Goal: Task Accomplishment & Management: Use online tool/utility

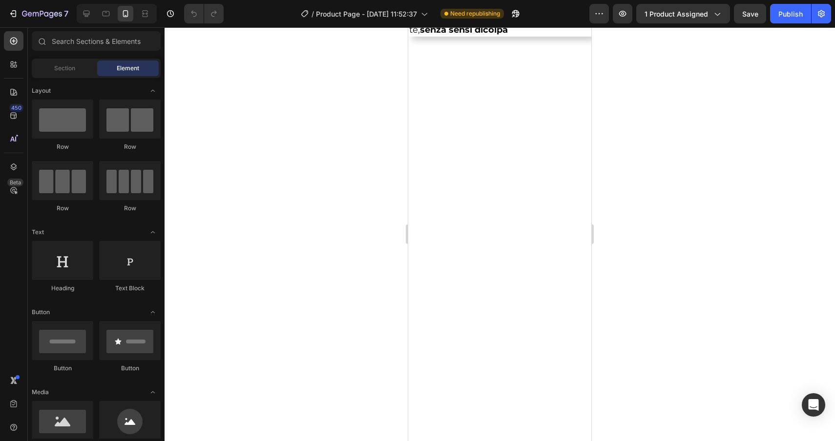
scroll to position [3589, 0]
click at [84, 19] on div at bounding box center [87, 14] width 16 height 16
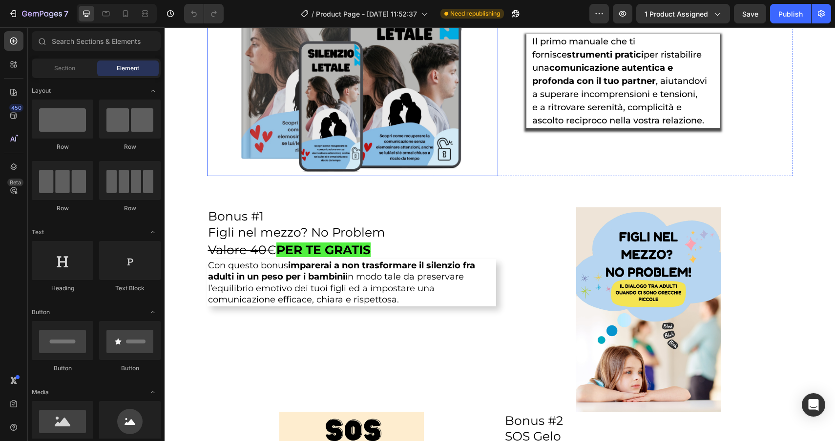
scroll to position [1949, 0]
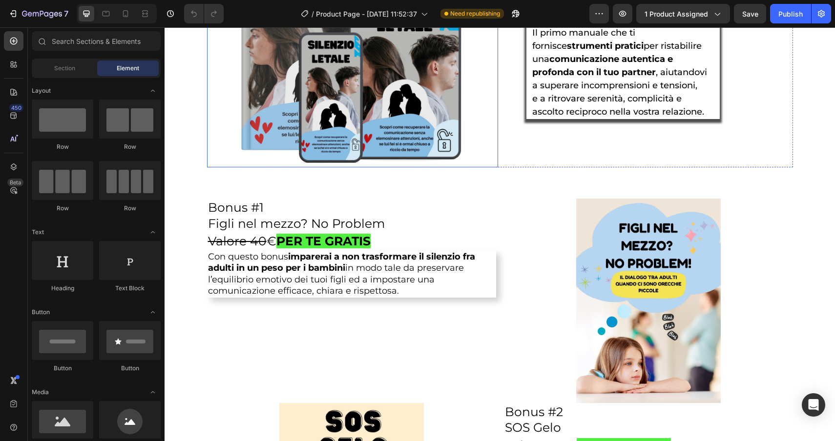
click at [443, 164] on img at bounding box center [352, 51] width 233 height 233
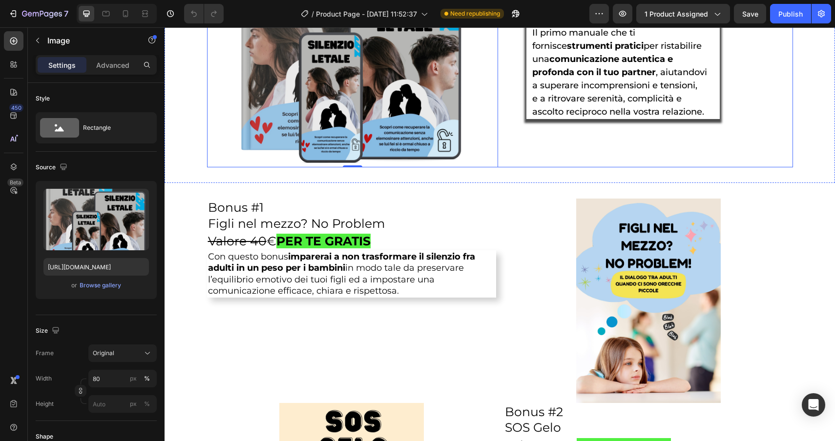
click at [531, 163] on div "E-Book Silenzio letale Heading Il primo manuale che ti fornisce strumenti prati…" at bounding box center [647, 51] width 291 height 233
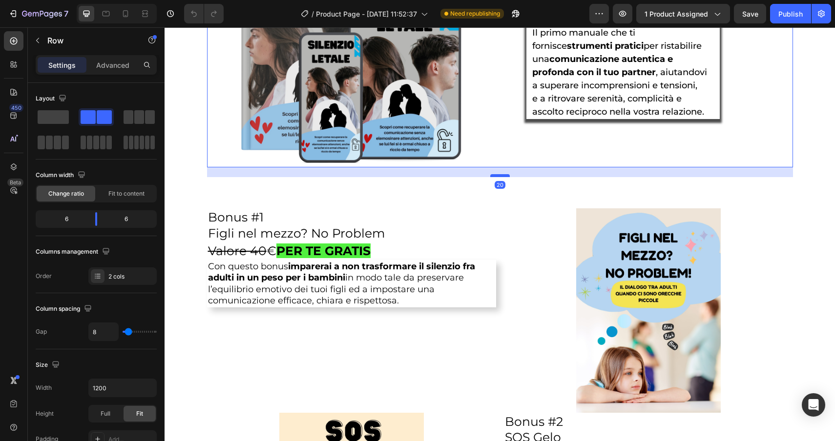
drag, startPoint x: 500, startPoint y: 168, endPoint x: 500, endPoint y: 178, distance: 9.8
click at [500, 177] on div at bounding box center [500, 175] width 20 height 3
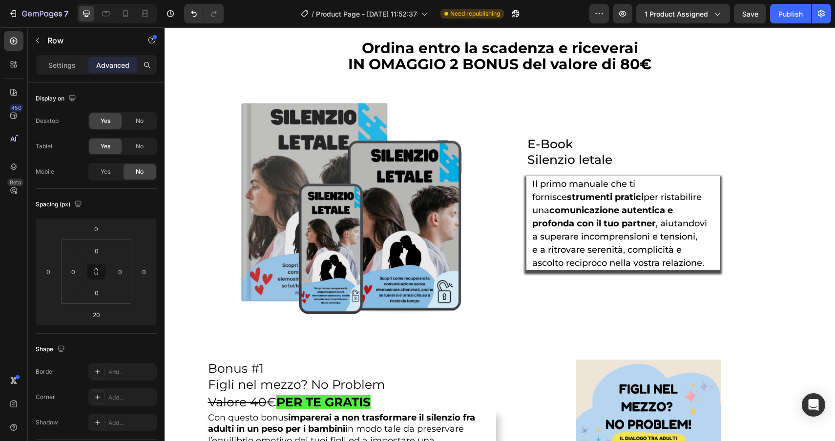
scroll to position [1796, 0]
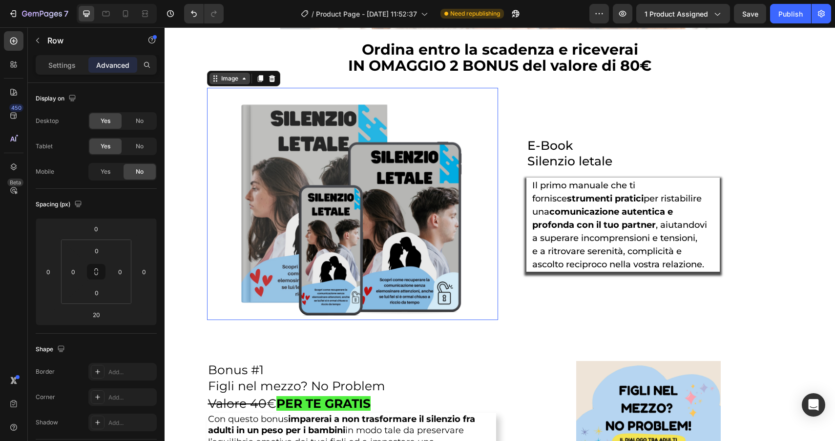
click at [220, 84] on div "Image" at bounding box center [229, 79] width 41 height 12
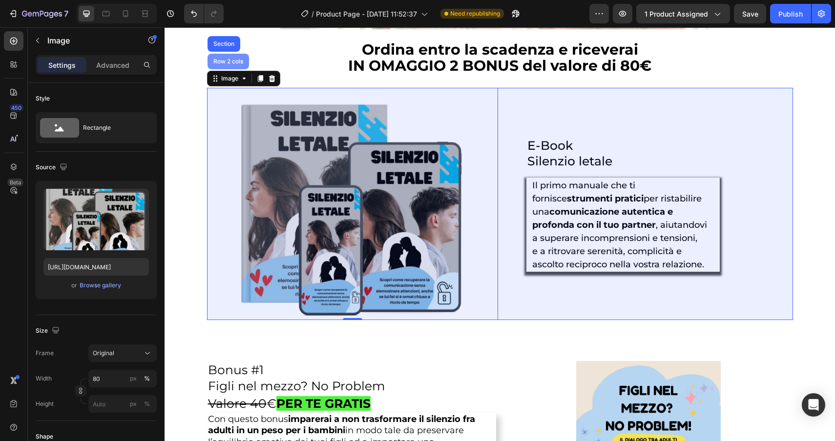
click at [230, 63] on div "Row 2 cols" at bounding box center [228, 62] width 34 height 6
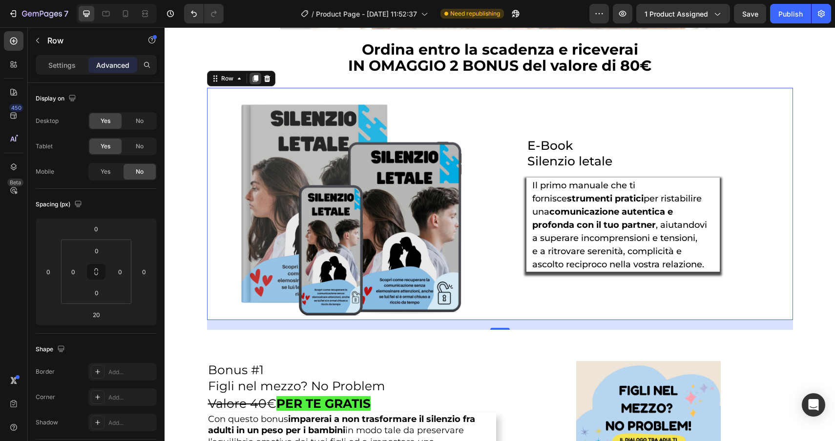
click at [253, 77] on icon at bounding box center [254, 78] width 5 height 7
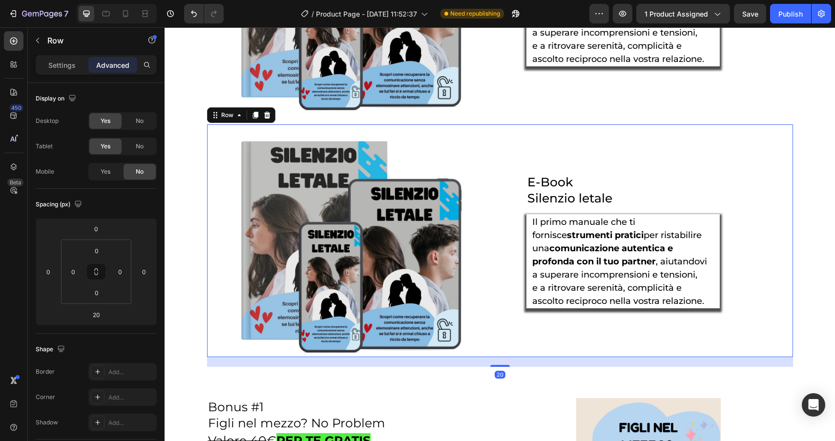
scroll to position [2066, 0]
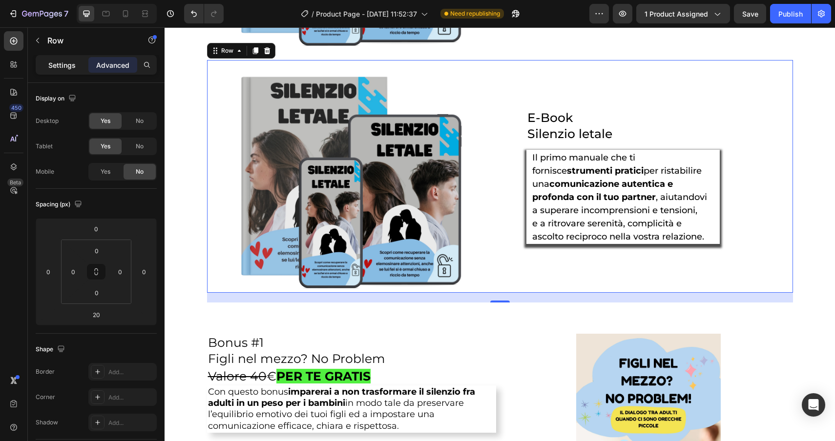
click at [60, 61] on p "Settings" at bounding box center [61, 65] width 27 height 10
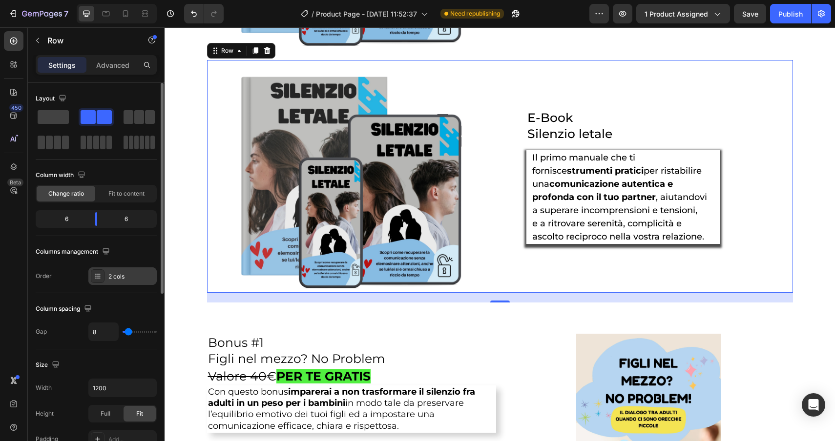
click at [120, 273] on div "2 cols" at bounding box center [131, 276] width 46 height 9
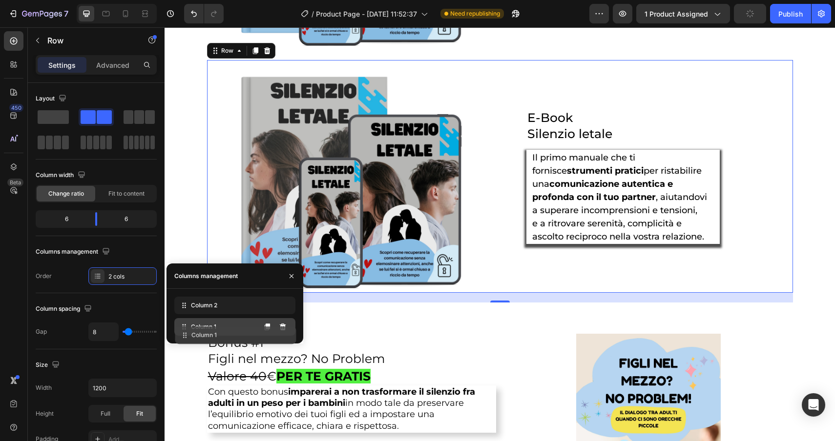
drag, startPoint x: 207, startPoint y: 305, endPoint x: 207, endPoint y: 334, distance: 29.8
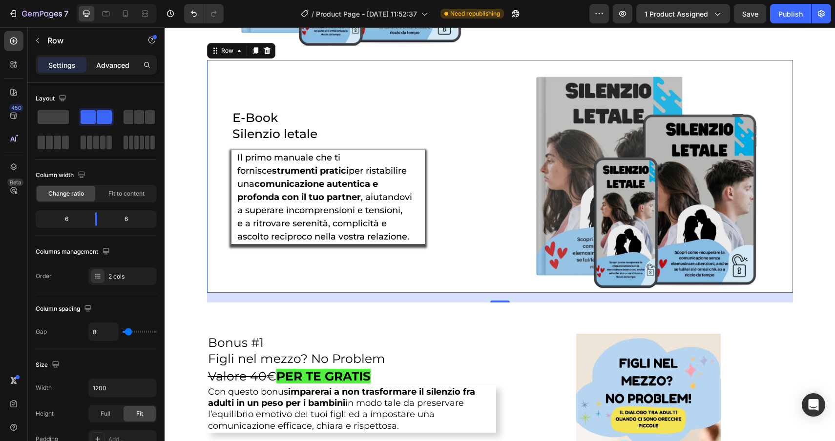
click at [115, 63] on p "Advanced" at bounding box center [112, 65] width 33 height 10
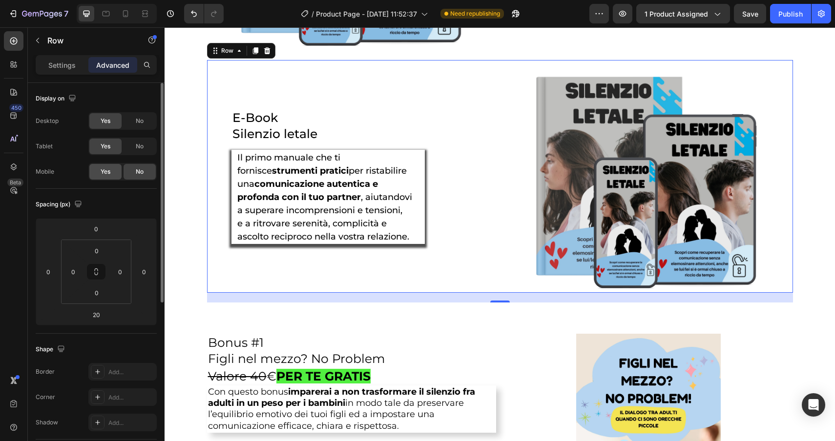
click at [106, 174] on span "Yes" at bounding box center [106, 171] width 10 height 9
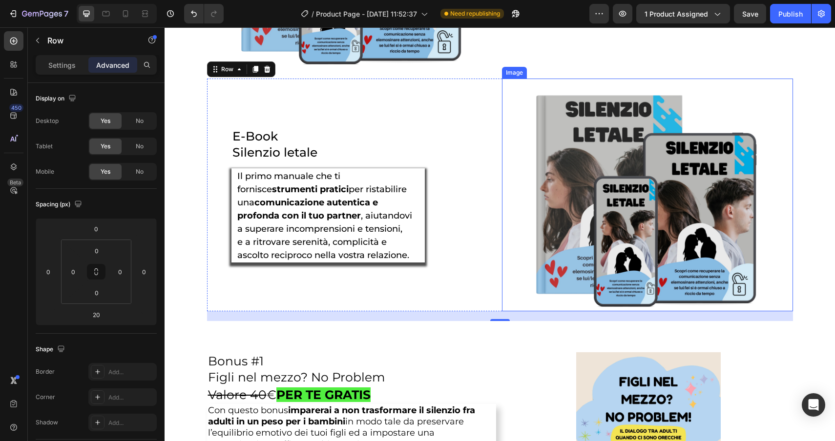
scroll to position [2037, 0]
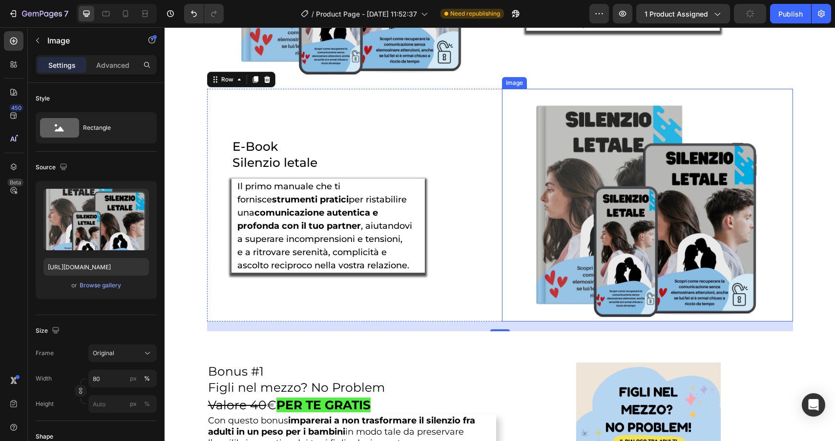
click at [593, 148] on img at bounding box center [646, 205] width 233 height 233
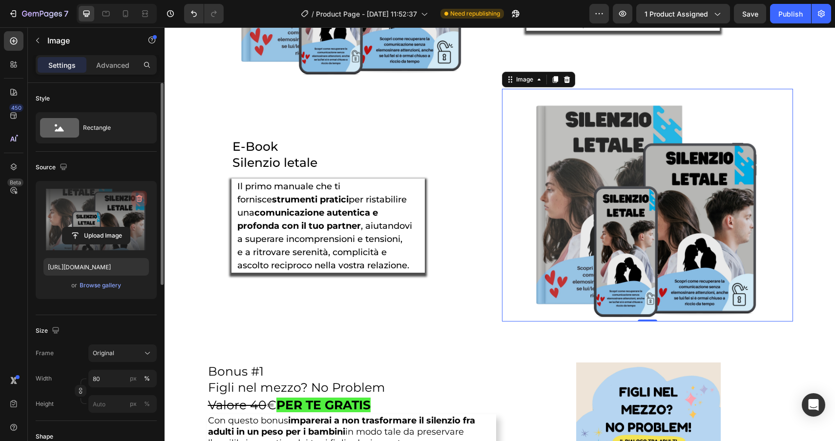
click at [138, 198] on icon "button" at bounding box center [138, 199] width 1 height 3
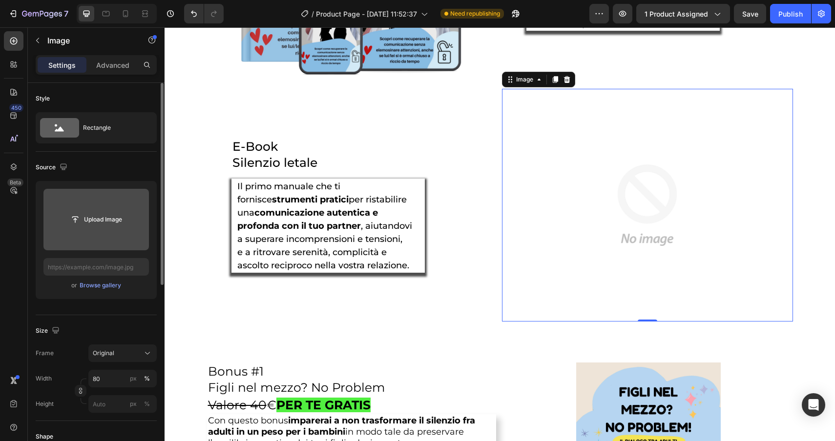
scroll to position [2083, 0]
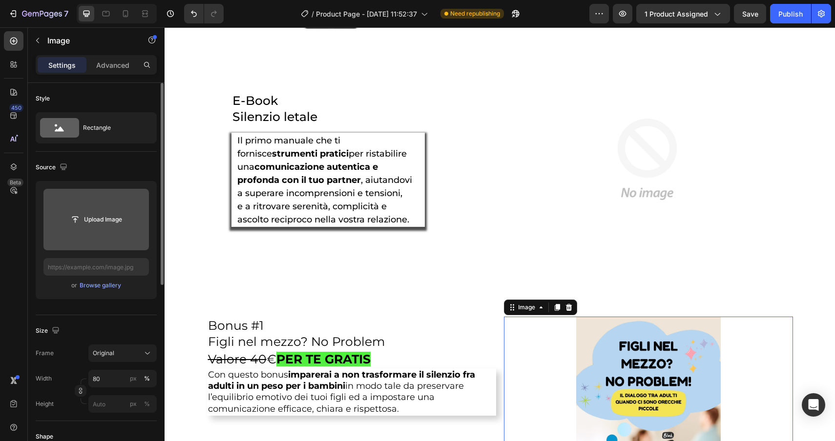
click at [631, 355] on img at bounding box center [648, 419] width 144 height 204
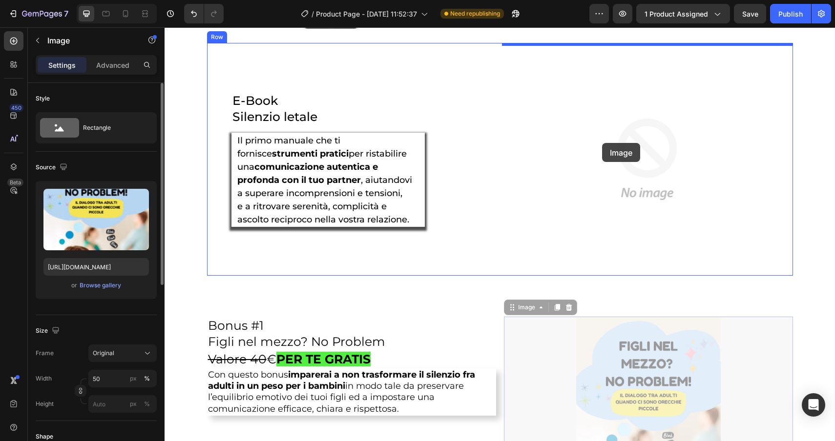
drag, startPoint x: 521, startPoint y: 311, endPoint x: 601, endPoint y: 143, distance: 186.2
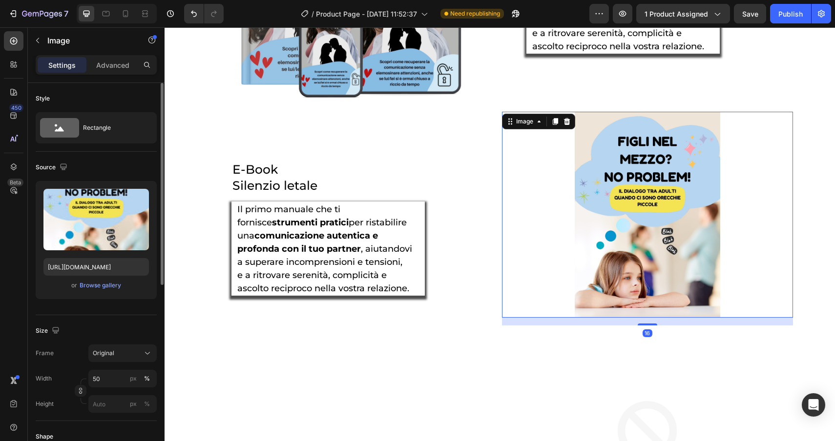
scroll to position [2012, 0]
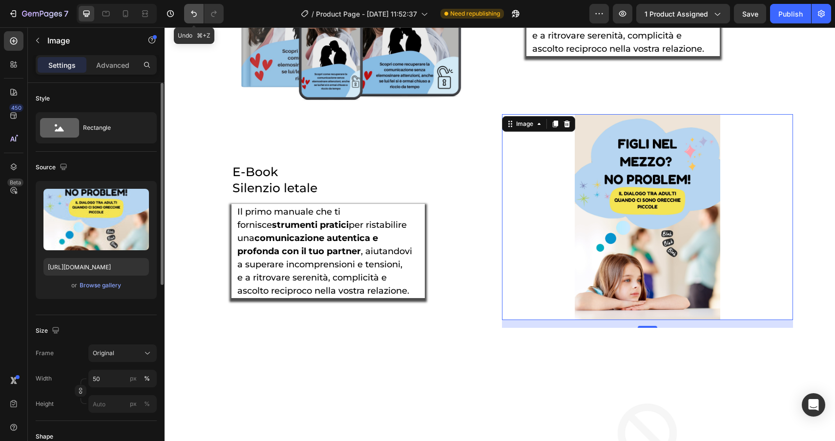
click at [190, 13] on icon "Undo/Redo" at bounding box center [194, 14] width 10 height 10
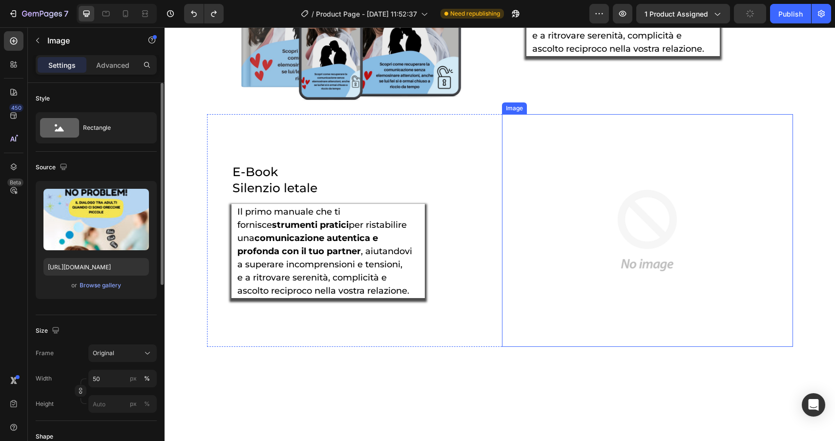
click at [633, 210] on img at bounding box center [646, 230] width 233 height 233
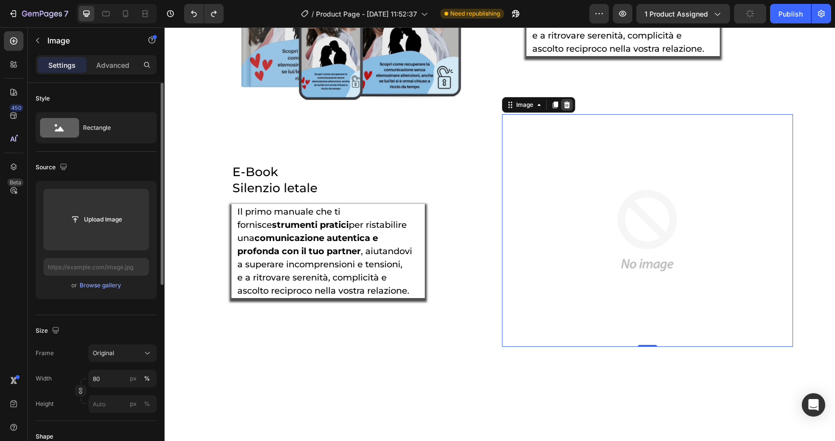
click at [567, 109] on icon at bounding box center [567, 105] width 8 height 8
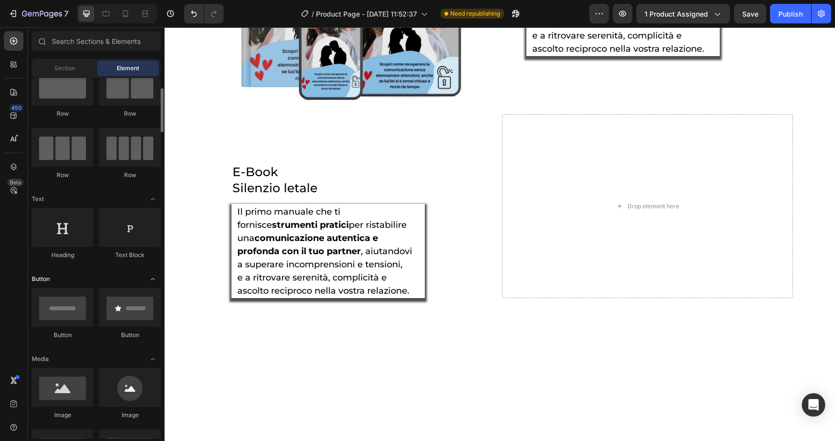
scroll to position [41, 0]
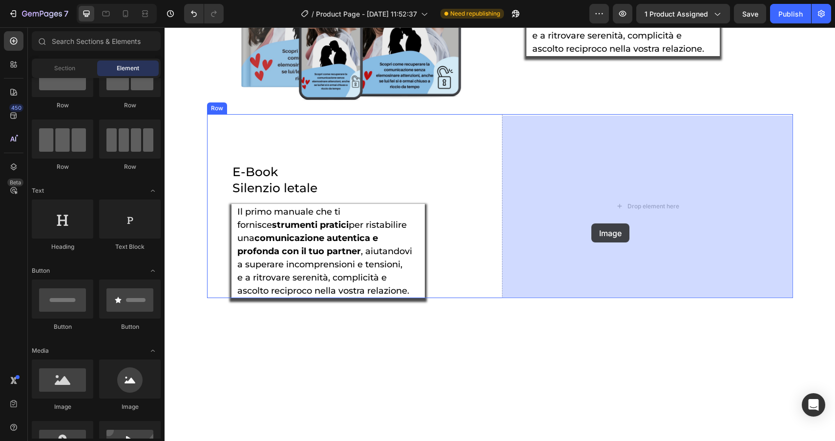
drag, startPoint x: 225, startPoint y: 421, endPoint x: 591, endPoint y: 224, distance: 415.6
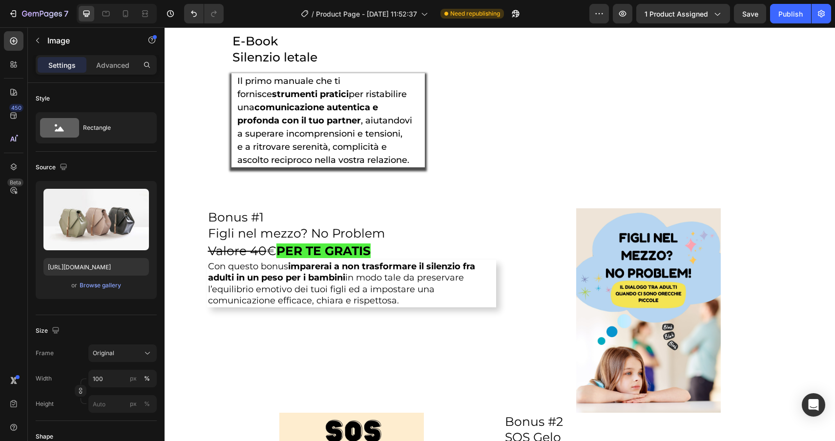
scroll to position [2142, 0]
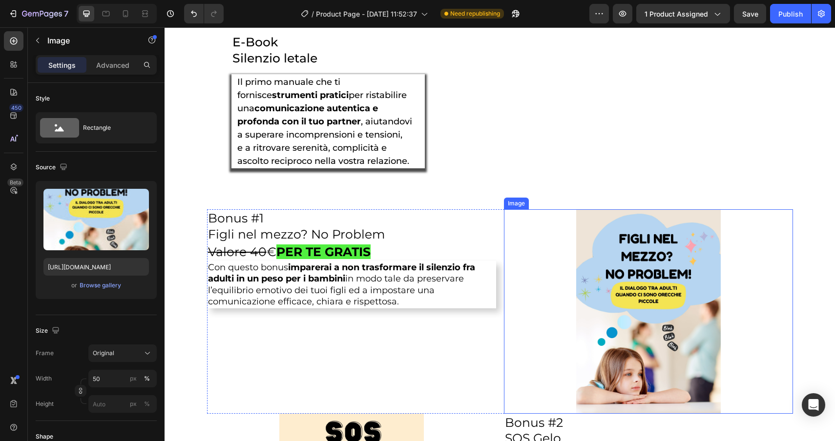
click at [610, 335] on img at bounding box center [648, 311] width 144 height 204
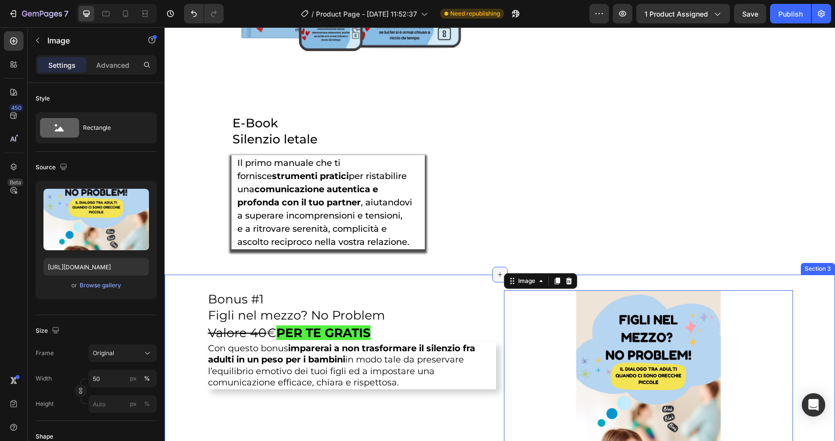
scroll to position [2059, 0]
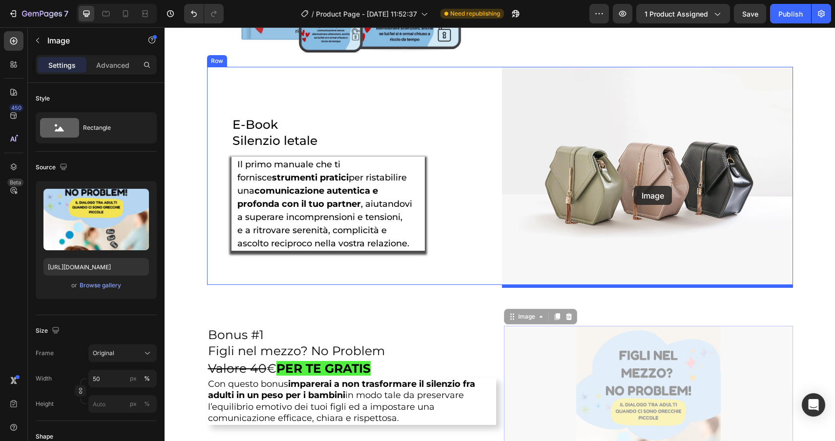
drag, startPoint x: 524, startPoint y: 319, endPoint x: 633, endPoint y: 186, distance: 171.7
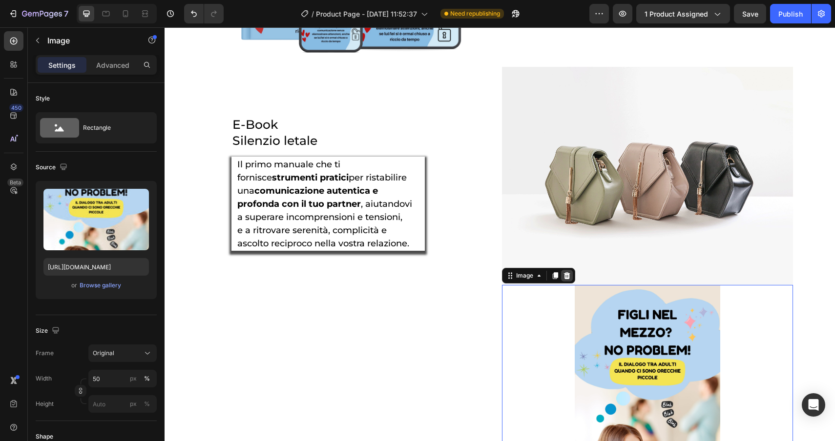
click at [567, 279] on icon at bounding box center [567, 276] width 8 height 8
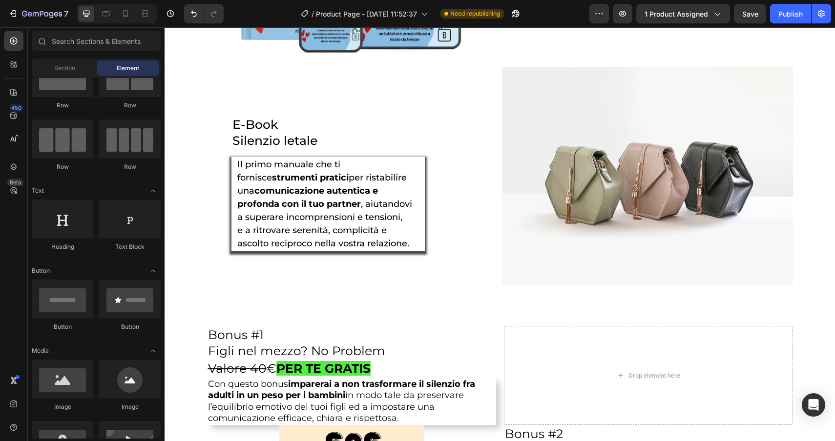
scroll to position [2061, 0]
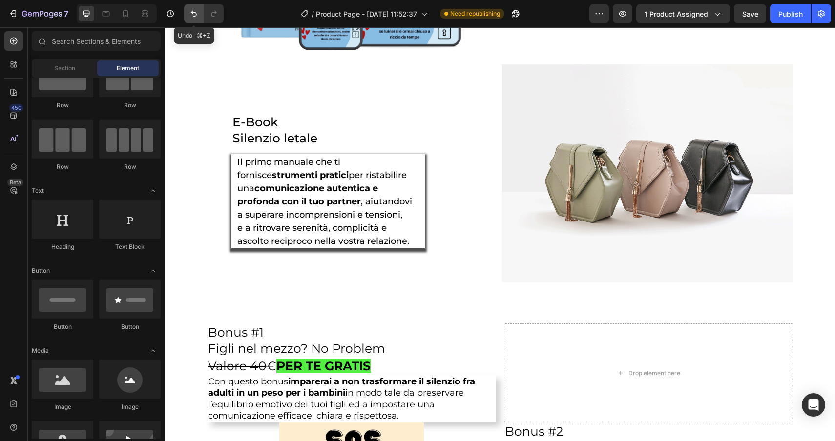
click at [192, 18] on icon "Undo/Redo" at bounding box center [194, 14] width 10 height 10
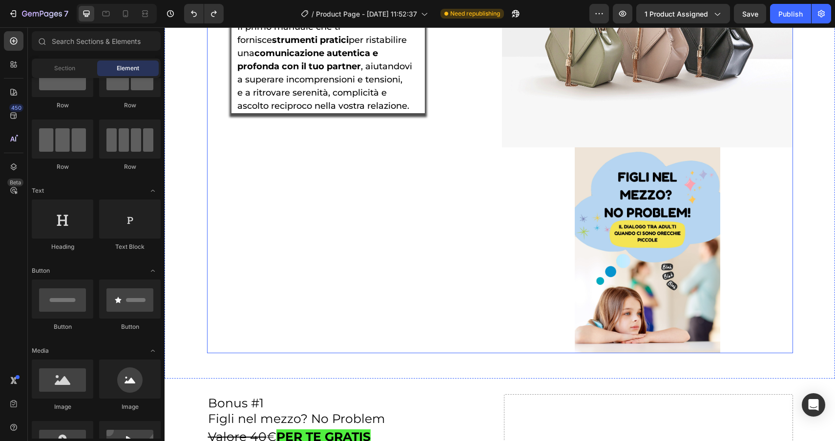
scroll to position [2173, 0]
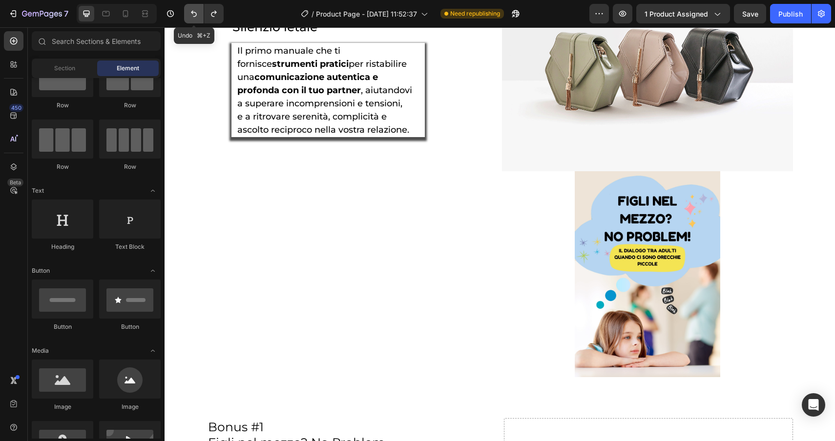
click at [193, 13] on icon "Undo/Redo" at bounding box center [194, 14] width 10 height 10
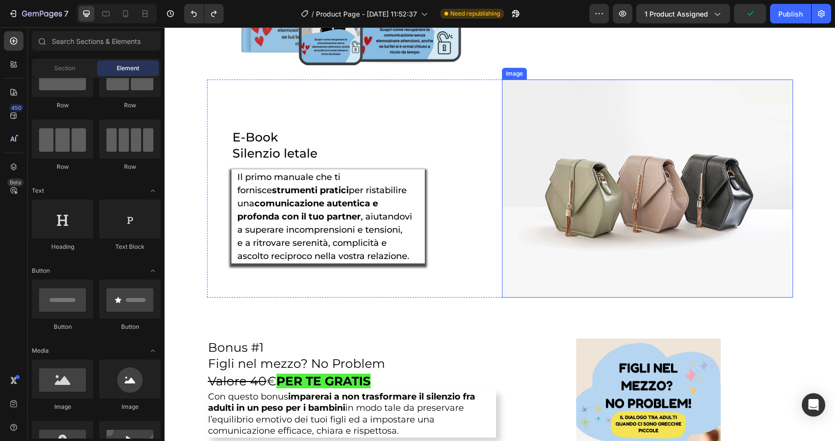
scroll to position [2047, 0]
click at [668, 149] on img at bounding box center [647, 188] width 291 height 218
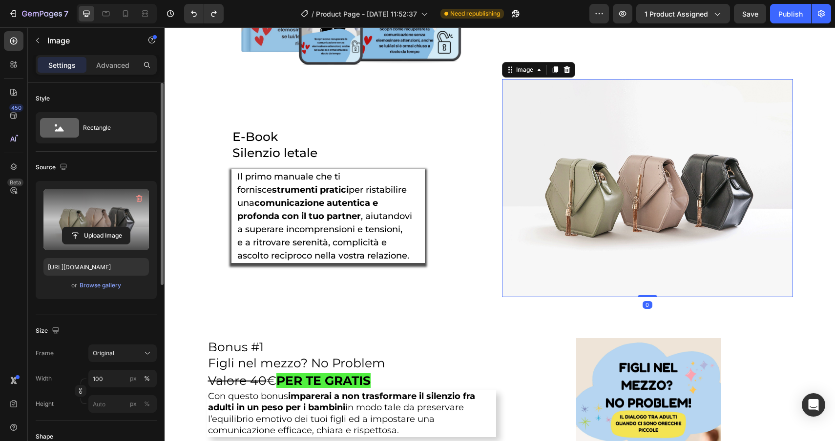
click at [108, 225] on label at bounding box center [95, 219] width 105 height 61
click at [108, 227] on input "file" at bounding box center [95, 235] width 67 height 17
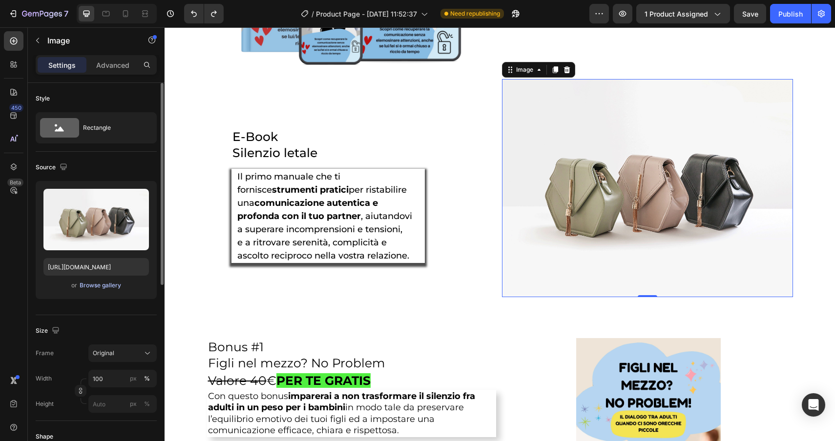
click at [112, 287] on div "Browse gallery" at bounding box center [100, 285] width 41 height 9
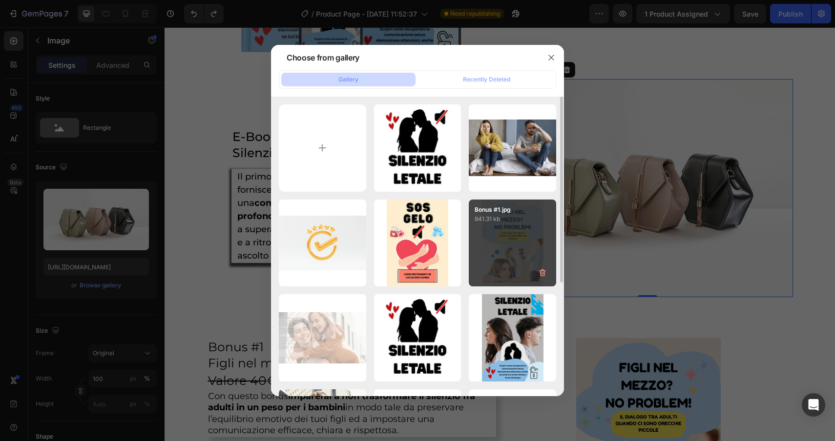
click at [502, 248] on div "Bonus #1.jpg 841.31 kb" at bounding box center [512, 243] width 87 height 87
type input "https://cdn.shopify.com/s/files/1/0935/1685/7718/files/gempages_579439630051443…"
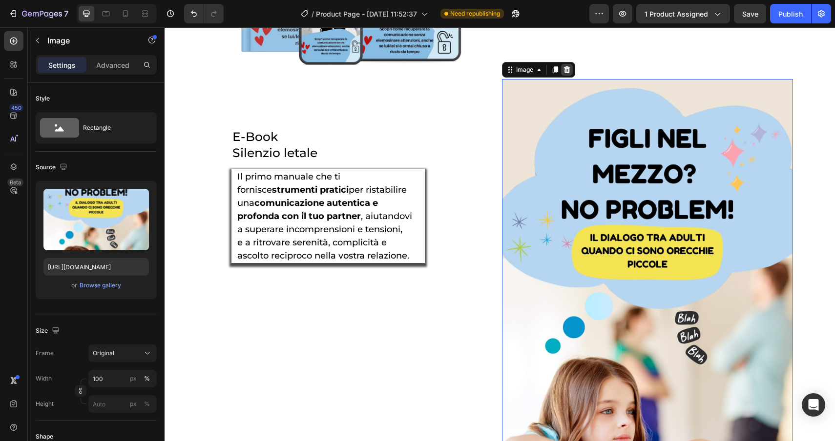
click at [565, 73] on icon at bounding box center [566, 69] width 6 height 7
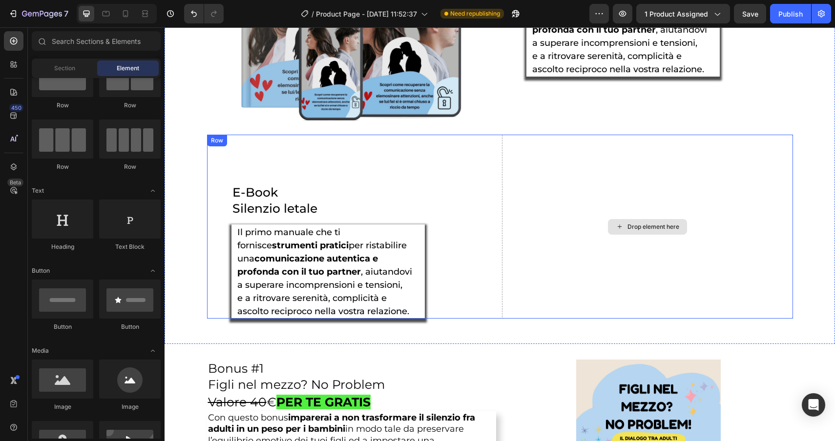
scroll to position [1990, 0]
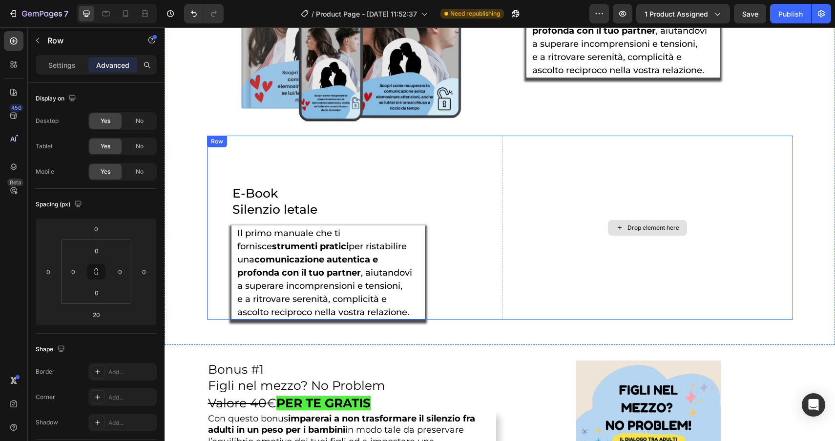
click at [588, 170] on div "Drop element here" at bounding box center [647, 228] width 291 height 184
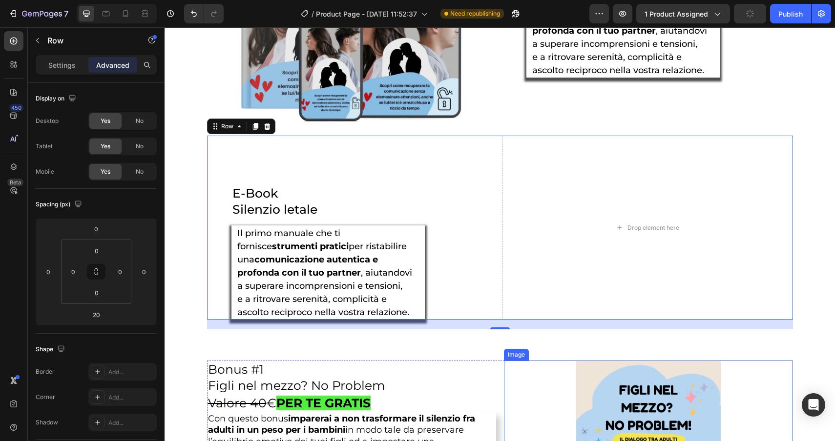
click at [521, 355] on div "Image" at bounding box center [516, 354] width 21 height 9
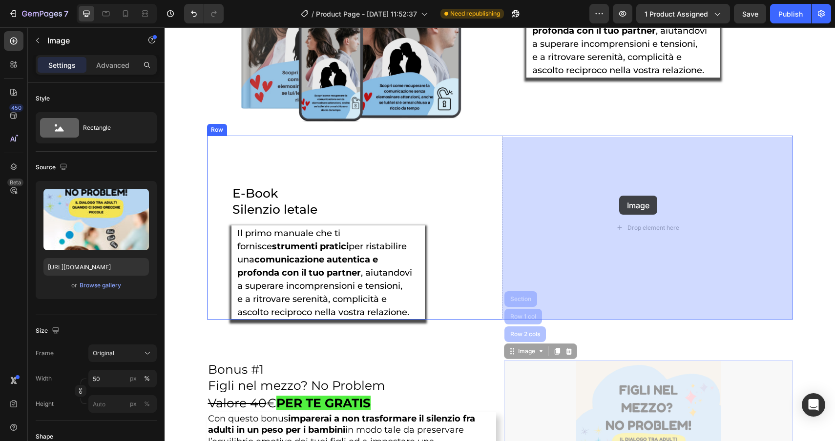
drag, startPoint x: 525, startPoint y: 350, endPoint x: 619, endPoint y: 196, distance: 180.5
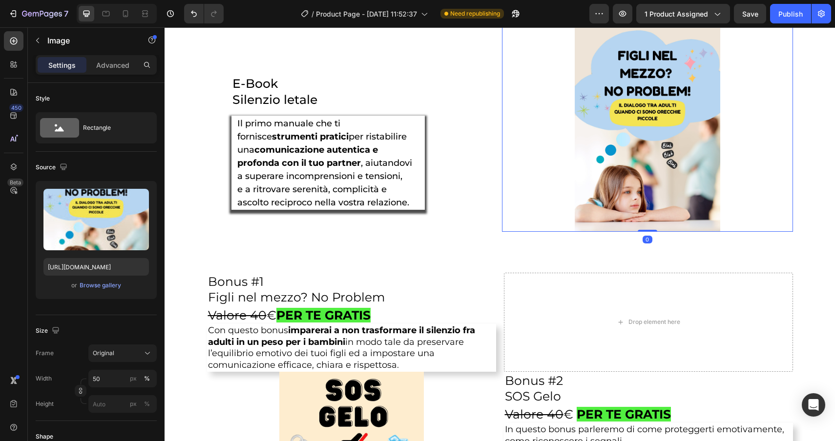
scroll to position [2099, 0]
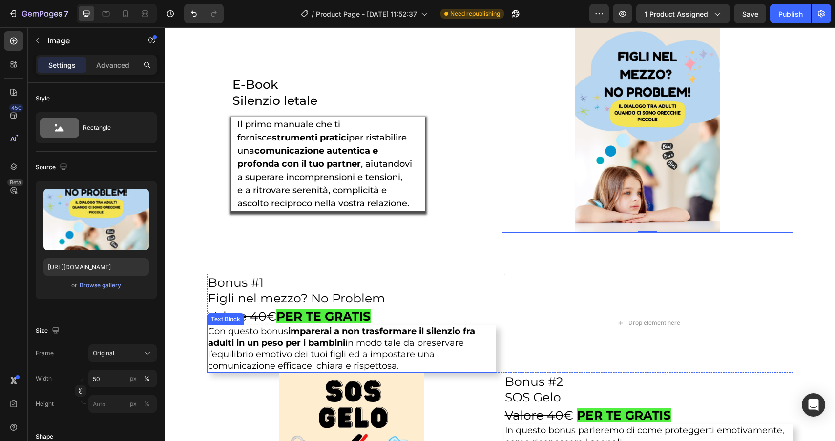
click at [428, 343] on p "Con questo bonus imparerai a non trasformare il silenzio fra adulti in un peso …" at bounding box center [351, 349] width 287 height 46
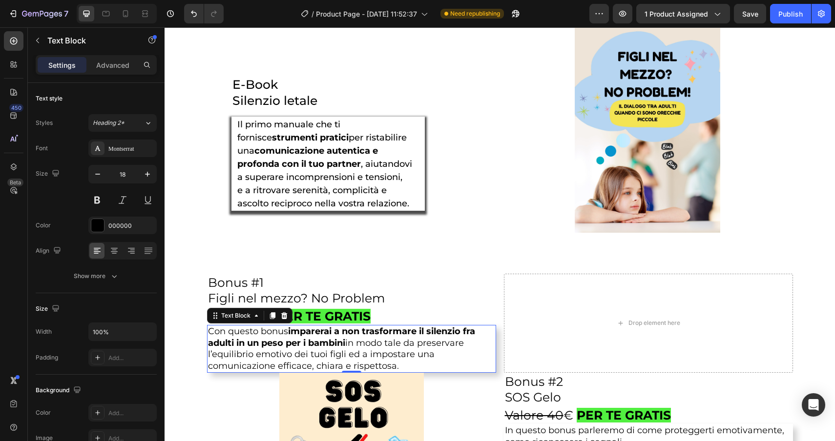
click at [403, 367] on p "Con questo bonus imparerai a non trasformare il silenzio fra adulti in un peso …" at bounding box center [351, 349] width 287 height 46
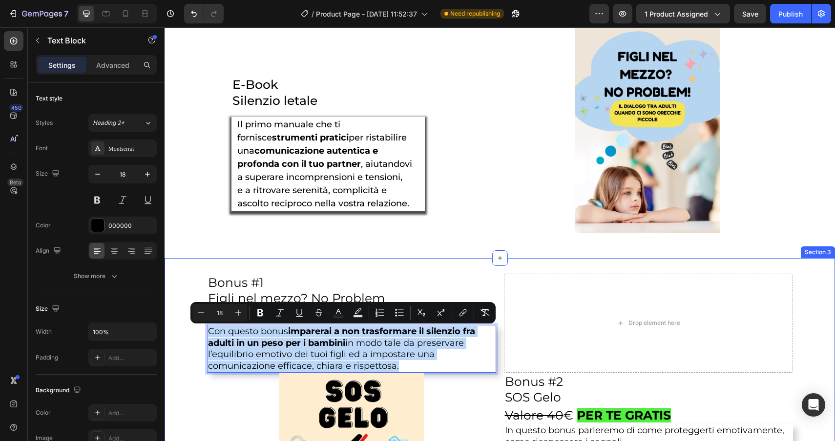
drag, startPoint x: 403, startPoint y: 367, endPoint x: 177, endPoint y: 328, distance: 229.2
click at [177, 328] on div "Bonus #1 Figli nel mezzo? No Problem Heading Valore 40 € PER TE GRATIS Heading …" at bounding box center [499, 426] width 670 height 304
copy p "Con questo bonus imparerai a non trasformare il silenzio fra adulti in un peso …"
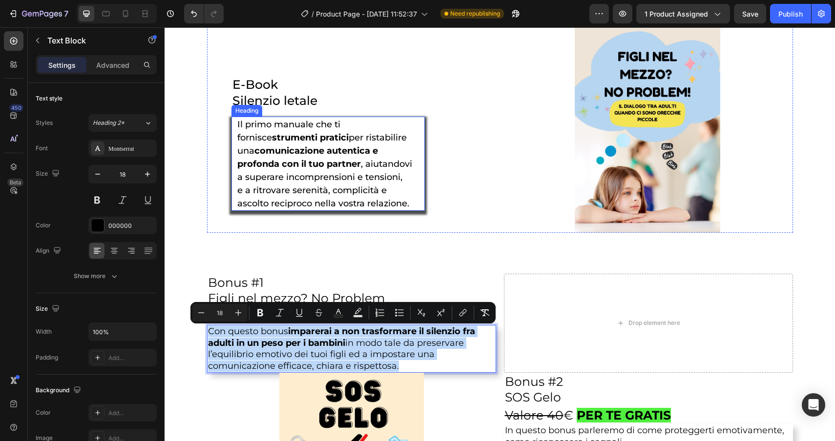
click at [416, 201] on h2 "Il primo manuale che ti fornisce strumenti pratici per ristabilire una comunica…" at bounding box center [328, 164] width 184 height 94
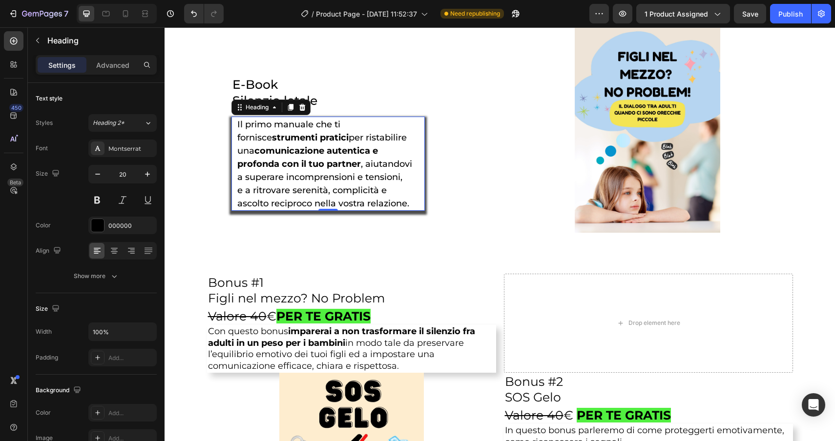
click at [416, 201] on h2 "Il primo manuale che ti fornisce strumenti pratici per ristabilire una comunica…" at bounding box center [328, 164] width 184 height 94
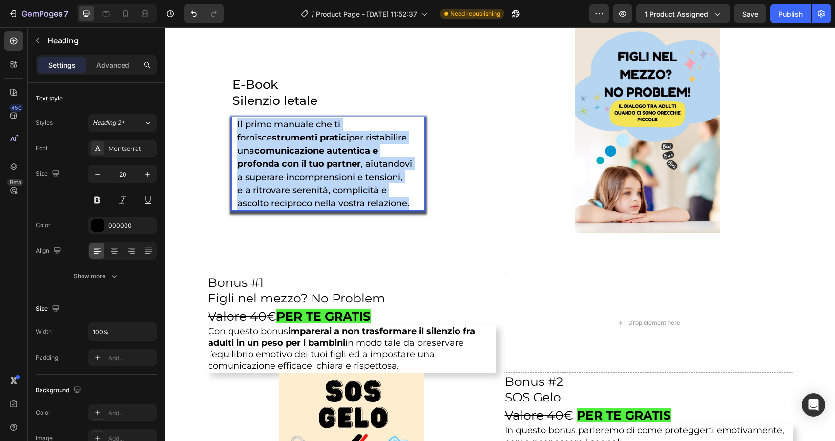
drag, startPoint x: 416, startPoint y: 201, endPoint x: 235, endPoint y: 125, distance: 195.8
click at [235, 125] on div "Il primo manuale che ti fornisce strumenti pratici per ristabilire una comunica…" at bounding box center [327, 164] width 193 height 94
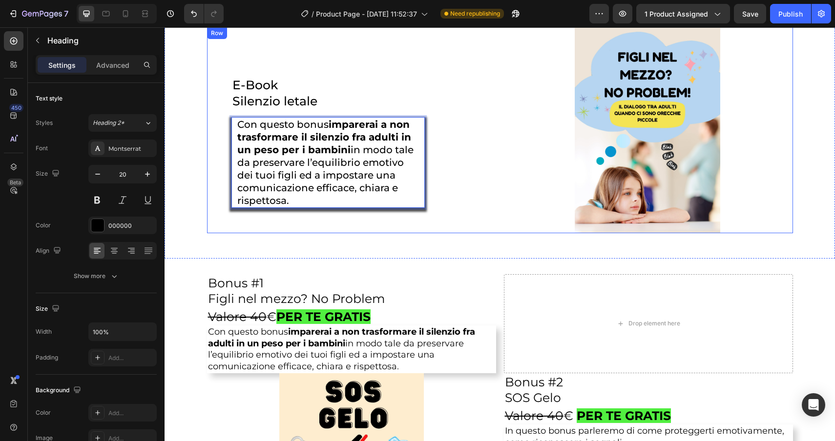
scroll to position [2101, 0]
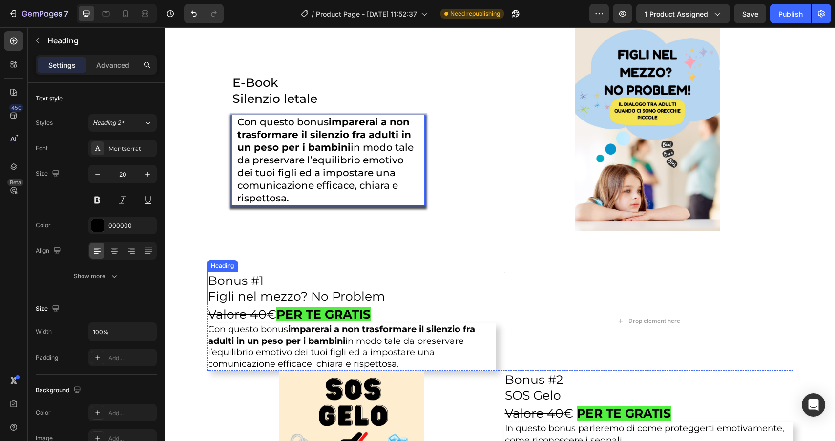
click at [388, 297] on h2 "Bonus #1 Figli nel mezzo? No Problem" at bounding box center [351, 289] width 289 height 34
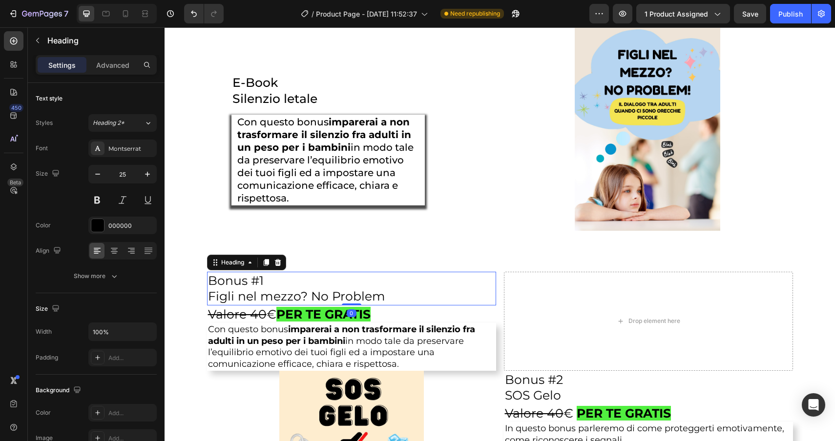
click at [388, 297] on h2 "Bonus #1 Figli nel mezzo? No Problem" at bounding box center [351, 289] width 289 height 34
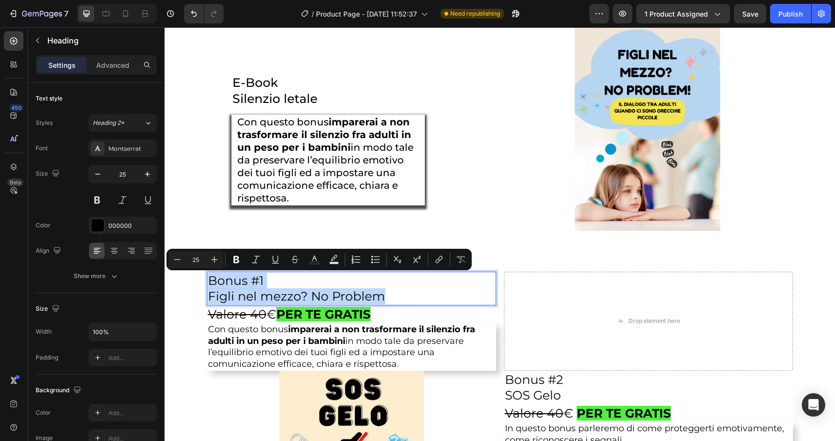
drag, startPoint x: 388, startPoint y: 297, endPoint x: 150, endPoint y: 276, distance: 238.6
copy p "Bonus #1 Figli nel mezzo? No Problem"
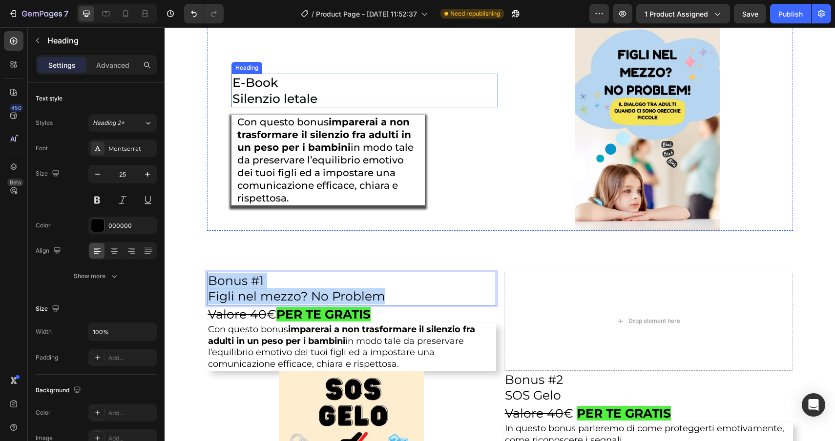
click at [306, 105] on span "Silenzio letale" at bounding box center [274, 98] width 85 height 15
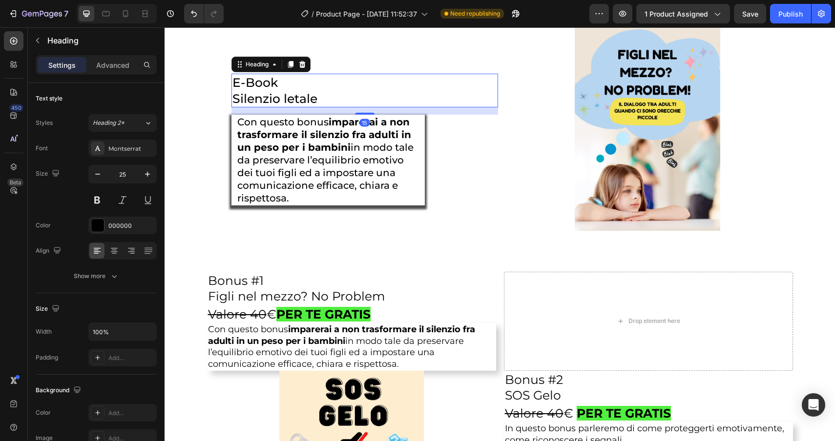
click at [331, 100] on h2 "E-Book Silenzio letale" at bounding box center [364, 91] width 266 height 34
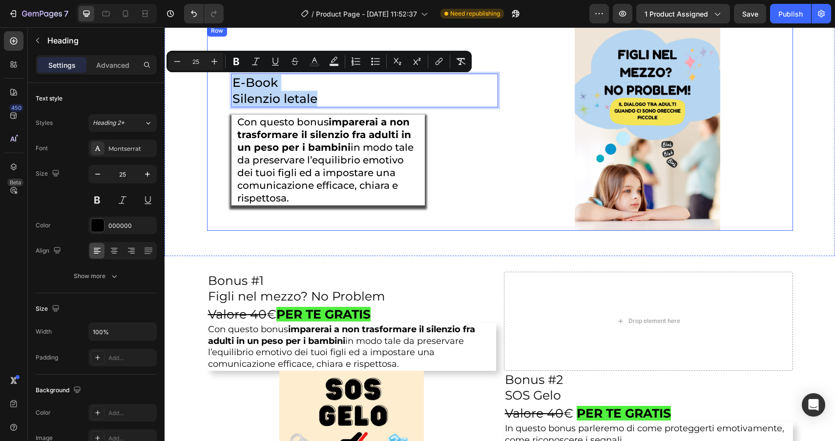
drag, startPoint x: 331, startPoint y: 100, endPoint x: 242, endPoint y: 71, distance: 94.0
click at [242, 71] on div "E-Book Silenzio letale Heading 15 Con questo bonus imparerai a non trasformare …" at bounding box center [352, 127] width 291 height 205
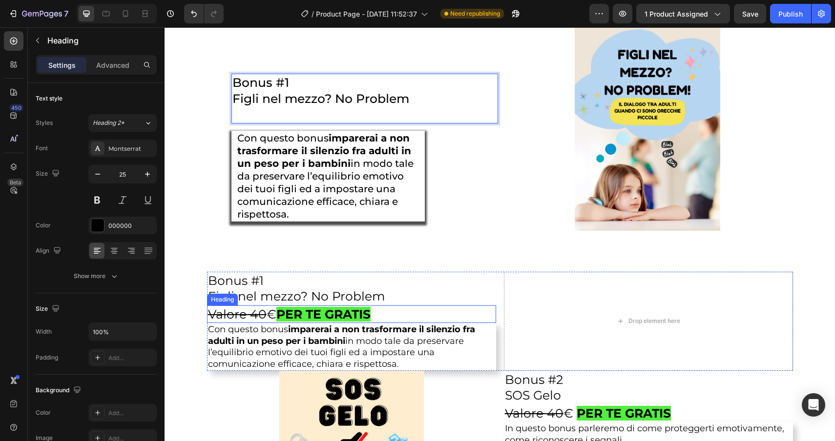
click at [381, 314] on h2 "Valore 40 € PER TE GRATIS" at bounding box center [351, 315] width 289 height 18
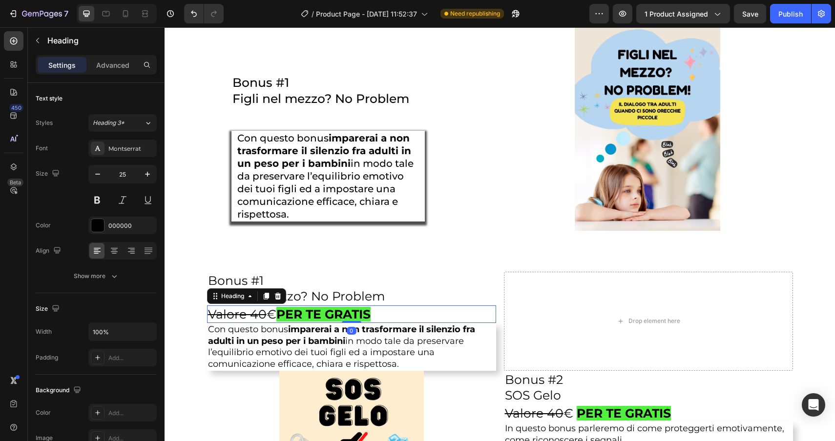
click at [381, 314] on h2 "Valore 40 € PER TE GRATIS" at bounding box center [351, 315] width 289 height 18
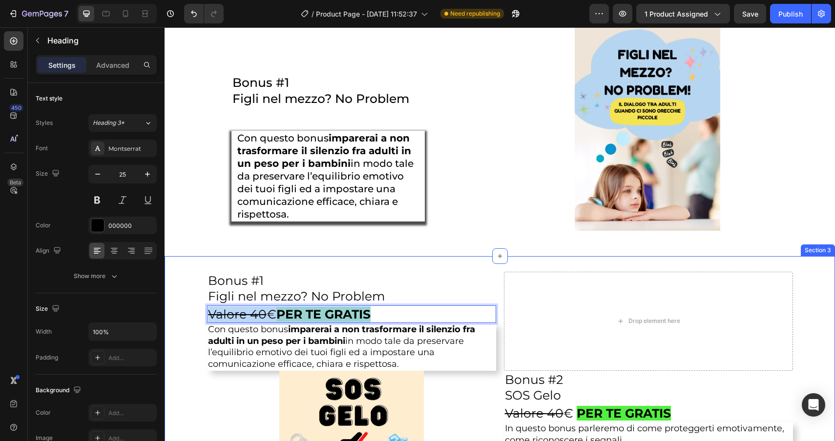
drag, startPoint x: 381, startPoint y: 314, endPoint x: 190, endPoint y: 316, distance: 190.3
click at [190, 316] on div "Bonus #1 Figli nel mezzo? No Problem Heading Valore 40 € PER TE GRATIS Heading …" at bounding box center [499, 424] width 670 height 304
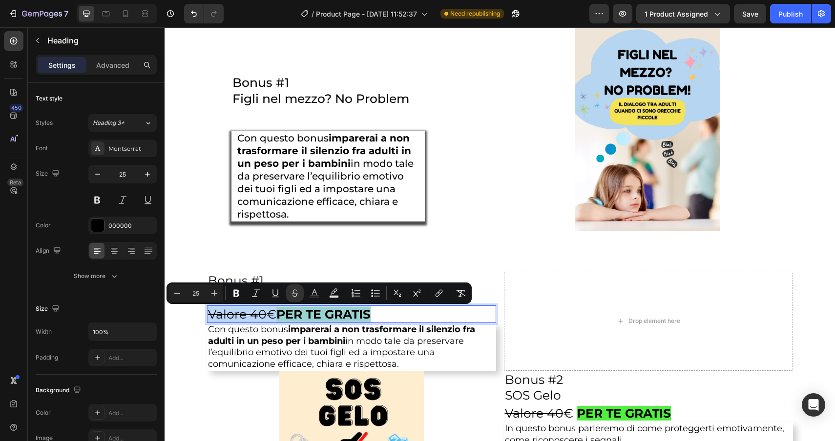
copy p "Valore 40 € PER TE GRATIS"
click at [248, 117] on p "Bonus #1 Figli nel mezzo? No Problem" at bounding box center [364, 99] width 265 height 48
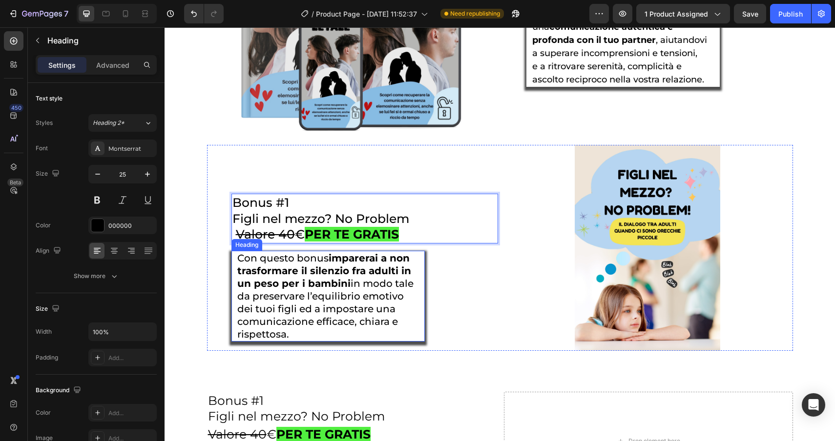
scroll to position [1981, 0]
click at [262, 184] on div "Bonus #1 Figli nel mezzo? No Problem Valore 40 € PER TE GRATIS Heading 15 Con q…" at bounding box center [352, 246] width 291 height 205
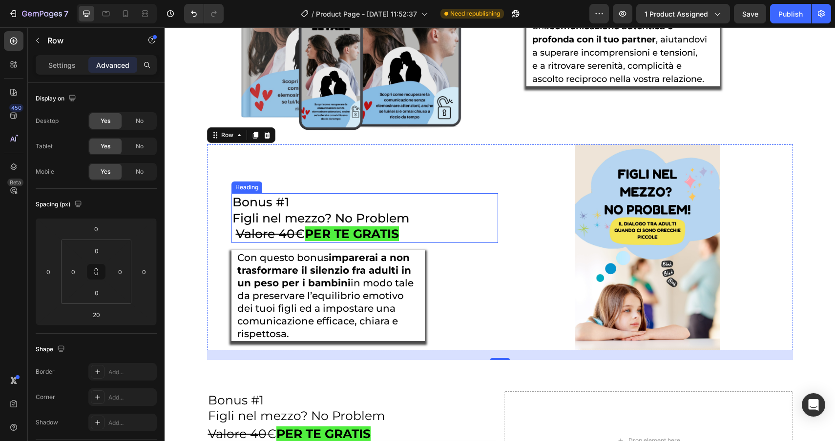
click at [343, 220] on p "Bonus #1 Figli nel mezzo? No Problem Valore 40 € PER TE GRATIS" at bounding box center [364, 218] width 265 height 48
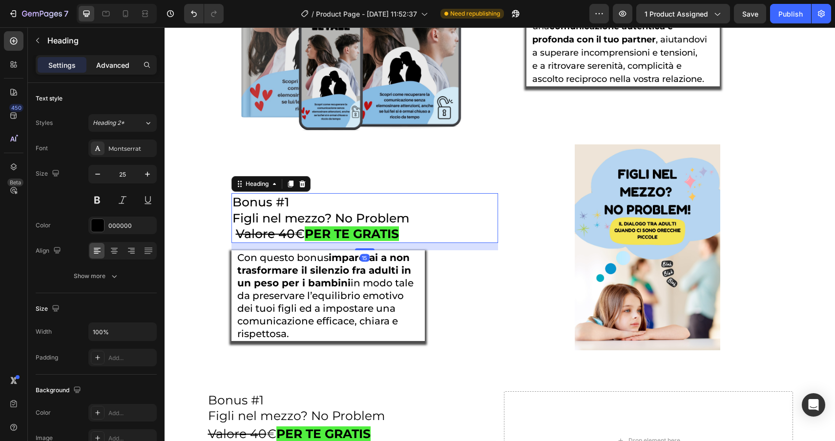
click at [117, 71] on div "Advanced" at bounding box center [112, 65] width 49 height 16
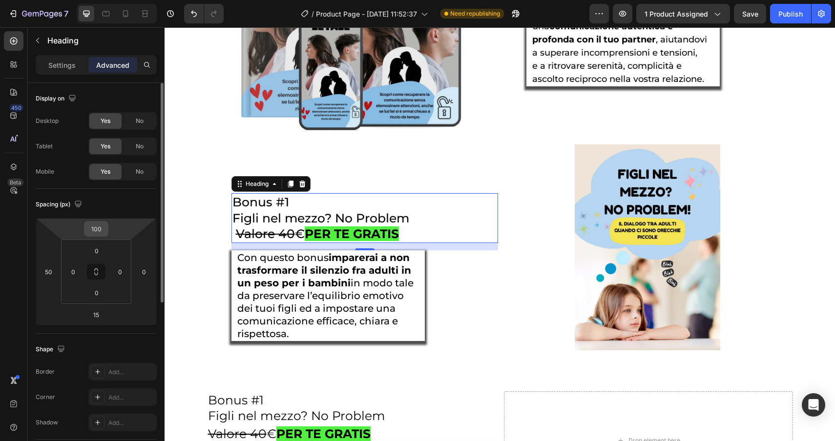
click at [99, 228] on input "100" at bounding box center [96, 229] width 20 height 15
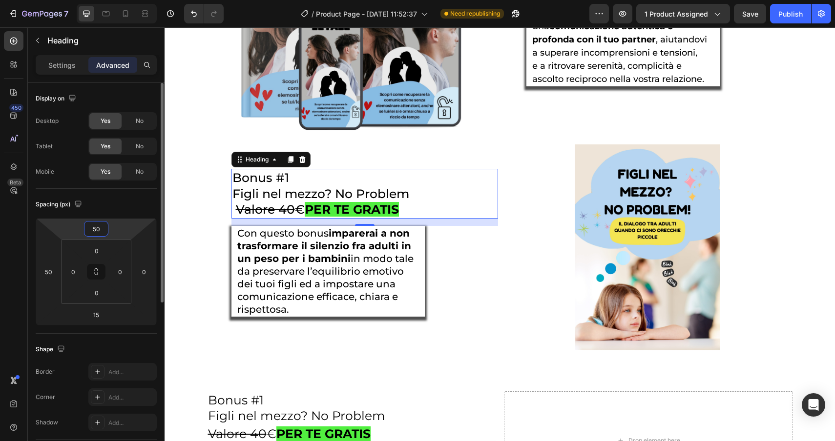
type input "5"
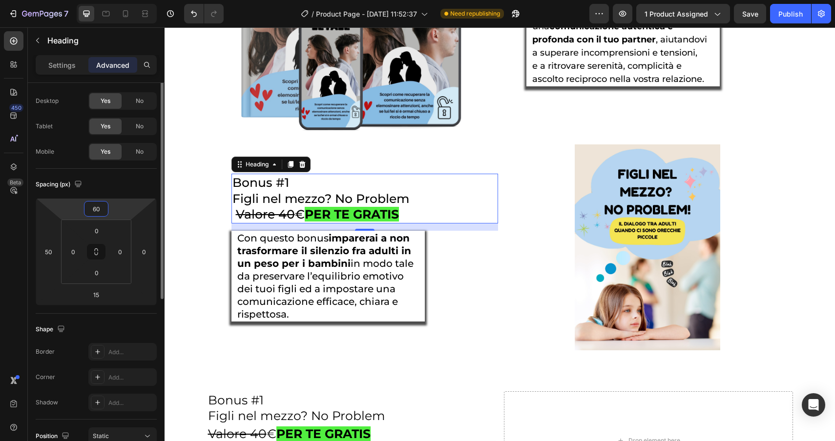
scroll to position [0, 0]
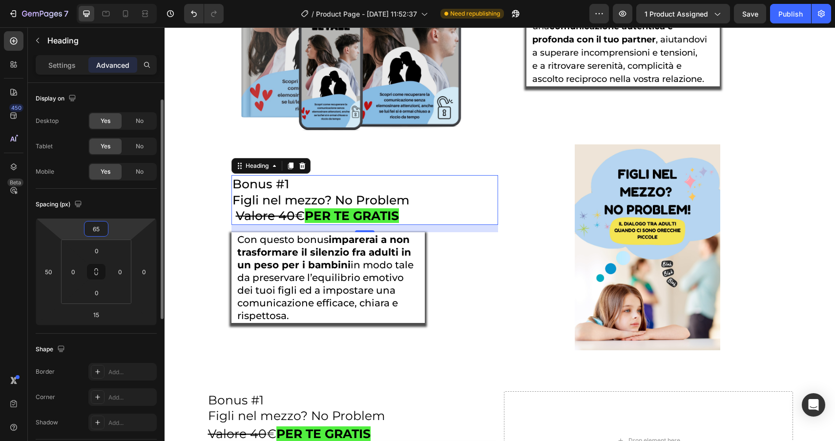
type input "66"
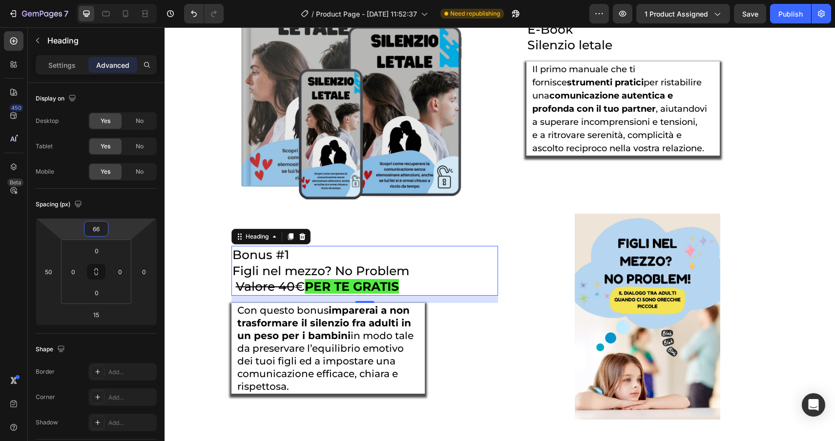
scroll to position [1912, 0]
click at [615, 101] on strong "comunicazione autentica e profonda con il tuo partner" at bounding box center [602, 103] width 141 height 24
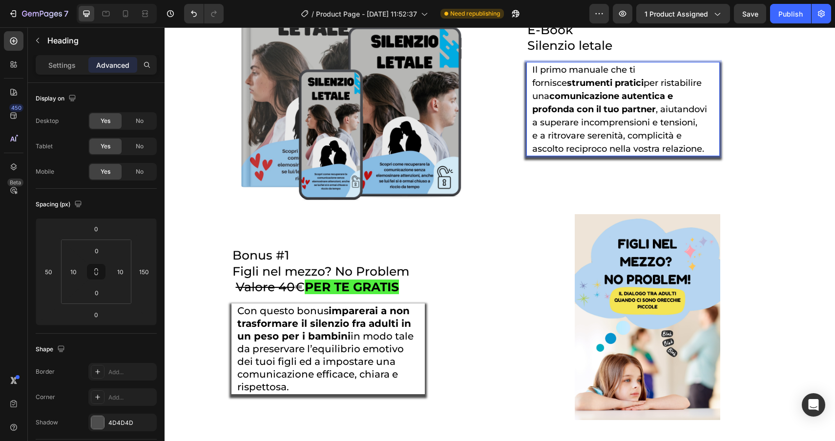
click at [612, 95] on strong "comunicazione autentica e profonda con il tuo partner" at bounding box center [602, 103] width 141 height 24
click at [64, 63] on p "Settings" at bounding box center [61, 65] width 27 height 10
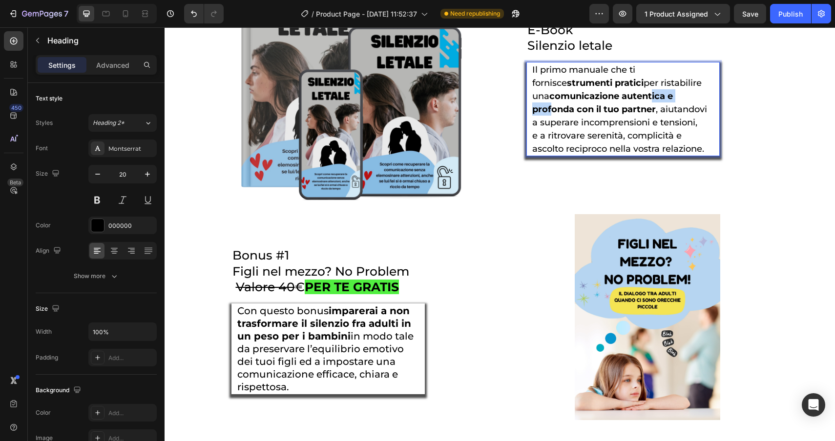
drag, startPoint x: 680, startPoint y: 100, endPoint x: 634, endPoint y: 100, distance: 45.9
click at [326, 352] on p "Con questo bonus imparerai a non trasformare il silenzio fra adulti in un peso …" at bounding box center [328, 349] width 182 height 89
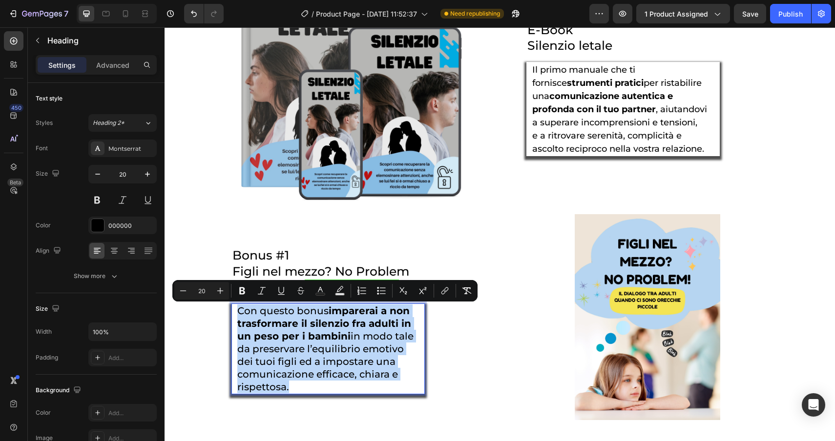
drag, startPoint x: 290, startPoint y: 387, endPoint x: 236, endPoint y: 307, distance: 96.5
click at [236, 307] on h2 "Con questo bonus imparerai a non trasformare il silenzio fra adulti in un peso …" at bounding box center [328, 349] width 184 height 91
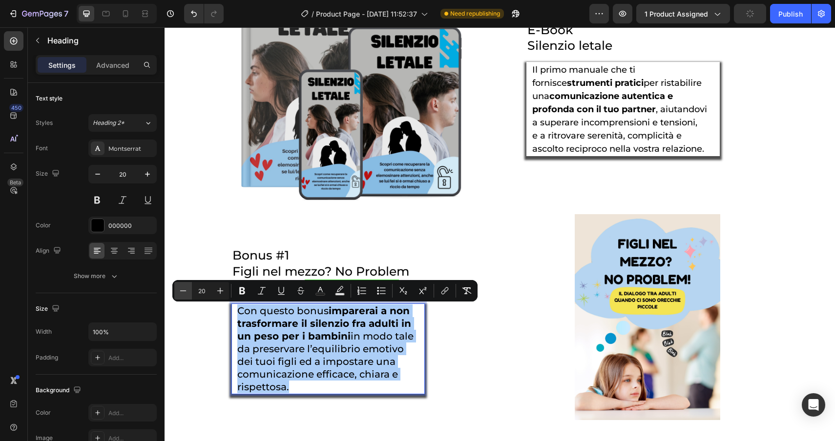
click at [179, 292] on icon "Editor contextual toolbar" at bounding box center [183, 291] width 10 height 10
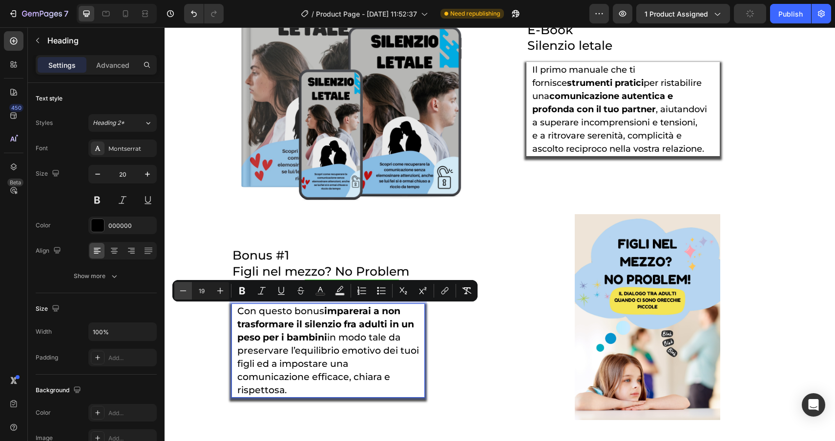
click at [179, 292] on icon "Editor contextual toolbar" at bounding box center [183, 291] width 10 height 10
type input "18"
click at [315, 385] on p "Con questo bonus imparerai a non trasformare il silenzio fra adulti in un peso …" at bounding box center [328, 351] width 182 height 92
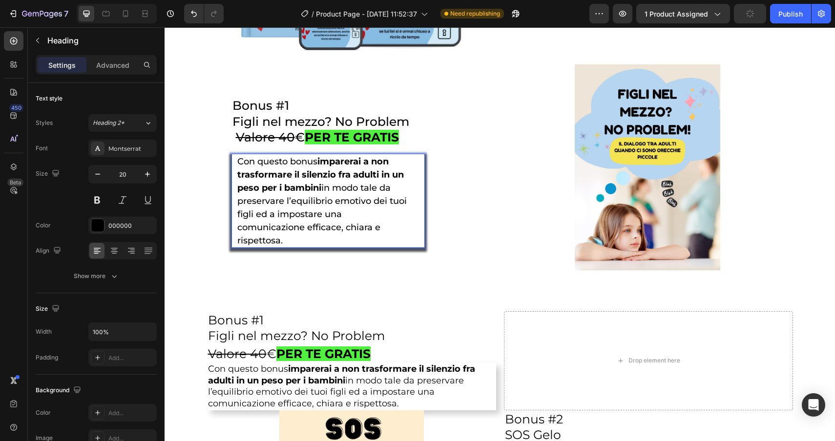
scroll to position [2114, 0]
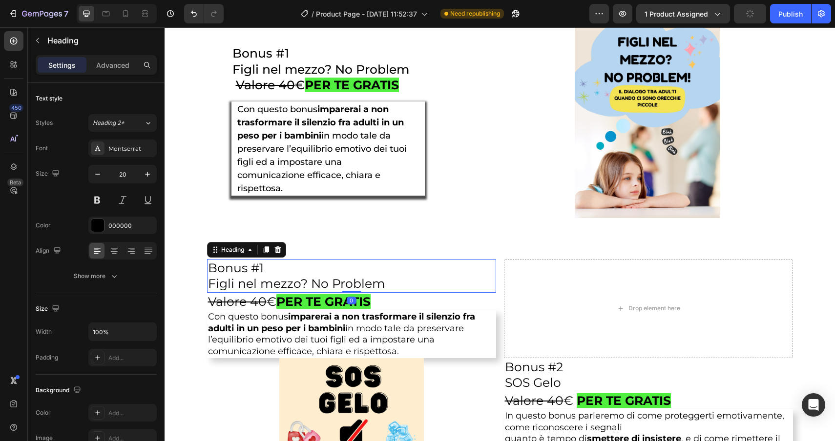
click at [234, 266] on h2 "Bonus #1 Figli nel mezzo? No Problem" at bounding box center [351, 276] width 289 height 34
click at [227, 252] on div "Heading" at bounding box center [232, 249] width 27 height 9
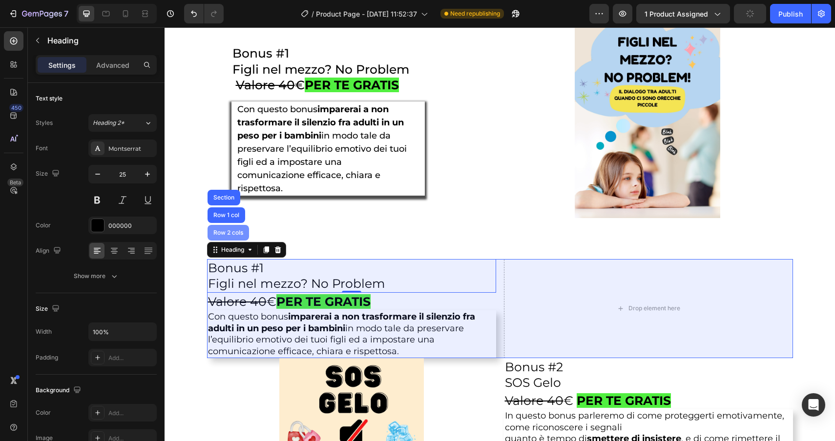
click at [224, 233] on div "Row 2 cols" at bounding box center [228, 233] width 34 height 6
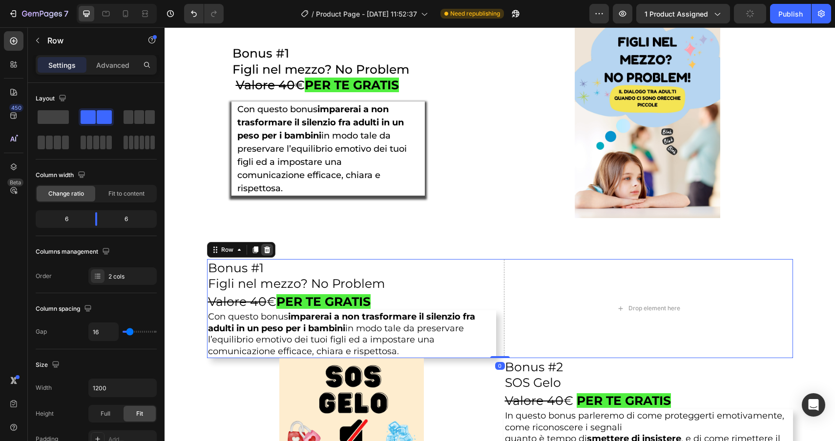
click at [266, 251] on icon at bounding box center [267, 249] width 6 height 7
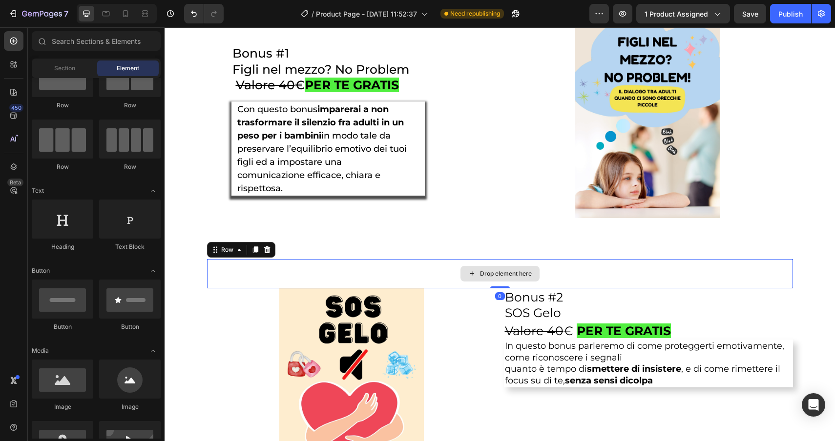
click at [359, 278] on div "Drop element here" at bounding box center [500, 273] width 586 height 29
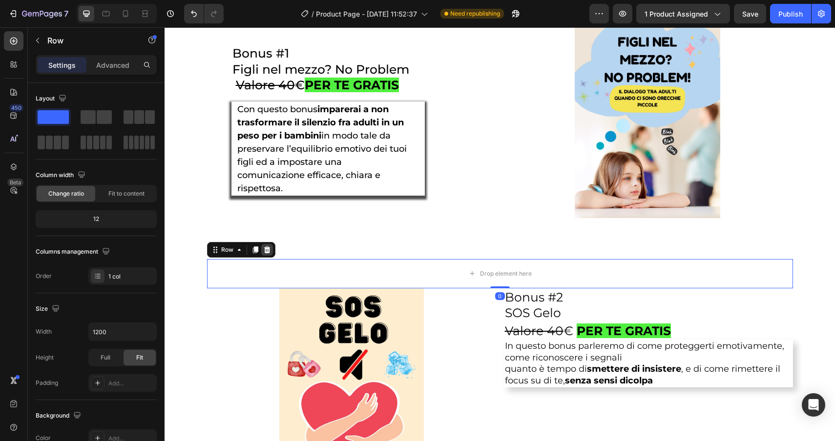
click at [265, 251] on icon at bounding box center [267, 249] width 6 height 7
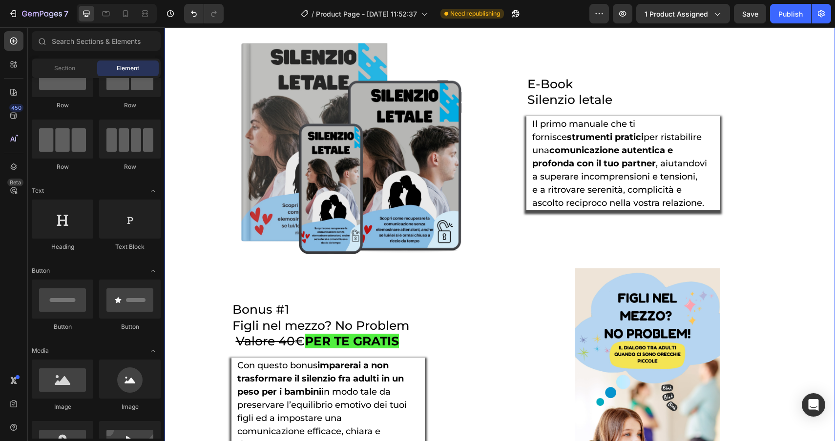
scroll to position [1863, 0]
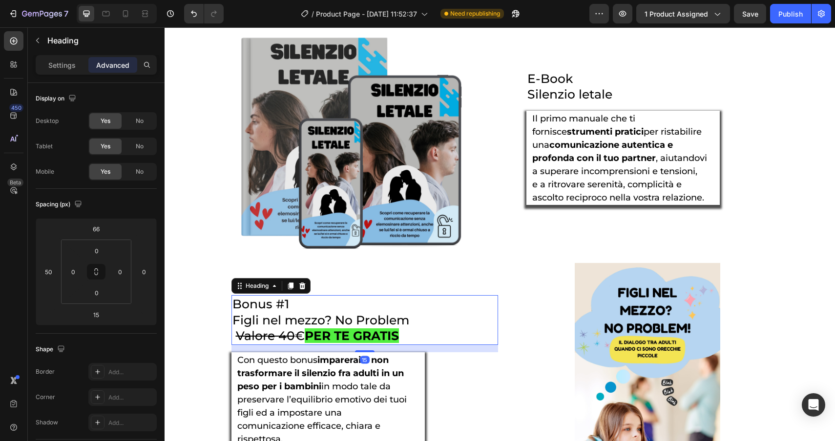
click at [246, 337] on s "Valore 40" at bounding box center [265, 335] width 59 height 15
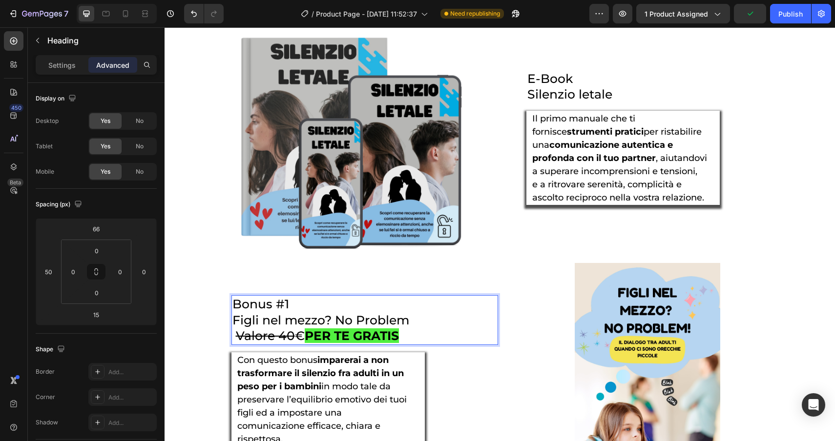
click at [237, 337] on s "Valore 40" at bounding box center [265, 335] width 59 height 15
click at [608, 222] on div "E-Book Silenzio letale Heading ⁠⁠⁠⁠⁠⁠⁠ Il primo manuale che ti fornisce strumen…" at bounding box center [647, 137] width 291 height 233
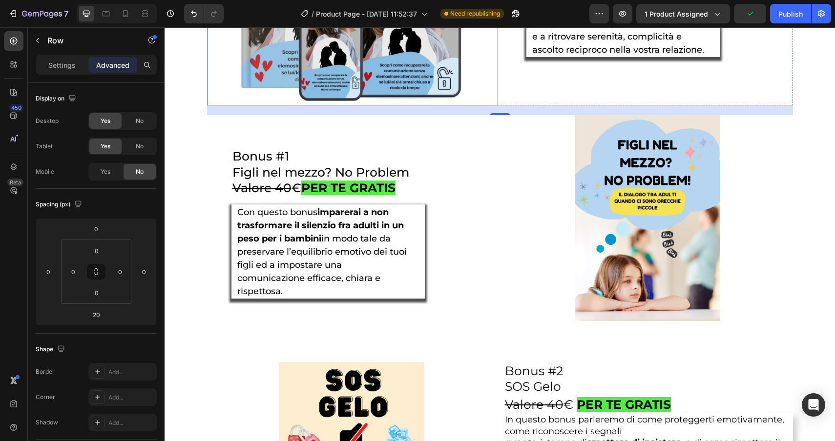
scroll to position [2012, 0]
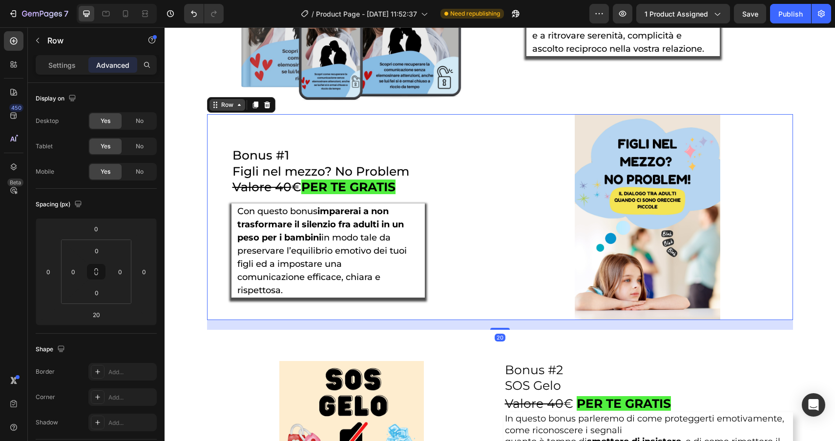
click at [214, 111] on div "Row" at bounding box center [227, 105] width 36 height 12
click at [256, 106] on icon at bounding box center [254, 105] width 5 height 7
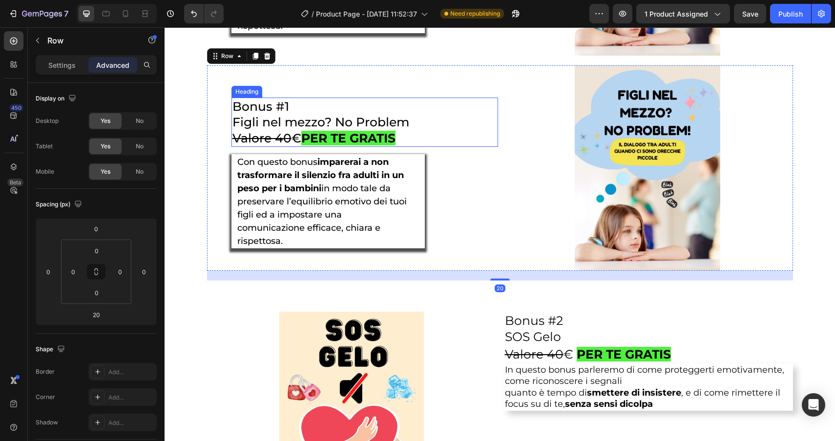
scroll to position [2282, 0]
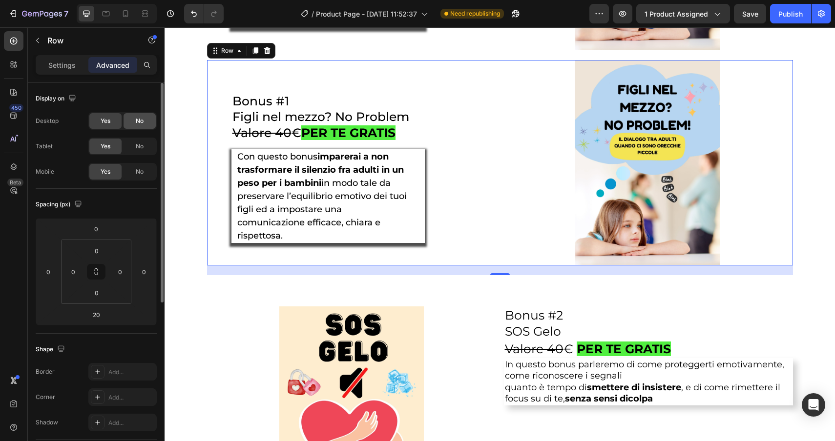
click at [138, 125] on span "No" at bounding box center [140, 121] width 8 height 9
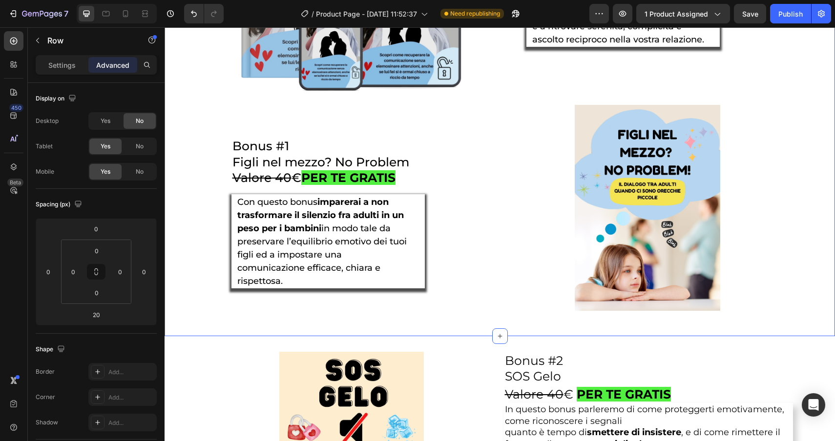
scroll to position [2020, 0]
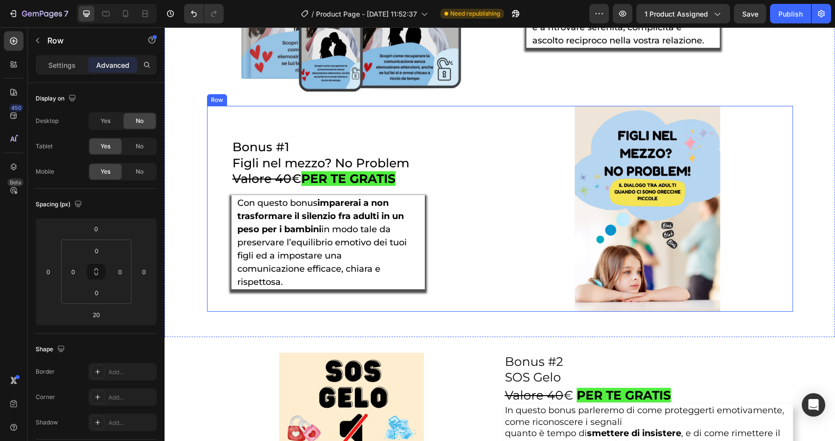
click at [217, 102] on div "Row" at bounding box center [217, 100] width 16 height 9
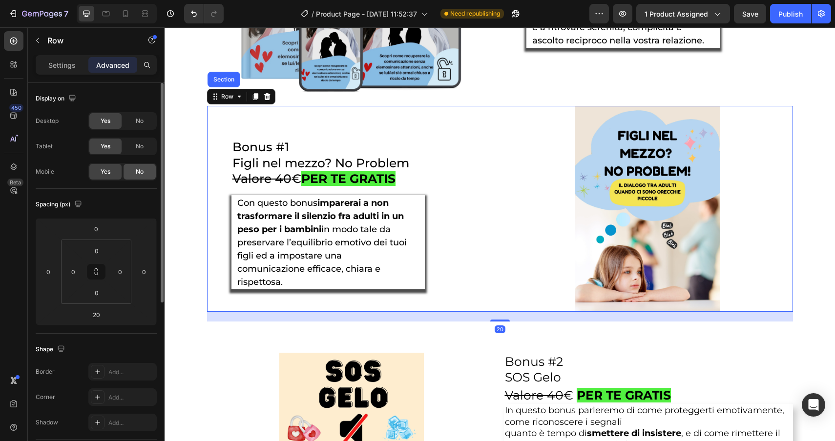
click at [136, 171] on span "No" at bounding box center [140, 171] width 8 height 9
click at [128, 12] on icon at bounding box center [126, 14] width 10 height 10
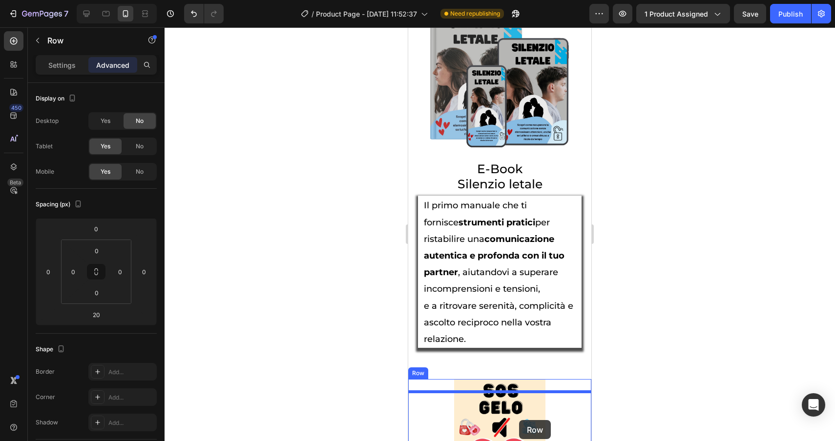
scroll to position [3953, 0]
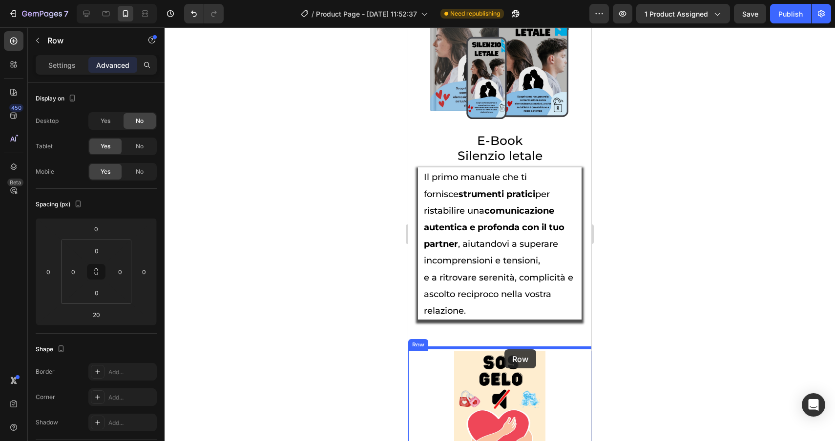
drag, startPoint x: 417, startPoint y: 82, endPoint x: 504, endPoint y: 349, distance: 281.7
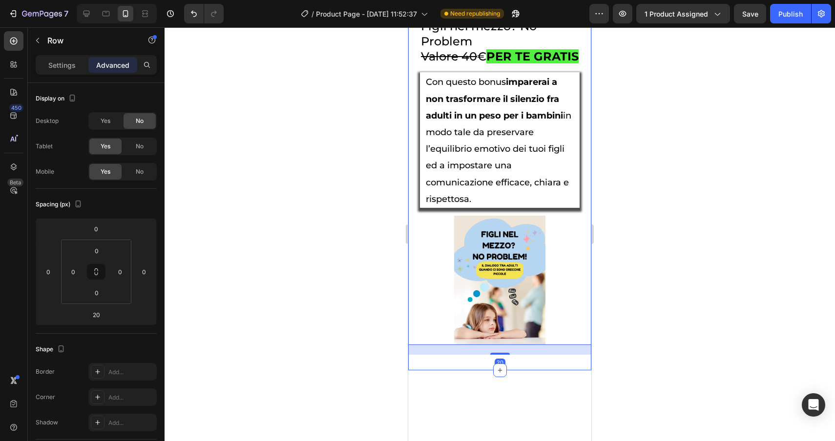
scroll to position [3585, 0]
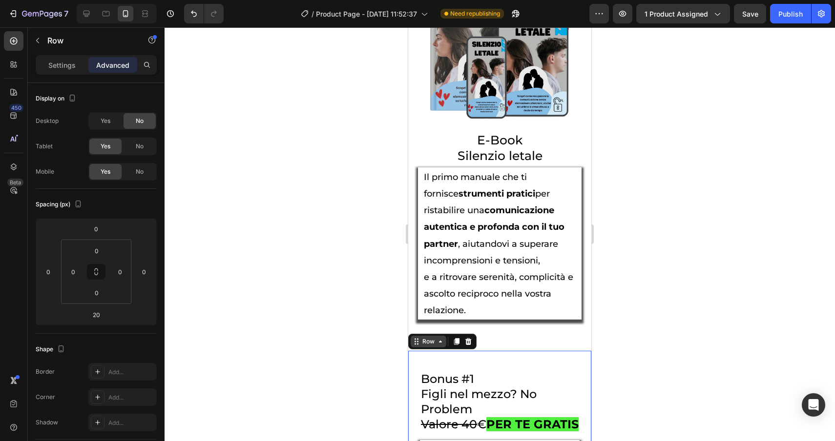
click at [437, 346] on icon at bounding box center [440, 342] width 8 height 8
click at [511, 320] on h2 "Il primo manuale che ti fornisce strumenti pratici per ristabilire una comunica…" at bounding box center [500, 243] width 154 height 152
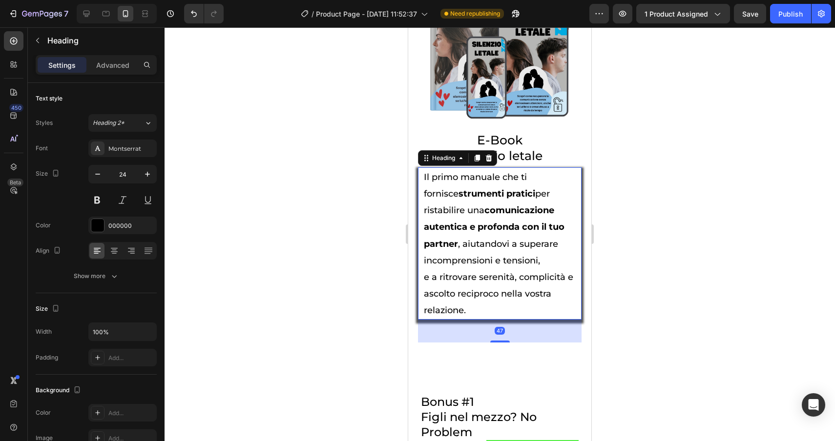
drag, startPoint x: 502, startPoint y: 332, endPoint x: 496, endPoint y: 355, distance: 23.6
click at [496, 320] on div "47" at bounding box center [504, 320] width 163 height 0
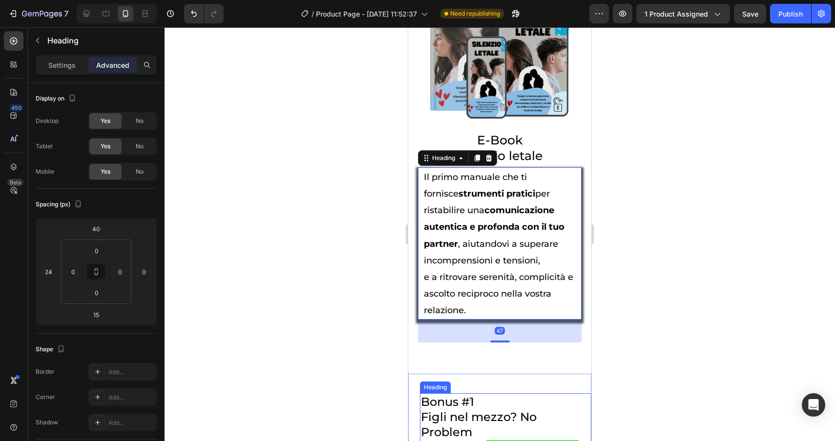
click at [431, 392] on div "Heading" at bounding box center [435, 387] width 27 height 9
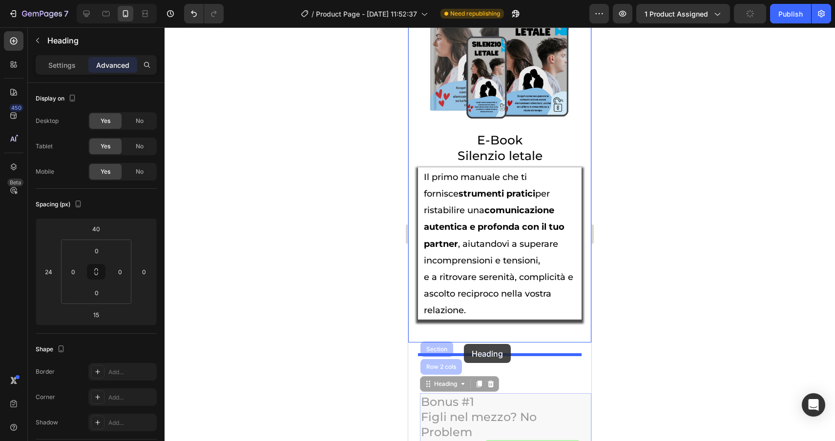
drag, startPoint x: 428, startPoint y: 376, endPoint x: 464, endPoint y: 345, distance: 47.0
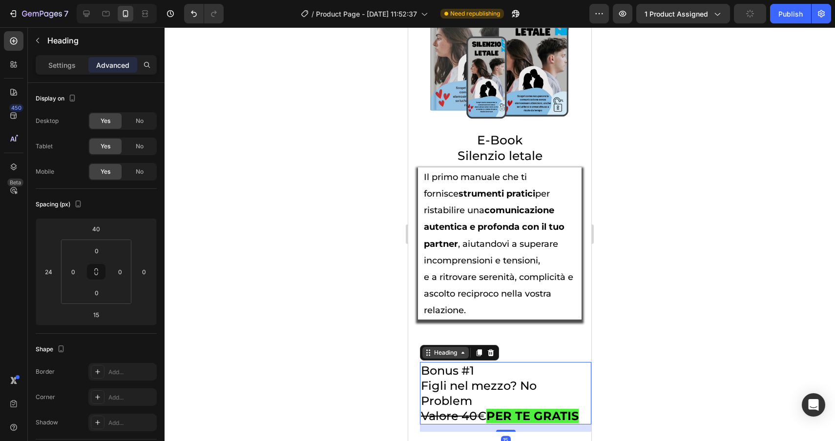
click at [441, 357] on div "Heading" at bounding box center [445, 352] width 27 height 9
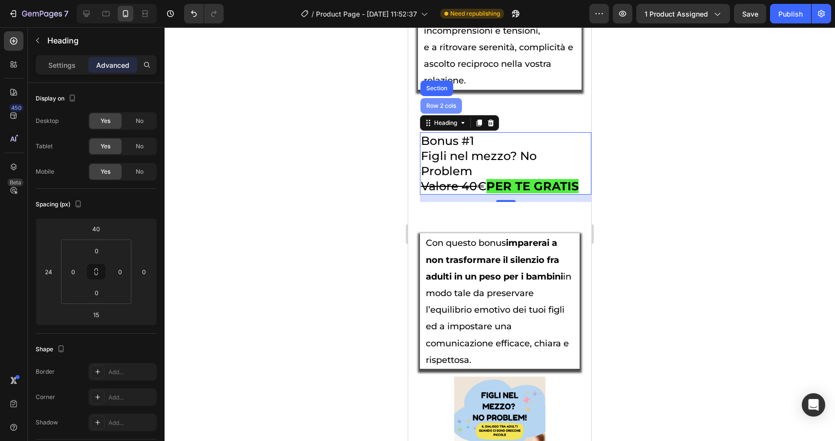
scroll to position [3808, 0]
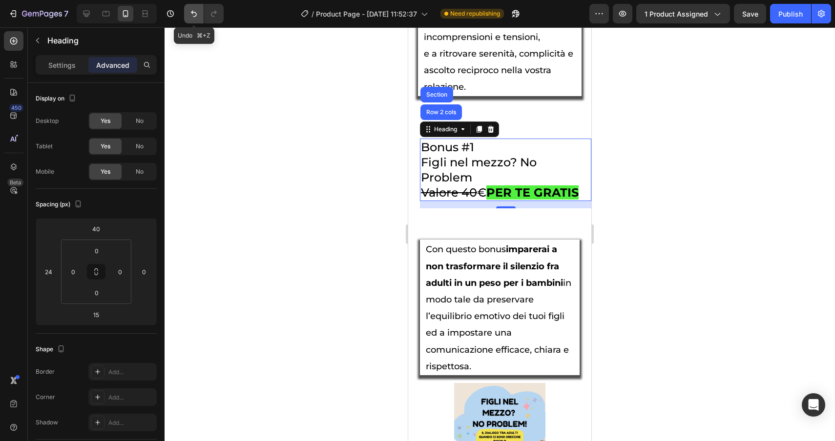
click at [191, 15] on icon "Undo/Redo" at bounding box center [194, 14] width 10 height 10
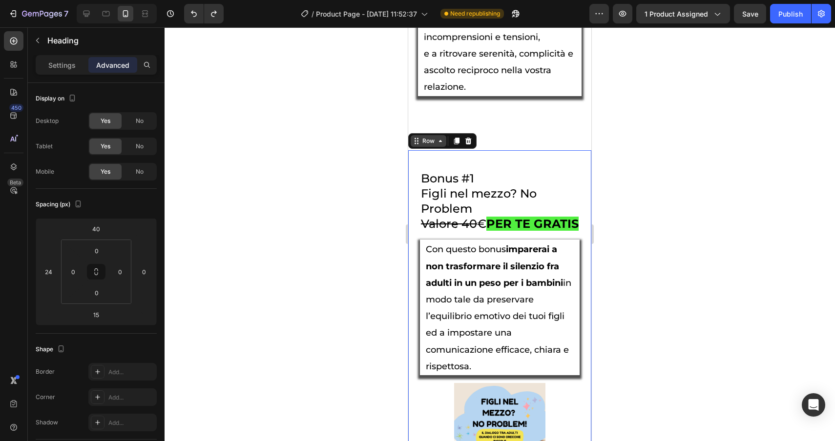
click at [421, 147] on div "Row" at bounding box center [428, 141] width 36 height 12
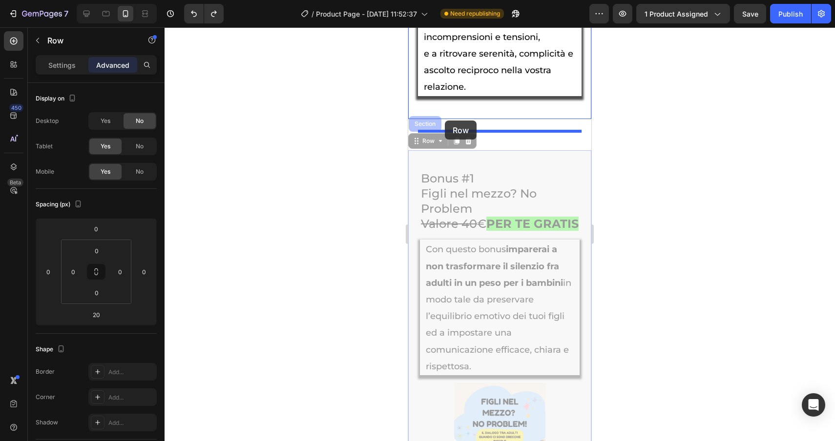
drag, startPoint x: 421, startPoint y: 158, endPoint x: 445, endPoint y: 121, distance: 44.1
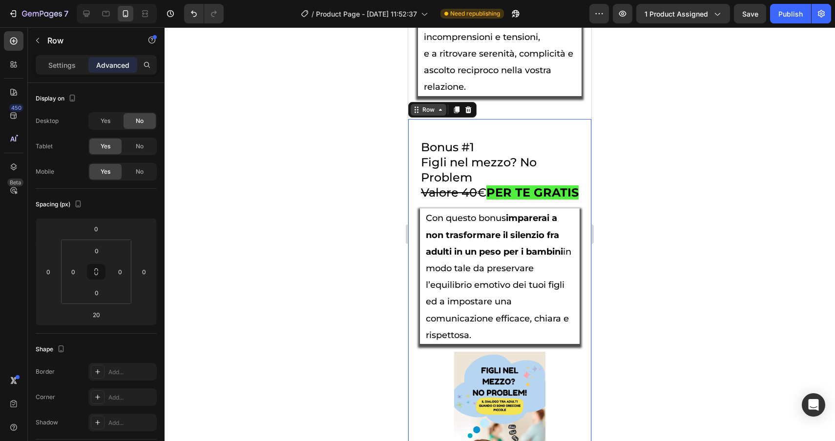
click at [425, 114] on div "Row" at bounding box center [428, 109] width 16 height 9
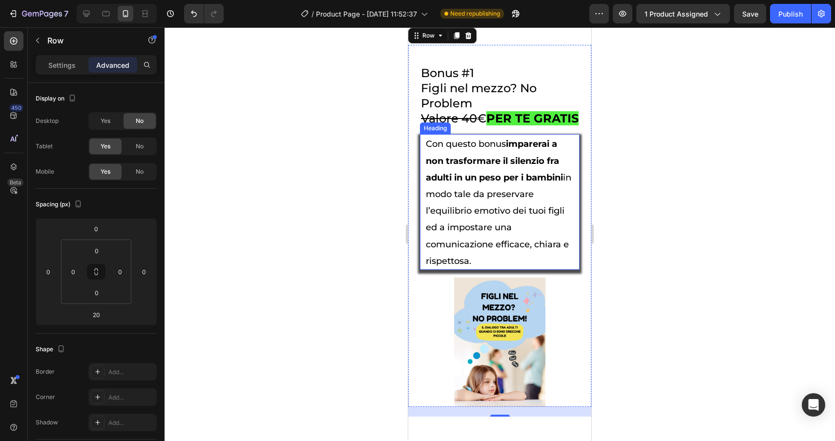
scroll to position [3882, 0]
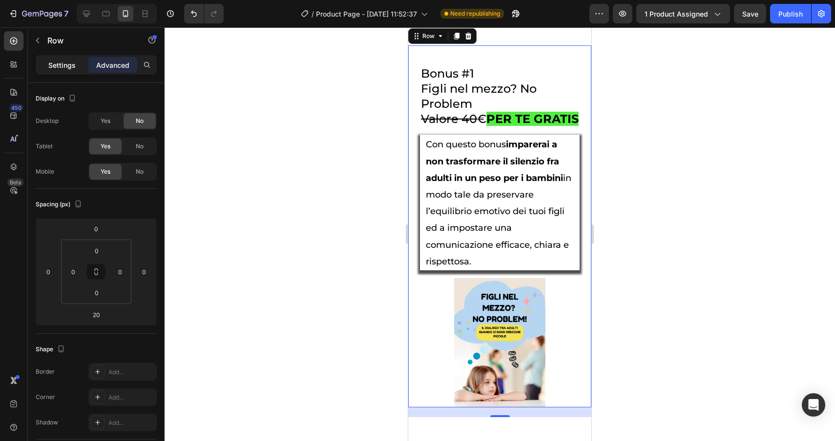
click at [46, 69] on div "Settings" at bounding box center [62, 65] width 49 height 16
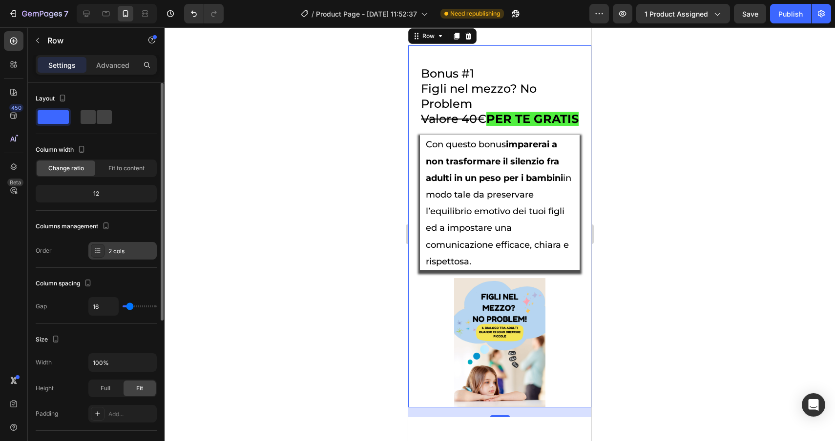
click at [123, 252] on div "2 cols" at bounding box center [131, 251] width 46 height 9
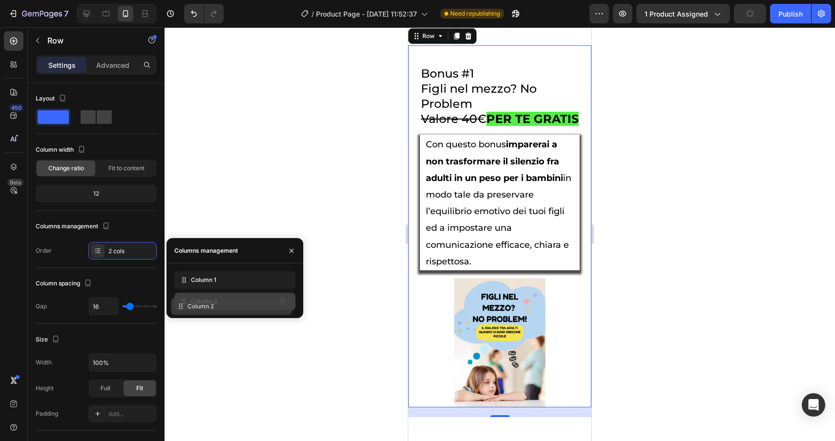
drag, startPoint x: 247, startPoint y: 283, endPoint x: 244, endPoint y: 309, distance: 26.6
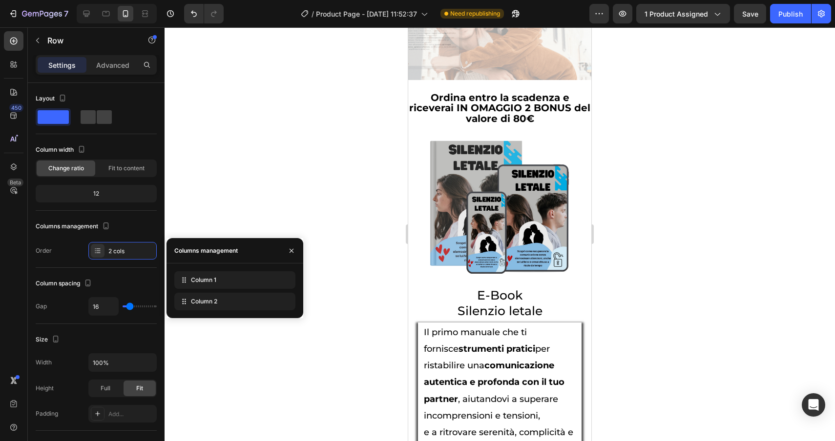
scroll to position [3422, 0]
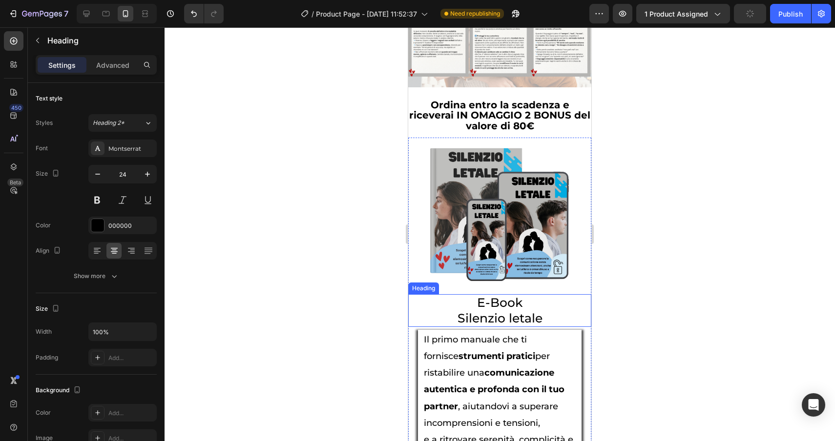
click at [535, 326] on span "Silenzio letale" at bounding box center [499, 318] width 85 height 15
click at [544, 326] on h2 "E-Book Silenzio letale" at bounding box center [499, 310] width 183 height 32
drag, startPoint x: 544, startPoint y: 335, endPoint x: 510, endPoint y: 335, distance: 34.2
click at [510, 326] on p "E-Book Silenzio letale" at bounding box center [499, 310] width 181 height 30
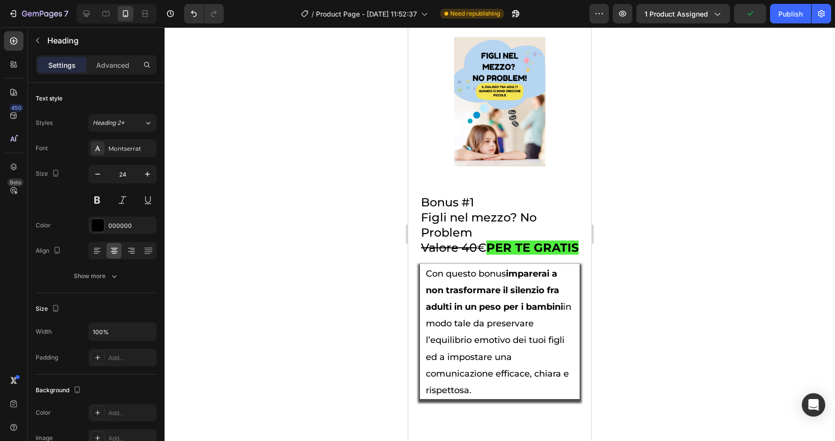
scroll to position [3960, 0]
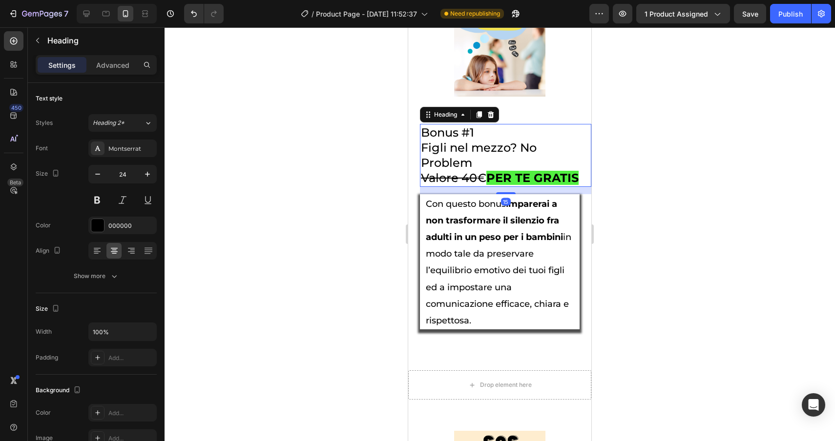
click at [506, 170] on h2 "Bonus #1 Figli nel mezzo? No Problem Valore 40 € PER TE GRATIS" at bounding box center [505, 155] width 171 height 63
click at [102, 62] on p "Advanced" at bounding box center [112, 65] width 33 height 10
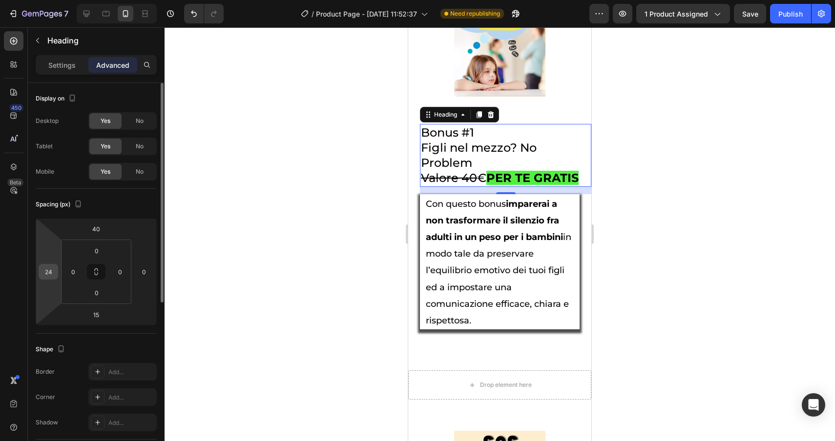
click at [50, 273] on input "24" at bounding box center [48, 272] width 15 height 15
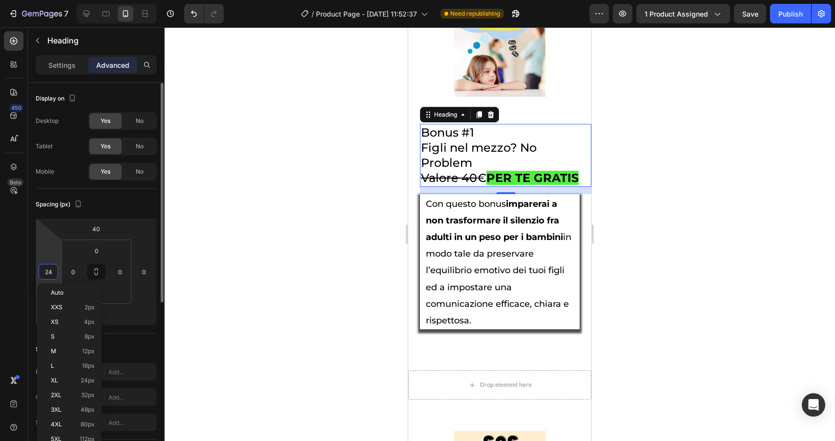
type input "0"
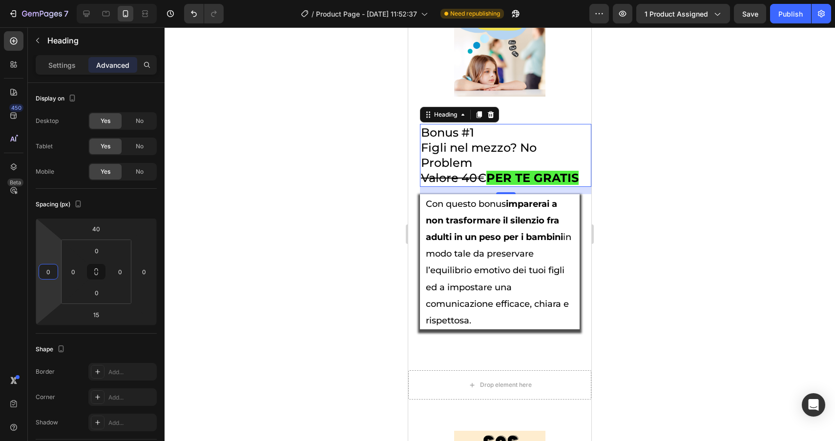
click at [606, 283] on div at bounding box center [499, 234] width 670 height 414
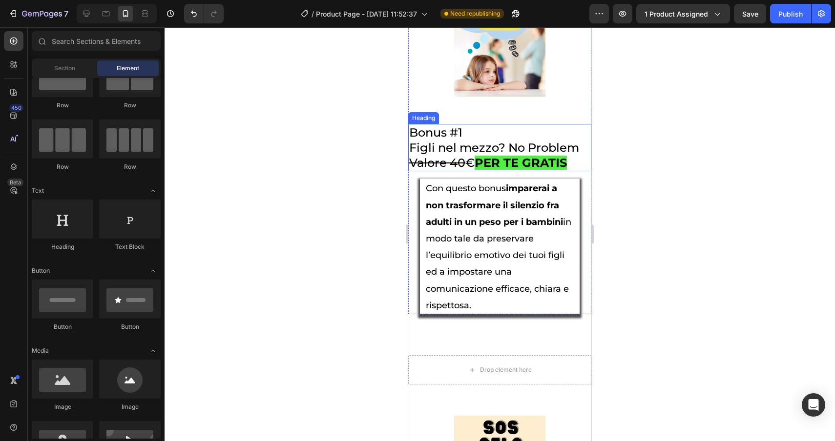
click at [554, 162] on h2 "Bonus #1 Figli nel mezzo? No Problem Valore 40 € PER TE GRATIS" at bounding box center [499, 148] width 183 height 48
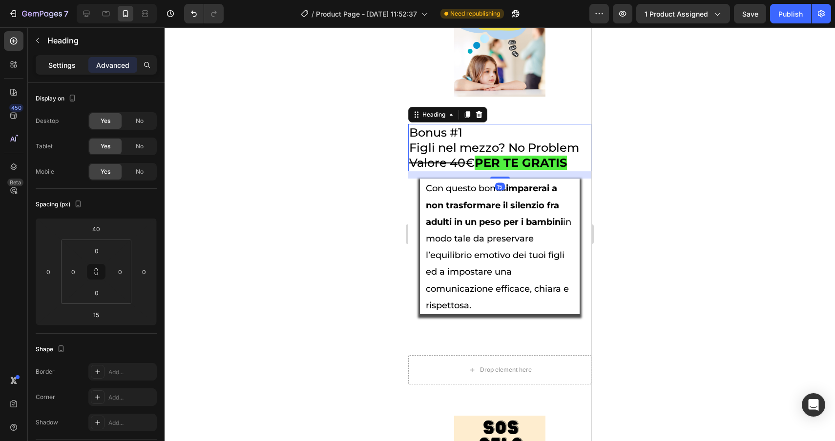
click at [56, 63] on p "Settings" at bounding box center [61, 65] width 27 height 10
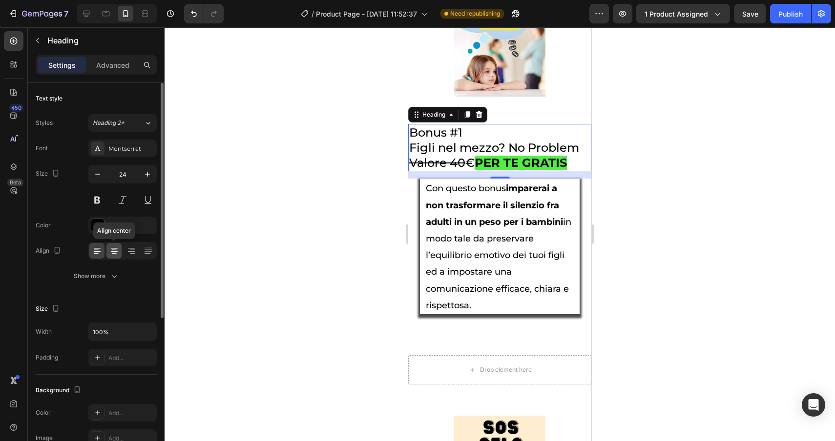
click at [114, 254] on icon at bounding box center [114, 251] width 10 height 10
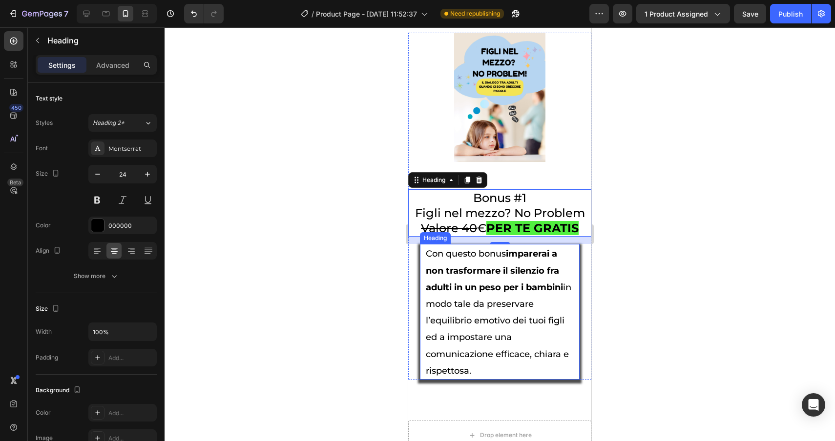
scroll to position [3894, 0]
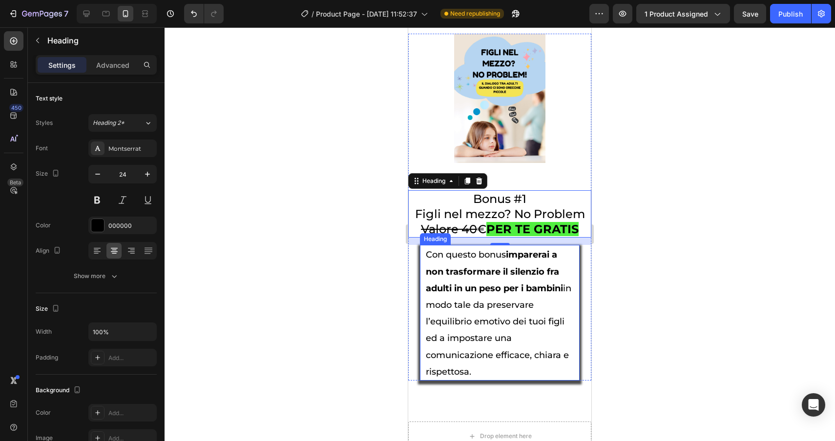
click at [484, 338] on h2 "Con questo bonus imparerai a non trasformare il silenzio fra adulti in un peso …" at bounding box center [500, 313] width 150 height 136
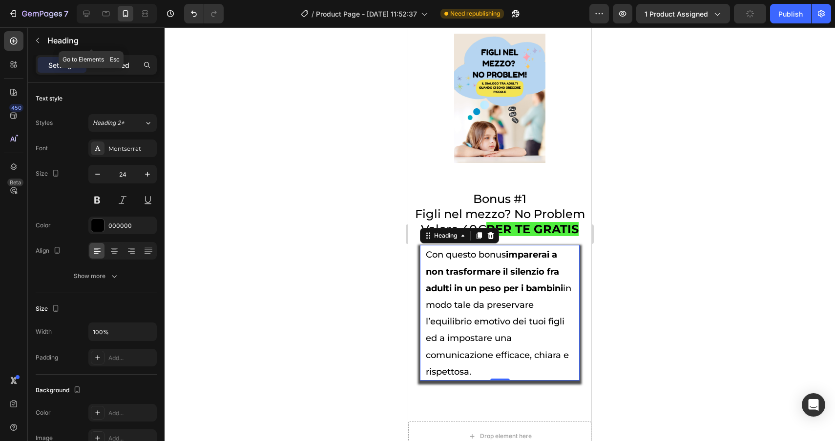
click at [115, 58] on div "Advanced" at bounding box center [112, 65] width 49 height 16
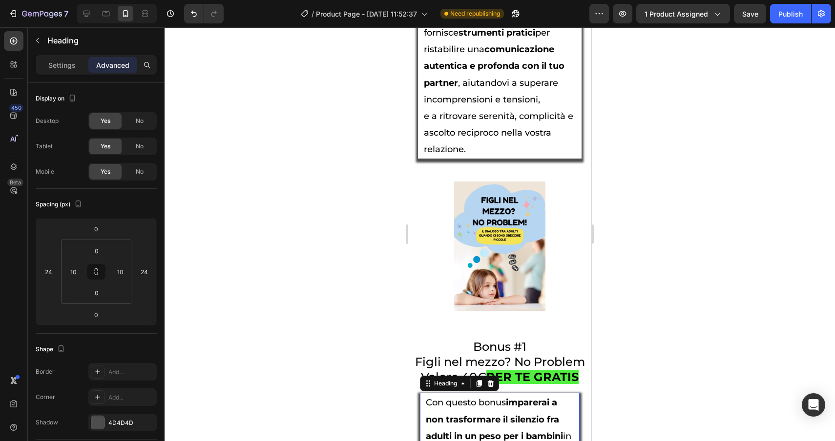
scroll to position [3740, 0]
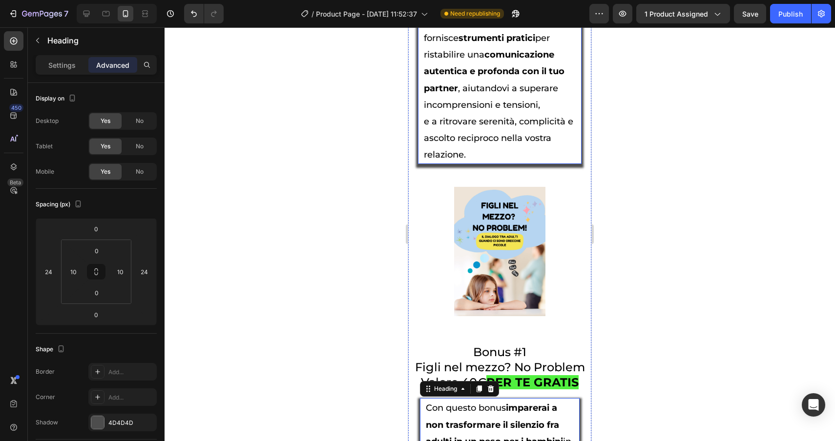
click at [467, 137] on span "e a ritrovare serenità, complicità e ascolto reciproco nella vostra relazione." at bounding box center [498, 138] width 149 height 44
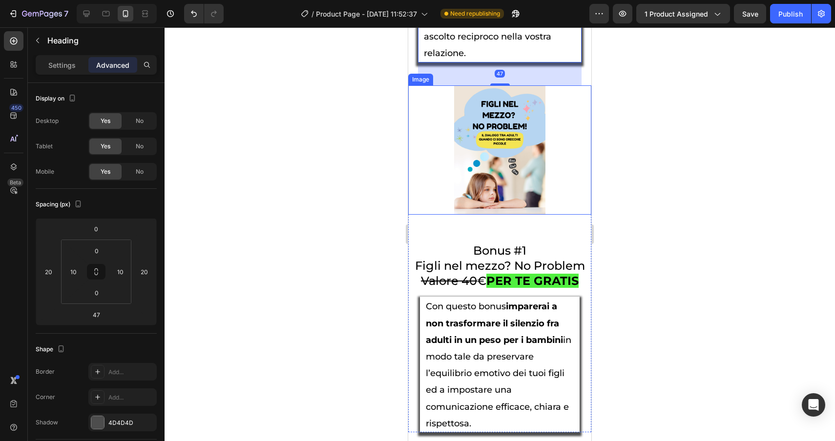
scroll to position [3885, 0]
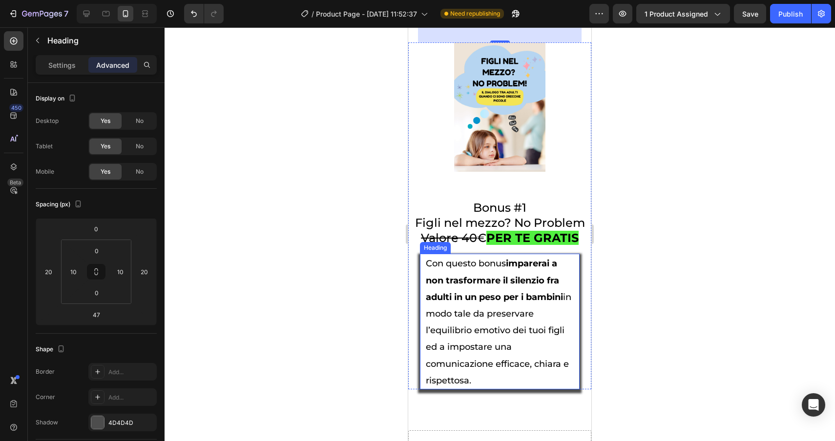
click at [490, 320] on span "Con questo bonus imparerai a non trasformare il silenzio fra adulti in un peso …" at bounding box center [498, 305] width 145 height 94
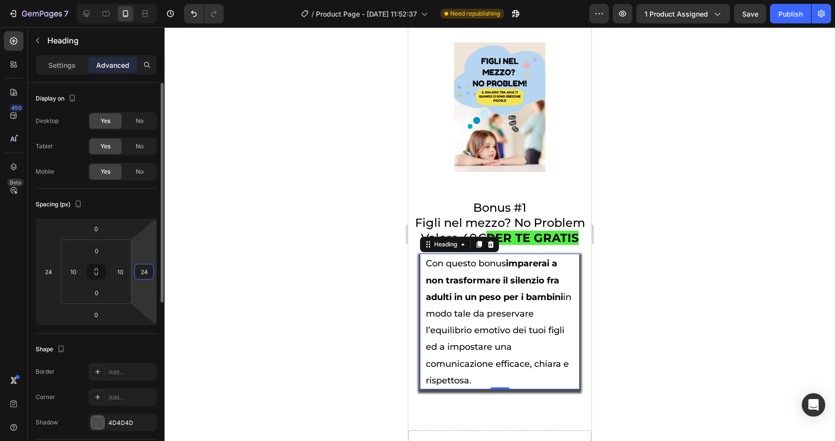
click at [149, 269] on input "24" at bounding box center [144, 272] width 15 height 15
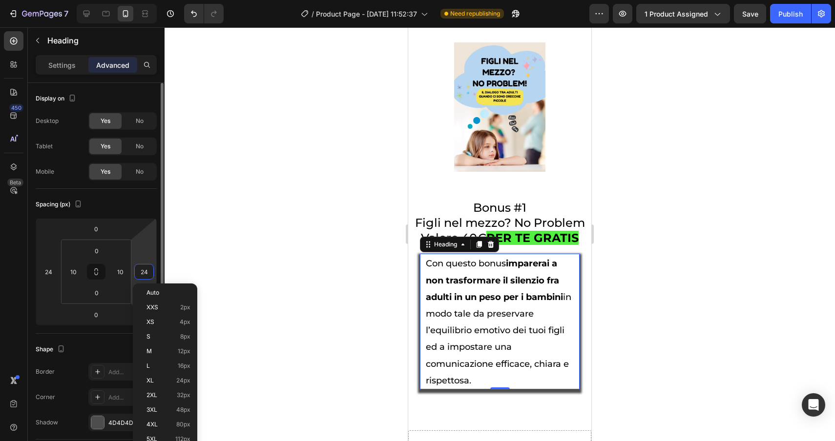
click at [149, 269] on input "24" at bounding box center [144, 272] width 15 height 15
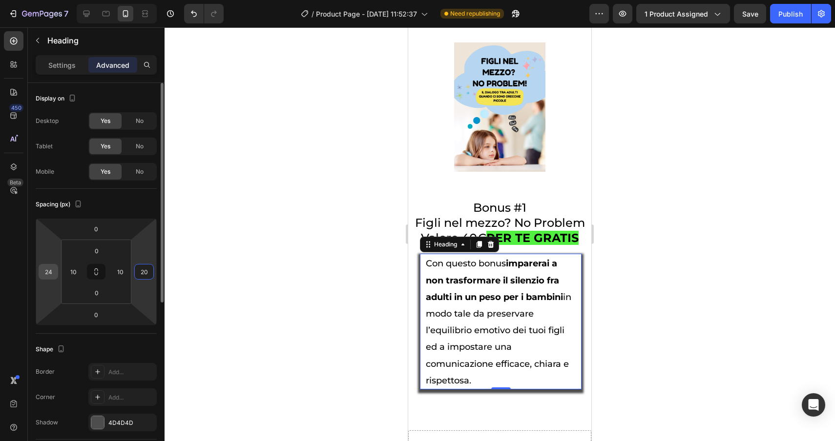
type input "20"
click at [53, 271] on input "24" at bounding box center [48, 272] width 15 height 15
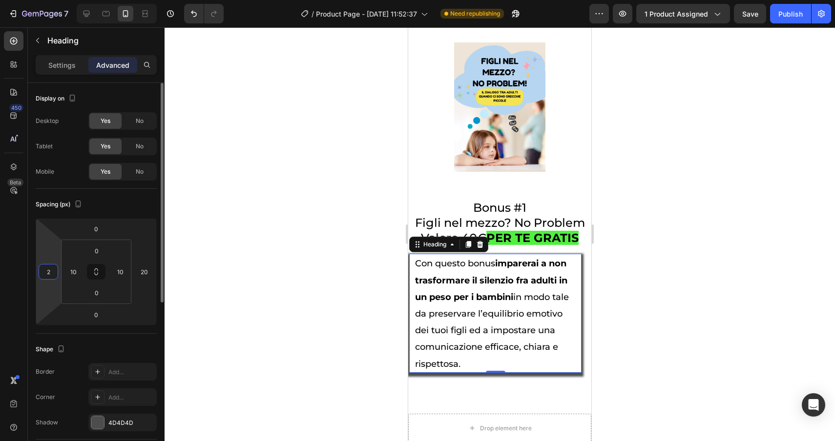
type input "20"
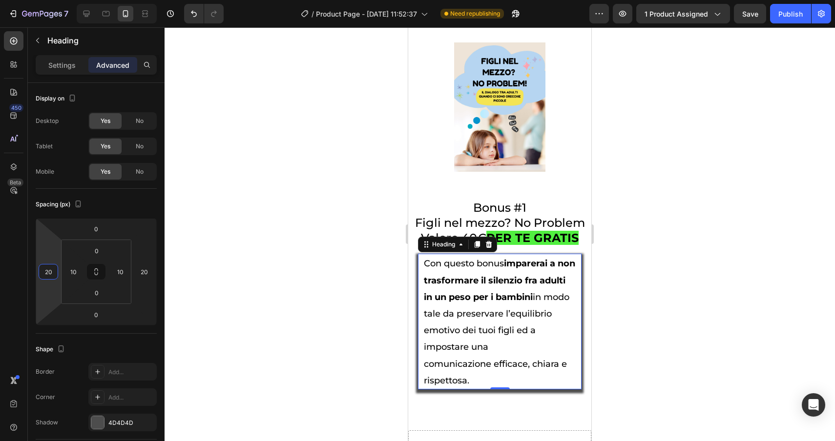
click at [696, 336] on div at bounding box center [499, 234] width 670 height 414
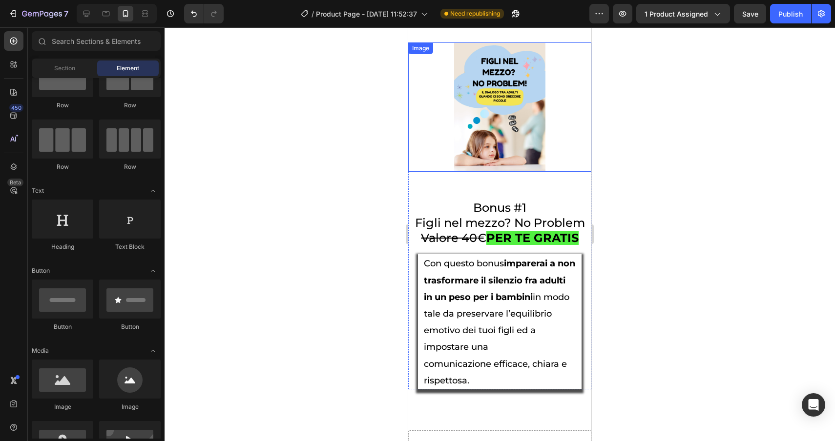
click at [519, 166] on img at bounding box center [500, 106] width 92 height 129
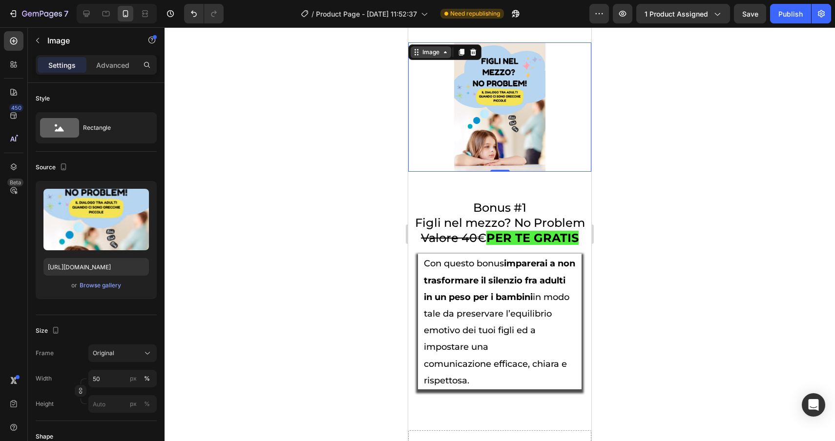
click at [424, 57] on div "Image" at bounding box center [430, 52] width 21 height 9
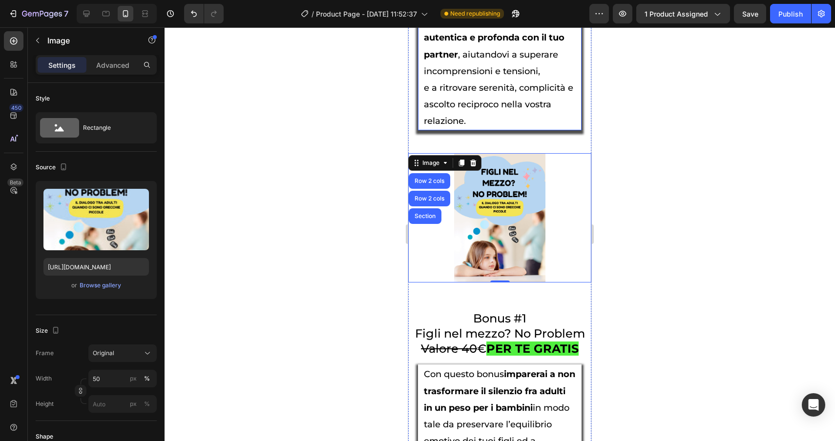
scroll to position [3769, 0]
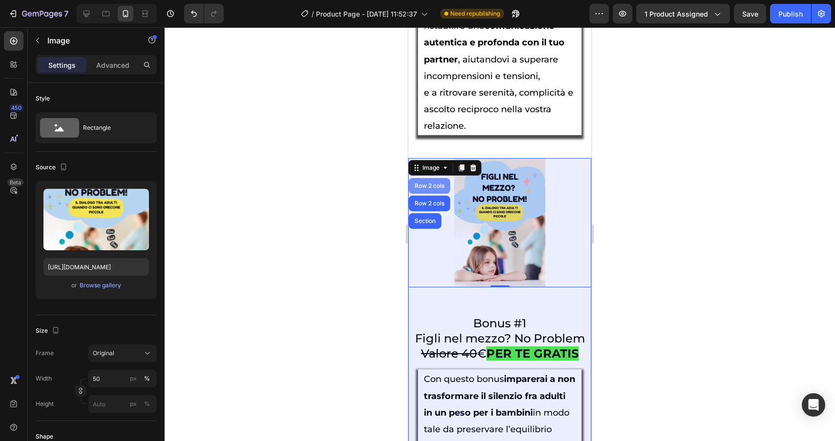
click at [430, 189] on div "Row 2 cols" at bounding box center [429, 186] width 34 height 6
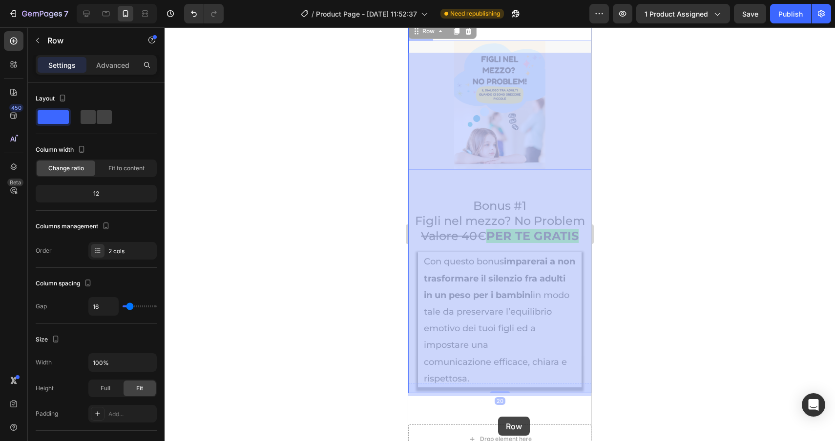
scroll to position [3934, 0]
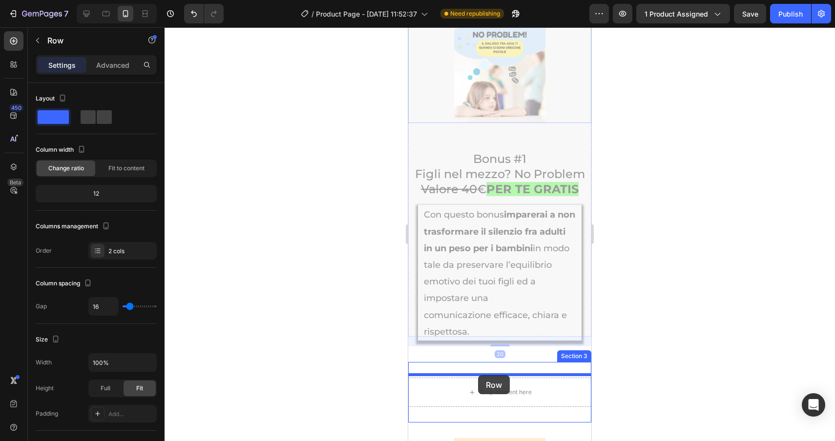
drag, startPoint x: 426, startPoint y: 161, endPoint x: 478, endPoint y: 375, distance: 220.9
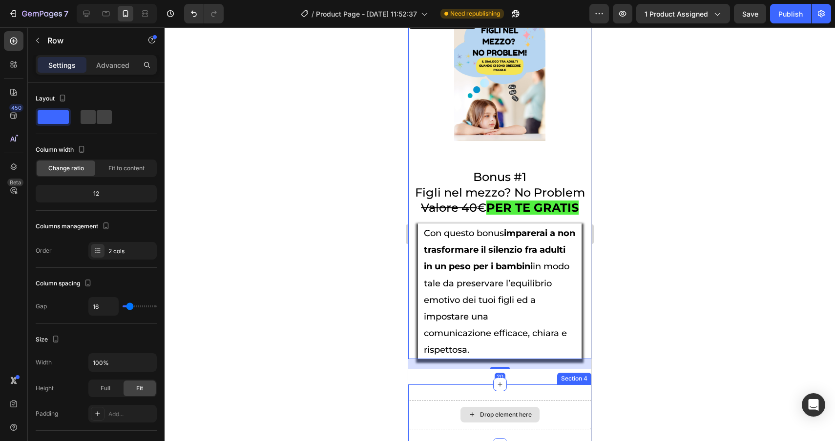
scroll to position [3961, 0]
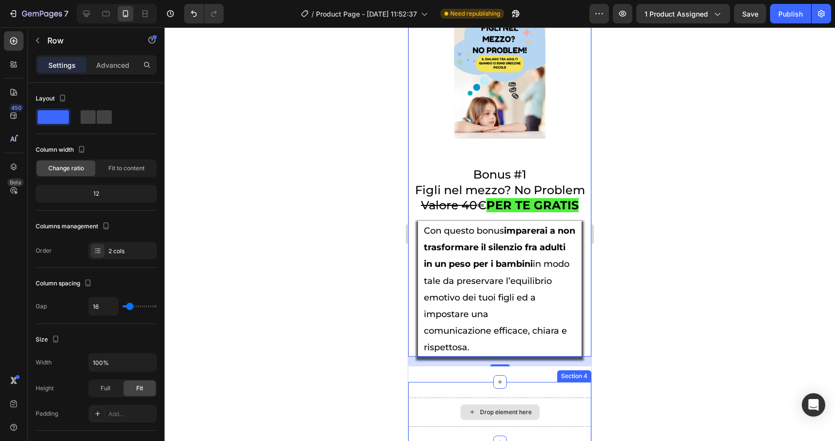
click at [484, 412] on div "Drop element here" at bounding box center [499, 413] width 79 height 16
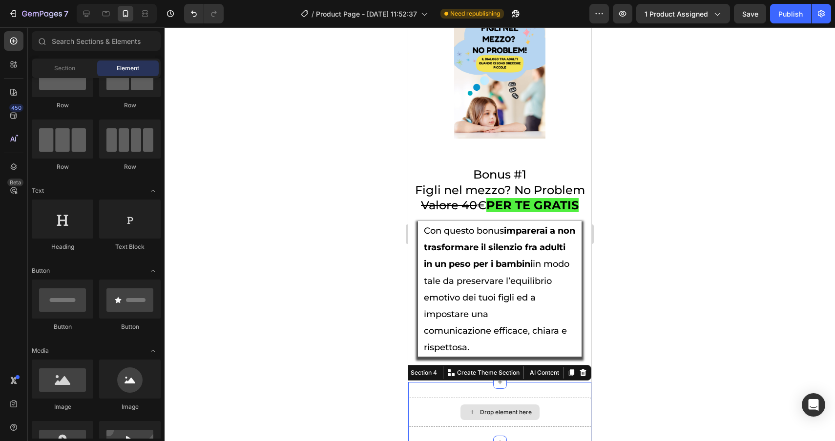
click at [565, 398] on div "Drop element here" at bounding box center [499, 412] width 183 height 29
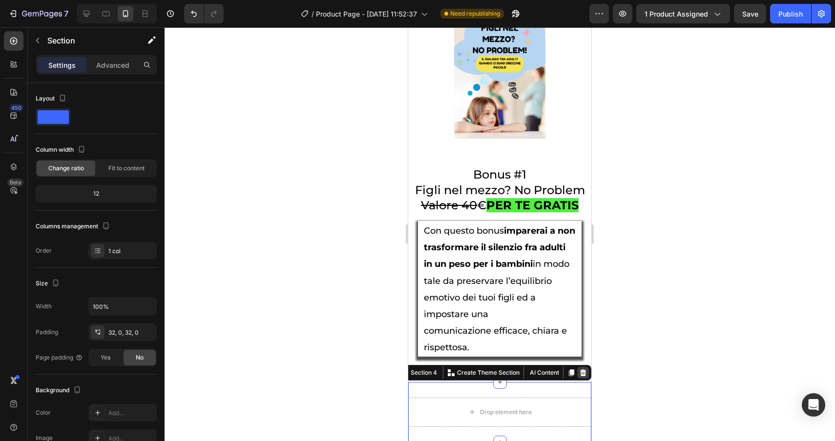
click at [584, 370] on icon at bounding box center [583, 372] width 6 height 7
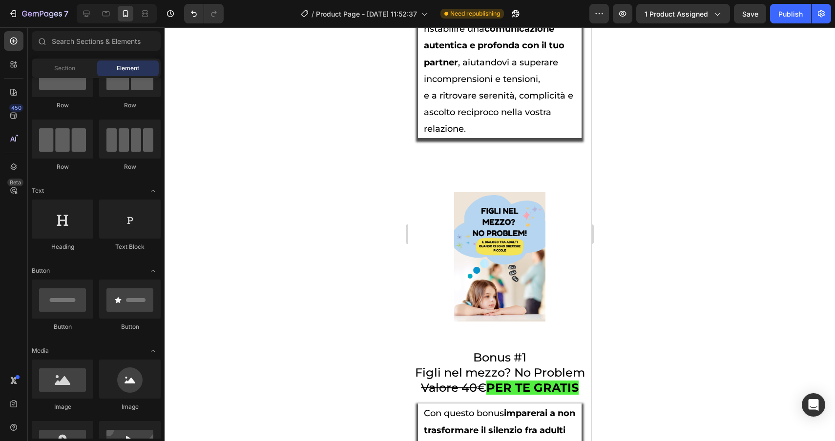
scroll to position [3754, 0]
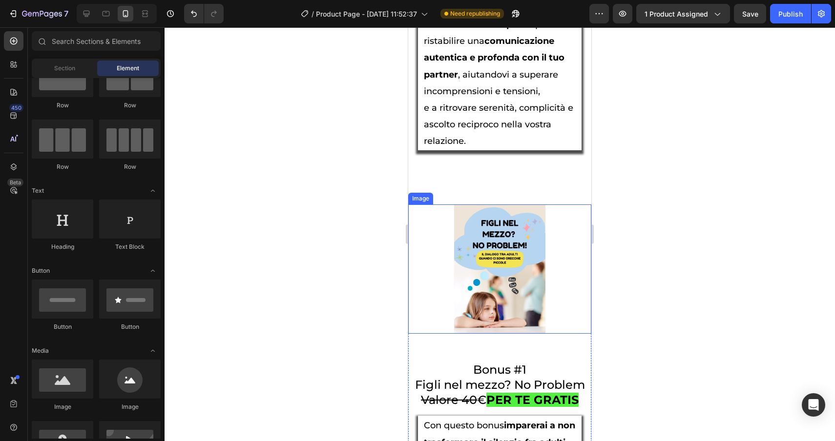
click at [421, 203] on div "Image" at bounding box center [420, 198] width 21 height 9
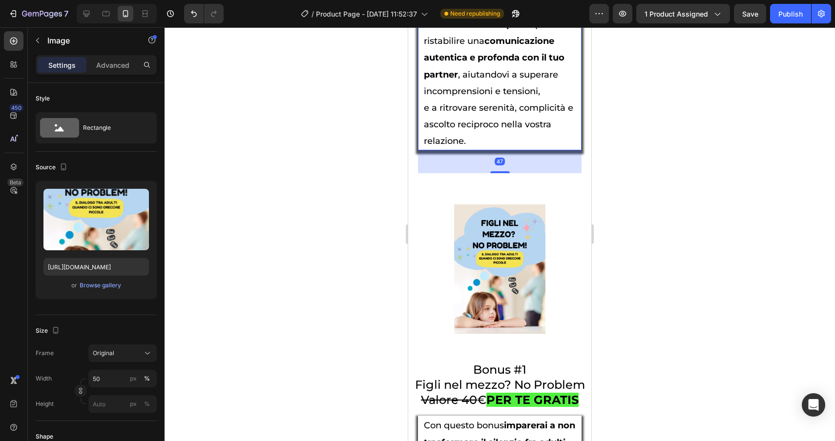
click at [451, 132] on h2 "Il primo manuale che ti fornisce strumenti pratici per ristabilire una comunica…" at bounding box center [500, 74] width 154 height 152
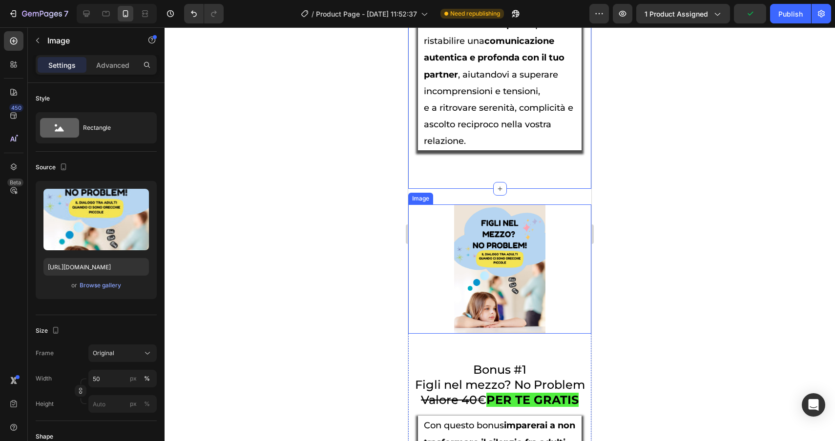
click at [417, 204] on div "Image" at bounding box center [420, 199] width 25 height 12
click at [417, 198] on icon at bounding box center [417, 197] width 1 height 1
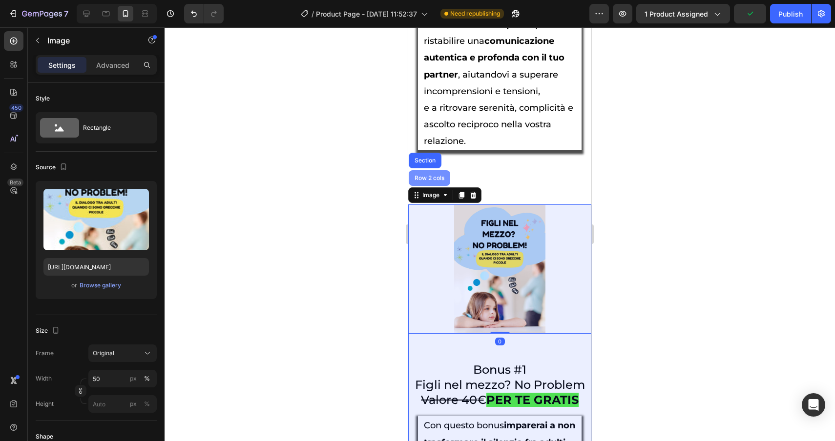
click at [423, 181] on div "Row 2 cols" at bounding box center [429, 178] width 34 height 6
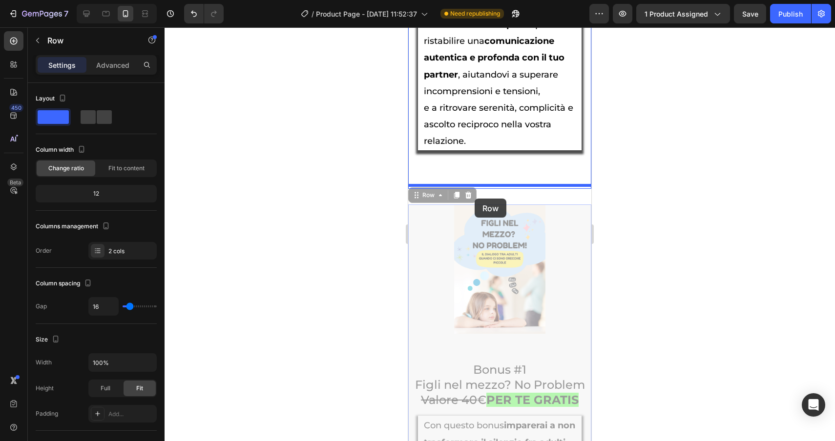
drag, startPoint x: 421, startPoint y: 207, endPoint x: 474, endPoint y: 199, distance: 53.9
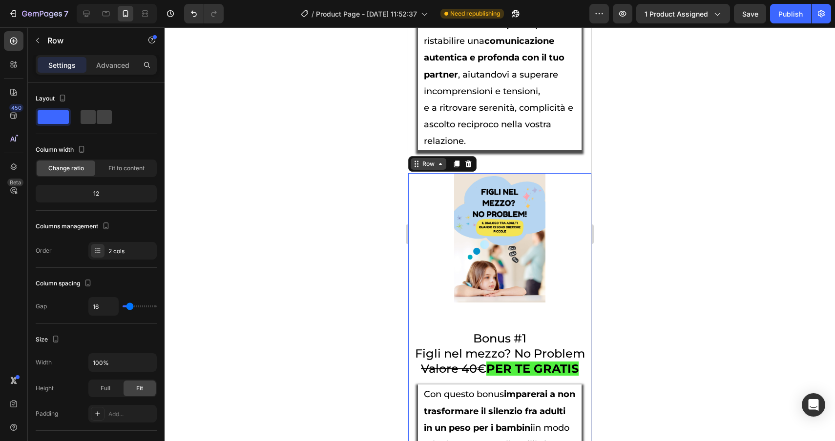
click at [424, 168] on div "Row" at bounding box center [428, 164] width 16 height 9
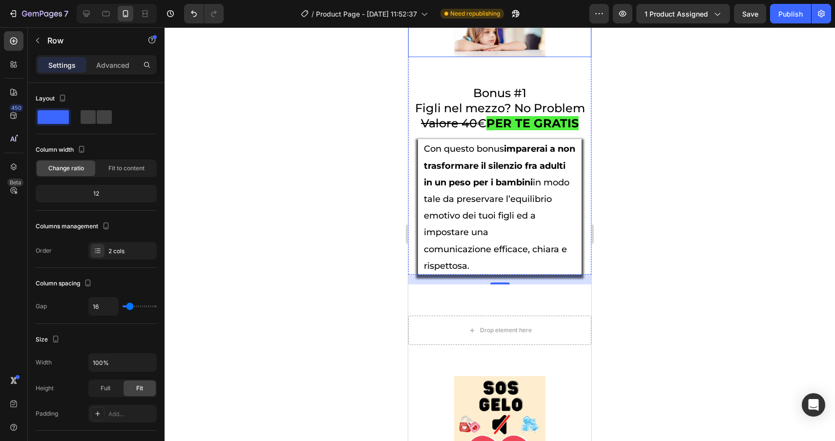
scroll to position [3999, 0]
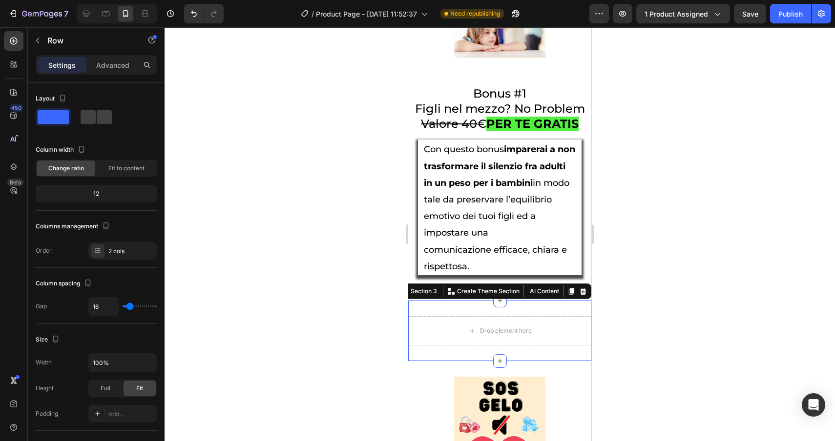
click at [582, 319] on div "Drop element here Section 3 You can create reusable sections Create Theme Secti…" at bounding box center [499, 331] width 183 height 61
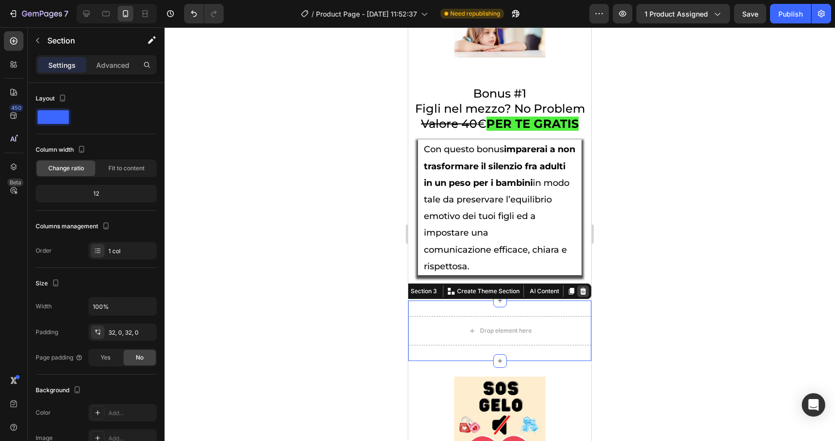
click at [582, 295] on icon at bounding box center [583, 291] width 8 height 8
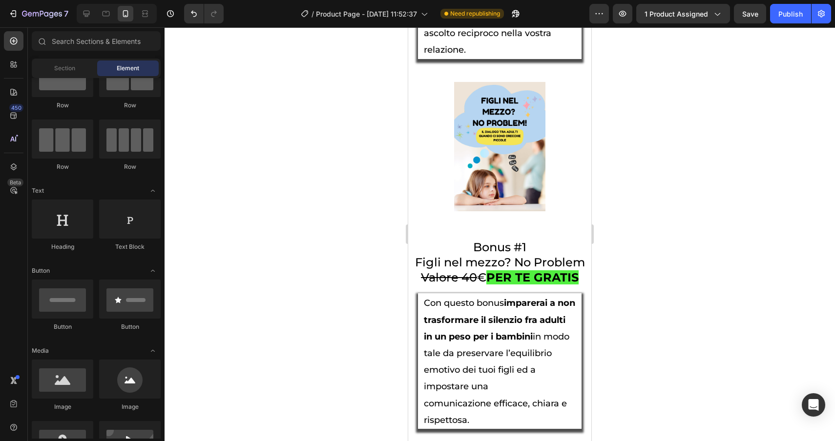
scroll to position [3829, 0]
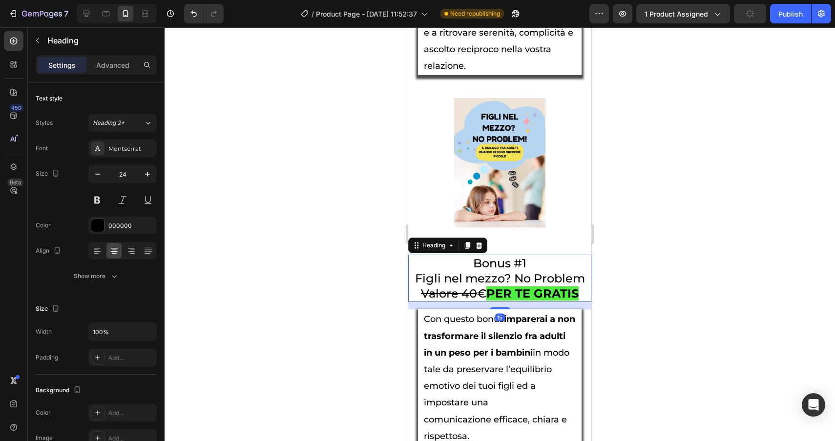
click at [421, 253] on div "Heading" at bounding box center [447, 246] width 79 height 16
click at [108, 72] on div "Advanced" at bounding box center [112, 65] width 49 height 16
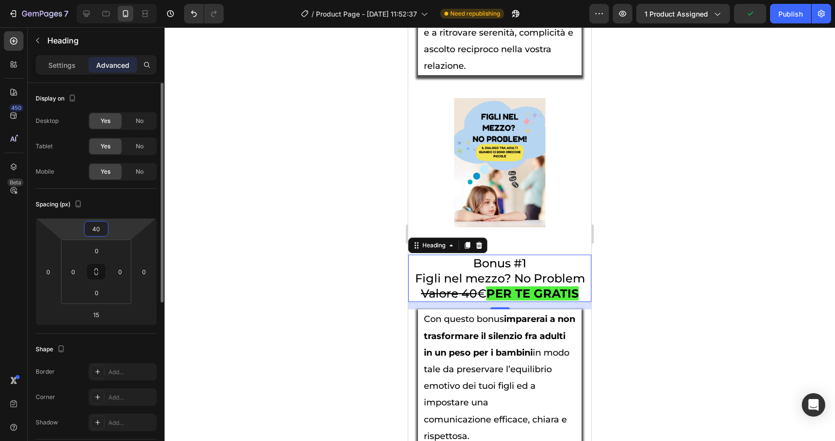
click at [97, 231] on input "40" at bounding box center [96, 229] width 20 height 15
type input "0"
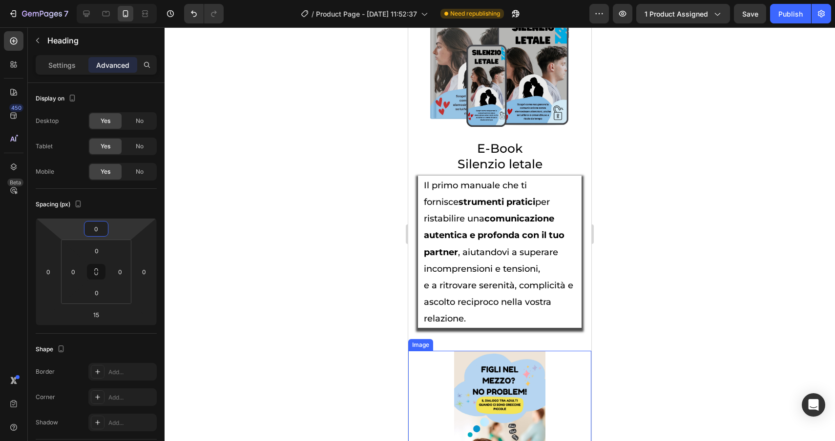
scroll to position [3576, 0]
click at [531, 172] on span "Silenzio letale" at bounding box center [499, 164] width 85 height 15
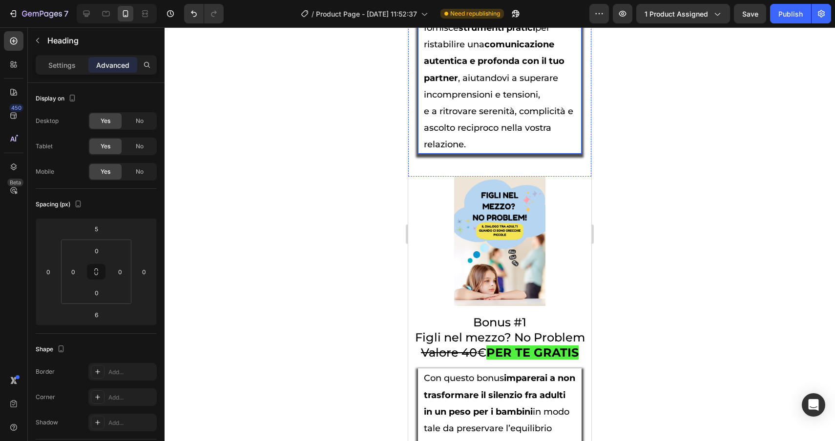
scroll to position [3750, 0]
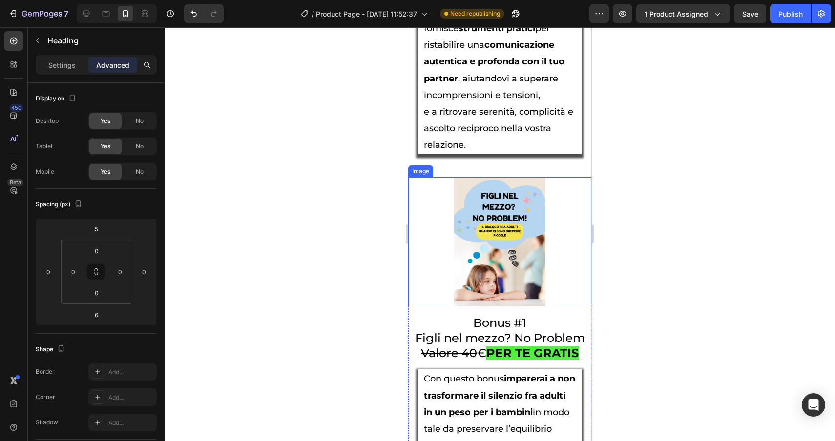
click at [523, 289] on img at bounding box center [500, 241] width 92 height 129
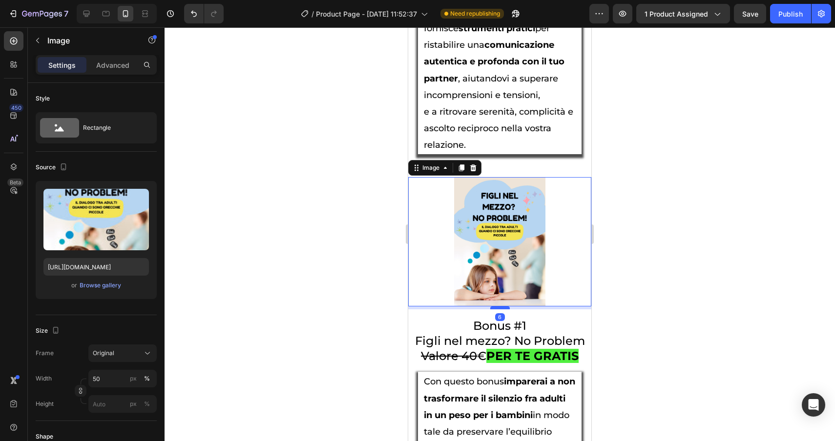
click at [500, 309] on div at bounding box center [500, 307] width 20 height 3
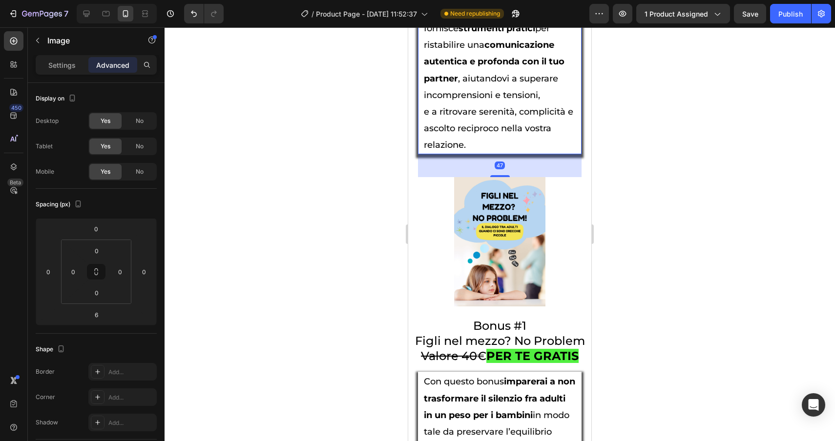
click at [516, 143] on span "e a ritrovare serenità, complicità e ascolto reciproco nella vostra relazione." at bounding box center [498, 128] width 149 height 44
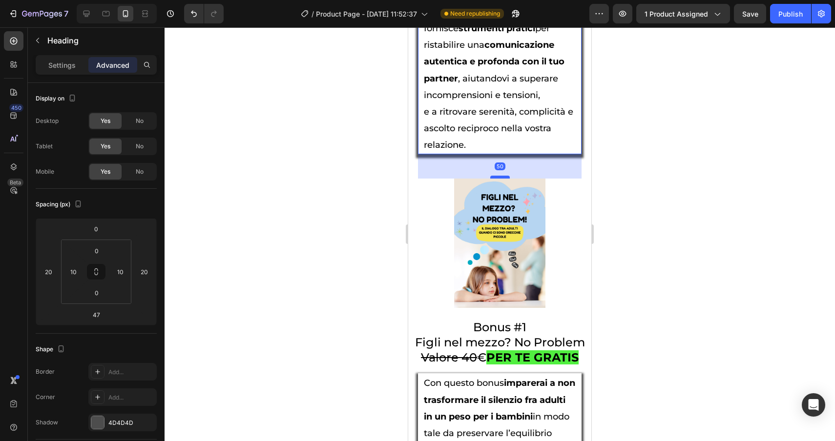
click at [504, 179] on div at bounding box center [500, 177] width 20 height 3
type input "51"
click at [643, 238] on div at bounding box center [499, 234] width 670 height 414
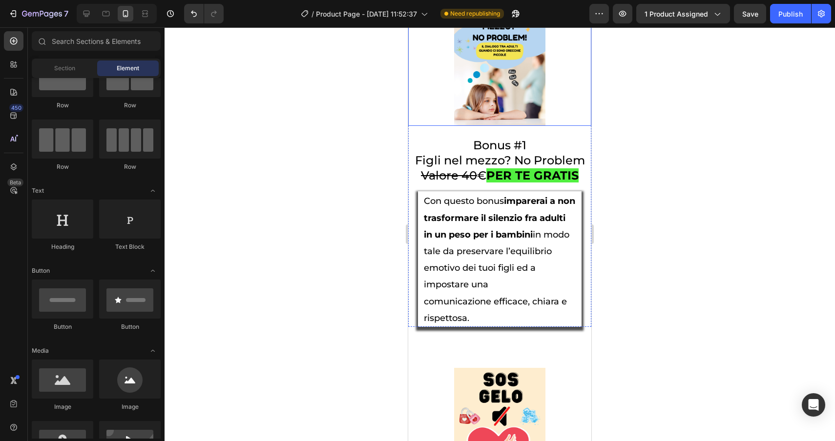
scroll to position [3933, 0]
click at [485, 276] on span "Con questo bonus imparerai a non trasformare il silenzio fra adulti in un peso …" at bounding box center [499, 242] width 151 height 94
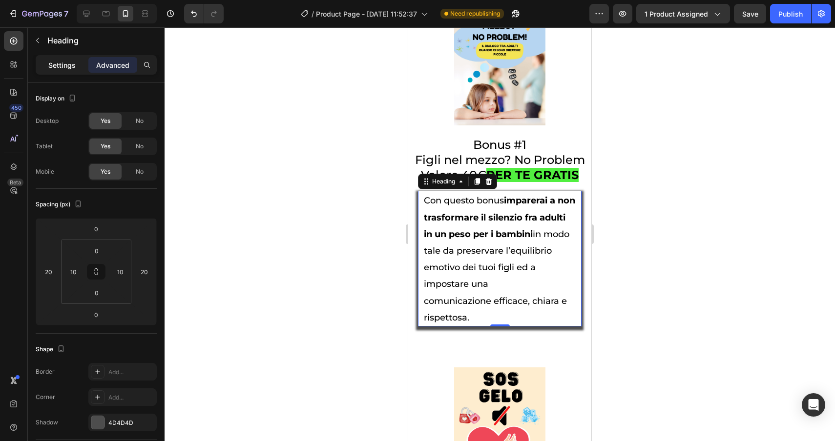
click at [57, 70] on p "Settings" at bounding box center [61, 65] width 27 height 10
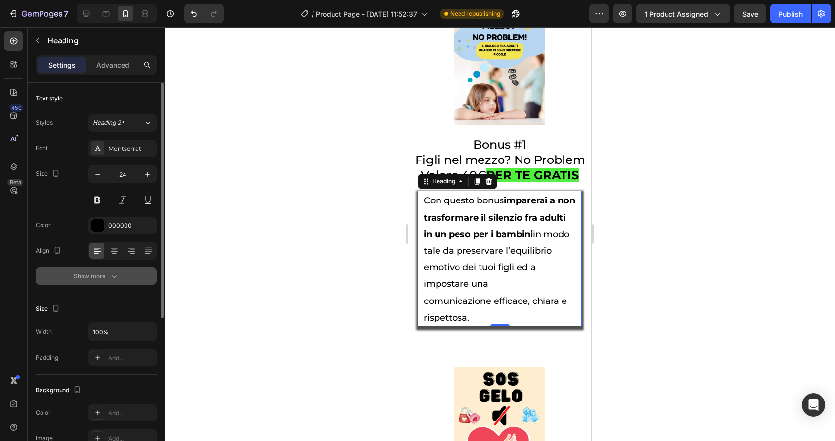
click at [101, 276] on div "Show more" at bounding box center [96, 276] width 45 height 10
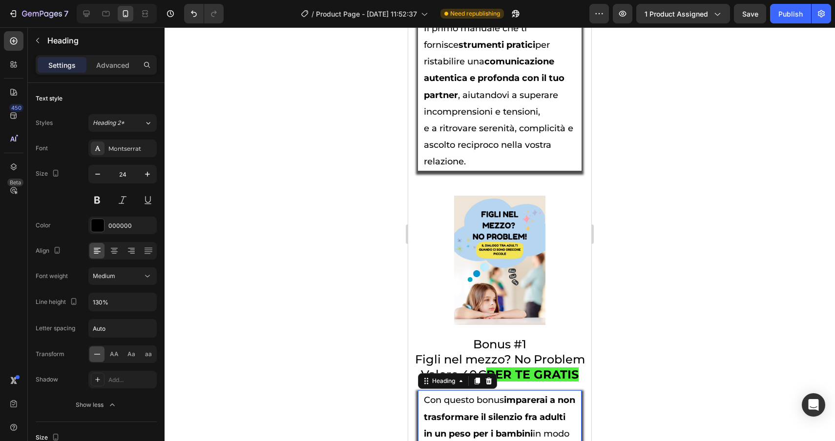
scroll to position [3731, 0]
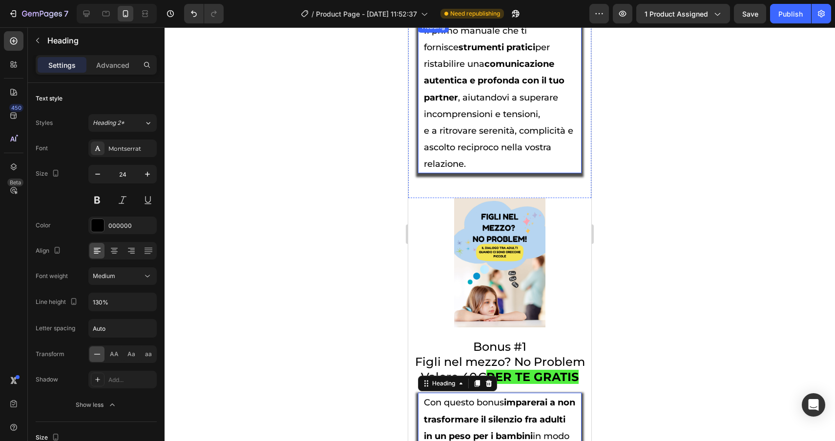
click at [468, 141] on span "e a ritrovare serenità, complicità e ascolto reciproco nella vostra relazione." at bounding box center [498, 147] width 149 height 44
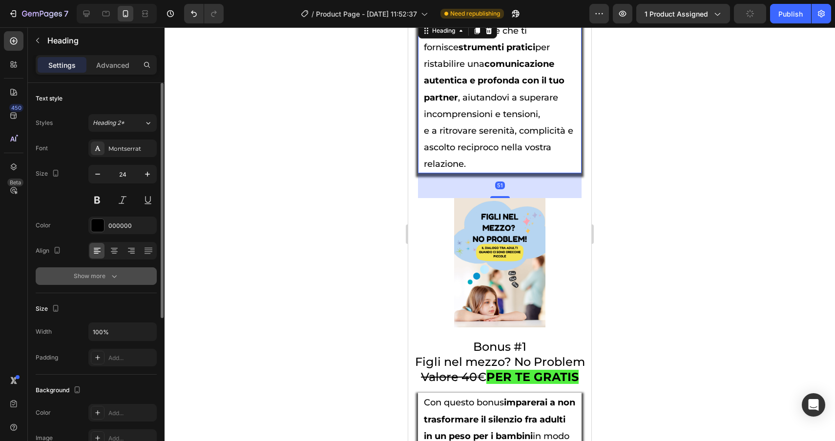
click at [113, 285] on button "Show more" at bounding box center [96, 276] width 121 height 18
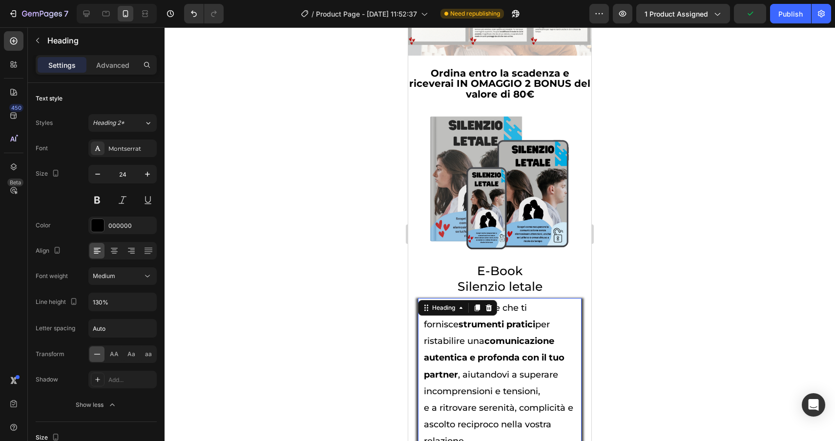
scroll to position [3435, 0]
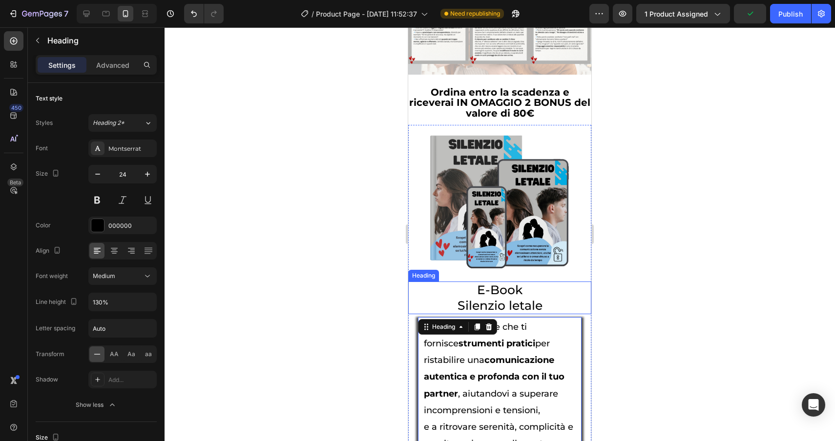
click at [555, 314] on h2 "E-Book Silenzio letale" at bounding box center [499, 298] width 183 height 32
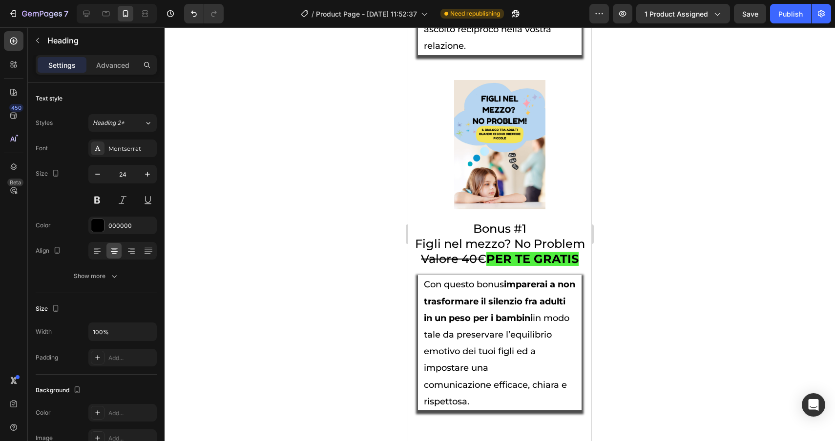
scroll to position [3867, 0]
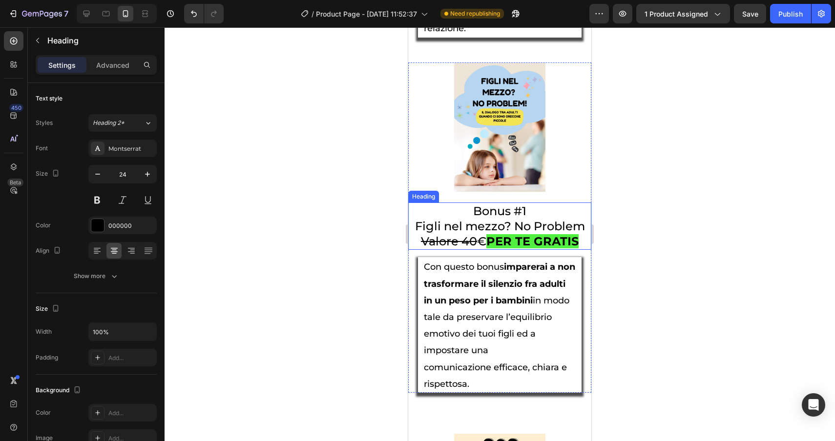
click at [526, 248] on strong "PER TE GRATIS" at bounding box center [532, 241] width 92 height 14
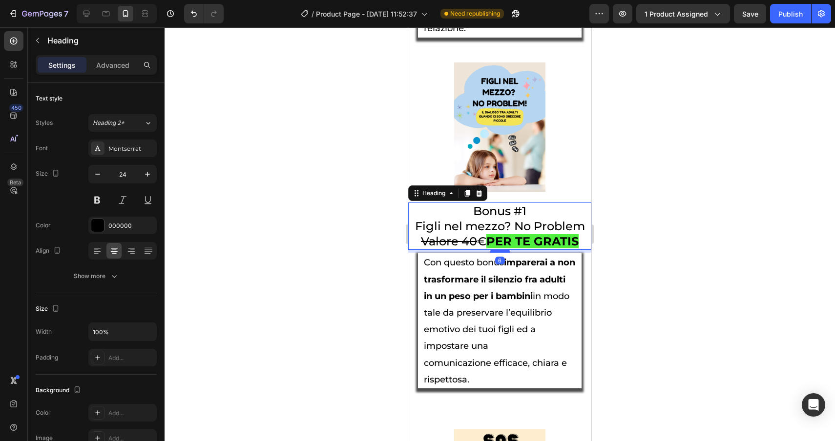
click at [504, 253] on div at bounding box center [500, 251] width 20 height 3
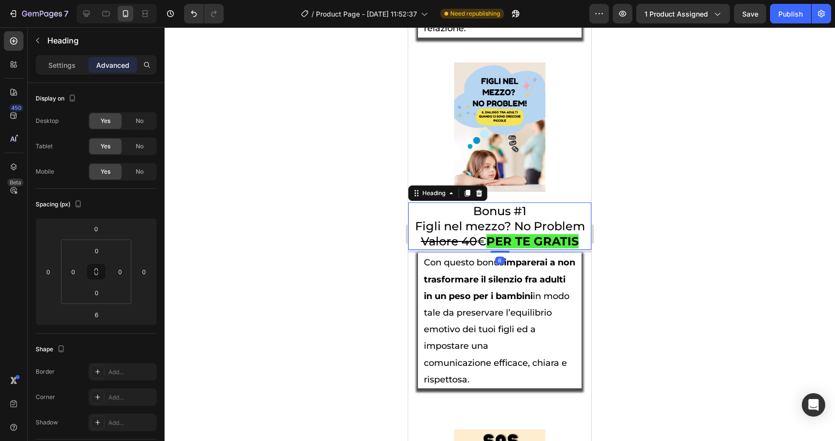
click at [724, 275] on div at bounding box center [499, 234] width 670 height 414
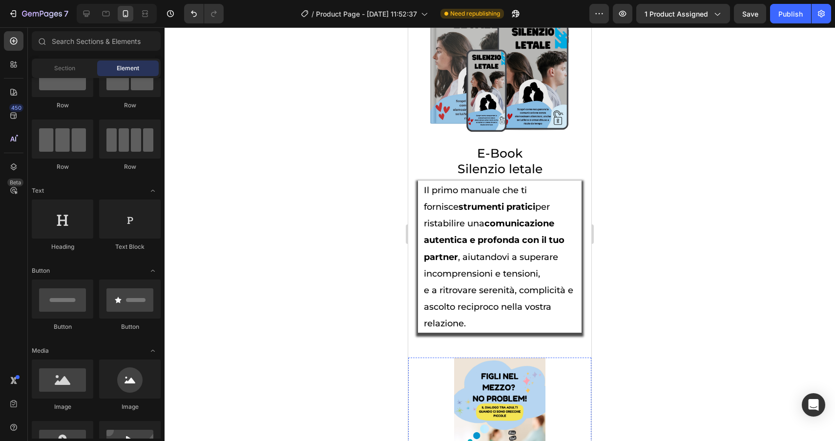
scroll to position [3554, 0]
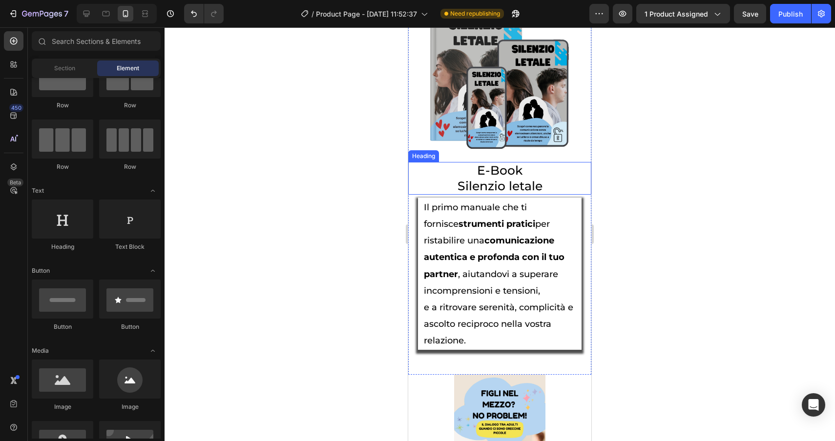
click at [500, 193] on span "Silenzio letale" at bounding box center [499, 186] width 85 height 15
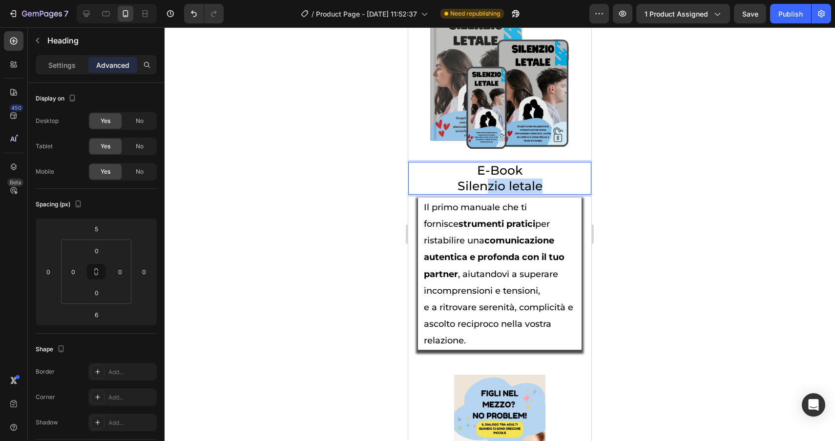
drag, startPoint x: 554, startPoint y: 202, endPoint x: 486, endPoint y: 201, distance: 67.9
click at [486, 193] on p "E-Book Silenzio letale" at bounding box center [499, 178] width 181 height 30
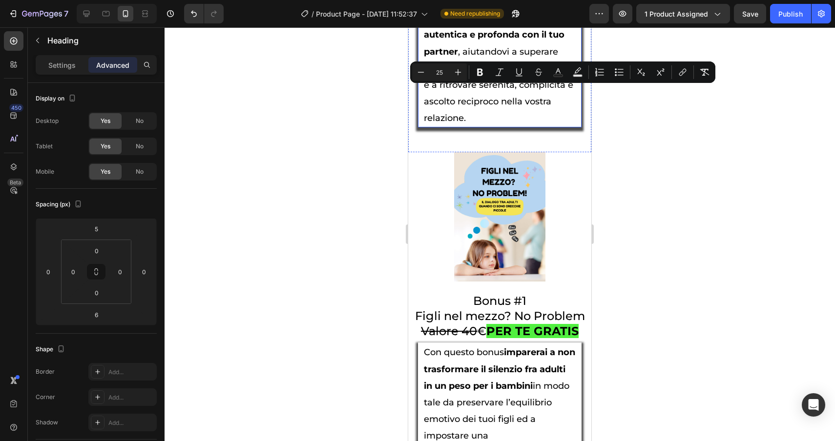
scroll to position [3899, 0]
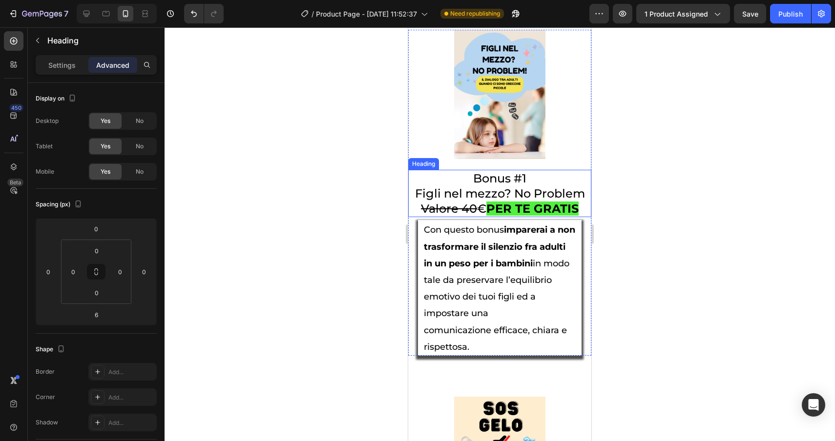
click at [556, 216] on strong "PER TE GRATIS" at bounding box center [532, 209] width 92 height 14
click at [580, 218] on h2 "Bonus #1 Figli nel mezzo? No Problem Valore 40 € PER TE GRATIS" at bounding box center [499, 194] width 183 height 48
drag, startPoint x: 580, startPoint y: 220, endPoint x: 519, endPoint y: 219, distance: 61.0
click at [519, 217] on p "Bonus #1 Figli nel mezzo? No Problem Valore 40 € PER TE GRATIS" at bounding box center [499, 194] width 181 height 46
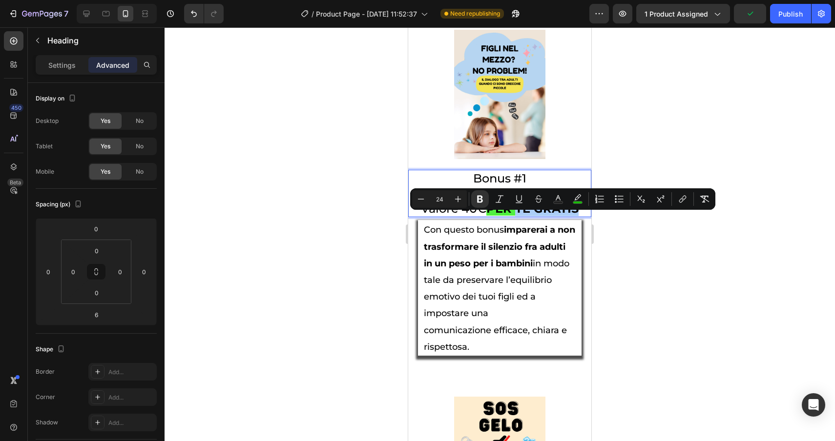
click at [718, 395] on div at bounding box center [499, 234] width 670 height 414
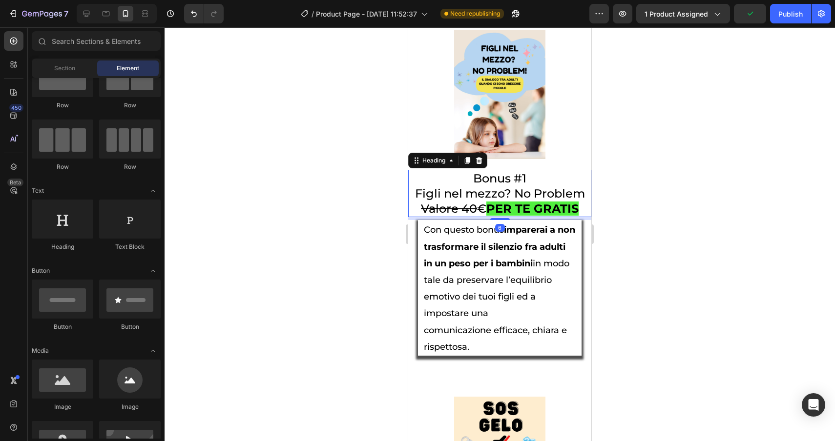
click at [466, 188] on p "Bonus #1 Figli nel mezzo? No Problem Valore 40 € PER TE GRATIS" at bounding box center [499, 194] width 181 height 46
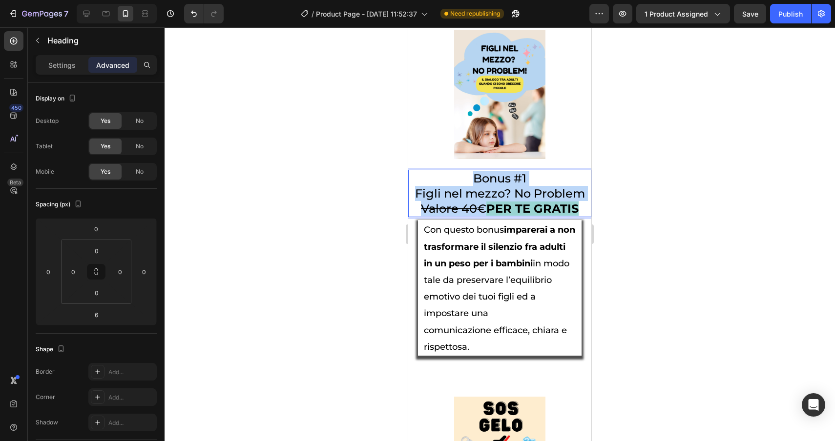
drag, startPoint x: 466, startPoint y: 188, endPoint x: 583, endPoint y: 230, distance: 124.0
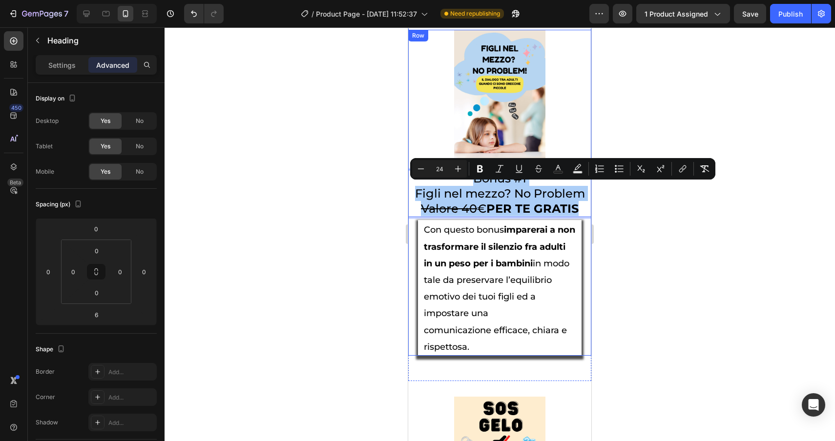
click at [684, 333] on div at bounding box center [499, 234] width 670 height 414
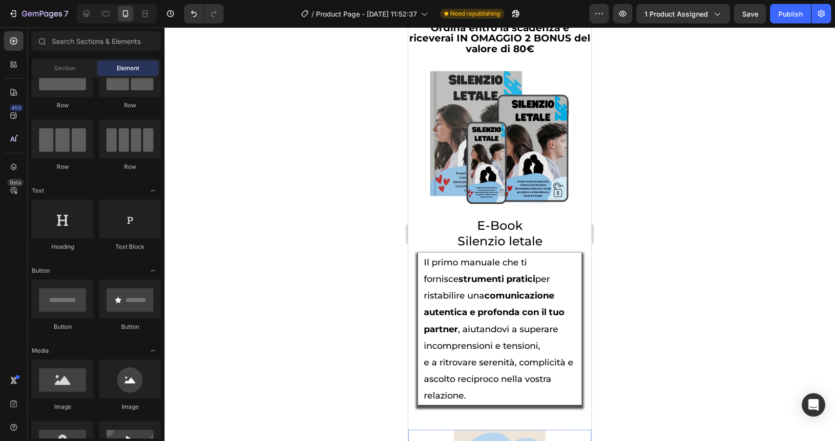
scroll to position [3500, 0]
click at [535, 248] on span "Silenzio letale" at bounding box center [499, 240] width 85 height 15
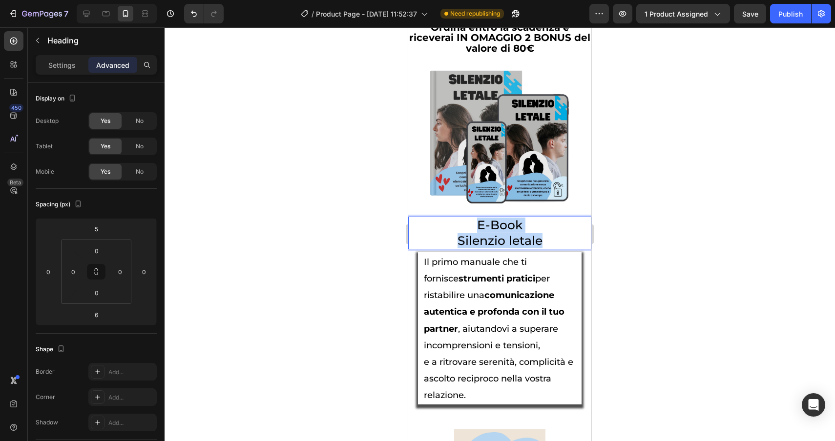
drag, startPoint x: 547, startPoint y: 256, endPoint x: 445, endPoint y: 237, distance: 103.3
click at [445, 237] on p "E-Book Silenzio letale" at bounding box center [499, 233] width 181 height 30
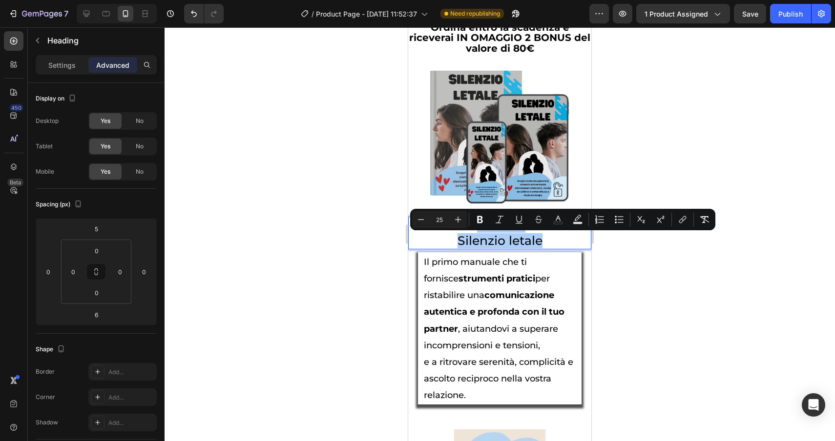
click at [727, 352] on div at bounding box center [499, 234] width 670 height 414
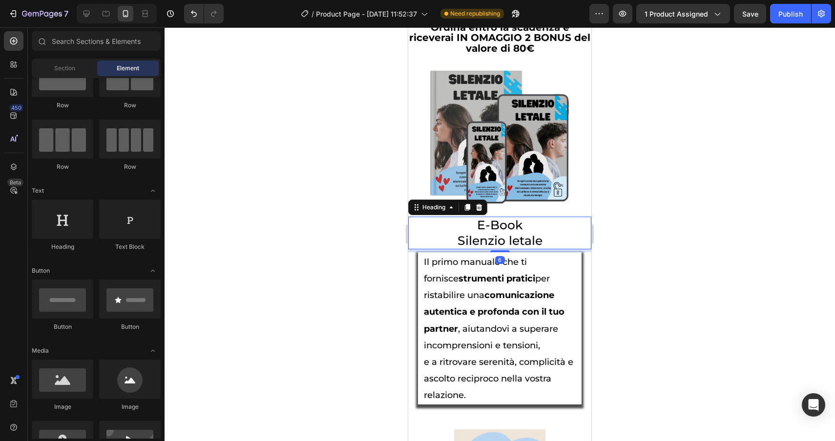
click at [555, 248] on p "⁠⁠⁠⁠⁠⁠⁠ E-Book Silenzio letale" at bounding box center [499, 233] width 181 height 30
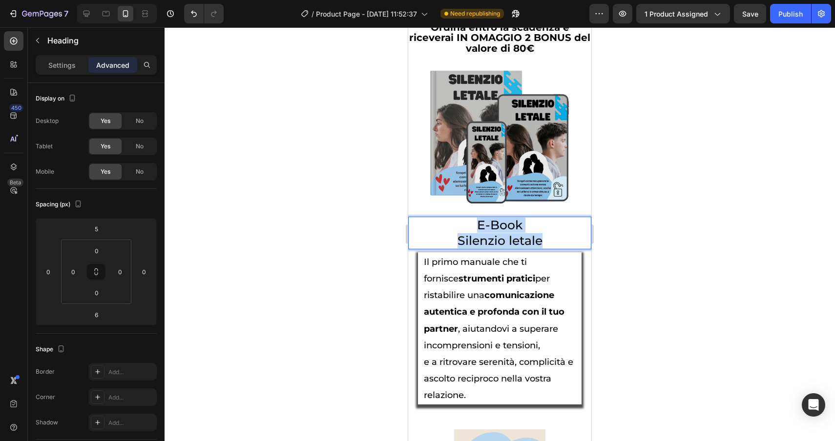
drag, startPoint x: 553, startPoint y: 254, endPoint x: 452, endPoint y: 238, distance: 102.3
click at [452, 238] on p "E-Book Silenzio letale" at bounding box center [499, 233] width 181 height 30
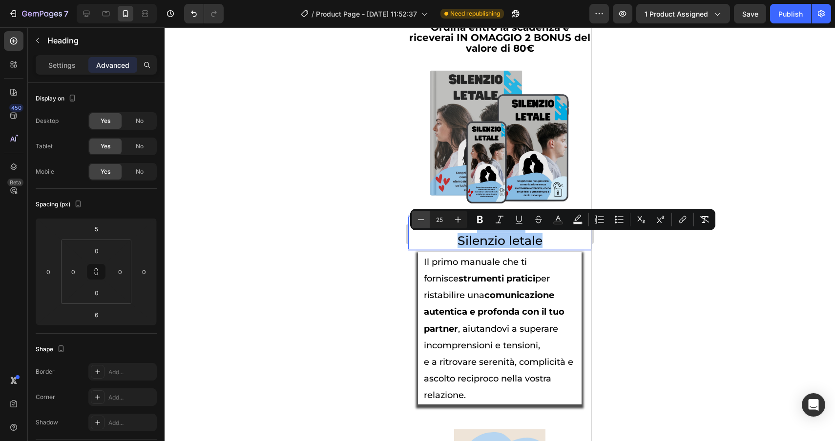
click at [419, 218] on icon "Editor contextual toolbar" at bounding box center [421, 220] width 10 height 10
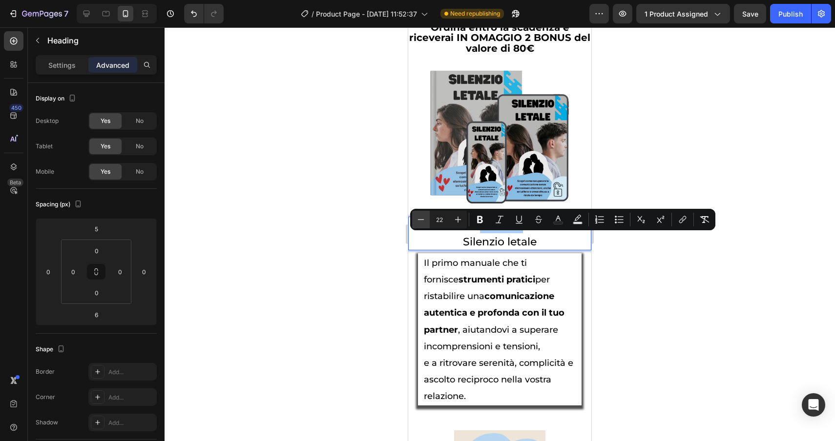
click at [419, 218] on icon "Editor contextual toolbar" at bounding box center [421, 220] width 10 height 10
type input "20"
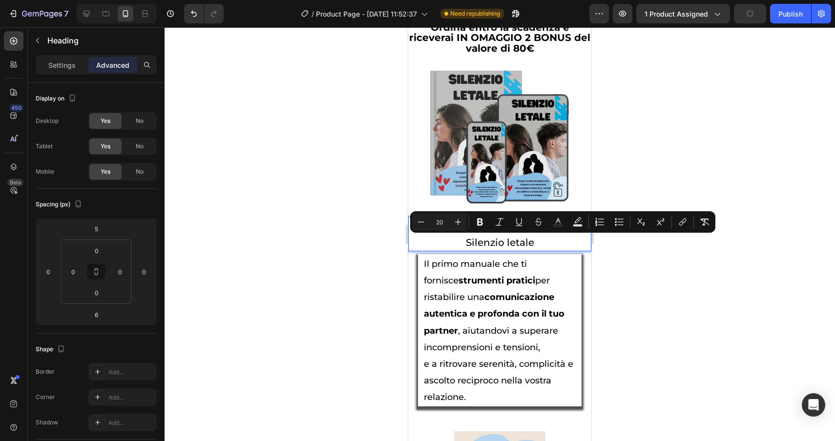
click at [639, 321] on div at bounding box center [499, 234] width 670 height 414
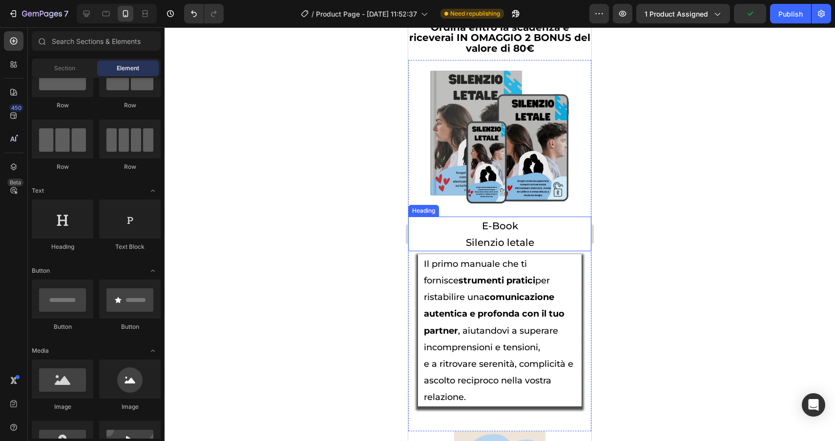
click at [542, 249] on p "⁠⁠⁠⁠⁠⁠⁠ E-Book Silenzio letale" at bounding box center [499, 234] width 181 height 32
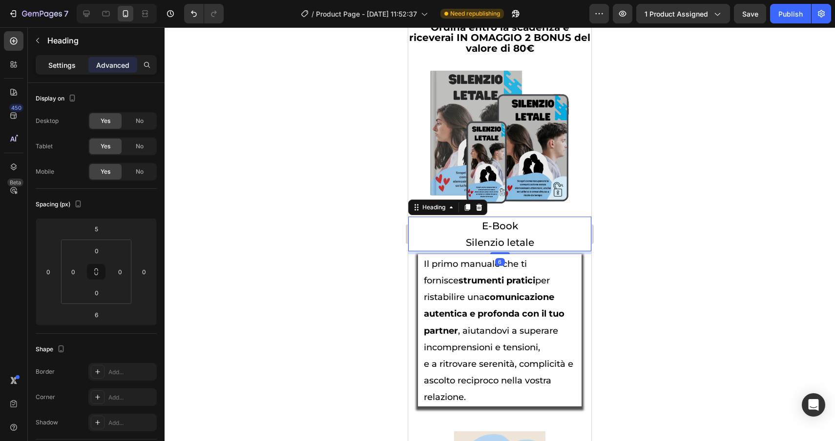
click at [53, 62] on p "Settings" at bounding box center [61, 65] width 27 height 10
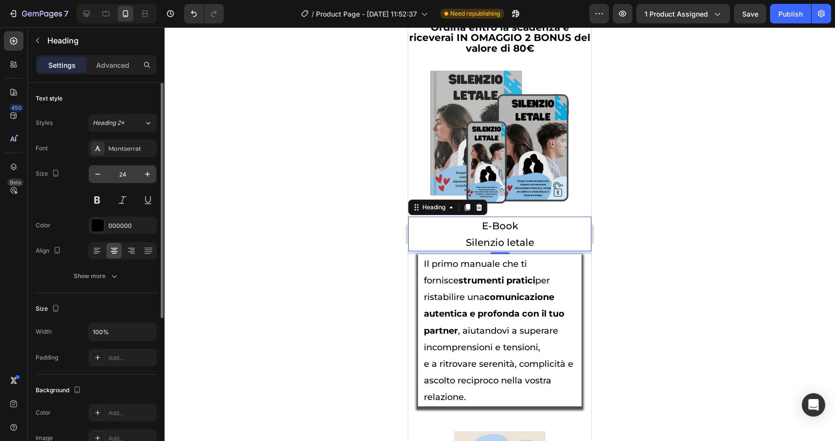
click at [129, 170] on input "24" at bounding box center [122, 174] width 32 height 18
click at [129, 171] on input "24" at bounding box center [122, 174] width 32 height 18
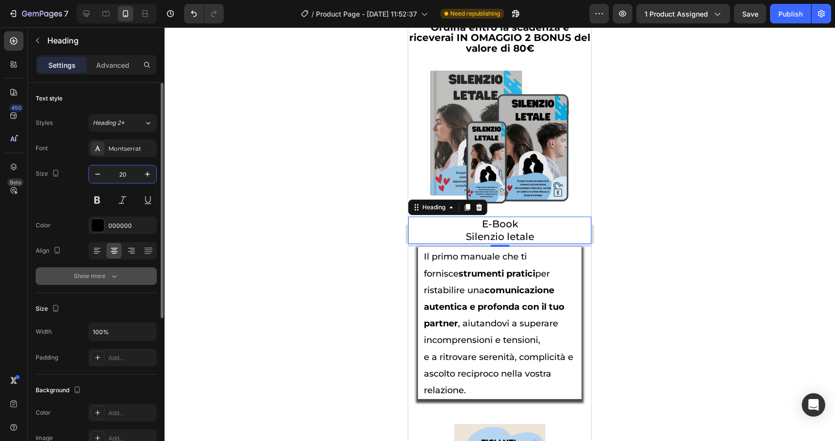
type input "20"
click at [103, 280] on div "Show more" at bounding box center [96, 276] width 45 height 10
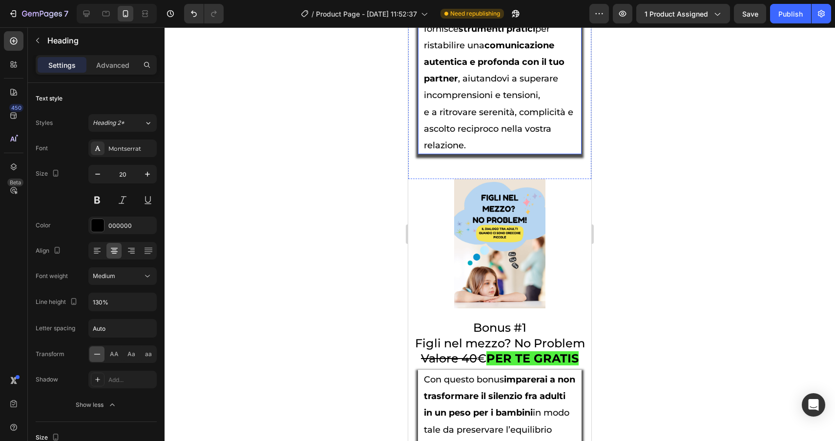
scroll to position [3793, 0]
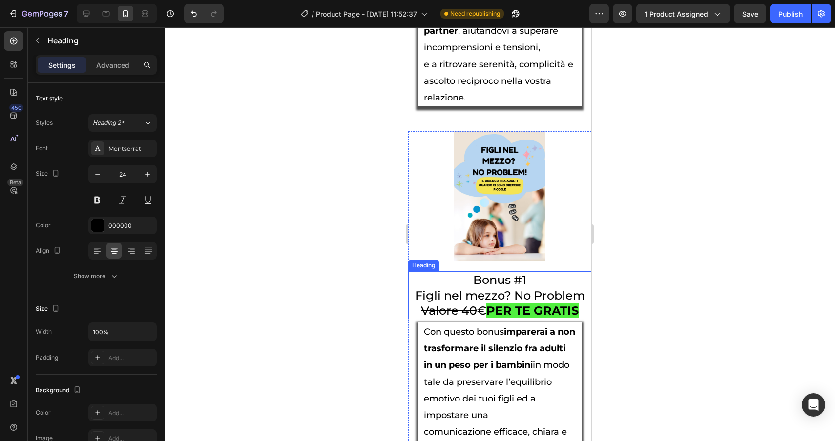
click at [521, 311] on p "Bonus #1 Figli nel mezzo? No Problem Valore 40 € PER TE GRATIS" at bounding box center [499, 295] width 181 height 46
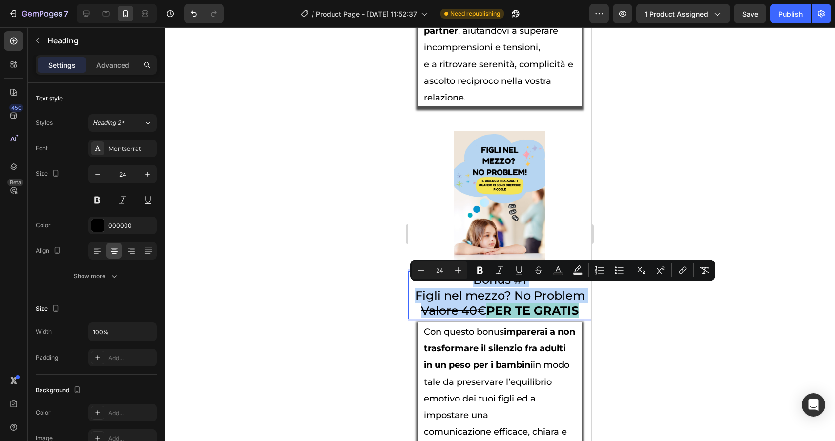
drag, startPoint x: 585, startPoint y: 323, endPoint x: 428, endPoint y: 294, distance: 159.9
click at [428, 294] on p "Bonus #1 Figli nel mezzo? No Problem Valore 40 € PER TE GRATIS" at bounding box center [499, 295] width 181 height 46
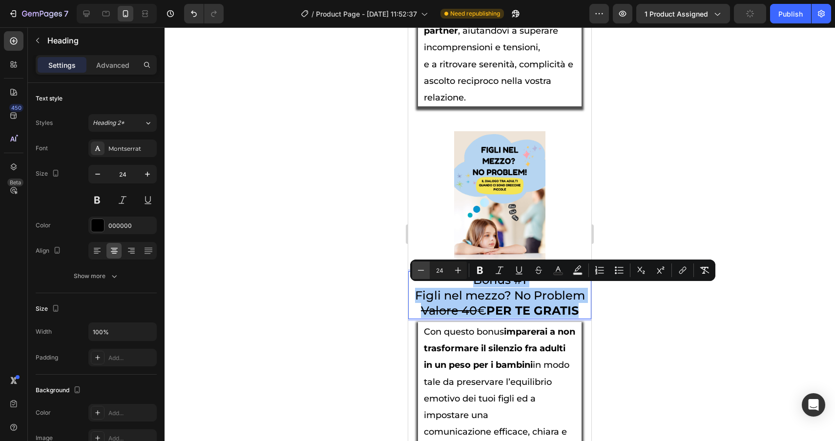
click at [415, 272] on button "Minus" at bounding box center [421, 271] width 18 height 18
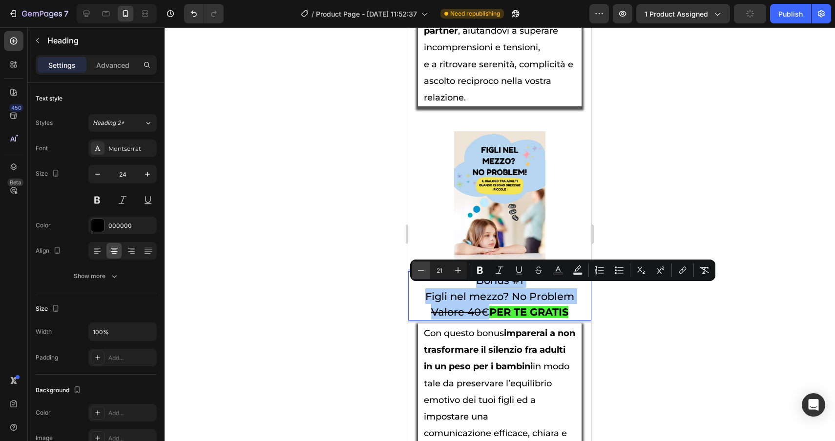
click at [415, 272] on button "Minus" at bounding box center [421, 271] width 18 height 18
type input "20"
click at [274, 298] on div at bounding box center [499, 234] width 670 height 414
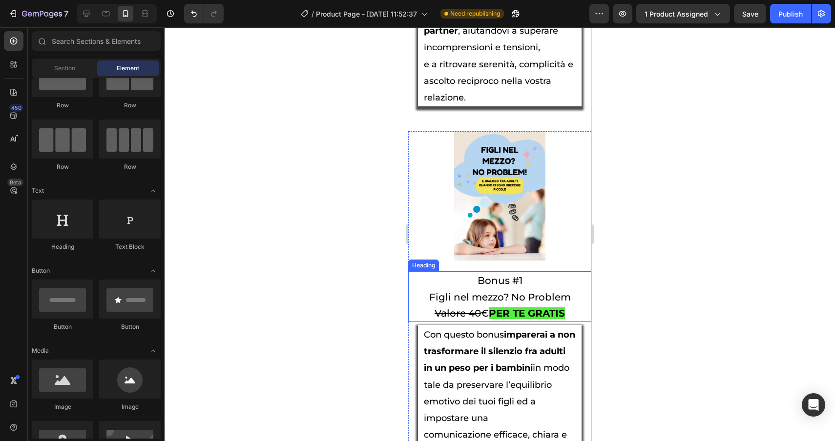
click at [449, 292] on p "⁠⁠⁠⁠⁠⁠⁠ Bonus #1 Figli nel mezzo? No Problem Valore 40 € PER TE GRATIS" at bounding box center [499, 296] width 181 height 49
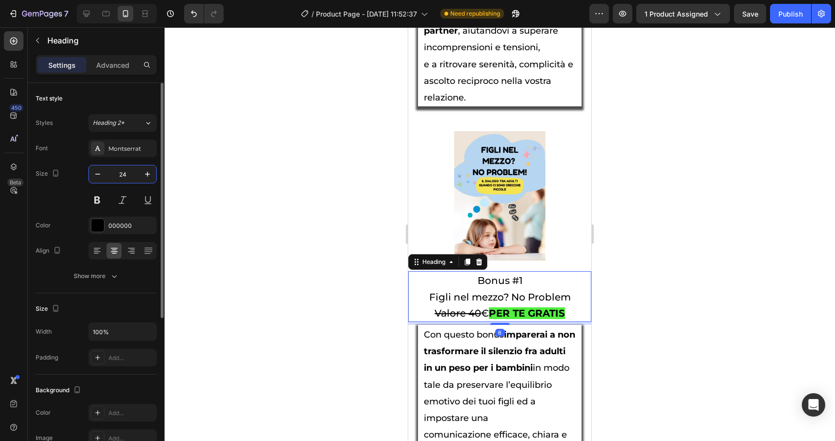
click at [134, 172] on input "24" at bounding box center [122, 174] width 32 height 18
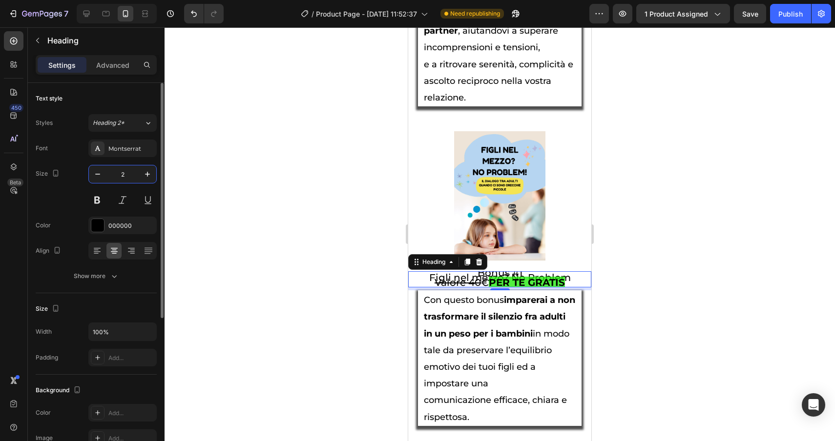
type input "20"
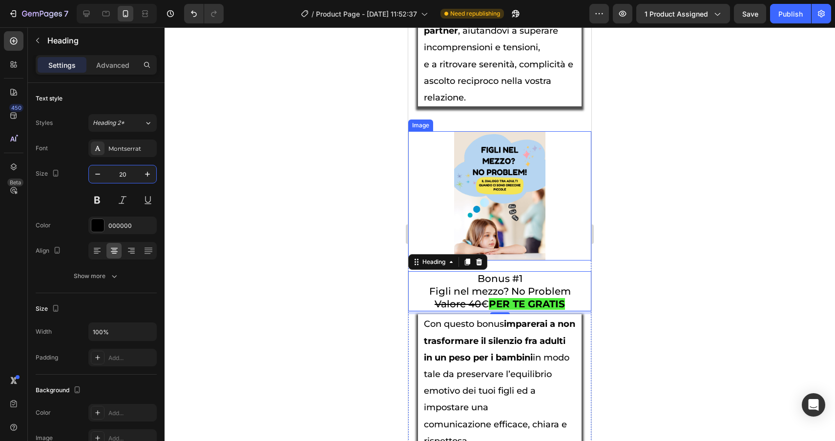
click at [521, 256] on img at bounding box center [500, 195] width 92 height 129
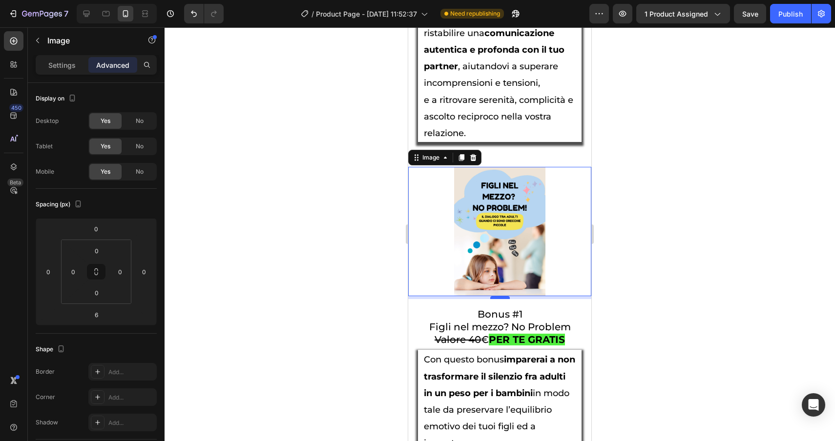
scroll to position [3732, 0]
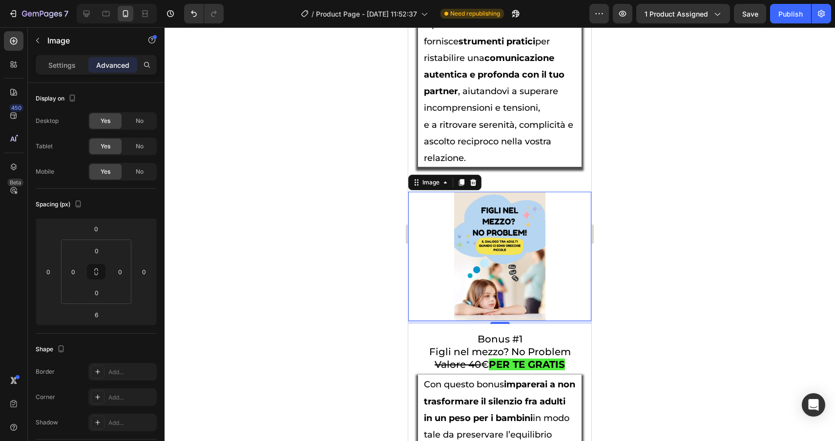
click at [724, 379] on div at bounding box center [499, 234] width 670 height 414
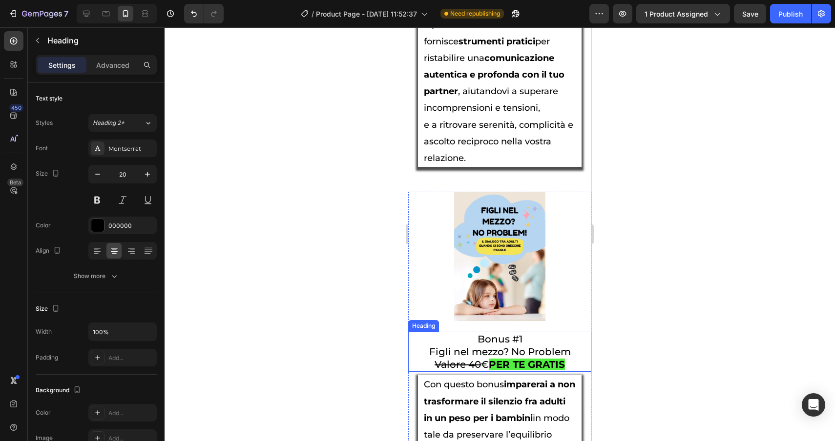
click at [533, 349] on p "⁠⁠⁠⁠⁠⁠⁠ Bonus #1 Figli nel mezzo? No Problem Valore 40 € PER TE GRATIS" at bounding box center [499, 352] width 181 height 38
click at [121, 70] on div "Advanced" at bounding box center [112, 65] width 49 height 16
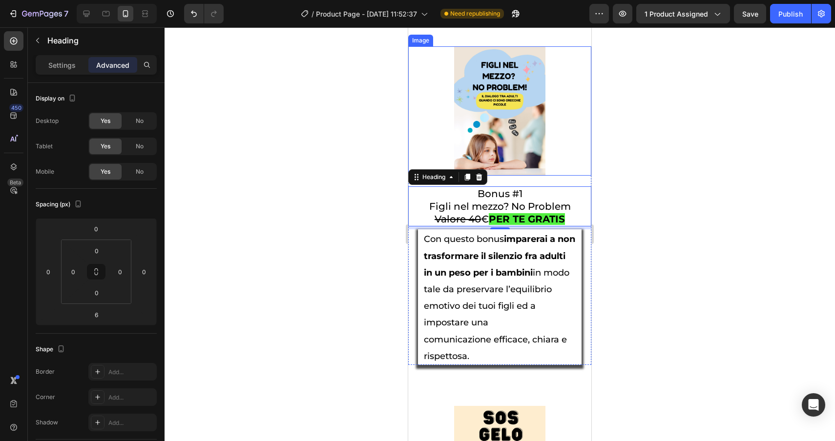
scroll to position [3876, 0]
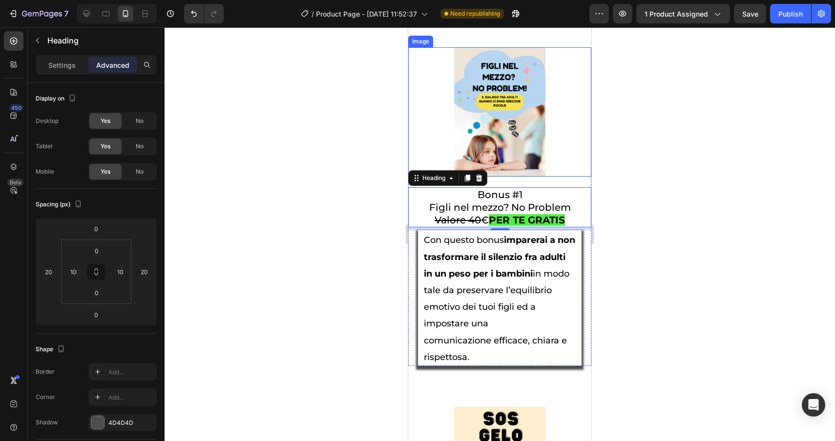
click at [526, 326] on h2 "Con questo bonus imparerai a non trasformare il silenzio fra adulti in un peso …" at bounding box center [500, 298] width 154 height 136
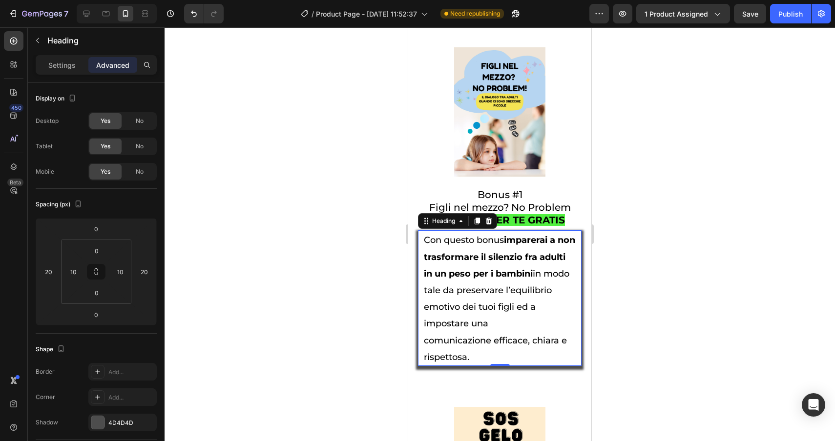
click at [524, 338] on h2 "Con questo bonus imparerai a non trasformare il silenzio fra adulti in un peso …" at bounding box center [500, 298] width 154 height 136
click at [48, 62] on div "Settings" at bounding box center [62, 65] width 49 height 16
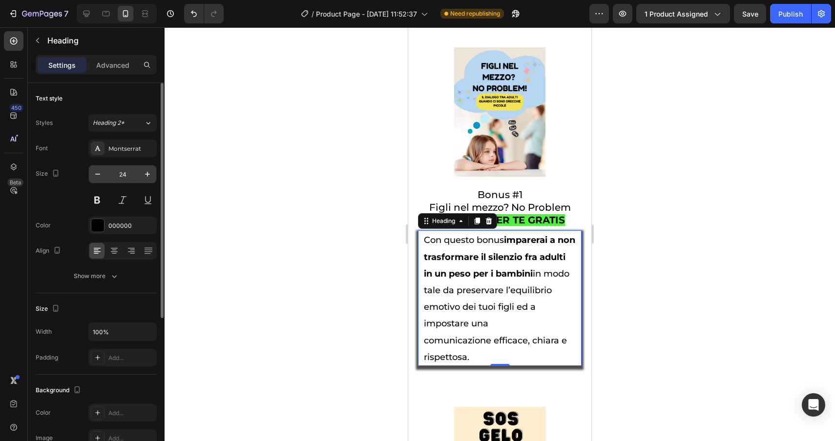
click at [132, 171] on input "24" at bounding box center [122, 174] width 32 height 18
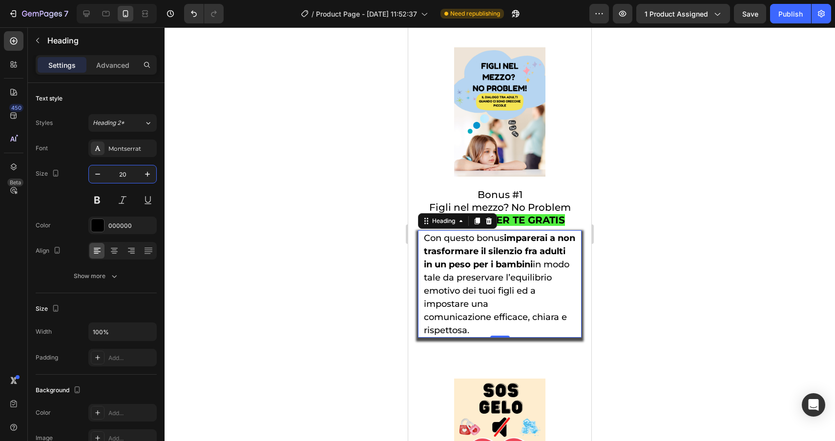
type input "20"
drag, startPoint x: 484, startPoint y: 337, endPoint x: 450, endPoint y: 337, distance: 33.2
click at [450, 337] on p "Con questo bonus imparerai a non trasformare il silenzio fra adulti in un peso …" at bounding box center [500, 283] width 152 height 105
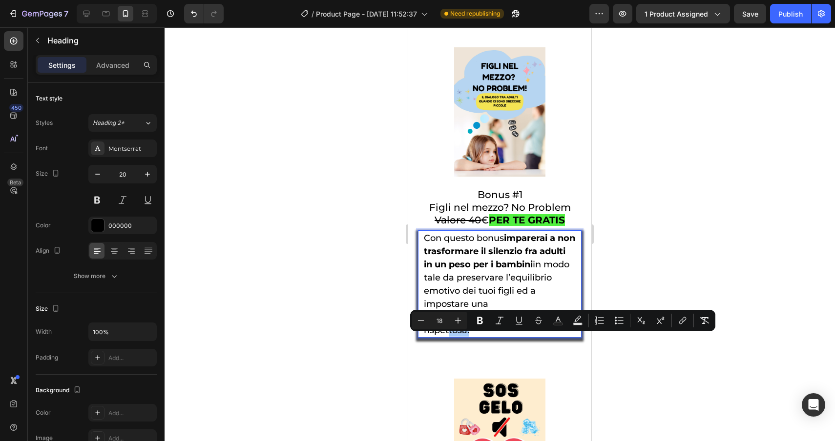
click at [748, 391] on div at bounding box center [499, 234] width 670 height 414
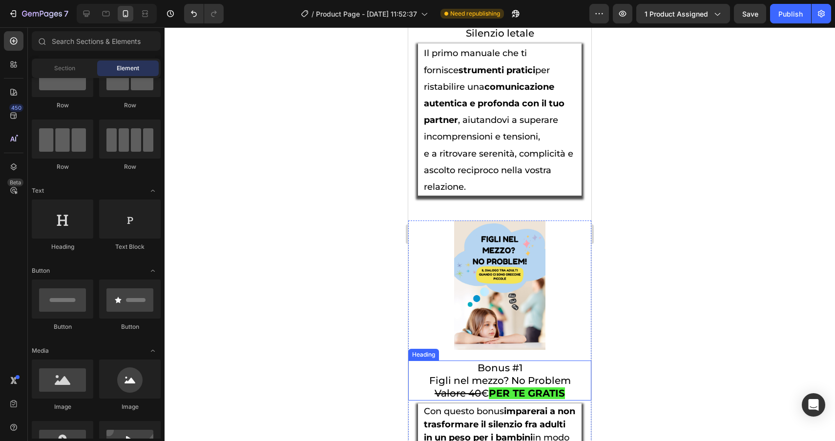
scroll to position [3694, 0]
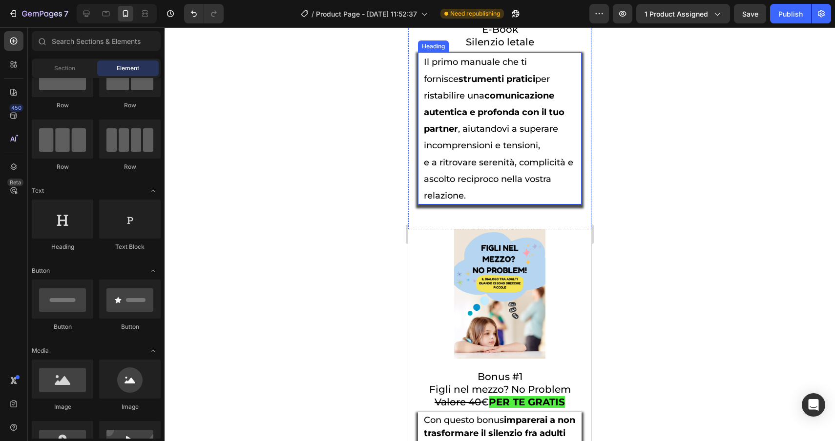
click at [505, 171] on span "e a ritrovare serenità, complicità e ascolto reciproco nella vostra relazione." at bounding box center [498, 179] width 149 height 44
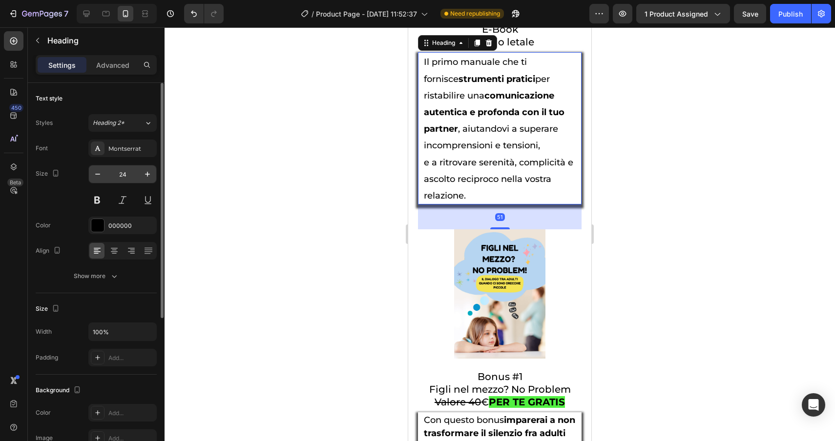
click at [137, 174] on input "24" at bounding box center [122, 174] width 32 height 18
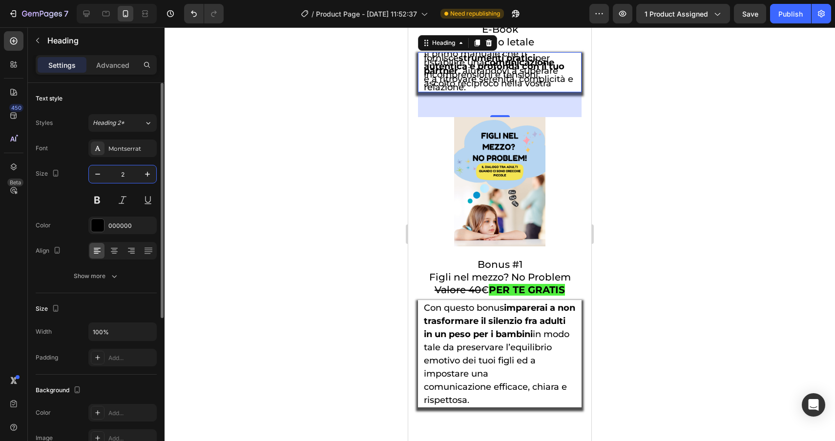
type input "20"
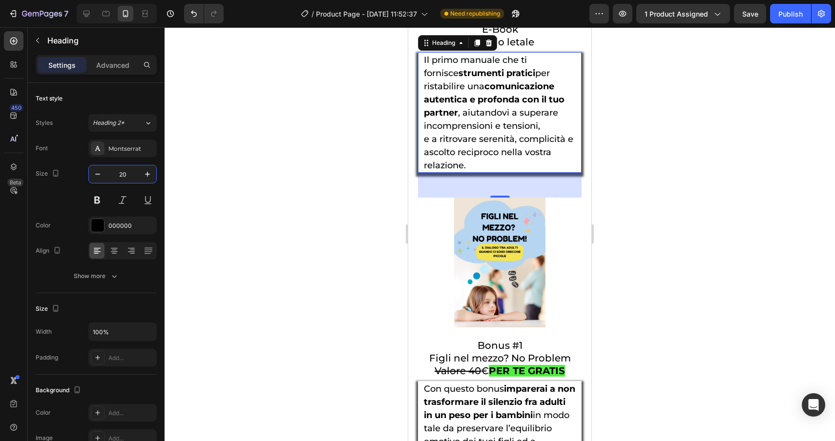
click at [687, 189] on div at bounding box center [499, 234] width 670 height 414
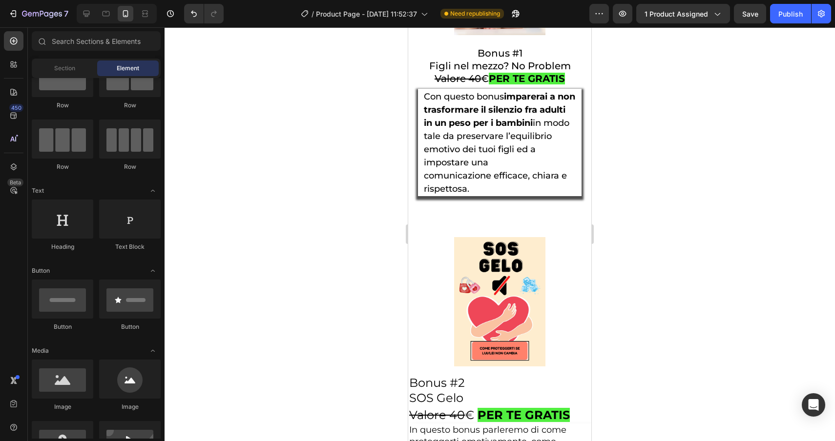
scroll to position [3988, 0]
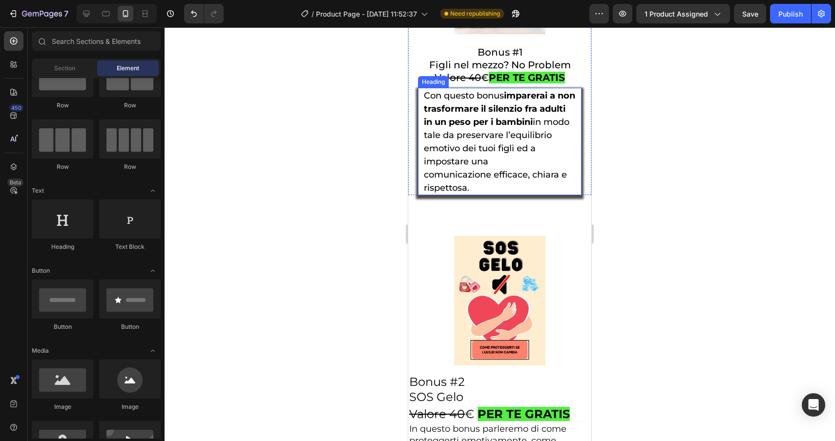
click at [533, 176] on p "⁠⁠⁠⁠⁠⁠⁠ Con questo bonus imparerai a non trasformare il silenzio fra adulti in …" at bounding box center [500, 141] width 152 height 105
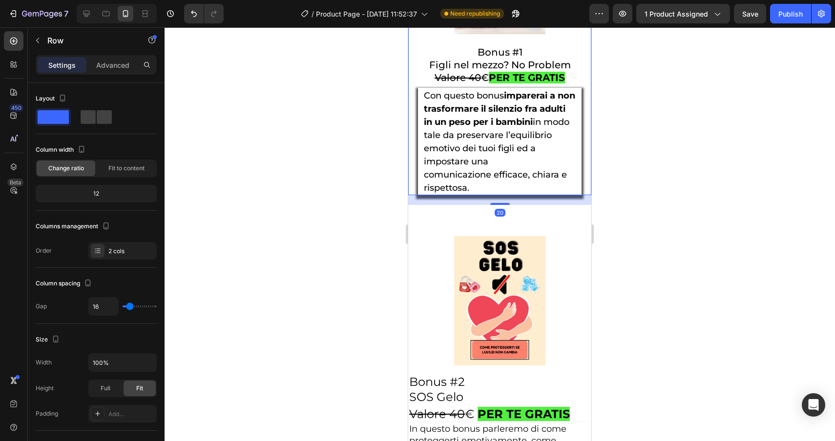
click at [583, 179] on div "⁠⁠⁠⁠⁠⁠⁠ Bonus #1 Figli nel mezzo? No Problem Valore 40 € PER TE GRATIS Heading …" at bounding box center [499, 120] width 183 height 150
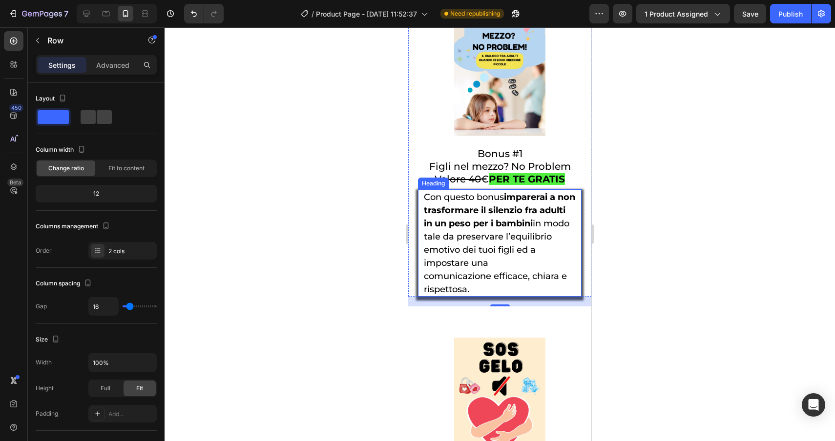
scroll to position [3870, 0]
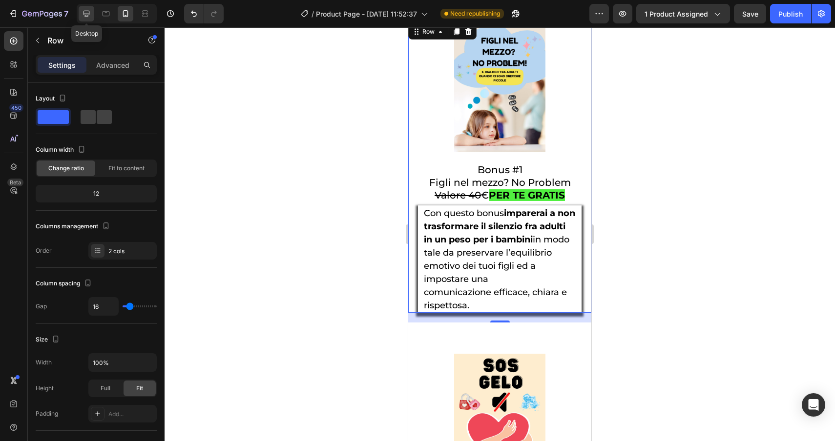
click at [87, 18] on icon at bounding box center [87, 14] width 10 height 10
type input "8"
type input "1200"
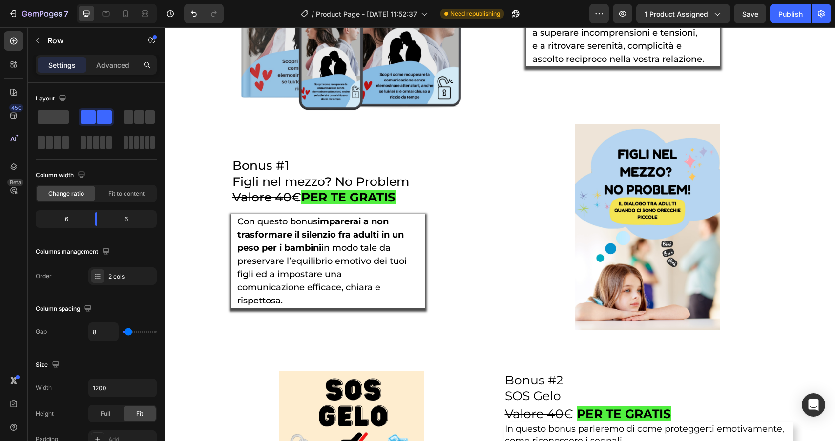
scroll to position [2001, 0]
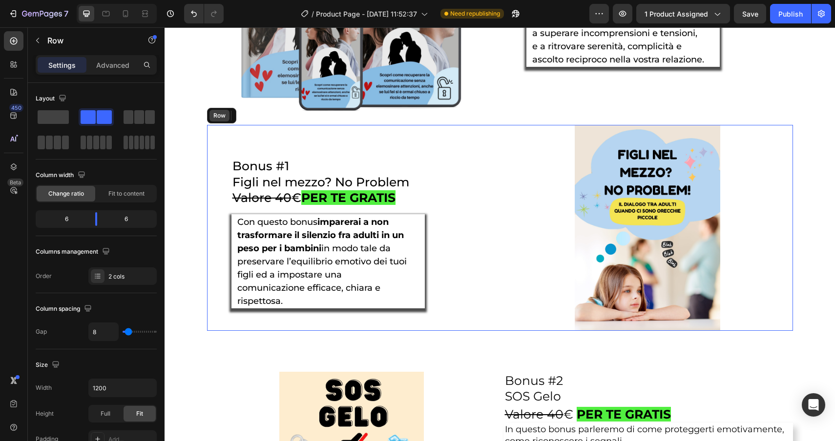
click at [215, 122] on div "Row" at bounding box center [219, 116] width 20 height 12
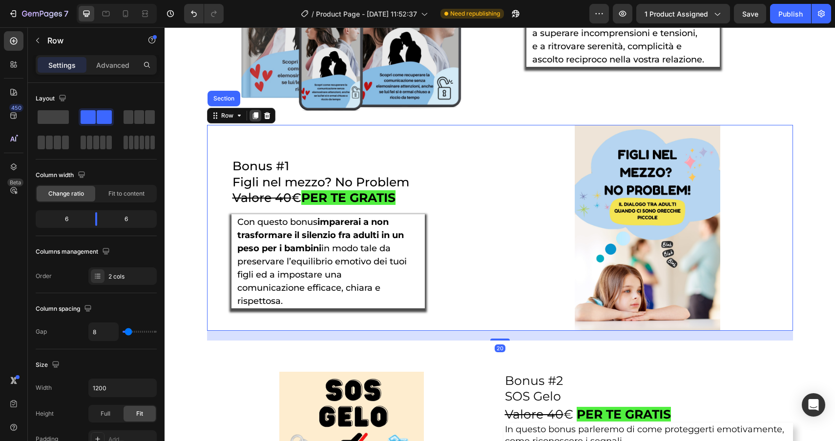
click at [253, 119] on icon at bounding box center [254, 116] width 5 height 7
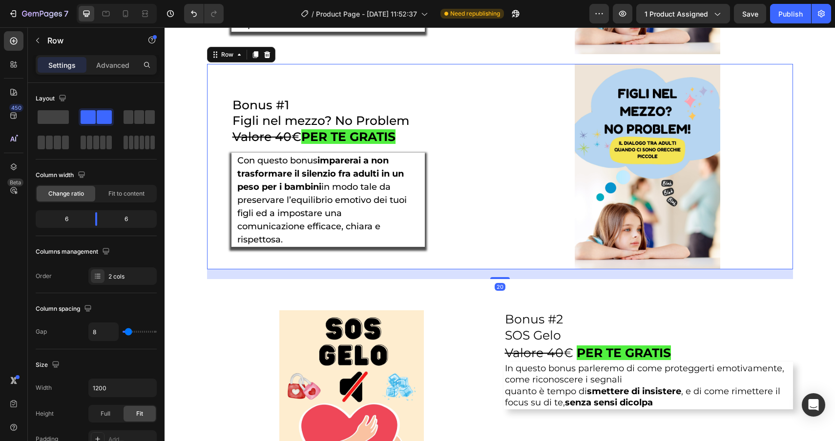
scroll to position [2282, 0]
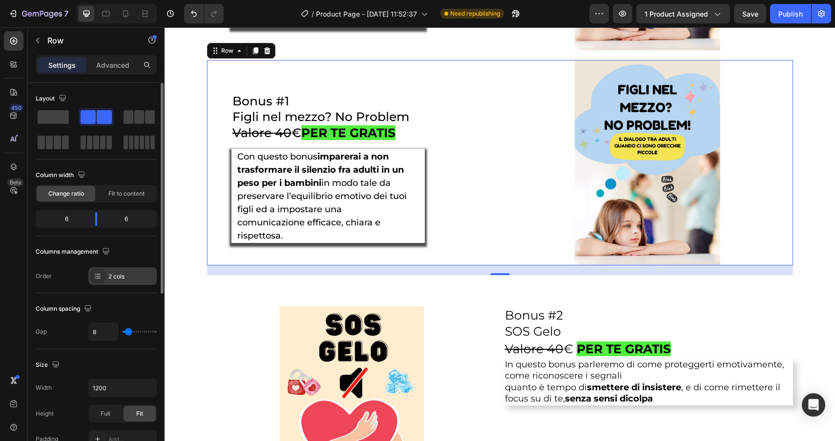
click at [122, 273] on div "2 cols" at bounding box center [131, 276] width 46 height 9
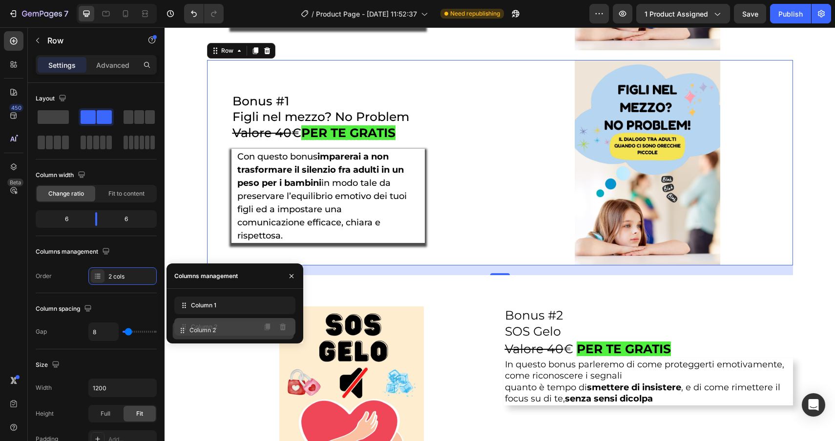
drag, startPoint x: 204, startPoint y: 306, endPoint x: 202, endPoint y: 331, distance: 24.9
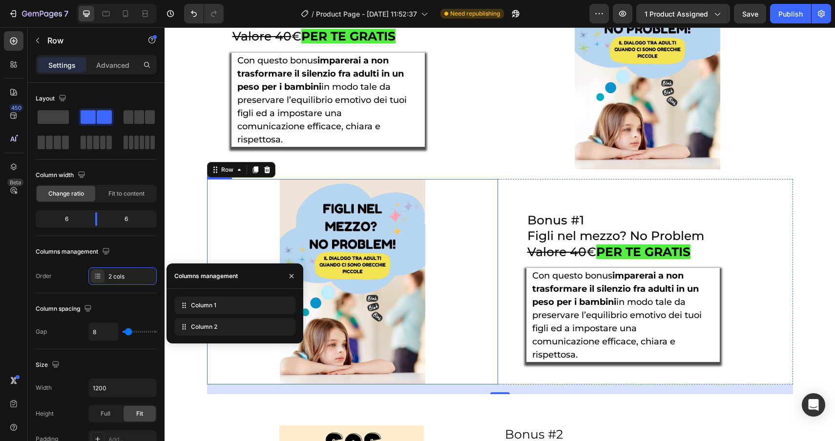
scroll to position [2198, 0]
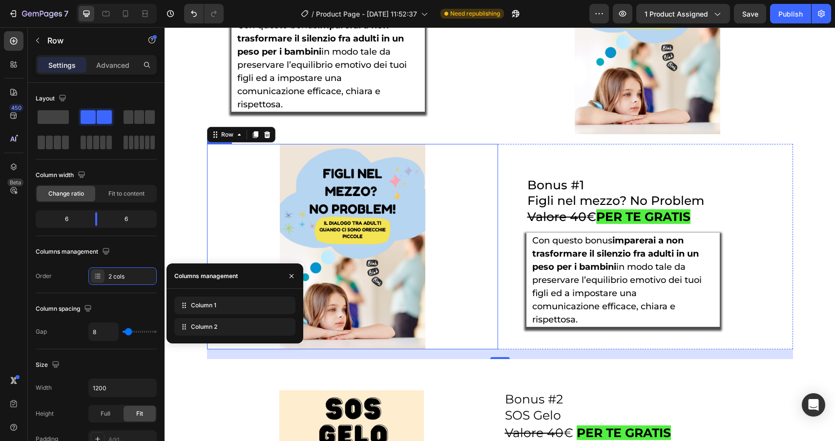
click at [369, 255] on img at bounding box center [352, 246] width 145 height 205
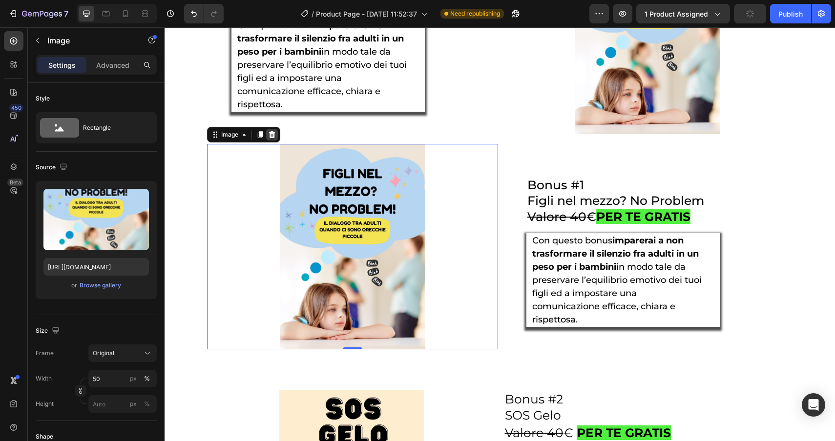
click at [269, 138] on icon at bounding box center [272, 135] width 8 height 8
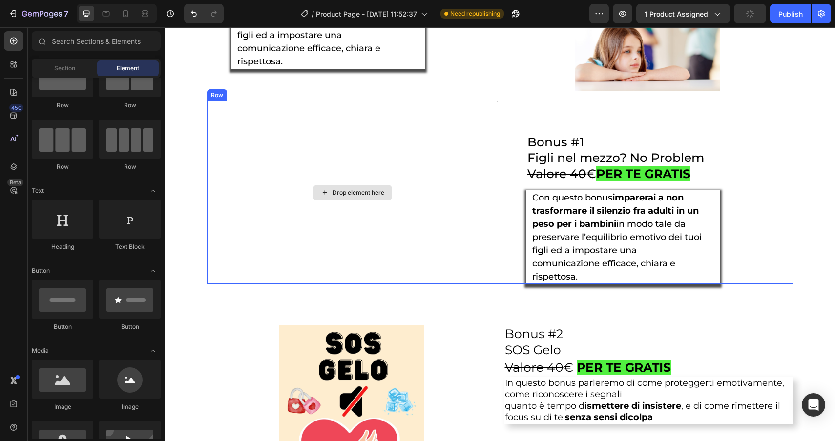
scroll to position [2249, 0]
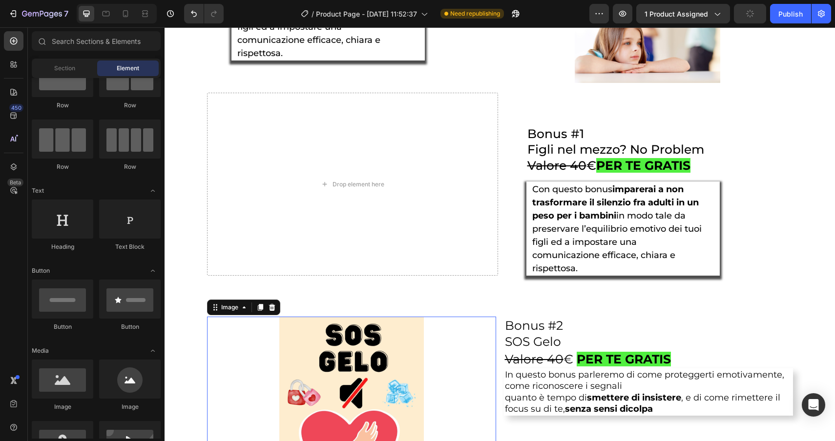
click at [322, 345] on img at bounding box center [351, 419] width 144 height 204
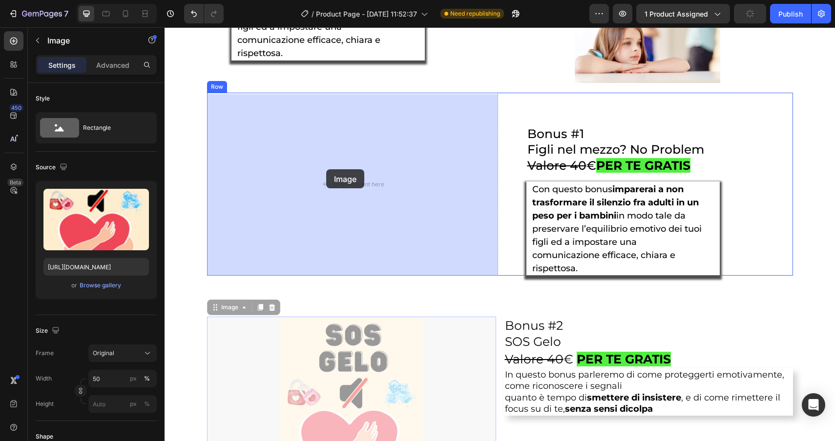
drag, startPoint x: 226, startPoint y: 312, endPoint x: 326, endPoint y: 169, distance: 174.1
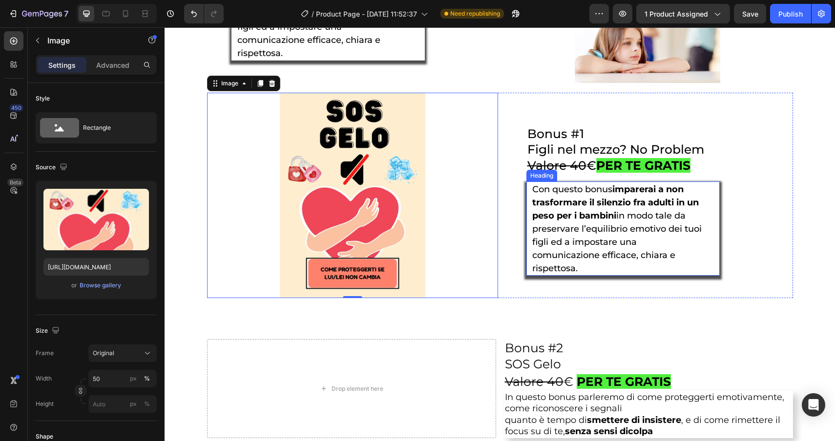
scroll to position [2323, 0]
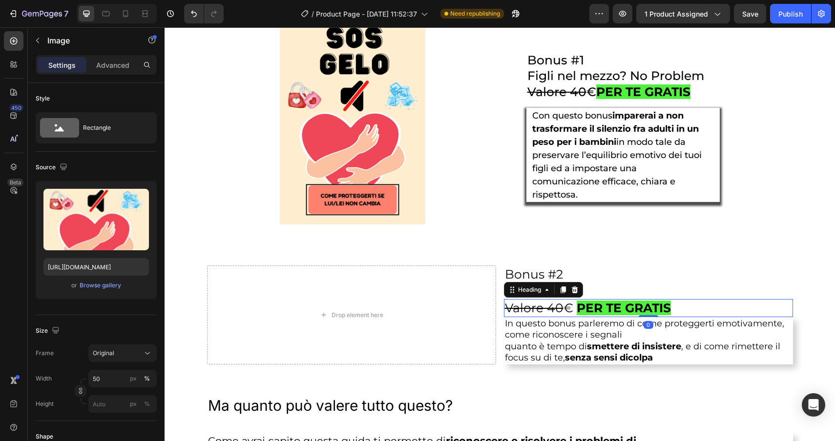
click at [581, 302] on strong "PER TE GRATIS" at bounding box center [623, 308] width 94 height 15
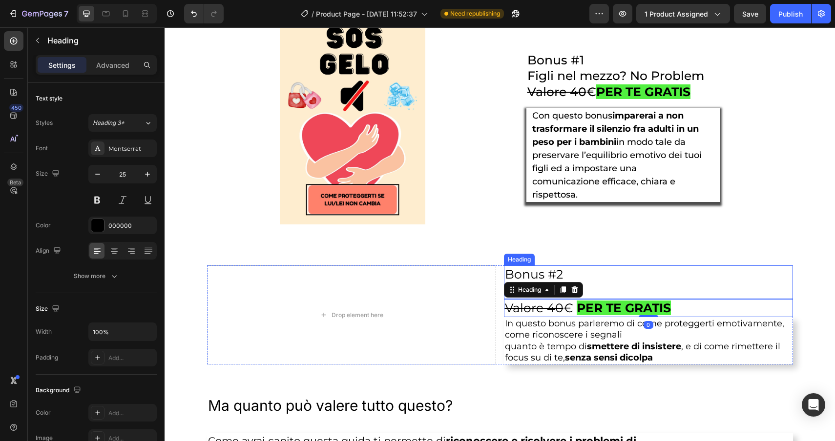
click at [606, 286] on h2 "Bonus #2 SOS Gelo" at bounding box center [648, 282] width 289 height 34
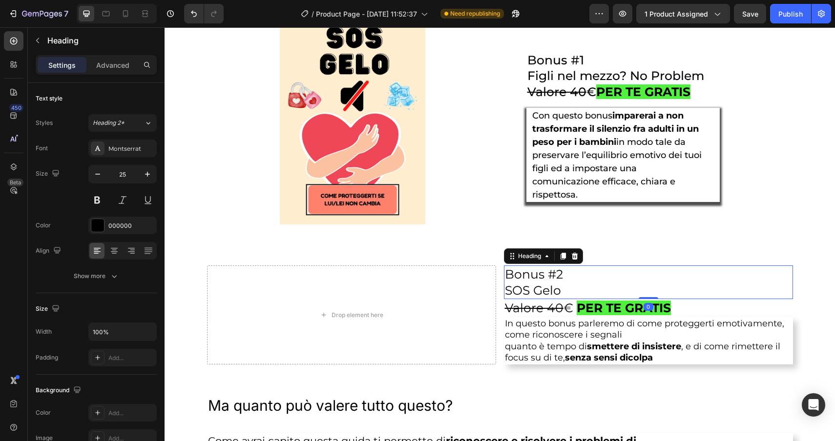
click at [573, 291] on h2 "Bonus #2 SOS Gelo" at bounding box center [648, 282] width 289 height 34
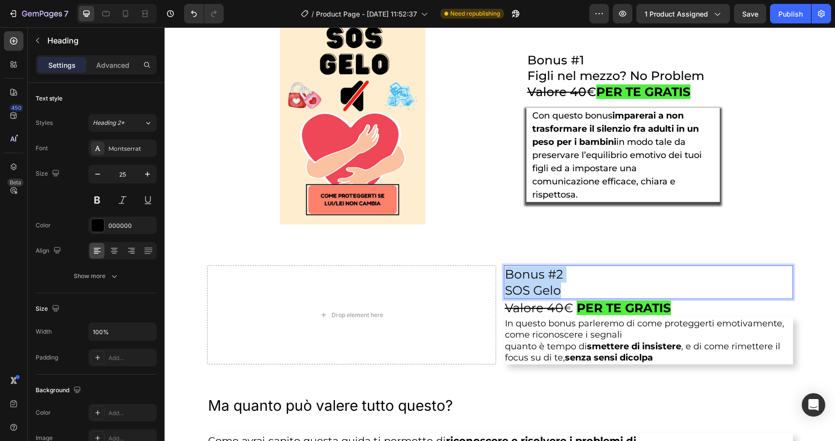
drag, startPoint x: 573, startPoint y: 291, endPoint x: 506, endPoint y: 274, distance: 70.0
click at [506, 274] on p "Bonus #2 SOS Gelo" at bounding box center [648, 282] width 287 height 32
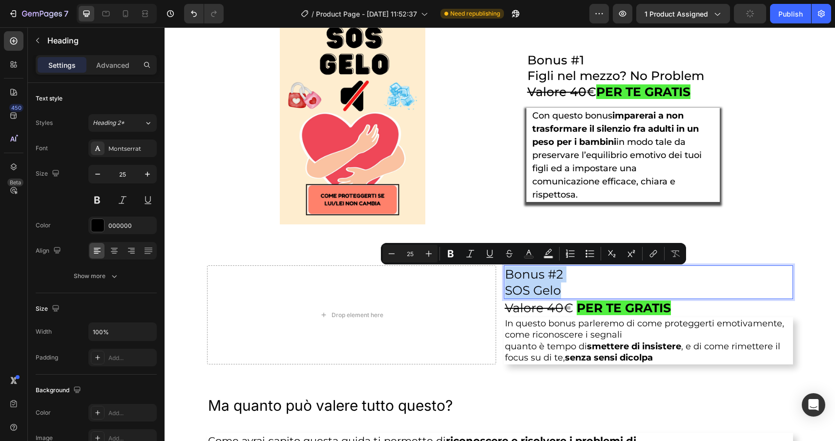
copy p "Bonus #2 SOS Gelo"
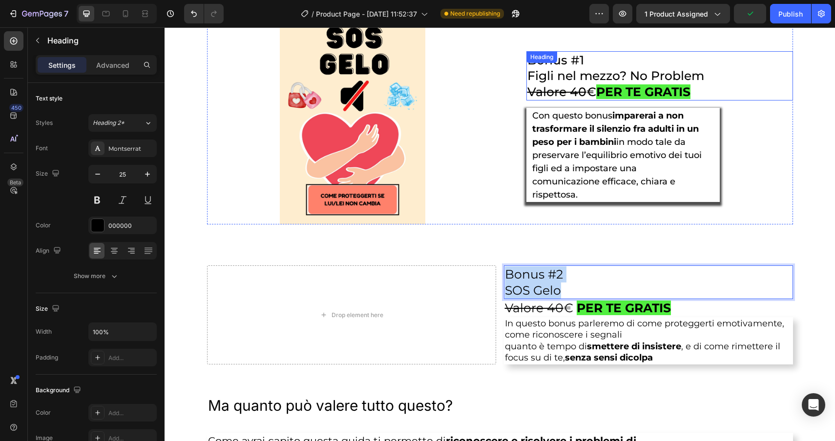
click at [639, 73] on h2 "Bonus #1 Figli nel mezzo? No Problem Valore 40 € PER TE GRATIS" at bounding box center [659, 76] width 266 height 50
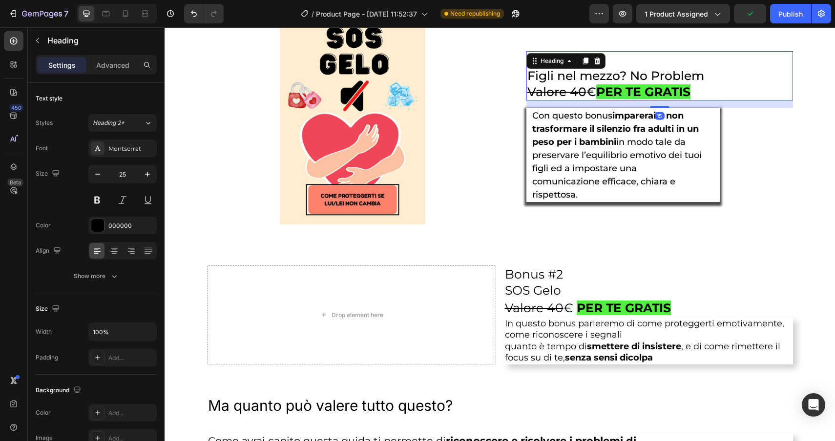
click at [697, 73] on h2 "Bonus #1 Figli nel mezzo? No Problem Valore 40 € PER TE GRATIS" at bounding box center [659, 76] width 266 height 50
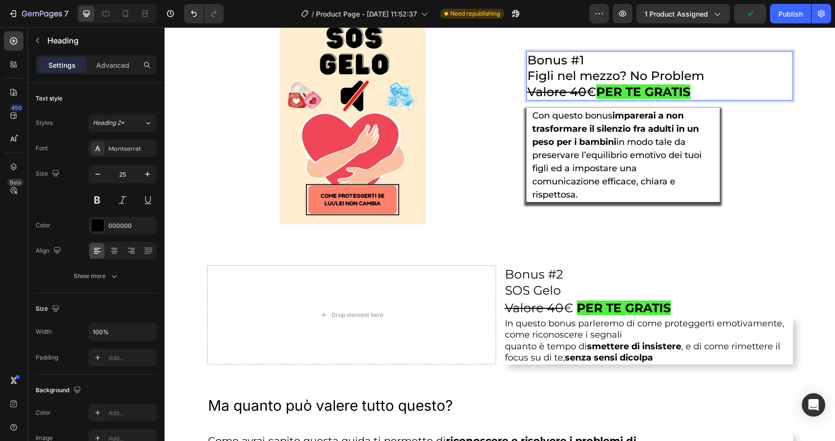
click at [708, 75] on p "Bonus #1 Figli nel mezzo? No Problem Valore 40 € PER TE GRATIS" at bounding box center [659, 76] width 265 height 48
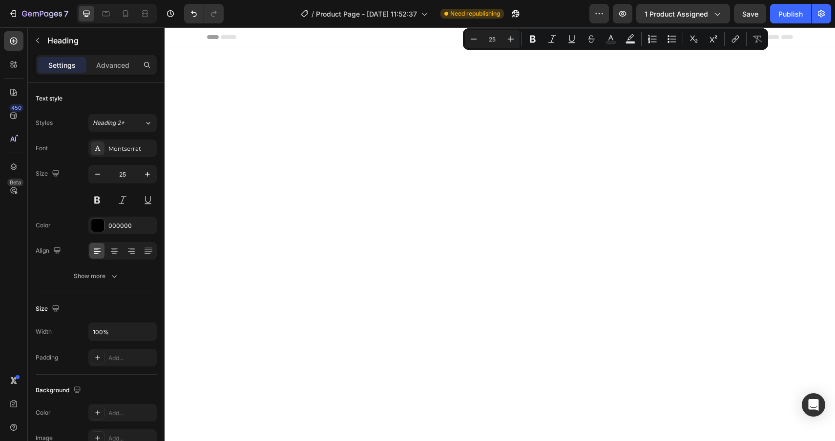
scroll to position [2323, 0]
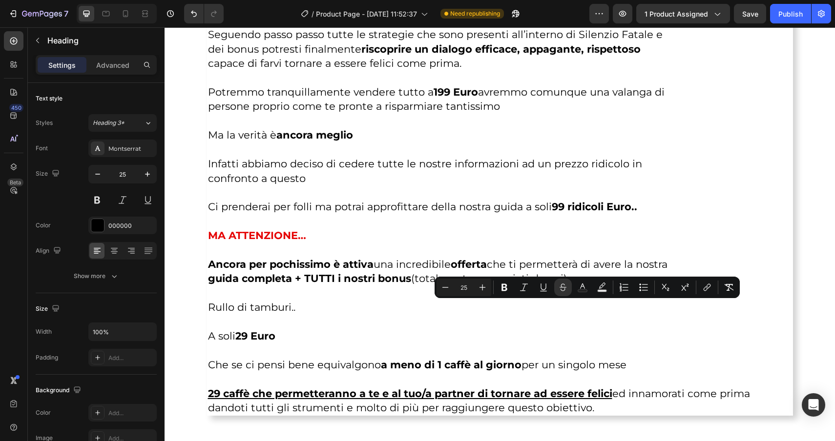
drag, startPoint x: 672, startPoint y: 309, endPoint x: 499, endPoint y: 307, distance: 173.3
copy p "Valore 40 € PER TE GRATIS"
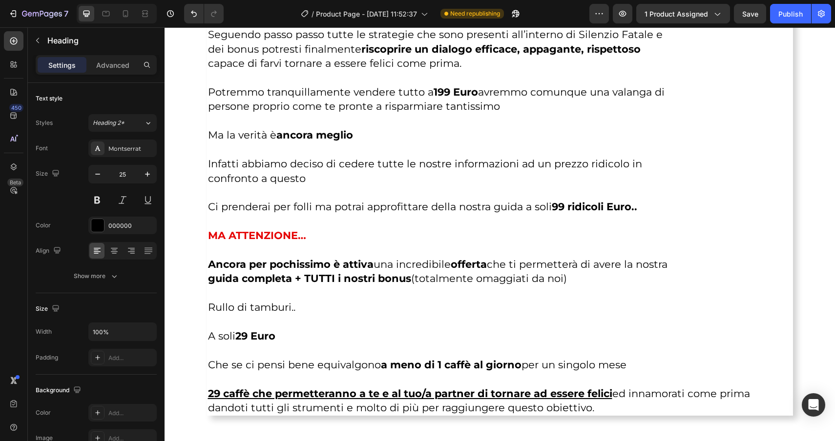
drag, startPoint x: 702, startPoint y: 94, endPoint x: 527, endPoint y: 90, distance: 175.3
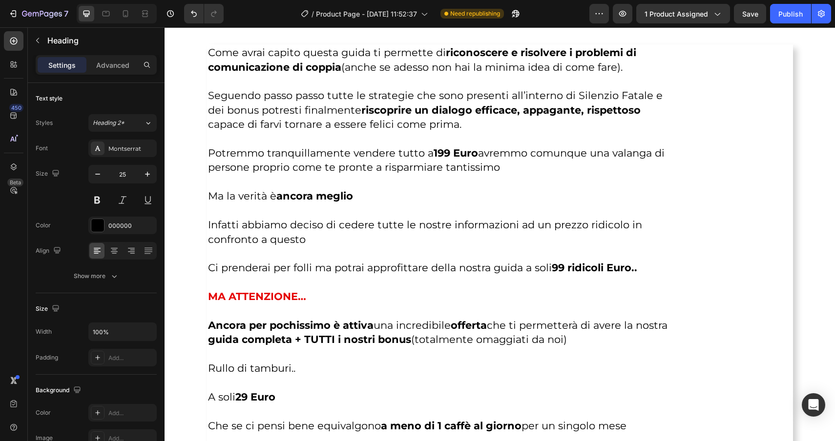
scroll to position [2246, 0]
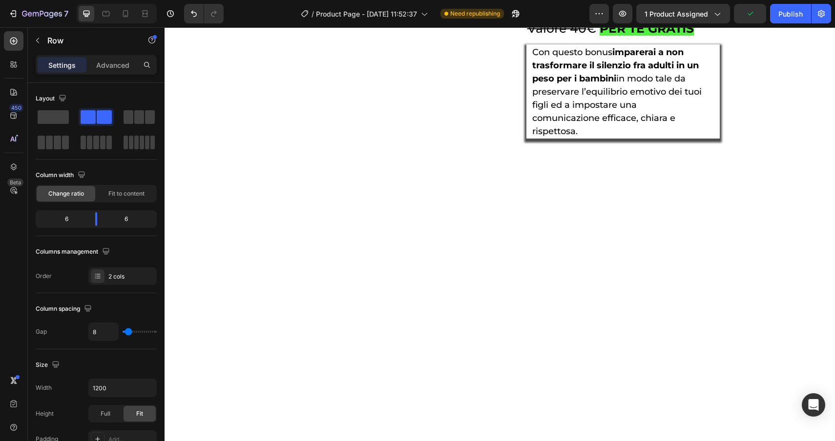
scroll to position [1940, 0]
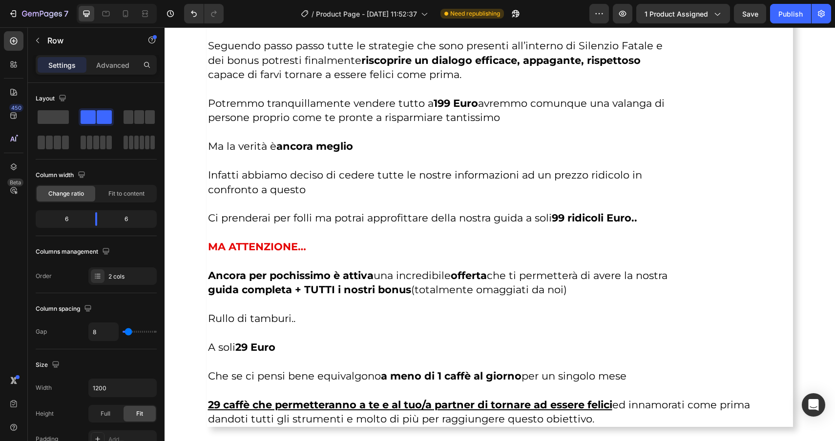
scroll to position [2310, 0]
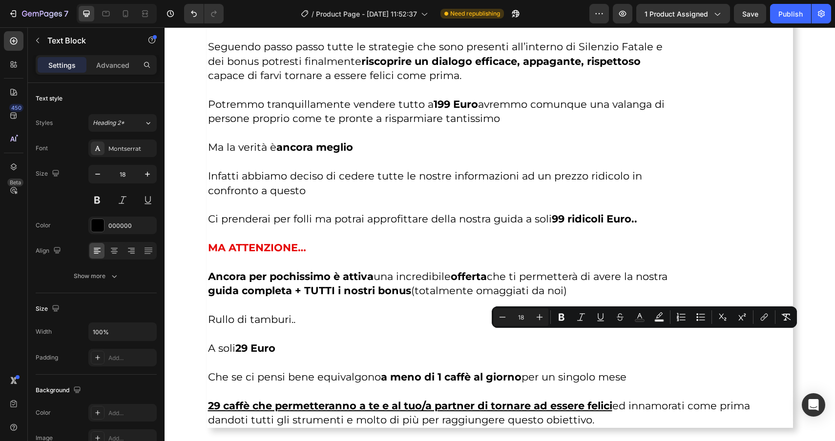
drag, startPoint x: 666, startPoint y: 373, endPoint x: 496, endPoint y: 339, distance: 172.8
copy p "In questo bonus parleremo di come proteggerti emotivamente, come riconoscere i …"
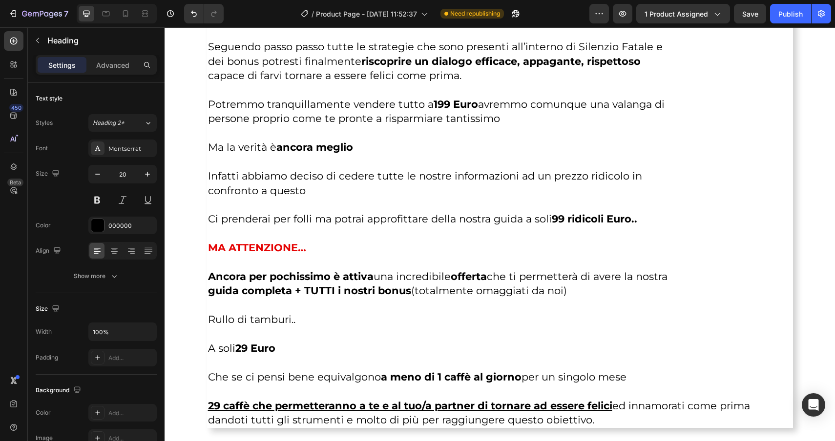
drag, startPoint x: 596, startPoint y: 204, endPoint x: 530, endPoint y: 127, distance: 102.1
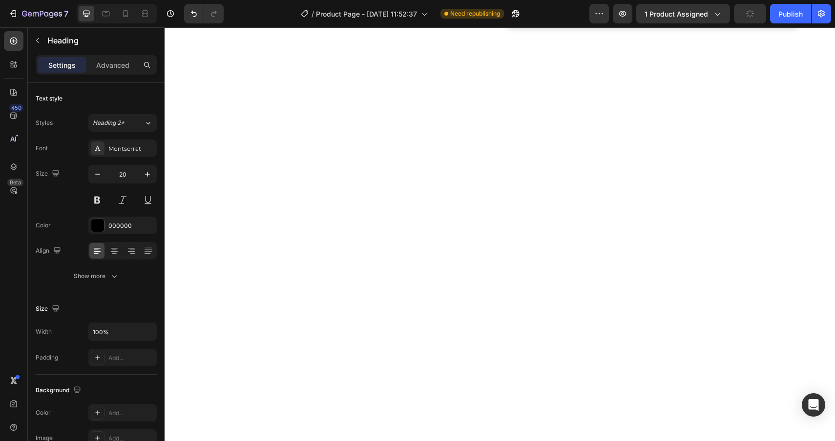
scroll to position [2195, 0]
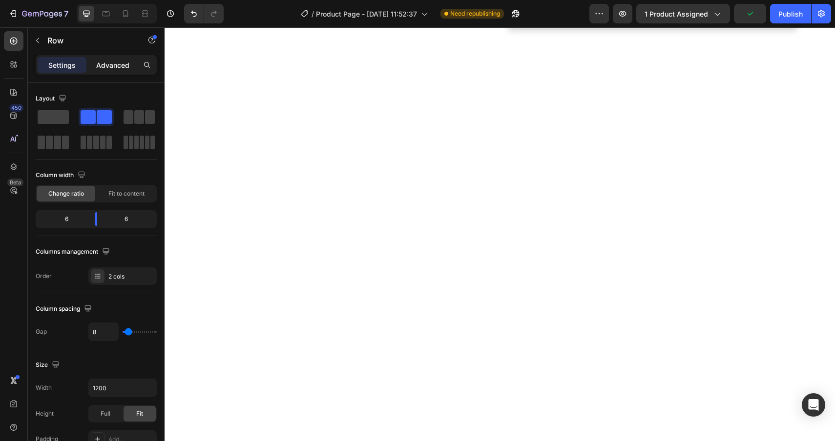
click at [116, 62] on p "Advanced" at bounding box center [112, 65] width 33 height 10
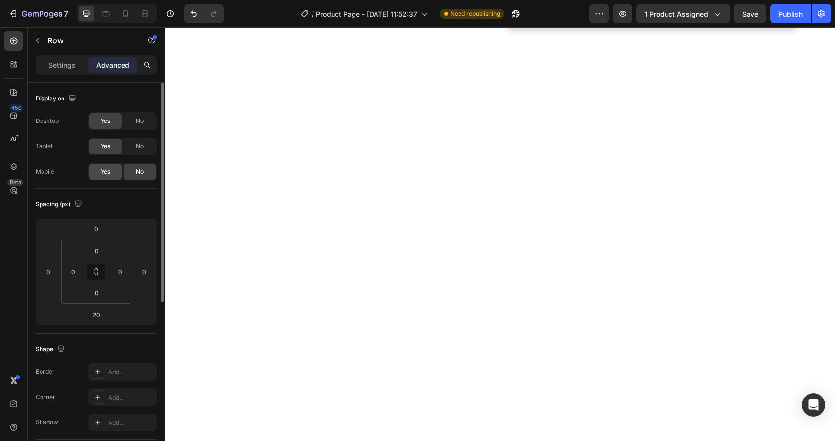
click at [101, 174] on span "Yes" at bounding box center [106, 171] width 10 height 9
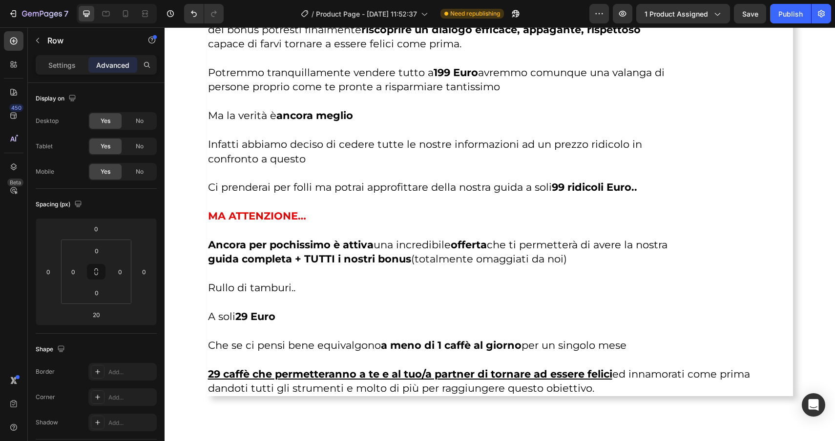
scroll to position [2325, 0]
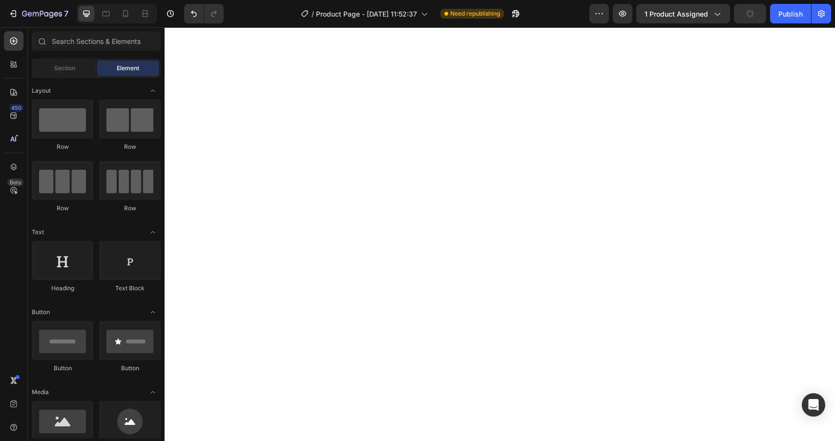
scroll to position [2148, 0]
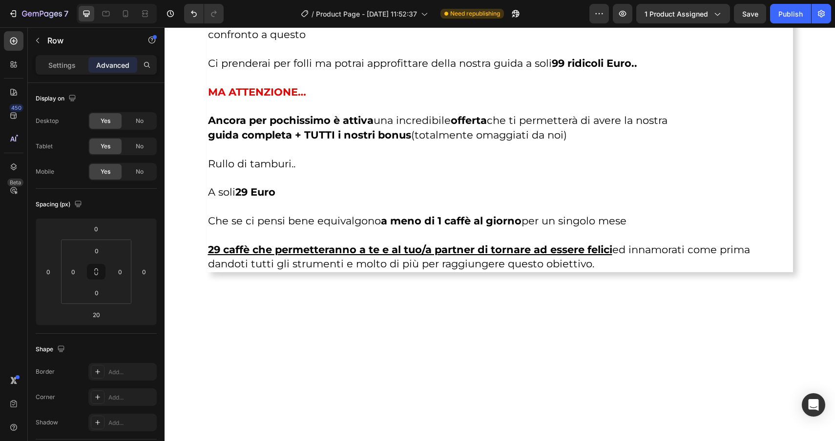
scroll to position [2497, 0]
click at [140, 122] on span "No" at bounding box center [140, 121] width 8 height 9
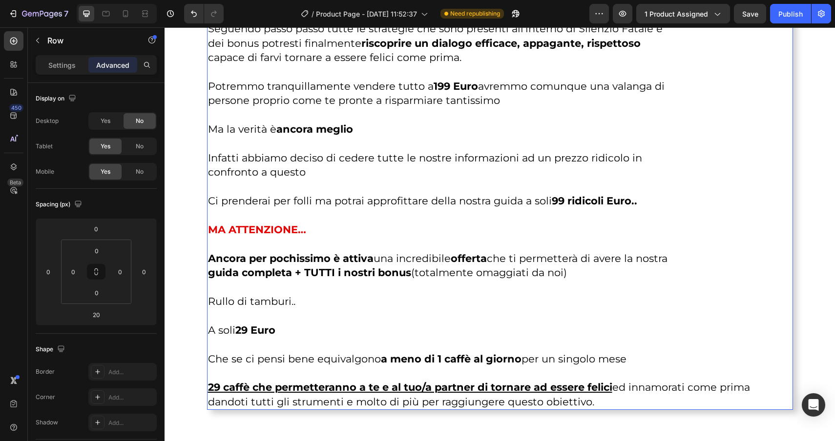
scroll to position [2175, 0]
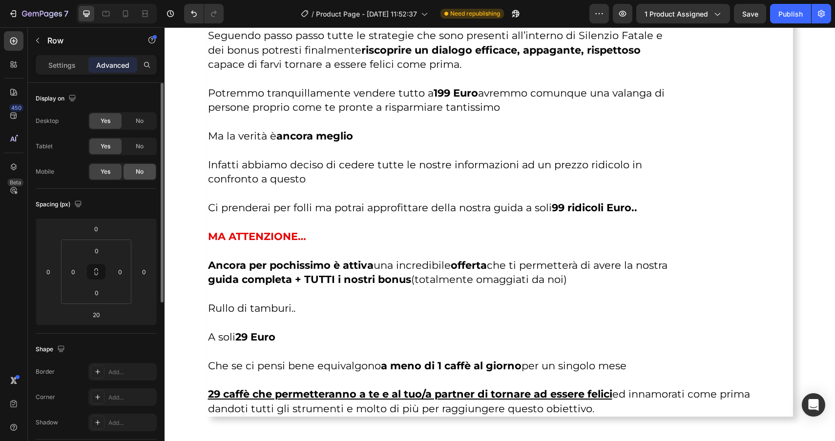
click at [144, 172] on div "No" at bounding box center [139, 172] width 32 height 16
click at [125, 14] on icon at bounding box center [126, 14] width 10 height 10
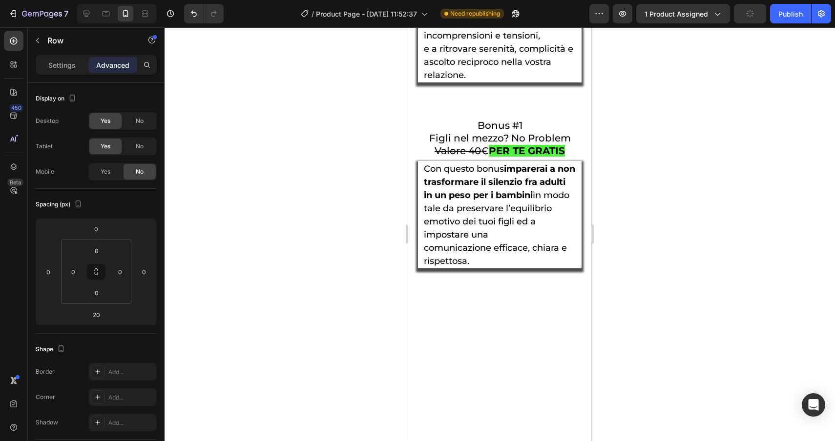
scroll to position [3449, 0]
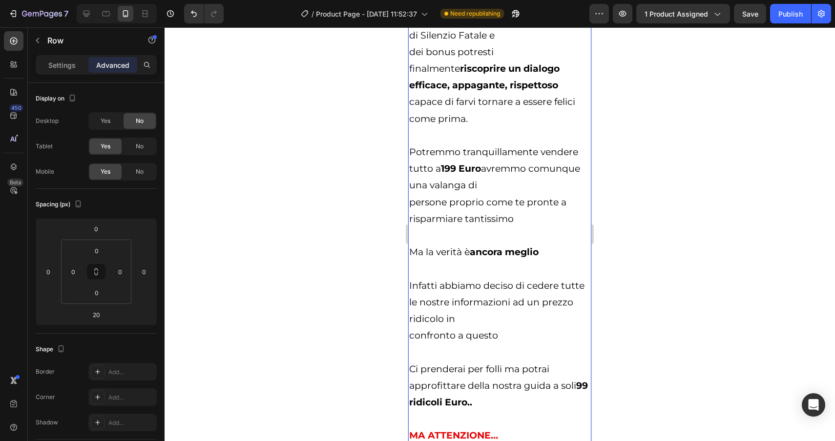
scroll to position [4229, 0]
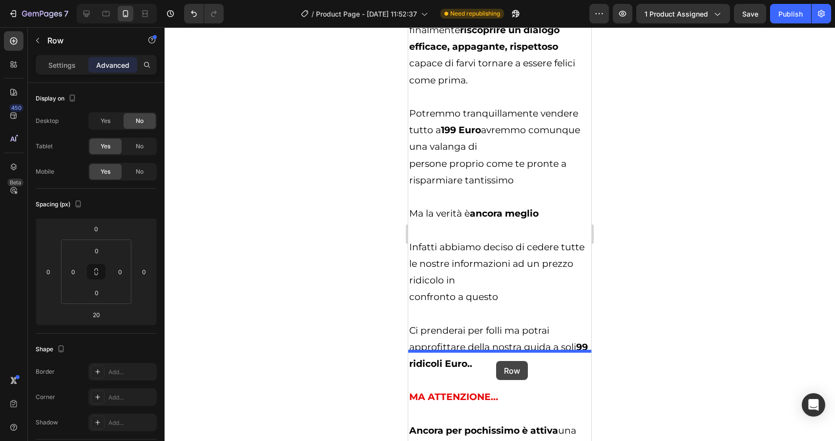
drag, startPoint x: 425, startPoint y: 120, endPoint x: 496, endPoint y: 361, distance: 251.4
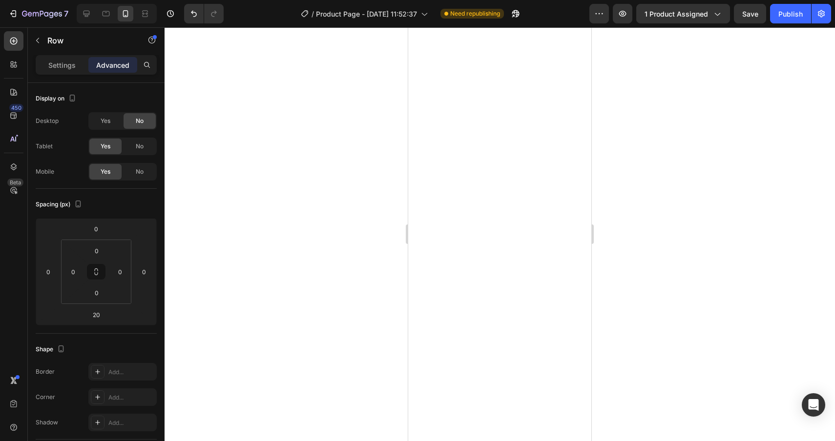
scroll to position [3854, 0]
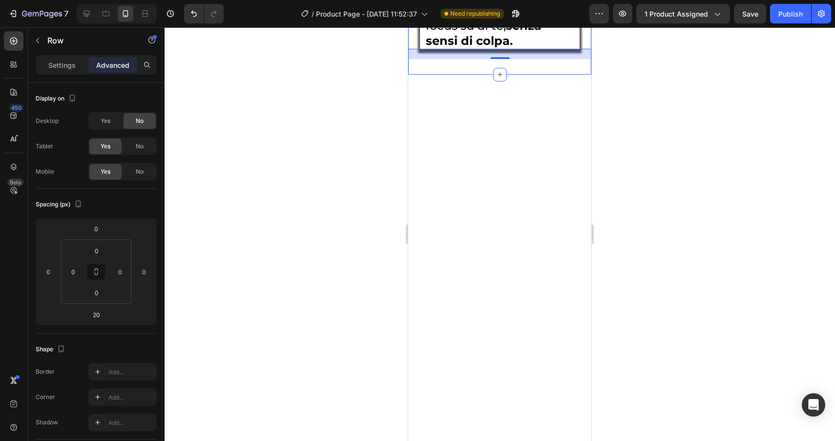
scroll to position [3953, 0]
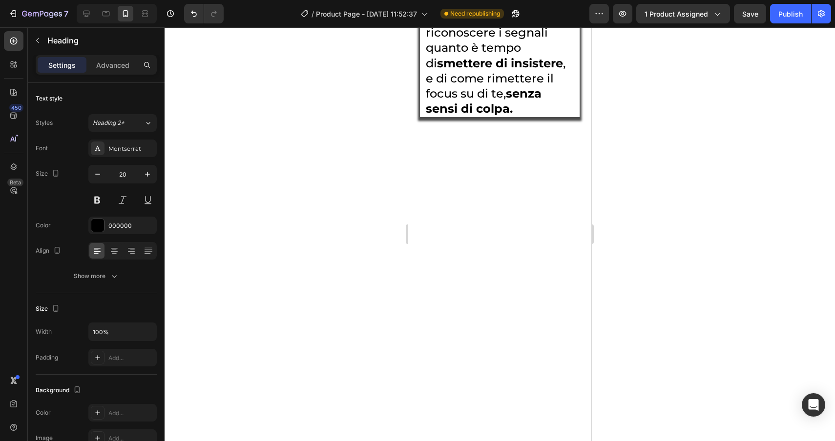
scroll to position [3865, 0]
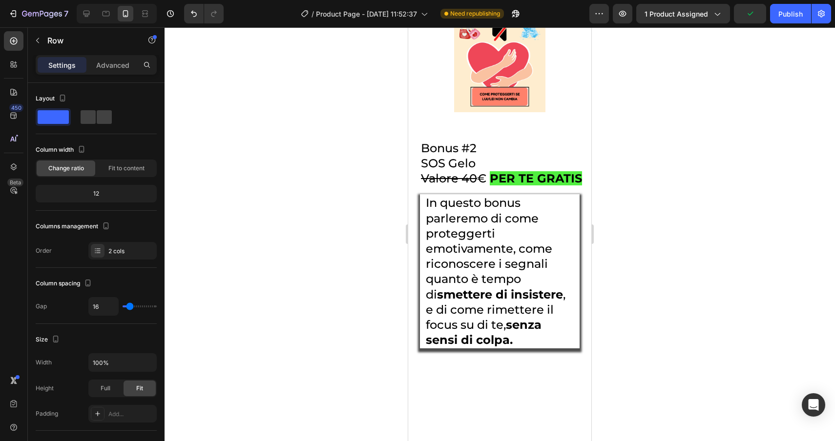
scroll to position [3612, 0]
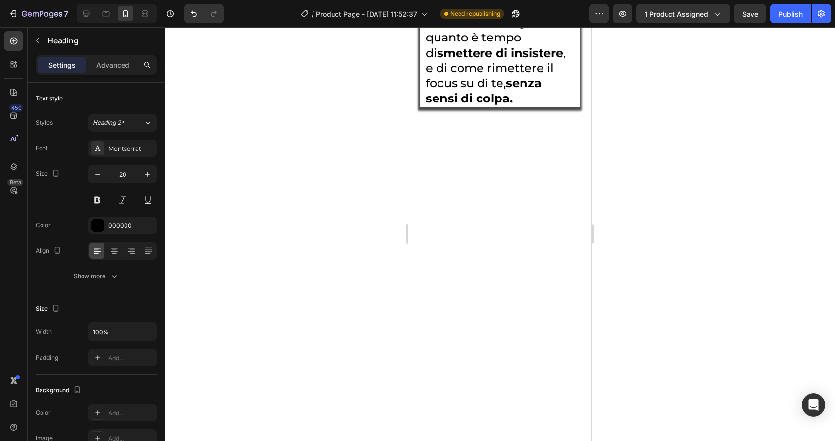
scroll to position [3893, 0]
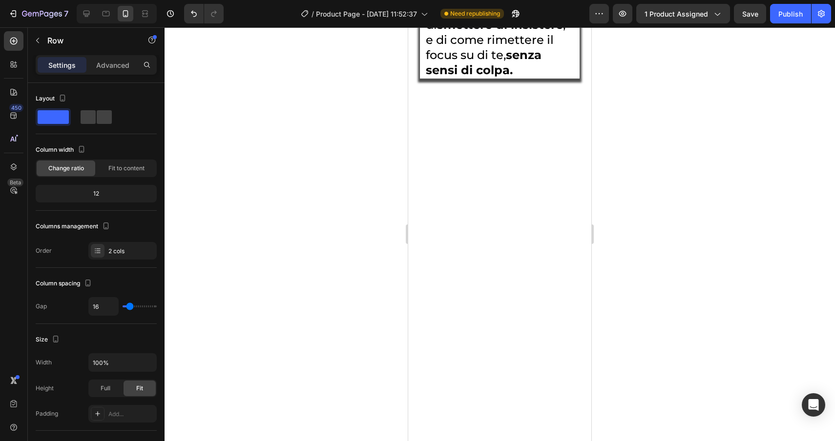
drag, startPoint x: 501, startPoint y: 309, endPoint x: 501, endPoint y: 299, distance: 10.2
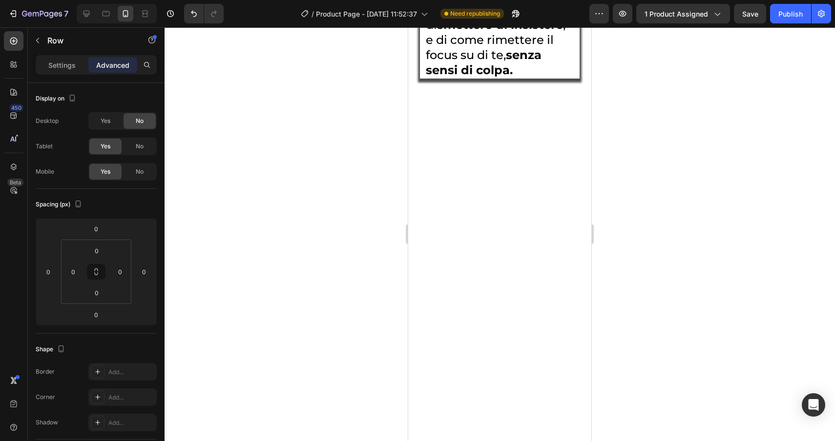
drag, startPoint x: 501, startPoint y: 299, endPoint x: 501, endPoint y: 288, distance: 10.7
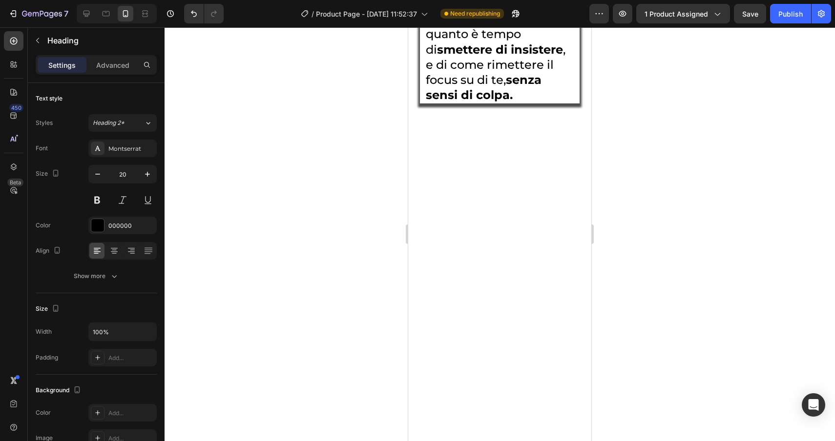
drag, startPoint x: 503, startPoint y: 300, endPoint x: 503, endPoint y: 325, distance: 24.9
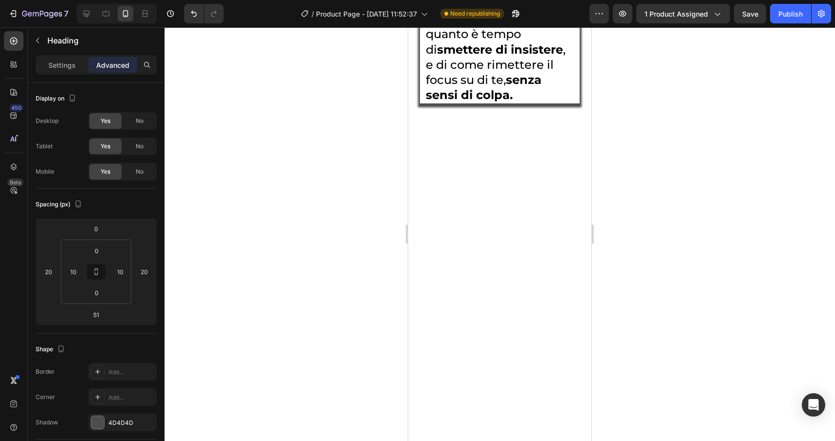
click at [655, 342] on div at bounding box center [499, 234] width 670 height 414
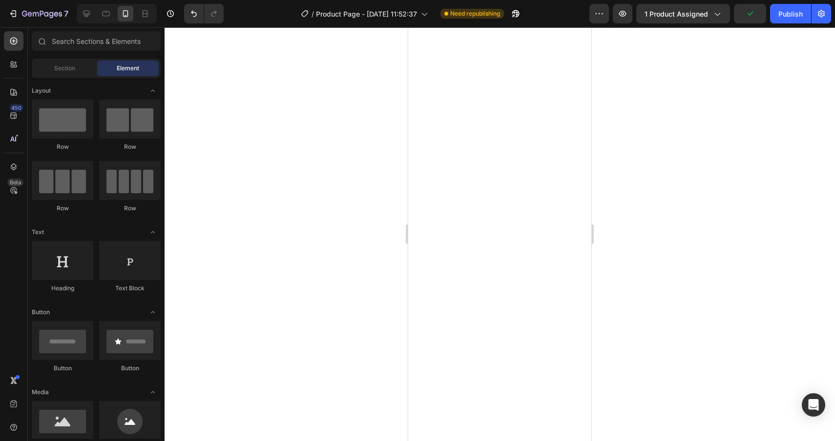
scroll to position [4031, 0]
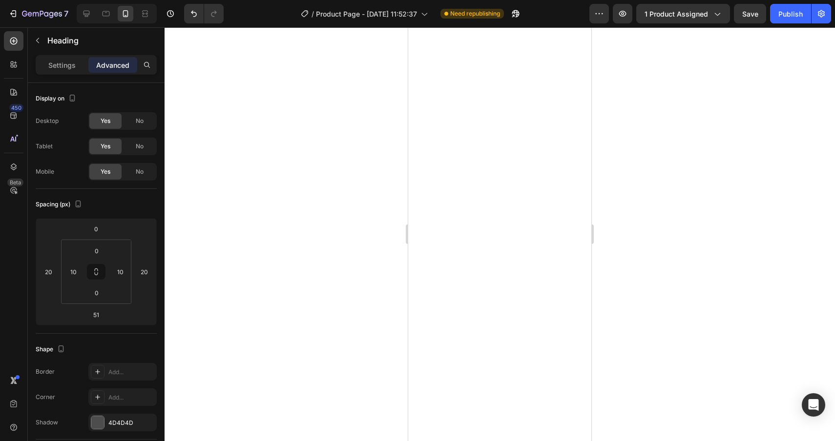
scroll to position [4126, 0]
click at [147, 271] on input "24" at bounding box center [144, 272] width 15 height 15
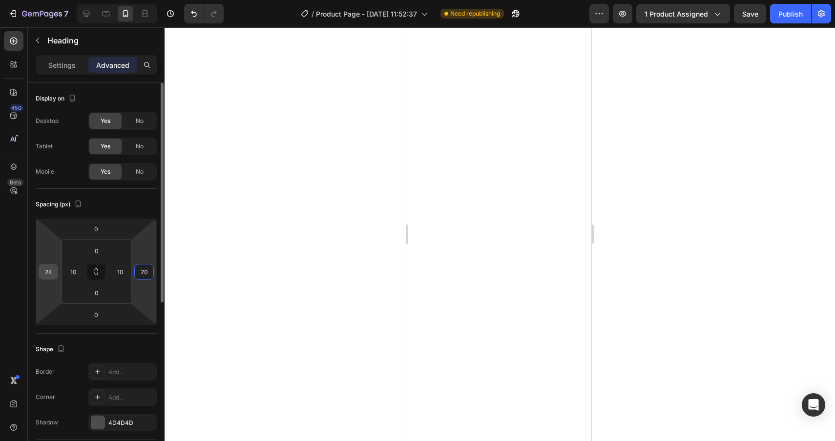
type input "20"
click at [54, 273] on input "24" at bounding box center [48, 272] width 15 height 15
type input "20"
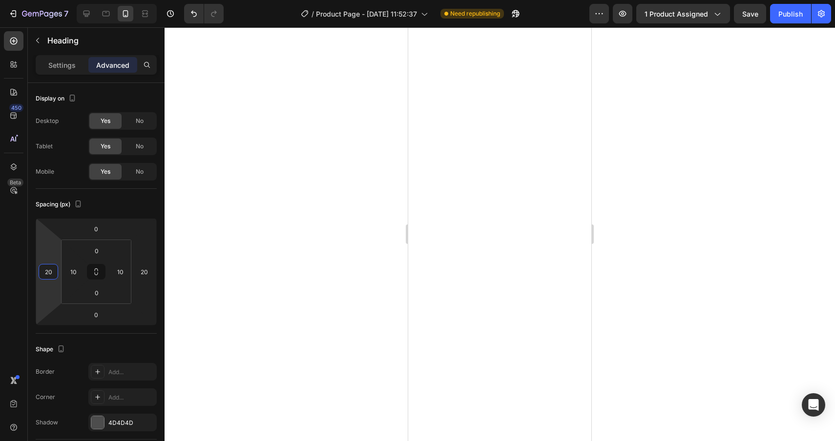
click at [50, 272] on input "24" at bounding box center [48, 272] width 15 height 15
type input "0"
click at [753, 348] on div at bounding box center [499, 234] width 670 height 414
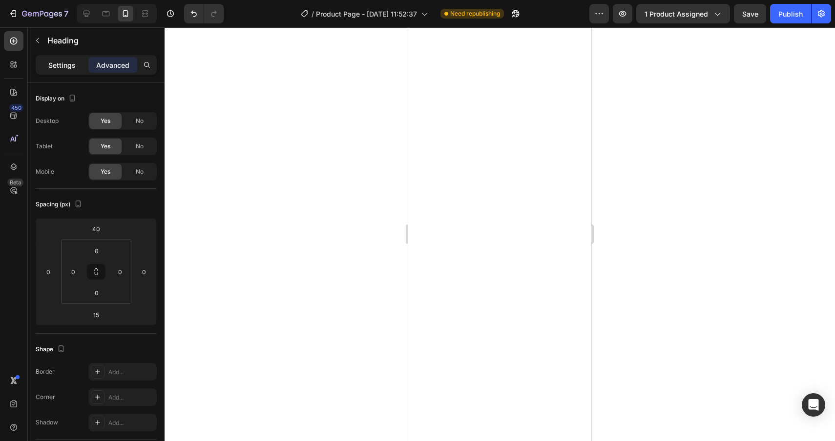
click at [68, 61] on p "Settings" at bounding box center [61, 65] width 27 height 10
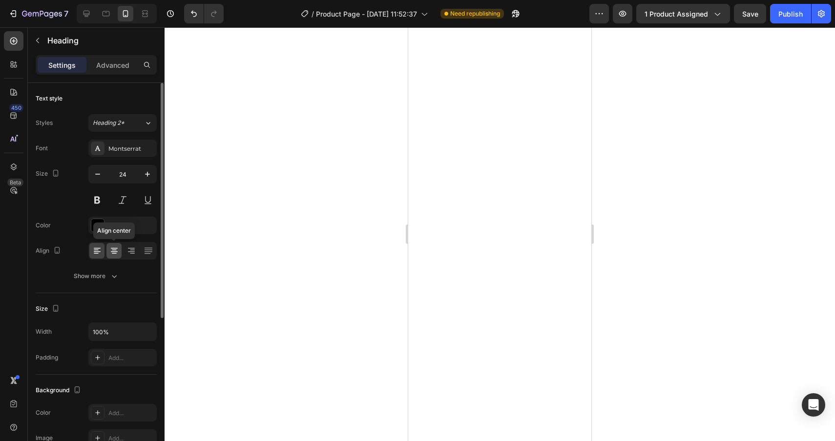
click at [110, 251] on icon at bounding box center [114, 251] width 10 height 10
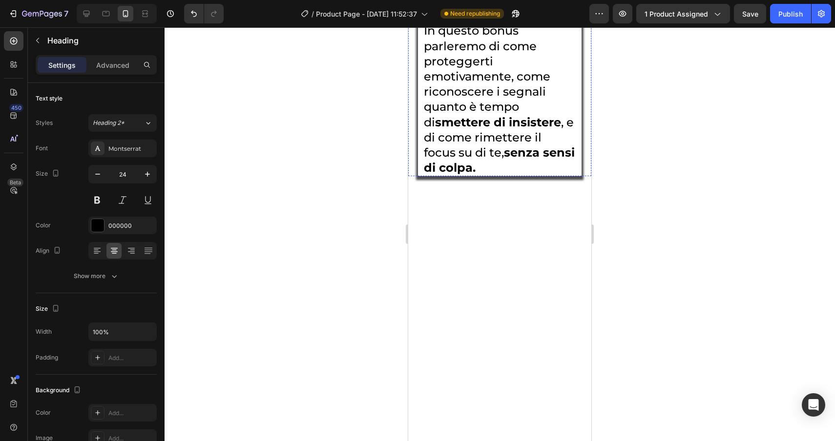
scroll to position [3813, 0]
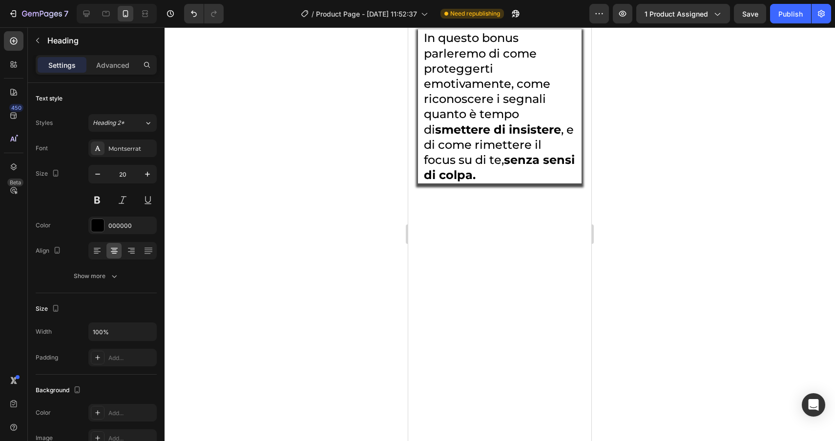
drag, startPoint x: 568, startPoint y: 264, endPoint x: 542, endPoint y: 264, distance: 26.4
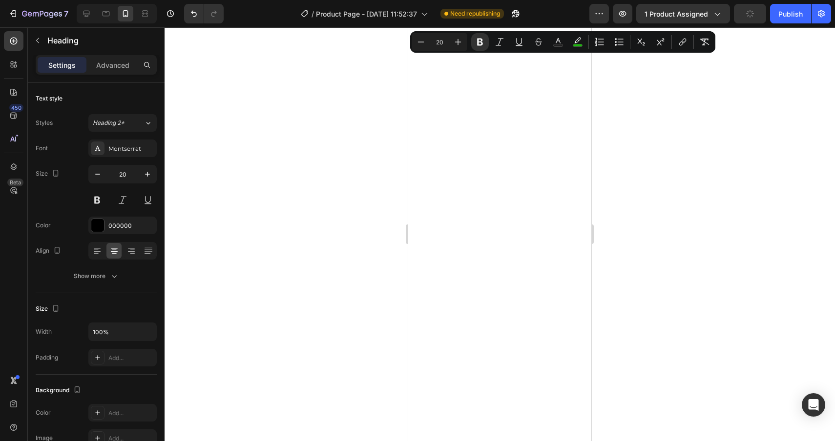
scroll to position [4079, 0]
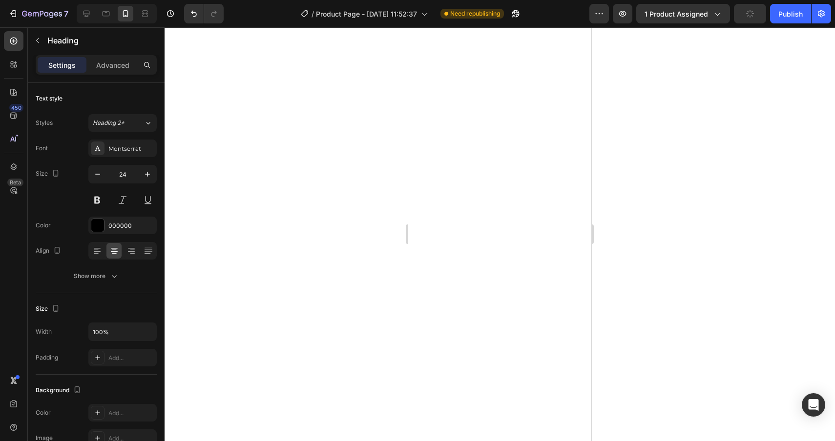
click at [129, 176] on input "24" at bounding box center [122, 174] width 32 height 18
type input "20"
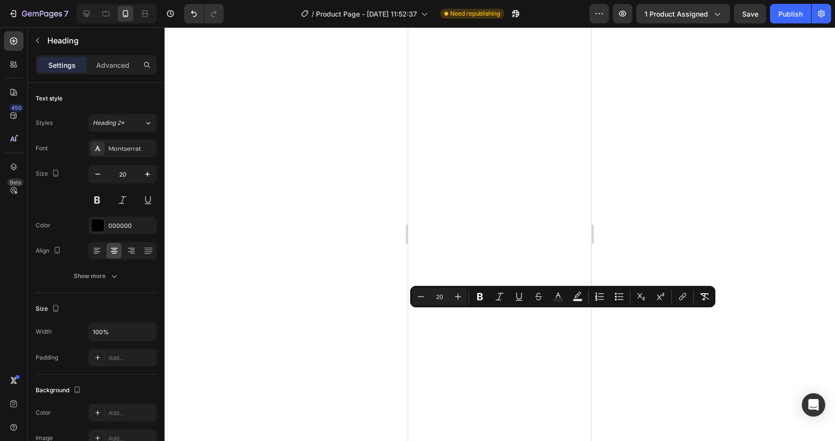
drag, startPoint x: 571, startPoint y: 331, endPoint x: 399, endPoint y: 311, distance: 173.0
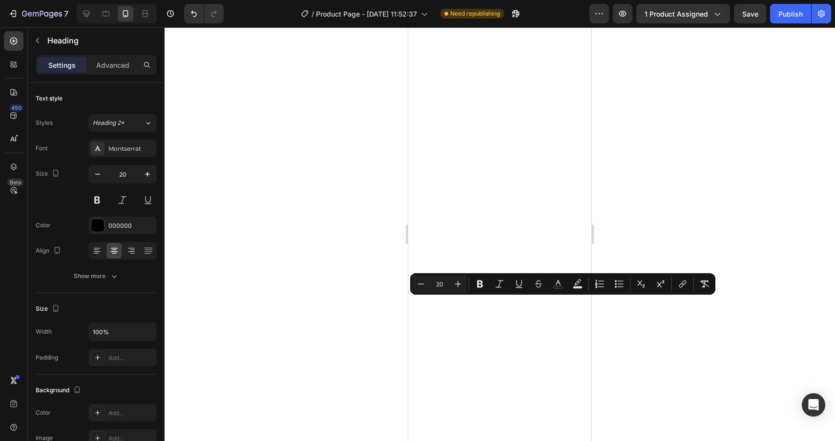
click at [785, 327] on div at bounding box center [499, 234] width 670 height 414
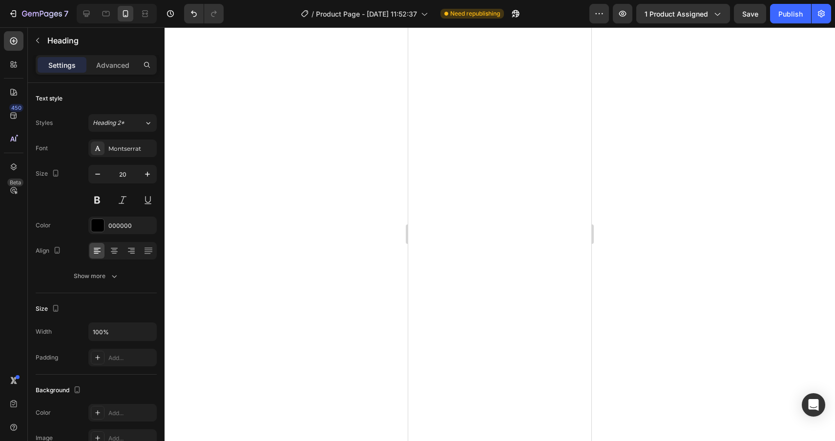
click at [137, 175] on input "24" at bounding box center [122, 174] width 32 height 18
type input "20"
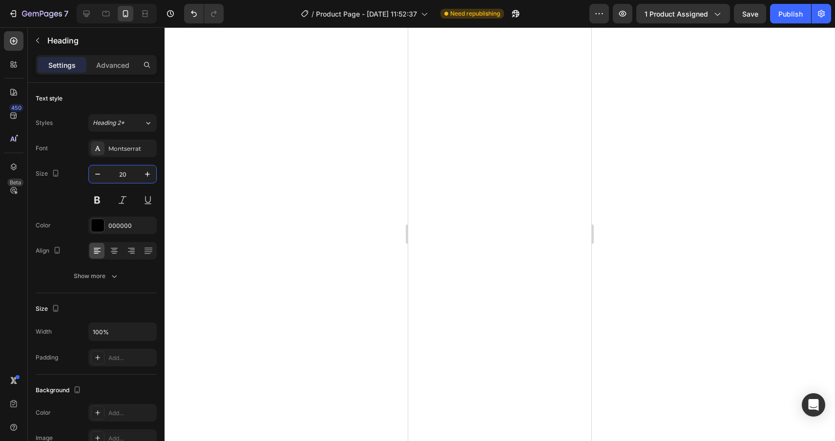
drag, startPoint x: 480, startPoint y: 84, endPoint x: 407, endPoint y: 83, distance: 73.2
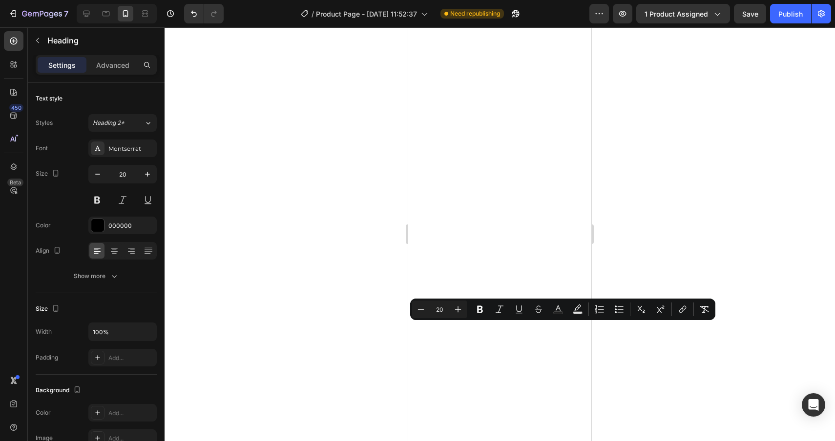
drag, startPoint x: 546, startPoint y: 419, endPoint x: 417, endPoint y: 328, distance: 158.0
click at [415, 305] on button "Minus" at bounding box center [421, 310] width 18 height 18
type input "18"
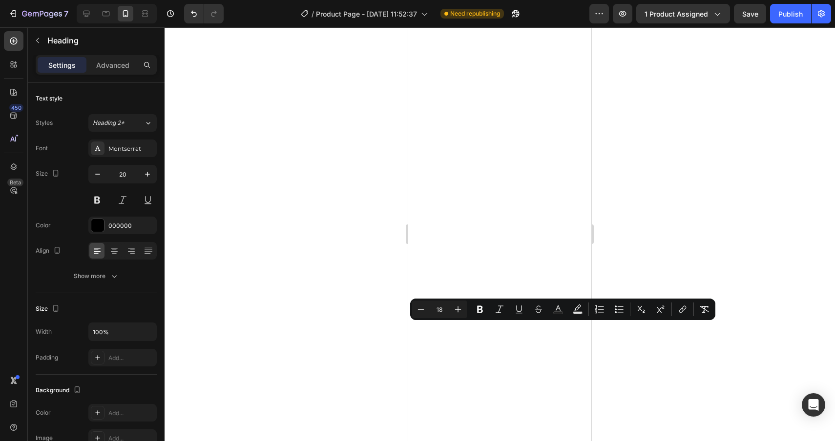
click at [716, 391] on div at bounding box center [499, 234] width 670 height 414
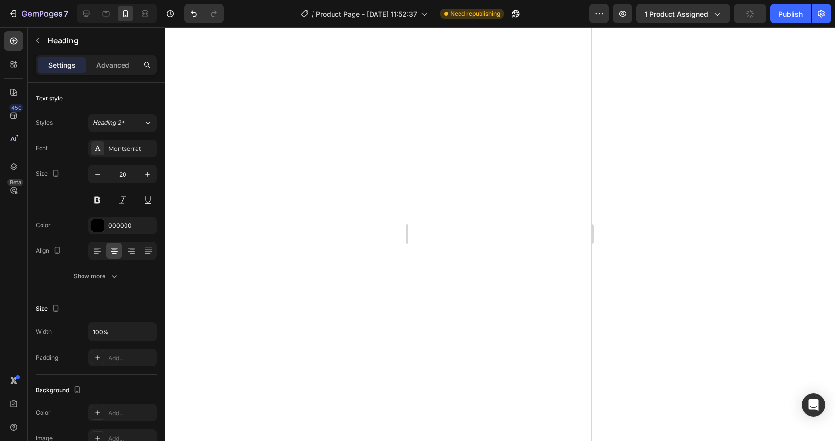
scroll to position [3987, 0]
drag, startPoint x: 506, startPoint y: 344, endPoint x: 504, endPoint y: 339, distance: 5.0
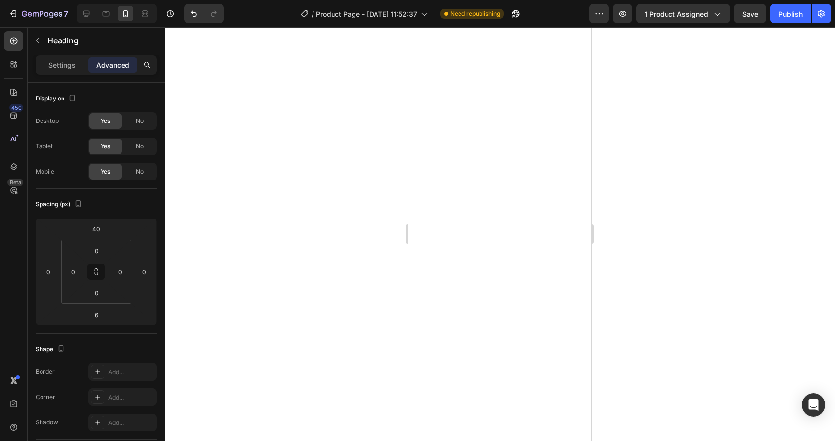
scroll to position [3992, 0]
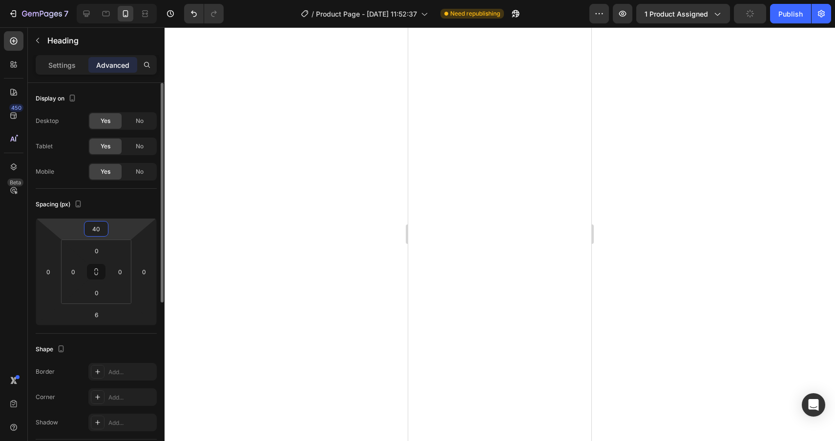
click at [102, 232] on input "40" at bounding box center [96, 229] width 20 height 15
type input "0"
click at [716, 295] on div at bounding box center [499, 234] width 670 height 414
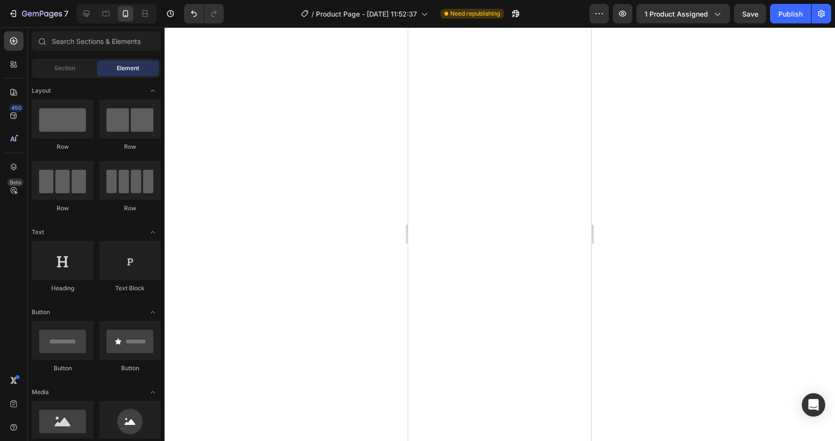
scroll to position [4040, 0]
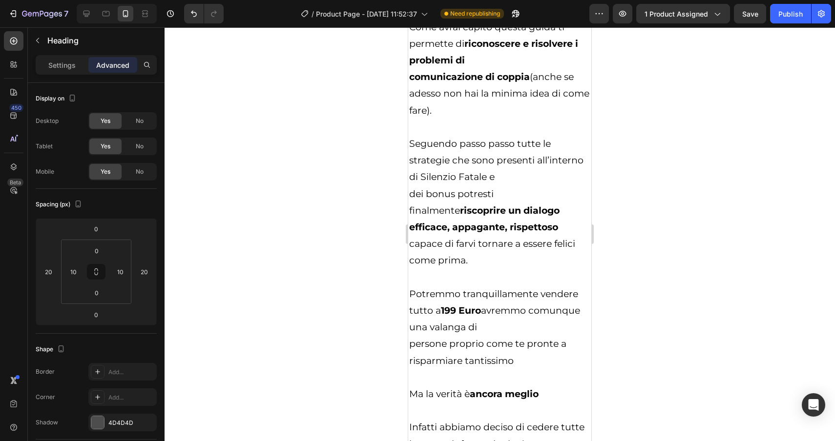
scroll to position [4562, 0]
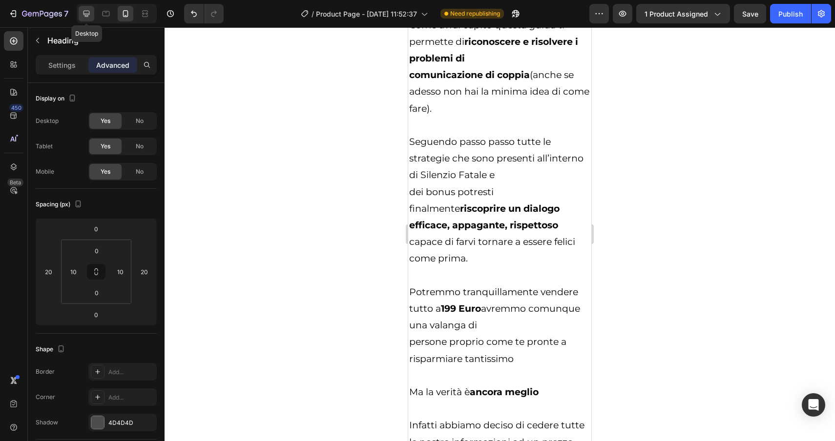
click at [85, 14] on icon at bounding box center [86, 14] width 6 height 6
type input "50"
type input "150"
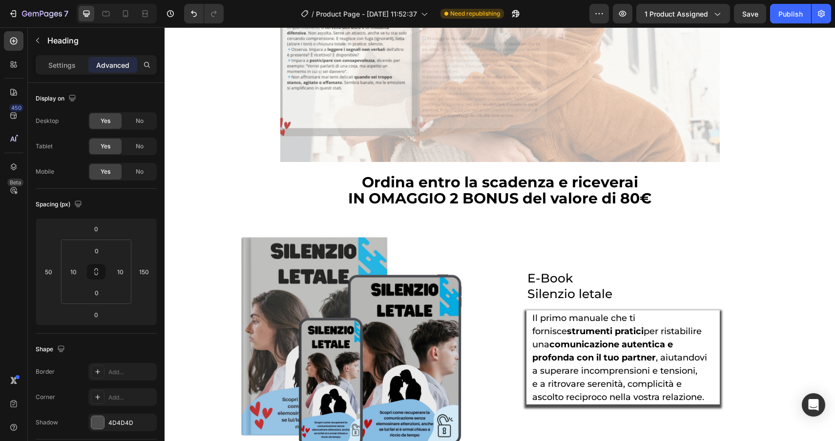
scroll to position [1671, 0]
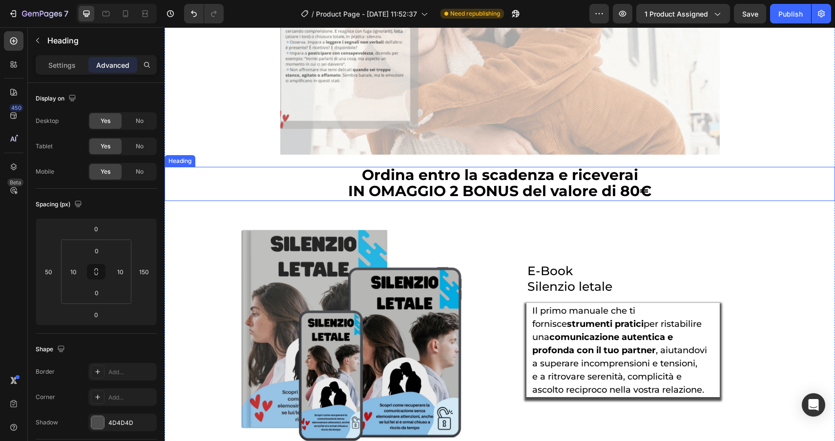
click at [408, 189] on span "IN OMAGGIO 2 BONUS del valore di 80€" at bounding box center [499, 191] width 303 height 18
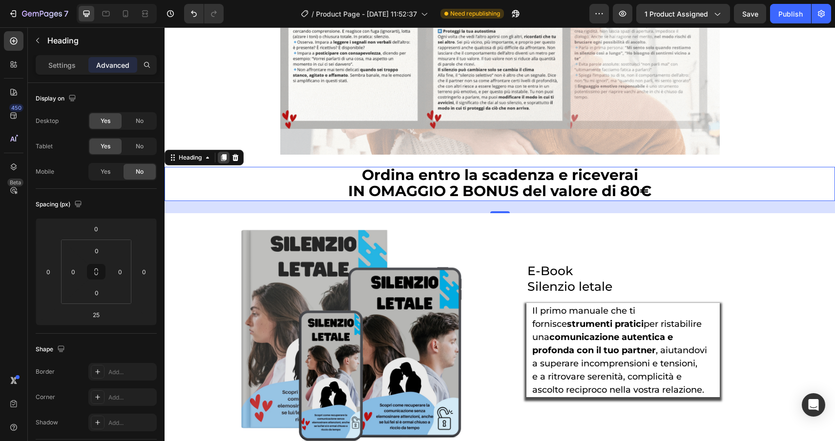
click at [222, 160] on icon at bounding box center [224, 158] width 8 height 8
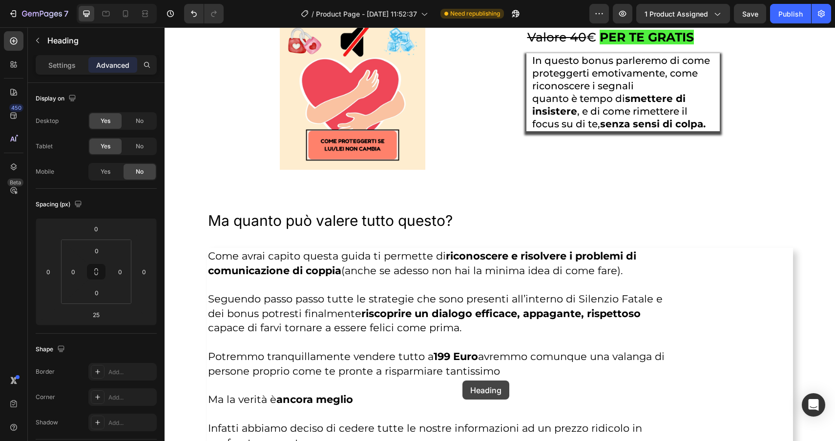
scroll to position [2429, 0]
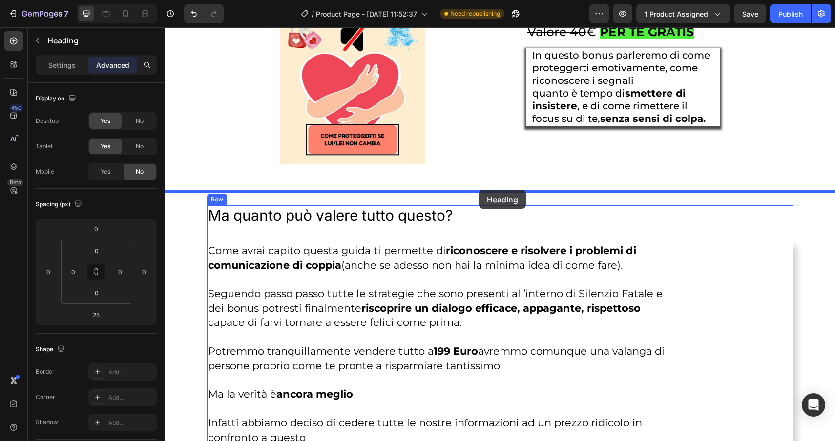
drag, startPoint x: 197, startPoint y: 205, endPoint x: 479, endPoint y: 190, distance: 282.0
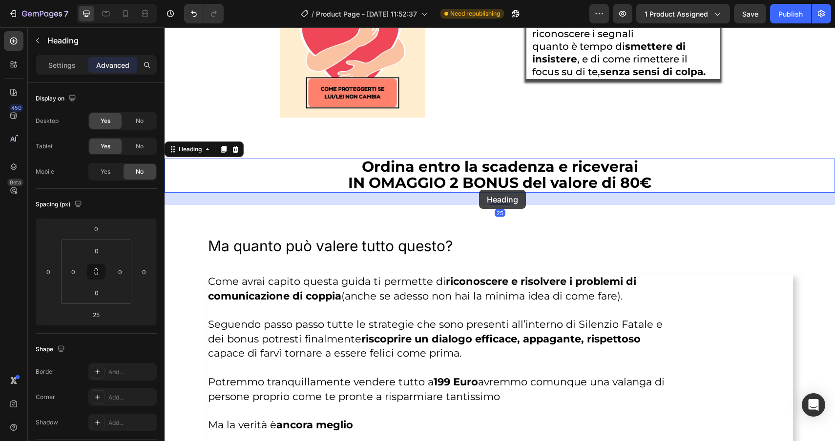
scroll to position [2383, 0]
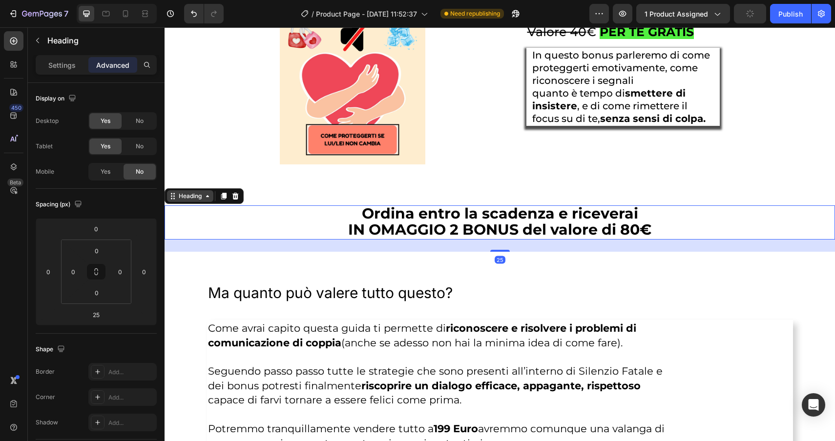
click at [177, 200] on div "Heading" at bounding box center [190, 196] width 27 height 9
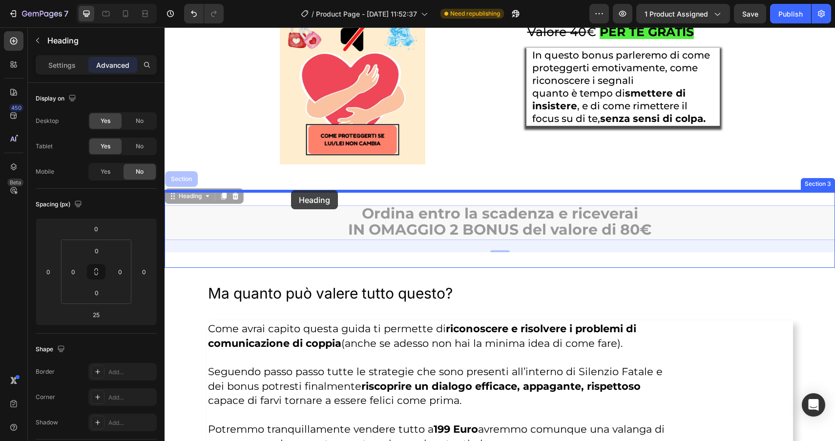
drag, startPoint x: 184, startPoint y: 199, endPoint x: 291, endPoint y: 190, distance: 107.7
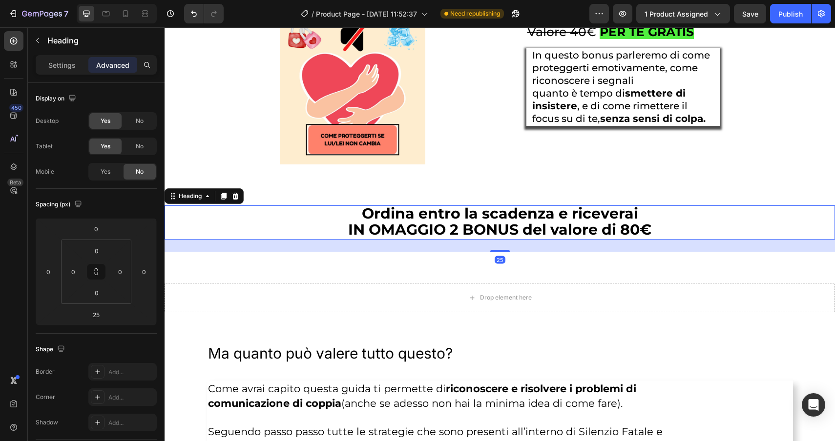
click at [199, 191] on div "Heading" at bounding box center [203, 196] width 79 height 16
click at [194, 196] on div "Heading" at bounding box center [190, 196] width 27 height 9
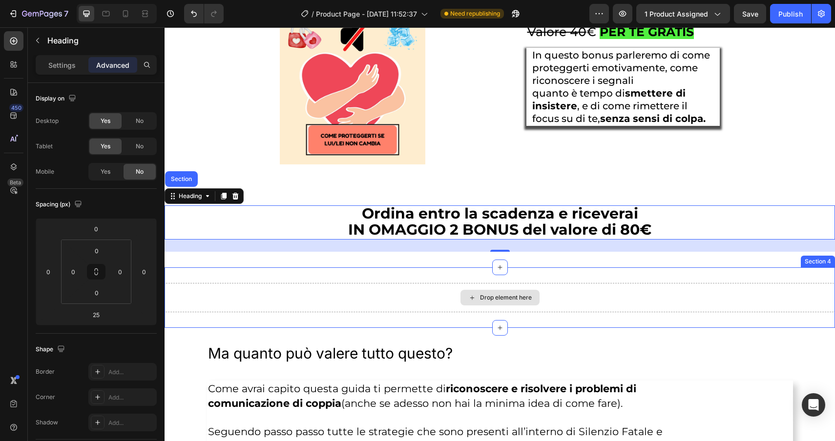
click at [330, 310] on div "Drop element here" at bounding box center [499, 297] width 670 height 29
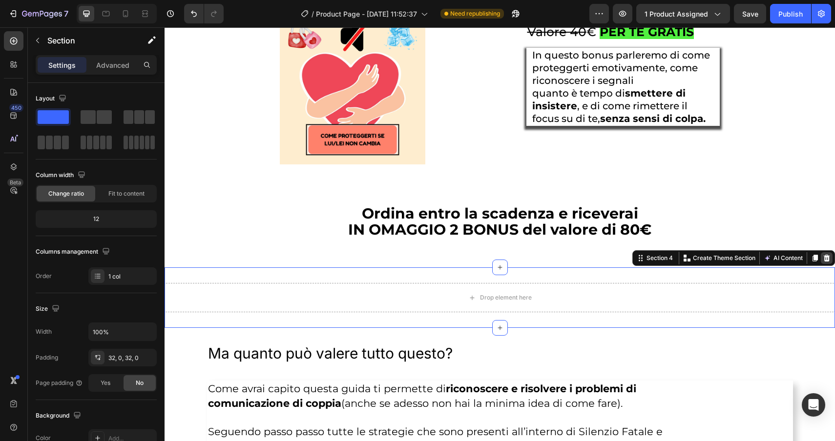
click at [825, 261] on icon at bounding box center [826, 258] width 8 height 8
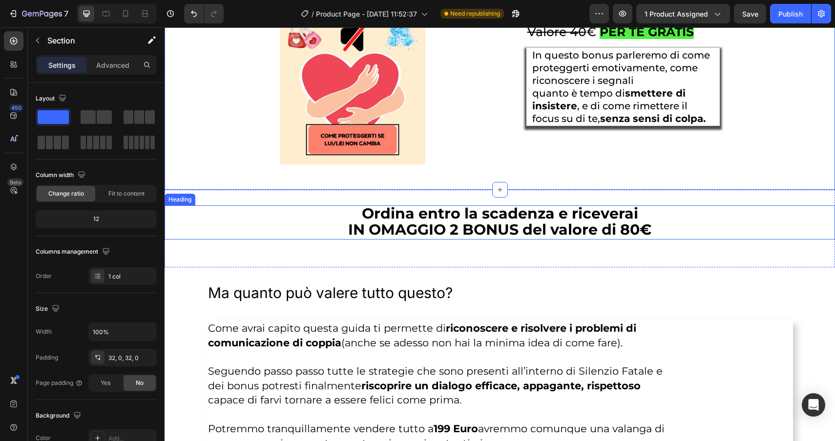
click at [258, 233] on h2 "Ordina entro la scadenza e riceverai IN OMAGGIO 2 BONUS del valore di 80€" at bounding box center [499, 222] width 670 height 34
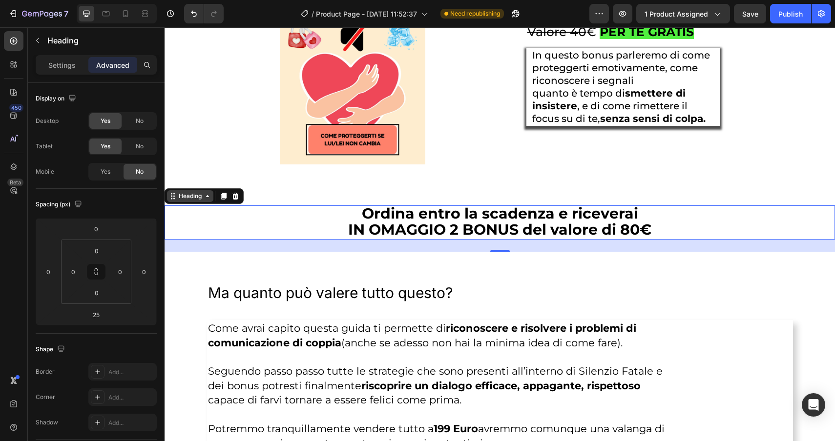
click at [197, 199] on div "Heading" at bounding box center [190, 196] width 27 height 9
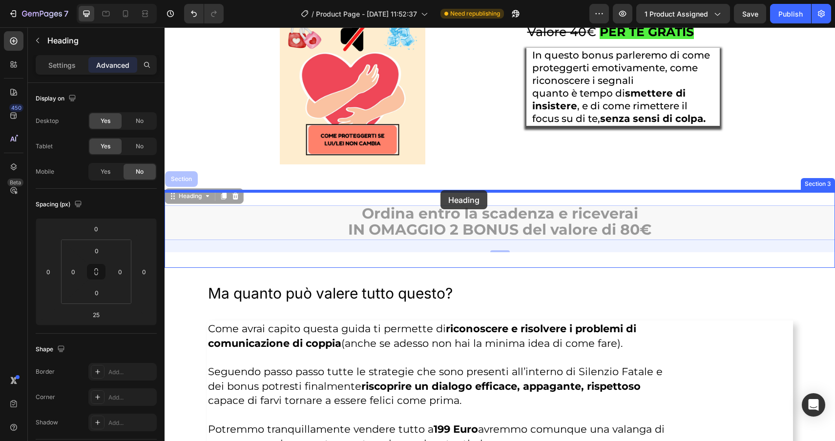
drag, startPoint x: 198, startPoint y: 200, endPoint x: 439, endPoint y: 193, distance: 240.7
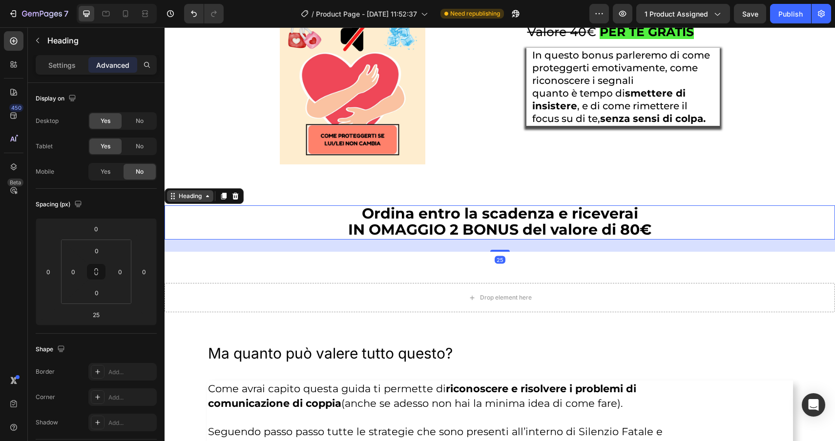
click at [173, 200] on icon at bounding box center [173, 196] width 8 height 8
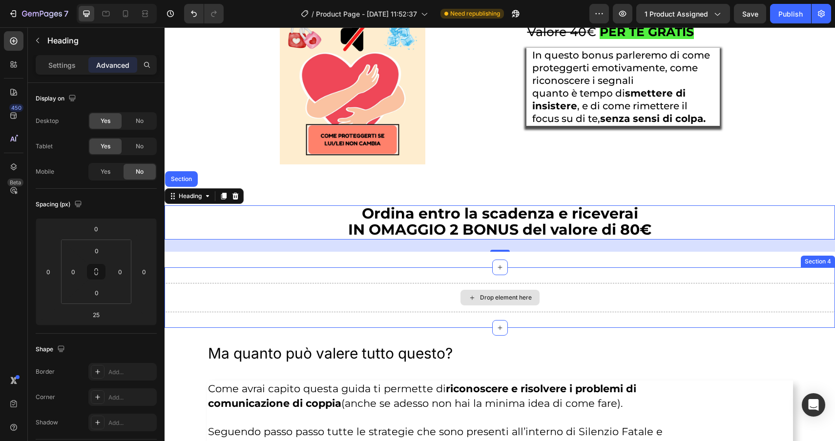
click at [400, 301] on div "Drop element here" at bounding box center [499, 297] width 670 height 29
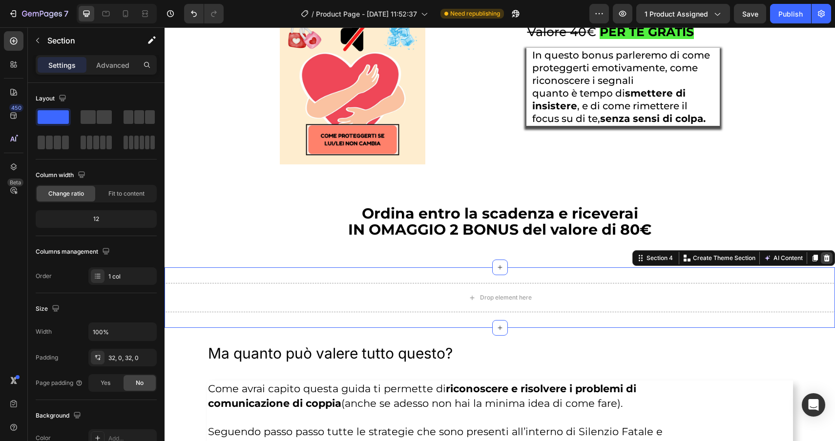
click at [827, 262] on icon at bounding box center [826, 258] width 8 height 8
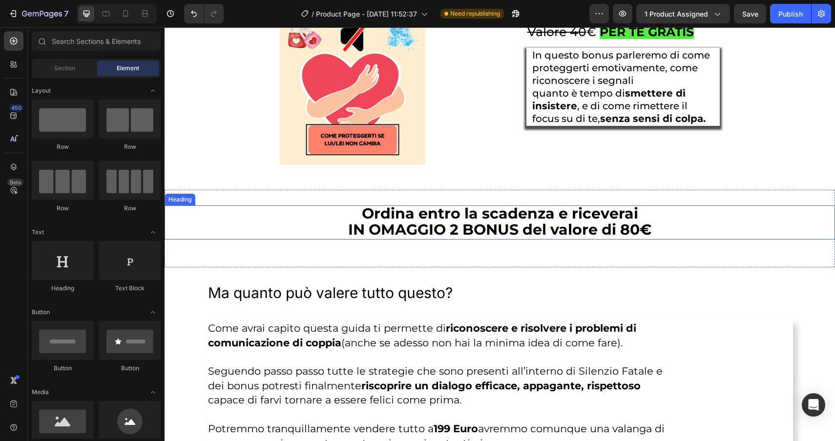
click at [198, 208] on h2 "Ordina entro la scadenza e riceverai IN OMAGGIO 2 BONUS del valore di 80€" at bounding box center [499, 222] width 670 height 34
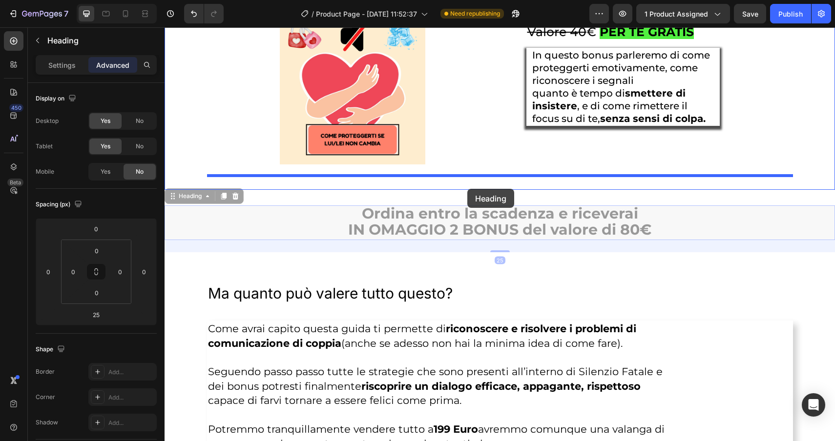
drag, startPoint x: 186, startPoint y: 198, endPoint x: 467, endPoint y: 189, distance: 280.8
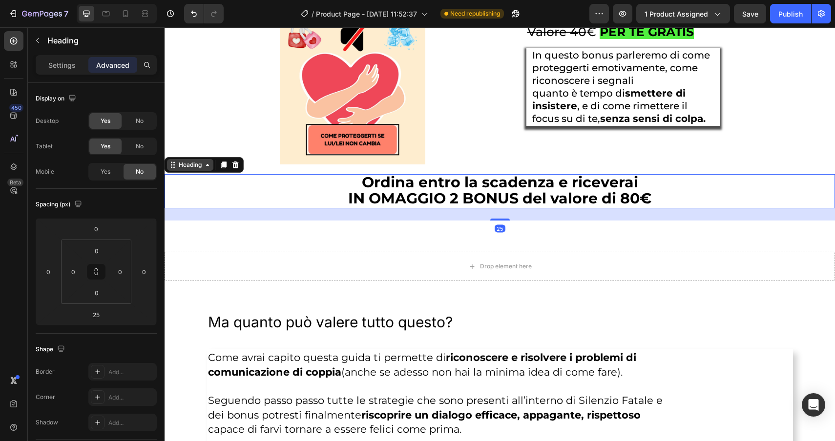
click at [178, 165] on div "Heading" at bounding box center [190, 165] width 27 height 9
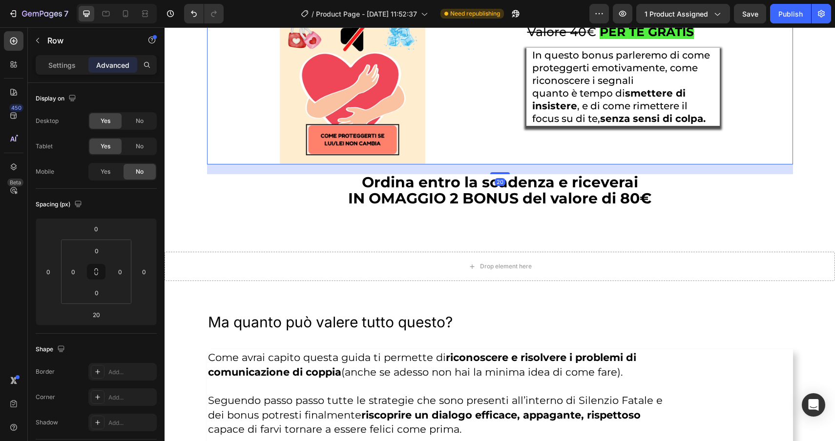
click at [497, 159] on div "Image Bonus #2 SOS Gelo Valore 40 € PER TE GRATIS Heading In questo bonus parle…" at bounding box center [500, 61] width 586 height 205
click at [368, 195] on span "IN OMAGGIO 2 BONUS del valore di 80€" at bounding box center [499, 198] width 303 height 18
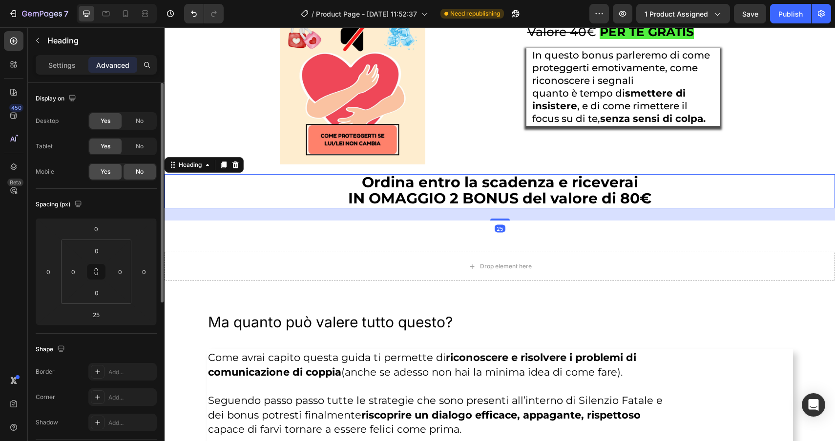
click at [102, 174] on span "Yes" at bounding box center [106, 171] width 10 height 9
click at [222, 167] on icon at bounding box center [224, 165] width 8 height 8
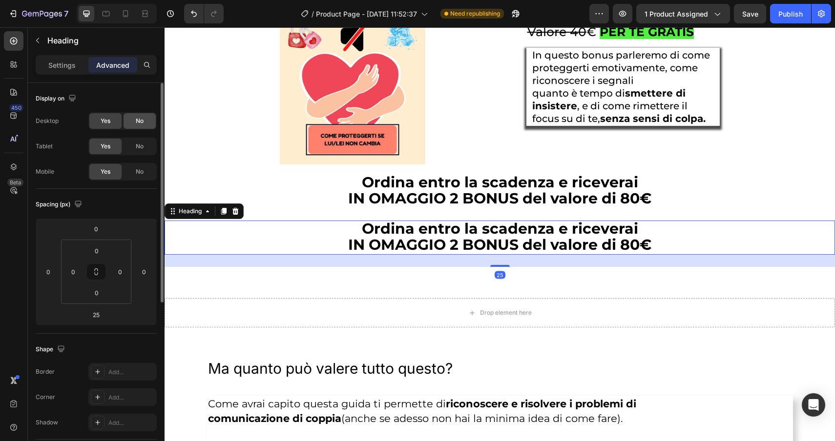
click at [141, 118] on span "No" at bounding box center [140, 121] width 8 height 9
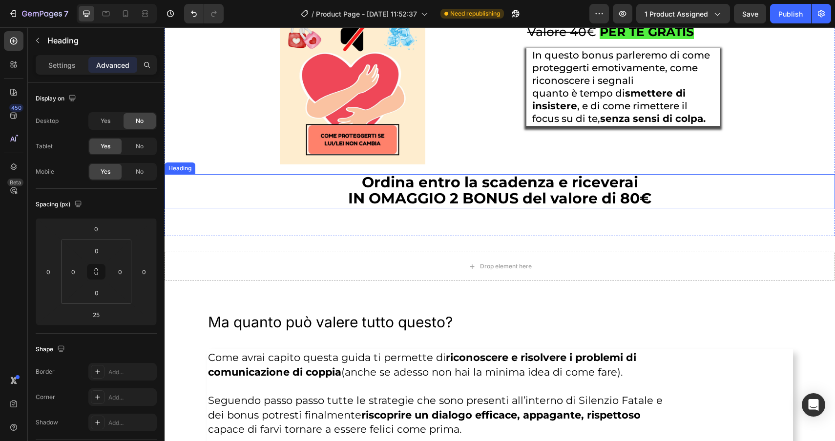
click at [247, 183] on h2 "Ordina entro la scadenza e riceverai IN OMAGGIO 2 BONUS del valore di 80€" at bounding box center [499, 191] width 670 height 34
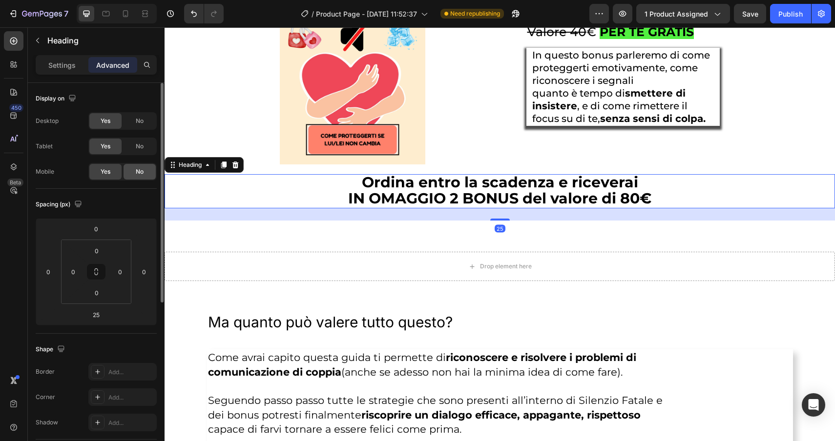
click at [139, 175] on span "No" at bounding box center [140, 171] width 8 height 9
click at [124, 16] on icon at bounding box center [125, 13] width 5 height 7
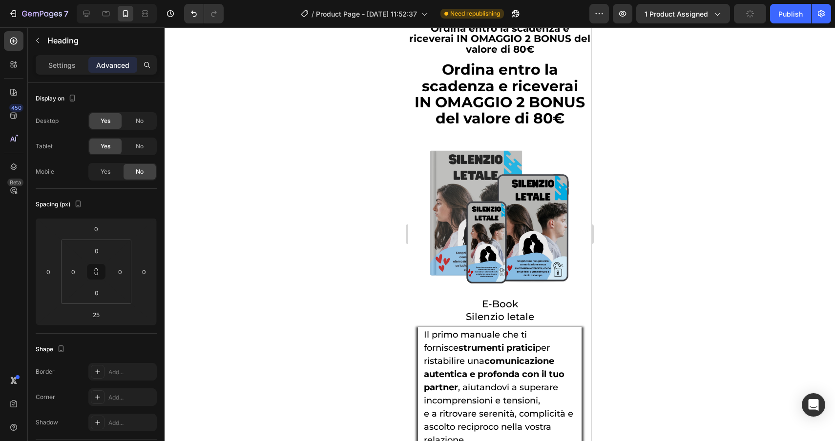
scroll to position [3498, 0]
click at [451, 89] on span "Ordina entro la scadenza e riceverai" at bounding box center [500, 78] width 156 height 34
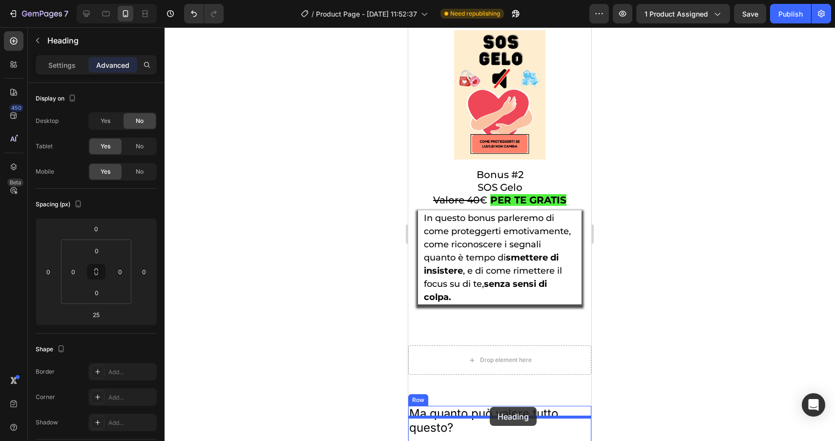
scroll to position [4268, 0]
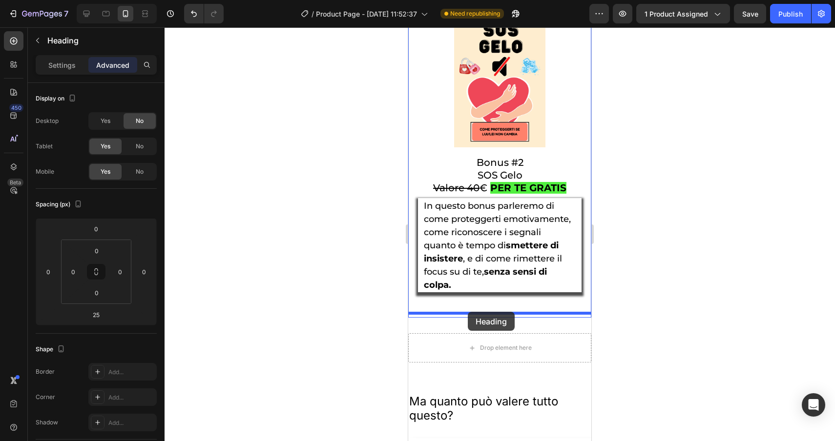
drag, startPoint x: 430, startPoint y: 73, endPoint x: 468, endPoint y: 312, distance: 242.5
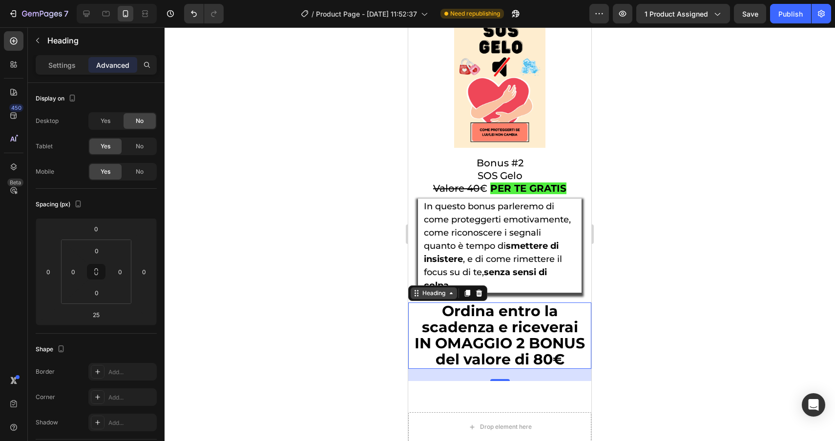
click at [418, 297] on icon at bounding box center [416, 293] width 8 height 8
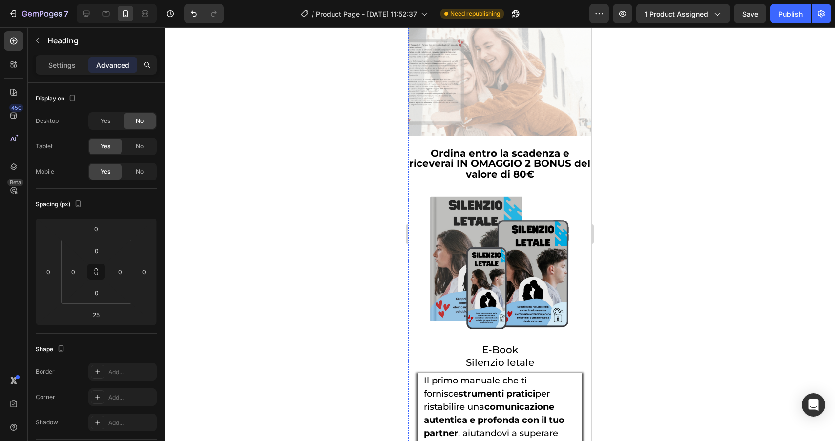
scroll to position [3373, 0]
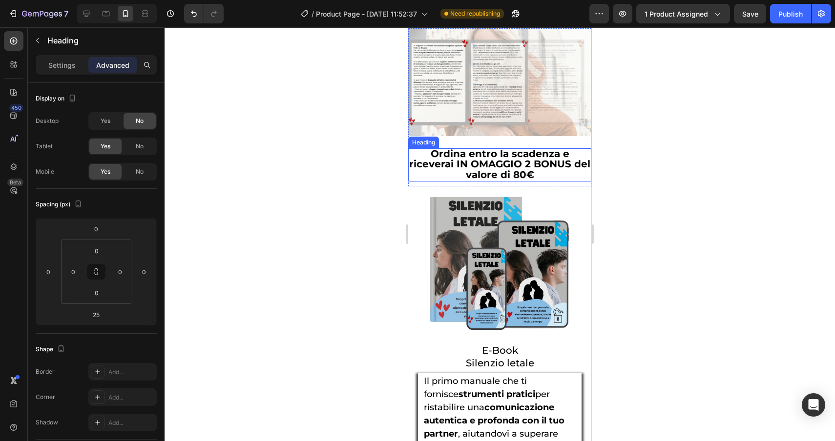
click at [500, 181] on span "Ordina entro la scadenza e riceverai IN OMAGGIO 2 BONUS del valore di 80€" at bounding box center [499, 164] width 181 height 33
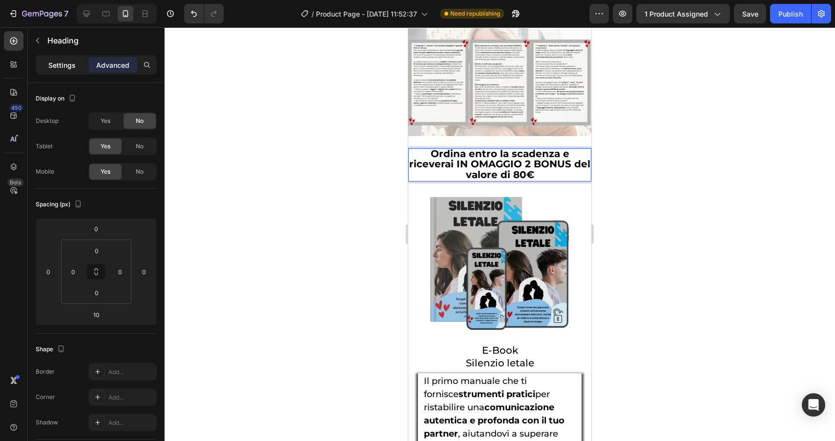
click at [57, 62] on p "Settings" at bounding box center [61, 65] width 27 height 10
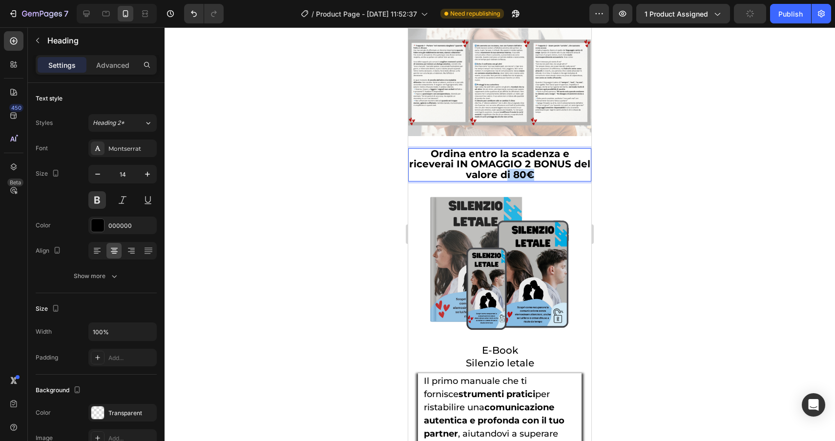
drag, startPoint x: 541, startPoint y: 190, endPoint x: 502, endPoint y: 190, distance: 39.0
click at [502, 181] on p "Ordina entro la scadenza e riceverai IN OMAGGIO 2 BONUS del valore di 80€" at bounding box center [499, 165] width 181 height 32
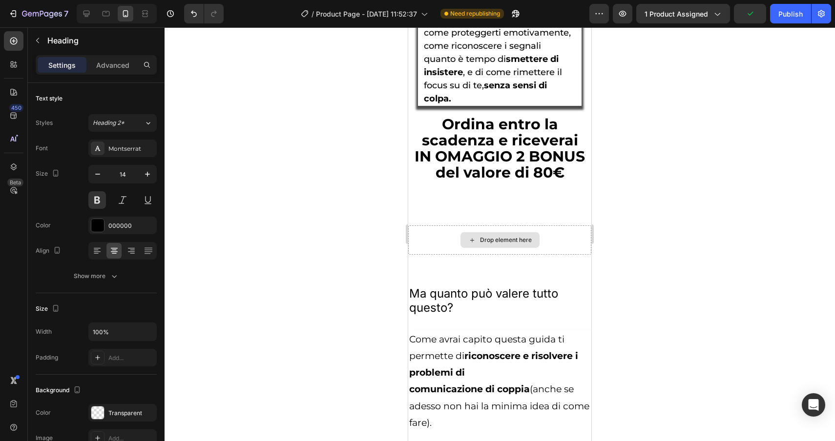
scroll to position [4386, 0]
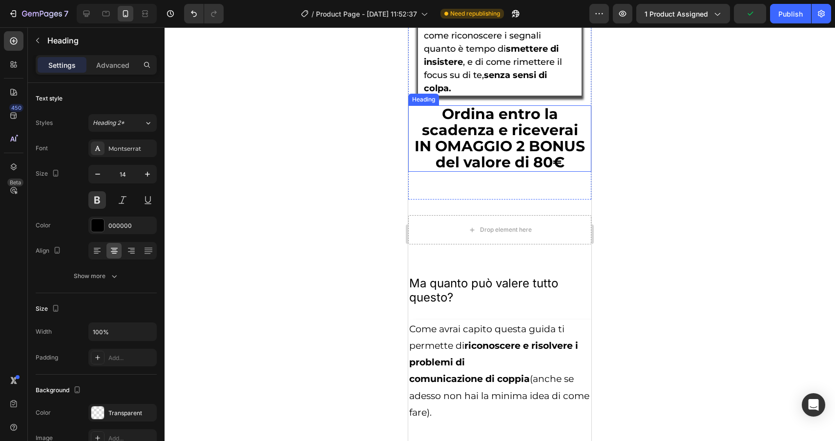
click at [485, 137] on span "Ordina entro la scadenza e riceverai" at bounding box center [500, 122] width 156 height 34
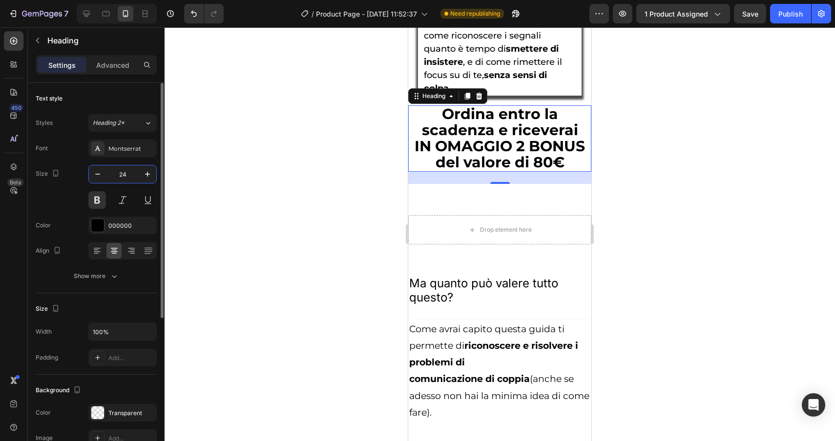
drag, startPoint x: 128, startPoint y: 175, endPoint x: 107, endPoint y: 175, distance: 21.0
click at [107, 175] on input "24" at bounding box center [122, 174] width 32 height 18
drag, startPoint x: 131, startPoint y: 171, endPoint x: 115, endPoint y: 171, distance: 16.6
click at [115, 171] on input "24" at bounding box center [122, 174] width 32 height 18
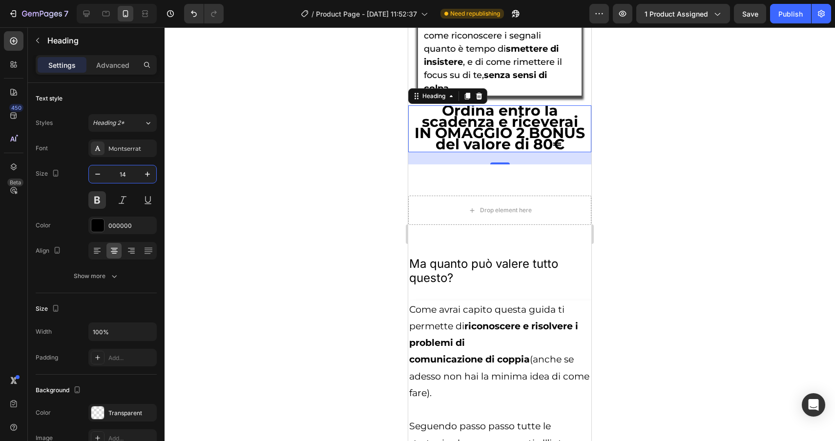
type input "14"
click at [570, 153] on h2 "Ordina entro la scadenza e riceverai IN OMAGGIO 2 BONUS del valore di 80€" at bounding box center [499, 128] width 183 height 47
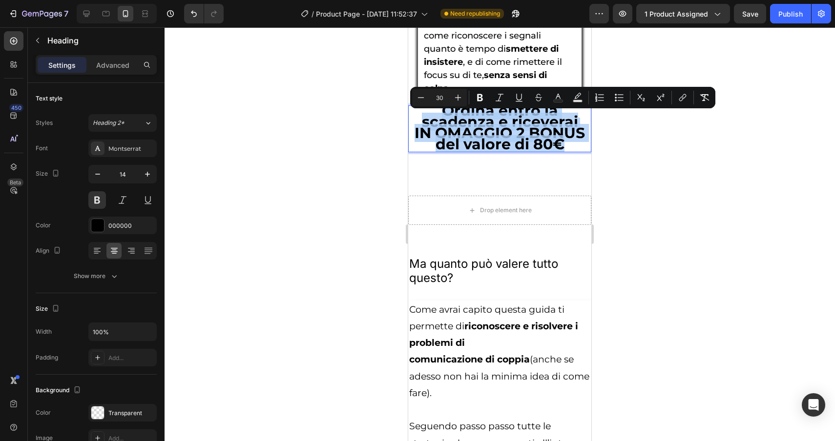
drag, startPoint x: 570, startPoint y: 156, endPoint x: 414, endPoint y: 117, distance: 159.9
click at [414, 117] on p "Ordina entro la scadenza e riceverai IN OMAGGIO 2 BONUS del valore di 80€" at bounding box center [499, 128] width 181 height 45
click at [443, 98] on input "30" at bounding box center [439, 98] width 20 height 12
drag, startPoint x: 443, startPoint y: 98, endPoint x: 435, endPoint y: 98, distance: 7.8
click at [436, 98] on input "30" at bounding box center [439, 98] width 20 height 12
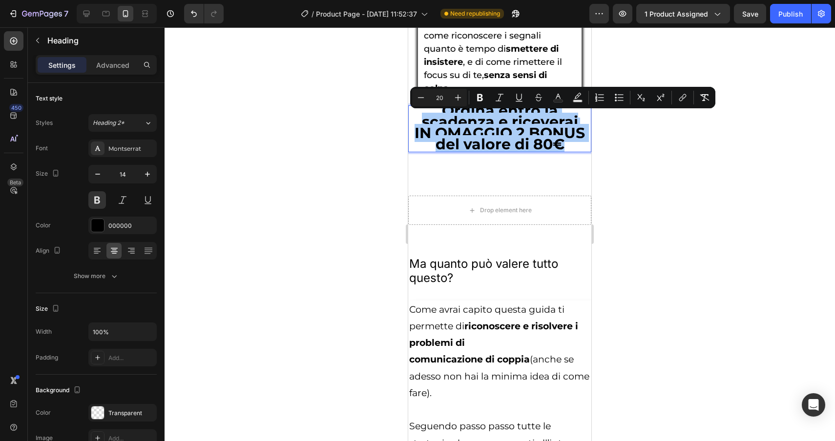
type input "20"
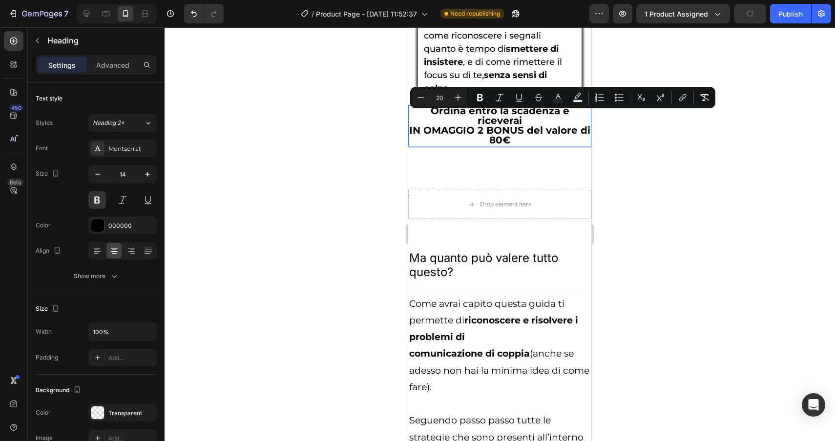
click at [774, 210] on div at bounding box center [499, 234] width 670 height 414
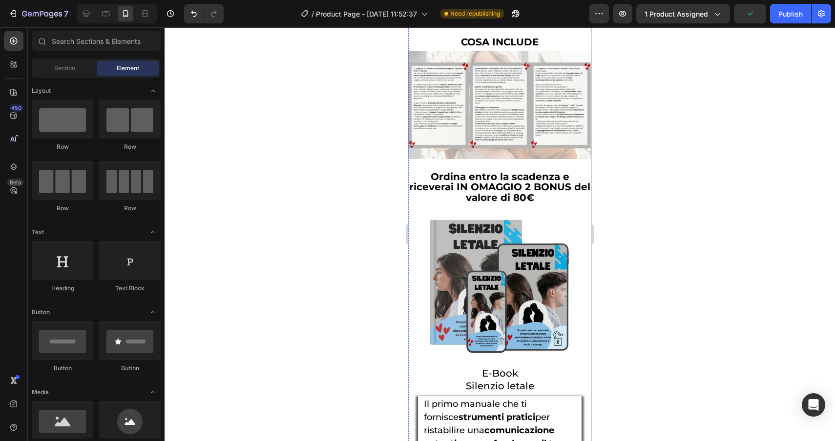
scroll to position [3350, 0]
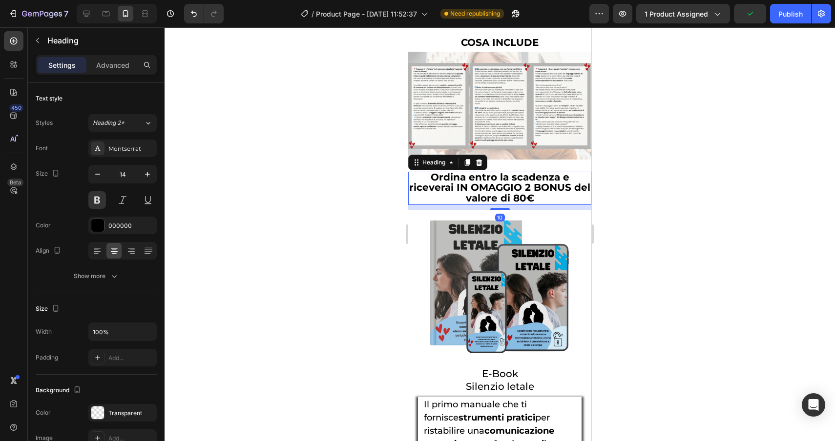
click at [519, 204] on span "Ordina entro la scadenza e riceverai IN OMAGGIO 2 BONUS del valore di 80€" at bounding box center [499, 187] width 181 height 33
click at [101, 274] on div "Show more" at bounding box center [96, 276] width 45 height 10
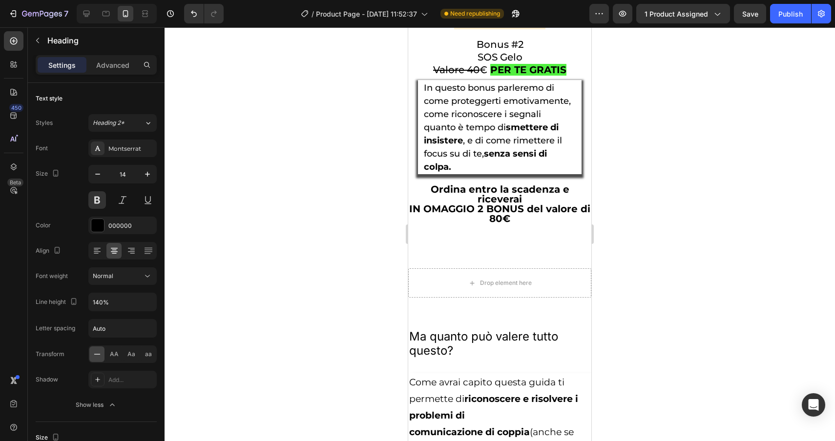
scroll to position [4366, 0]
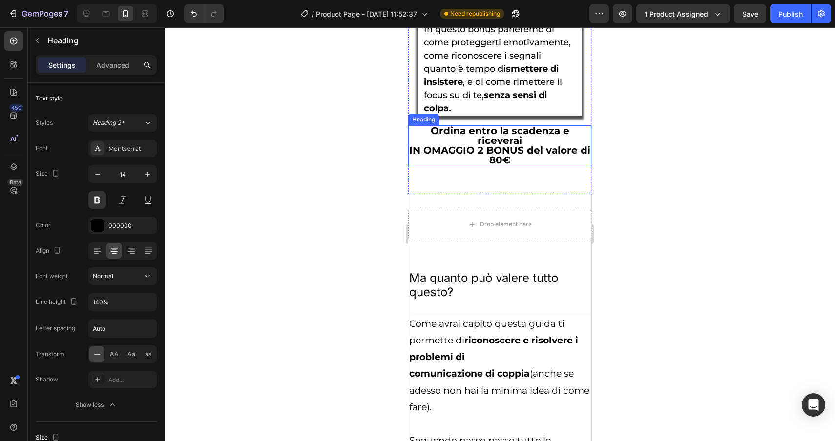
click at [469, 138] on span "Ordina entro la scadenza e riceverai" at bounding box center [499, 135] width 139 height 21
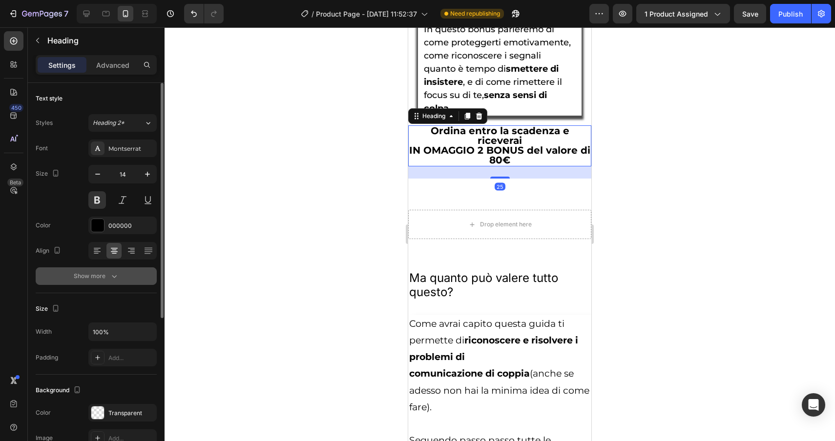
click at [130, 274] on button "Show more" at bounding box center [96, 276] width 121 height 18
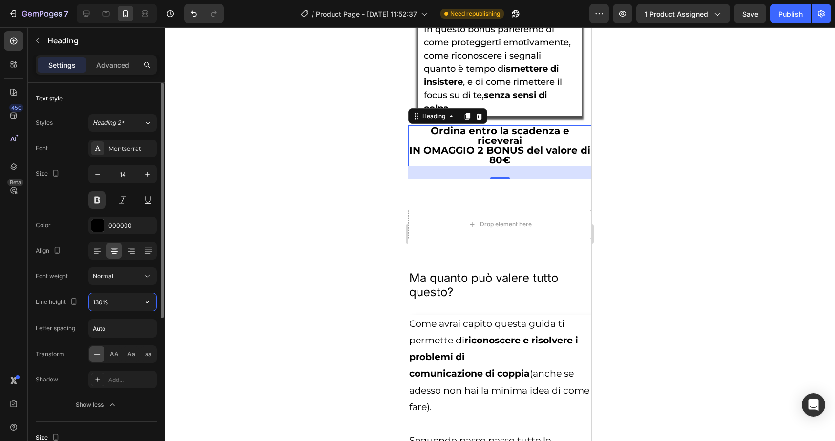
click at [124, 304] on input "130%" at bounding box center [122, 302] width 67 height 18
click at [150, 304] on icon "button" at bounding box center [148, 302] width 10 height 10
click at [98, 302] on input "130%" at bounding box center [122, 302] width 67 height 18
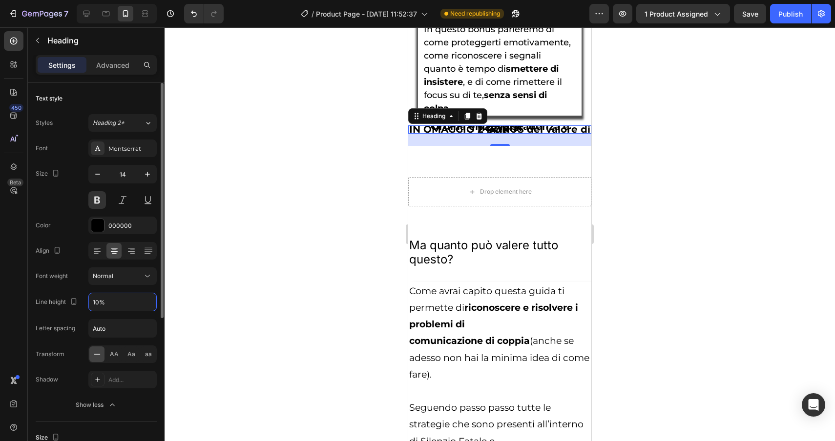
type input "140%"
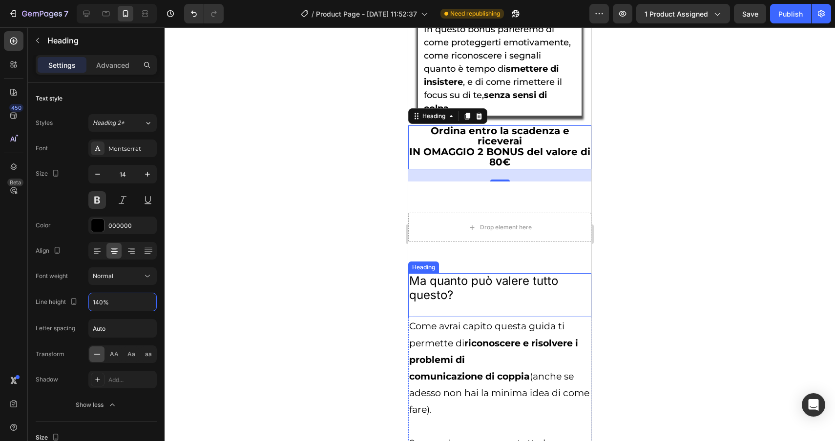
click at [677, 307] on div at bounding box center [499, 234] width 670 height 414
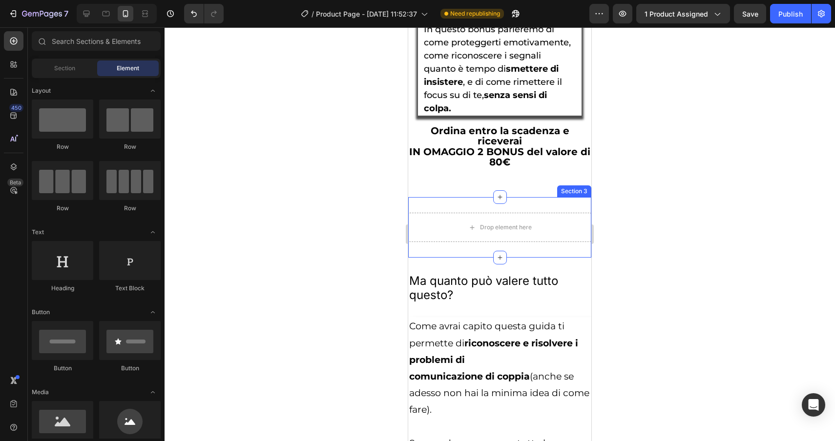
click at [530, 231] on div "Drop element here" at bounding box center [506, 228] width 52 height 8
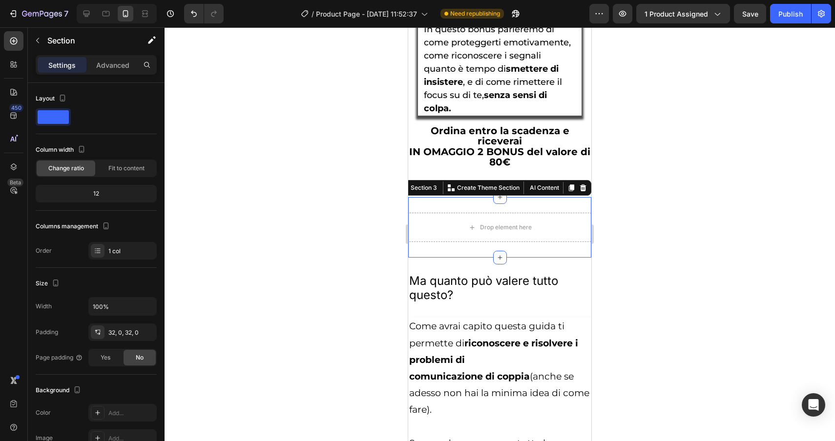
click at [573, 210] on div "Drop element here Section 3 You can create reusable sections Create Theme Secti…" at bounding box center [499, 227] width 183 height 61
click at [585, 192] on icon at bounding box center [583, 188] width 8 height 8
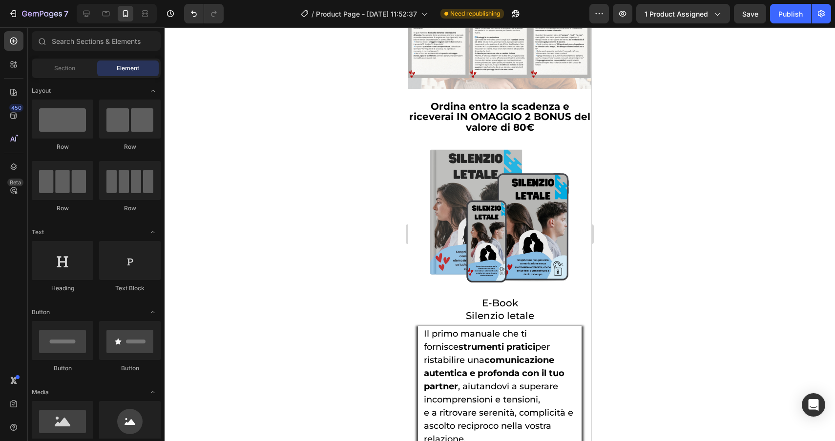
scroll to position [3421, 0]
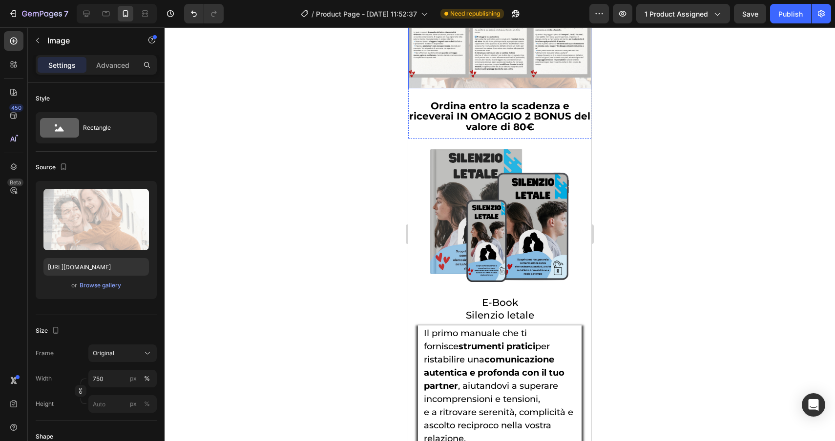
click at [527, 87] on img at bounding box center [499, 34] width 183 height 108
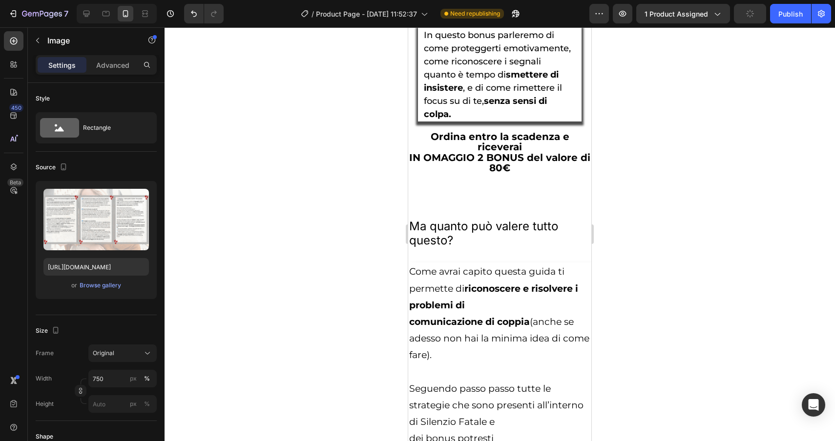
scroll to position [4359, 0]
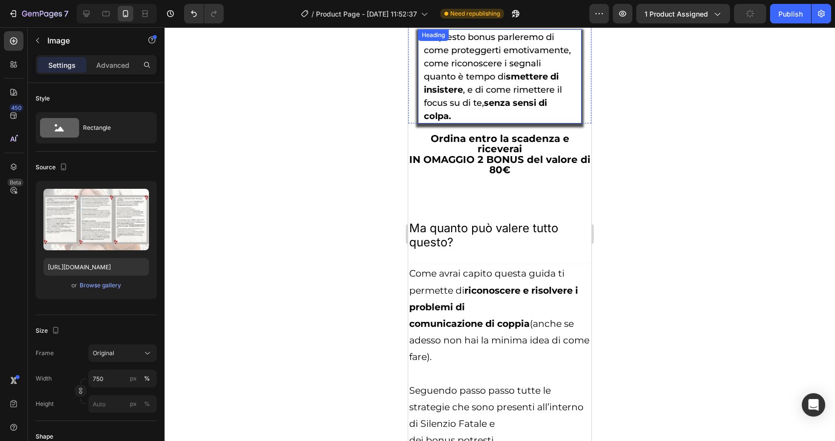
click at [526, 115] on strong "senza sensi di colpa." at bounding box center [485, 110] width 123 height 24
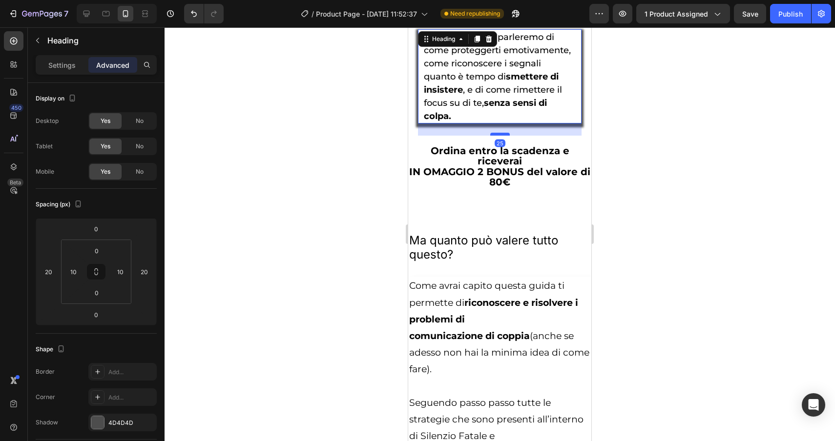
drag, startPoint x: 500, startPoint y: 134, endPoint x: 500, endPoint y: 146, distance: 12.2
click at [500, 136] on div at bounding box center [500, 134] width 20 height 3
type input "25"
click at [412, 183] on span "IN OMAGGIO 2 BONUS del valore di 80€" at bounding box center [499, 177] width 181 height 22
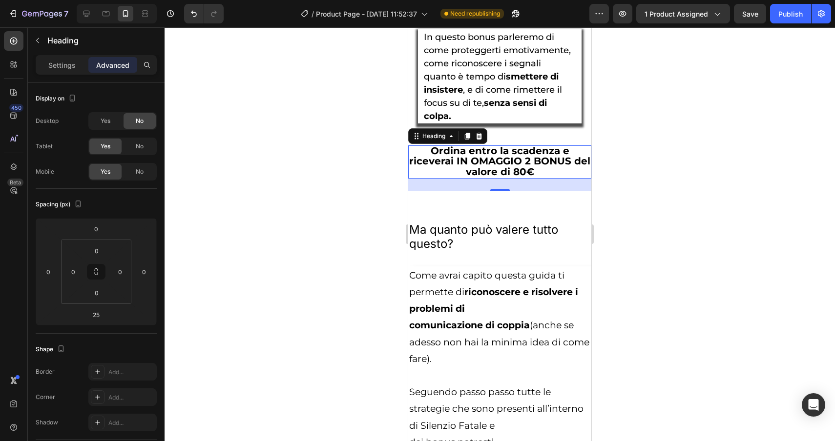
click at [794, 327] on div at bounding box center [499, 234] width 670 height 414
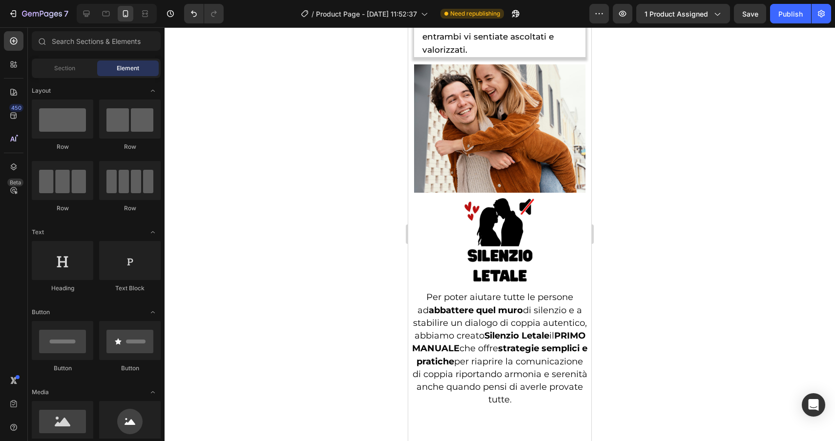
scroll to position [2708, 0]
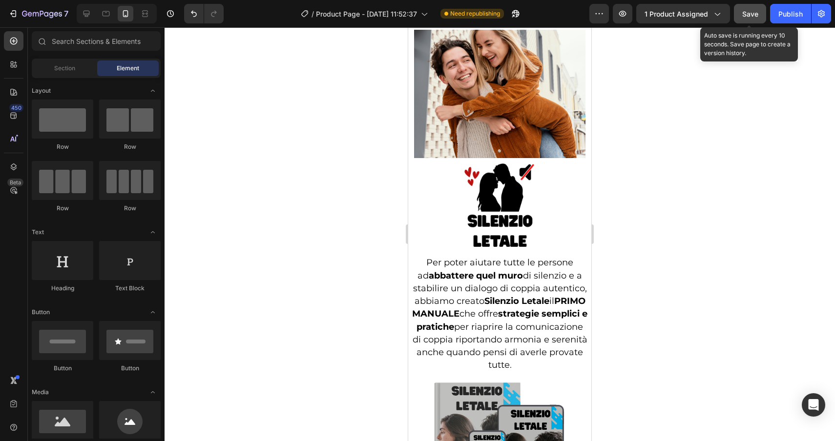
click at [758, 17] on button "Save" at bounding box center [750, 14] width 32 height 20
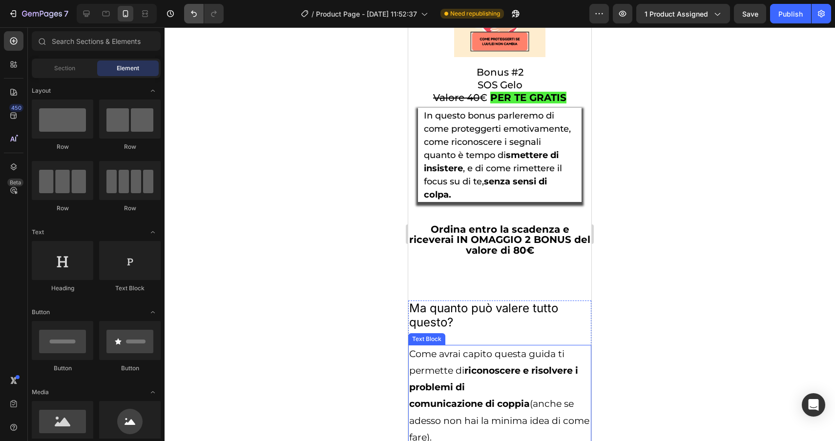
scroll to position [4225, 0]
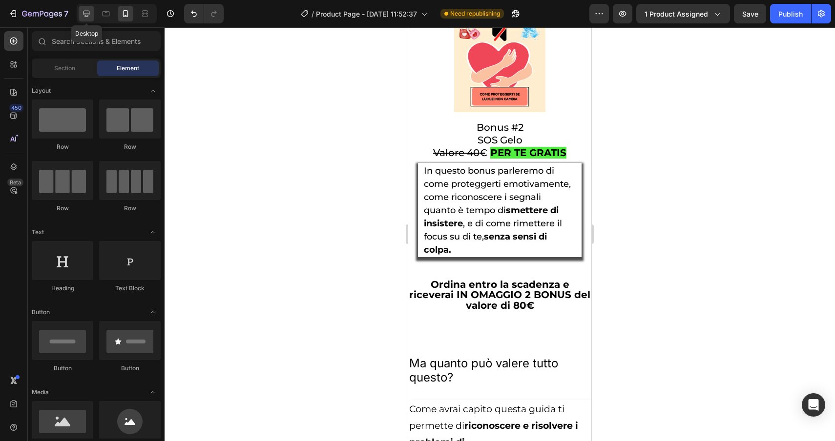
click at [82, 13] on icon at bounding box center [87, 14] width 10 height 10
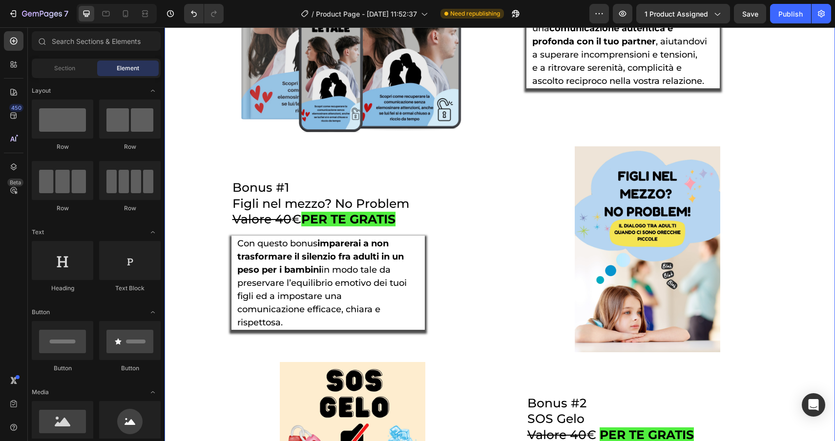
scroll to position [1978, 0]
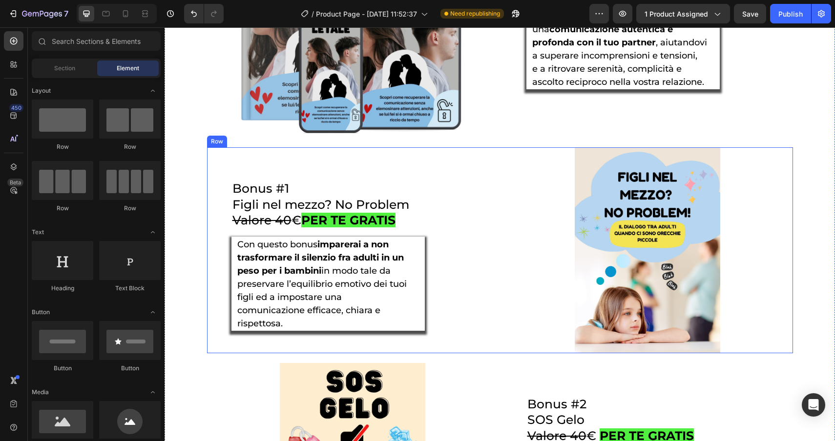
click at [497, 326] on div "Image Bonus #1 Figli nel mezzo? No Problem Valore 40 € PER TE GRATIS Heading Co…" at bounding box center [500, 249] width 586 height 205
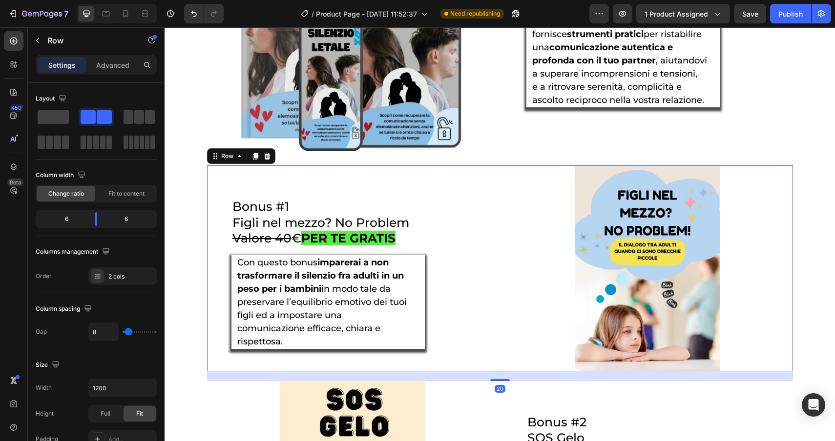
scroll to position [1959, 0]
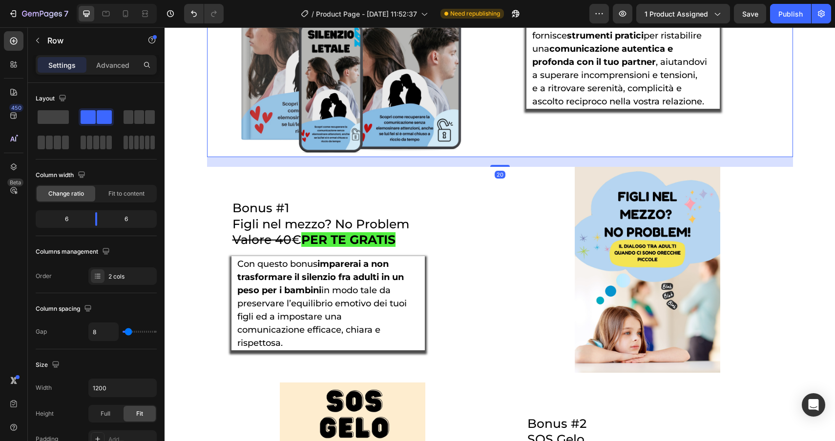
click at [511, 130] on div "E-Book Silenzio letale Heading Il primo manuale che ti fornisce strumenti prati…" at bounding box center [647, 41] width 291 height 233
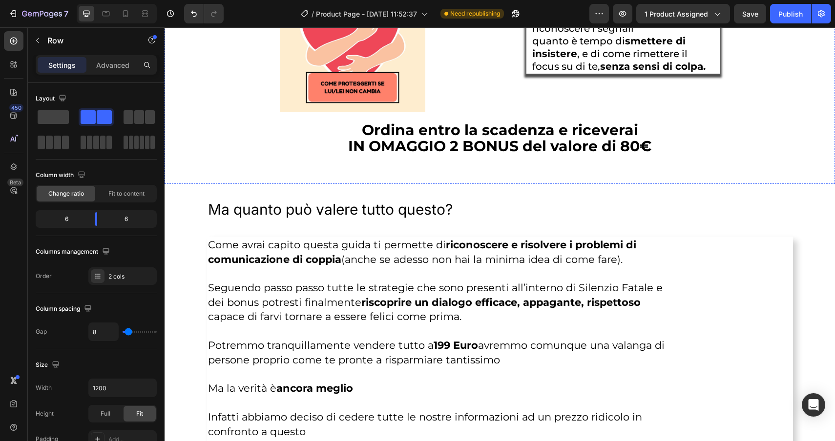
scroll to position [2464, 0]
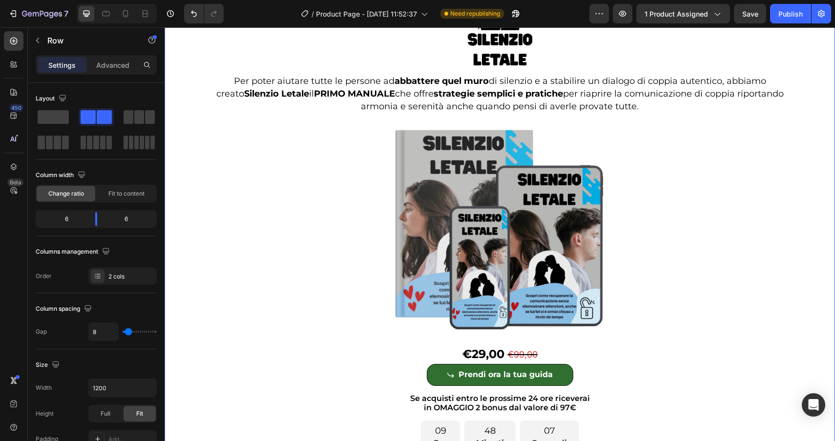
scroll to position [996, 0]
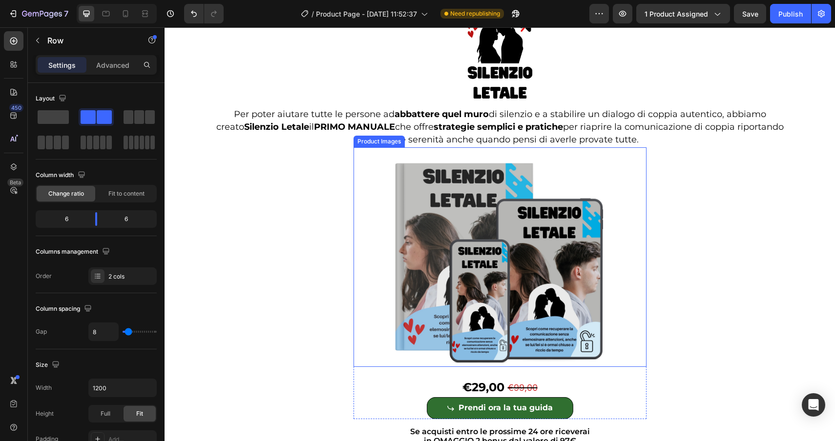
click at [366, 175] on img at bounding box center [499, 257] width 293 height 220
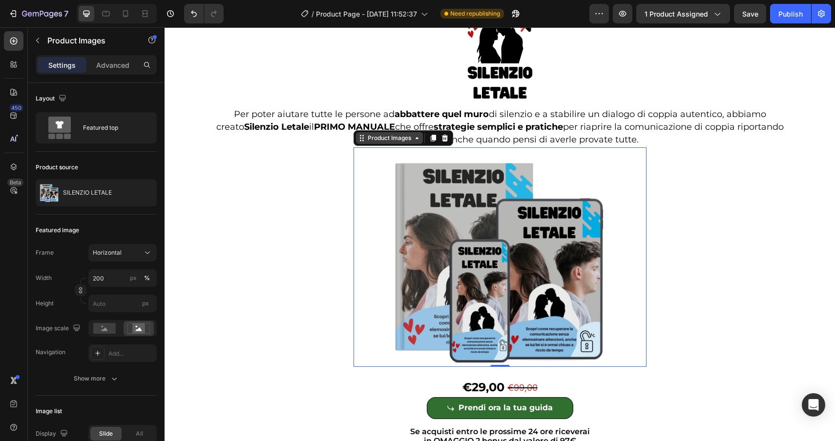
click at [370, 139] on div "Product Images" at bounding box center [389, 138] width 47 height 9
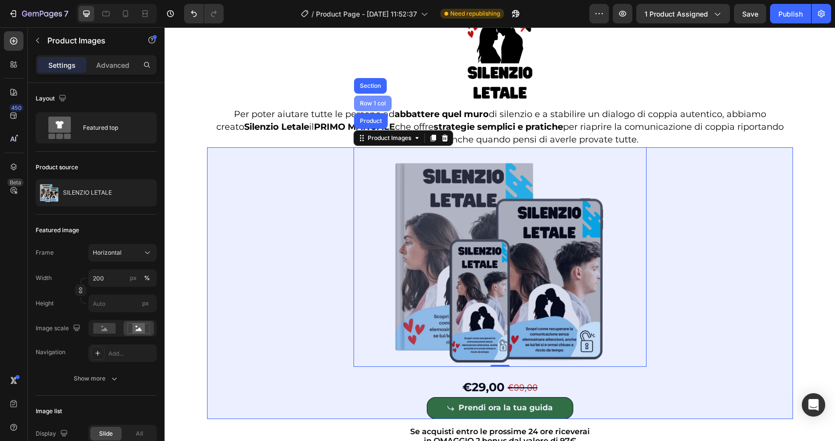
click at [370, 104] on div "Row 1 col" at bounding box center [373, 104] width 30 height 6
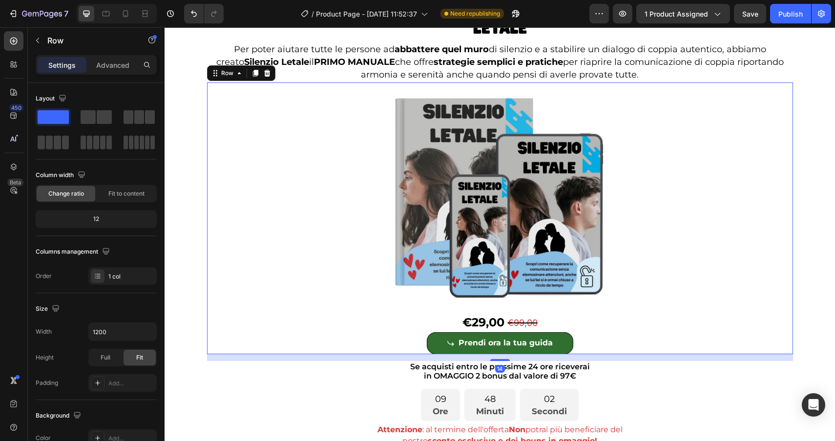
scroll to position [1081, 0]
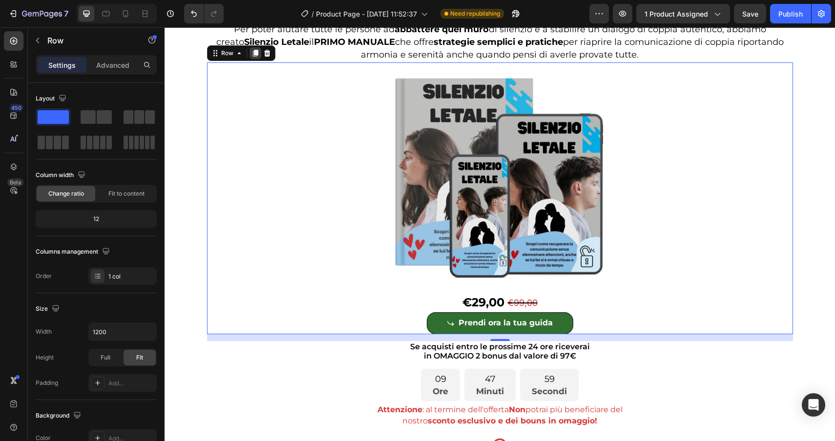
click at [253, 55] on icon at bounding box center [254, 53] width 5 height 7
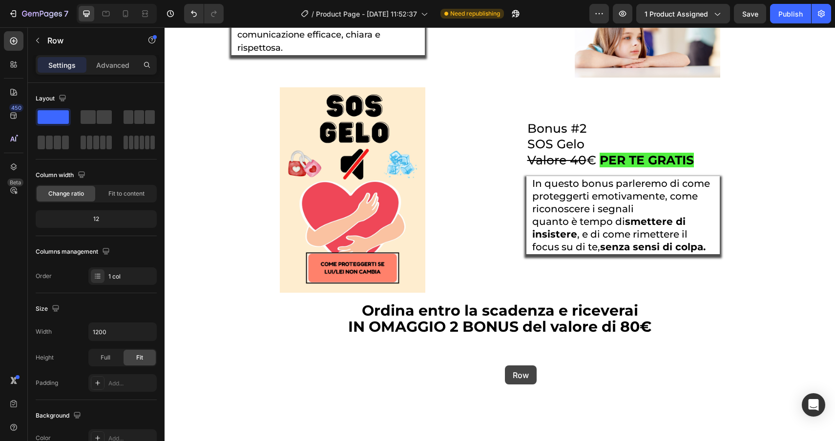
scroll to position [2576, 0]
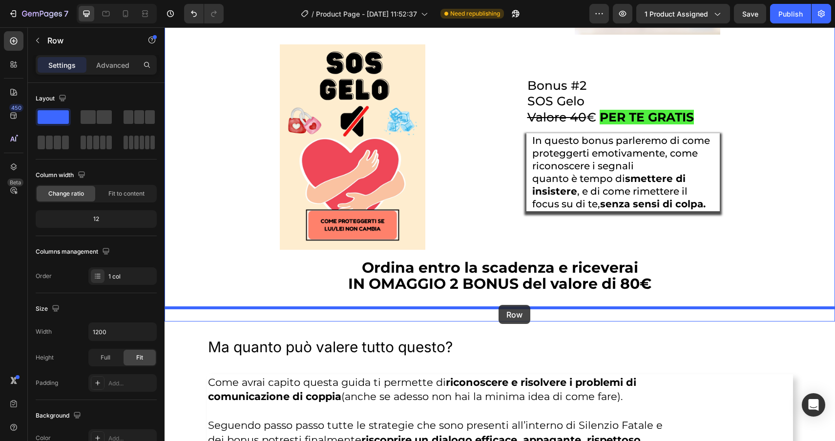
drag, startPoint x: 223, startPoint y: 52, endPoint x: 498, endPoint y: 305, distance: 374.1
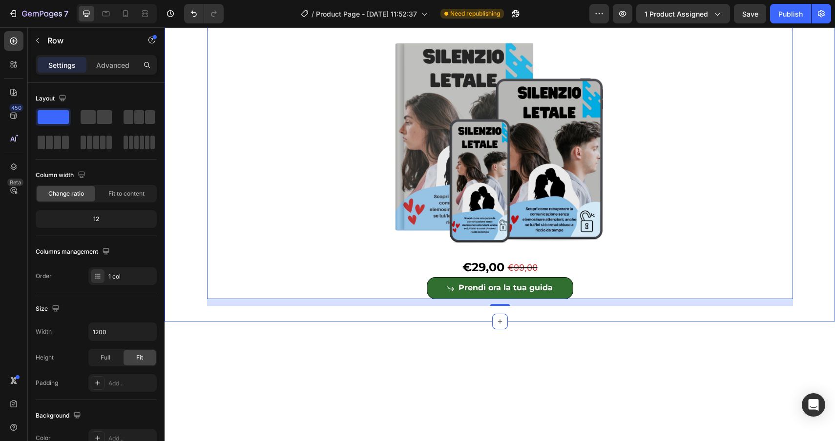
scroll to position [2297, 0]
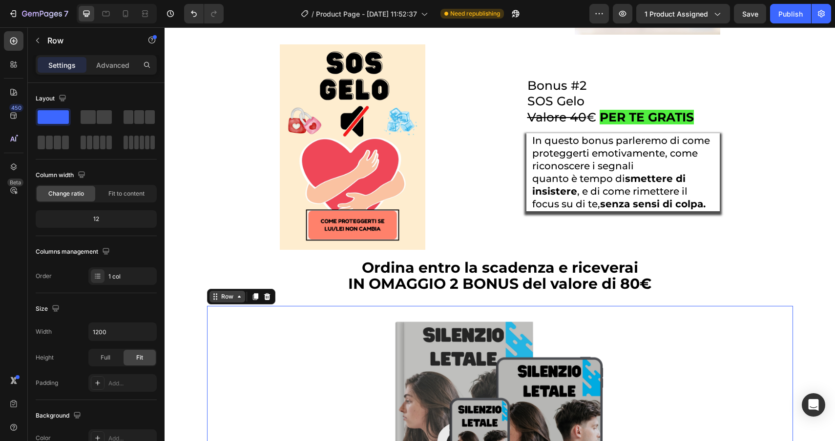
click at [222, 297] on div "Row" at bounding box center [227, 296] width 16 height 9
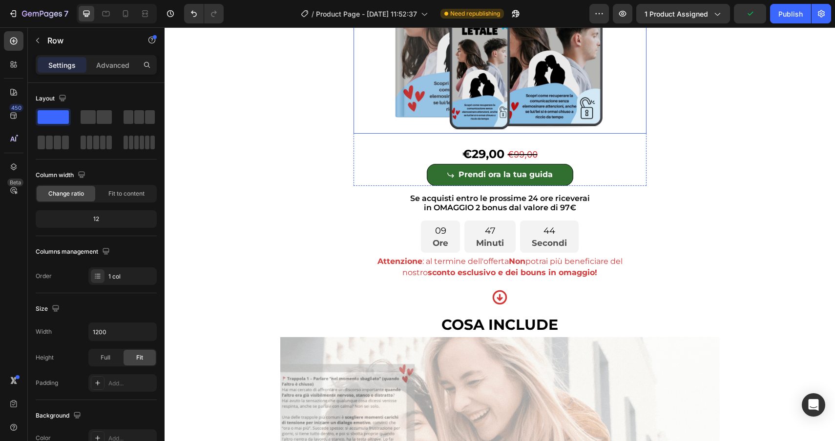
scroll to position [1224, 0]
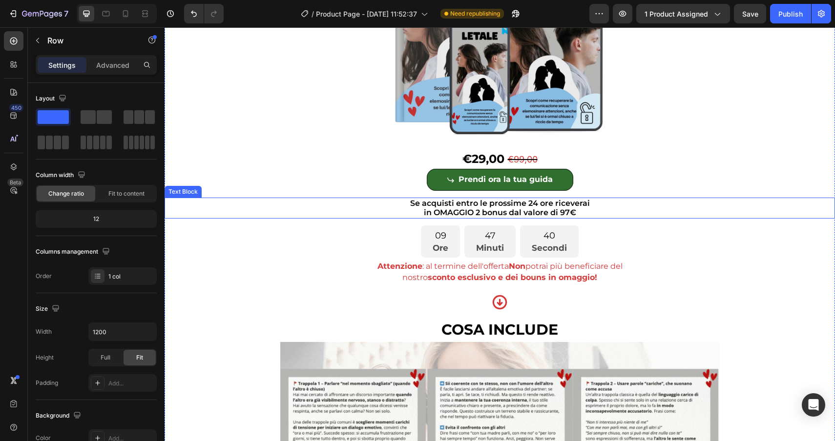
click at [283, 202] on p "Se acquisti entro le prossime 24 ore riceverai" at bounding box center [499, 203] width 668 height 9
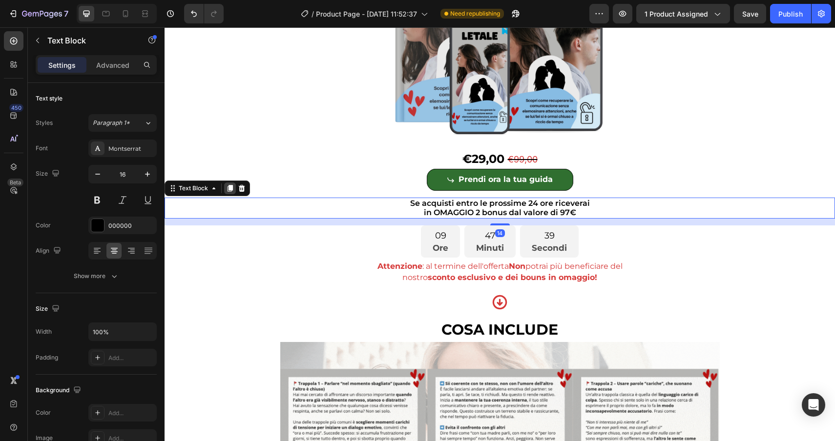
click at [226, 190] on icon at bounding box center [230, 188] width 8 height 8
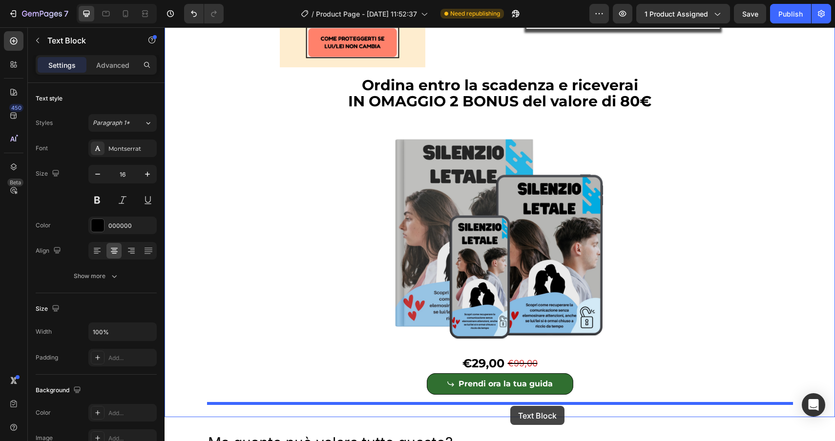
scroll to position [2516, 0]
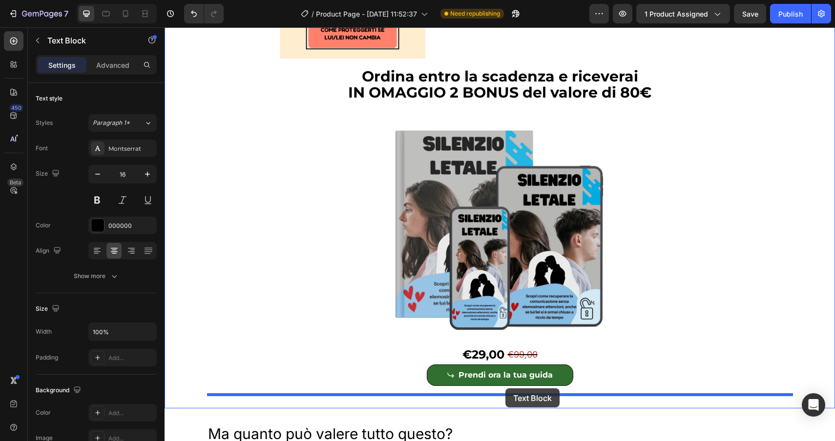
drag, startPoint x: 184, startPoint y: 218, endPoint x: 505, endPoint y: 388, distance: 363.5
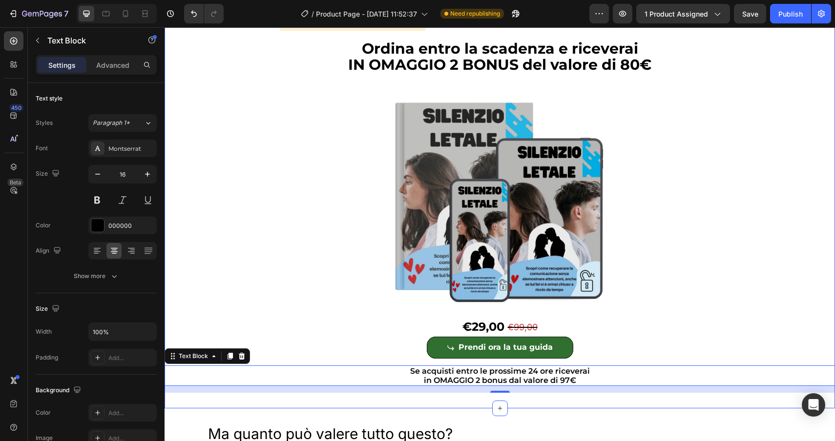
scroll to position [2489, 0]
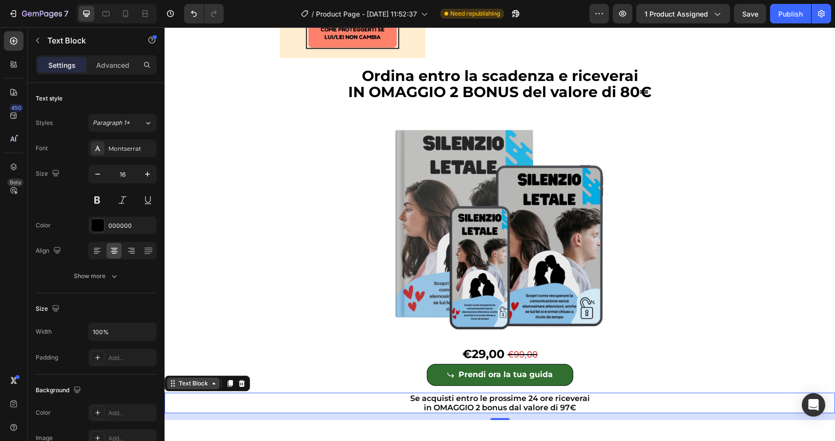
click at [179, 384] on div "Text Block" at bounding box center [193, 383] width 33 height 9
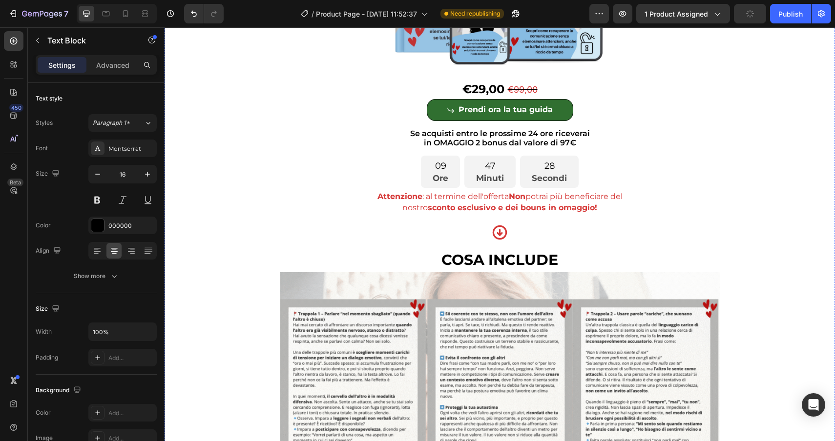
scroll to position [1277, 0]
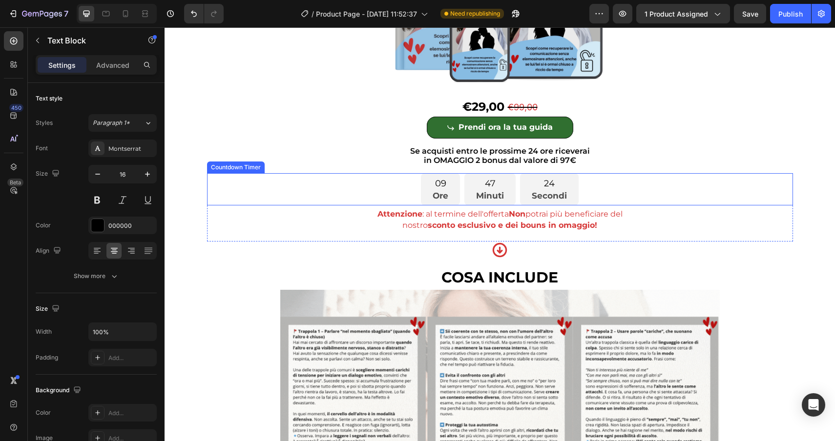
click at [243, 167] on div "Countdown Timer" at bounding box center [236, 167] width 54 height 9
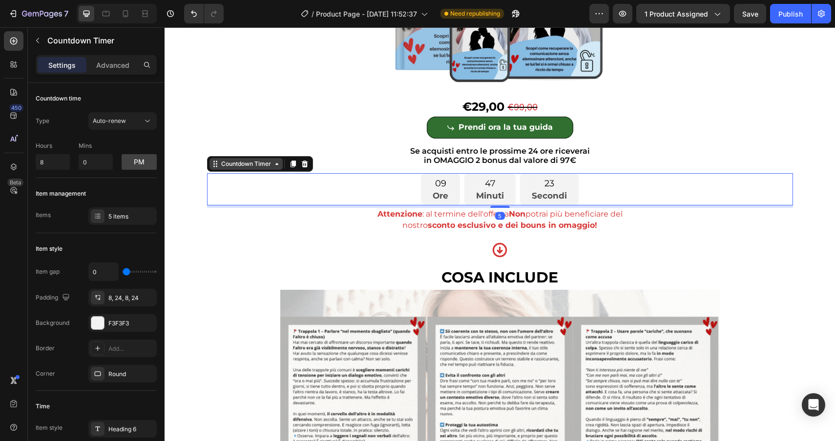
click at [243, 167] on div "Countdown Timer" at bounding box center [246, 164] width 54 height 9
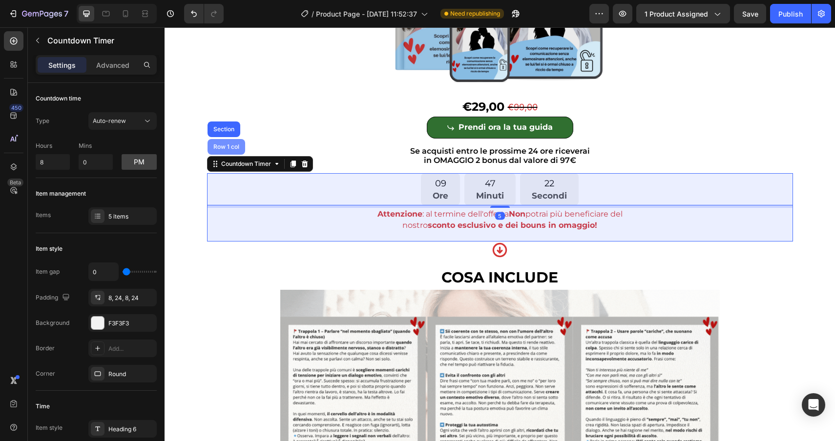
click at [225, 146] on div "Row 1 col" at bounding box center [226, 147] width 30 height 6
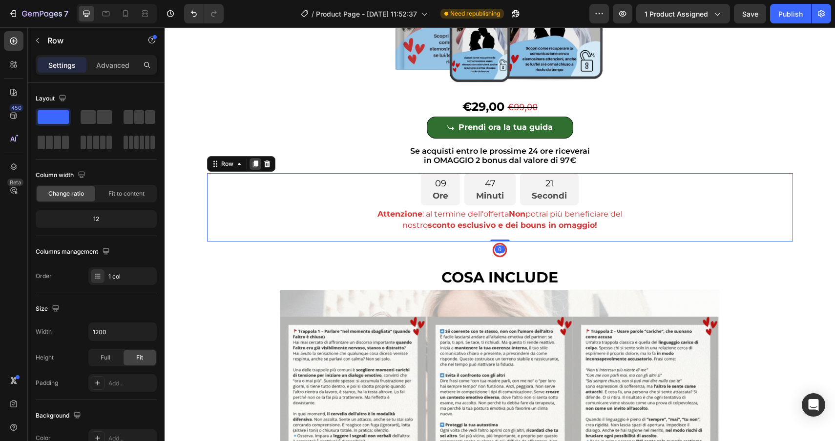
click at [255, 164] on icon at bounding box center [254, 164] width 5 height 7
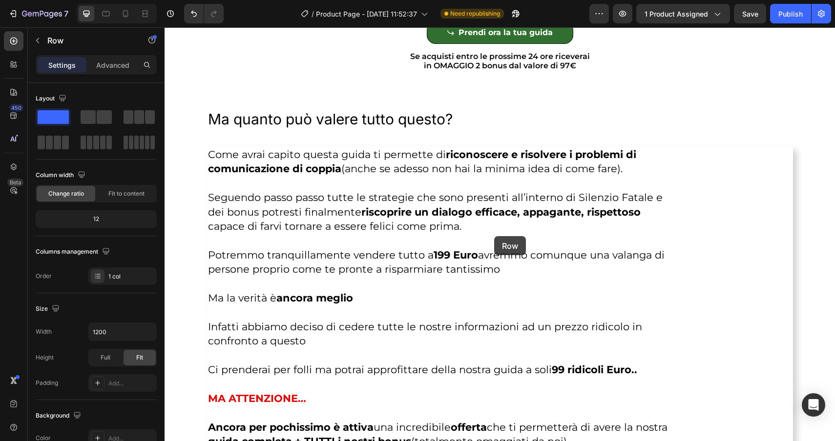
scroll to position [2904, 0]
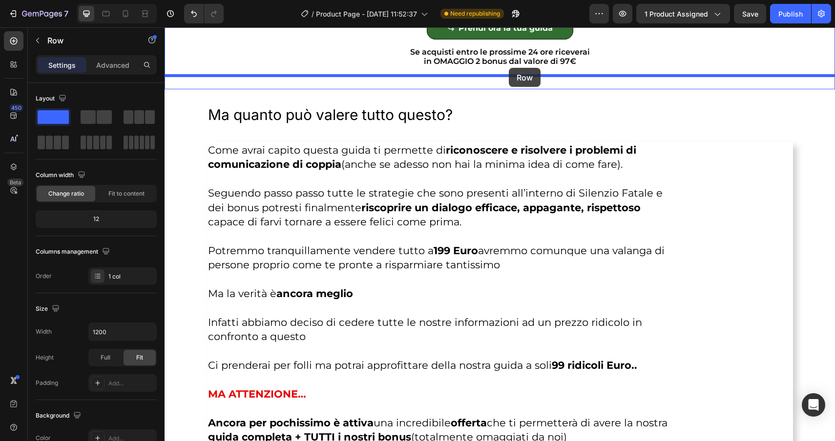
drag, startPoint x: 223, startPoint y: 237, endPoint x: 509, endPoint y: 68, distance: 331.7
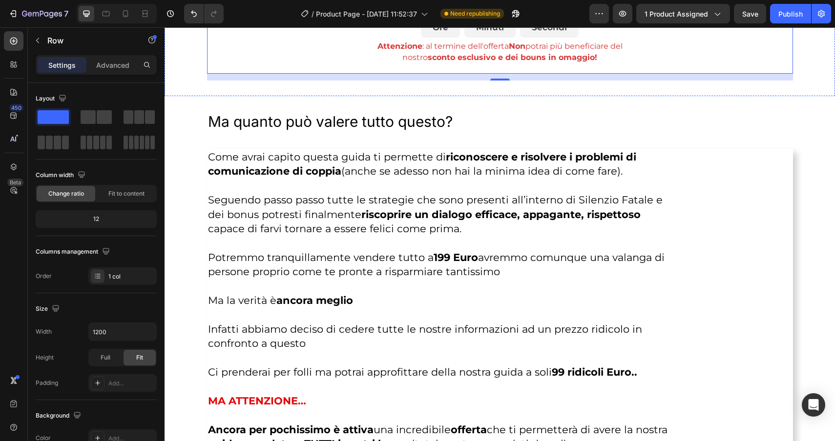
scroll to position [2836, 0]
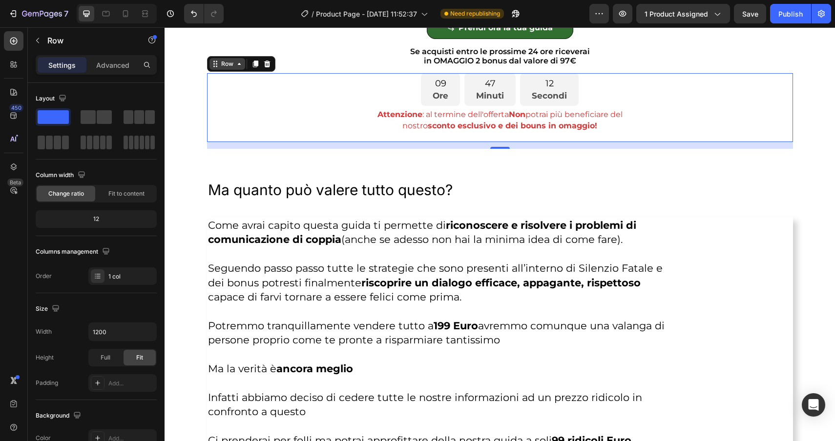
click at [228, 67] on div "Row" at bounding box center [227, 64] width 16 height 9
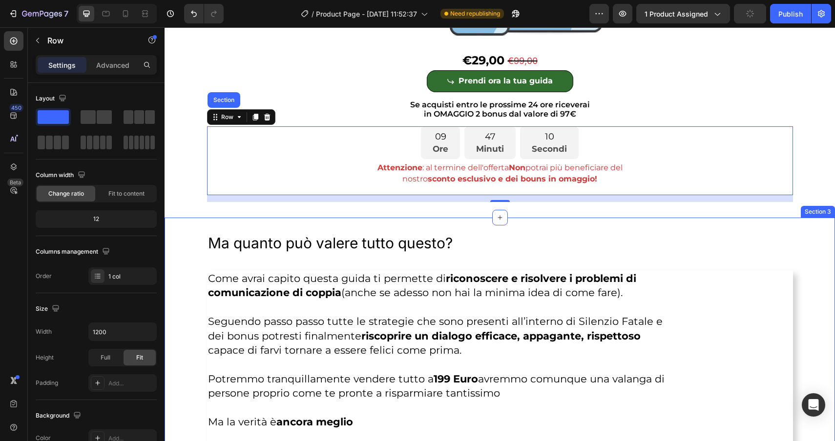
scroll to position [2776, 0]
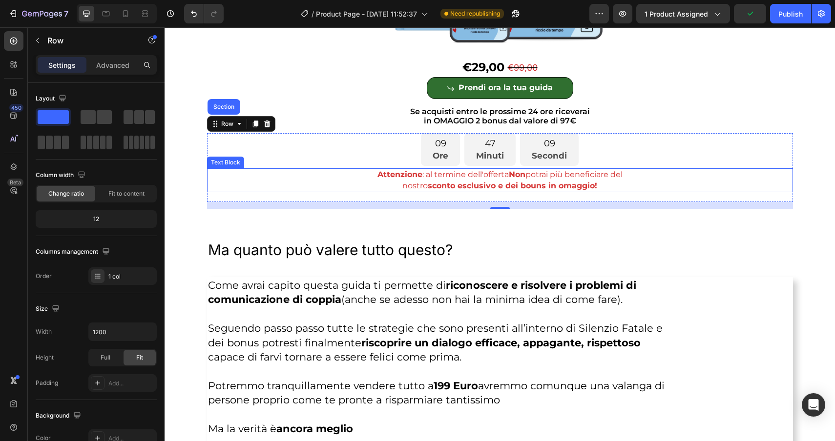
click at [583, 185] on strong "sconto esclusivo e dei bouns in omaggio!" at bounding box center [512, 185] width 169 height 9
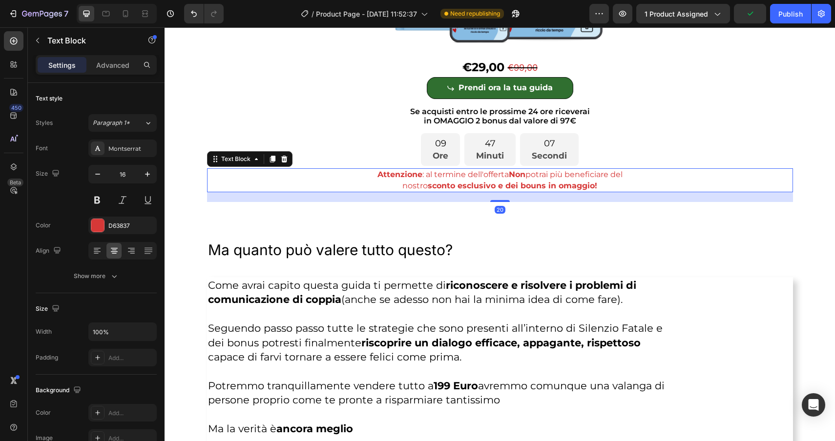
scroll to position [2736, 0]
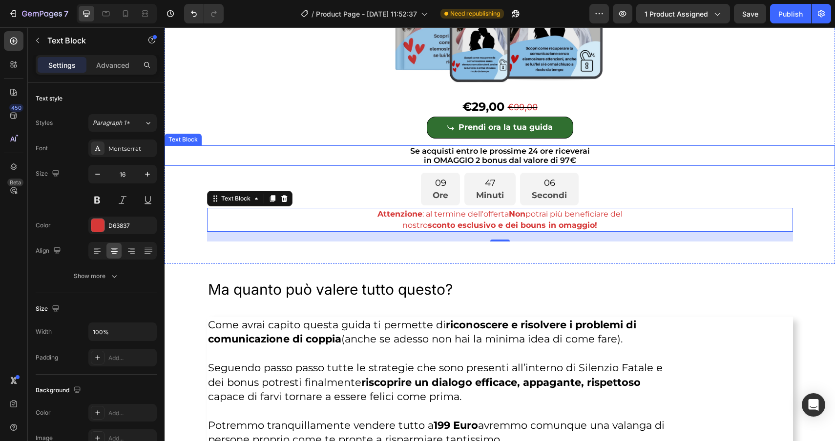
click at [522, 158] on p "in OMAGGIO 2 bonus dal valore di 97€" at bounding box center [499, 160] width 668 height 9
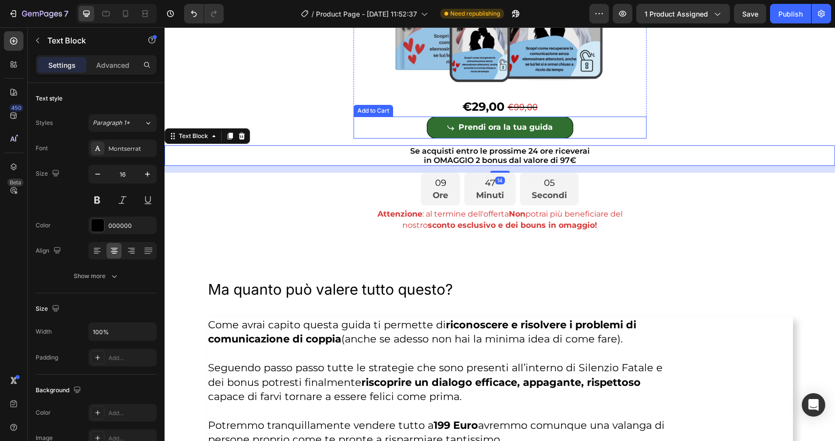
click at [585, 138] on div "Prendi ora la tua guida Add to Cart" at bounding box center [499, 128] width 293 height 22
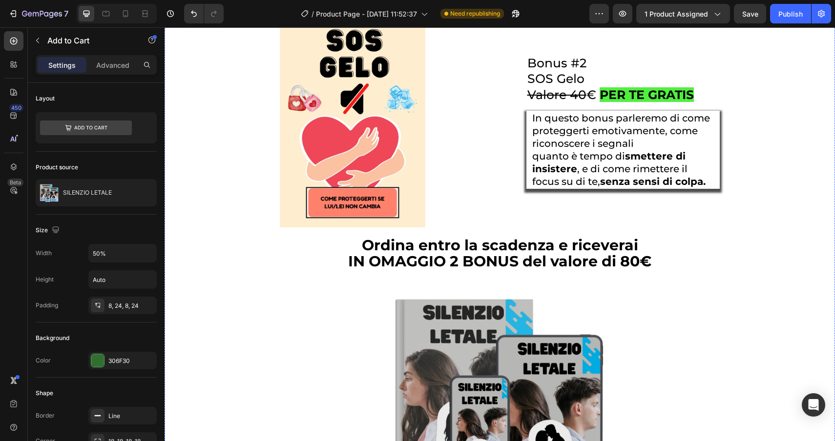
scroll to position [2293, 0]
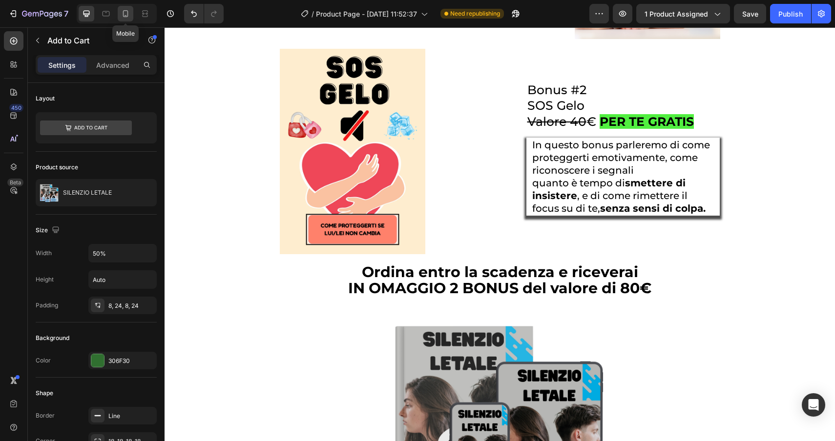
click at [124, 13] on icon at bounding box center [126, 14] width 10 height 10
type input "14"
type input "70%"
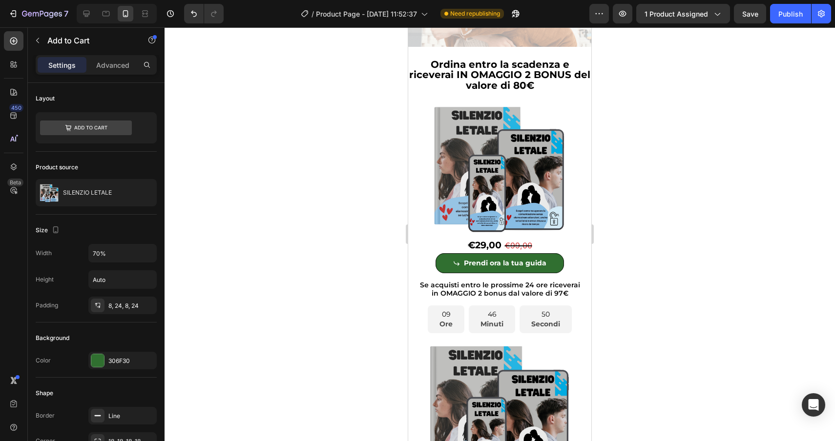
scroll to position [3454, 0]
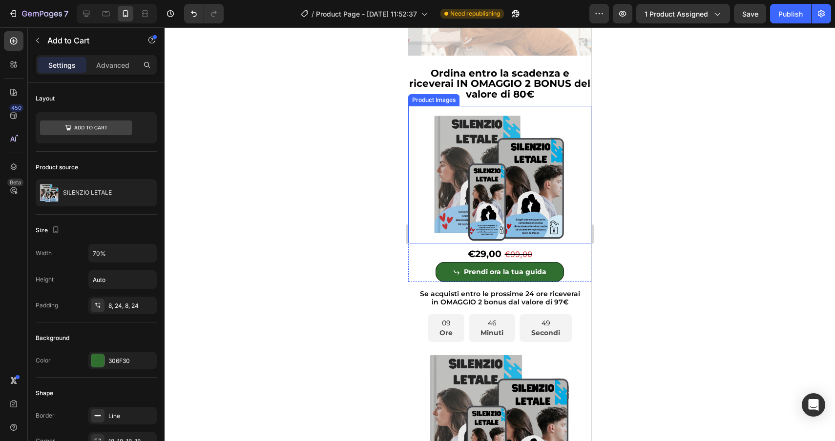
click at [425, 104] on div "Product Images" at bounding box center [433, 100] width 47 height 9
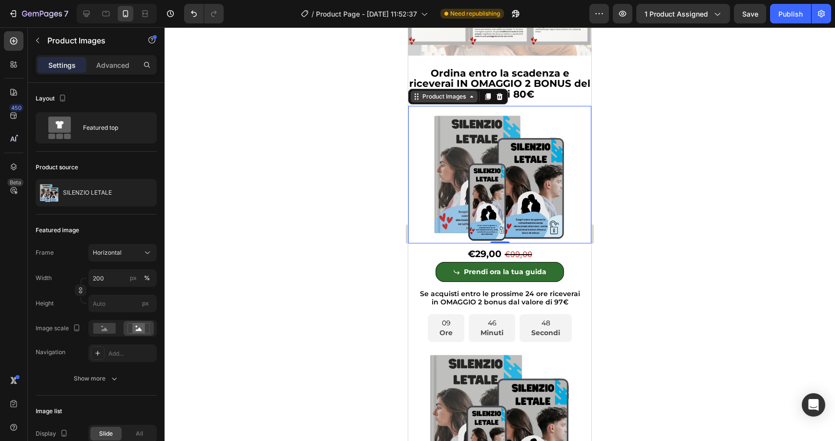
click at [425, 102] on div "Product Images" at bounding box center [443, 97] width 67 height 12
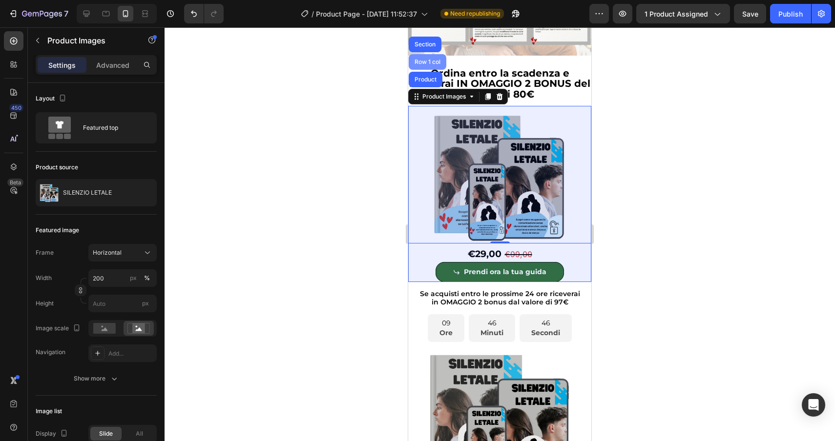
click at [418, 70] on div "Row 1 col" at bounding box center [427, 62] width 38 height 16
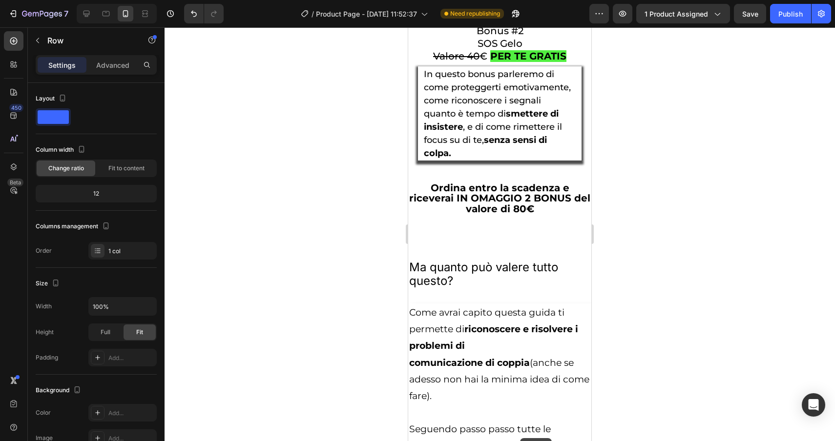
scroll to position [4609, 0]
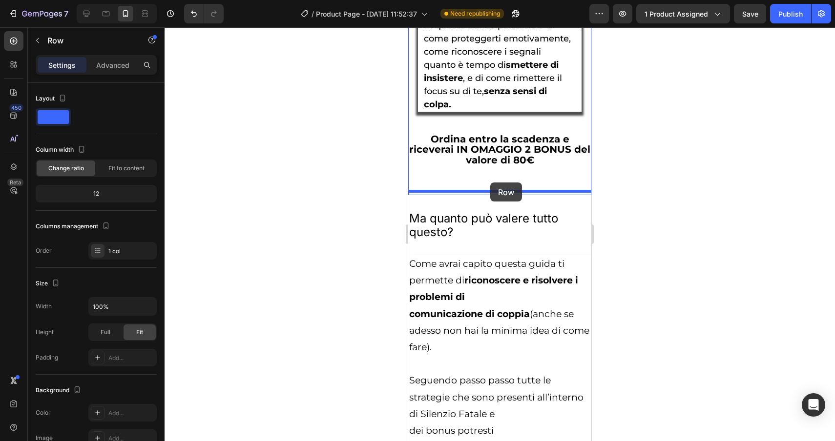
drag, startPoint x: 424, startPoint y: 117, endPoint x: 490, endPoint y: 183, distance: 93.5
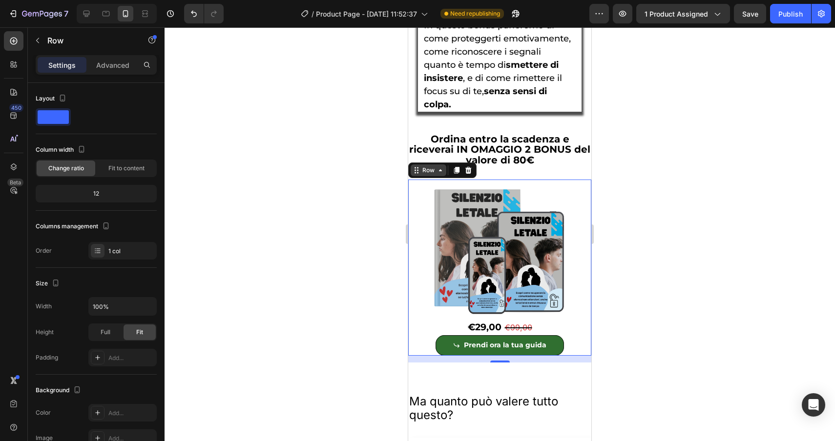
click at [431, 175] on div "Row" at bounding box center [428, 170] width 16 height 9
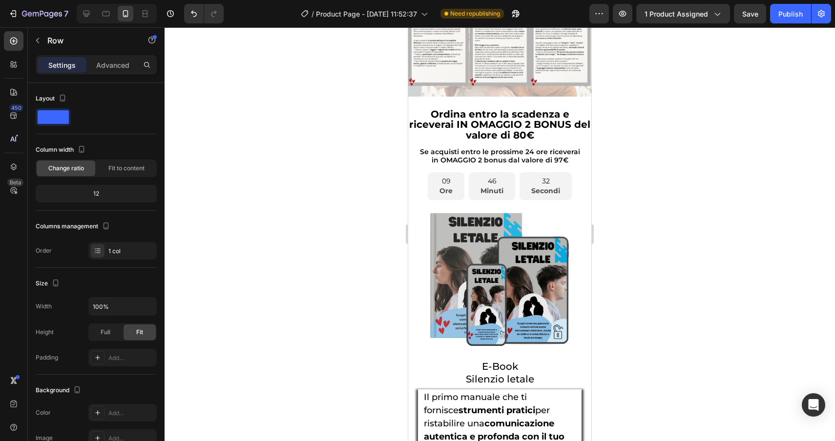
scroll to position [3412, 0]
click at [420, 147] on div "Text Block" at bounding box center [426, 142] width 37 height 12
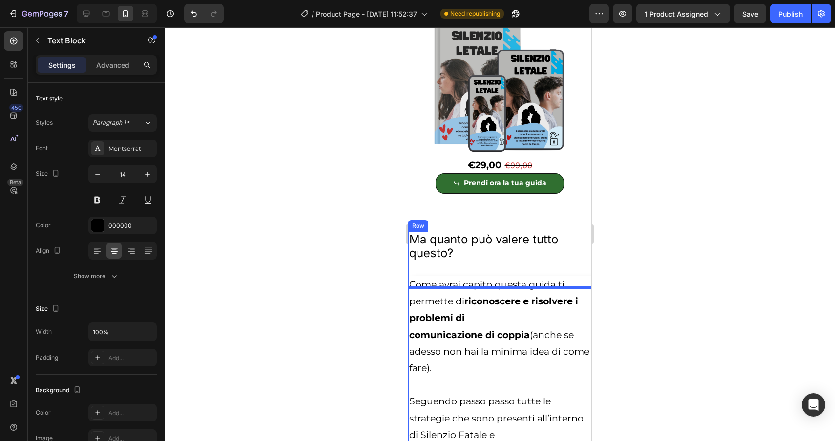
scroll to position [4606, 0]
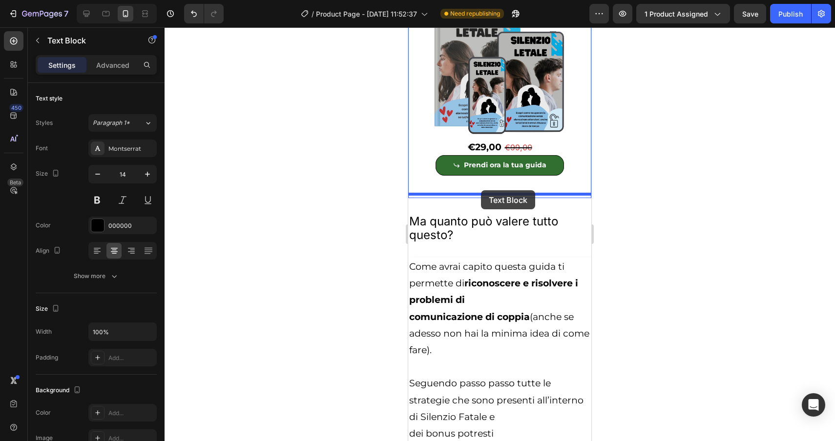
drag, startPoint x: 428, startPoint y: 161, endPoint x: 481, endPoint y: 190, distance: 60.7
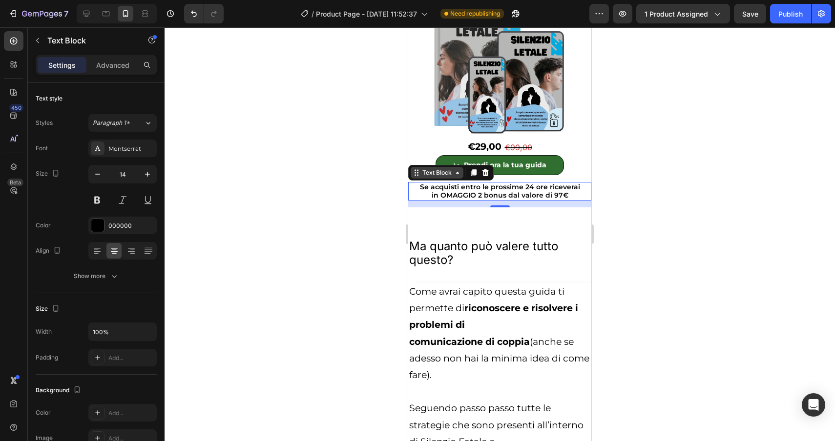
click at [419, 177] on icon at bounding box center [416, 173] width 8 height 8
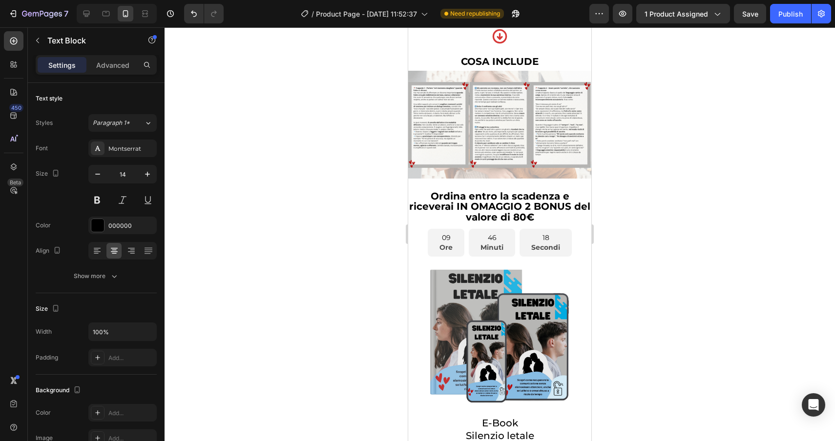
scroll to position [3327, 0]
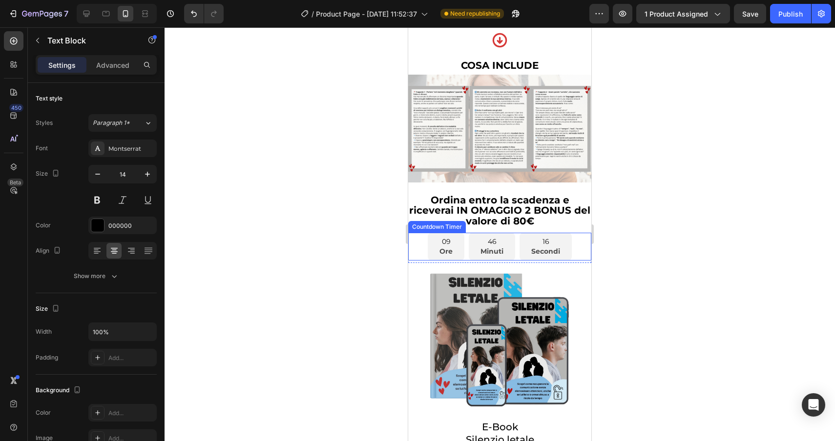
click at [422, 231] on div "Countdown Timer" at bounding box center [437, 227] width 54 height 9
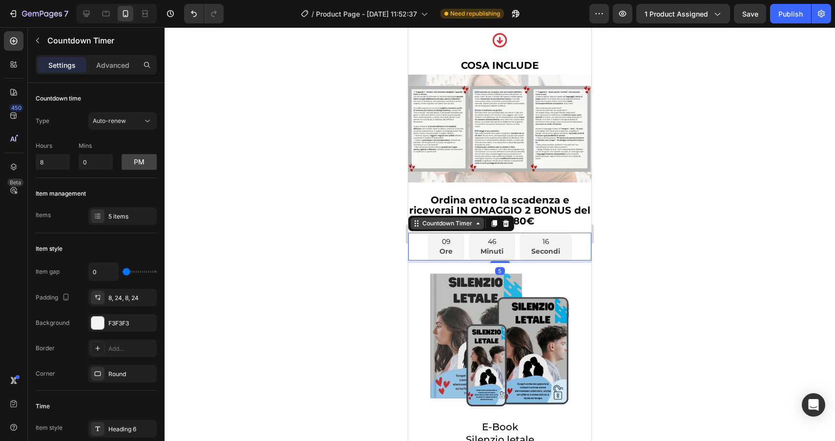
click at [422, 229] on div "Countdown Timer" at bounding box center [446, 224] width 73 height 12
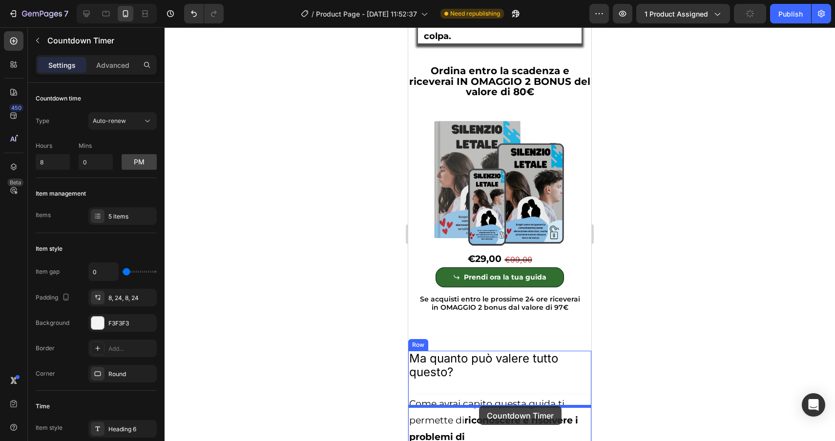
scroll to position [4470, 0]
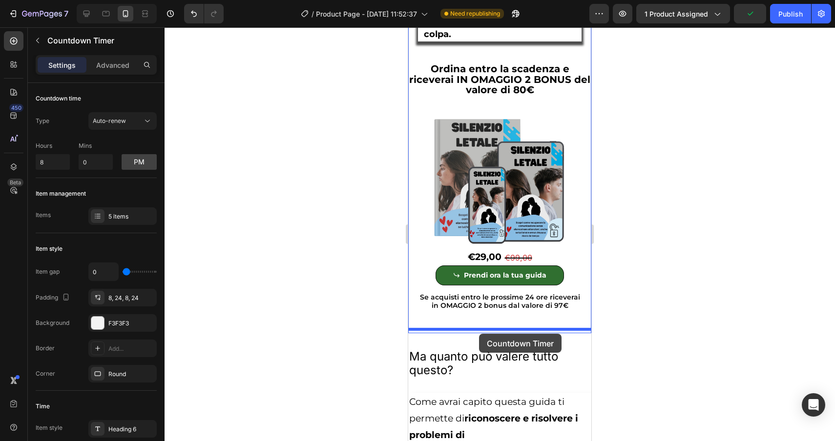
drag, startPoint x: 422, startPoint y: 220, endPoint x: 477, endPoint y: 333, distance: 125.9
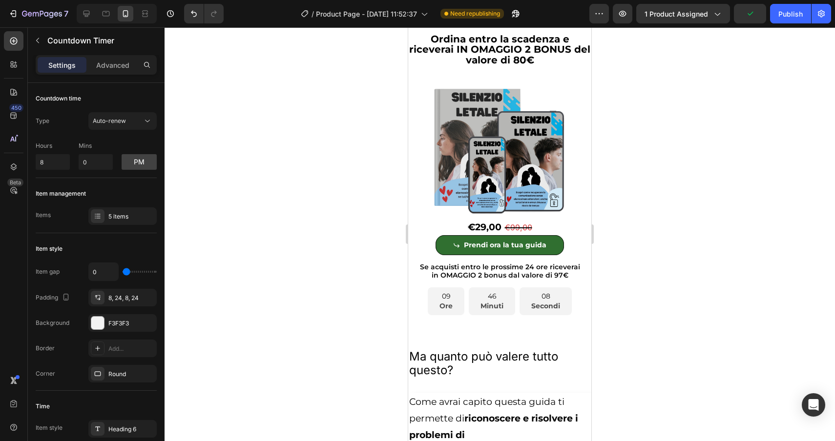
scroll to position [4440, 0]
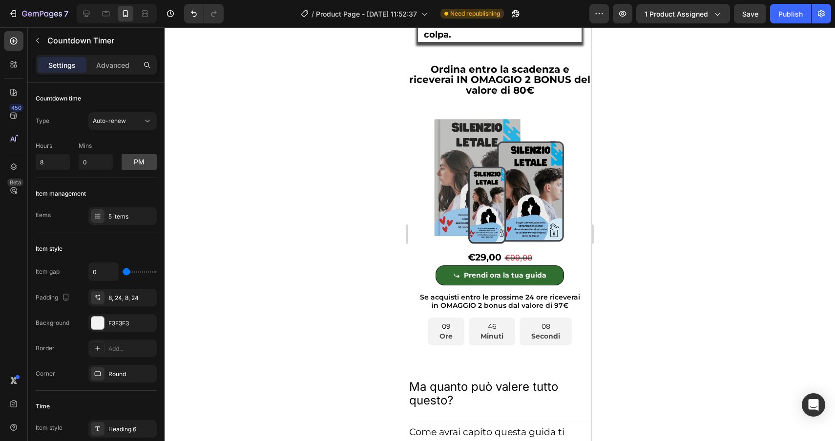
click at [425, 339] on div "09 Ore 46 Minuti 08 Secondi" at bounding box center [499, 332] width 183 height 28
click at [640, 379] on div at bounding box center [499, 234] width 670 height 414
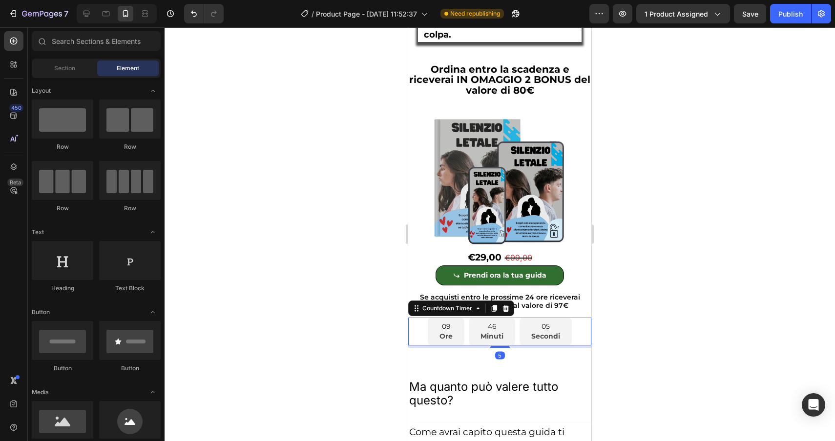
click at [516, 346] on div "09 Ore 46 Minuti 05 Secondi" at bounding box center [500, 332] width 144 height 28
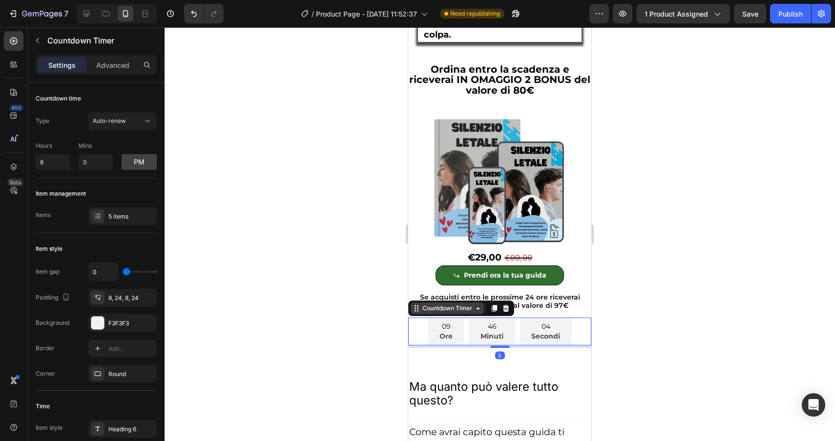
click at [413, 312] on icon at bounding box center [416, 309] width 8 height 8
click at [443, 313] on div "Countdown Timer" at bounding box center [447, 308] width 54 height 9
click at [188, 13] on button "Undo/Redo" at bounding box center [194, 14] width 20 height 20
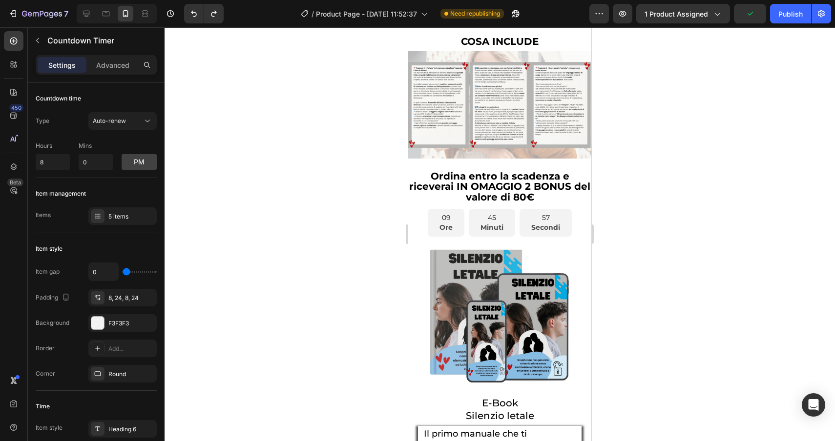
scroll to position [3339, 0]
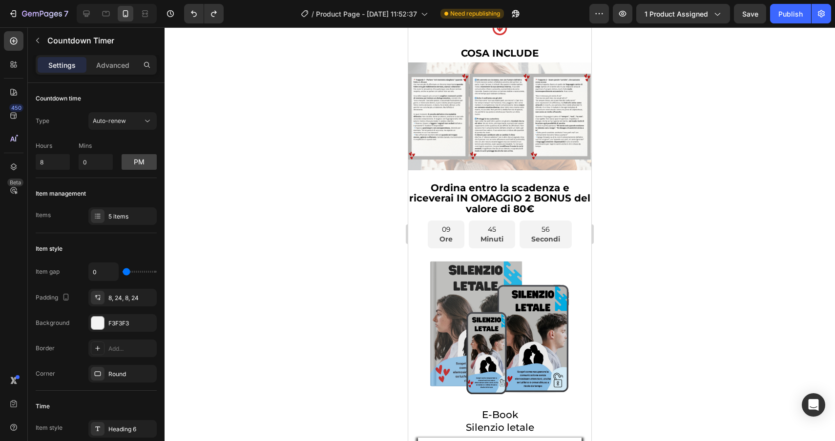
click at [443, 245] on p "Ore" at bounding box center [445, 240] width 13 height 10
click at [685, 298] on div at bounding box center [499, 234] width 670 height 414
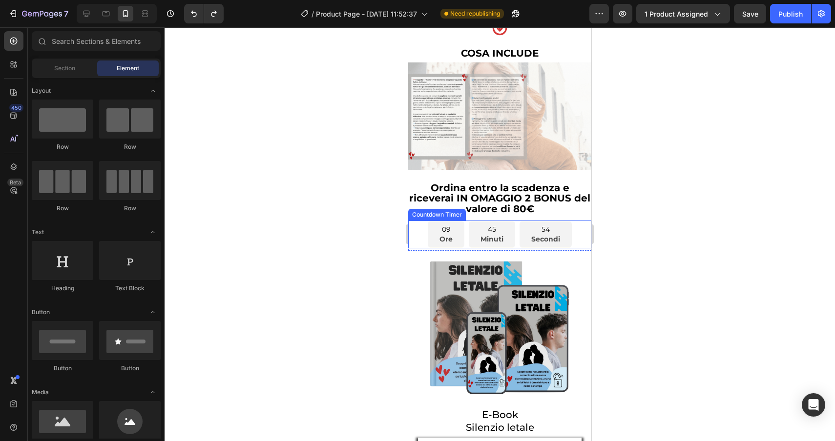
click at [489, 235] on div "45" at bounding box center [491, 229] width 23 height 10
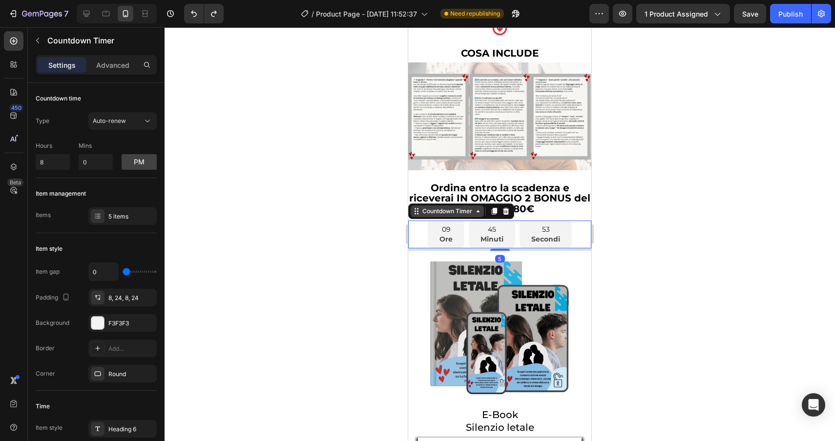
click at [446, 216] on div "Countdown Timer" at bounding box center [447, 211] width 54 height 9
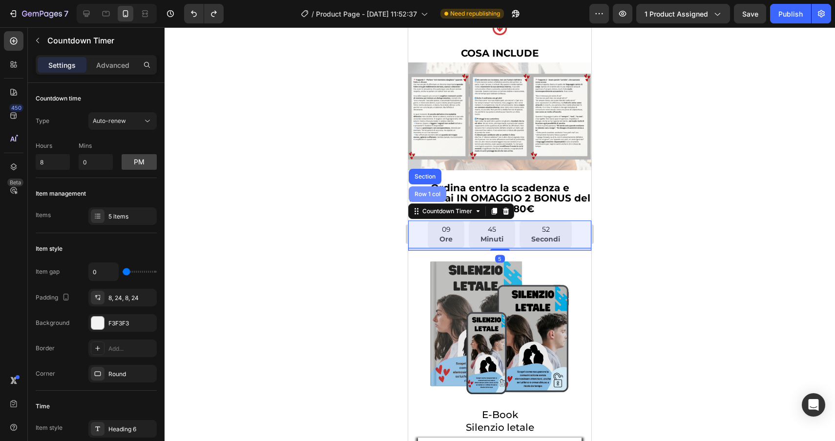
click at [428, 197] on div "Row 1 col" at bounding box center [427, 194] width 30 height 6
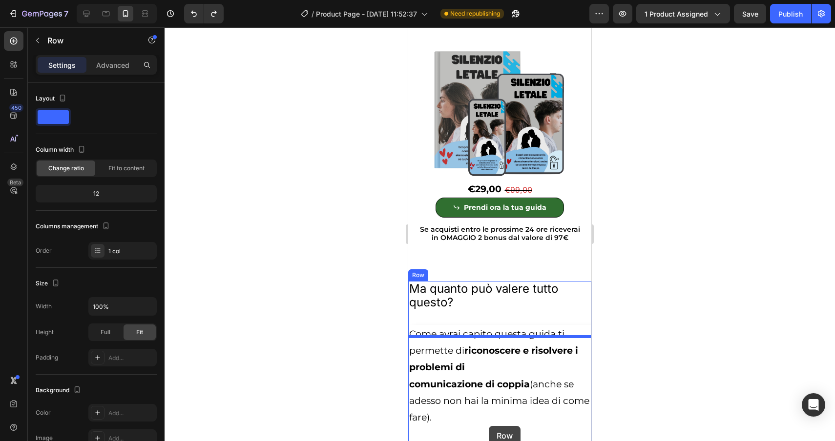
scroll to position [4547, 0]
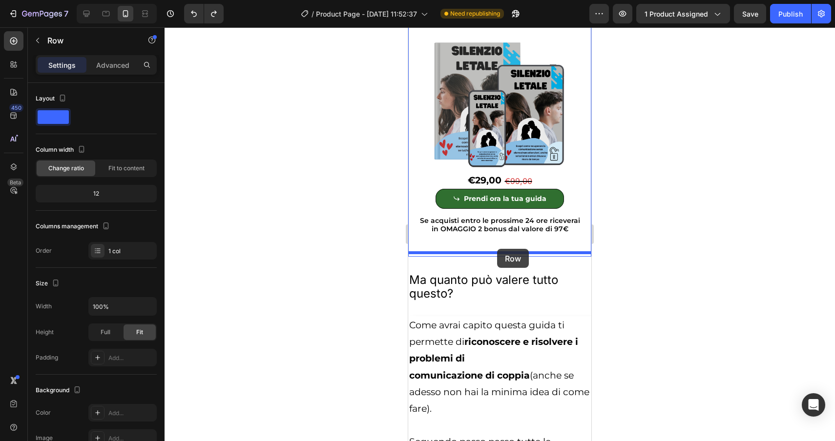
drag, startPoint x: 426, startPoint y: 232, endPoint x: 497, endPoint y: 249, distance: 73.2
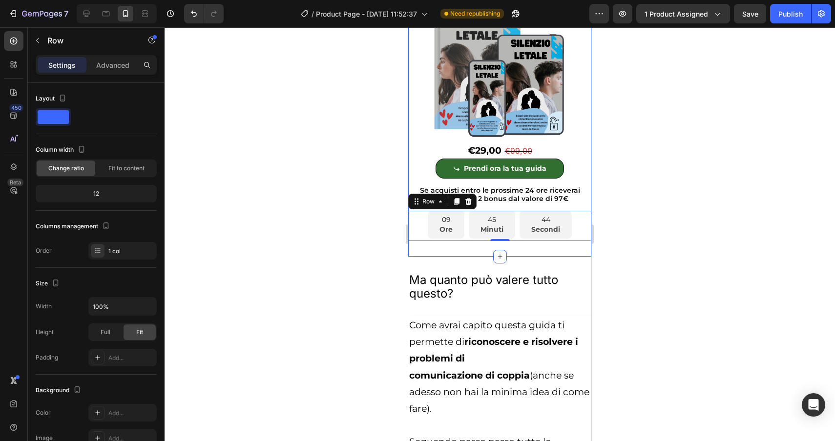
scroll to position [4517, 0]
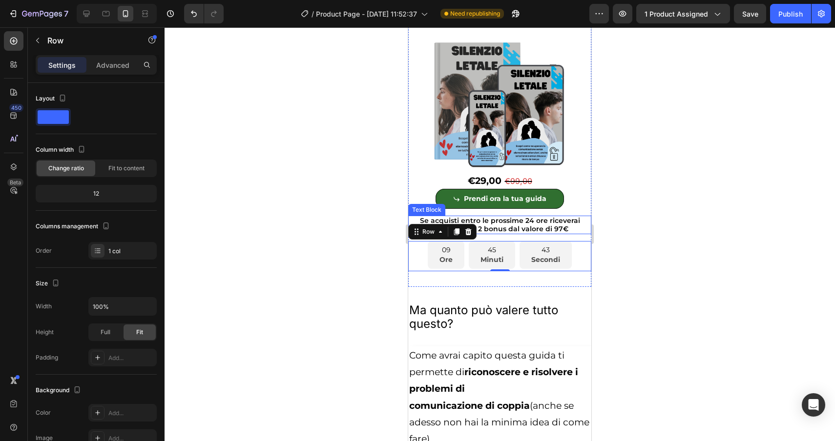
click at [511, 233] on p "in OMAGGIO 2 bonus dal valore di 97€" at bounding box center [499, 229] width 181 height 8
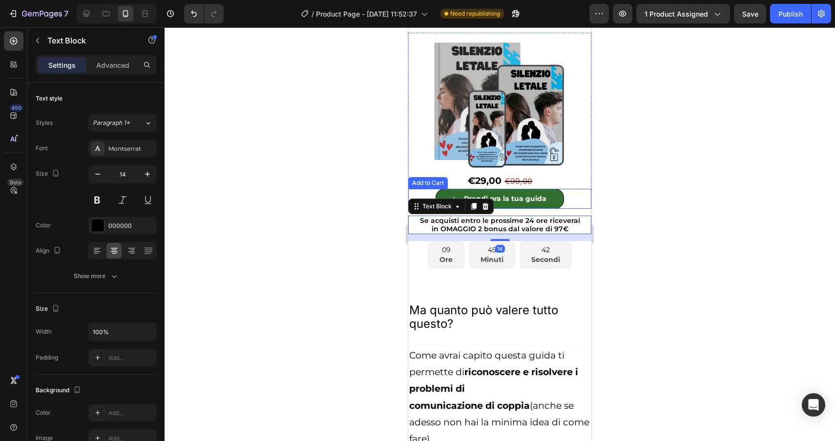
click at [573, 209] on div "Prendi ora la tua guida Add to Cart" at bounding box center [499, 199] width 183 height 20
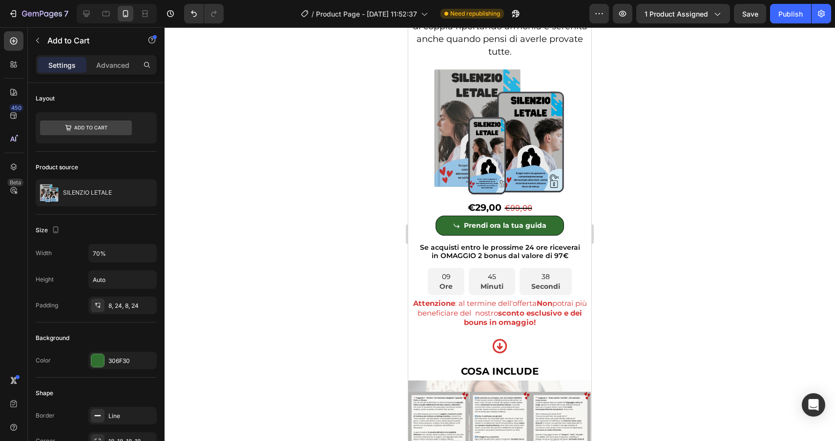
scroll to position [3021, 0]
click at [451, 325] on span "Attenzione : al termine dell'offerta Non potrai più beneficiare del nostro scon…" at bounding box center [500, 312] width 174 height 28
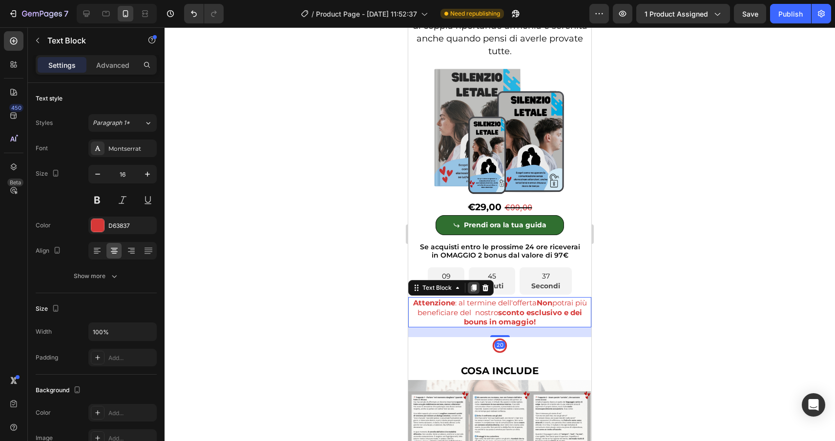
click at [471, 292] on icon at bounding box center [473, 288] width 8 height 8
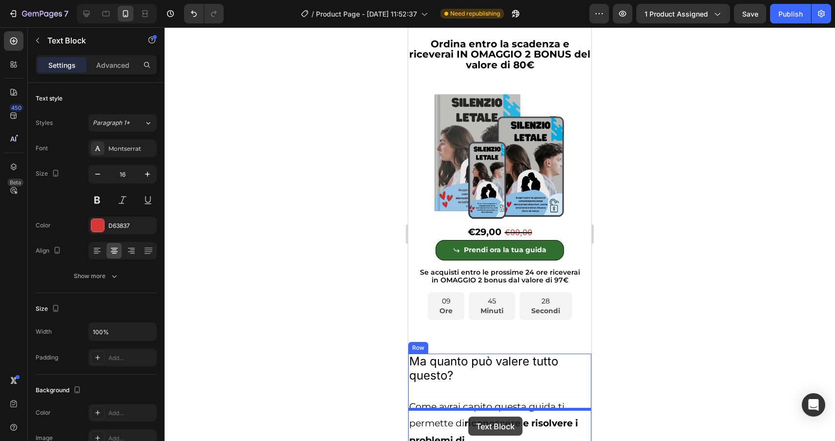
scroll to position [4522, 0]
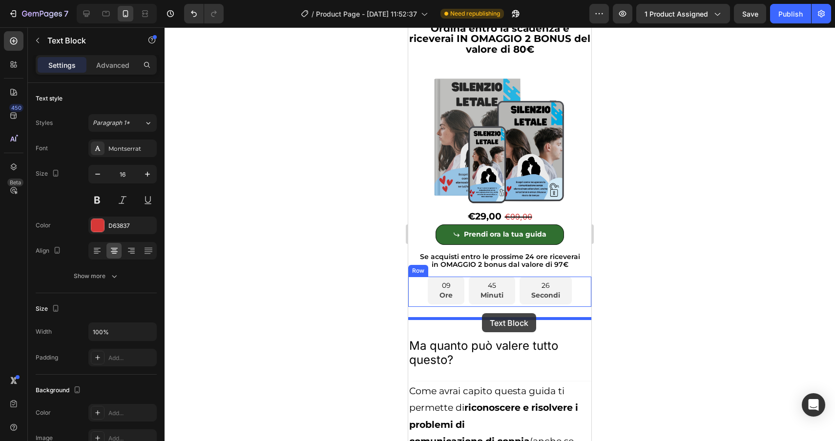
drag, startPoint x: 437, startPoint y: 234, endPoint x: 482, endPoint y: 313, distance: 90.9
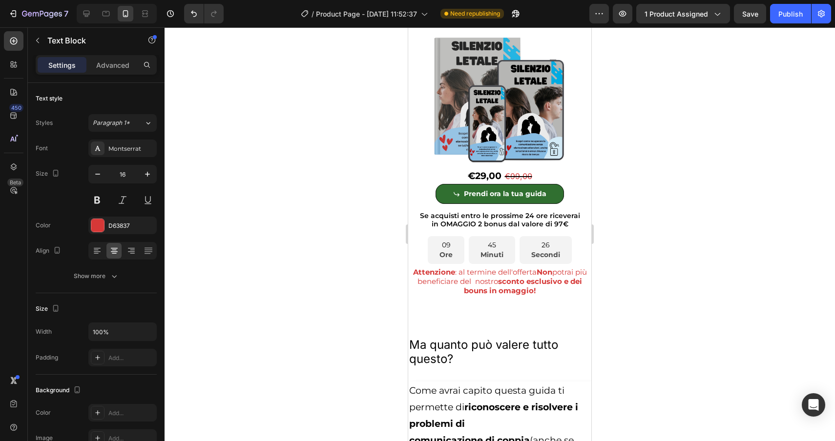
scroll to position [4481, 0]
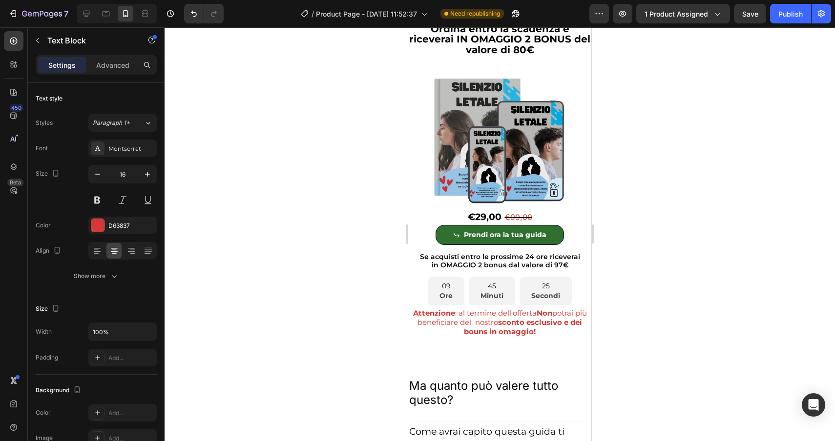
click at [439, 318] on strong "Attenzione" at bounding box center [434, 312] width 42 height 9
click at [663, 352] on div at bounding box center [499, 234] width 670 height 414
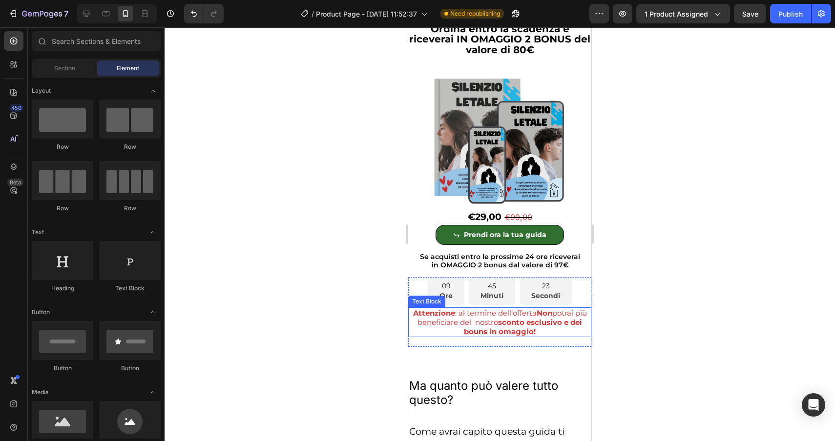
click at [549, 337] on p "Attenzione : al termine dell'offerta Non potrai più beneficiare del nostro scon…" at bounding box center [499, 322] width 181 height 28
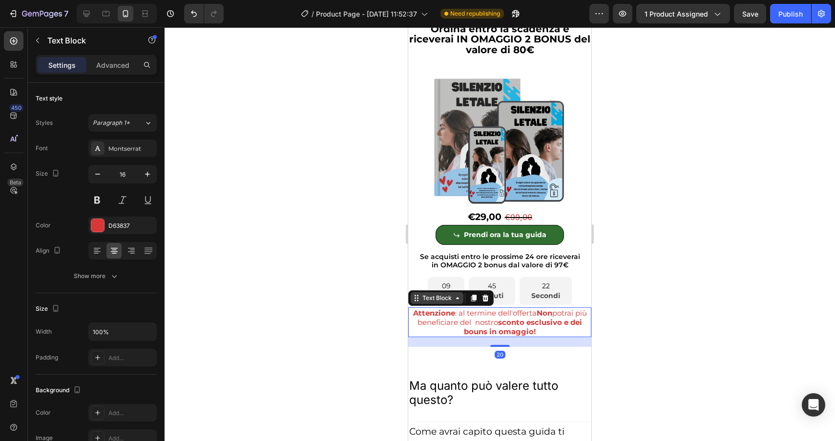
click at [432, 303] on div "Text Block" at bounding box center [436, 298] width 33 height 9
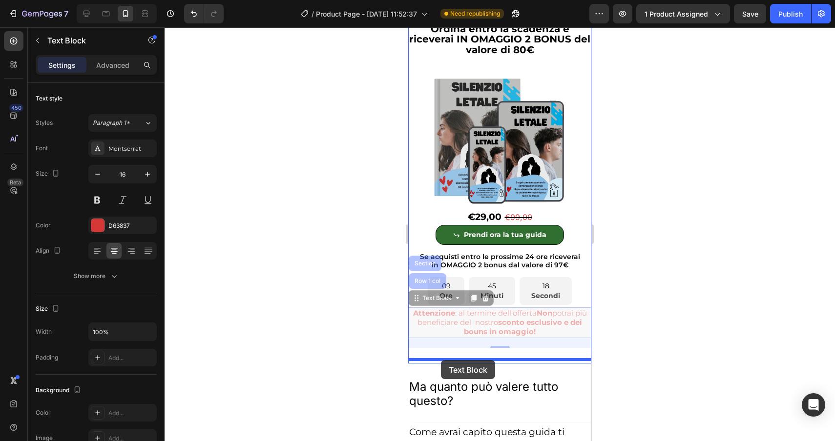
drag, startPoint x: 428, startPoint y: 314, endPoint x: 441, endPoint y: 360, distance: 48.2
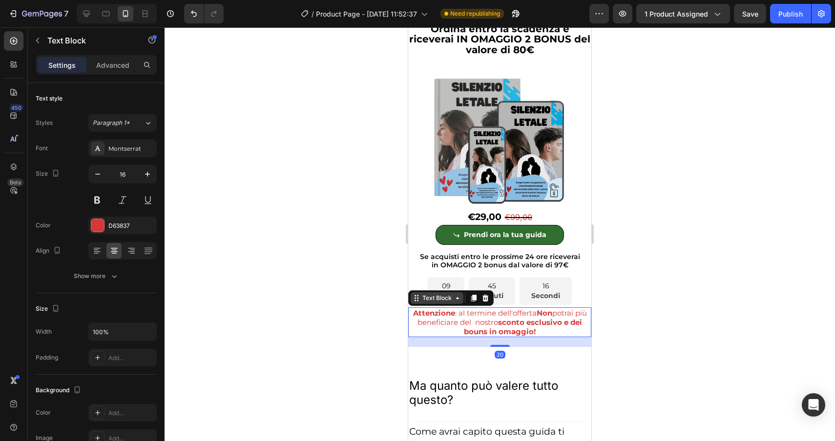
click at [434, 303] on div "Text Block" at bounding box center [436, 298] width 33 height 9
click at [726, 357] on div at bounding box center [499, 234] width 670 height 414
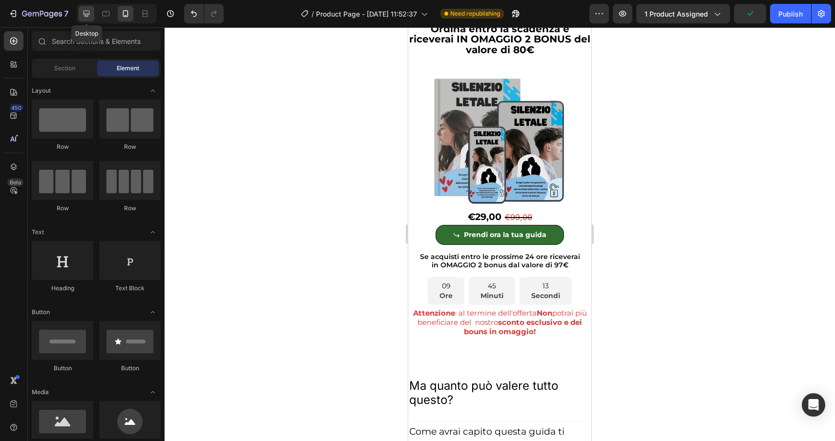
click at [86, 13] on icon at bounding box center [86, 14] width 6 height 6
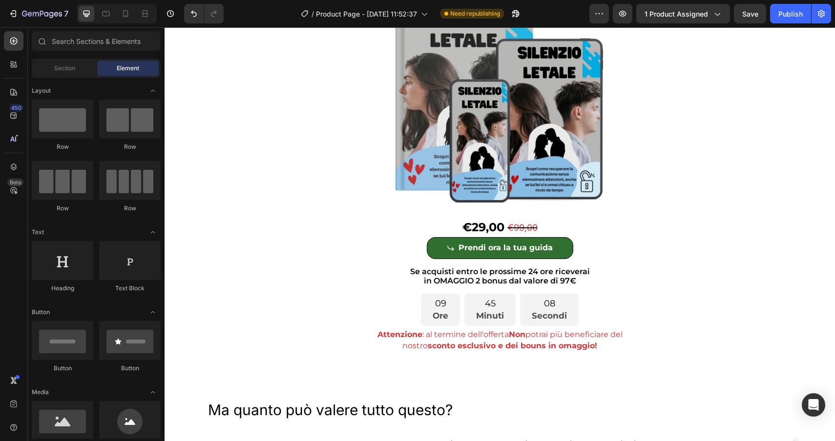
scroll to position [2615, 0]
click at [553, 150] on img at bounding box center [499, 98] width 293 height 220
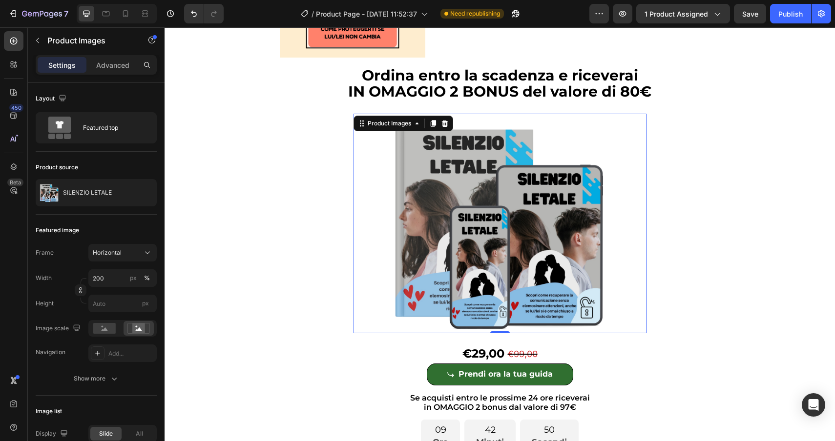
scroll to position [2487, 0]
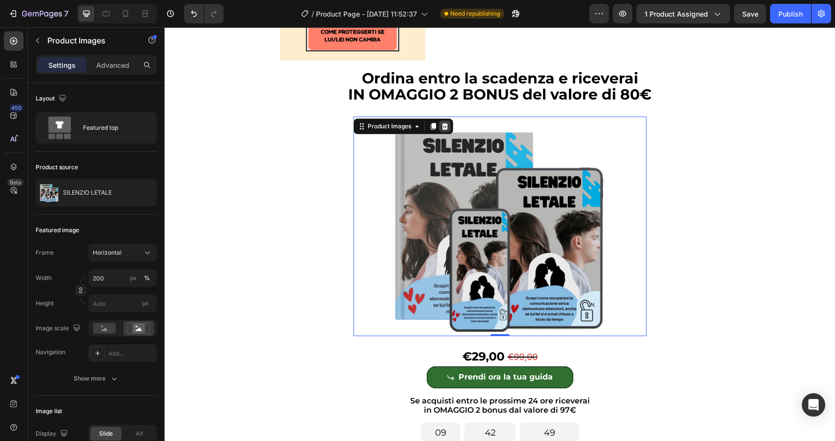
click at [444, 129] on icon at bounding box center [445, 126] width 8 height 8
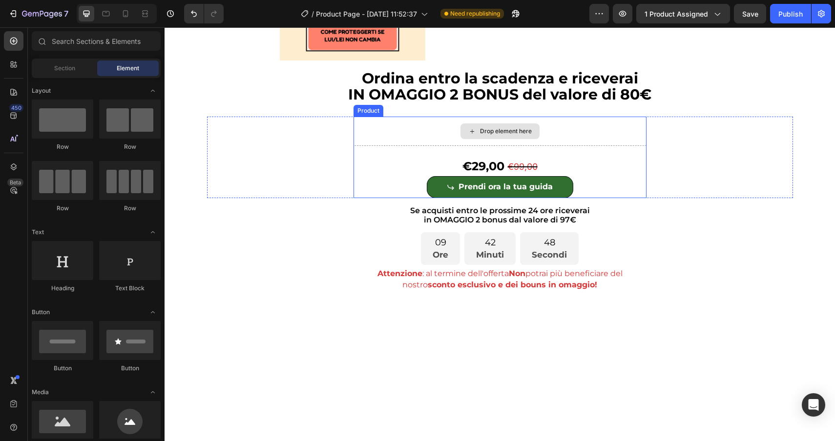
click at [388, 143] on div "Drop element here" at bounding box center [499, 131] width 293 height 29
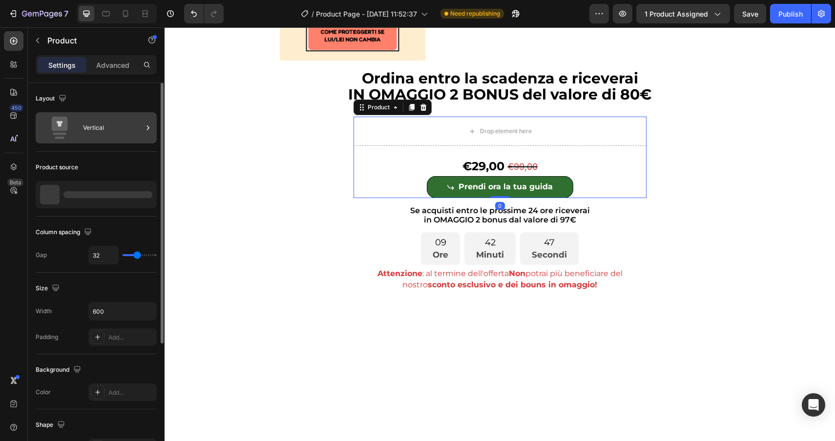
click at [104, 133] on div "Vertical" at bounding box center [113, 128] width 60 height 22
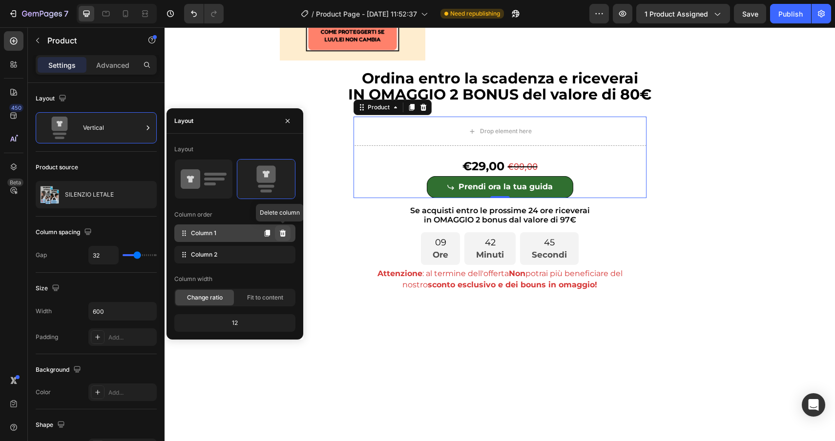
click at [286, 232] on button at bounding box center [283, 233] width 16 height 16
click at [284, 235] on icon at bounding box center [283, 233] width 8 height 8
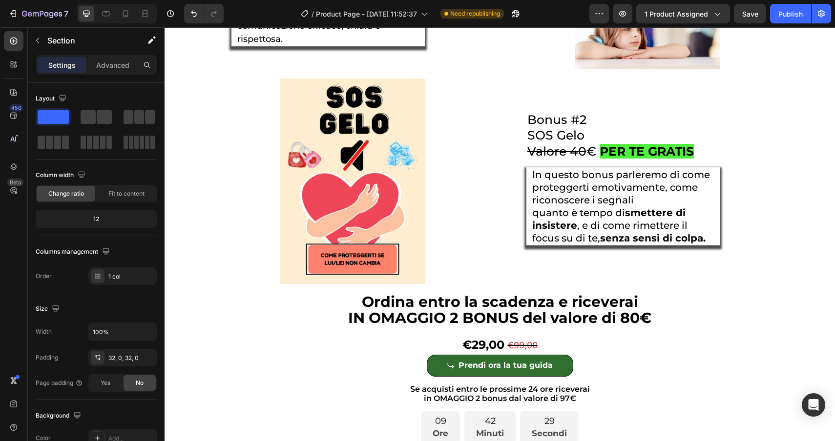
scroll to position [2264, 0]
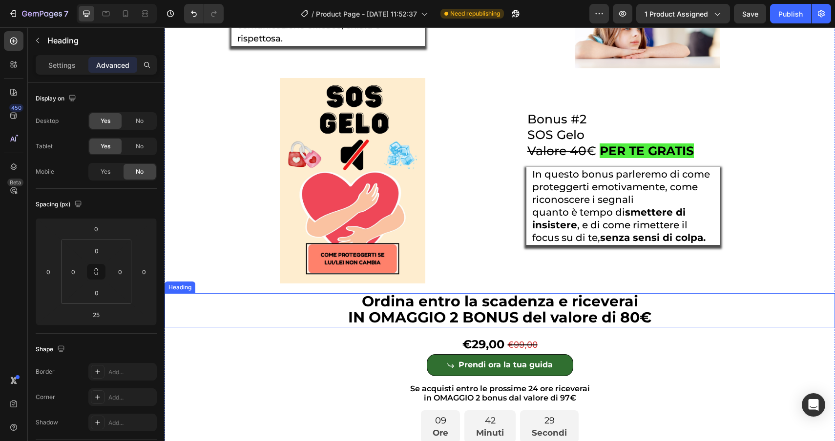
click at [552, 309] on span "Ordina entro la scadenza e riceverai" at bounding box center [500, 301] width 276 height 18
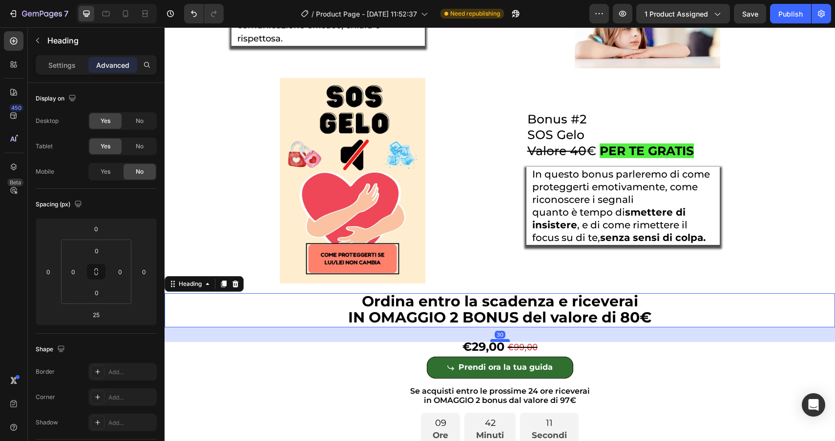
click at [503, 342] on div at bounding box center [500, 340] width 20 height 3
type input "30"
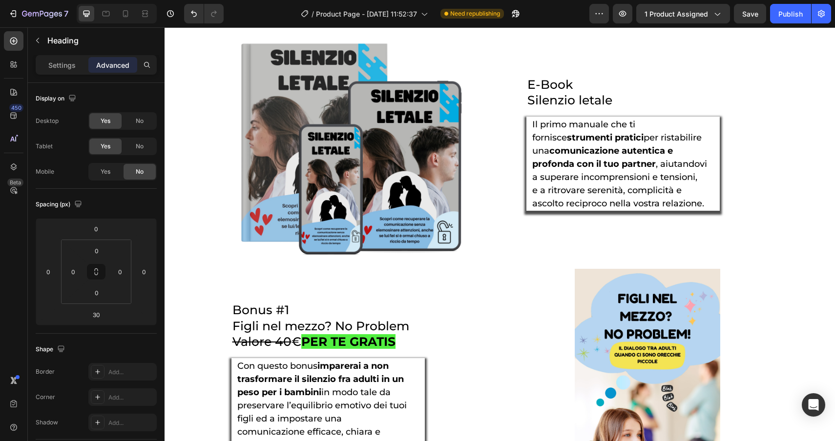
scroll to position [1829, 0]
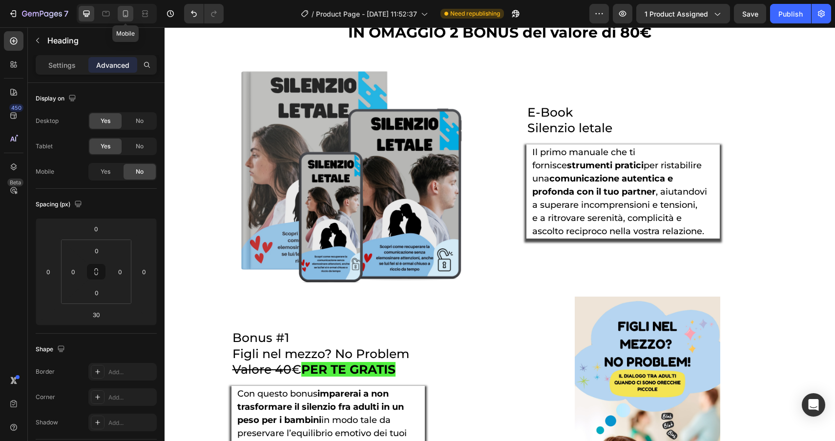
click at [126, 9] on icon at bounding box center [126, 14] width 10 height 10
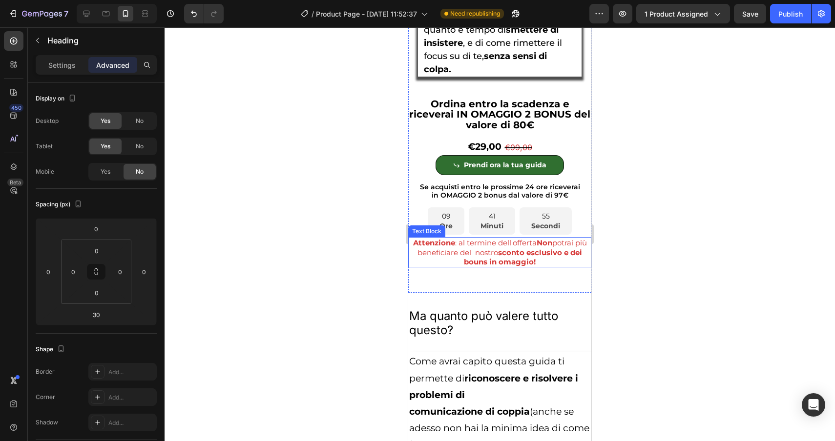
scroll to position [4383, 0]
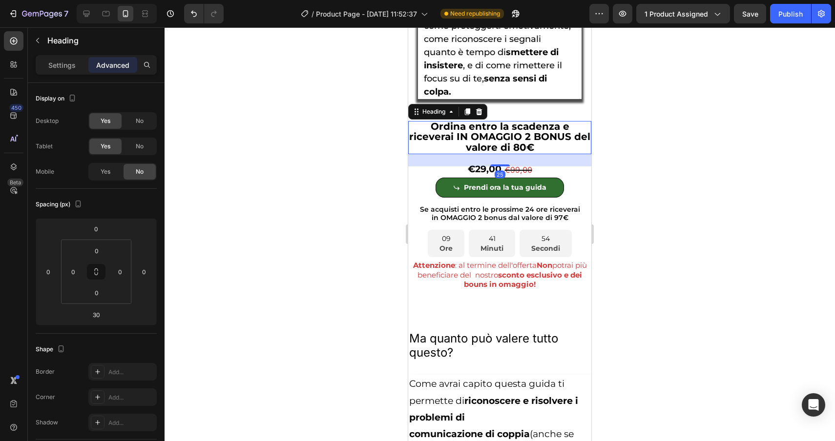
click at [511, 153] on span "Ordina entro la scadenza e riceverai IN OMAGGIO 2 BONUS del valore di 80€" at bounding box center [499, 137] width 181 height 33
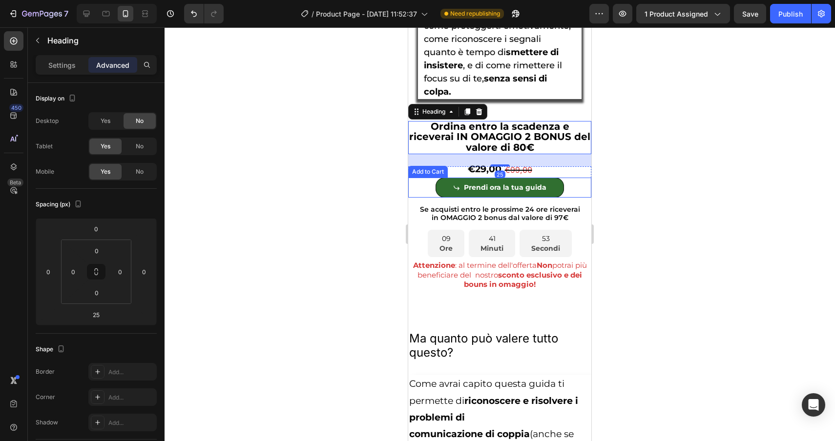
click at [682, 236] on div at bounding box center [499, 234] width 670 height 414
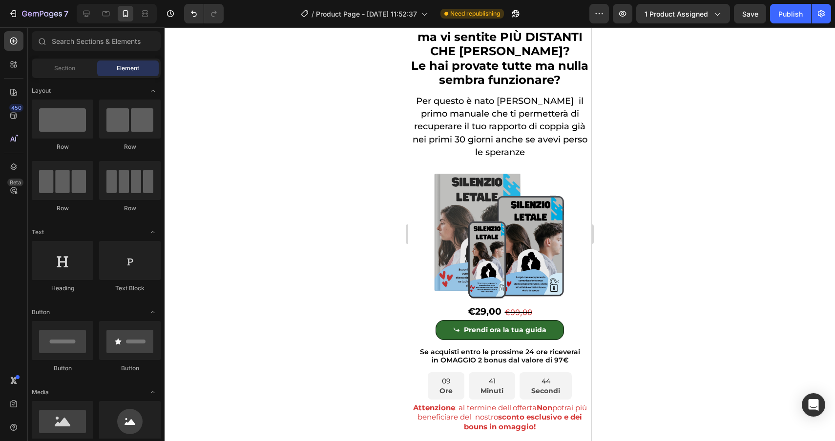
scroll to position [0, 0]
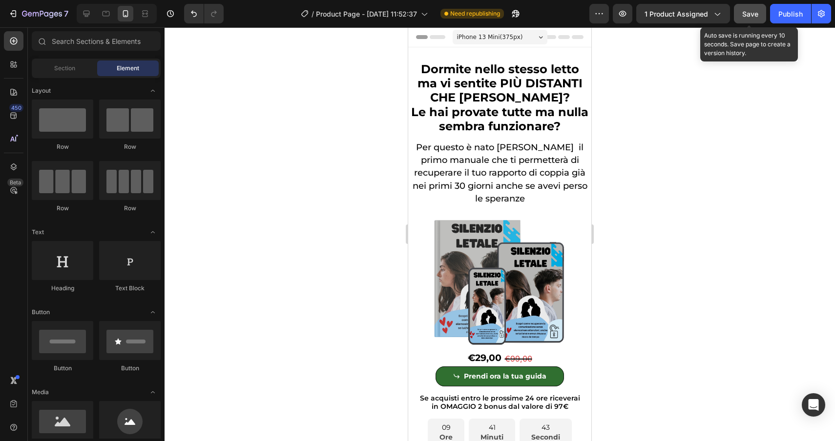
click at [740, 16] on button "Save" at bounding box center [750, 14] width 32 height 20
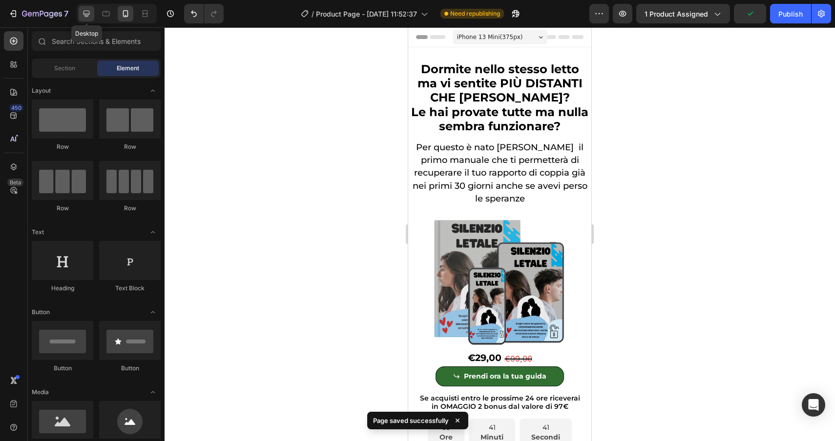
click at [87, 18] on icon at bounding box center [87, 14] width 10 height 10
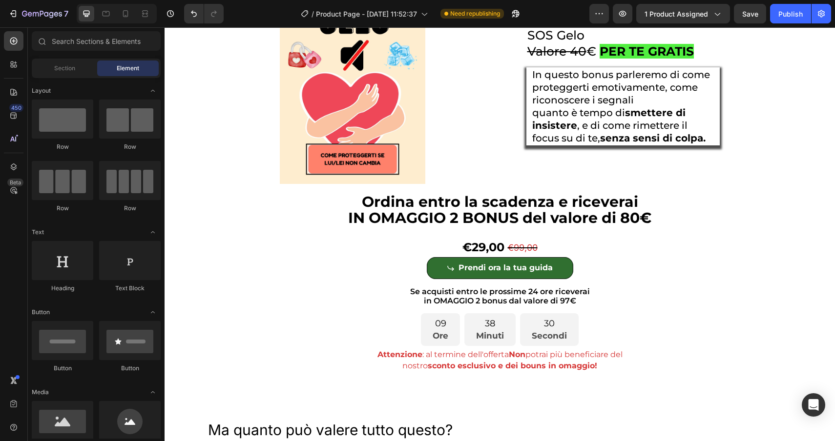
scroll to position [3721, 0]
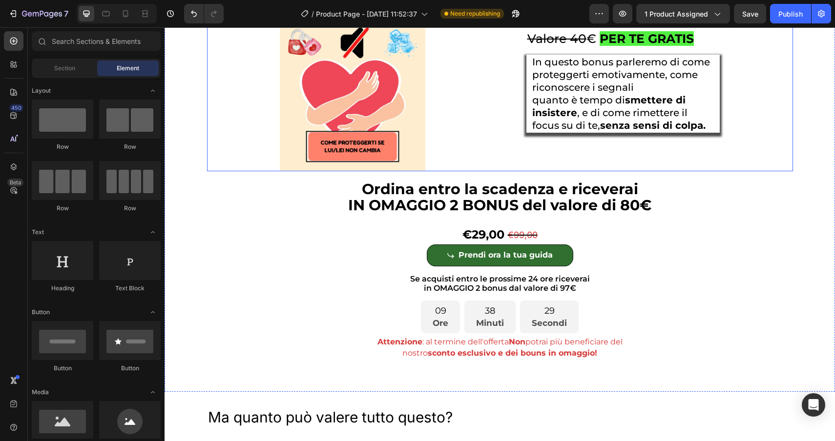
click at [513, 162] on div "Bonus #2 SOS Gelo Valore 40 € PER TE GRATIS Heading In questo bonus parleremo d…" at bounding box center [647, 68] width 291 height 205
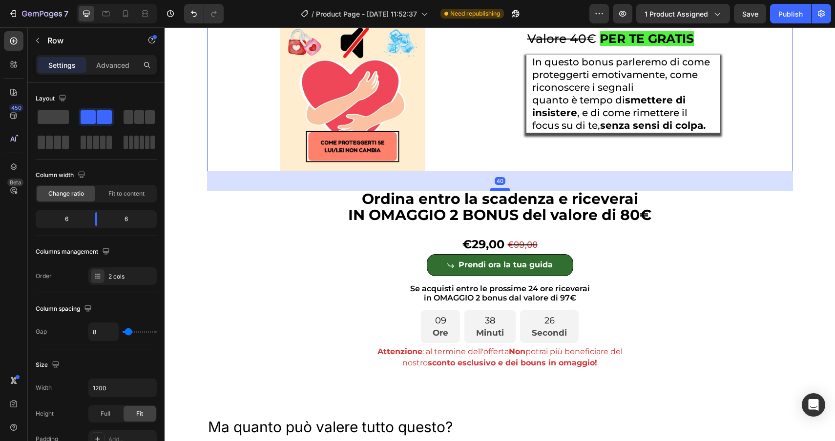
drag, startPoint x: 500, startPoint y: 181, endPoint x: 500, endPoint y: 191, distance: 9.8
click at [500, 191] on div at bounding box center [500, 189] width 20 height 3
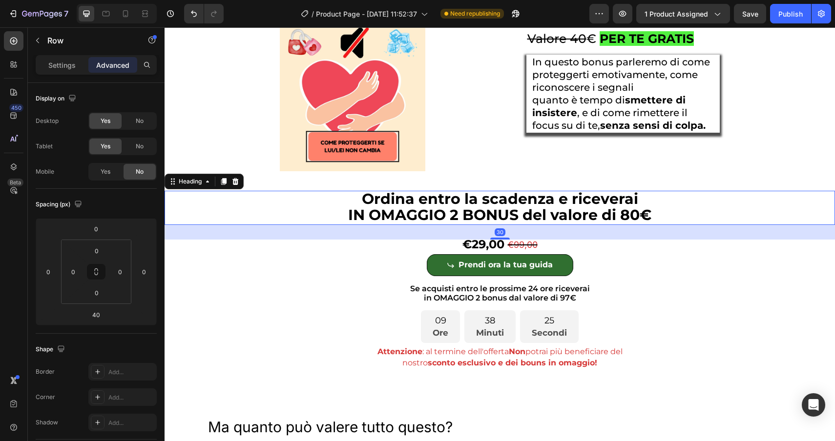
click at [512, 217] on span "IN OMAGGIO 2 BONUS del valore di 80€" at bounding box center [499, 215] width 303 height 18
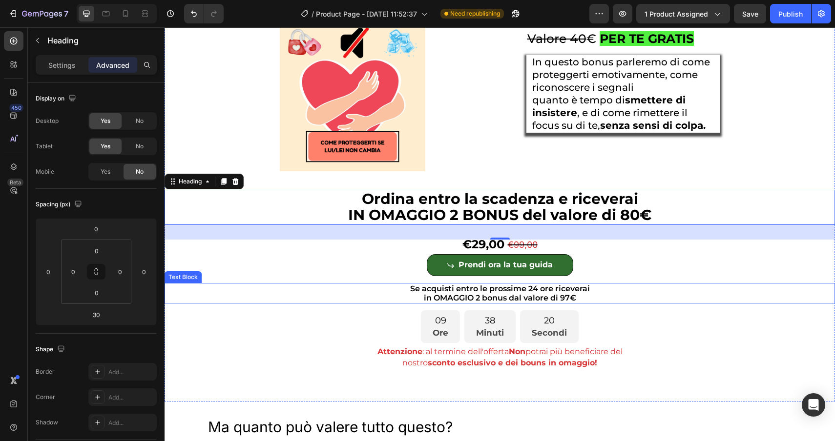
click at [743, 297] on p "in OMAGGIO 2 bonus dal valore di 97€" at bounding box center [499, 297] width 668 height 9
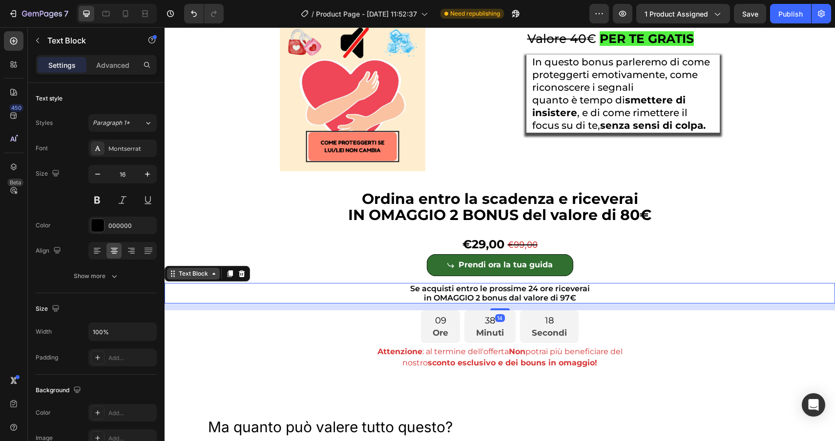
click at [180, 275] on div "Text Block" at bounding box center [193, 273] width 33 height 9
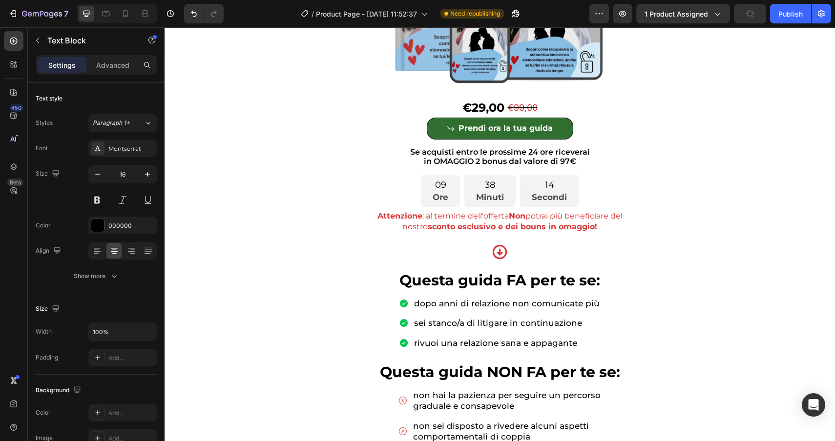
scroll to position [0, 0]
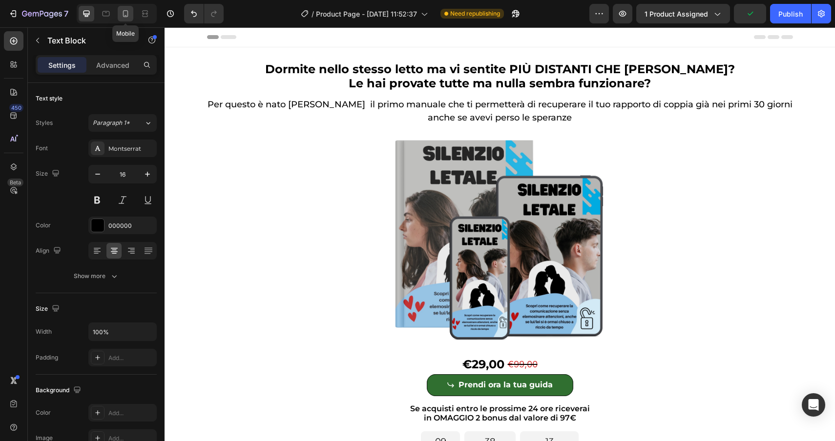
click at [123, 19] on div at bounding box center [126, 14] width 16 height 16
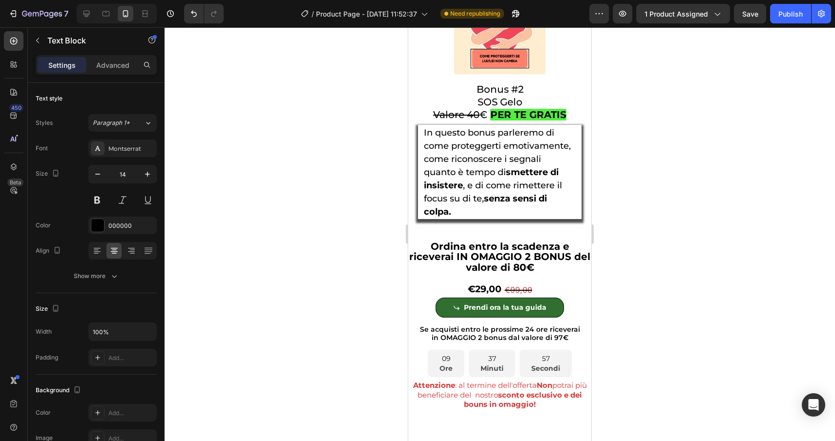
scroll to position [4260, 0]
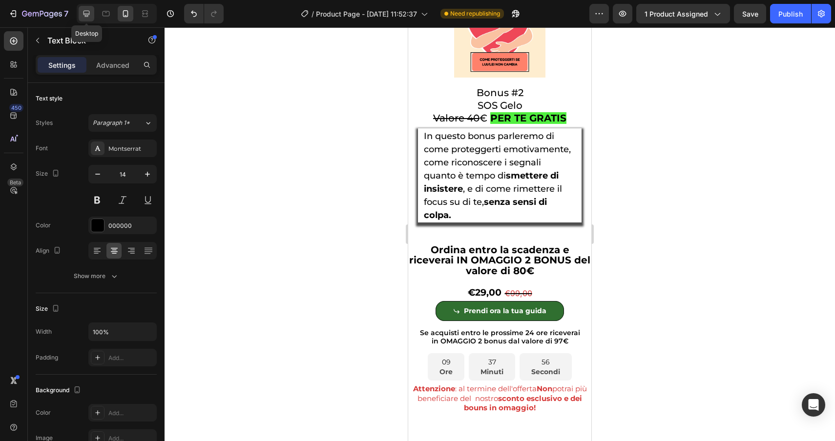
click at [88, 15] on icon at bounding box center [87, 14] width 10 height 10
type input "16"
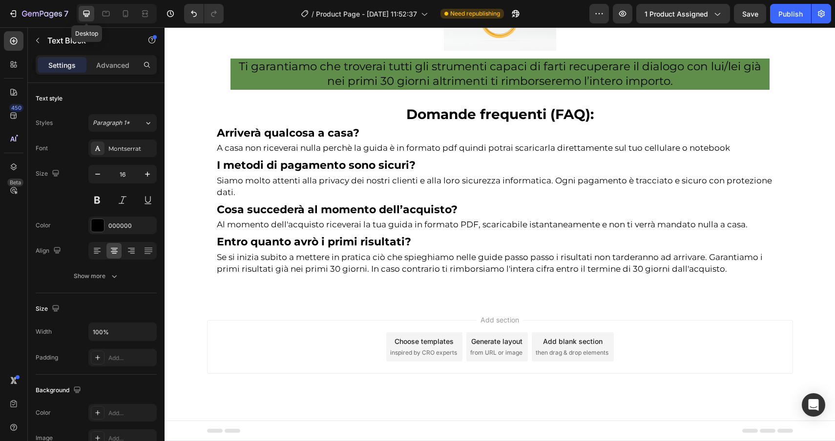
scroll to position [4044, 0]
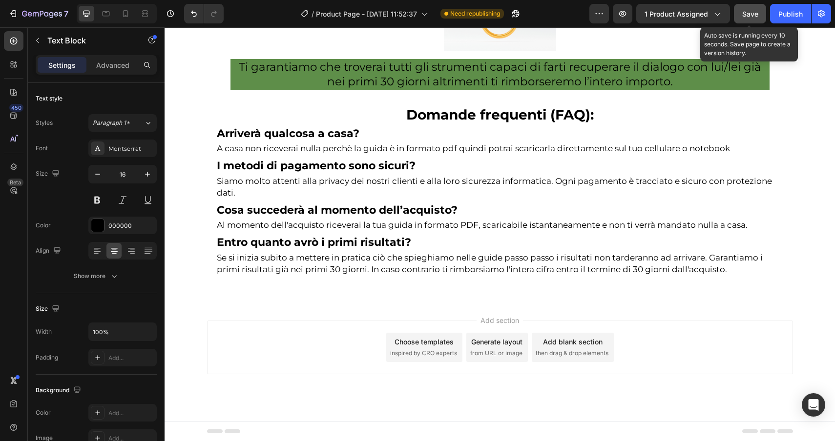
click at [753, 12] on span "Save" at bounding box center [750, 14] width 16 height 8
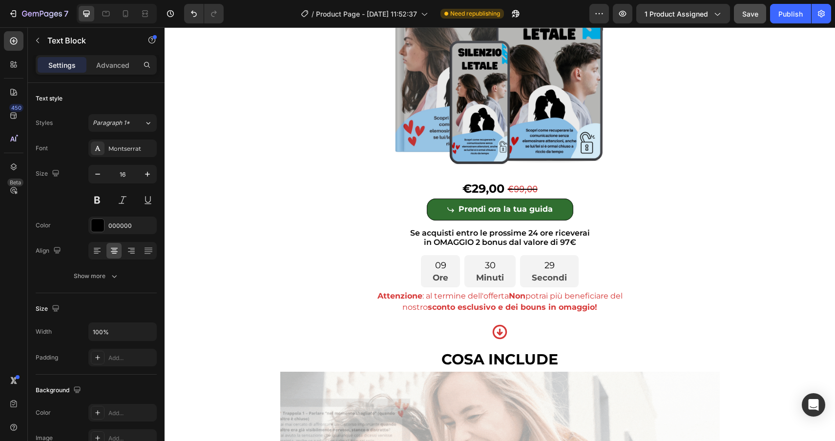
scroll to position [2796, 0]
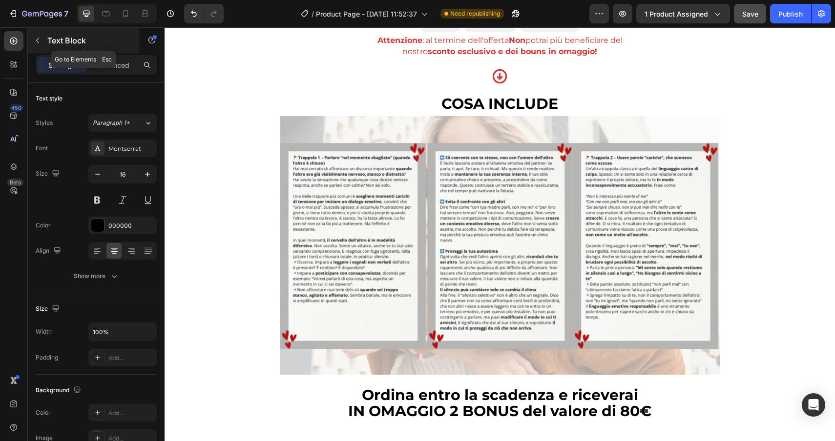
click at [35, 41] on icon "button" at bounding box center [38, 41] width 8 height 8
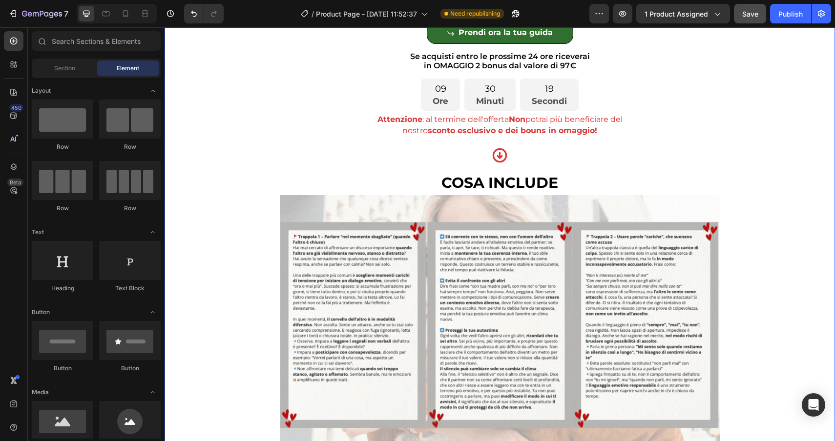
scroll to position [2718, 0]
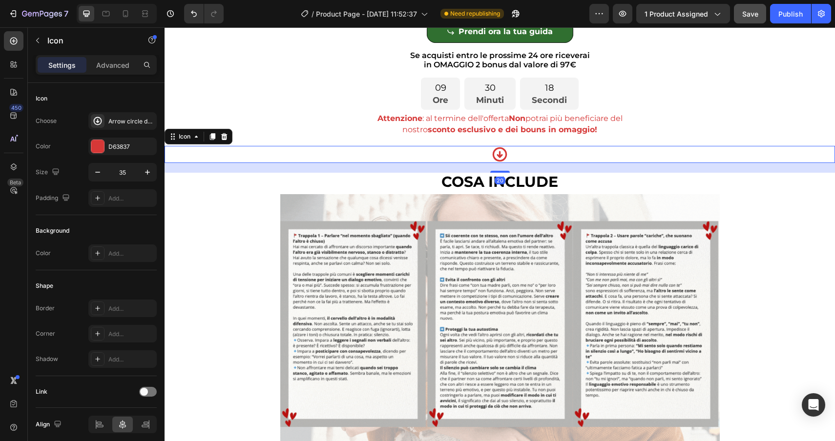
click at [495, 152] on icon at bounding box center [499, 154] width 17 height 17
click at [211, 138] on icon at bounding box center [212, 137] width 5 height 7
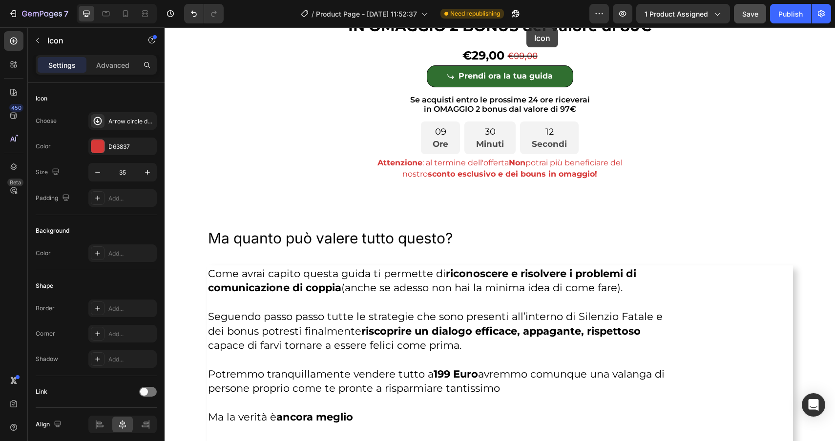
scroll to position [3933, 0]
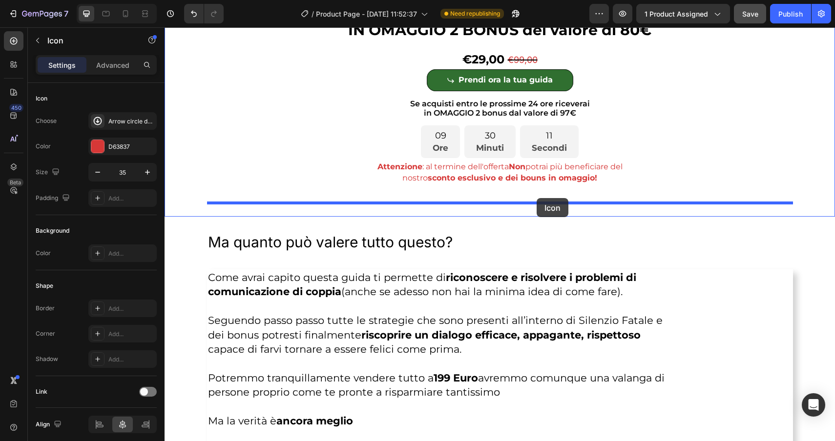
drag, startPoint x: 187, startPoint y: 167, endPoint x: 536, endPoint y: 198, distance: 350.8
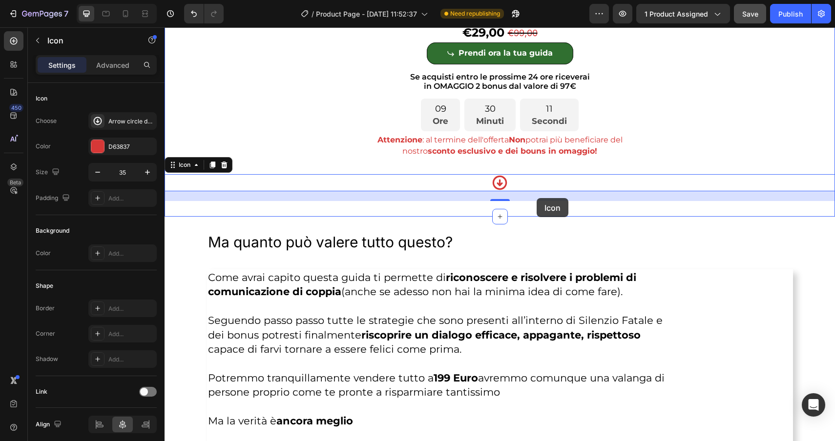
scroll to position [3906, 0]
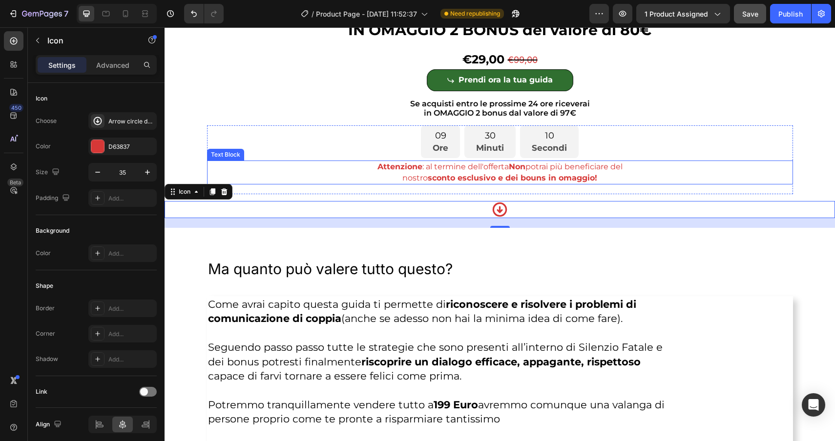
click at [521, 183] on strong "sconto esclusivo e dei bouns in omaggio!" at bounding box center [512, 177] width 169 height 9
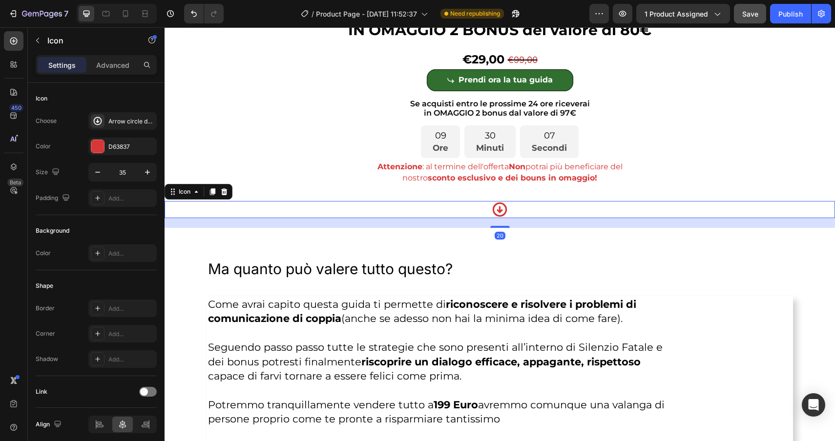
click at [456, 210] on div "Icon 20" at bounding box center [499, 209] width 670 height 17
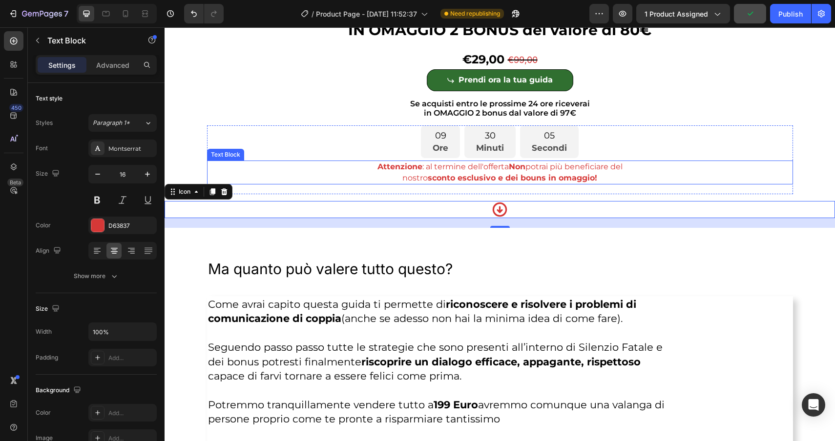
click at [528, 172] on p "Attenzione : al termine dell'offerta Non potrai più beneficiare del" at bounding box center [500, 167] width 584 height 11
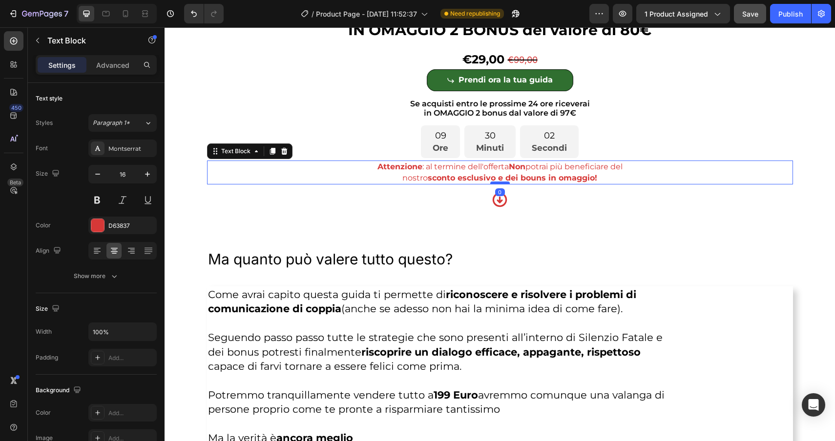
drag, startPoint x: 503, startPoint y: 194, endPoint x: 503, endPoint y: 184, distance: 10.7
click at [503, 184] on div at bounding box center [500, 183] width 20 height 3
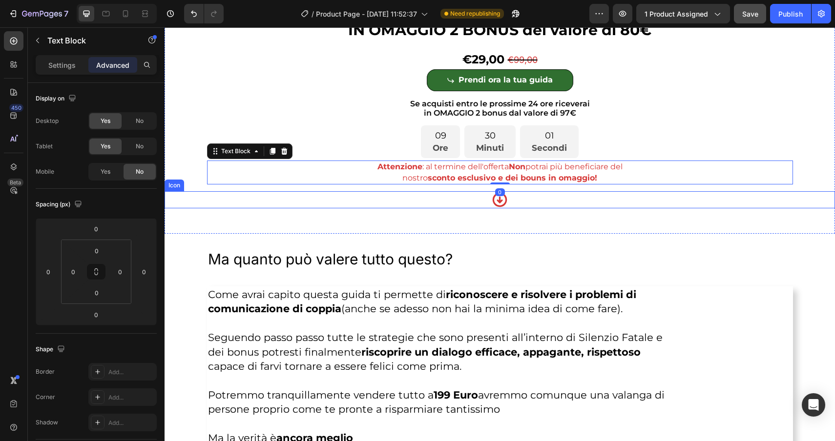
click at [529, 201] on div "Icon" at bounding box center [499, 199] width 670 height 17
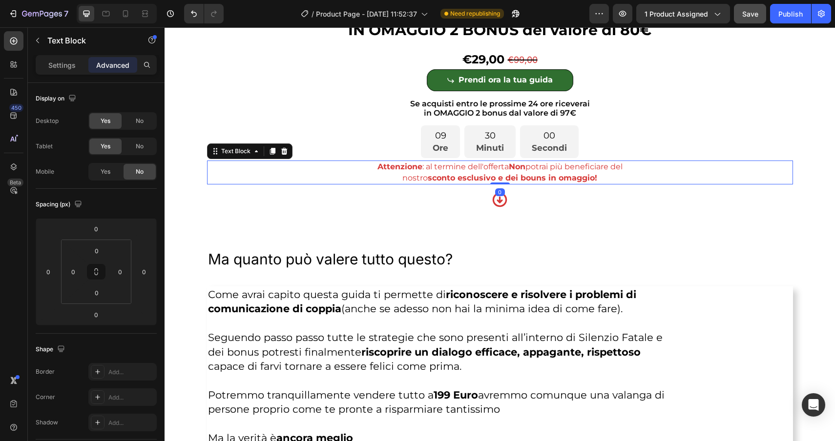
click at [516, 171] on strong "Non" at bounding box center [517, 166] width 17 height 9
click at [241, 156] on div "Text Block" at bounding box center [235, 151] width 33 height 9
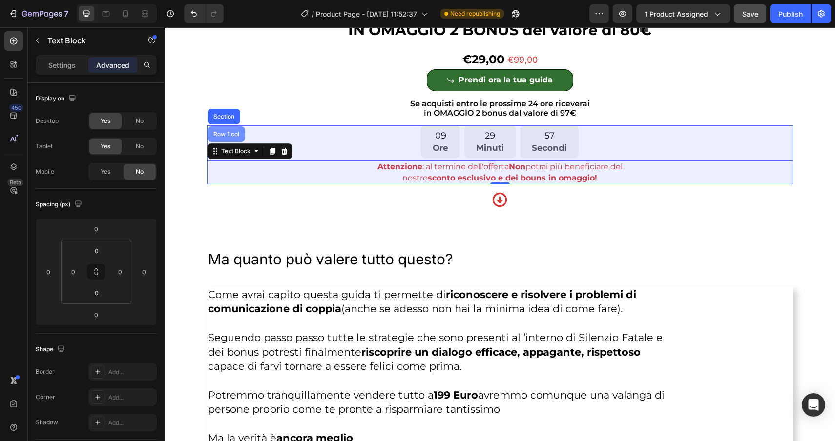
click at [223, 131] on div "Row 1 col" at bounding box center [226, 134] width 38 height 16
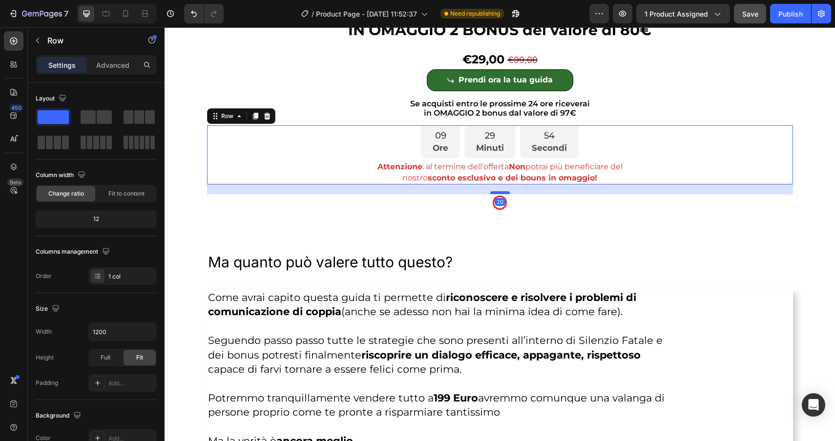
click at [503, 194] on div at bounding box center [500, 192] width 20 height 3
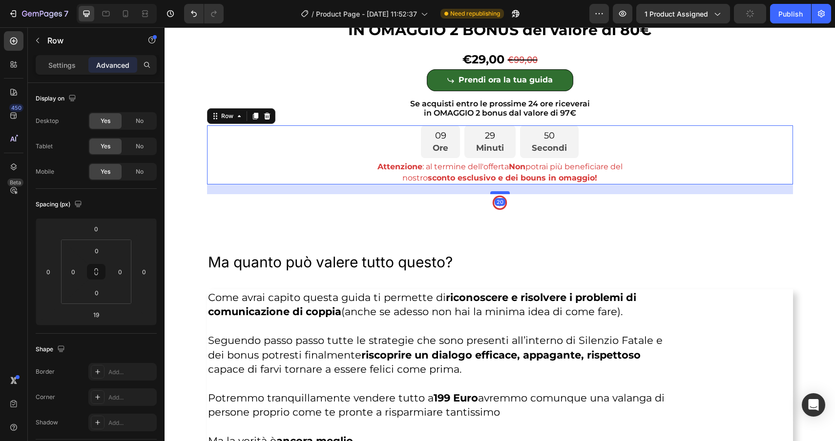
click at [503, 194] on div at bounding box center [500, 192] width 20 height 3
type input "20"
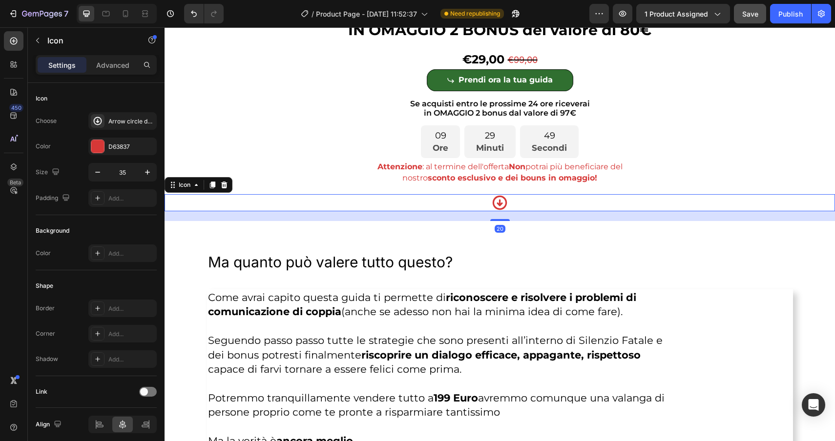
click at [523, 208] on div "Icon 20" at bounding box center [499, 202] width 670 height 17
click at [36, 37] on icon "button" at bounding box center [38, 41] width 8 height 8
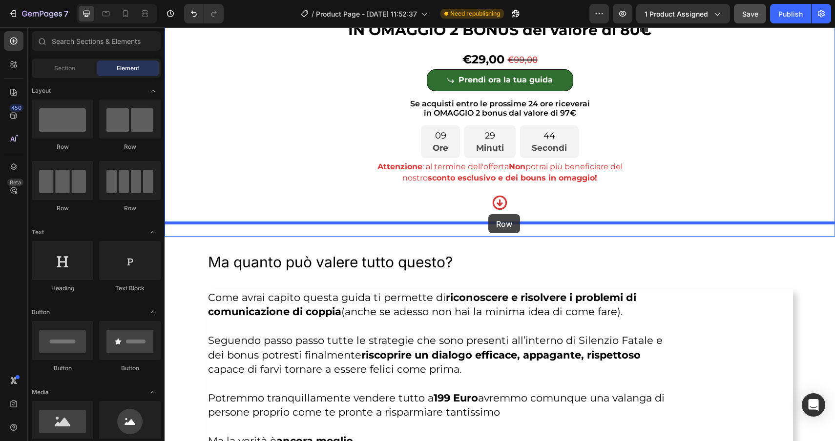
drag, startPoint x: 218, startPoint y: 148, endPoint x: 488, endPoint y: 215, distance: 278.4
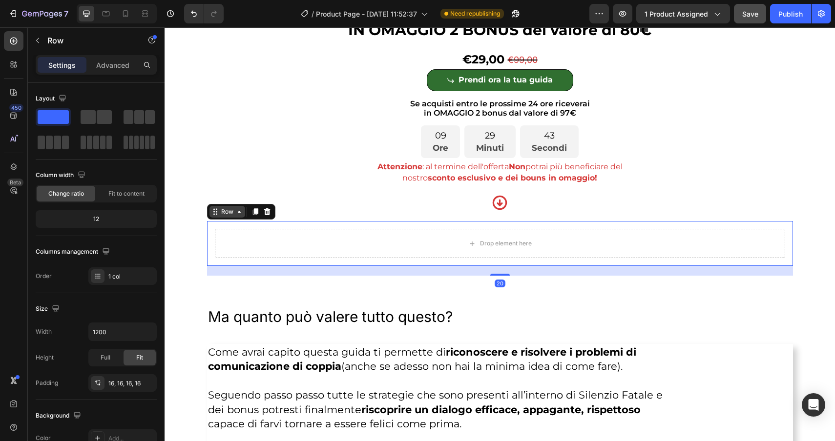
click at [232, 212] on div "Row" at bounding box center [227, 211] width 16 height 9
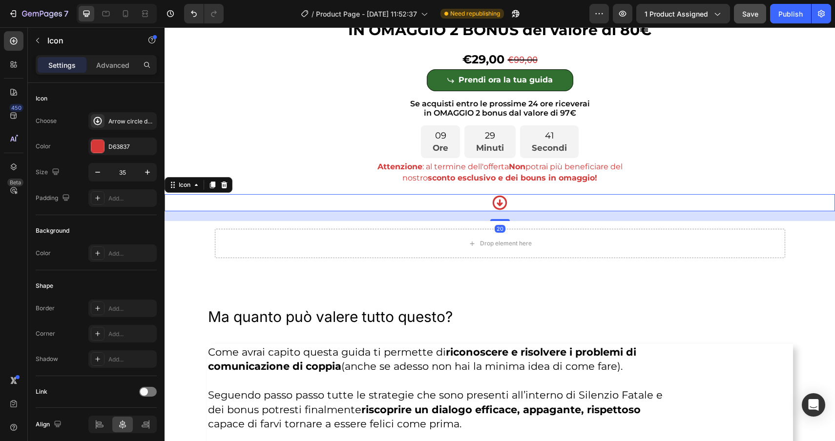
click at [448, 202] on div "Icon 20" at bounding box center [499, 202] width 670 height 17
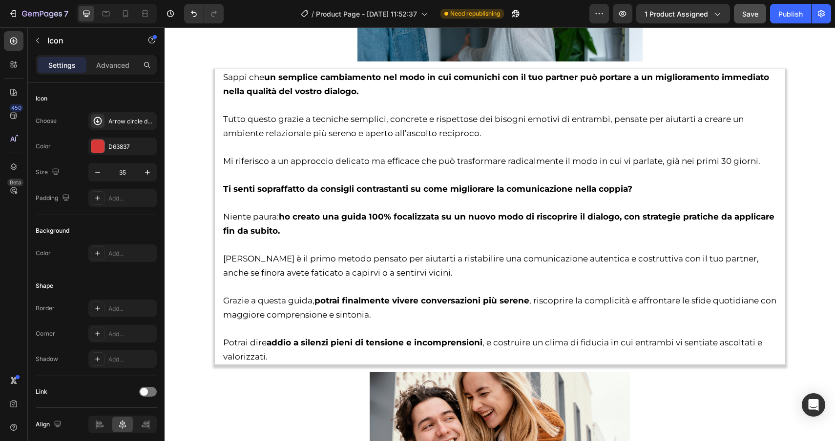
scroll to position [1616, 0]
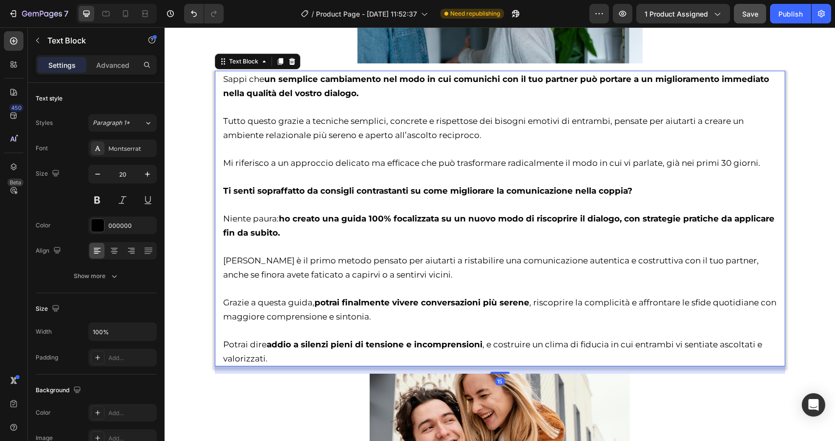
click at [294, 169] on p "Mi riferisco a un approccio delicato ma efficace che può trasformare radicalmen…" at bounding box center [499, 156] width 553 height 28
click at [279, 60] on icon at bounding box center [279, 61] width 5 height 7
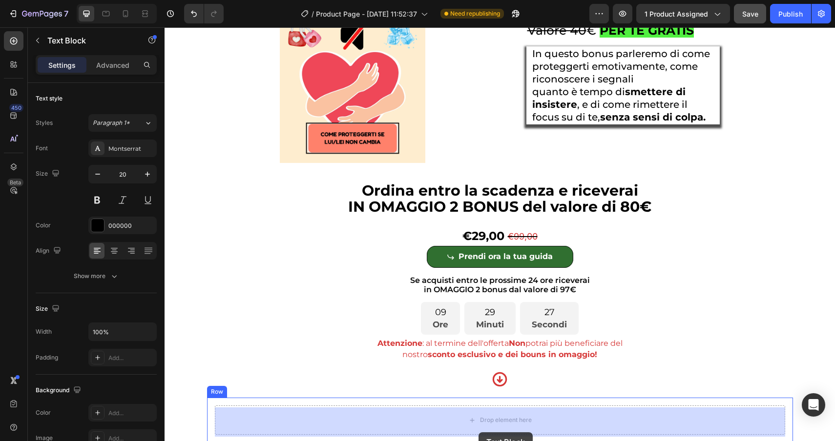
scroll to position [3909, 0]
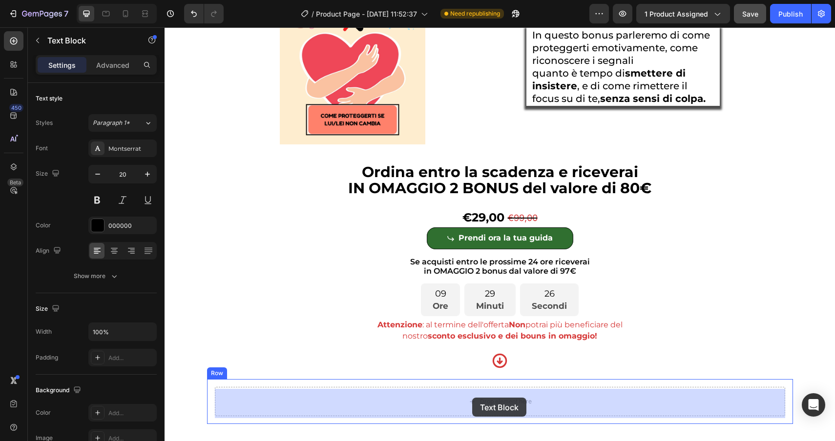
drag, startPoint x: 245, startPoint y: 55, endPoint x: 472, endPoint y: 399, distance: 411.9
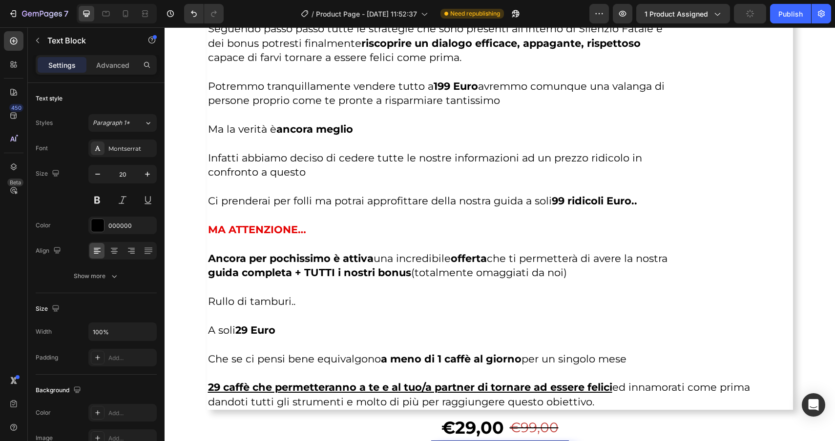
scroll to position [4709, 0]
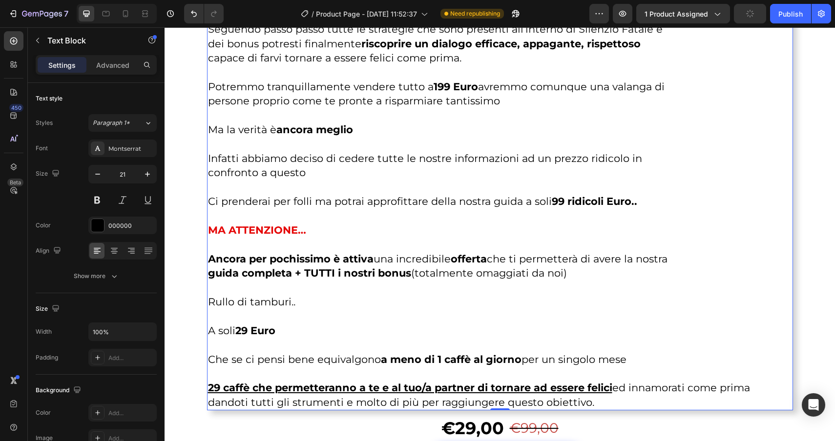
click at [461, 372] on p "29 caffè che permetteranno a te e al tuo/a partner di tornare ad essere felici …" at bounding box center [500, 388] width 584 height 43
click at [599, 403] on p "29 caffè che permetteranno a te e al tuo/a partner di tornare ad essere felici …" at bounding box center [500, 388] width 584 height 43
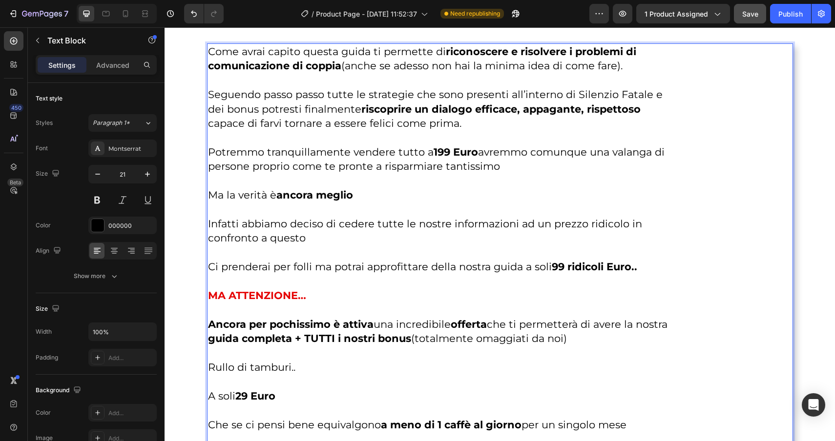
scroll to position [4549, 0]
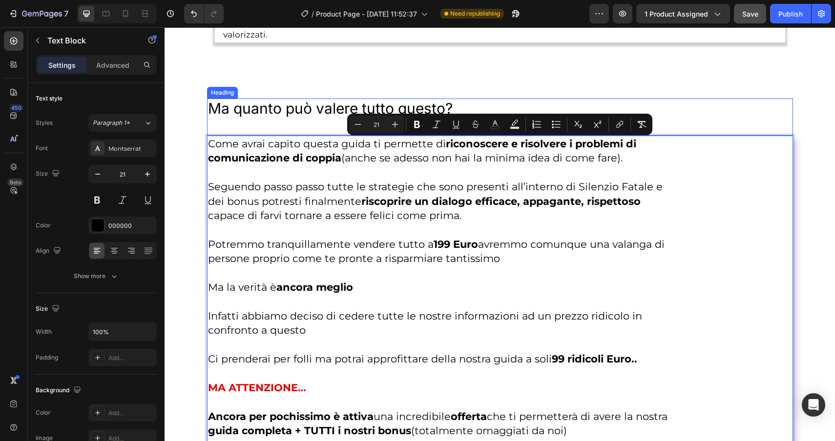
drag, startPoint x: 599, startPoint y: 403, endPoint x: 221, endPoint y: 116, distance: 474.4
click at [221, 116] on div "Ma quanto può valere tutto questo? Heading Come avrai capito questa guida ti pe…" at bounding box center [500, 333] width 586 height 469
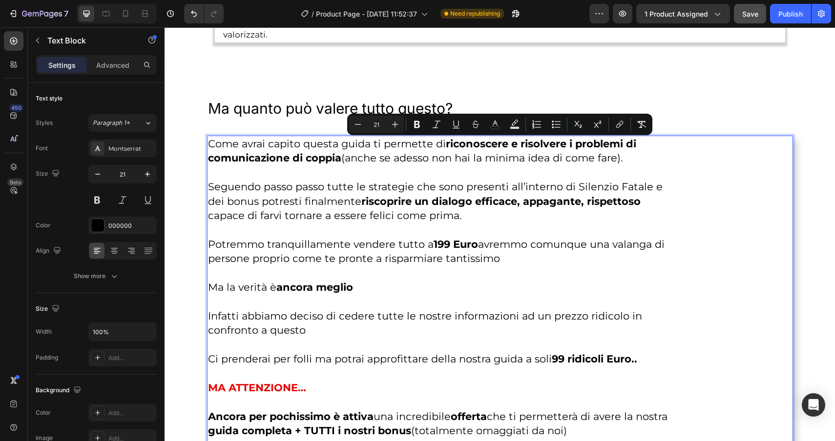
copy div "Come avrai capito questa guida ti permette di riconoscere e risolvere i problem…"
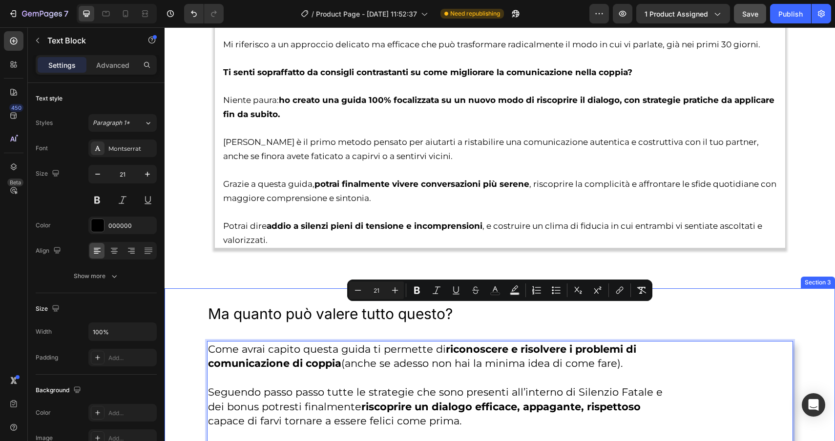
scroll to position [4335, 0]
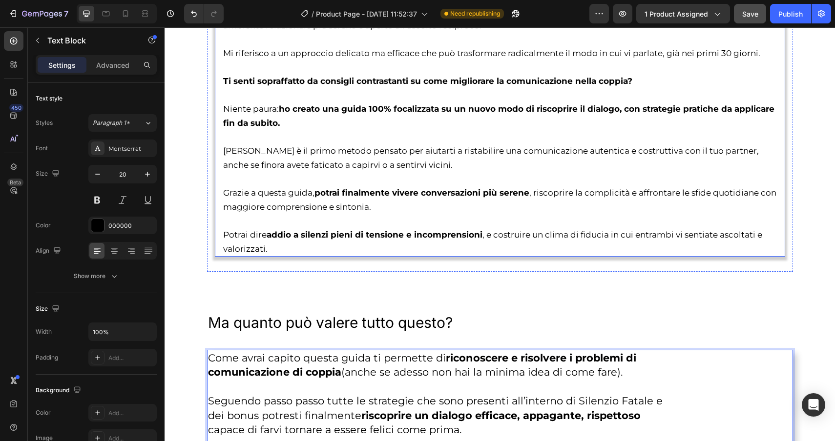
click at [399, 222] on p "Potrai dire addio a silenzi pieni di tensione e incomprensioni , e costruire un…" at bounding box center [499, 235] width 553 height 42
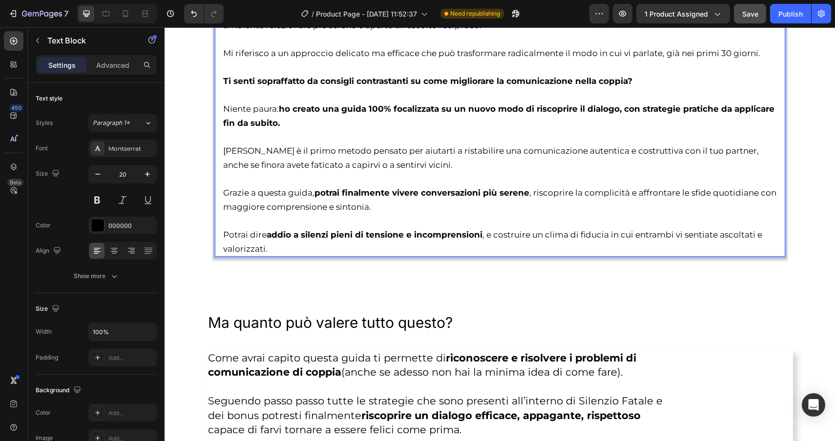
click at [399, 222] on p "Potrai dire addio a silenzi pieni di tensione e incomprensioni , e costruire un…" at bounding box center [499, 235] width 553 height 42
click at [311, 249] on p "⁠⁠⁠⁠⁠⁠⁠ Potrai dire addio a silenzi pieni di tensione e incomprensioni , e cost…" at bounding box center [499, 235] width 553 height 42
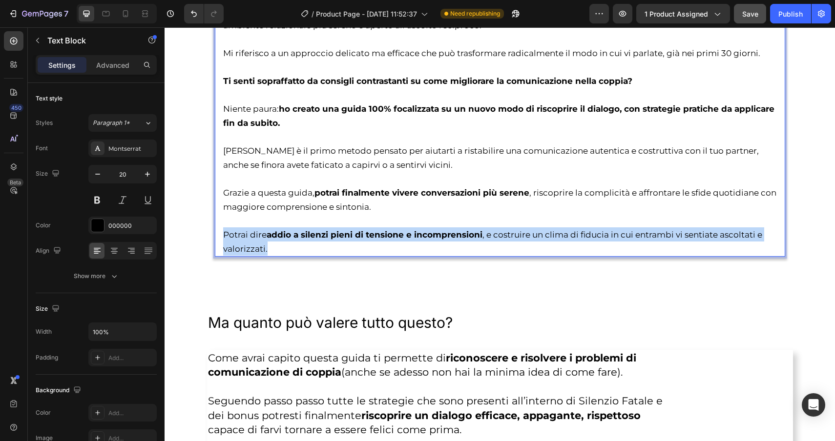
click at [311, 249] on p "Potrai dire addio a silenzi pieni di tensione e incomprensioni , e costruire un…" at bounding box center [499, 235] width 553 height 42
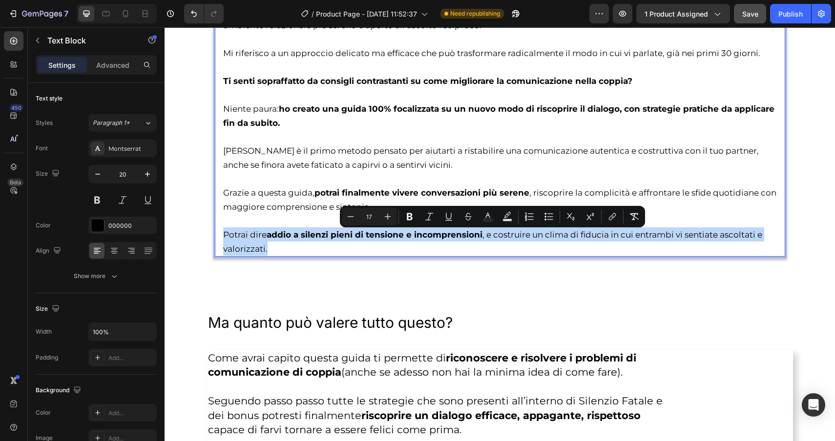
click at [311, 249] on p "Potrai dire addio a silenzi pieni di tensione e incomprensioni , e costruire un…" at bounding box center [499, 235] width 553 height 42
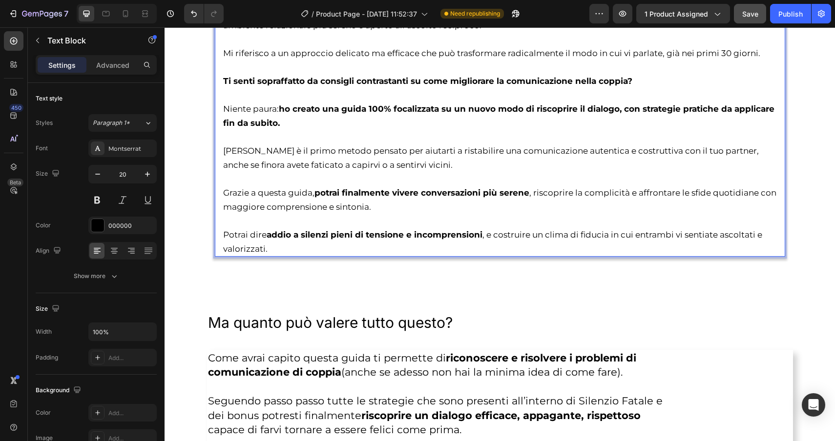
click at [311, 249] on p "Potrai dire addio a silenzi pieni di tensione e incomprensioni , e costruire un…" at bounding box center [499, 235] width 553 height 42
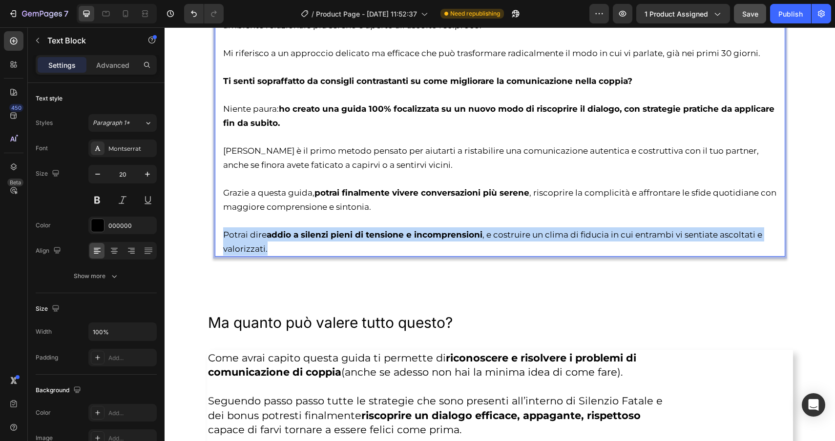
click at [311, 249] on p "Potrai dire addio a silenzi pieni di tensione e incomprensioni , e costruire un…" at bounding box center [499, 235] width 553 height 42
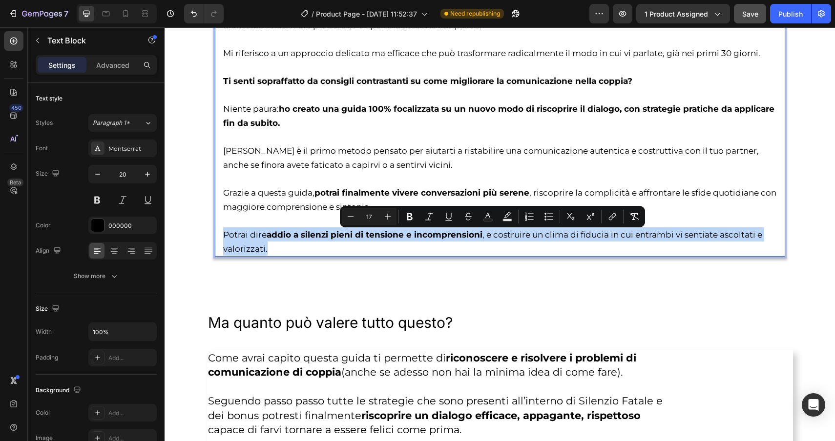
click at [311, 249] on p "Potrai dire addio a silenzi pieni di tensione e incomprensioni , e costruire un…" at bounding box center [499, 235] width 553 height 42
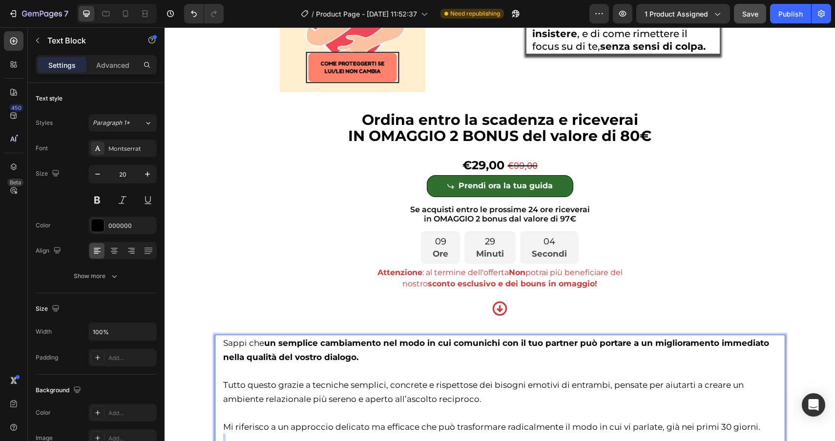
scroll to position [3739, 0]
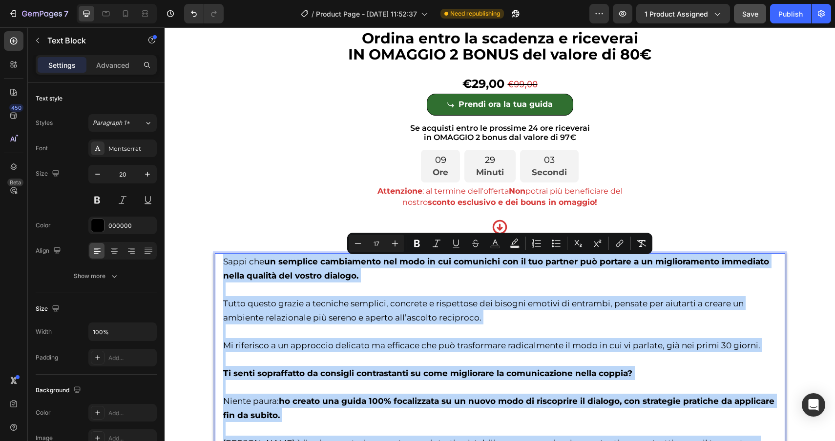
drag, startPoint x: 311, startPoint y: 249, endPoint x: 224, endPoint y: 256, distance: 87.2
click at [224, 256] on div "Sappi che un semplice cambiamento nel modo in cui comunichi con il tuo partner …" at bounding box center [499, 401] width 555 height 296
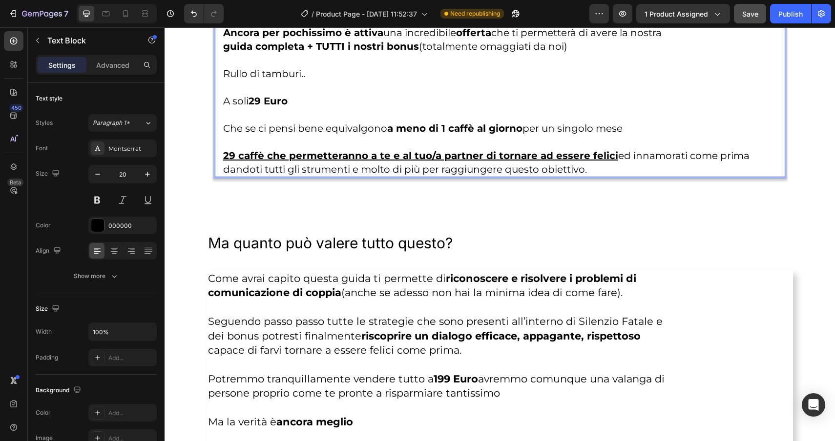
scroll to position [4228, 0]
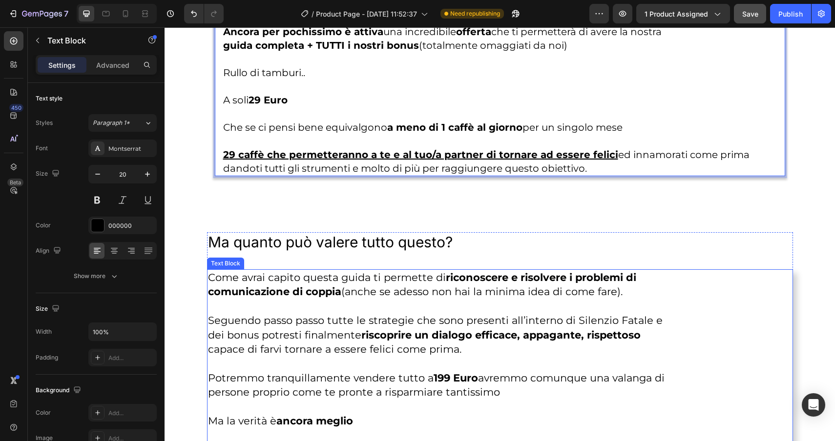
click at [355, 295] on p "Come avrai capito questa guida ti permette di riconoscere e risolvere i problem…" at bounding box center [500, 284] width 584 height 29
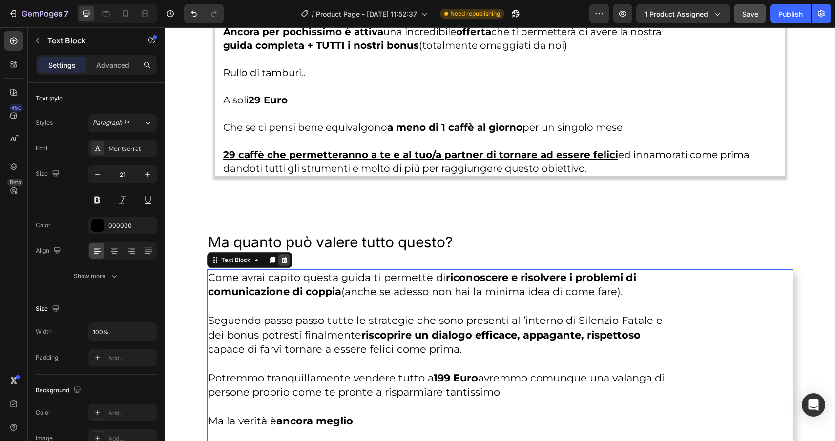
click at [282, 262] on icon at bounding box center [284, 260] width 6 height 7
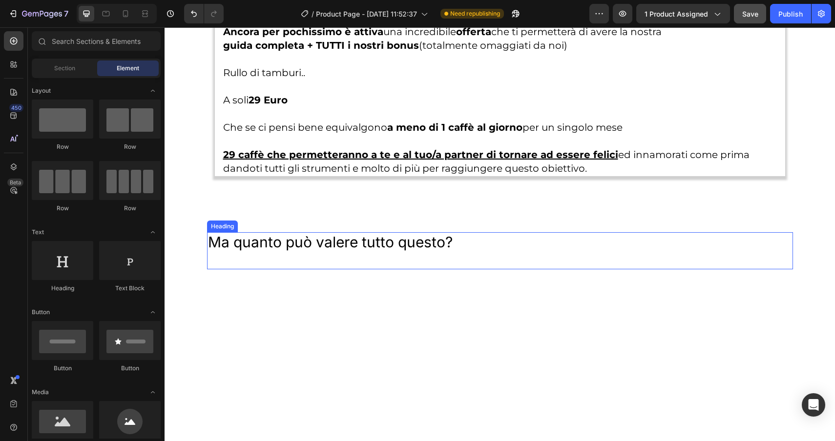
click at [300, 236] on h2 "Ma quanto può valere tutto questo?" at bounding box center [500, 250] width 586 height 37
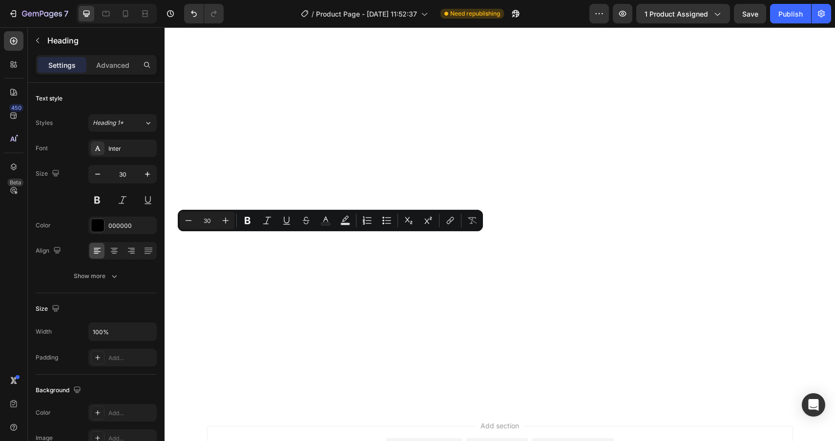
drag, startPoint x: 471, startPoint y: 249, endPoint x: 181, endPoint y: 239, distance: 290.6
copy p "Ma quanto può valere tutto questo?"
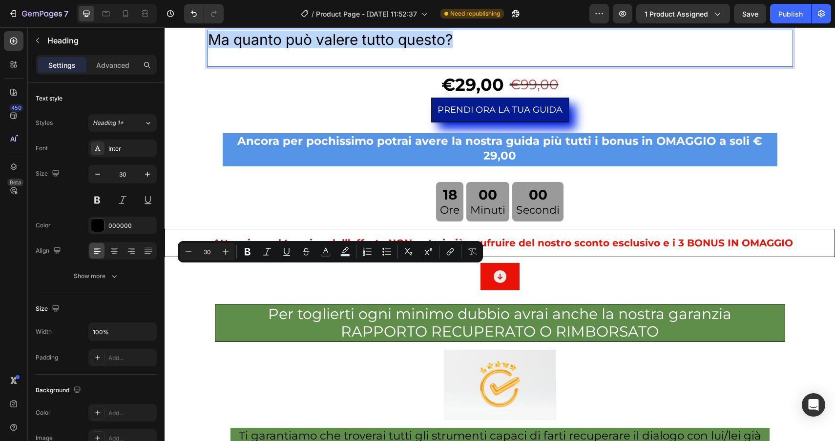
type input "16"
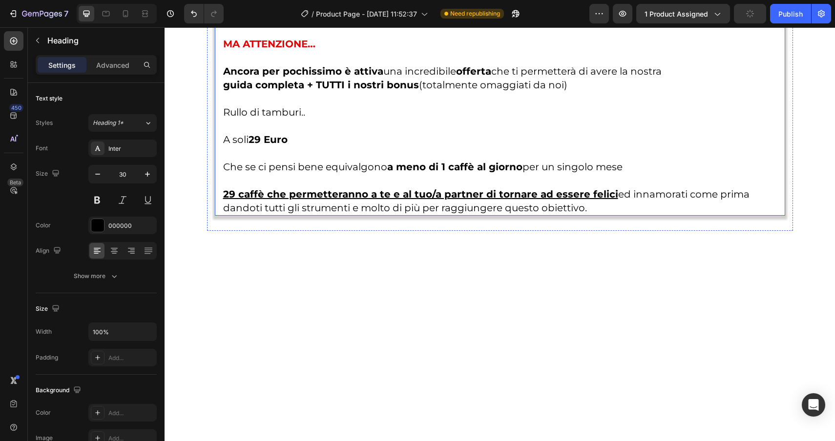
scroll to position [3730, 0]
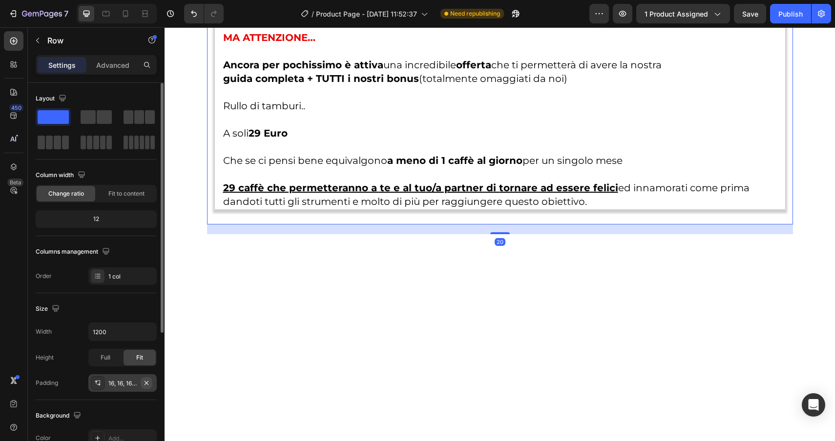
click at [148, 385] on icon "button" at bounding box center [146, 383] width 4 height 4
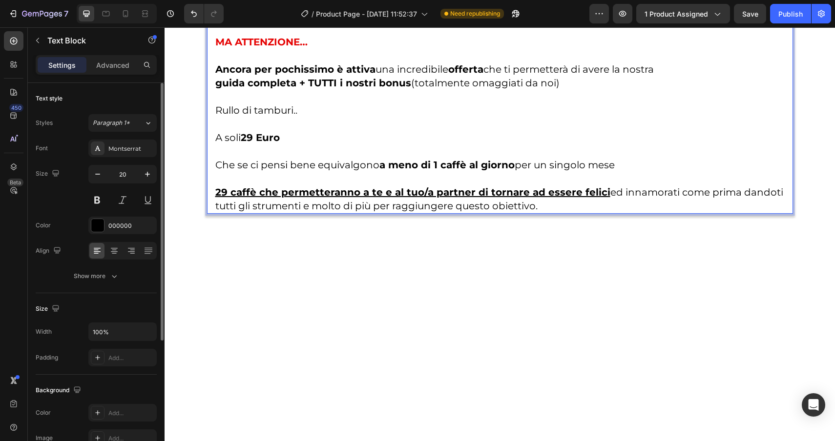
scroll to position [3728, 0]
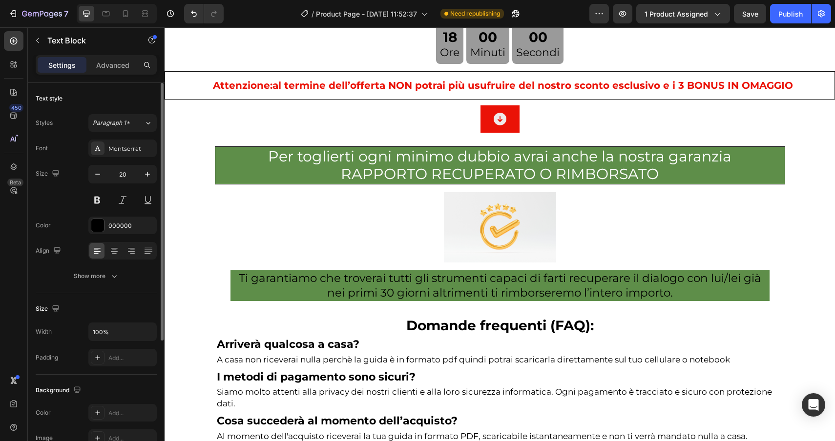
scroll to position [4275, 0]
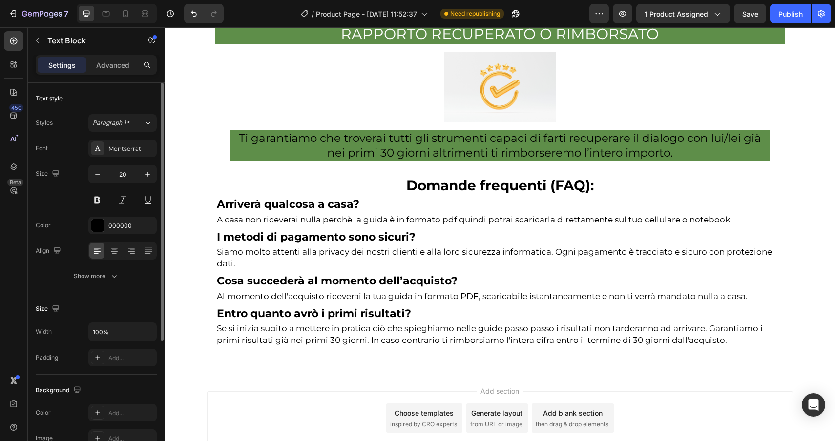
drag, startPoint x: 215, startPoint y: 270, endPoint x: 539, endPoint y: 148, distance: 346.5
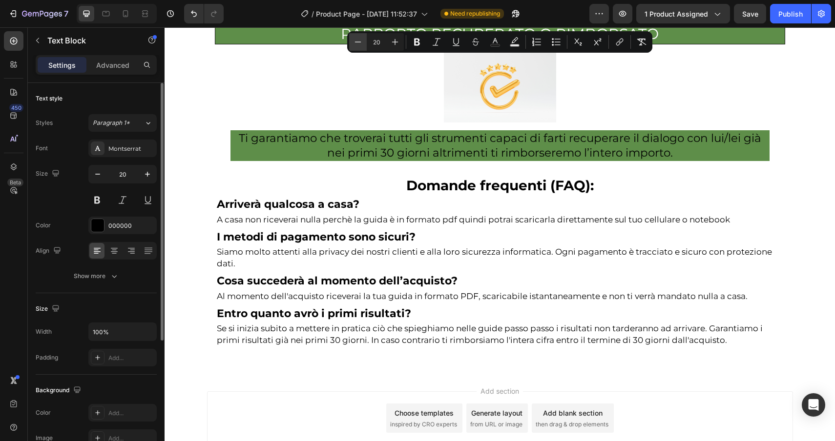
click at [353, 40] on icon "Editor contextual toolbar" at bounding box center [358, 42] width 10 height 10
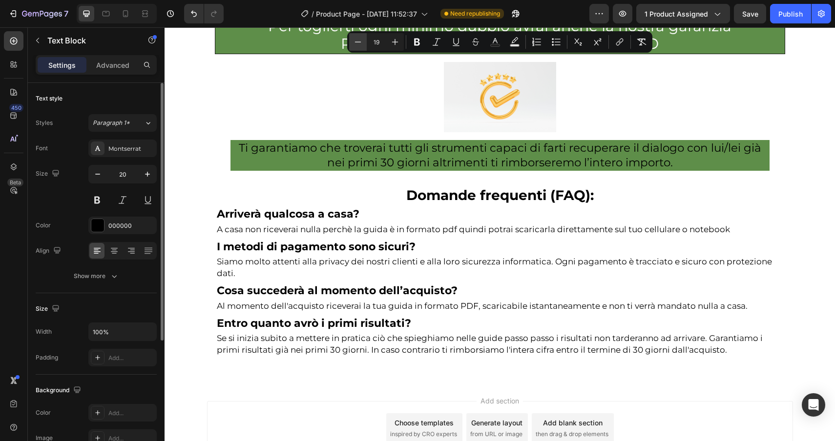
scroll to position [4278, 0]
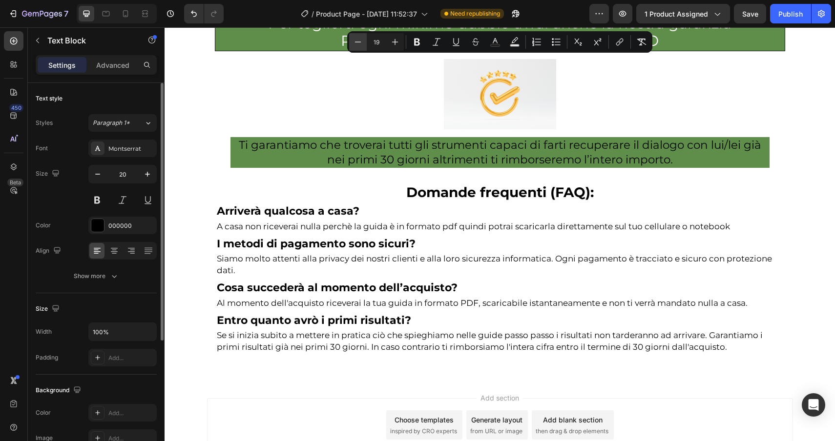
click at [353, 40] on icon "Editor contextual toolbar" at bounding box center [358, 42] width 10 height 10
click at [351, 42] on button "Minus" at bounding box center [358, 42] width 18 height 18
type input "17"
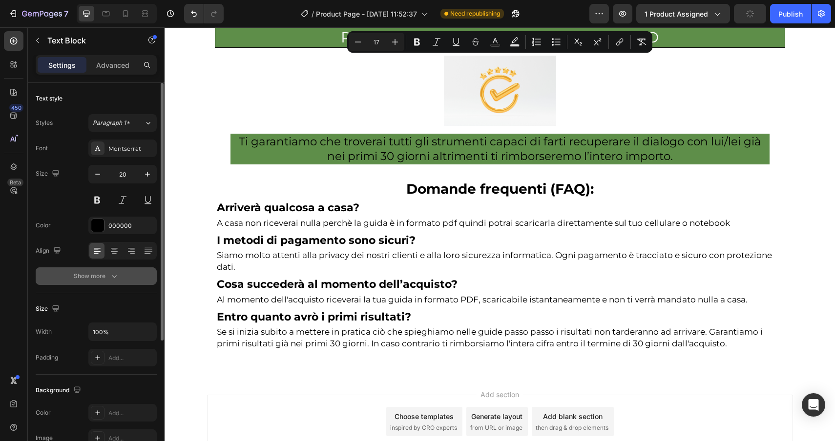
click at [106, 279] on div "Show more" at bounding box center [96, 276] width 45 height 10
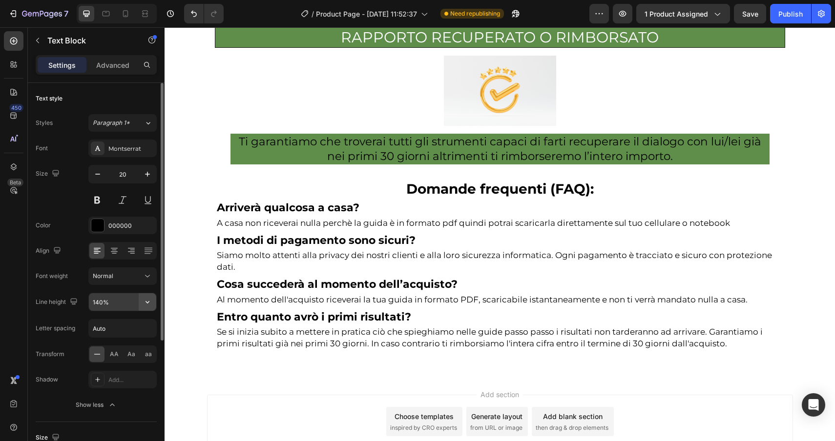
click at [149, 303] on icon "button" at bounding box center [148, 302] width 10 height 10
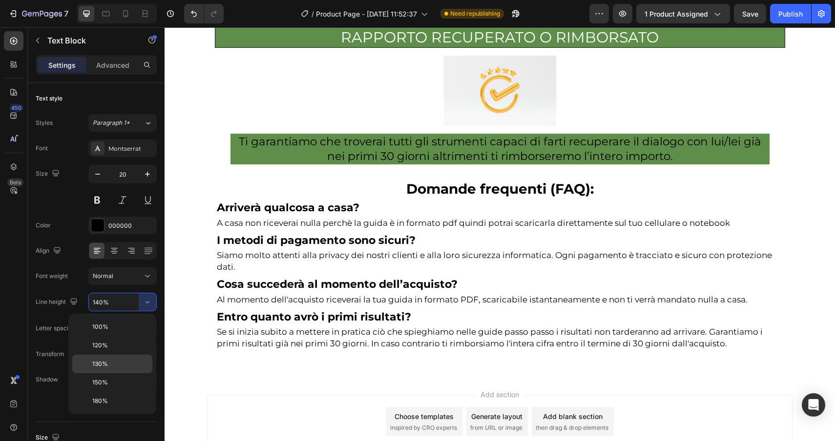
click at [116, 363] on p "130%" at bounding box center [120, 364] width 56 height 9
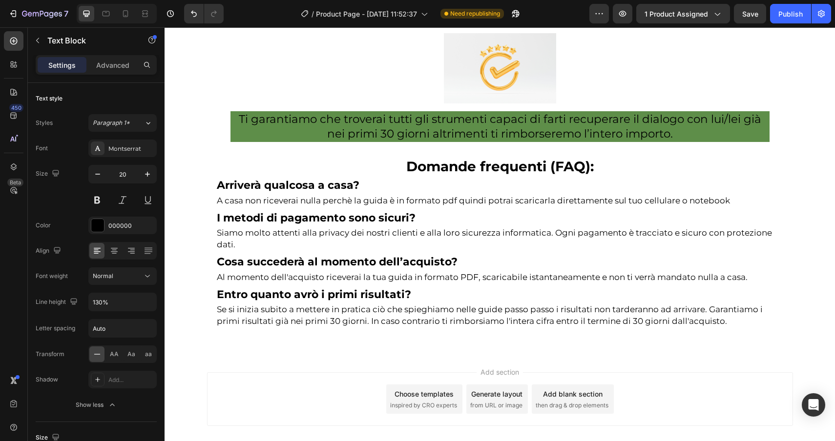
scroll to position [4248, 0]
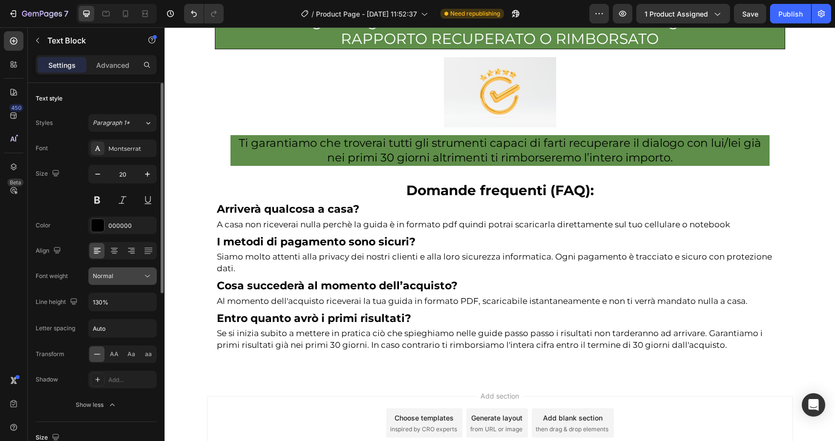
click at [93, 282] on button "Normal" at bounding box center [122, 276] width 68 height 18
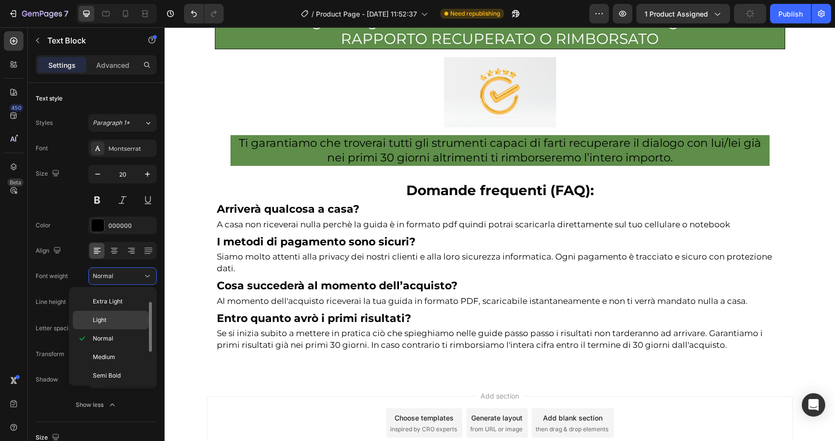
scroll to position [18, 0]
click at [119, 354] on p "Medium" at bounding box center [119, 356] width 52 height 9
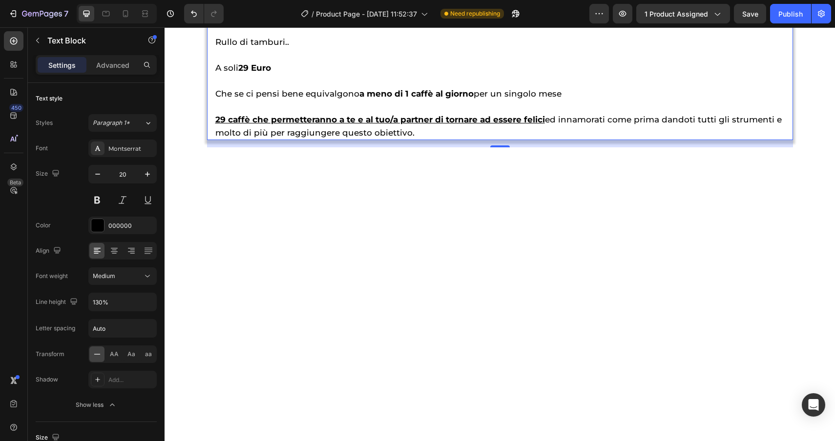
scroll to position [3796, 0]
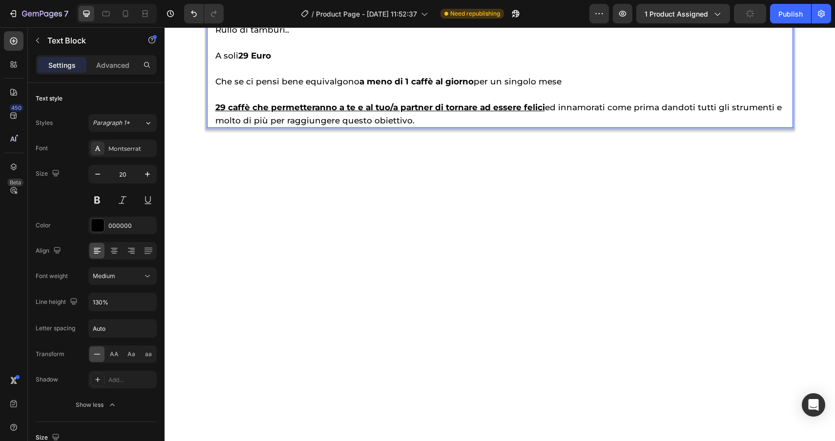
scroll to position [3858, 0]
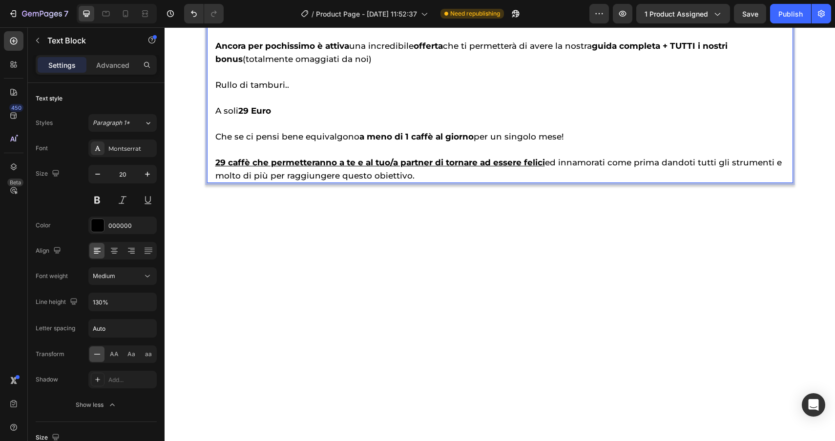
scroll to position [3727, 0]
click at [126, 12] on icon at bounding box center [126, 14] width 10 height 10
type input "180%"
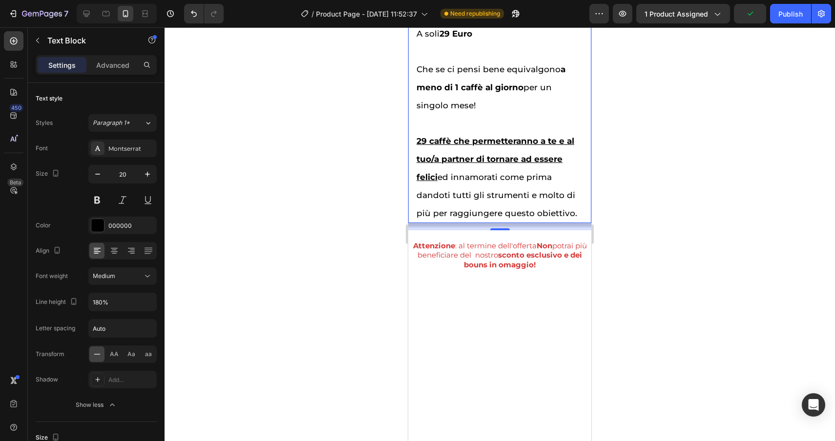
scroll to position [5728, 0]
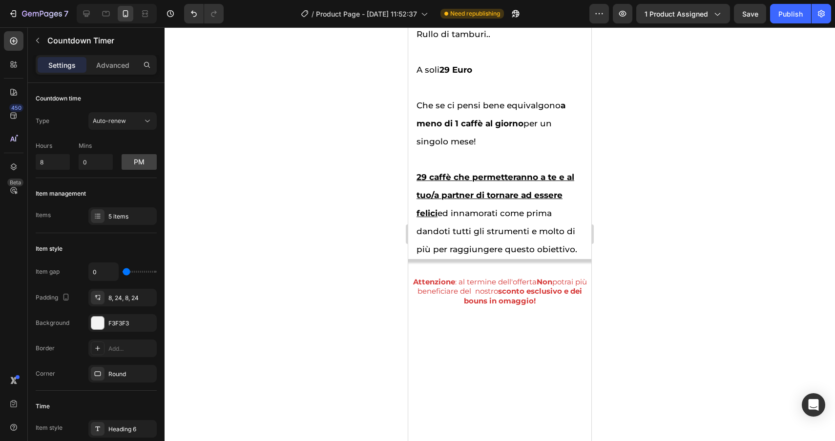
drag, startPoint x: 504, startPoint y: 128, endPoint x: 504, endPoint y: 143, distance: 14.6
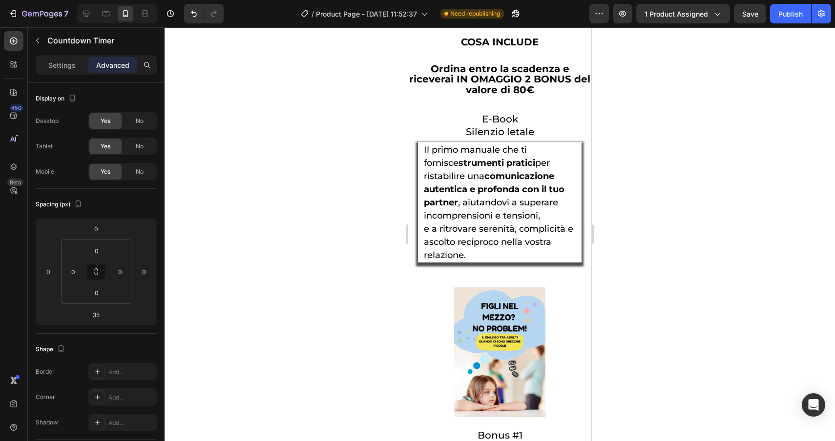
scroll to position [4233, 0]
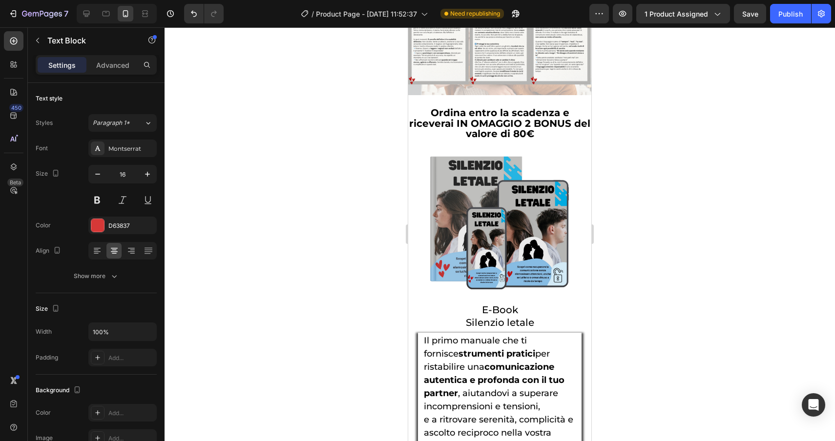
scroll to position [4304, 0]
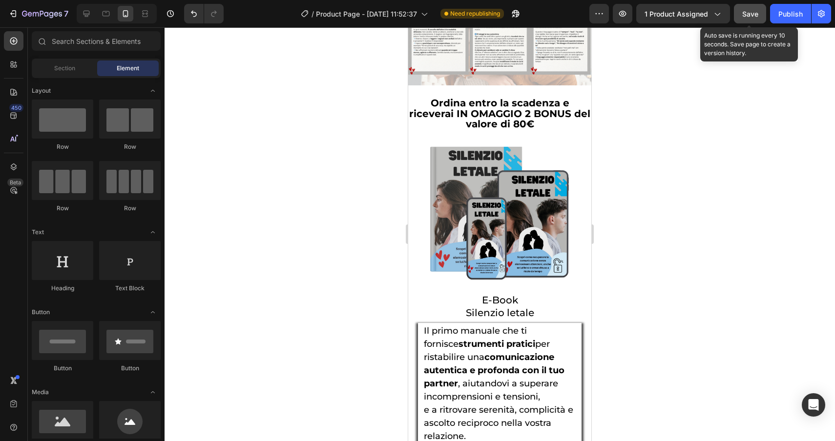
click at [754, 19] on button "Save" at bounding box center [750, 14] width 32 height 20
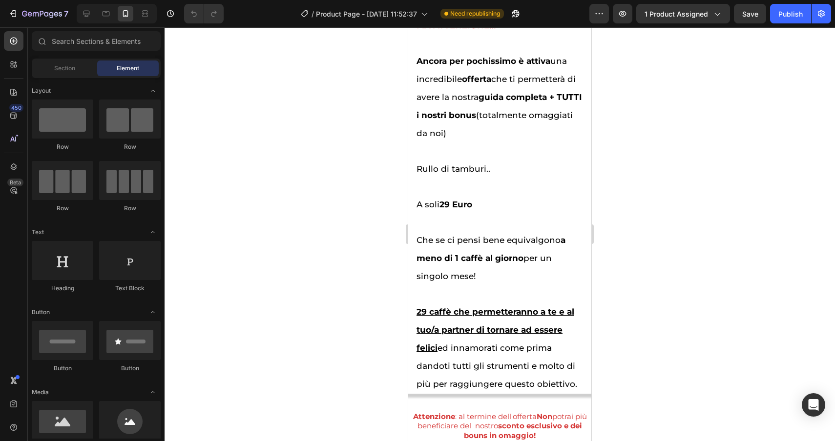
scroll to position [4369, 0]
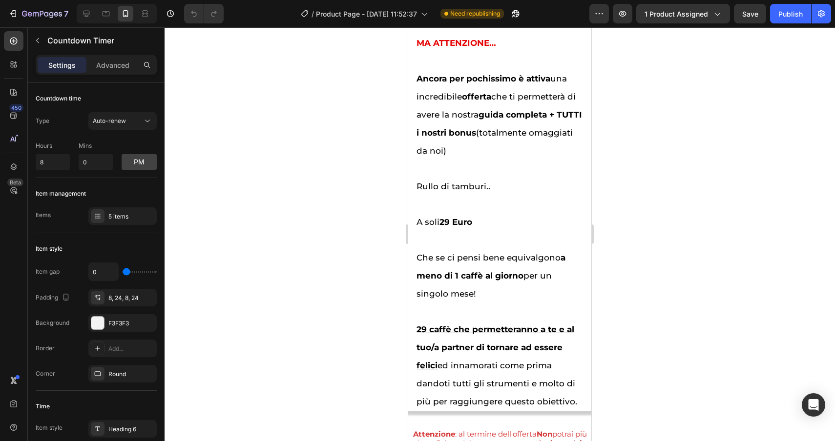
drag, startPoint x: 506, startPoint y: 284, endPoint x: 505, endPoint y: 295, distance: 11.8
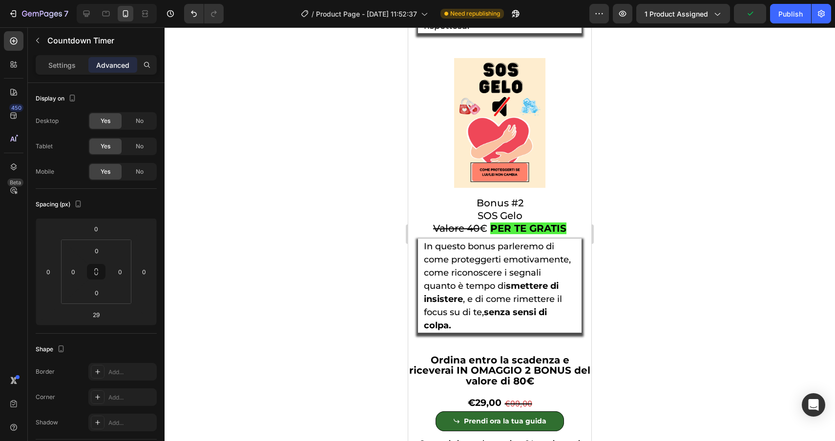
scroll to position [3445, 0]
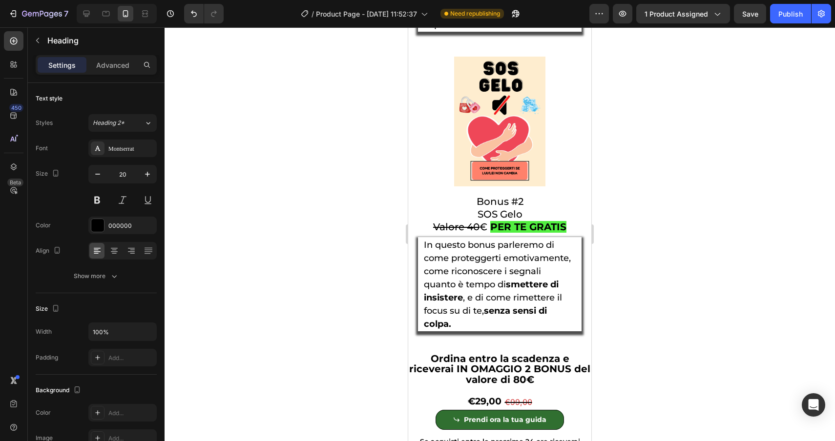
drag, startPoint x: 524, startPoint y: 368, endPoint x: 490, endPoint y: 368, distance: 33.7
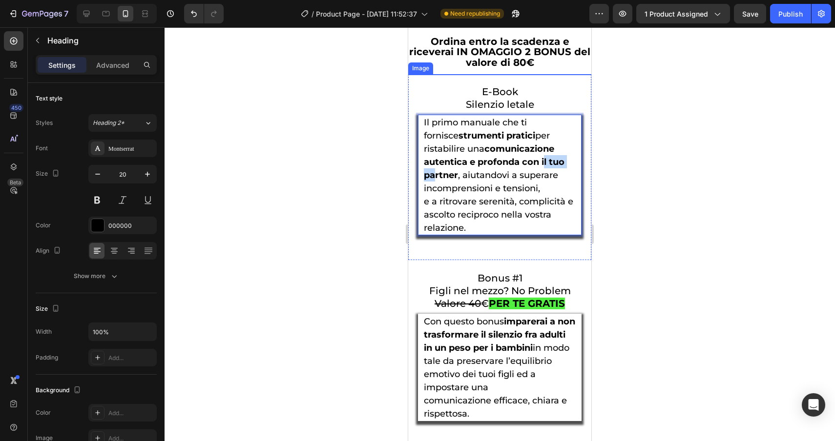
scroll to position [3055, 0]
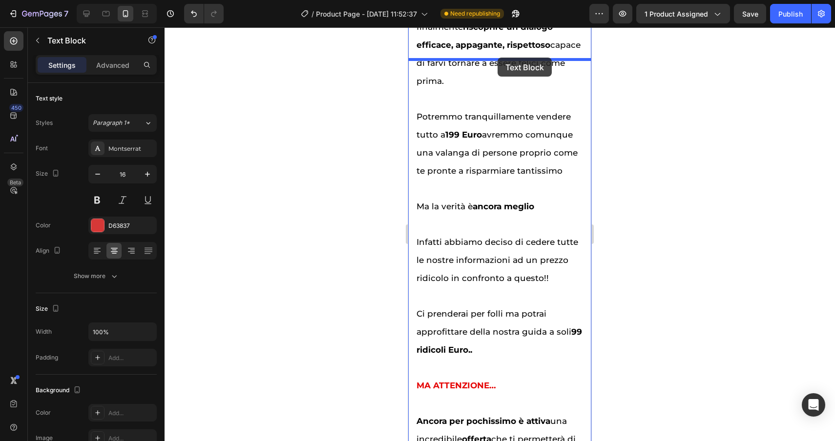
scroll to position [4576, 0]
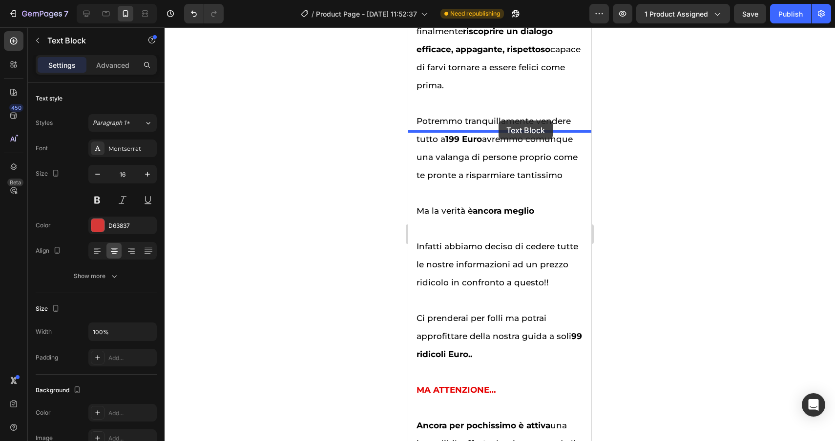
drag, startPoint x: 443, startPoint y: 310, endPoint x: 498, endPoint y: 122, distance: 196.4
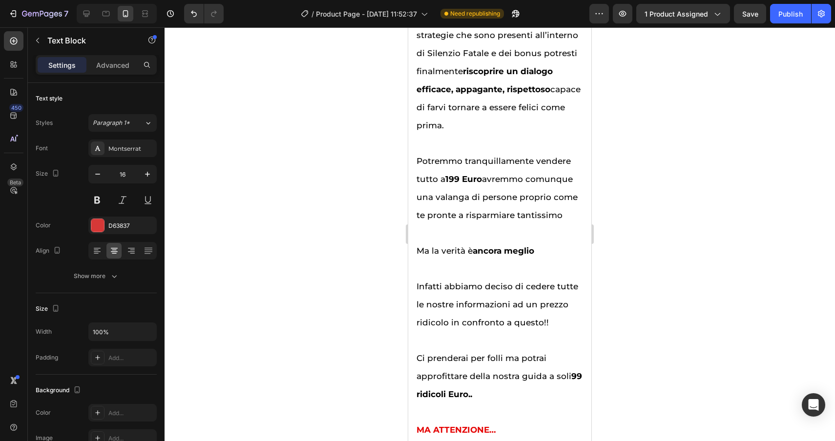
drag, startPoint x: 430, startPoint y: 122, endPoint x: 490, endPoint y: 173, distance: 78.6
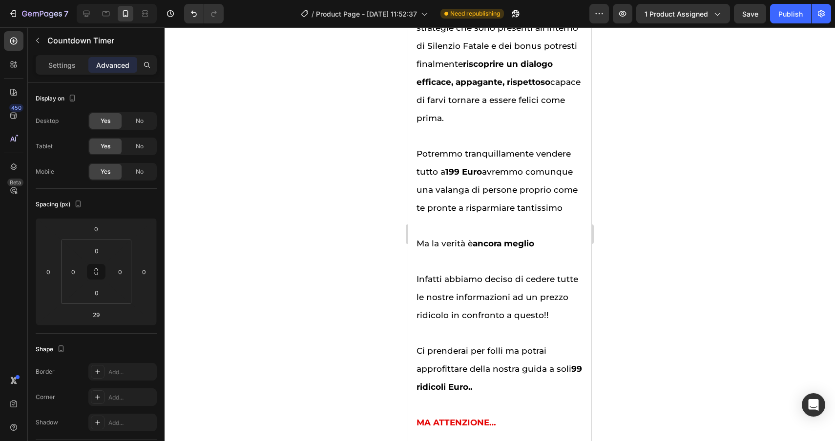
drag, startPoint x: 506, startPoint y: 129, endPoint x: 504, endPoint y: 122, distance: 7.6
type input "14"
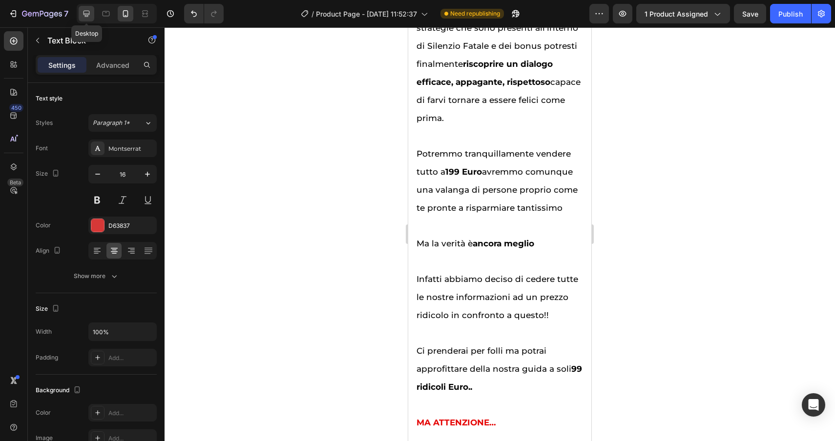
click at [86, 13] on icon at bounding box center [86, 14] width 6 height 6
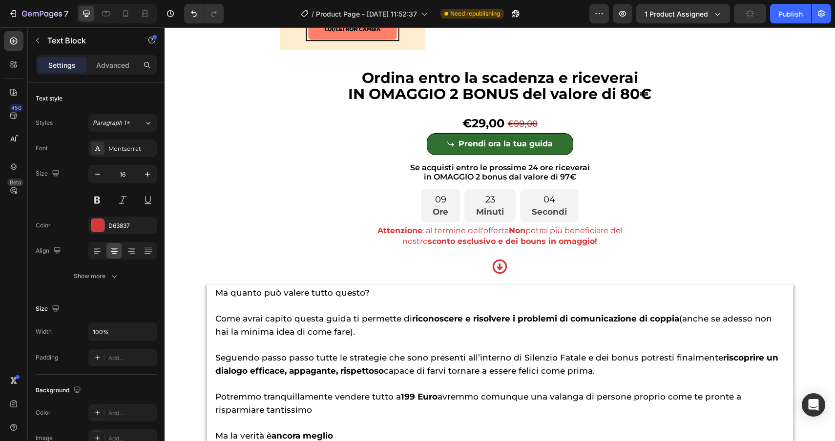
scroll to position [2490, 0]
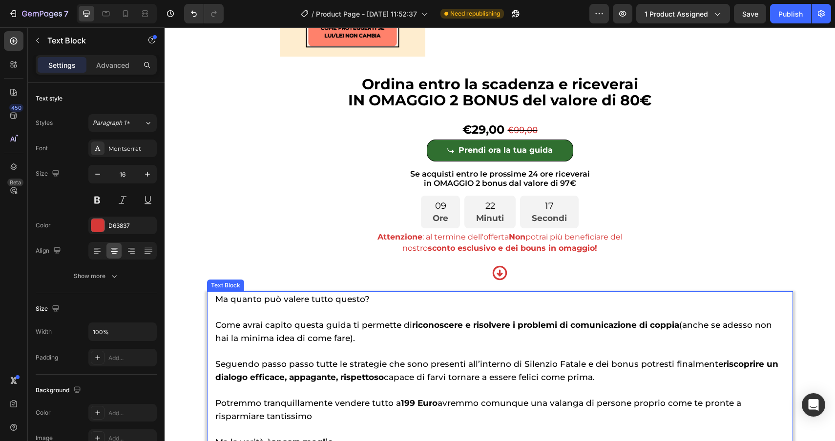
click at [233, 289] on div "Text Block" at bounding box center [225, 285] width 33 height 9
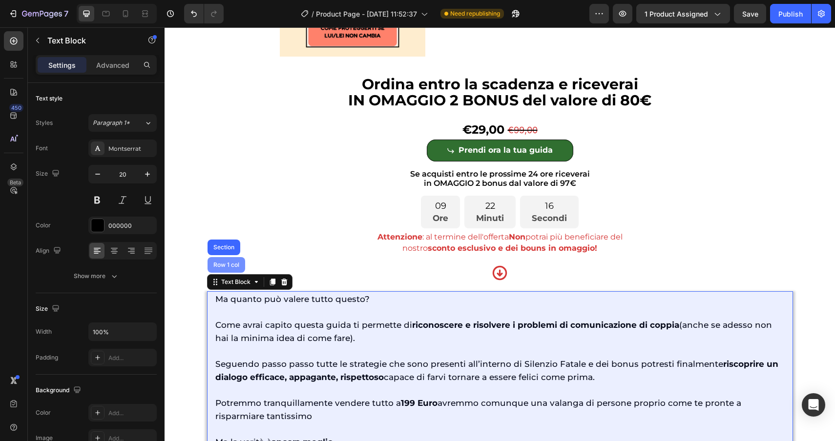
click at [232, 273] on div "Row 1 col" at bounding box center [226, 265] width 38 height 16
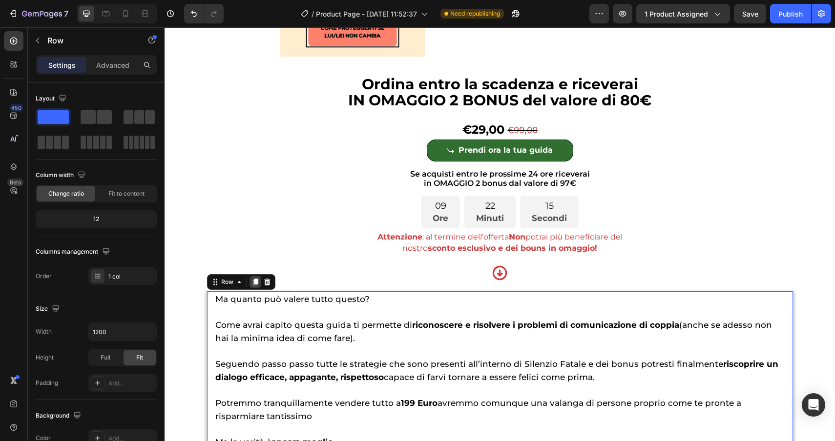
click at [255, 283] on icon at bounding box center [254, 282] width 5 height 7
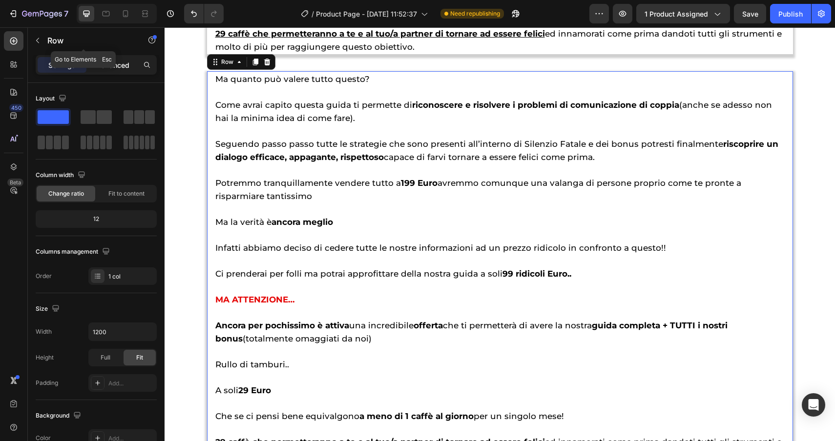
scroll to position [3131, 0]
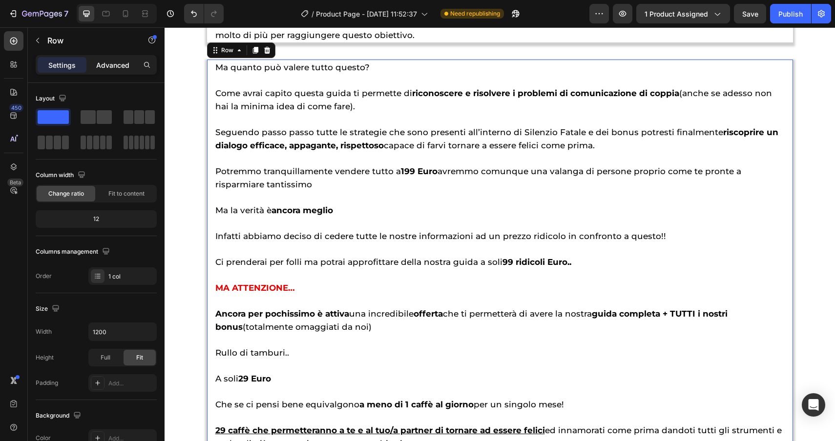
click at [118, 64] on p "Advanced" at bounding box center [112, 65] width 33 height 10
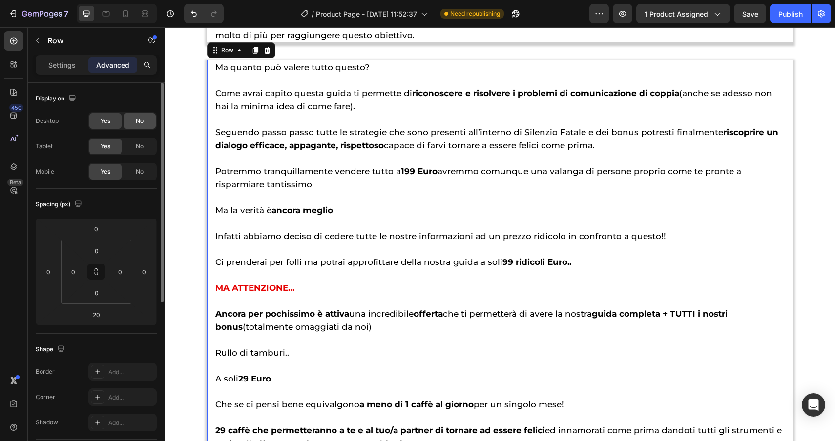
click at [136, 125] on div "No" at bounding box center [139, 121] width 32 height 16
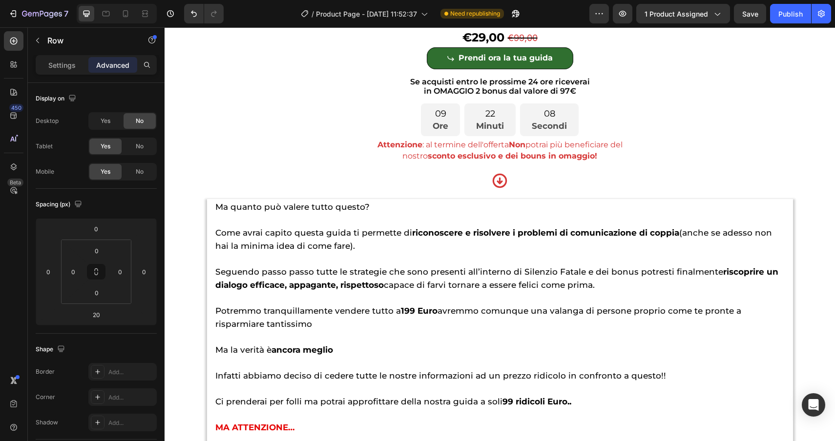
scroll to position [2574, 0]
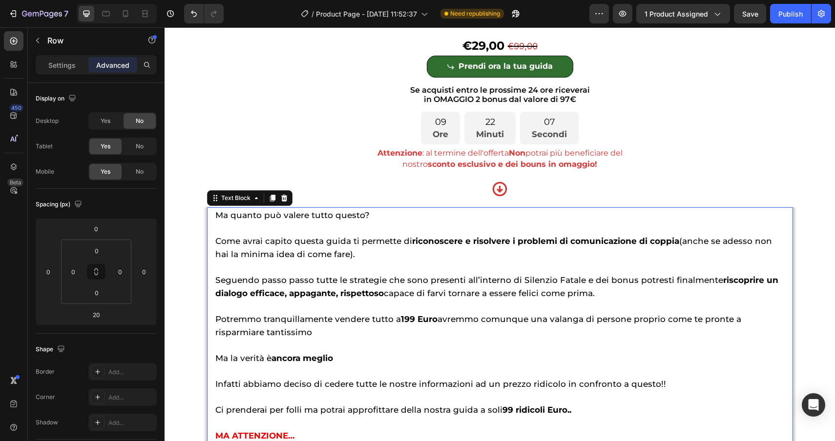
click at [264, 213] on span "Ma quanto può valere tutto questo?" at bounding box center [292, 215] width 154 height 10
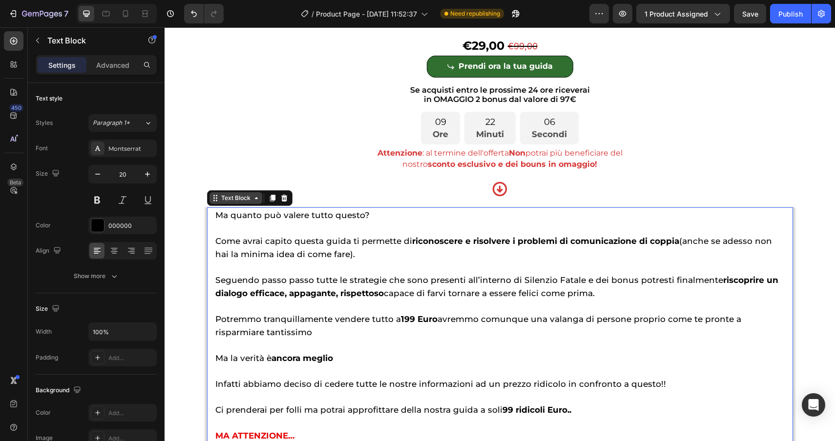
click at [244, 200] on div "Text Block" at bounding box center [235, 198] width 33 height 9
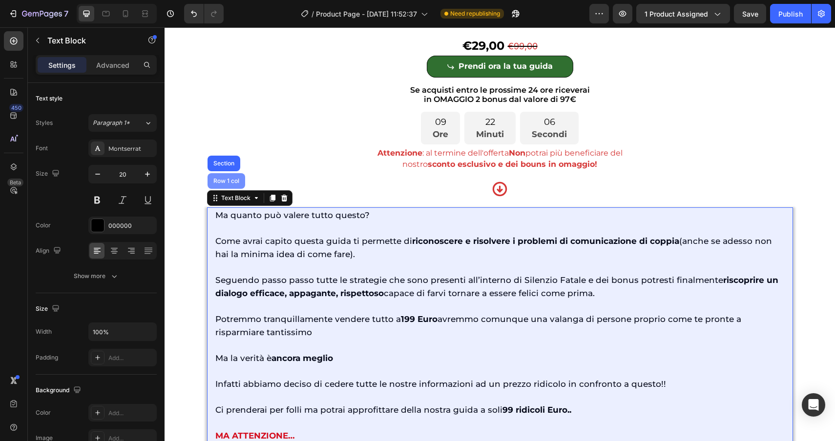
click at [230, 182] on div "Row 1 col" at bounding box center [226, 181] width 30 height 6
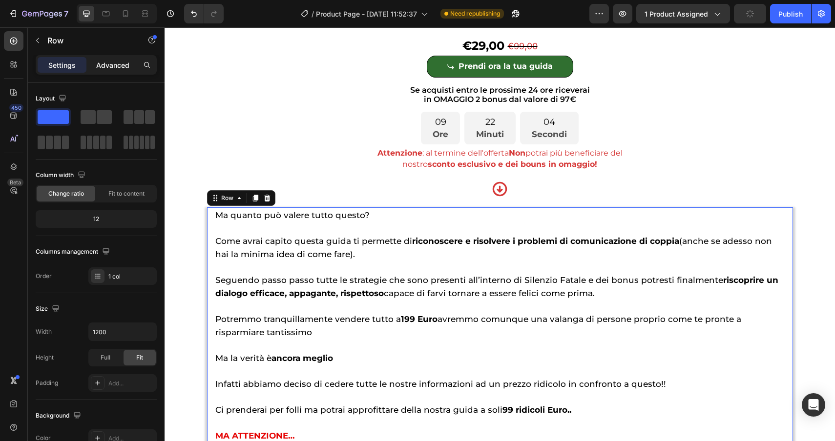
click at [113, 61] on p "Advanced" at bounding box center [112, 65] width 33 height 10
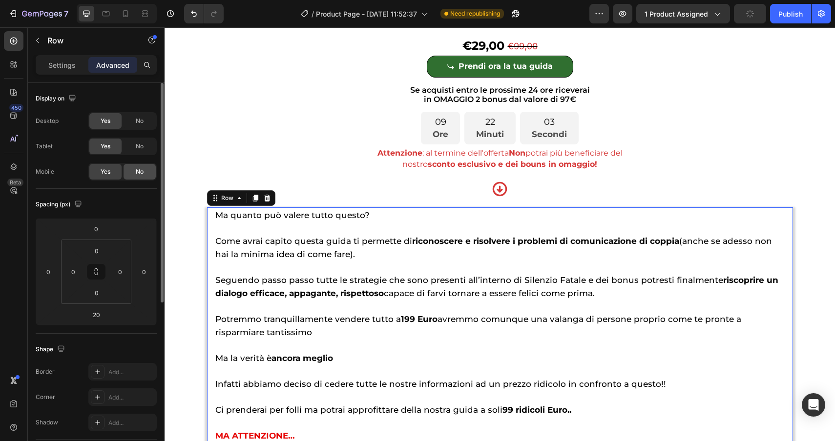
click at [140, 172] on span "No" at bounding box center [140, 171] width 8 height 9
click at [125, 18] on icon at bounding box center [126, 14] width 10 height 10
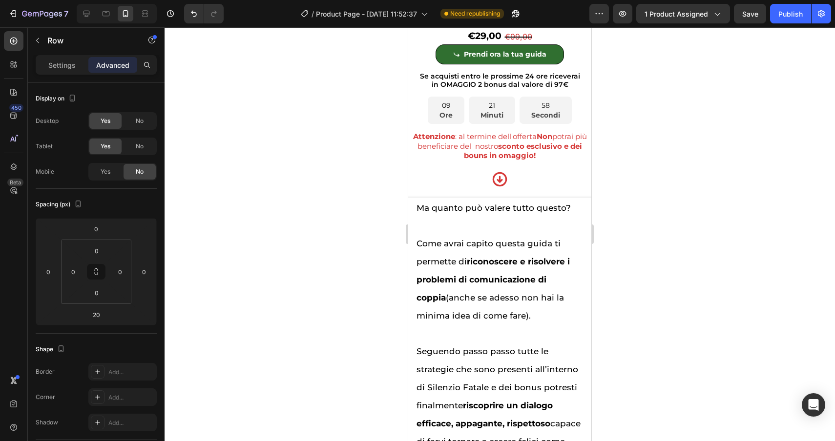
scroll to position [4511, 0]
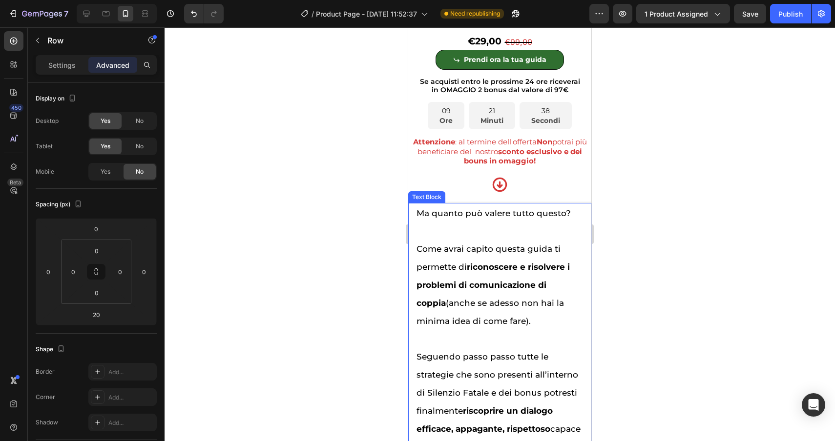
click at [510, 265] on span "Come avrai capito questa guida ti permette di riconoscere e risolvere i problem…" at bounding box center [492, 285] width 153 height 82
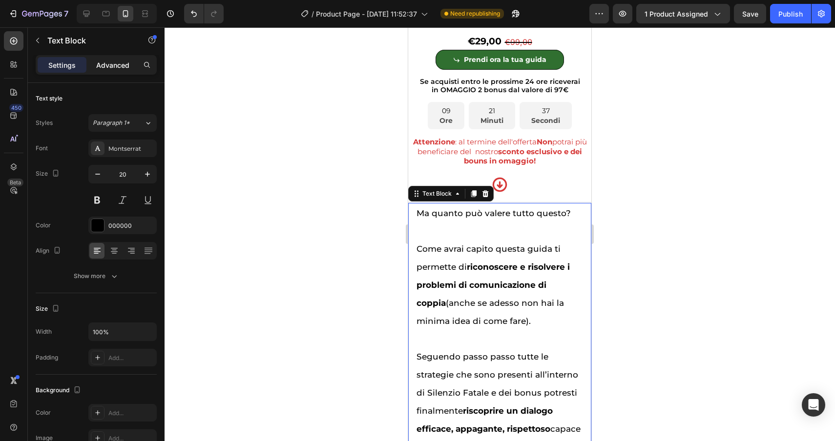
click at [111, 70] on div "Advanced" at bounding box center [112, 65] width 49 height 16
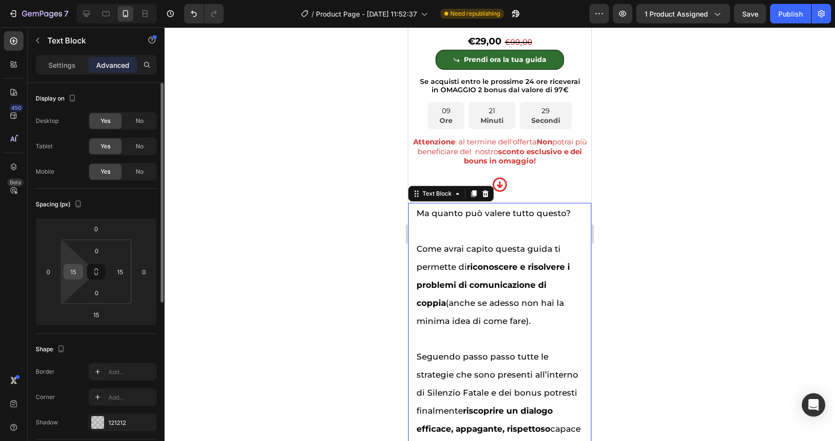
click at [78, 273] on input "15" at bounding box center [73, 272] width 15 height 15
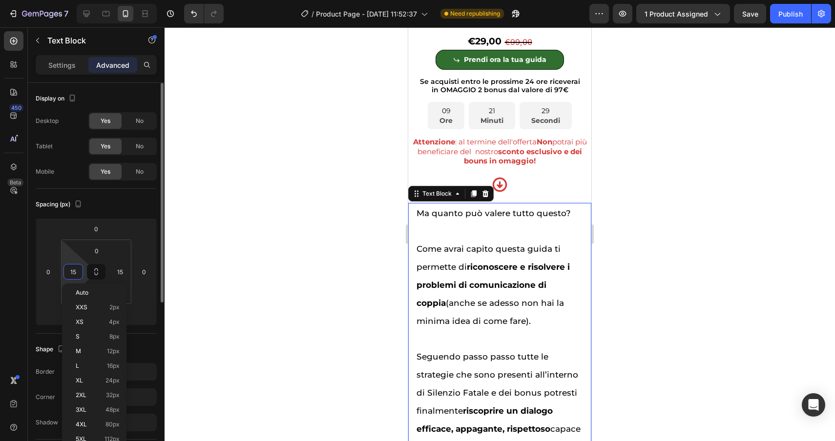
click at [78, 273] on input "15" at bounding box center [73, 272] width 15 height 15
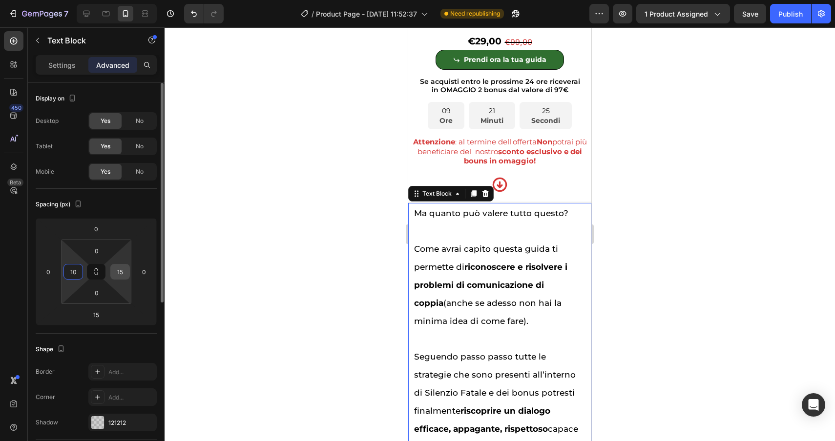
type input "10"
click at [123, 273] on input "15" at bounding box center [120, 272] width 15 height 15
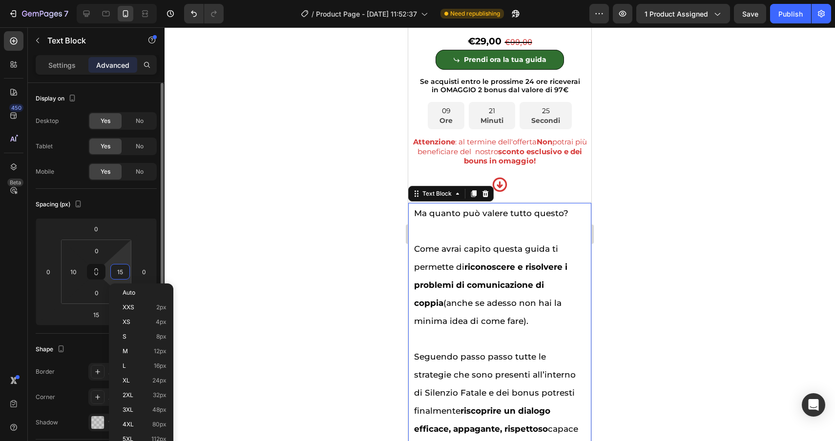
click at [123, 273] on input "15" at bounding box center [120, 272] width 15 height 15
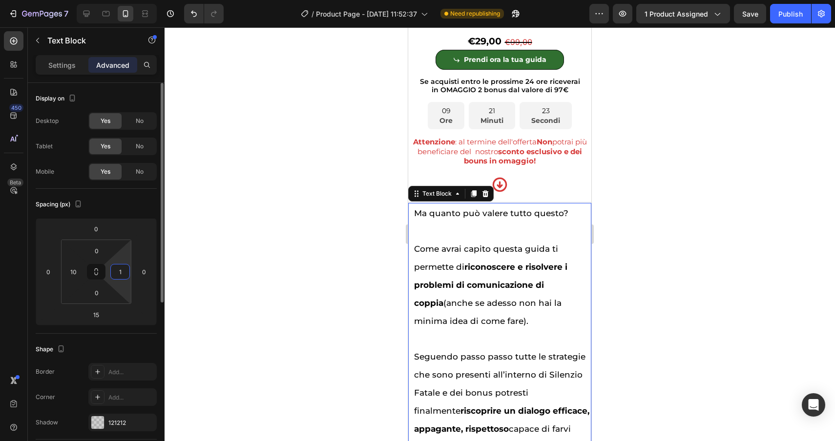
type input "10"
click at [342, 221] on div at bounding box center [499, 234] width 670 height 414
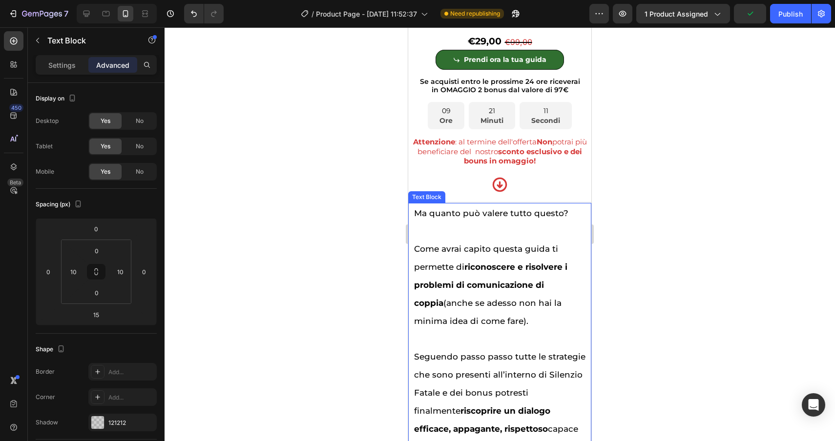
click at [443, 198] on div "Text Block" at bounding box center [436, 193] width 33 height 9
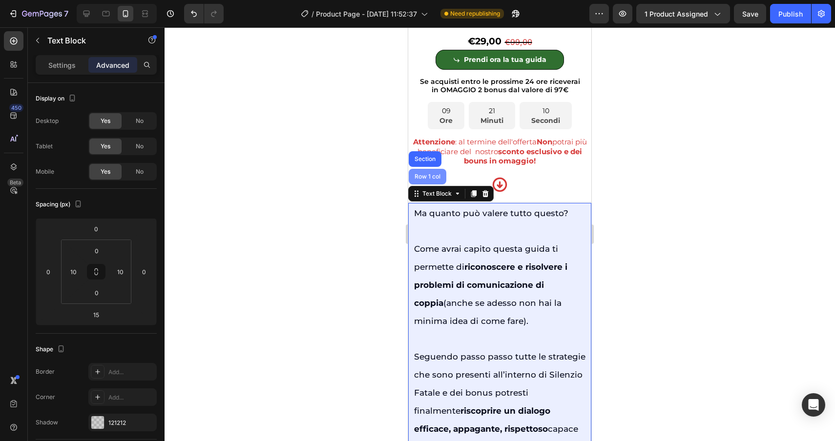
click at [427, 180] on div "Row 1 col" at bounding box center [427, 177] width 30 height 6
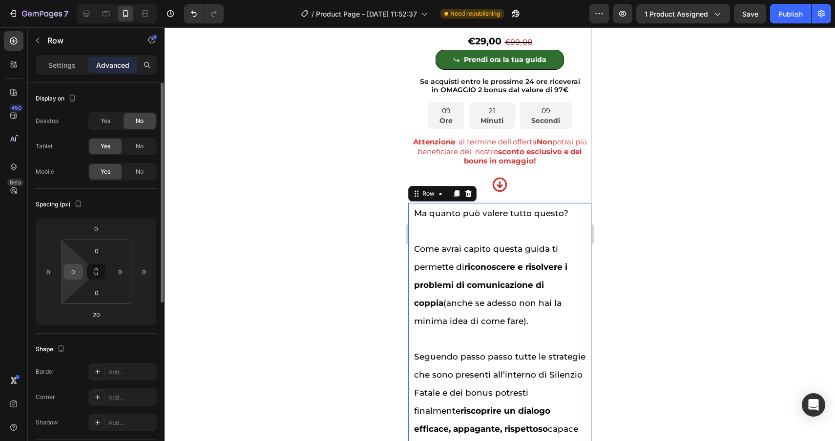
click at [74, 273] on input "0" at bounding box center [73, 272] width 15 height 15
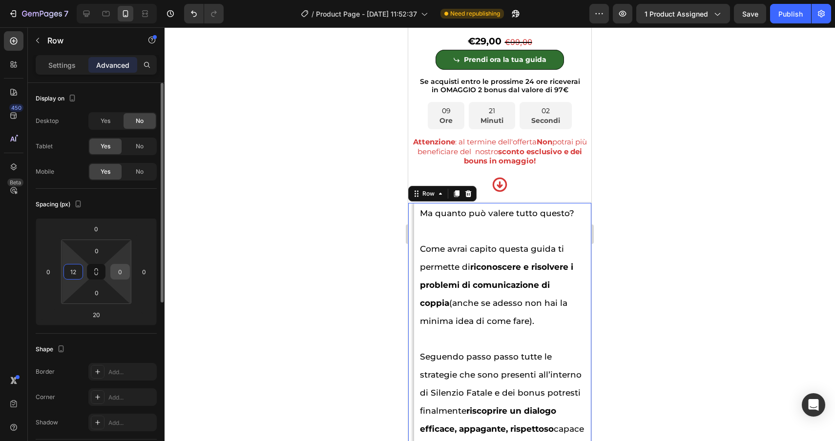
type input "12"
click at [117, 273] on input "0" at bounding box center [120, 272] width 15 height 15
type input "12"
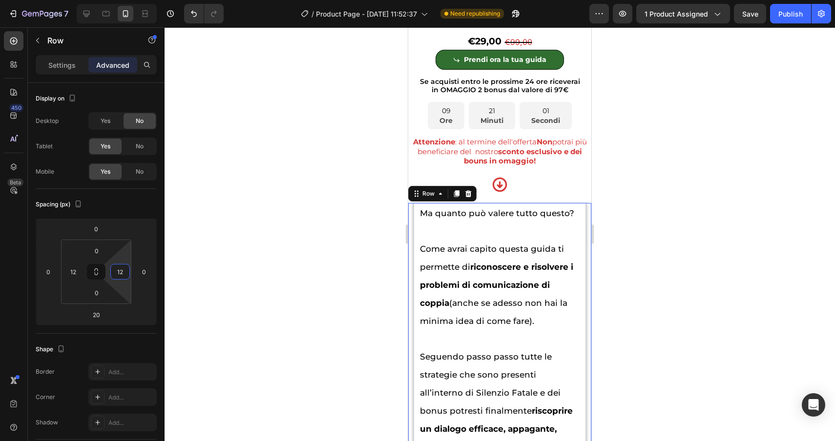
click at [282, 294] on div at bounding box center [499, 234] width 670 height 414
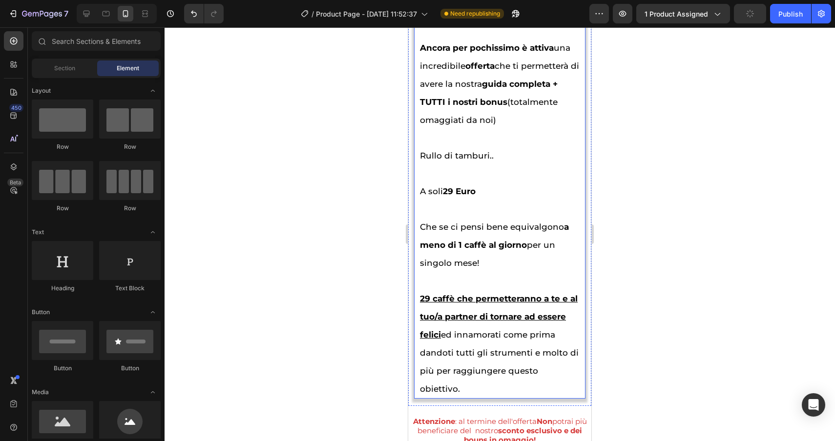
scroll to position [5296, 0]
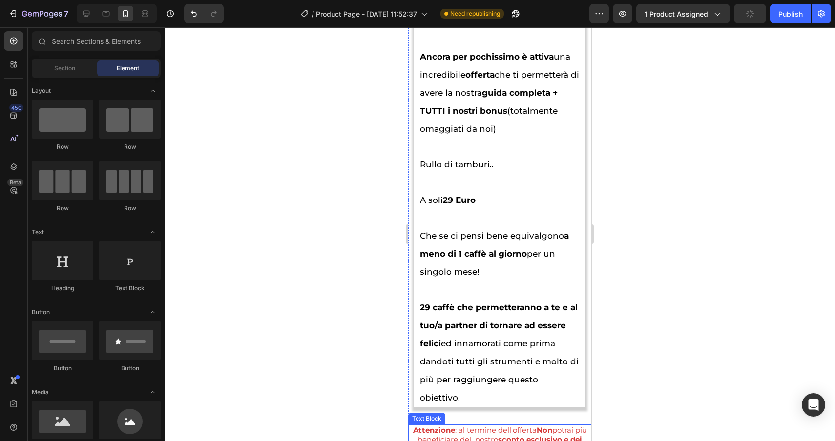
click at [466, 426] on span "Attenzione : al termine dell'offerta Non potrai più beneficiare del nostro scon…" at bounding box center [500, 440] width 174 height 28
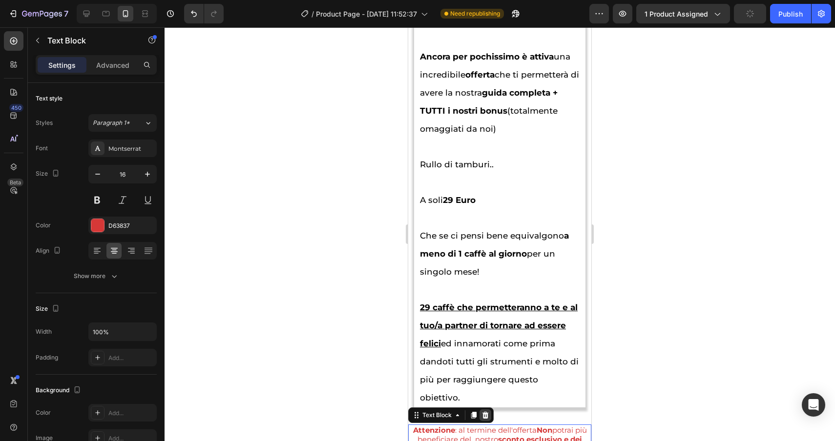
click at [485, 409] on div at bounding box center [485, 415] width 12 height 12
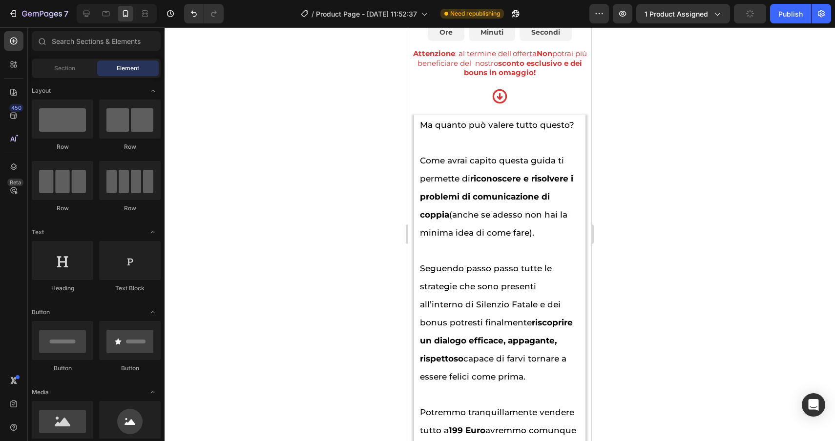
scroll to position [4598, 0]
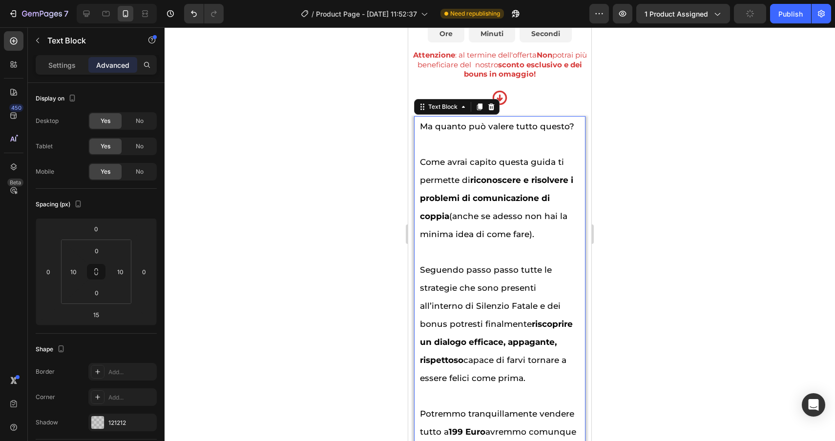
click at [495, 239] on span "Come avrai capito questa guida ti permette di riconoscere e risolvere i problem…" at bounding box center [496, 198] width 153 height 82
click at [67, 69] on p "Settings" at bounding box center [61, 65] width 27 height 10
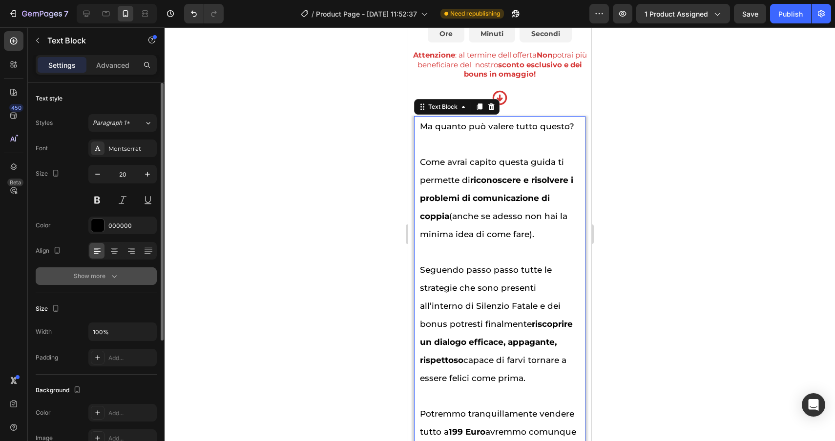
click at [82, 280] on div "Show more" at bounding box center [96, 276] width 45 height 10
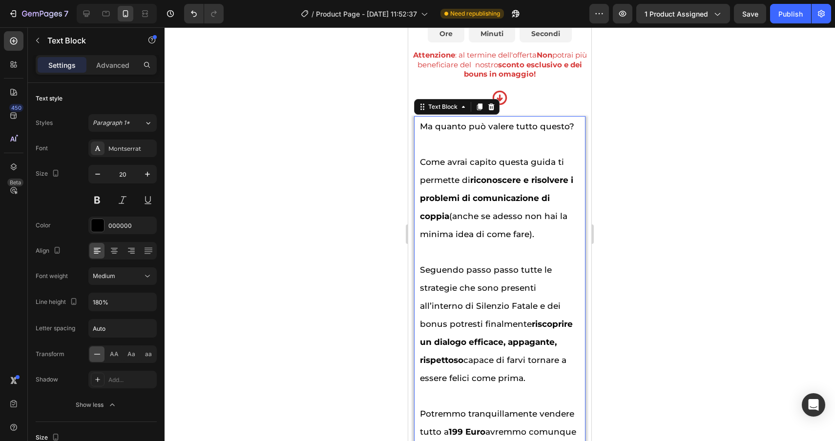
click at [517, 239] on span "Come avrai capito questa guida ti permette di riconoscere e risolvere i problem…" at bounding box center [496, 198] width 153 height 82
click at [141, 302] on button "button" at bounding box center [148, 302] width 18 height 18
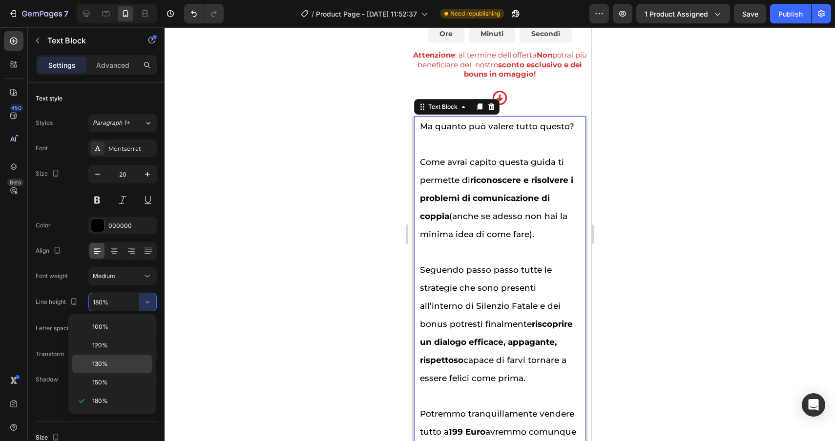
click at [106, 366] on span "130%" at bounding box center [100, 364] width 16 height 9
type input "130%"
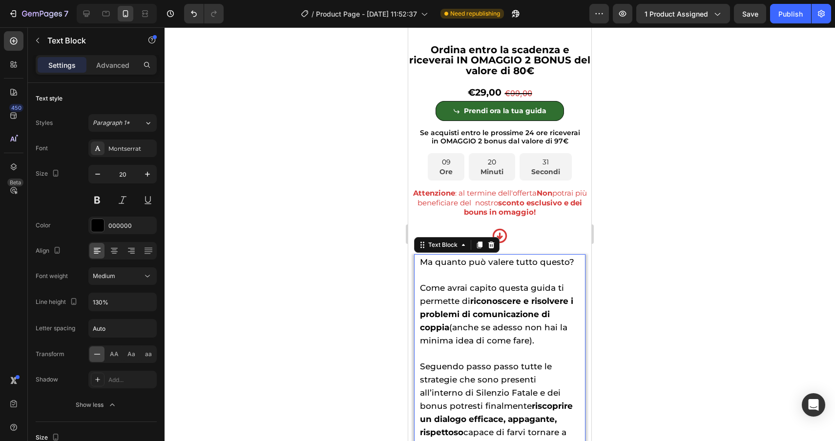
scroll to position [4454, 0]
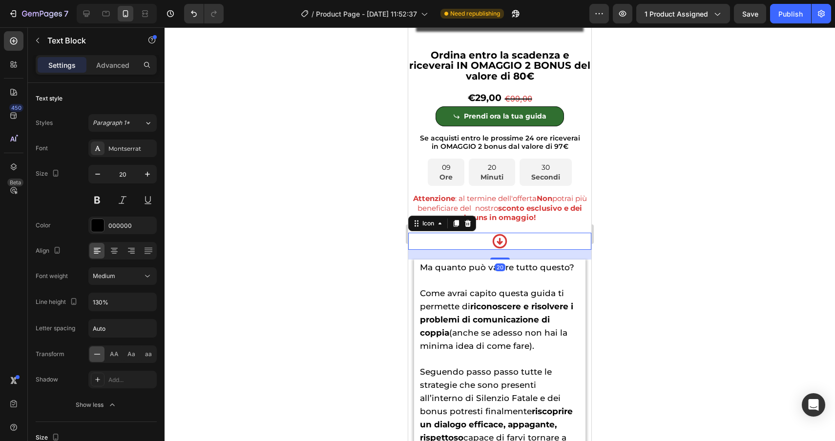
click at [563, 250] on div "Icon 20" at bounding box center [499, 241] width 183 height 17
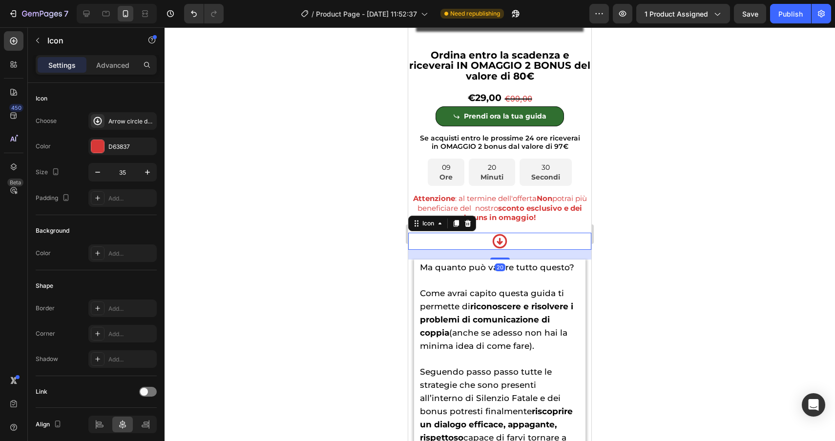
click at [635, 276] on div at bounding box center [499, 234] width 670 height 414
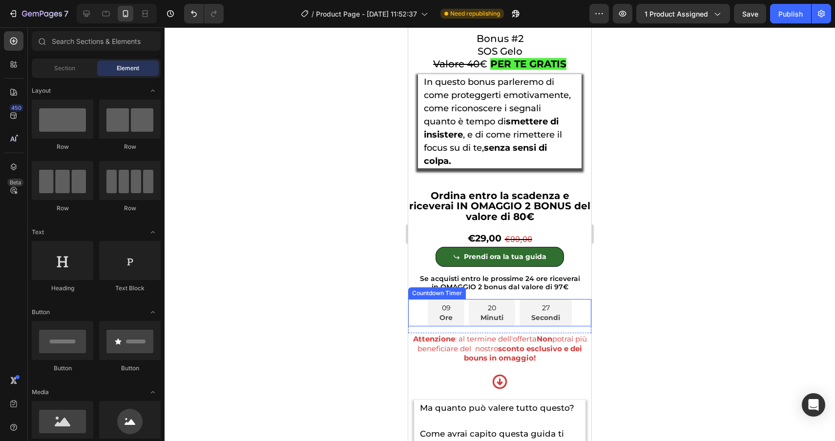
scroll to position [4310, 0]
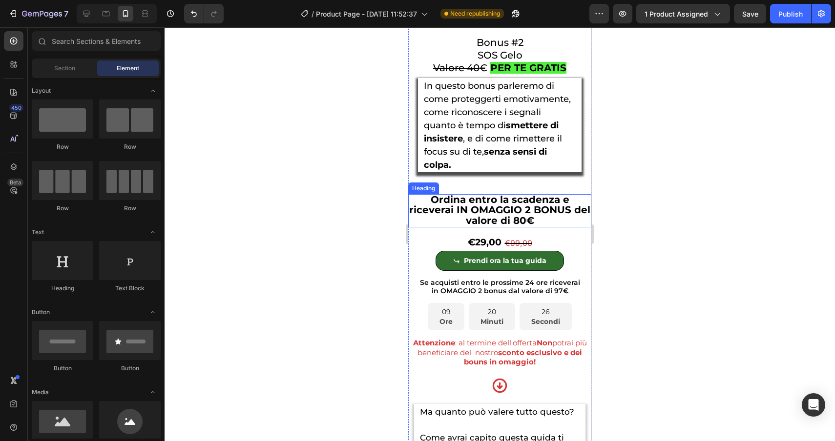
click at [529, 226] on span "Ordina entro la scadenza e riceverai IN OMAGGIO 2 BONUS del valore di 80€" at bounding box center [499, 210] width 181 height 33
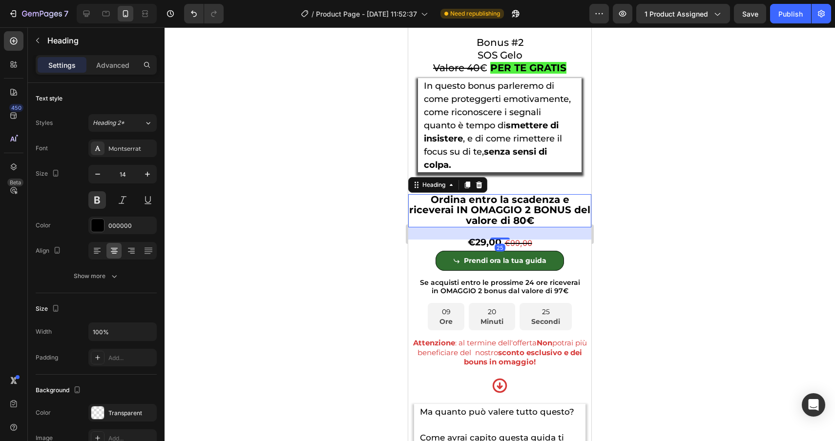
click at [632, 266] on div at bounding box center [499, 234] width 670 height 414
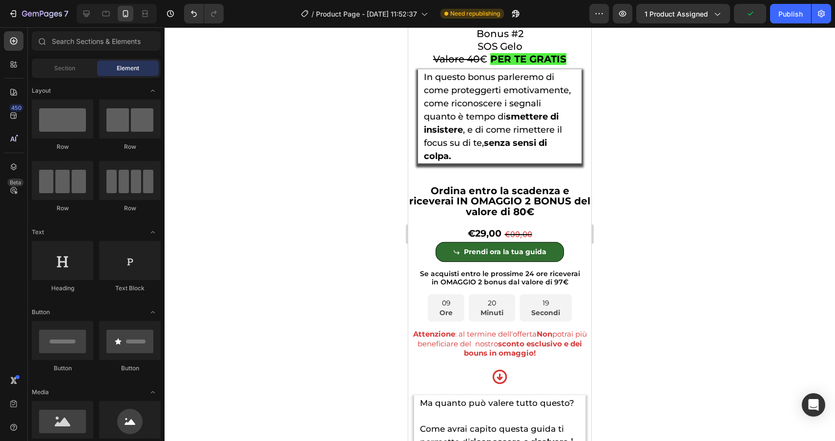
scroll to position [4317, 0]
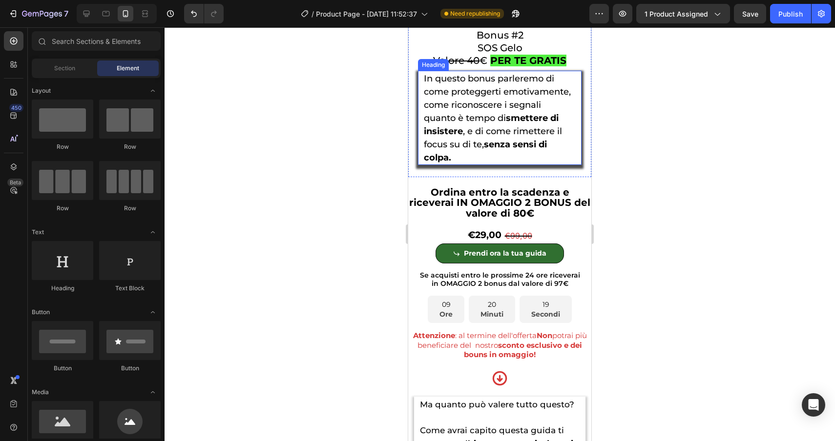
click at [513, 137] on span "quanto è tempo di smettere di insistere , e di come rimettere il focus su di te…" at bounding box center [493, 138] width 138 height 50
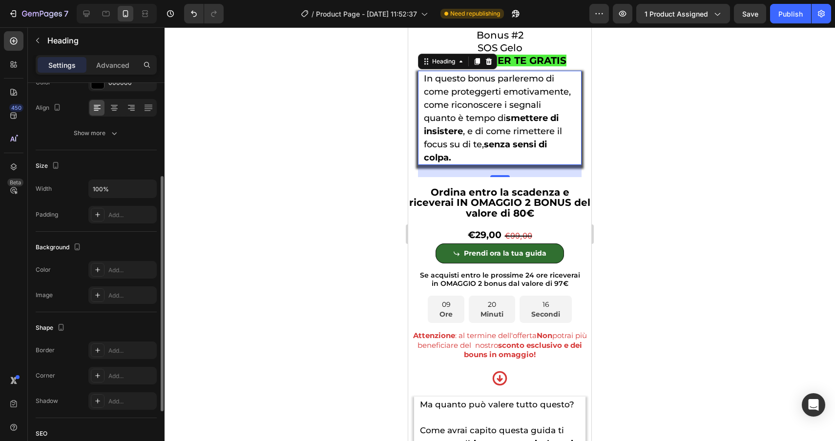
scroll to position [143, 0]
click at [112, 69] on p "Advanced" at bounding box center [112, 65] width 33 height 10
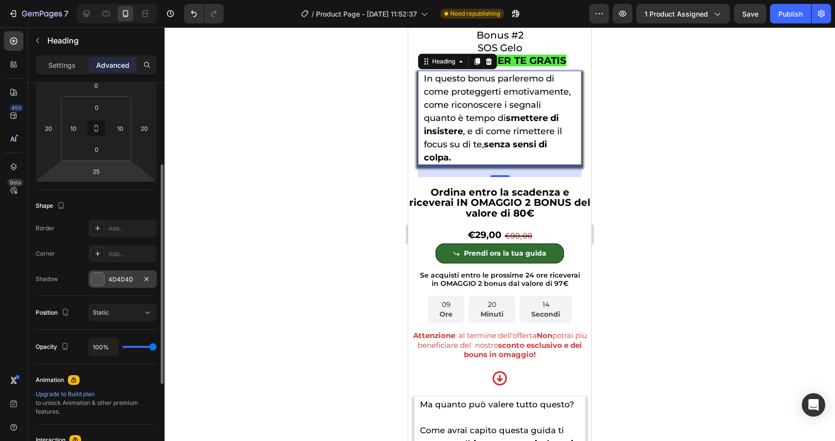
click at [124, 275] on div "4D4D4D" at bounding box center [122, 279] width 28 height 9
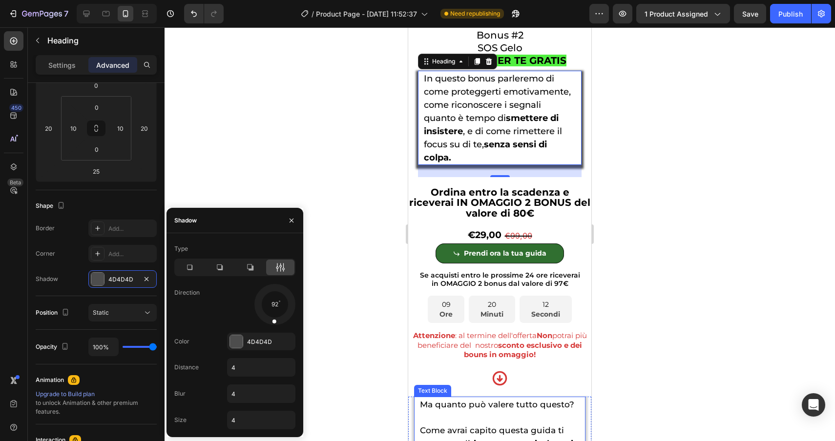
click at [512, 409] on span "Ma quanto può valere tutto questo?" at bounding box center [497, 405] width 154 height 10
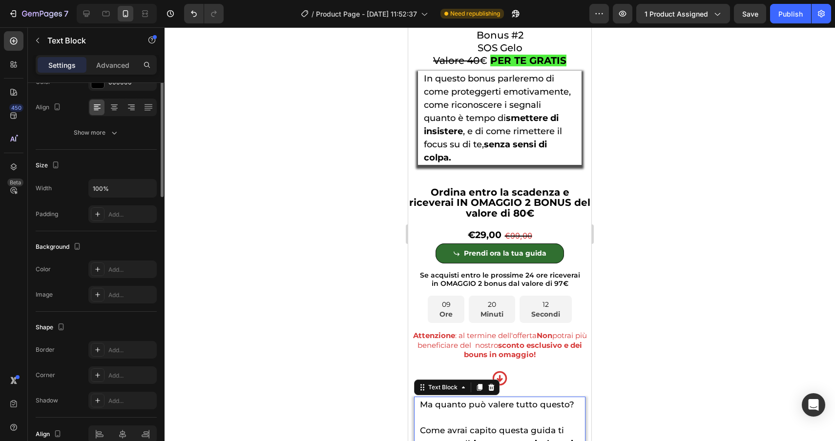
scroll to position [0, 0]
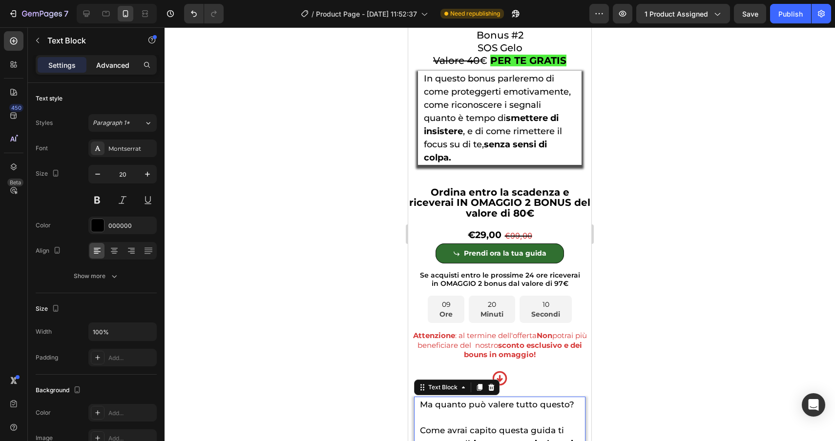
click at [108, 69] on p "Advanced" at bounding box center [112, 65] width 33 height 10
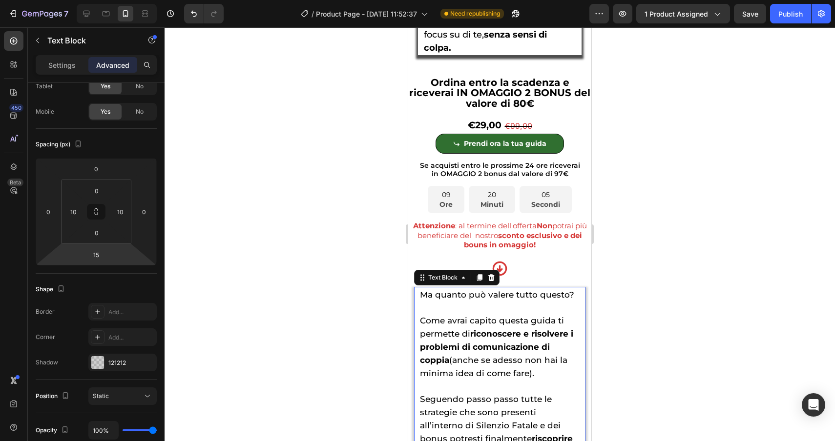
scroll to position [4454, 0]
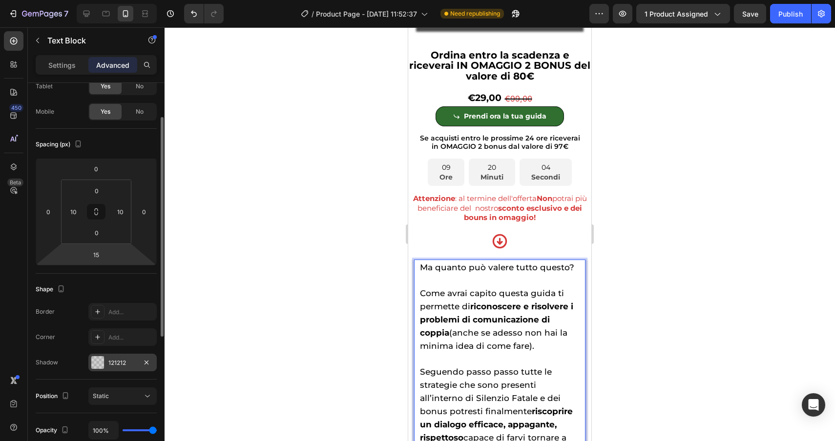
click at [117, 366] on div "121212" at bounding box center [122, 363] width 28 height 9
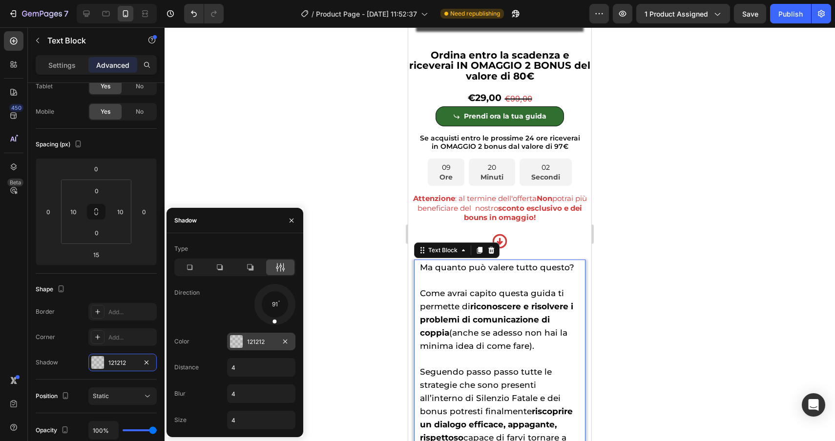
click at [238, 342] on div at bounding box center [236, 341] width 13 height 13
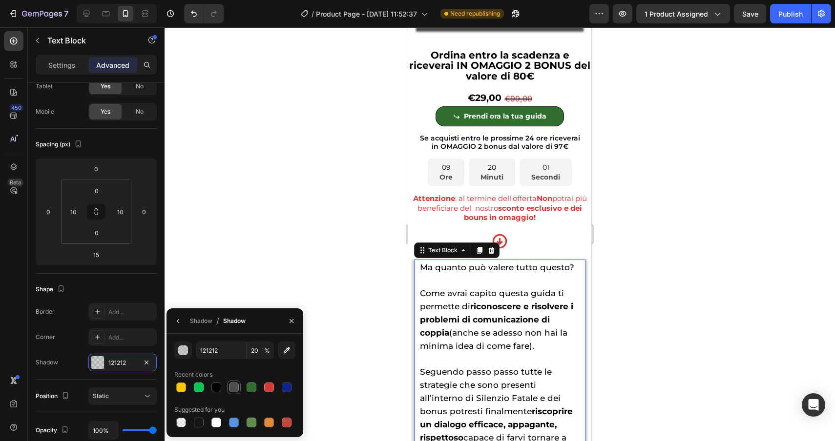
click at [233, 388] on div at bounding box center [234, 388] width 10 height 10
type input "4D4D4D"
type input "100"
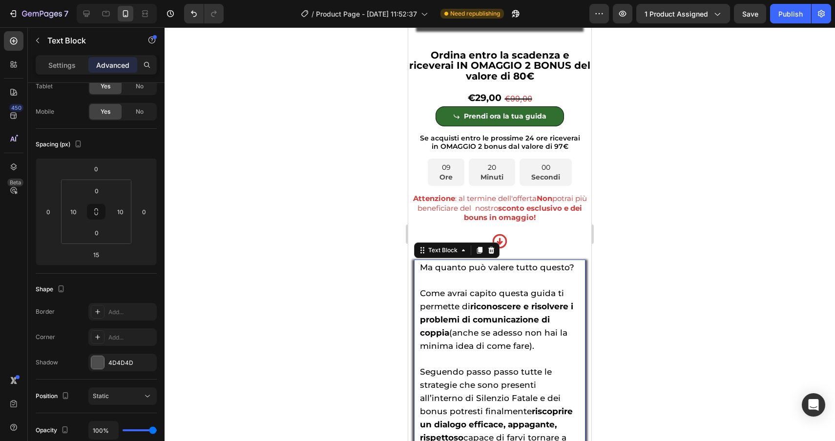
click at [306, 291] on div at bounding box center [499, 234] width 670 height 414
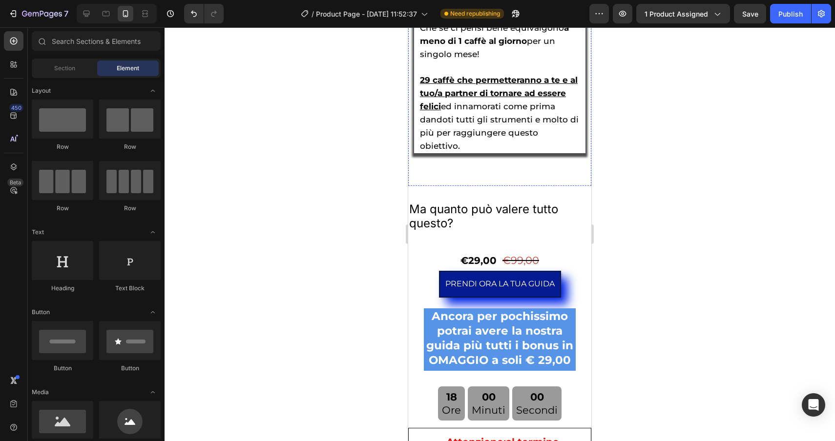
scroll to position [5247, 0]
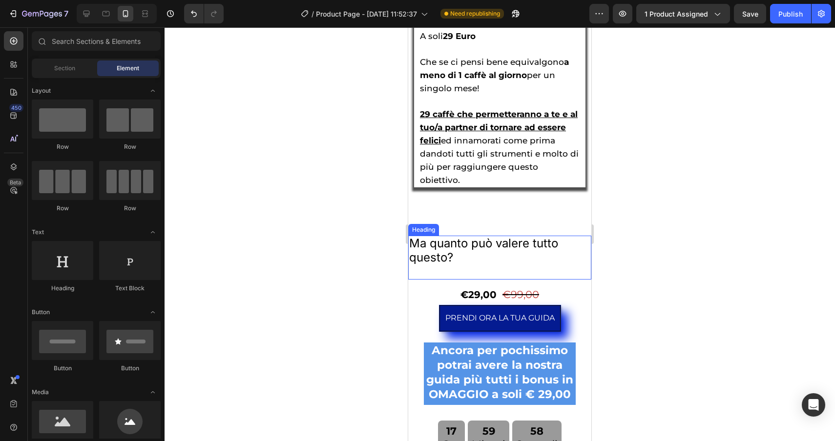
click at [472, 236] on h2 "Ma quanto può valere tutto questo?" at bounding box center [499, 258] width 183 height 44
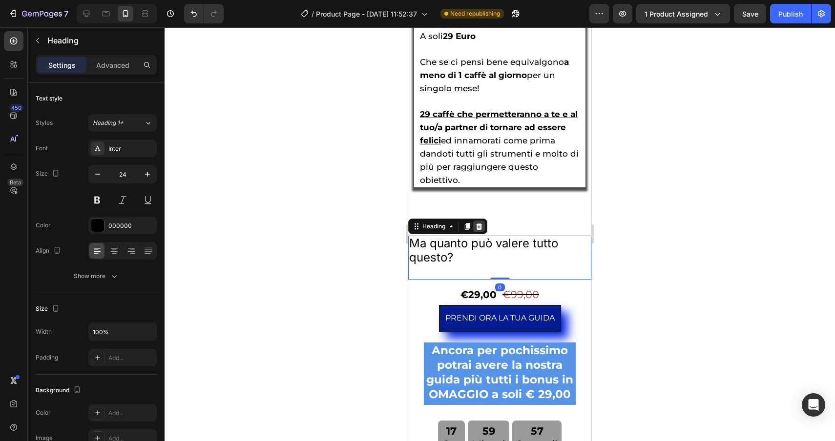
click at [478, 223] on icon at bounding box center [479, 226] width 6 height 7
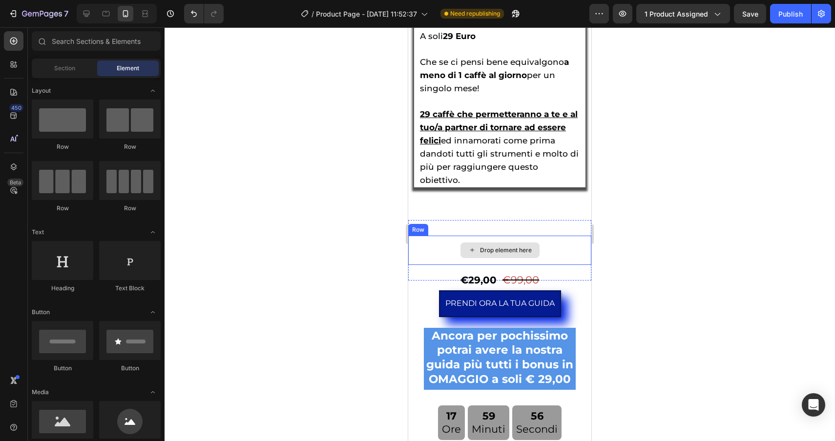
click at [475, 243] on div "Drop element here" at bounding box center [499, 251] width 79 height 16
click at [572, 220] on div "Drop element here Row Section 3" at bounding box center [499, 250] width 183 height 61
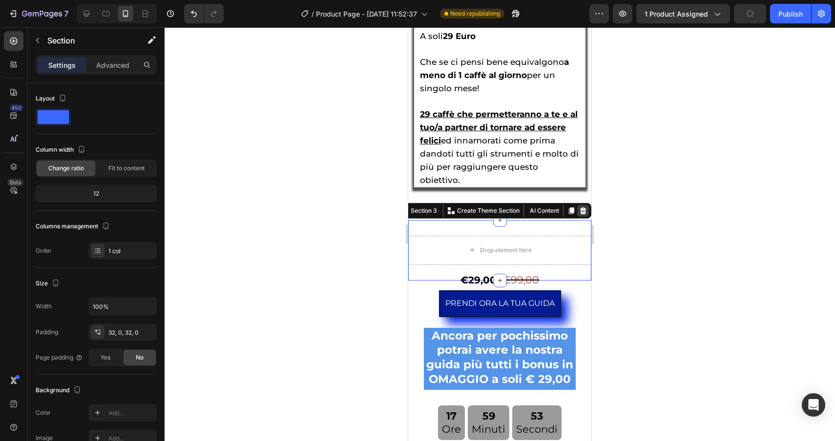
click at [584, 207] on icon at bounding box center [583, 210] width 6 height 7
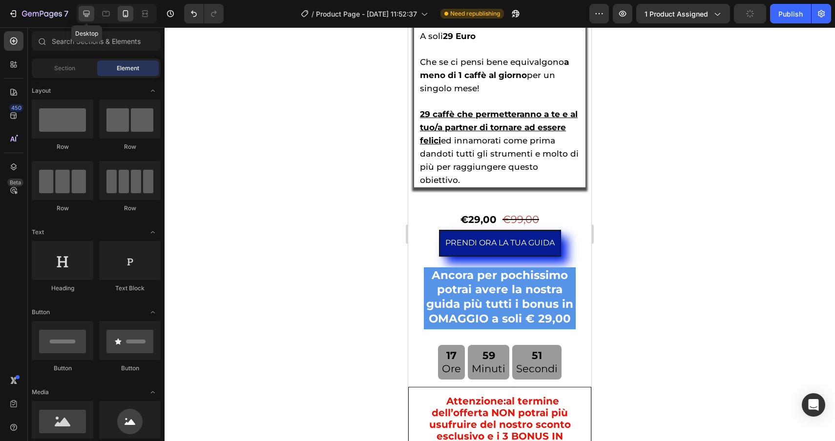
click at [81, 15] on div at bounding box center [87, 14] width 16 height 16
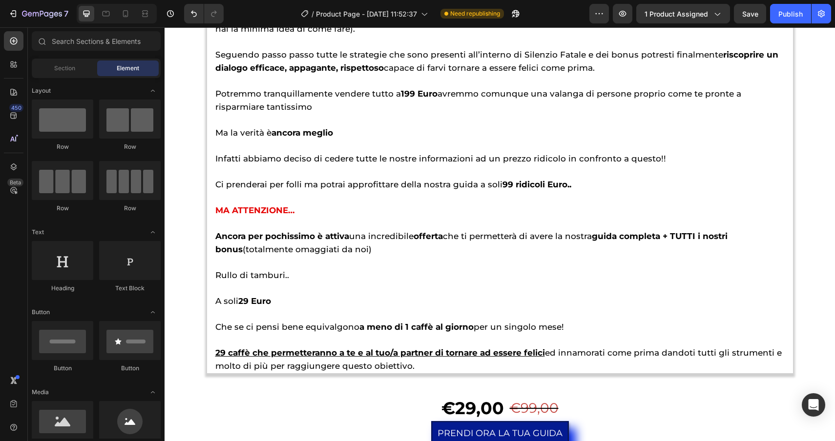
scroll to position [2799, 0]
click at [124, 12] on icon at bounding box center [126, 14] width 10 height 10
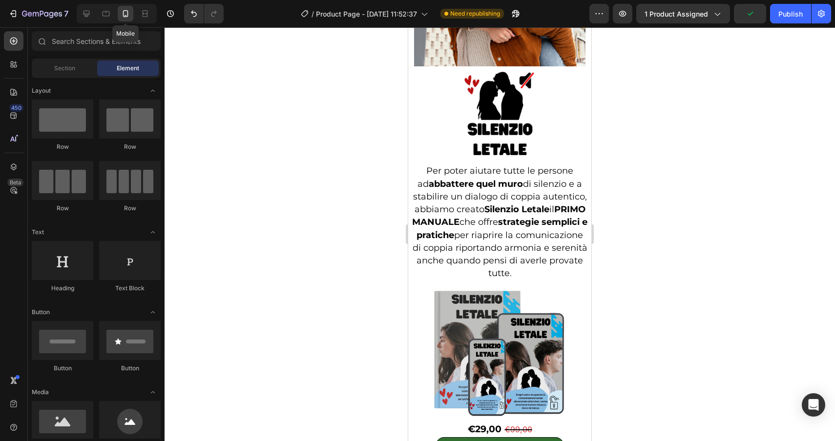
scroll to position [2764, 0]
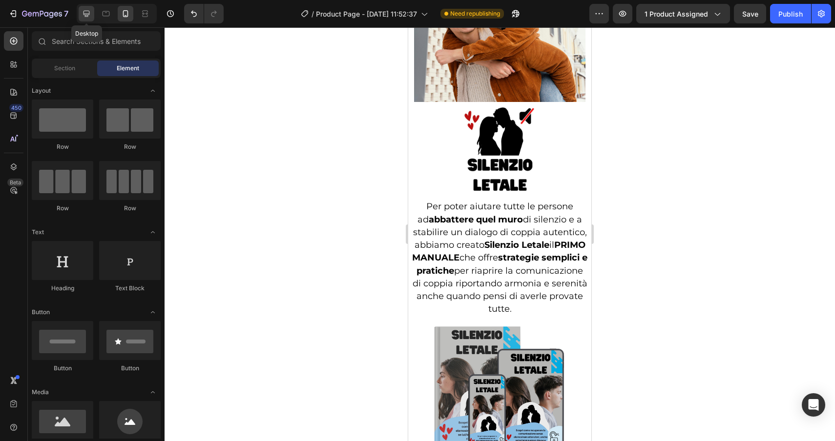
click at [82, 20] on div at bounding box center [87, 14] width 16 height 16
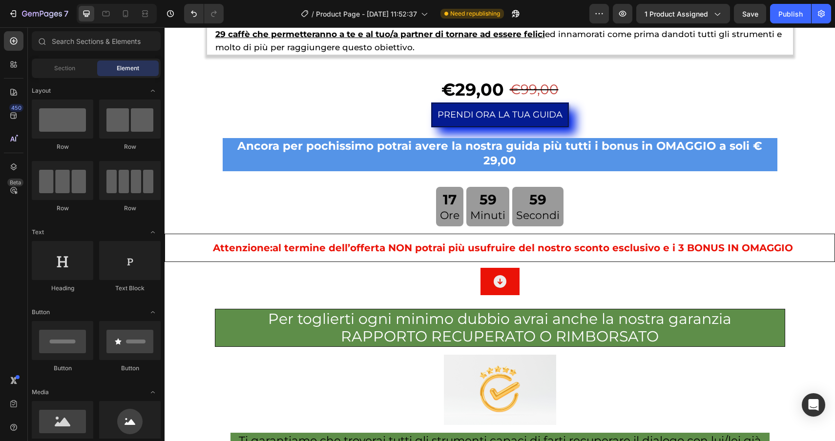
scroll to position [3120, 0]
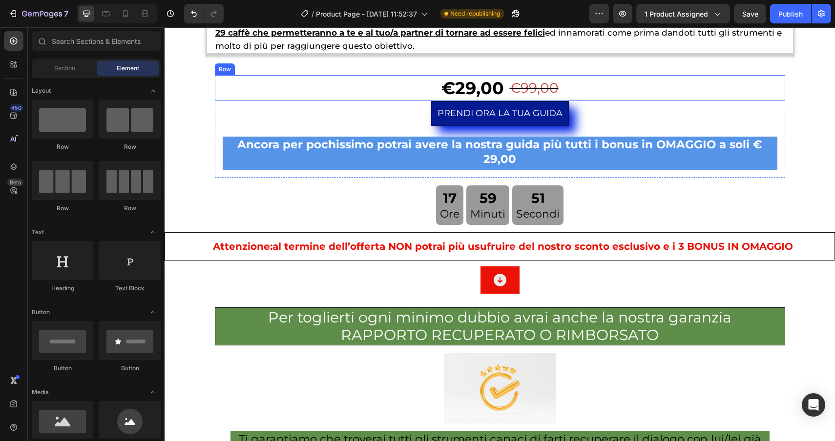
click at [418, 91] on div "€29,00 Product Price Product Price €99,00 Product Price Product Price Row" at bounding box center [500, 88] width 570 height 26
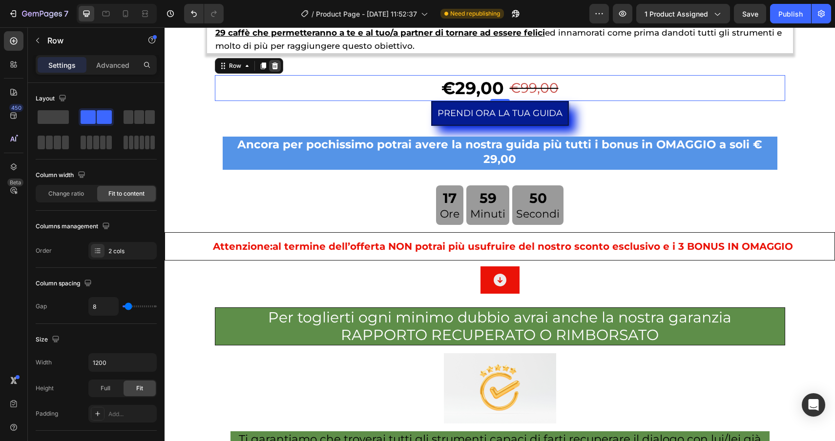
click at [280, 70] on div at bounding box center [275, 66] width 12 height 12
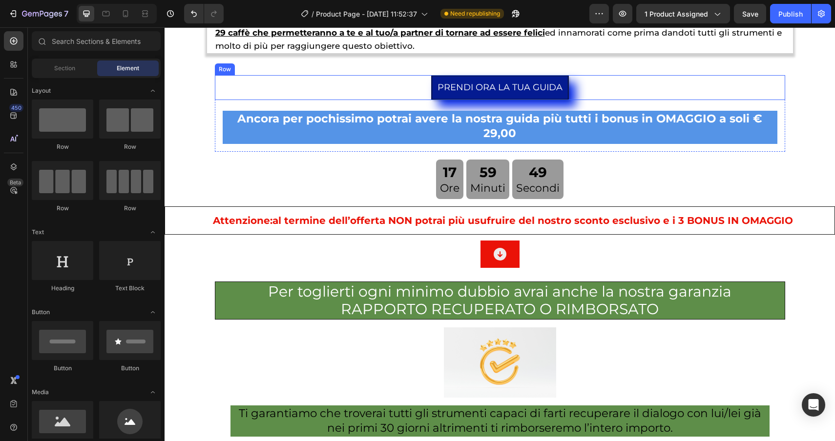
click at [348, 92] on div "PRENDI ORA LA TUA GUIDA Add to Cart Row" at bounding box center [500, 87] width 570 height 25
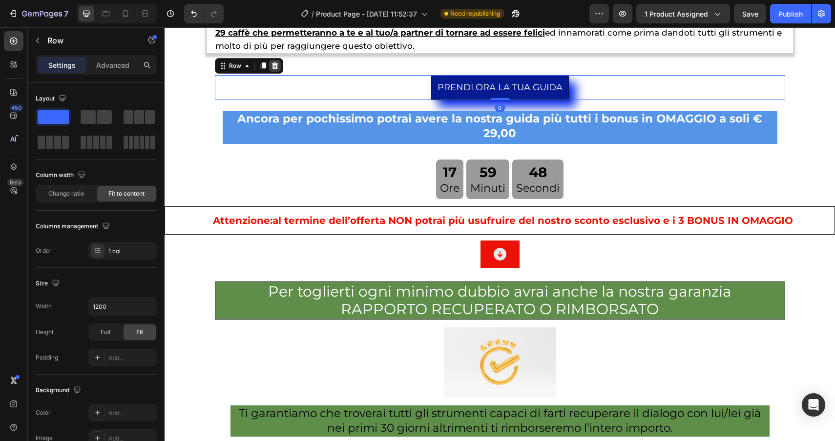
click at [280, 71] on div at bounding box center [275, 66] width 12 height 12
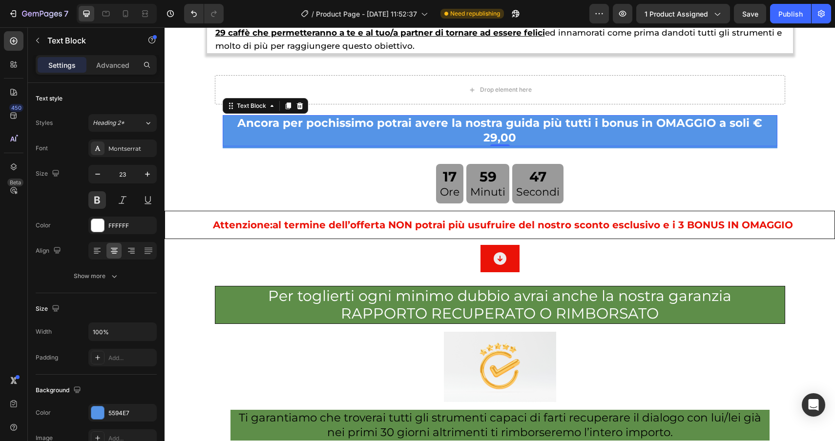
click at [273, 120] on p "Ancora per pochissimo potrai avere la nostra guida più tutti i bonus in OMAGGIO…" at bounding box center [500, 130] width 552 height 29
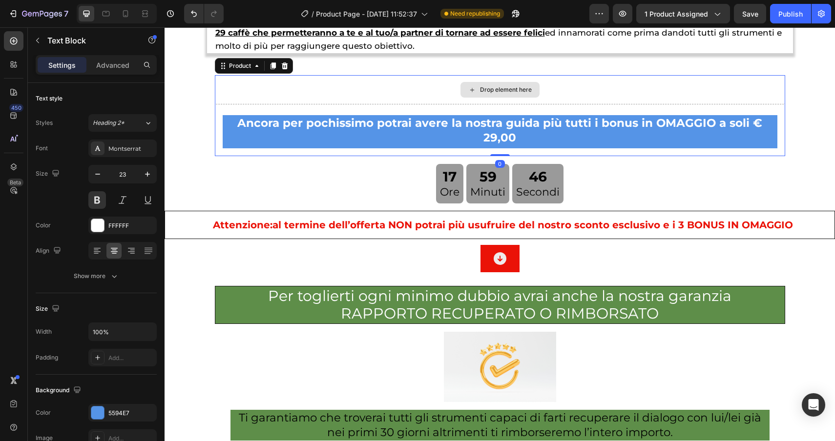
click at [278, 88] on div "Drop element here" at bounding box center [500, 89] width 570 height 29
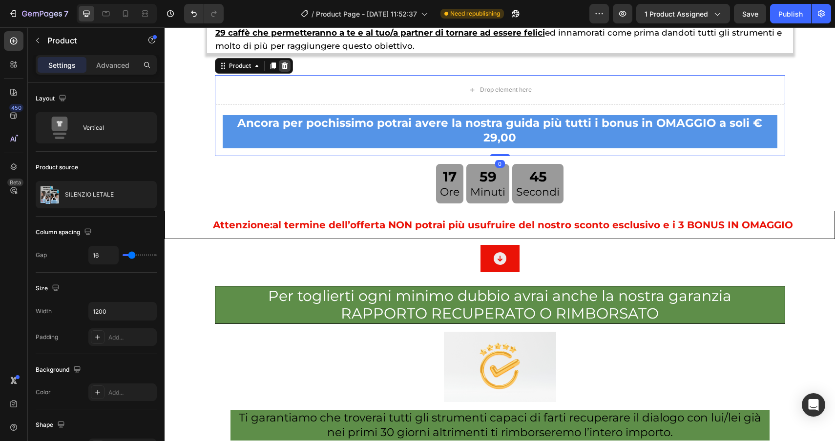
click at [286, 68] on icon at bounding box center [284, 65] width 6 height 7
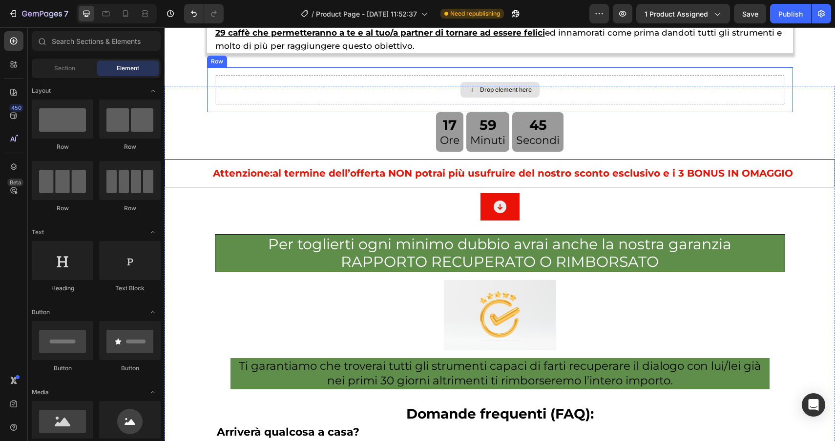
click at [282, 87] on div "Drop element here" at bounding box center [500, 89] width 570 height 29
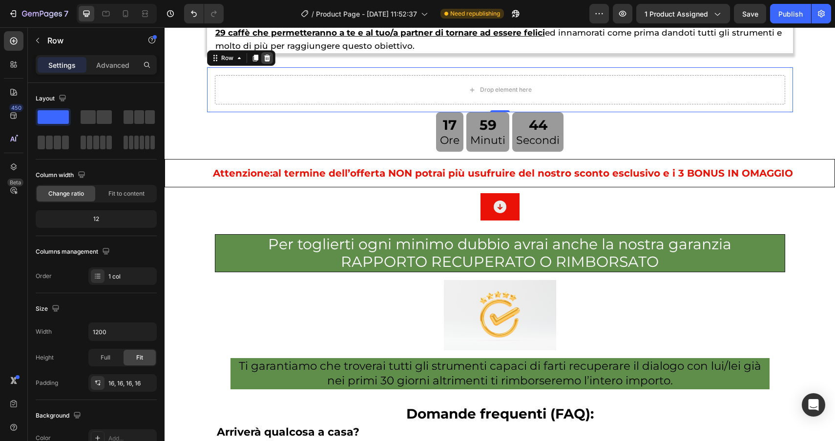
click at [271, 62] on div at bounding box center [267, 58] width 12 height 12
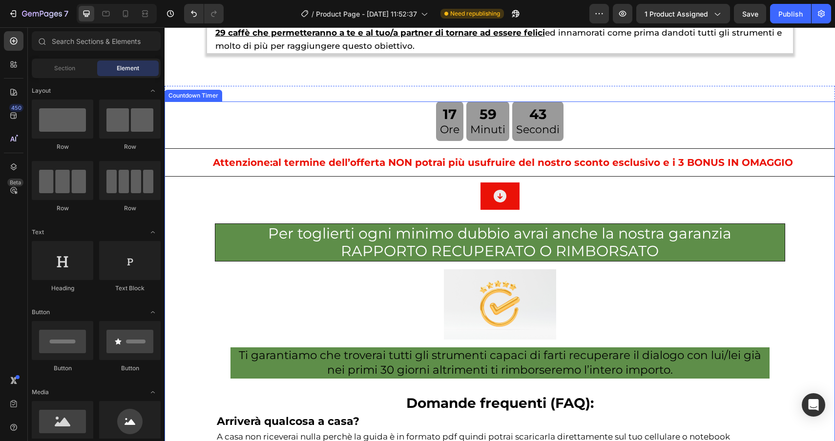
click at [307, 122] on div "17 Ore 59 Minuti 43 Secondi" at bounding box center [499, 122] width 670 height 40
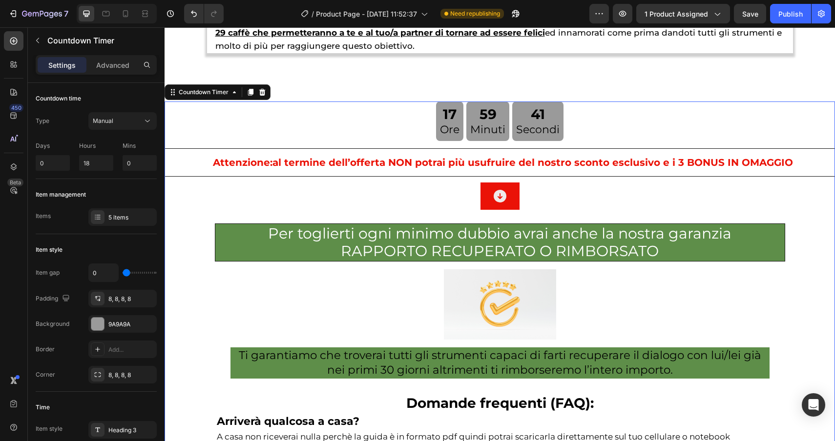
click at [262, 88] on div at bounding box center [262, 92] width 12 height 12
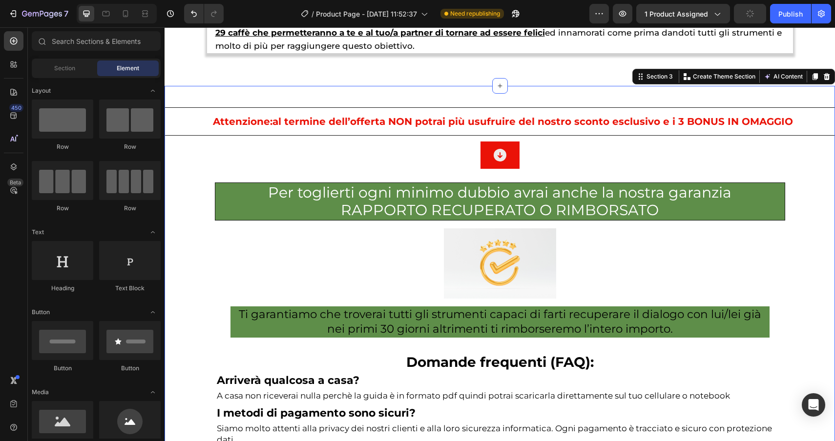
click at [270, 99] on div "Attenzione: al termine dell’offerta NON potrai più usufruire del nostro sconto …" at bounding box center [499, 317] width 670 height 462
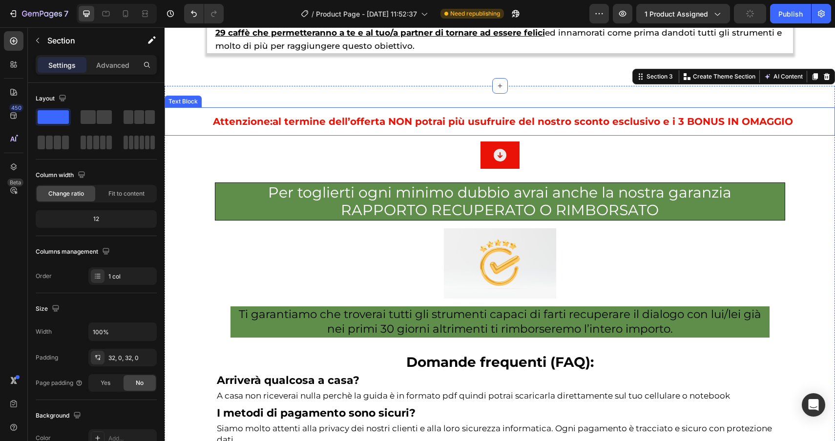
click at [280, 126] on p "Attenzione: al termine dell’offerta NON potrai più usufruire del nostro sconto …" at bounding box center [499, 122] width 653 height 12
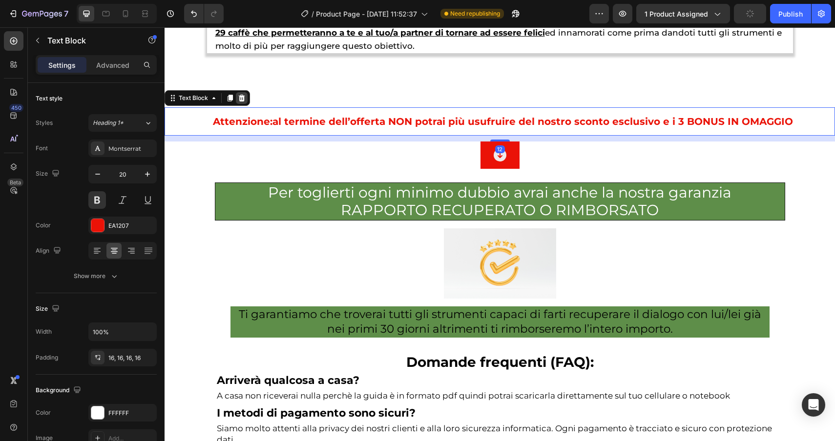
click at [240, 97] on icon at bounding box center [242, 98] width 8 height 8
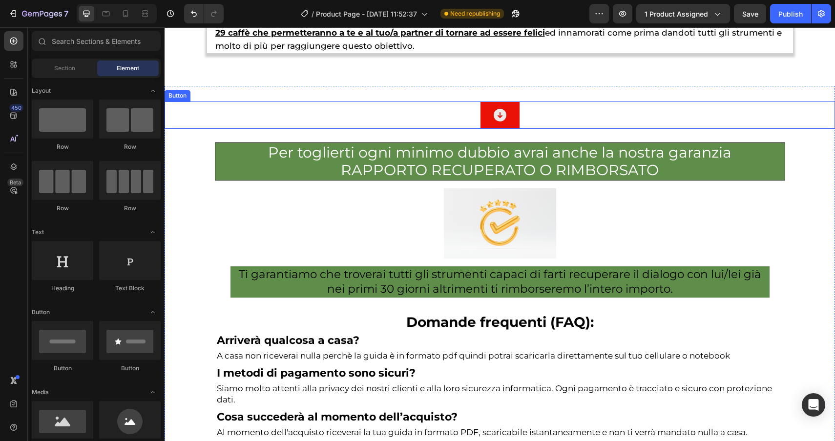
click at [366, 118] on div "Button" at bounding box center [499, 115] width 670 height 27
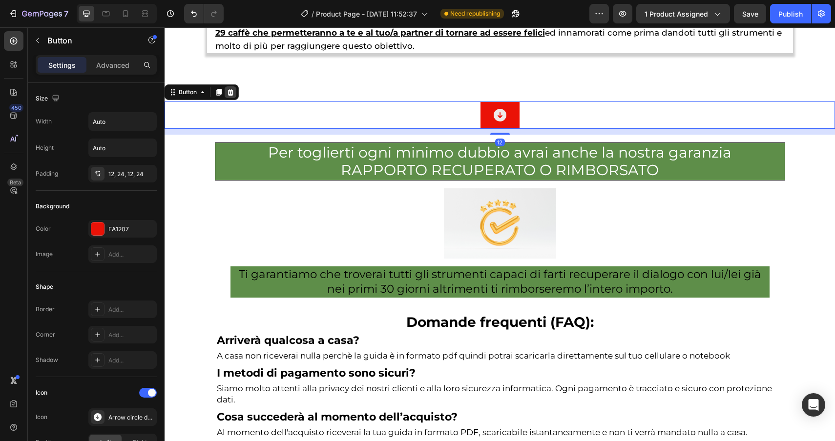
click at [232, 93] on icon at bounding box center [230, 92] width 6 height 7
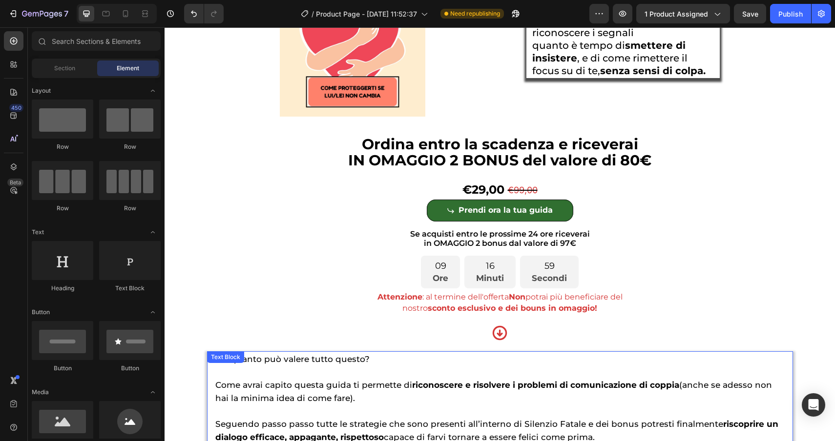
scroll to position [3774, 0]
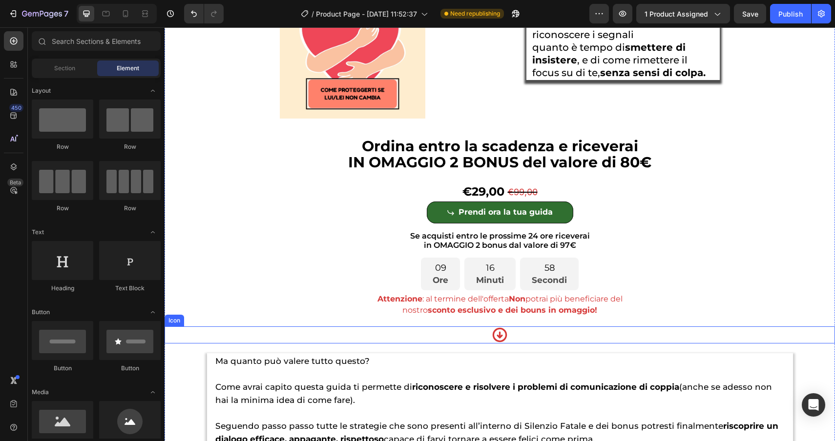
click at [462, 336] on div "Icon" at bounding box center [499, 334] width 670 height 17
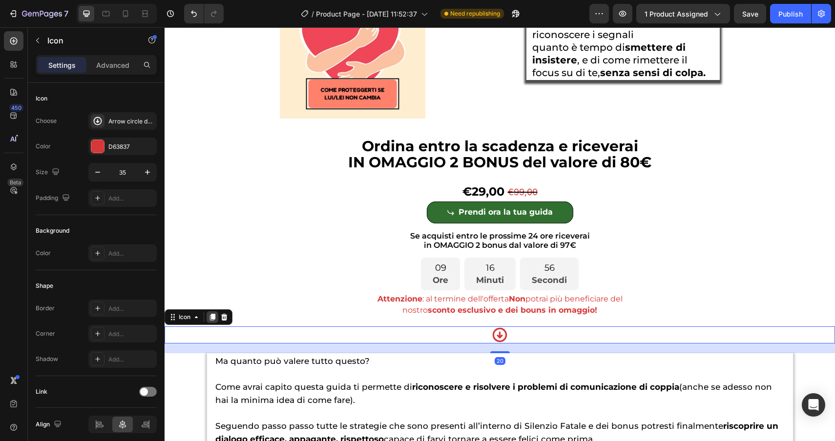
click at [211, 314] on div at bounding box center [212, 317] width 12 height 12
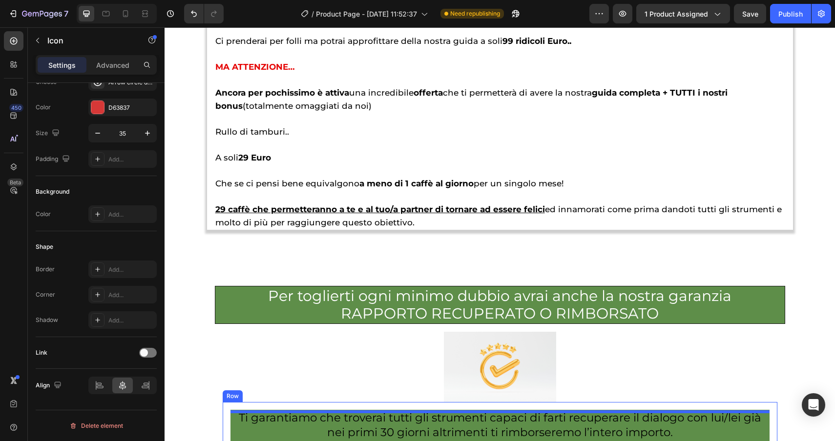
scroll to position [4340, 0]
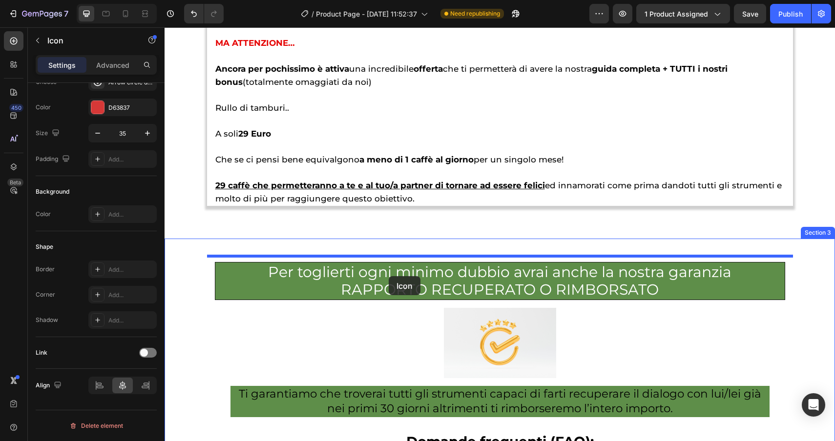
drag, startPoint x: 186, startPoint y: 348, endPoint x: 375, endPoint y: 255, distance: 210.8
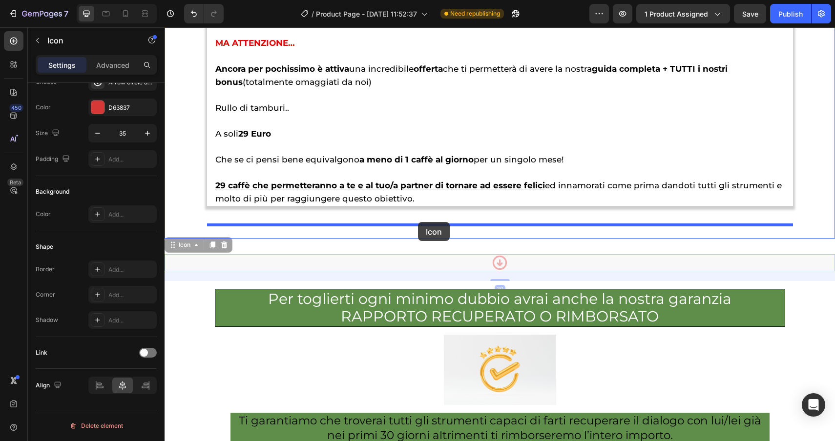
drag, startPoint x: 184, startPoint y: 247, endPoint x: 417, endPoint y: 222, distance: 235.1
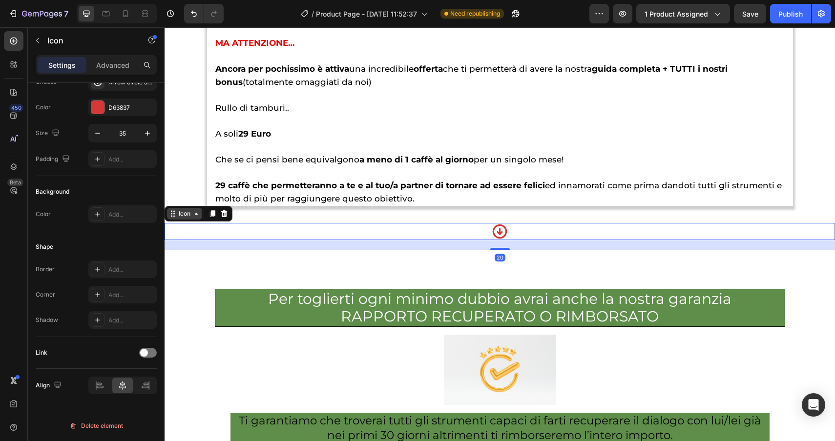
click at [177, 215] on div "Icon" at bounding box center [184, 214] width 35 height 12
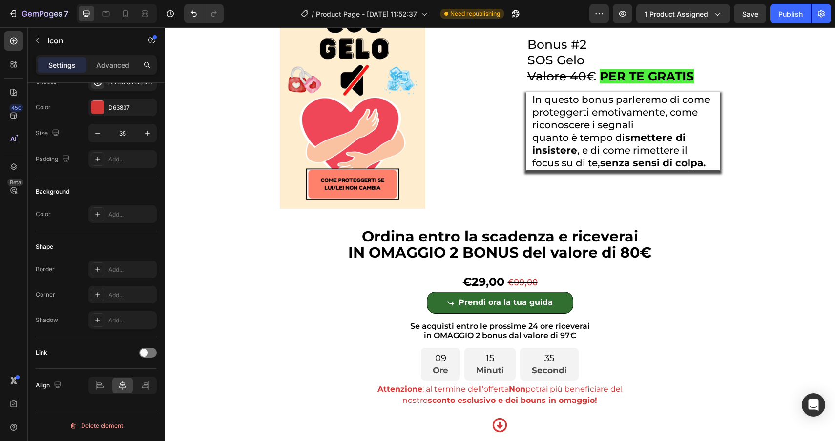
scroll to position [3680, 0]
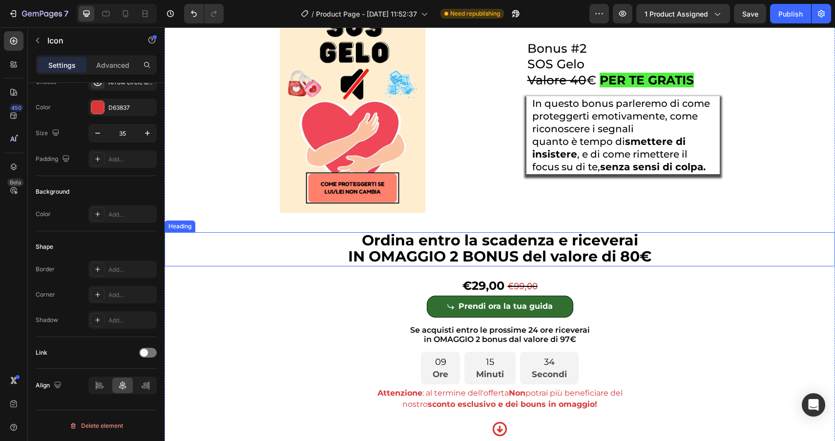
click at [413, 252] on span "IN OMAGGIO 2 BONUS del valore di 80€" at bounding box center [499, 256] width 303 height 18
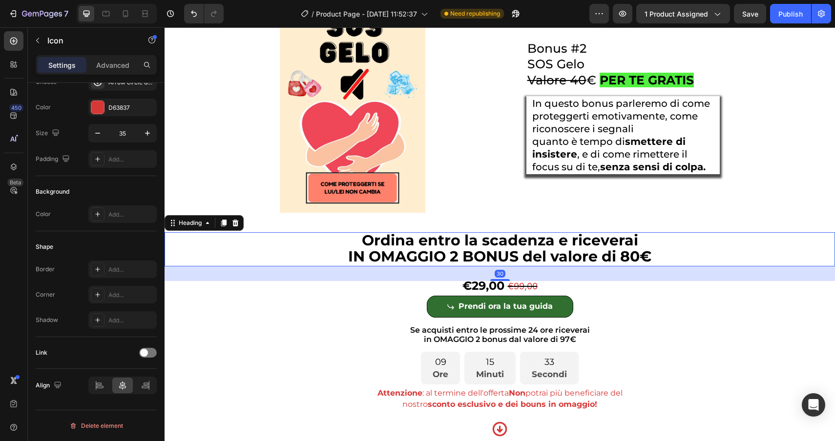
scroll to position [0, 0]
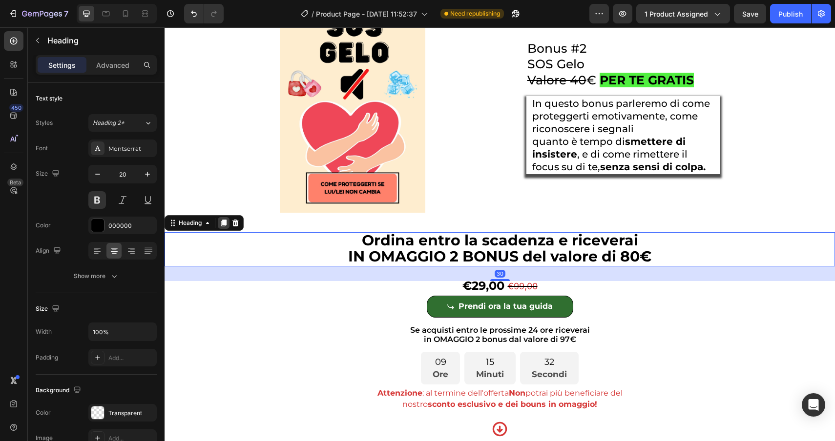
click at [224, 226] on icon at bounding box center [223, 223] width 5 height 7
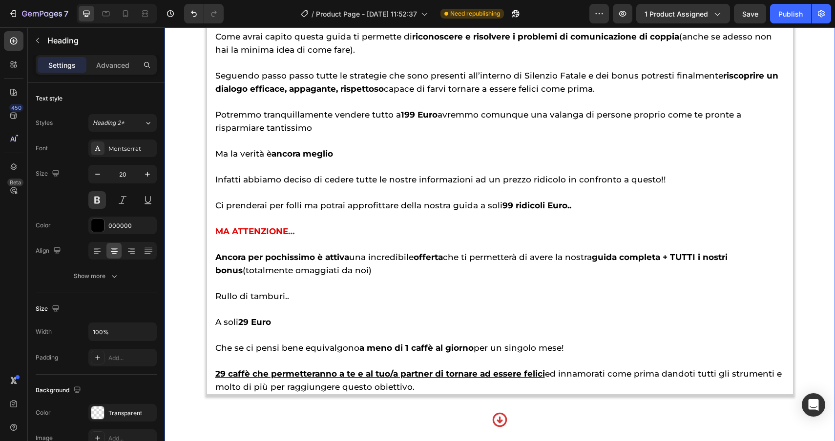
scroll to position [4231, 0]
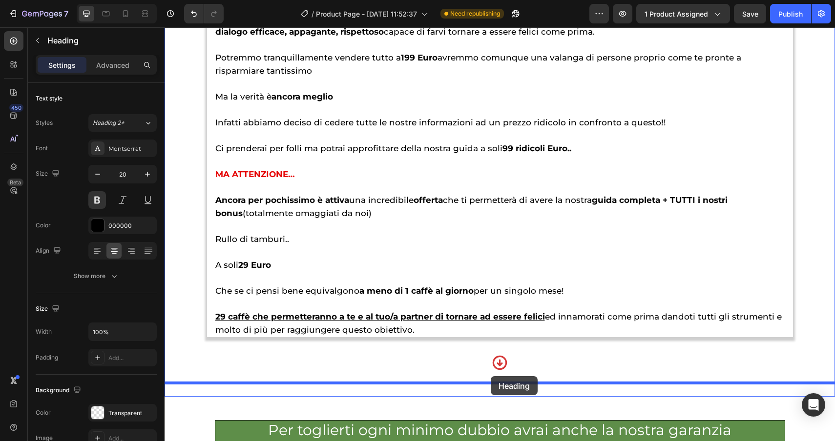
drag, startPoint x: 186, startPoint y: 274, endPoint x: 490, endPoint y: 375, distance: 320.4
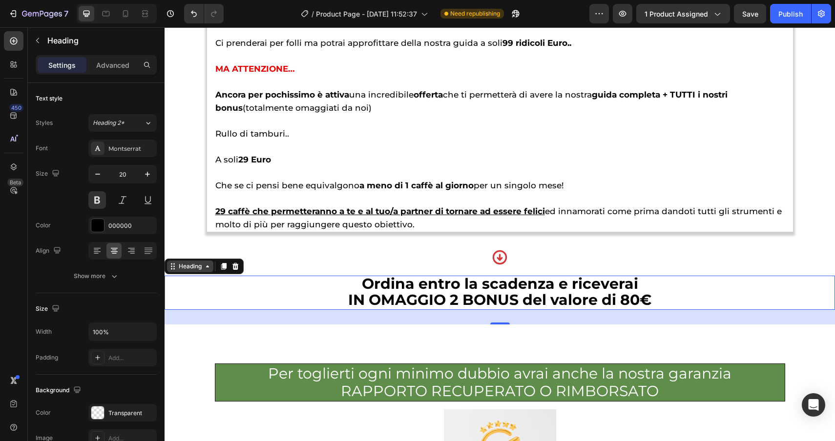
scroll to position [4298, 0]
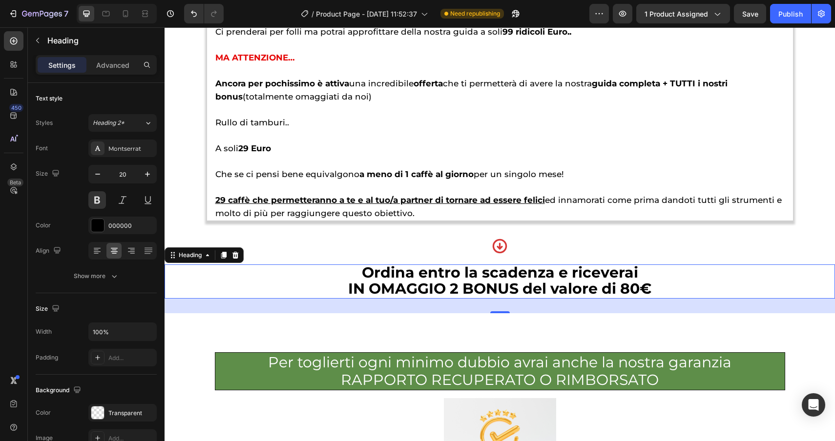
click at [118, 55] on div "Settings Advanced" at bounding box center [96, 65] width 121 height 20
click at [115, 61] on p "Advanced" at bounding box center [112, 65] width 33 height 10
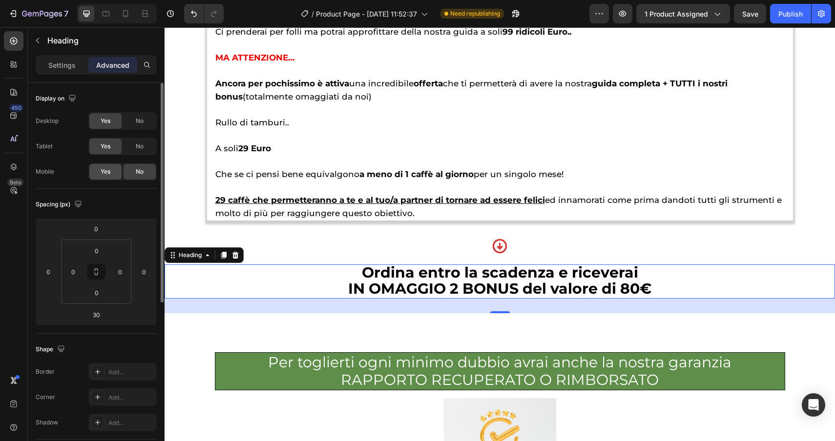
click at [104, 174] on span "Yes" at bounding box center [106, 171] width 10 height 9
click at [222, 254] on icon at bounding box center [224, 255] width 8 height 8
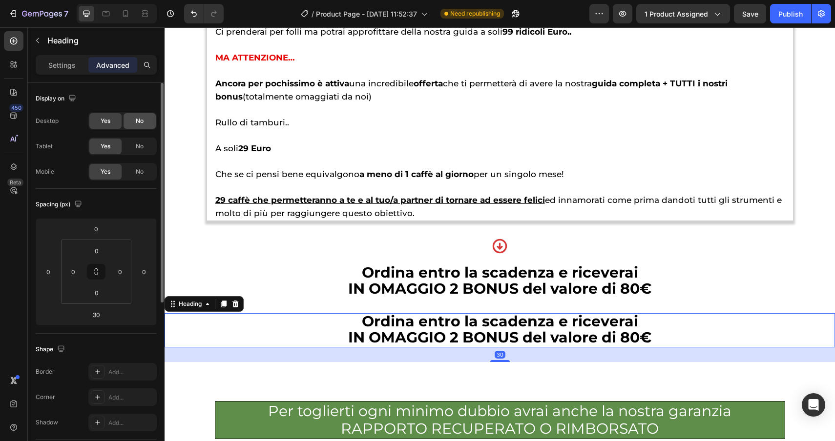
click at [132, 118] on div "No" at bounding box center [139, 121] width 32 height 16
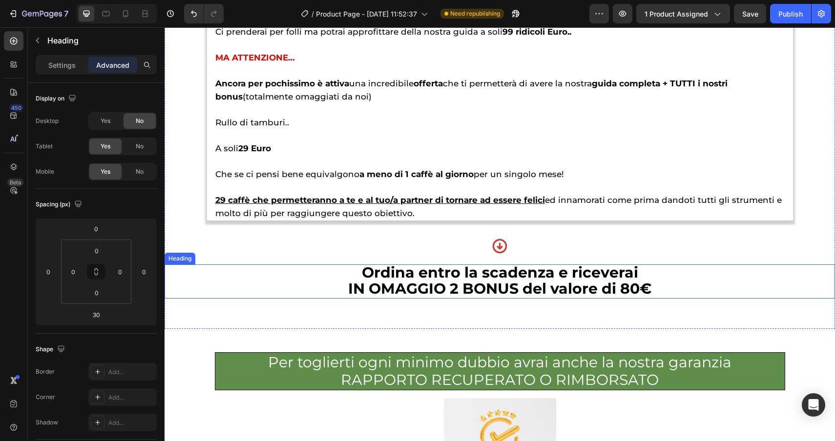
click at [310, 286] on h2 "Ordina entro la scadenza e riceverai IN OMAGGIO 2 BONUS del valore di 80€" at bounding box center [499, 282] width 670 height 34
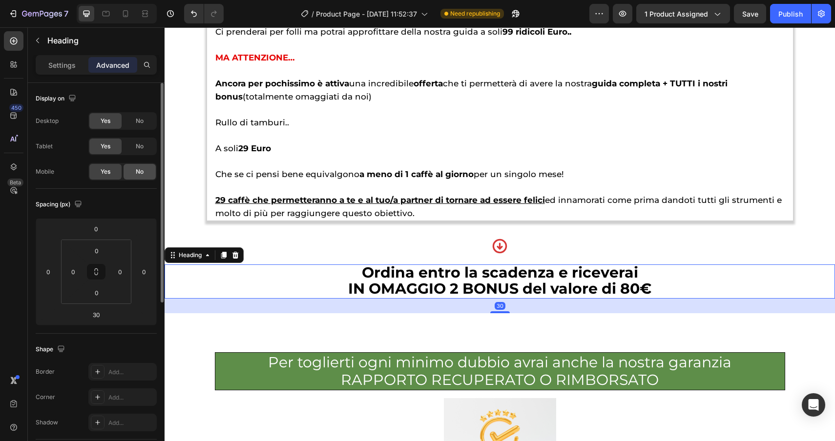
click at [139, 169] on span "No" at bounding box center [140, 171] width 8 height 9
click at [127, 19] on div at bounding box center [126, 14] width 16 height 16
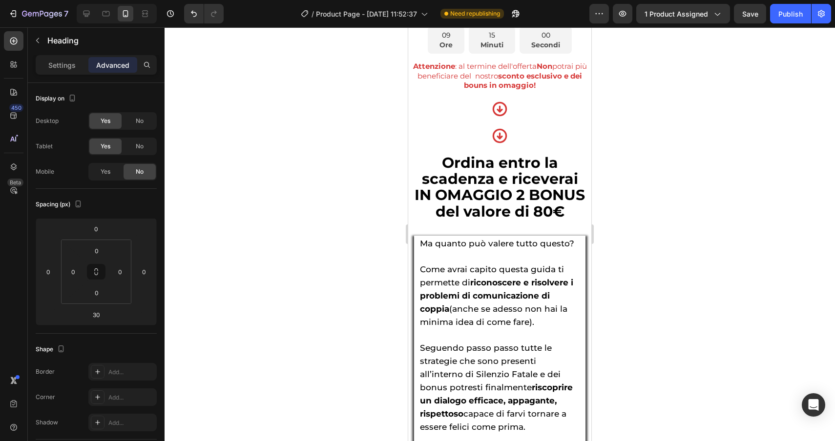
scroll to position [5935, 0]
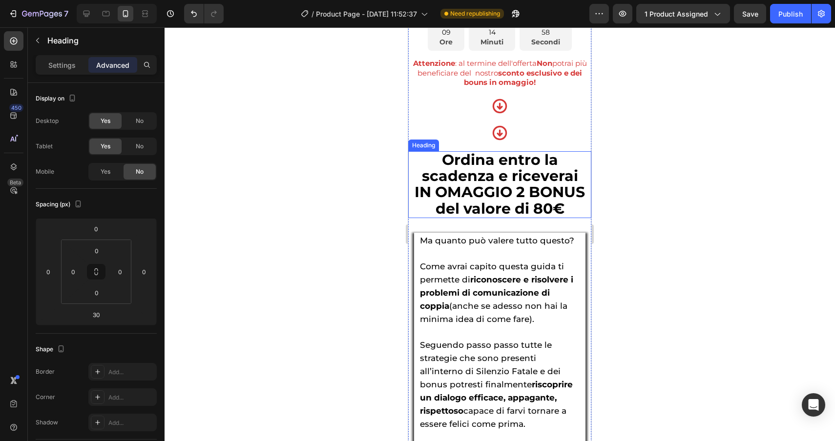
click at [477, 214] on span "IN OMAGGIO 2 BONUS del valore di 80€" at bounding box center [499, 200] width 170 height 34
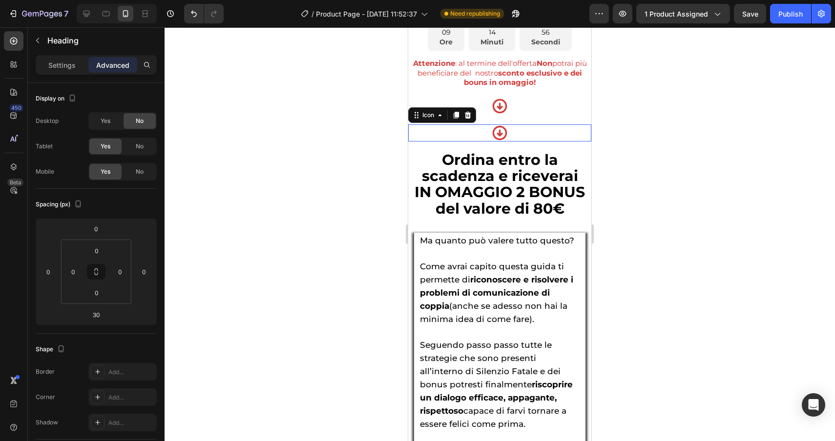
click at [427, 141] on div "Icon 0" at bounding box center [499, 132] width 183 height 17
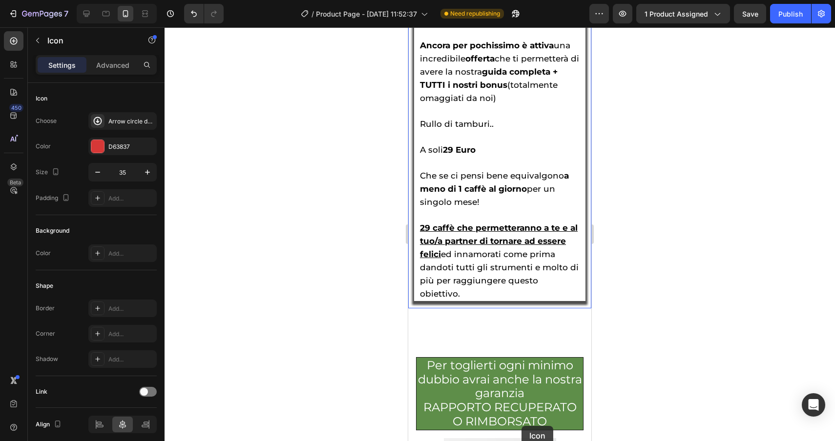
scroll to position [6601, 0]
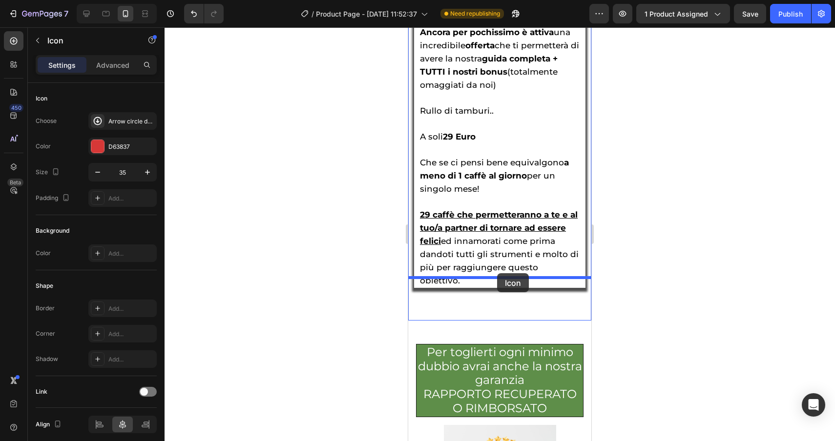
drag, startPoint x: 428, startPoint y: 131, endPoint x: 497, endPoint y: 274, distance: 158.5
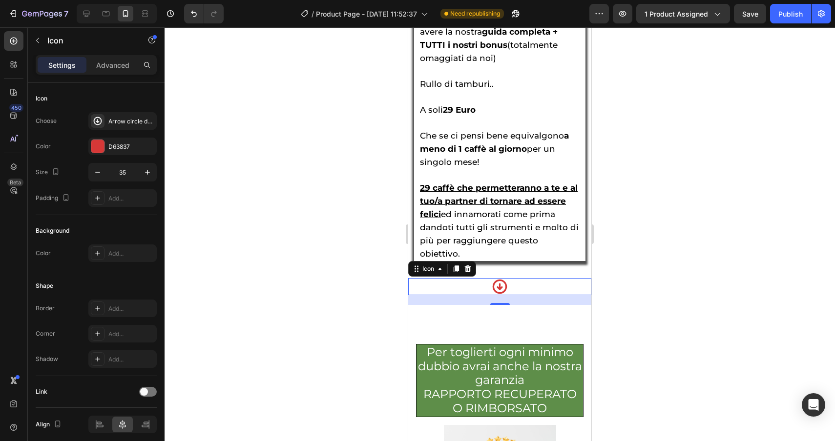
scroll to position [6574, 0]
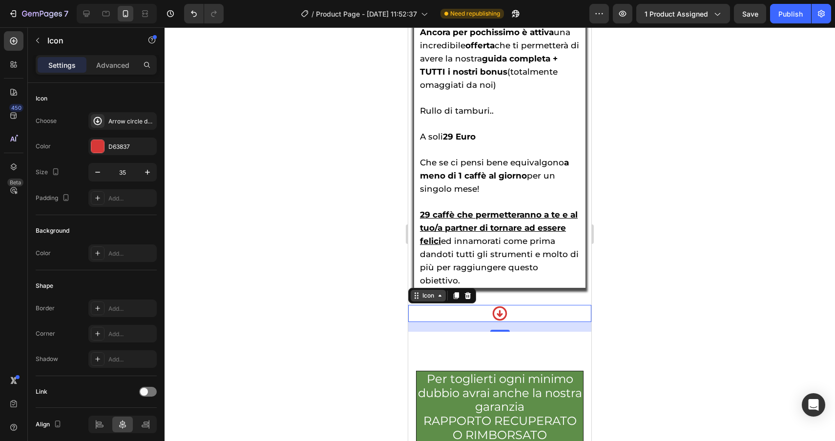
click at [425, 296] on div "Icon" at bounding box center [428, 296] width 16 height 0
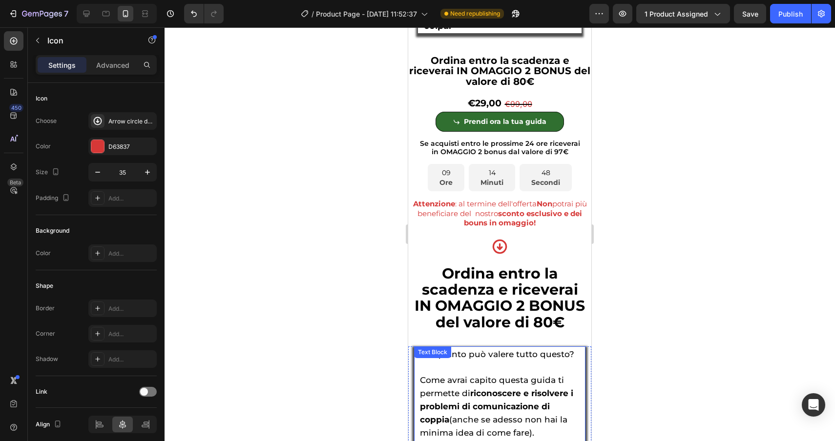
scroll to position [5789, 0]
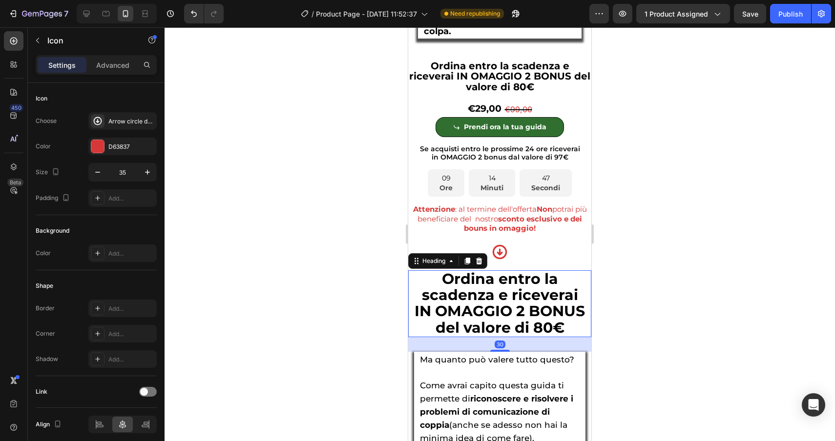
click at [470, 298] on span "Ordina entro la scadenza e riceverai" at bounding box center [500, 287] width 156 height 34
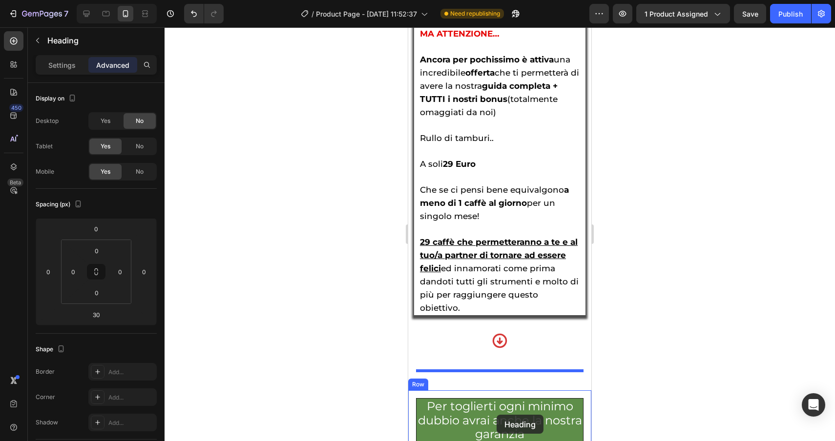
scroll to position [6549, 0]
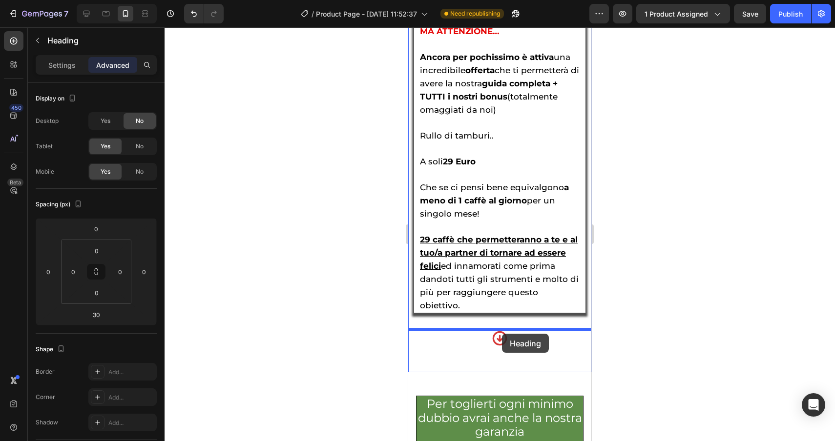
drag, startPoint x: 423, startPoint y: 276, endPoint x: 502, endPoint y: 334, distance: 98.1
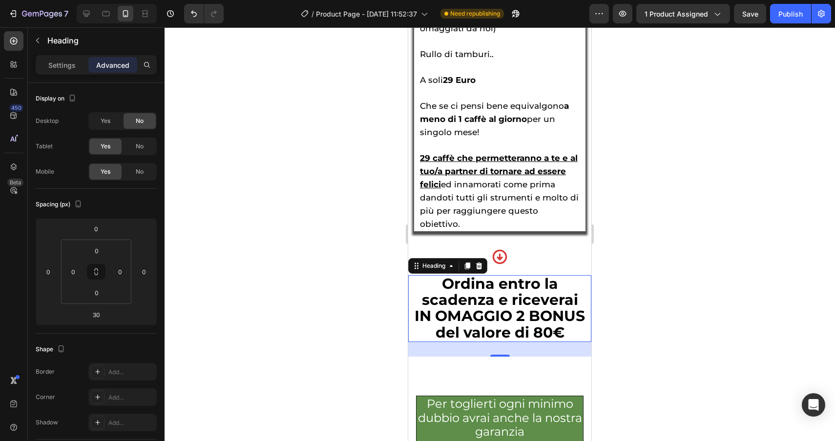
scroll to position [6467, 0]
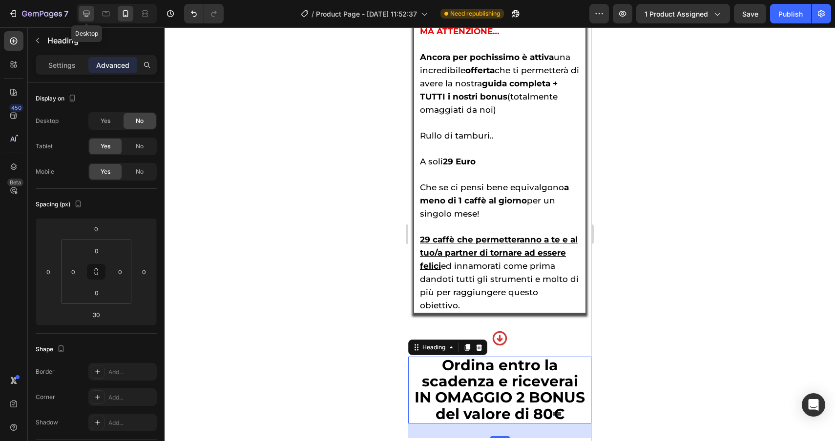
click at [83, 7] on div at bounding box center [87, 14] width 16 height 16
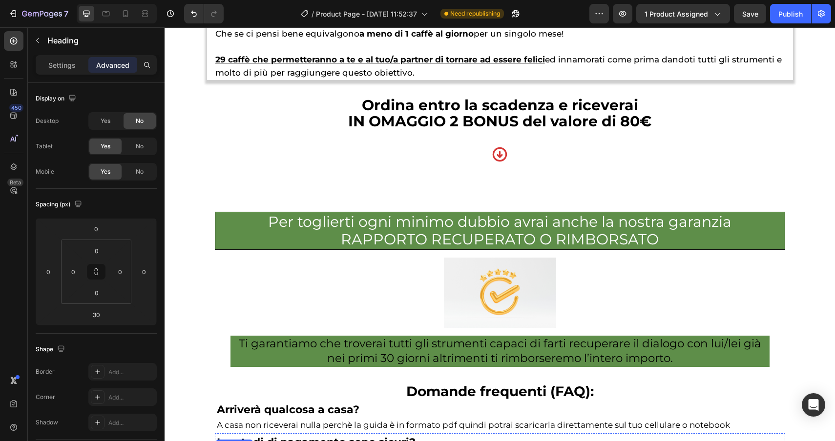
scroll to position [4417, 0]
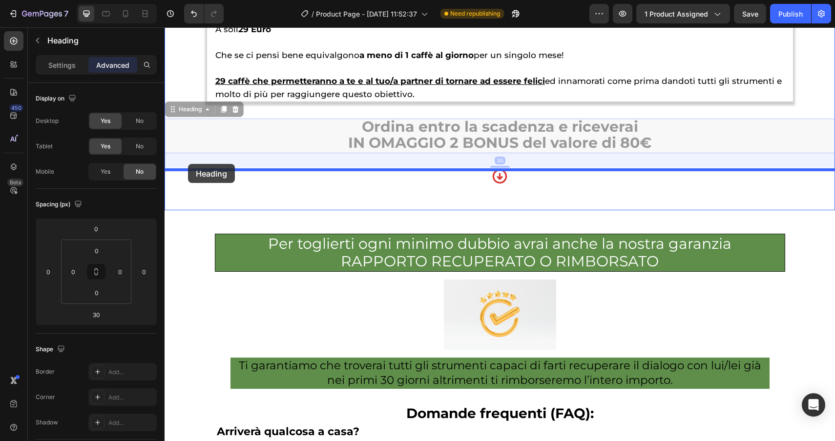
drag, startPoint x: 178, startPoint y: 116, endPoint x: 188, endPoint y: 164, distance: 48.8
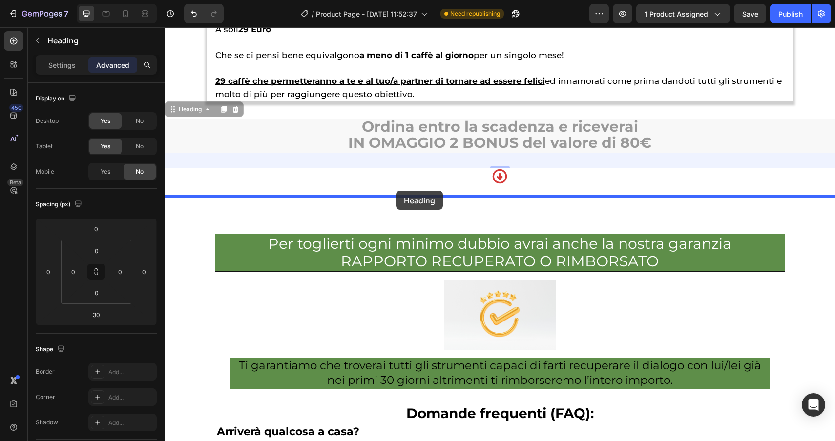
drag, startPoint x: 194, startPoint y: 113, endPoint x: 396, endPoint y: 190, distance: 216.1
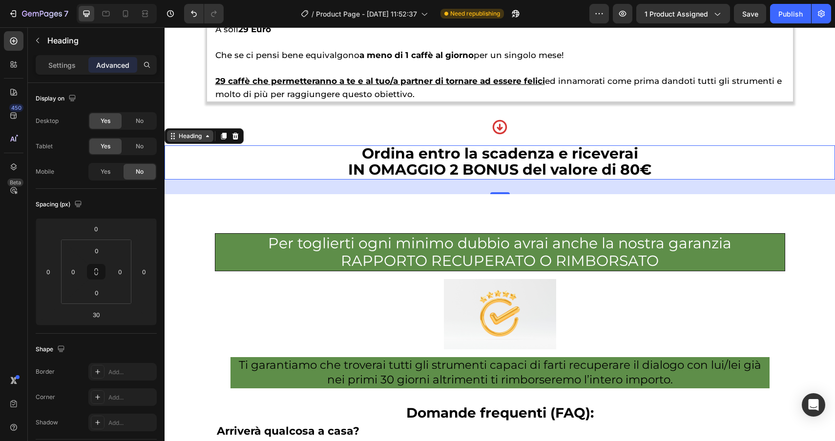
click at [182, 142] on div "Heading" at bounding box center [190, 136] width 46 height 12
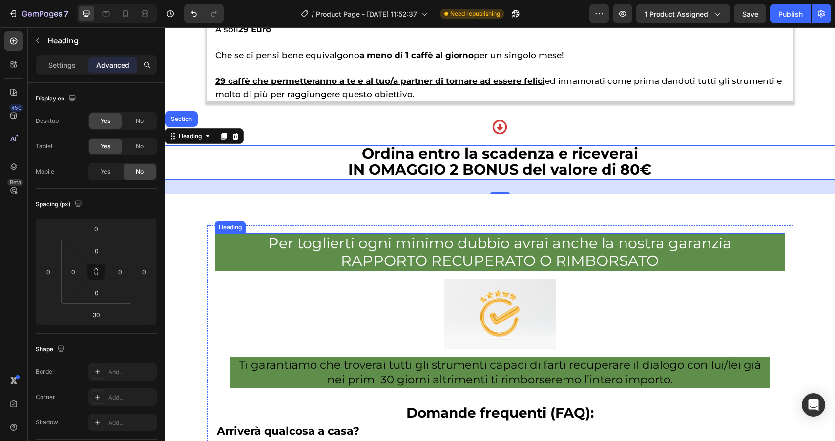
click at [339, 250] on h2 "Per toglierti ogni minimo dubbio avrai anche la nostra garanzia RAPPORTO RECUPE…" at bounding box center [500, 252] width 570 height 38
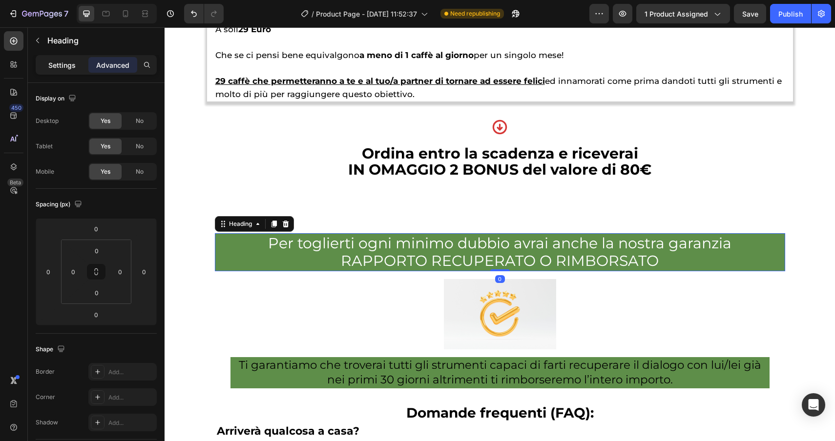
click at [52, 64] on p "Settings" at bounding box center [61, 65] width 27 height 10
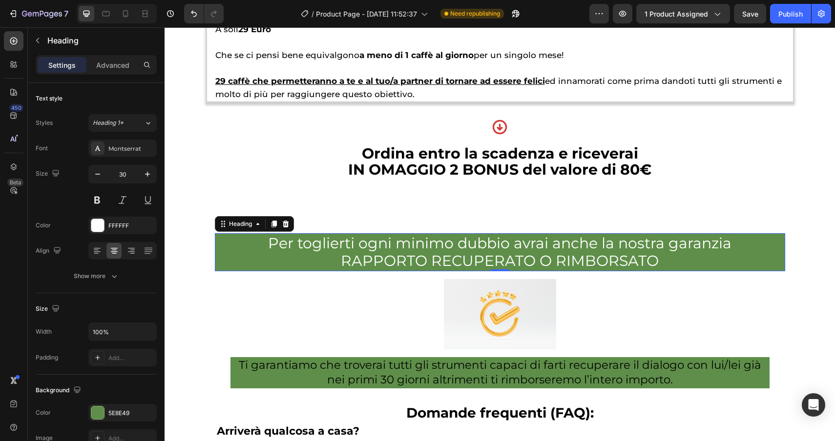
click at [663, 263] on h2 "Per toglierti ogni minimo dubbio avrai anche la nostra garanzia RAPPORTO RECUPE…" at bounding box center [500, 252] width 570 height 38
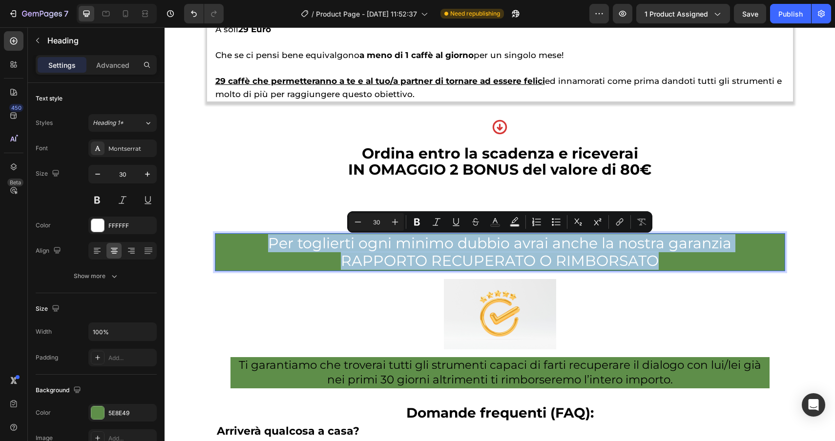
drag, startPoint x: 663, startPoint y: 263, endPoint x: 263, endPoint y: 239, distance: 400.9
click at [263, 239] on p "Per toglierti ogni minimo dubbio avrai anche la nostra garanzia RAPPORTO RECUPE…" at bounding box center [499, 252] width 567 height 35
copy p "Per toglierti ogni minimo dubbio avrai anche la nostra garanzia RAPPORTO RECUPE…"
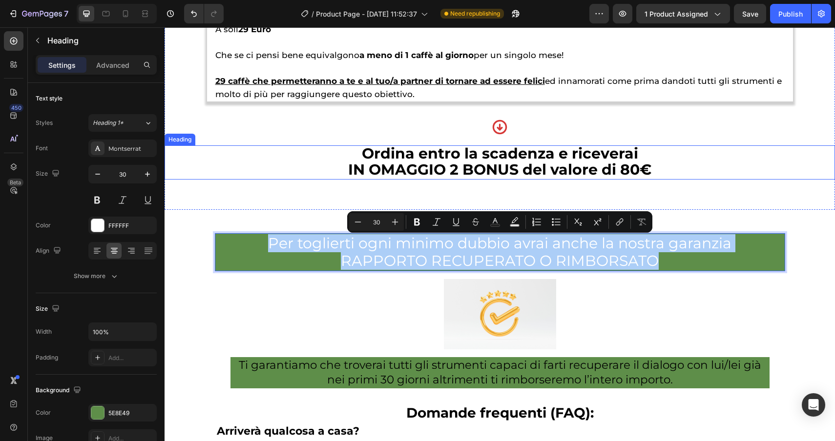
click at [651, 168] on span "IN OMAGGIO 2 BONUS del valore di 80€" at bounding box center [499, 170] width 303 height 18
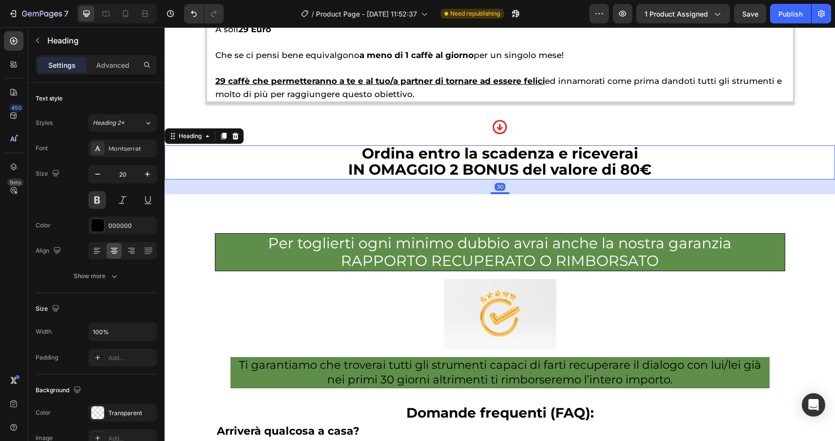
click at [657, 171] on h2 "Ordina entro la scadenza e riceverai IN OMAGGIO 2 BONUS del valore di 80€" at bounding box center [499, 162] width 670 height 34
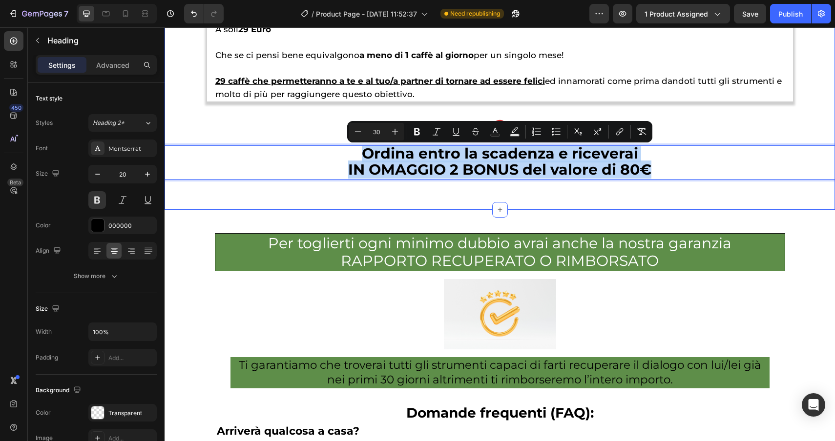
drag, startPoint x: 657, startPoint y: 171, endPoint x: 305, endPoint y: 143, distance: 353.9
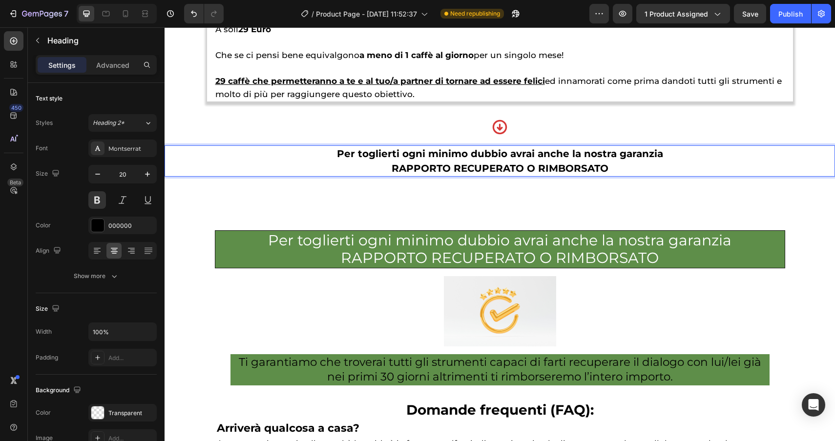
click at [617, 175] on p "Per toglierti ogni minimo dubbio avrai anche la nostra garanzia RAPPORTO RECUPE…" at bounding box center [499, 160] width 668 height 29
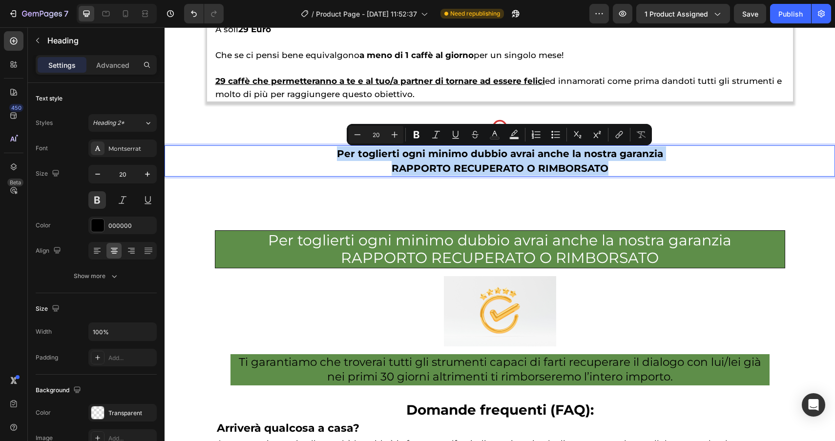
drag, startPoint x: 619, startPoint y: 165, endPoint x: 319, endPoint y: 161, distance: 300.2
click at [319, 161] on p "Per toglierti ogni minimo dubbio avrai anche la nostra garanzia RAPPORTO RECUPE…" at bounding box center [499, 160] width 668 height 29
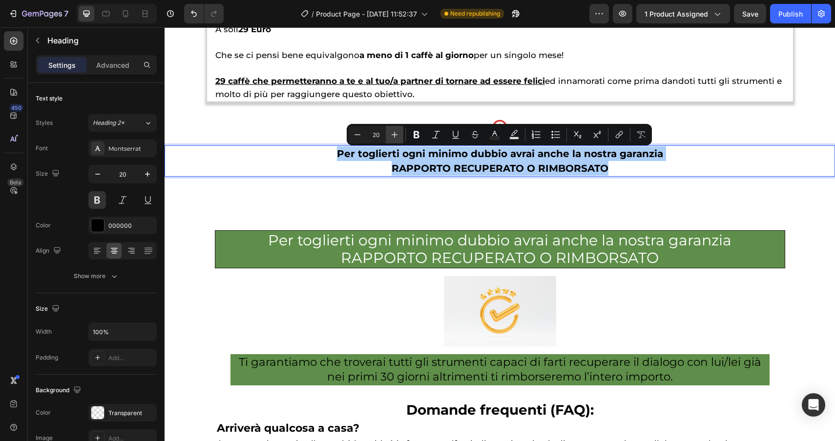
click at [398, 134] on icon "Editor contextual toolbar" at bounding box center [394, 135] width 10 height 10
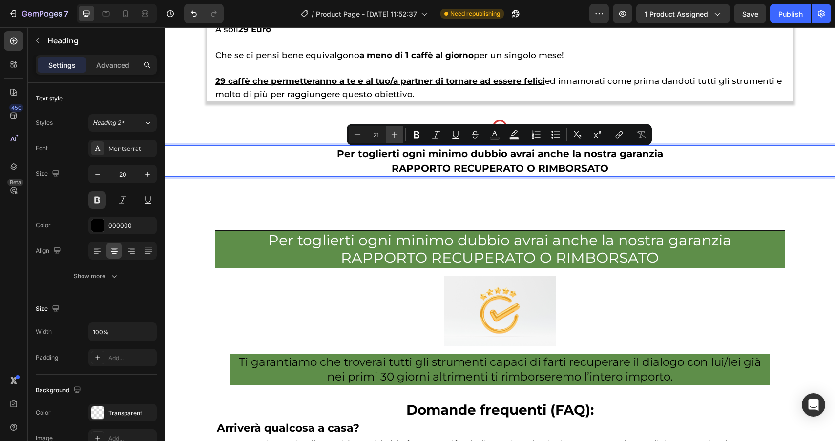
click at [398, 134] on icon "Editor contextual toolbar" at bounding box center [394, 135] width 10 height 10
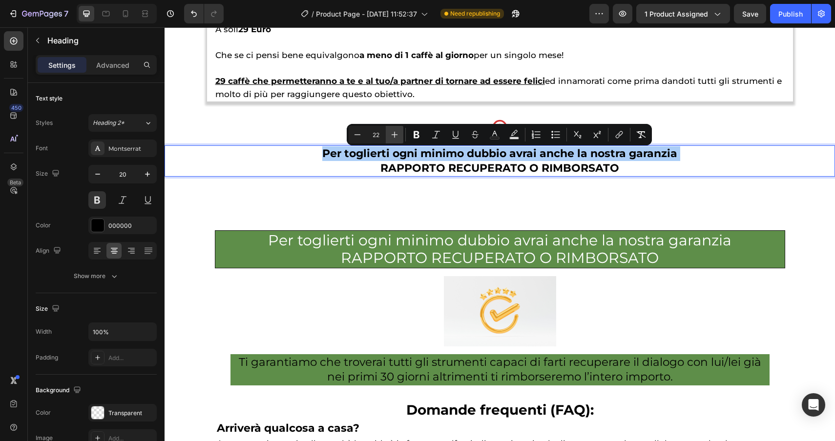
click at [398, 134] on icon "Editor contextual toolbar" at bounding box center [394, 135] width 10 height 10
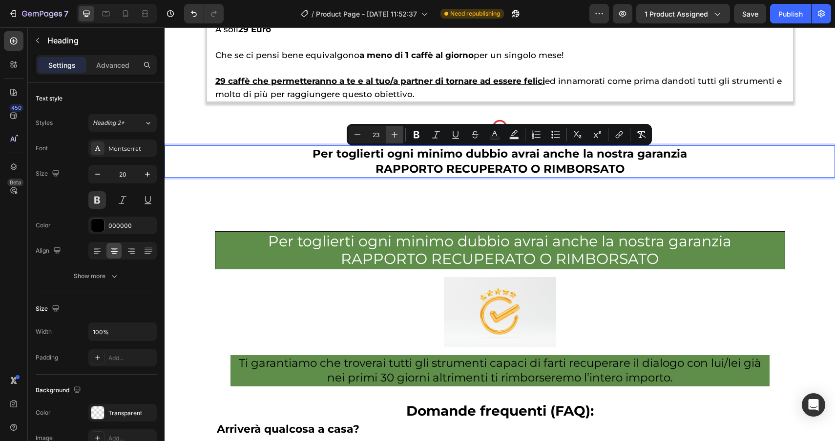
click at [398, 134] on icon "Editor contextual toolbar" at bounding box center [394, 135] width 10 height 10
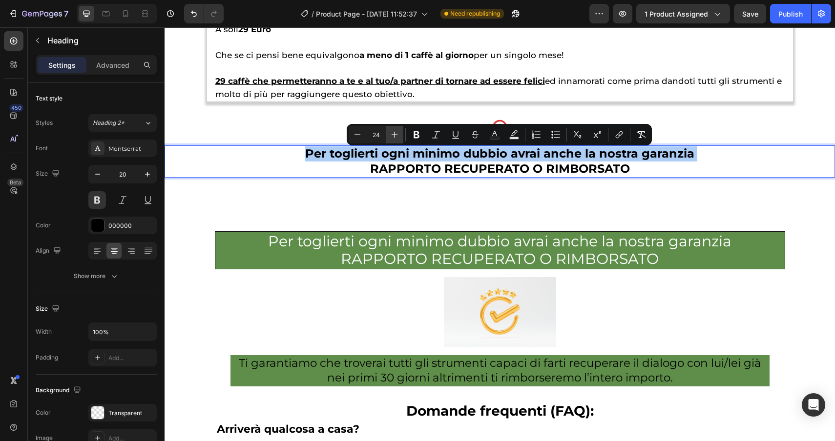
click at [398, 134] on icon "Editor contextual toolbar" at bounding box center [394, 135] width 10 height 10
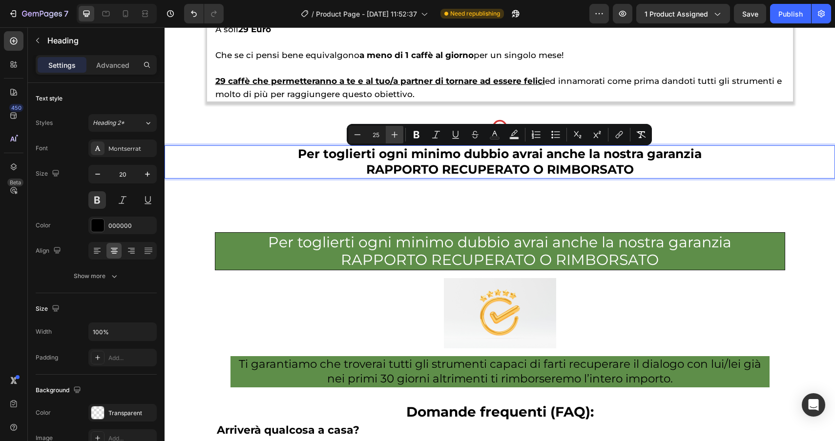
click at [398, 134] on icon "Editor contextual toolbar" at bounding box center [394, 135] width 10 height 10
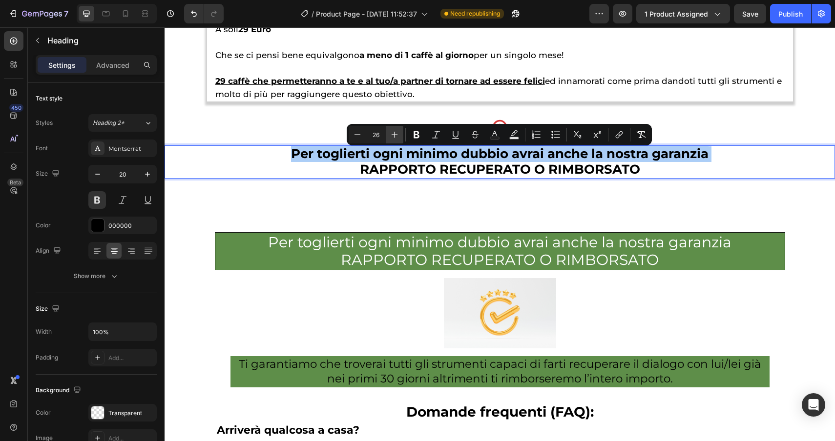
click at [398, 134] on icon "Editor contextual toolbar" at bounding box center [394, 135] width 10 height 10
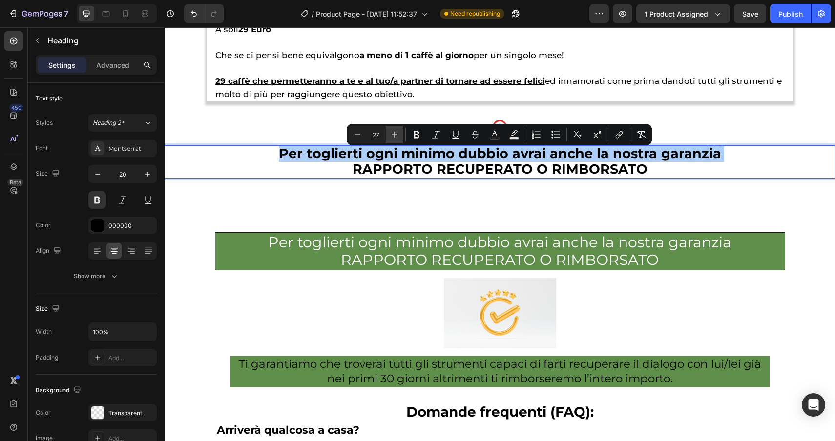
click at [398, 134] on icon "Editor contextual toolbar" at bounding box center [394, 135] width 10 height 10
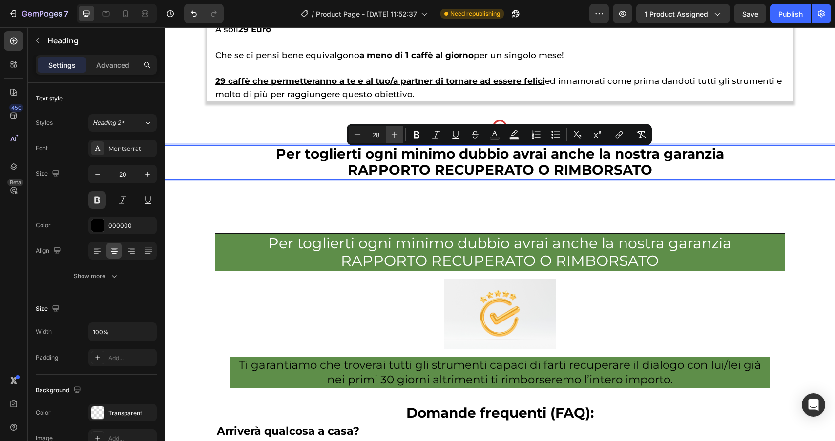
click at [398, 134] on icon "Editor contextual toolbar" at bounding box center [394, 135] width 10 height 10
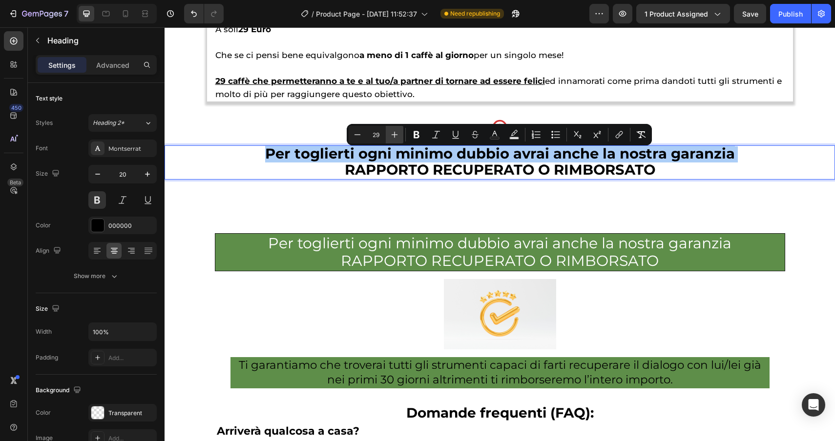
click at [398, 134] on icon "Editor contextual toolbar" at bounding box center [394, 135] width 10 height 10
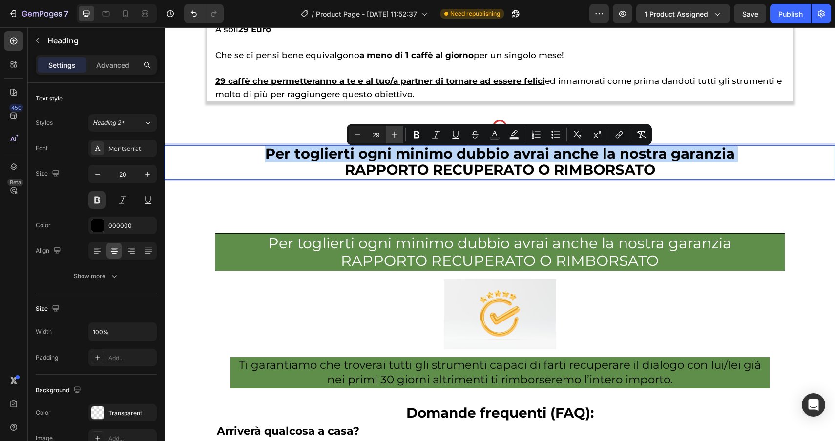
type input "30"
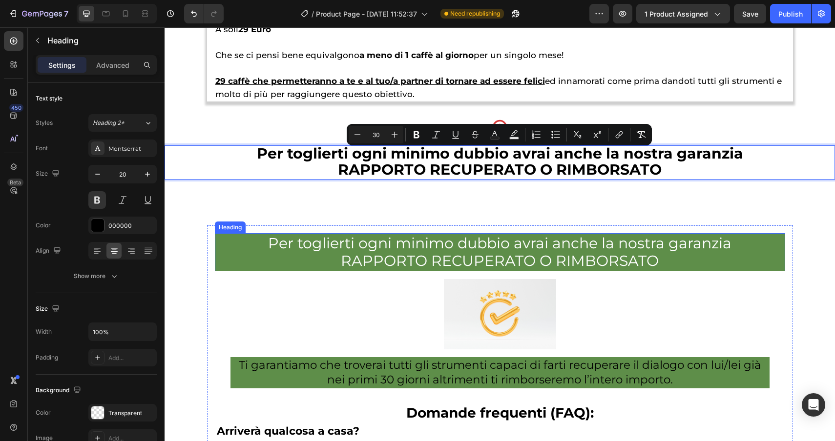
click at [635, 252] on p "Per toglierti ogni minimo dubbio avrai anche la nostra garanzia RAPPORTO RECUPE…" at bounding box center [499, 252] width 567 height 35
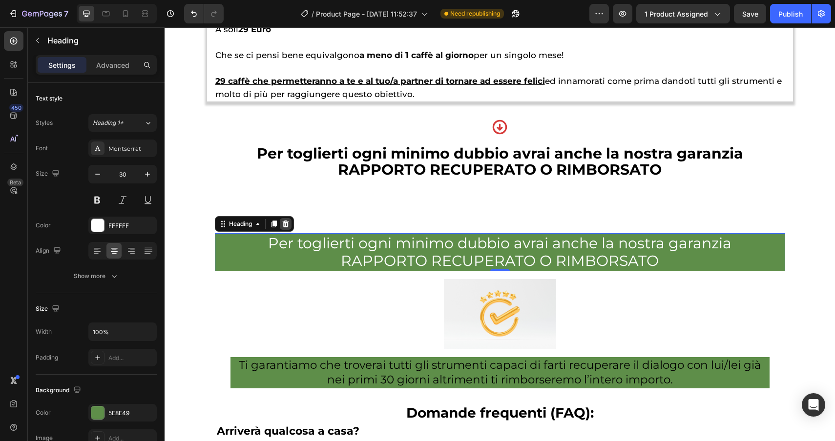
click at [289, 227] on icon at bounding box center [286, 224] width 8 height 8
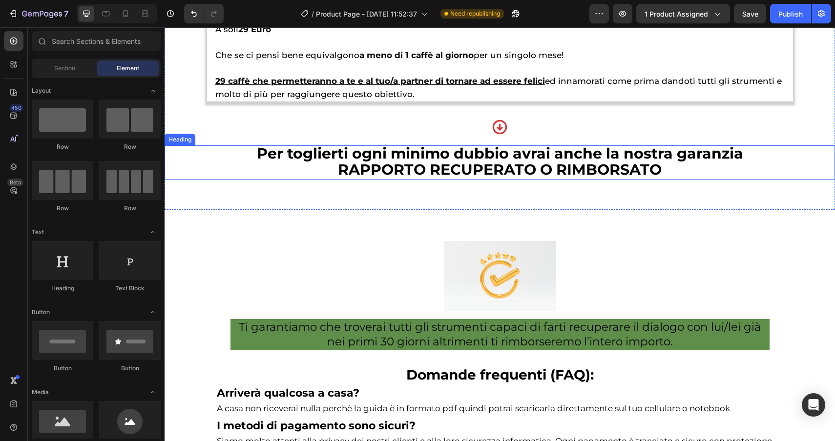
click at [304, 173] on p "⁠⁠⁠⁠⁠⁠⁠ Per toglierti ogni minimo dubbio avrai anche la nostra garanzia RAPPORT…" at bounding box center [499, 162] width 668 height 32
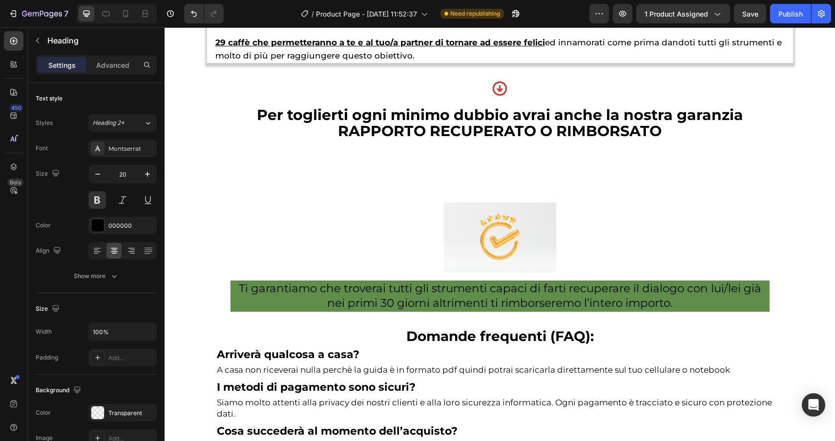
scroll to position [4440, 0]
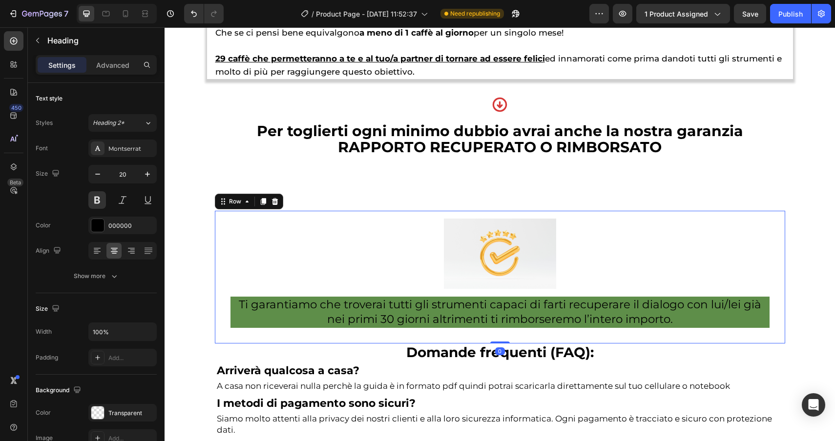
click at [264, 217] on div "Image Ti garantiamo che troverai tutti gli strumenti capaci di farti recuperare…" at bounding box center [500, 277] width 570 height 133
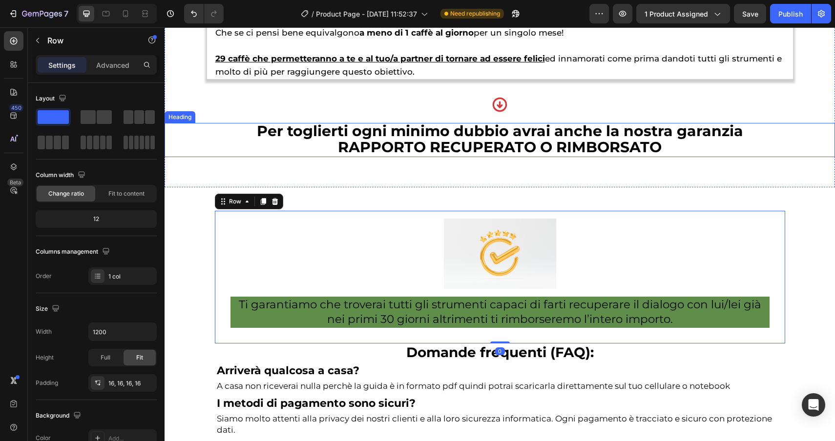
click at [237, 147] on p "⁠⁠⁠⁠⁠⁠⁠ Per toglierti ogni minimo dubbio avrai anche la nostra garanzia RAPPORT…" at bounding box center [499, 140] width 668 height 32
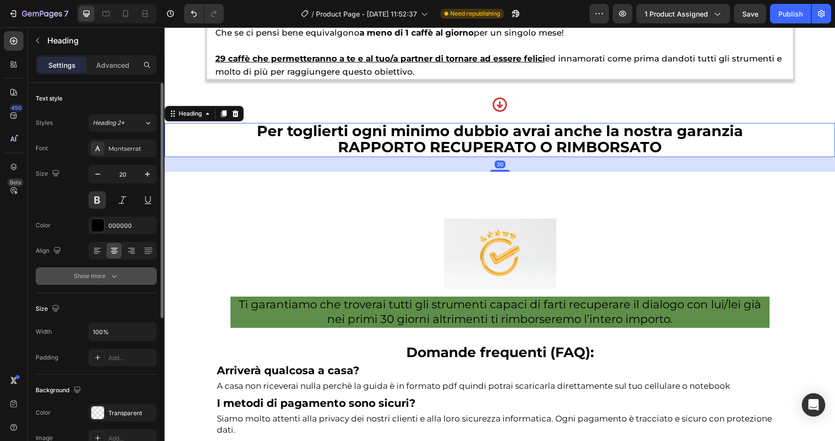
click at [89, 279] on div "Show more" at bounding box center [96, 276] width 45 height 10
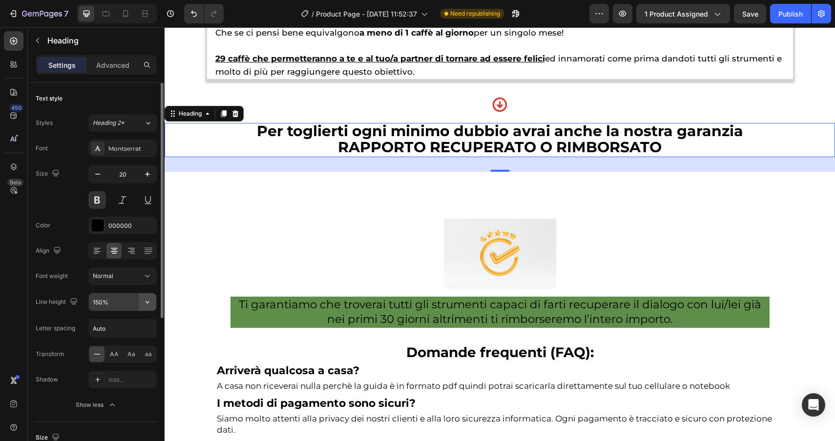
click at [143, 306] on icon "button" at bounding box center [148, 302] width 10 height 10
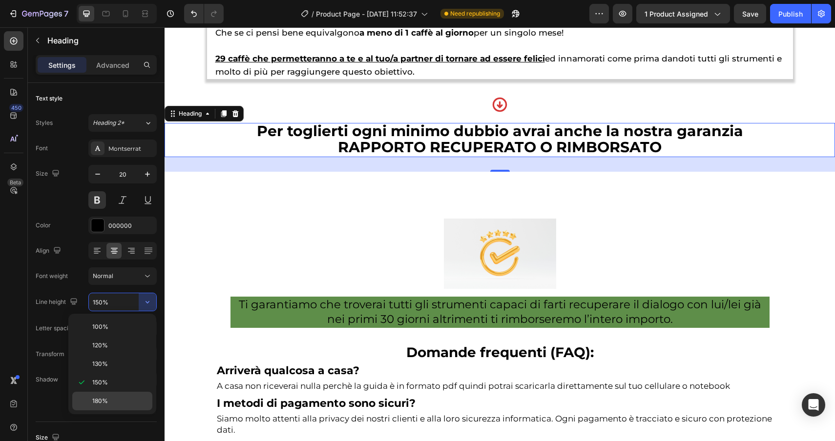
click at [120, 393] on div "180%" at bounding box center [112, 401] width 80 height 19
type input "180%"
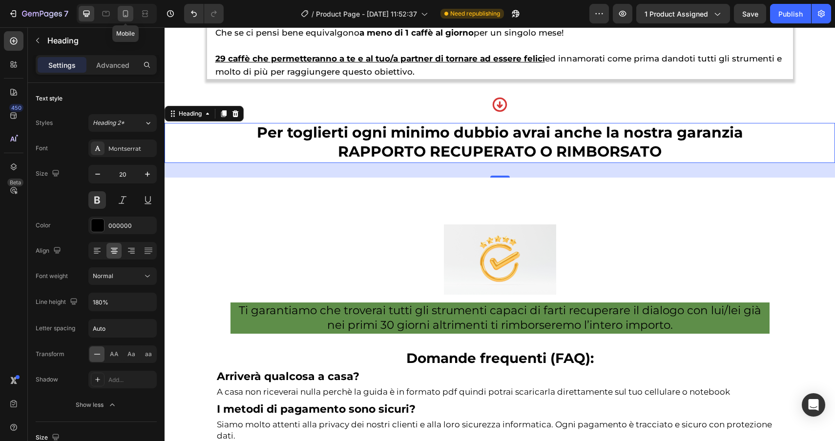
click at [122, 10] on icon at bounding box center [126, 14] width 10 height 10
type input "24"
type input "130%"
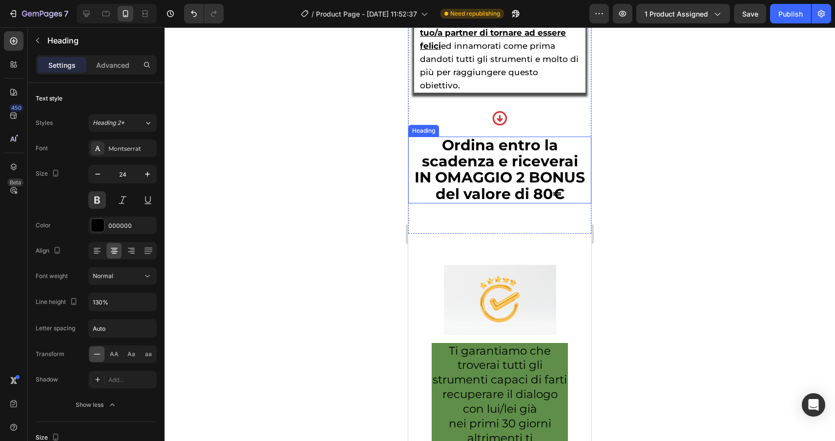
scroll to position [6687, 0]
click at [86, 15] on icon at bounding box center [86, 14] width 6 height 6
type input "20"
type input "180%"
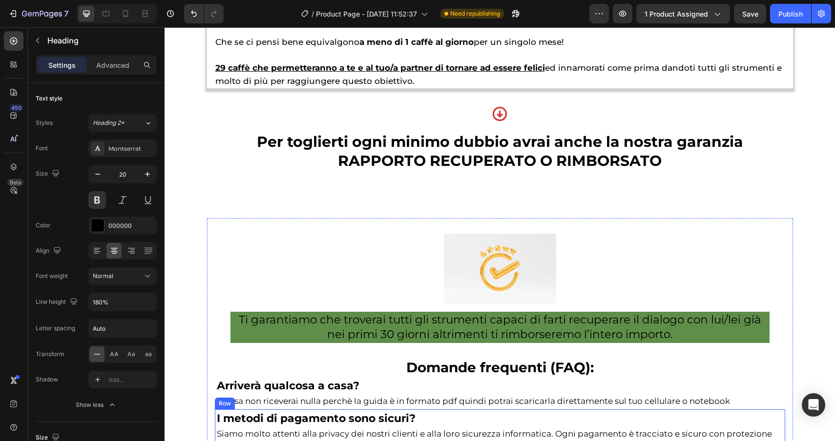
scroll to position [4414, 0]
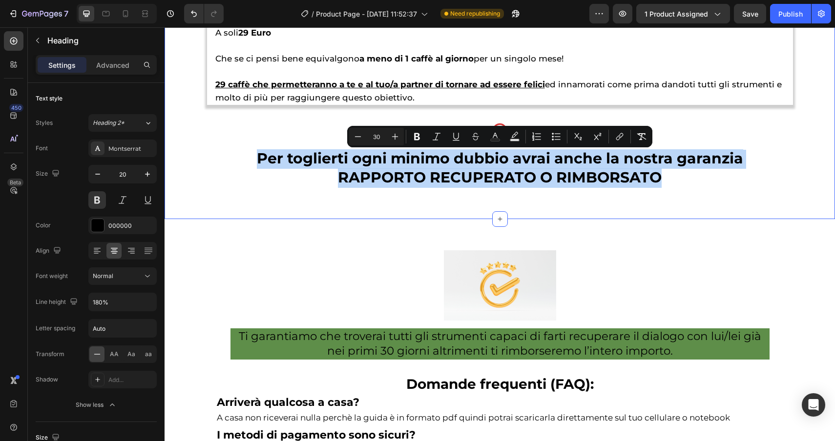
drag, startPoint x: 672, startPoint y: 179, endPoint x: 241, endPoint y: 148, distance: 432.0
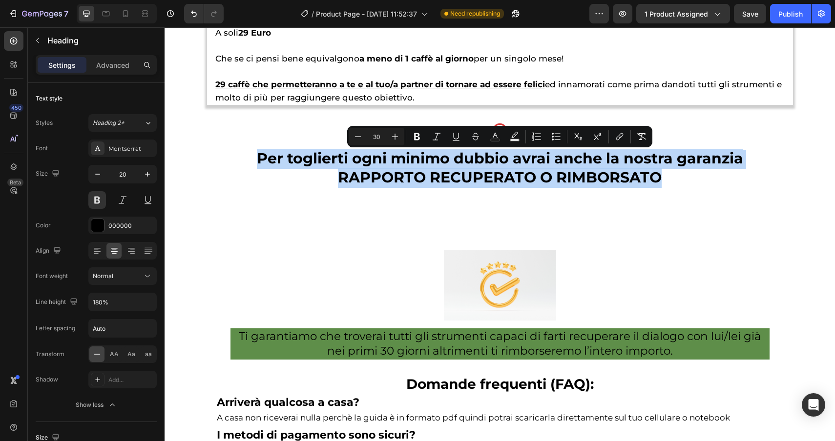
copy p "Per toglierti ogni minimo dubbio avrai anche la nostra garanzia RAPPORTO RECUPE…"
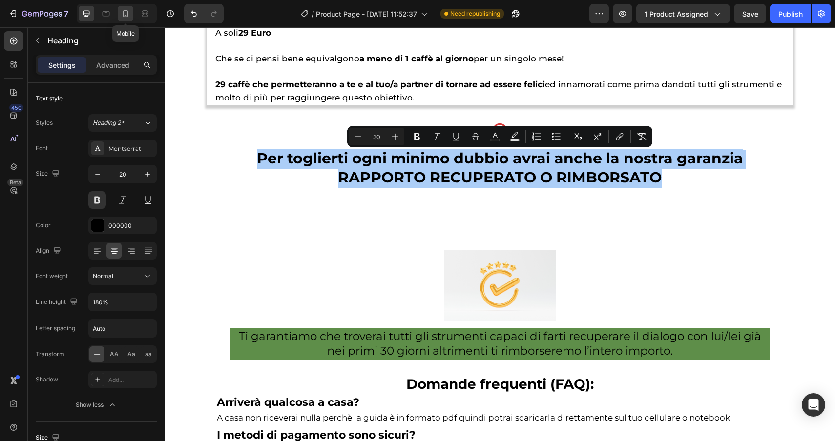
click at [126, 17] on icon at bounding box center [126, 14] width 10 height 10
type input "24"
type input "130%"
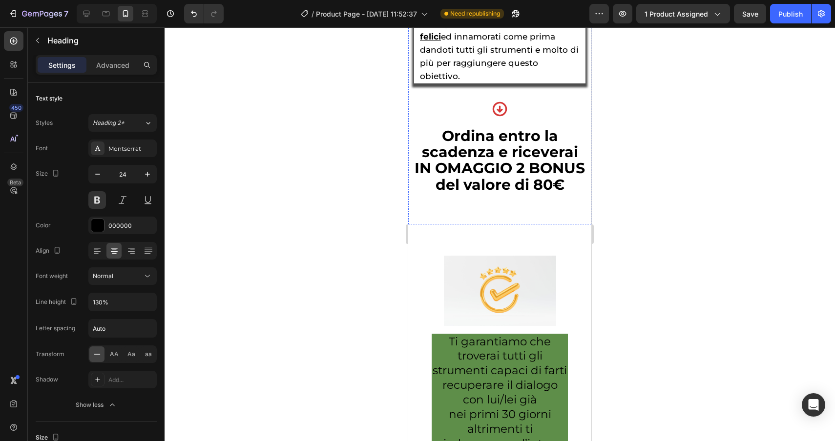
scroll to position [6685, 0]
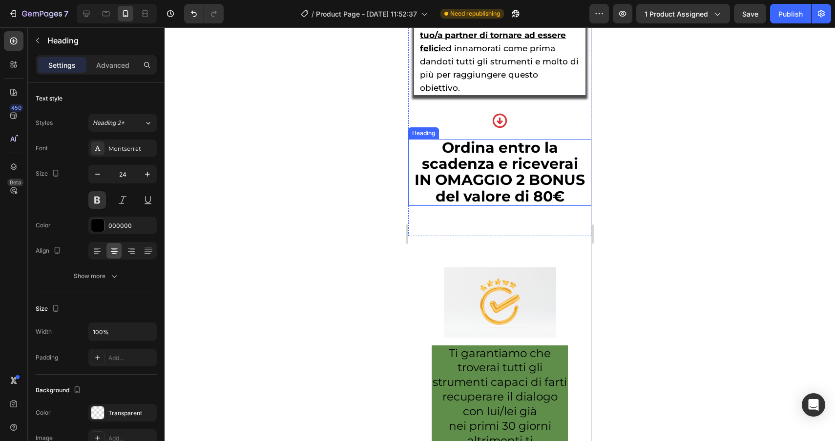
click at [564, 171] on span "IN OMAGGIO 2 BONUS del valore di 80€" at bounding box center [499, 188] width 170 height 34
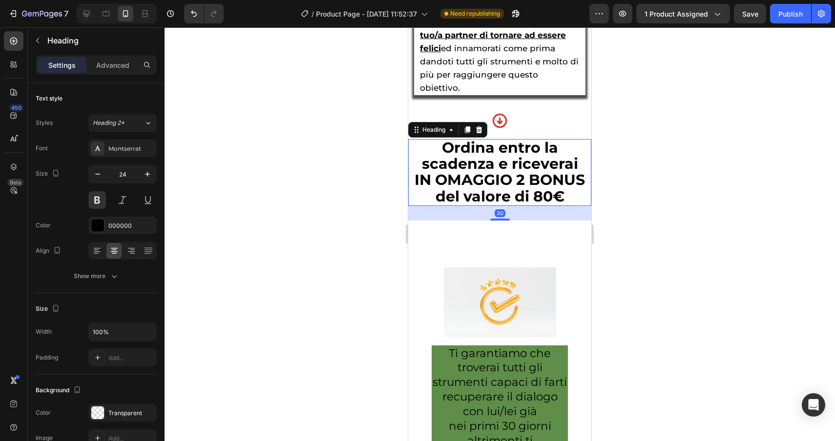
click at [571, 169] on h2 "Ordina entro la scadenza e riceverai IN OMAGGIO 2 BONUS del valore di 80€" at bounding box center [499, 172] width 183 height 67
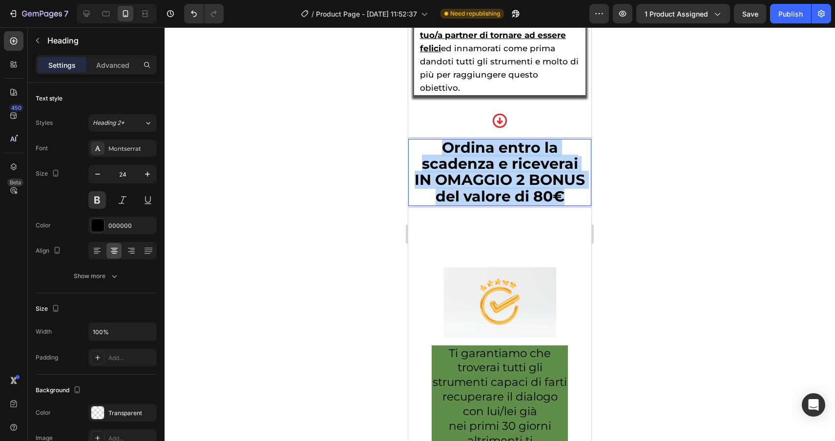
drag, startPoint x: 571, startPoint y: 169, endPoint x: 413, endPoint y: 121, distance: 164.3
click at [413, 140] on p "Ordina entro la scadenza e riceverai IN OMAGGIO 2 BONUS del valore di 80€" at bounding box center [499, 172] width 181 height 65
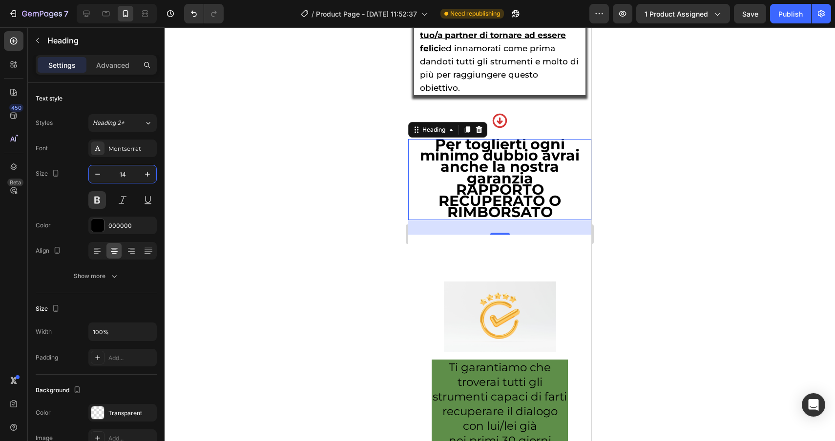
type input "14"
click at [555, 188] on p "Per toglierti ogni minimo dubbio avrai anche la nostra garanzia RAPPORTO RECUPE…" at bounding box center [499, 179] width 181 height 79
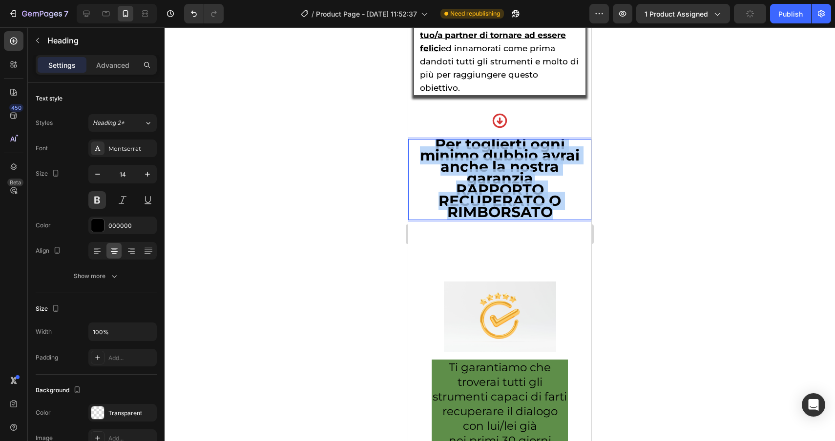
click at [428, 140] on p "Per toglierti ogni minimo dubbio avrai anche la nostra garanzia RAPPORTO RECUPE…" at bounding box center [499, 179] width 181 height 79
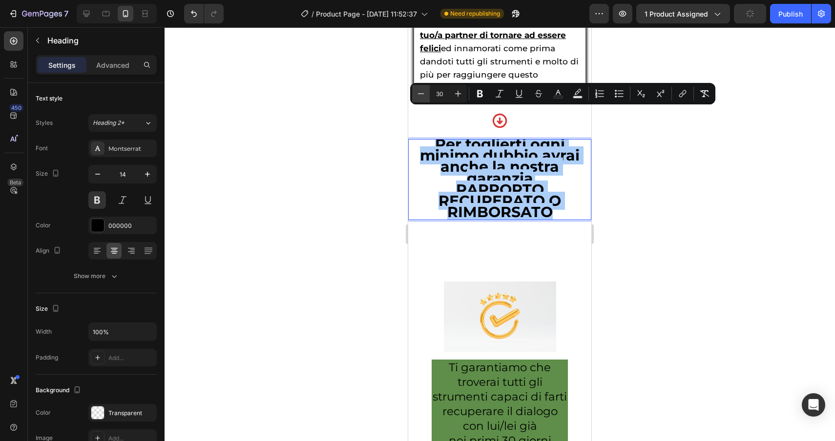
click at [421, 91] on icon "Editor contextual toolbar" at bounding box center [421, 94] width 10 height 10
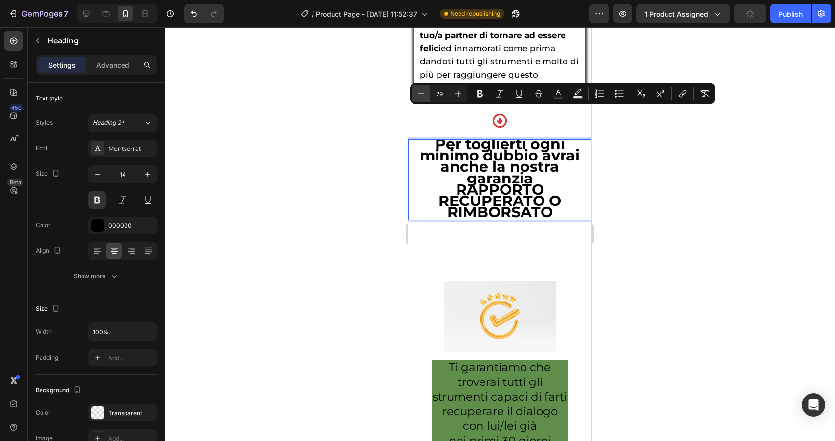
click at [421, 91] on icon "Editor contextual toolbar" at bounding box center [421, 94] width 10 height 10
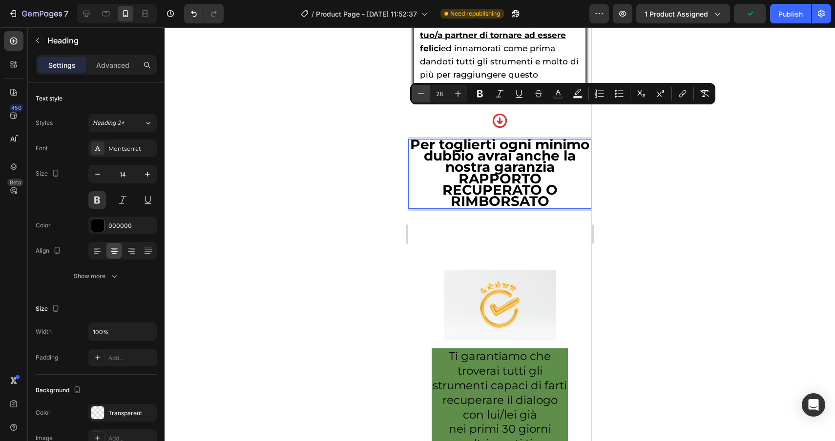
click at [421, 91] on icon "Editor contextual toolbar" at bounding box center [421, 94] width 10 height 10
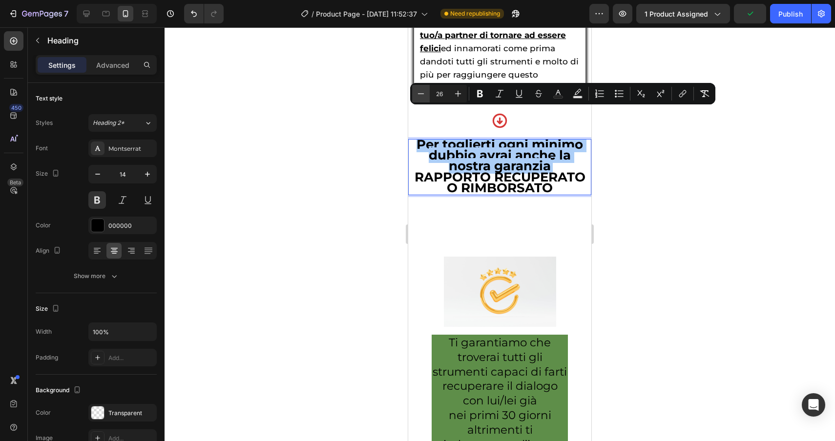
click at [421, 91] on icon "Editor contextual toolbar" at bounding box center [421, 94] width 10 height 10
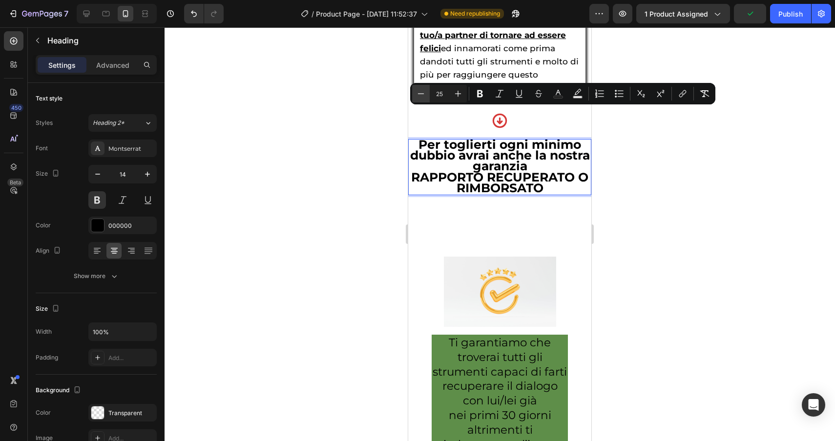
click at [421, 91] on icon "Editor contextual toolbar" at bounding box center [421, 94] width 10 height 10
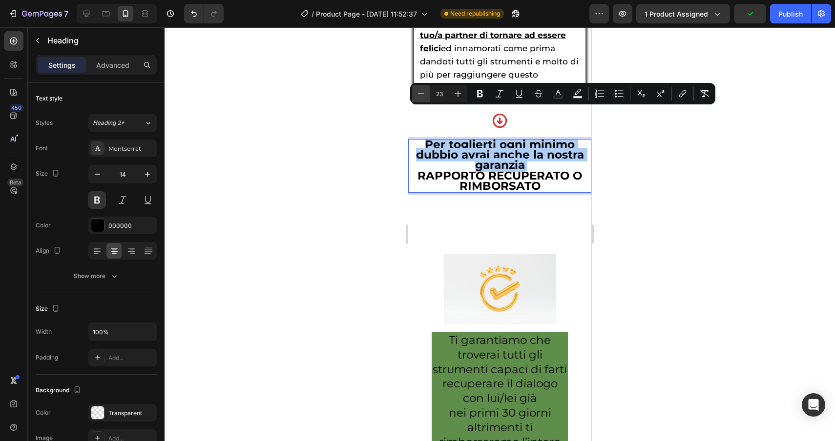
click at [421, 91] on icon "Editor contextual toolbar" at bounding box center [421, 94] width 10 height 10
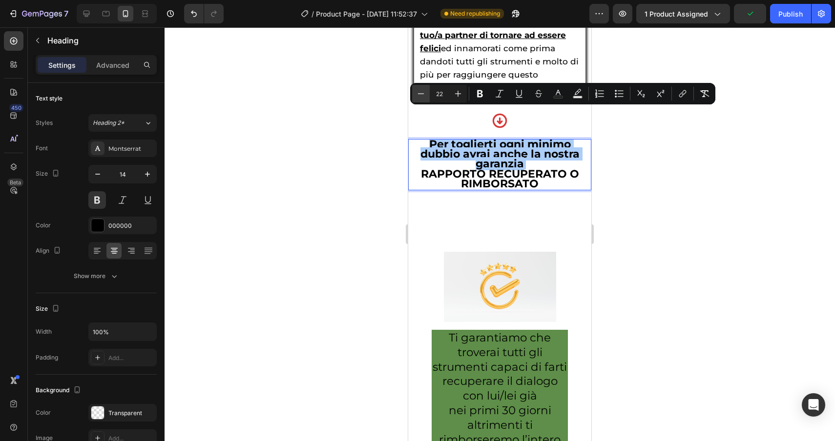
click at [421, 91] on icon "Editor contextual toolbar" at bounding box center [421, 94] width 10 height 10
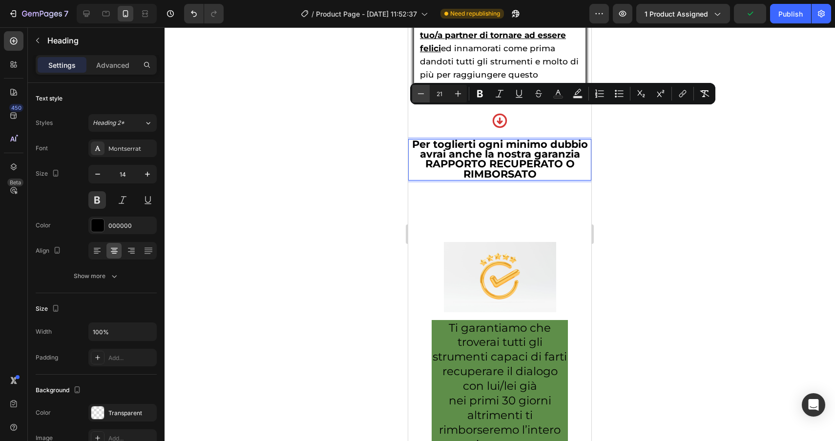
click at [421, 91] on icon "Editor contextual toolbar" at bounding box center [421, 94] width 10 height 10
type input "20"
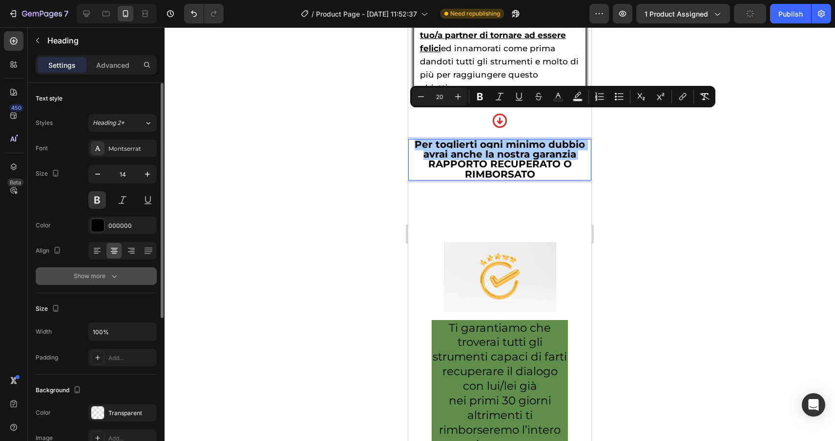
click at [105, 281] on button "Show more" at bounding box center [96, 276] width 121 height 18
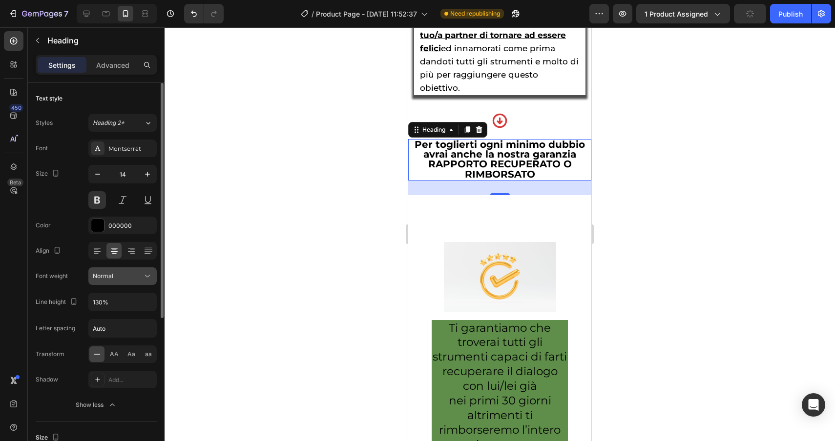
click at [120, 277] on div "Normal" at bounding box center [118, 276] width 50 height 9
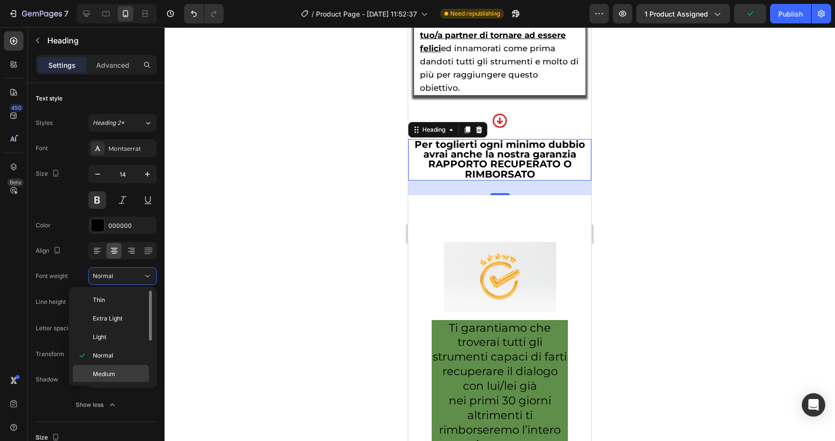
click at [111, 373] on span "Medium" at bounding box center [104, 374] width 22 height 9
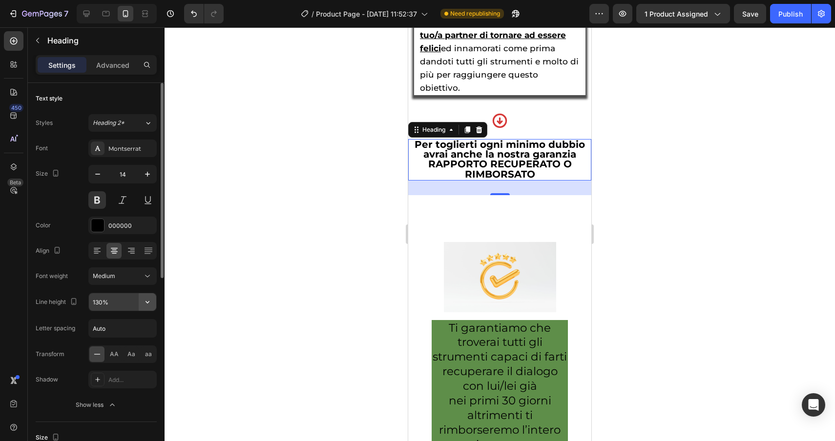
click at [150, 305] on icon "button" at bounding box center [148, 302] width 10 height 10
click at [98, 301] on input "130%" at bounding box center [122, 302] width 67 height 18
click at [98, 302] on input "130%" at bounding box center [122, 302] width 67 height 18
type input "140%"
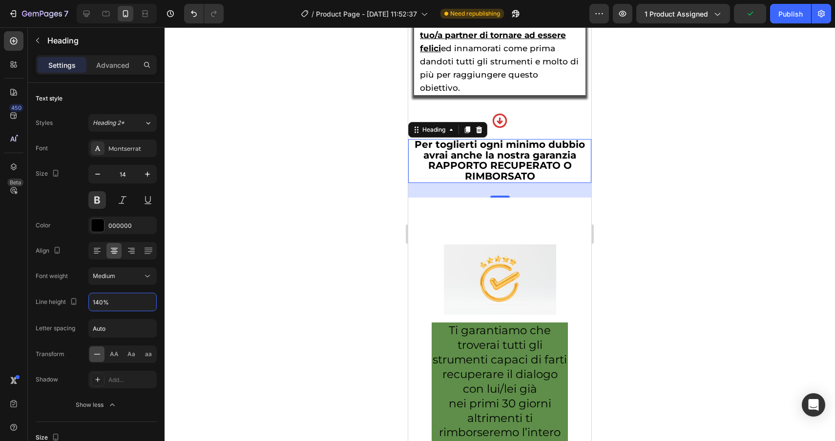
click at [638, 267] on div at bounding box center [499, 234] width 670 height 414
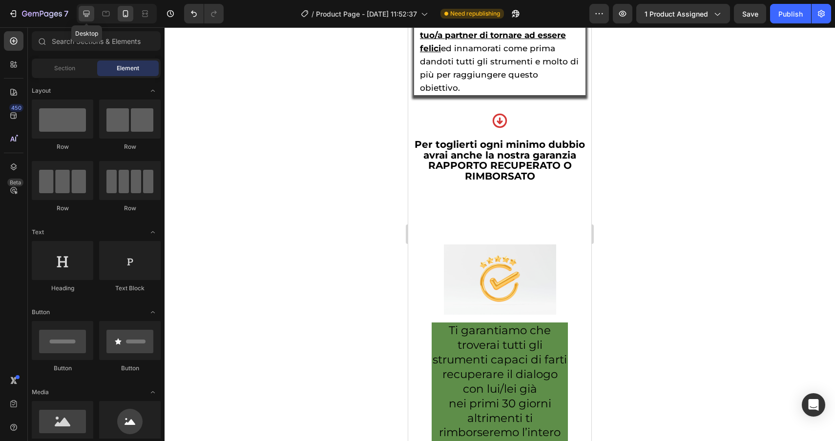
click at [82, 14] on icon at bounding box center [87, 14] width 10 height 10
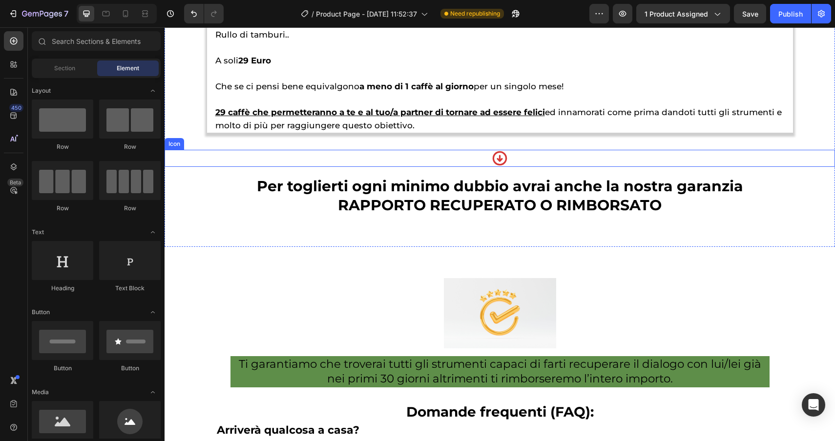
scroll to position [4361, 0]
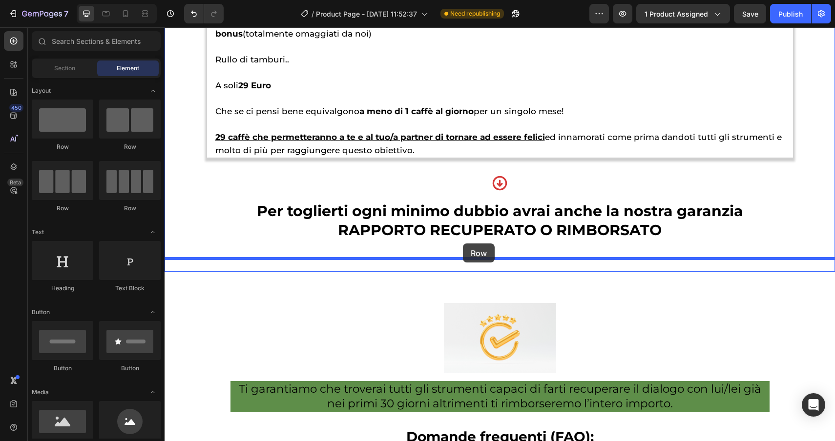
drag, startPoint x: 239, startPoint y: 144, endPoint x: 463, endPoint y: 244, distance: 245.1
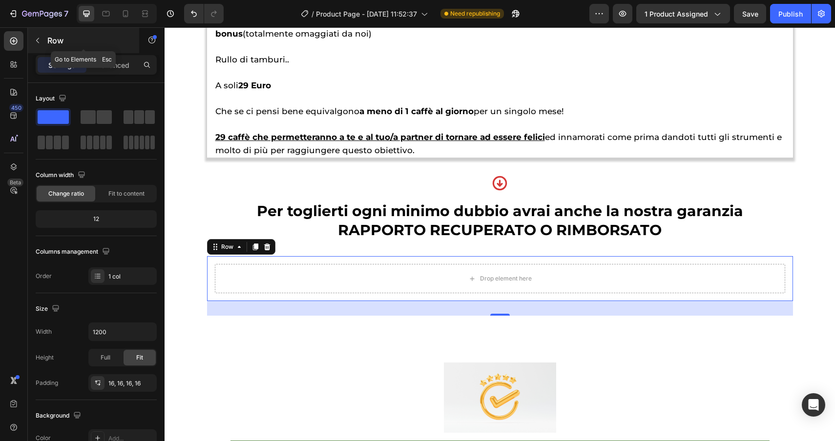
click at [39, 42] on icon "button" at bounding box center [38, 41] width 8 height 8
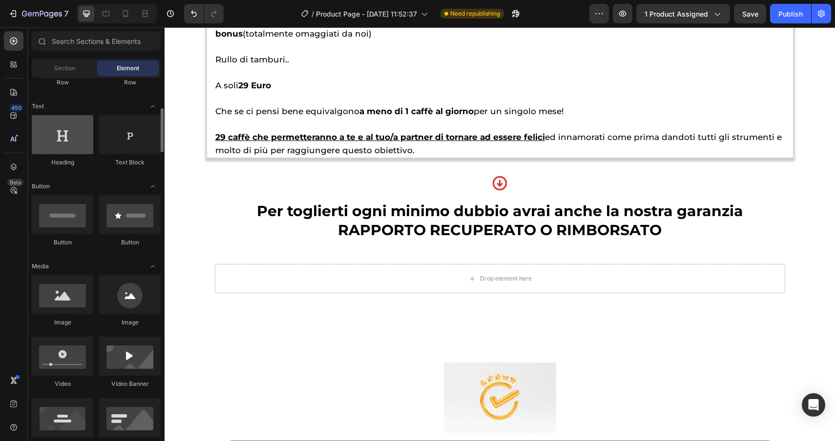
scroll to position [143, 0]
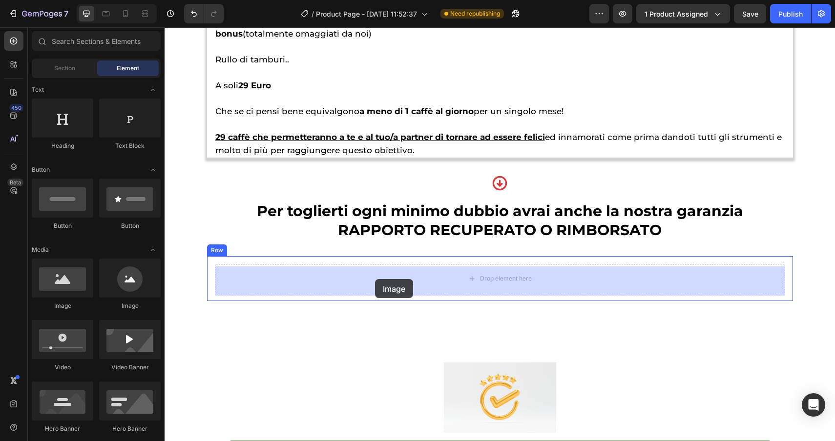
drag, startPoint x: 225, startPoint y: 314, endPoint x: 375, endPoint y: 278, distance: 154.0
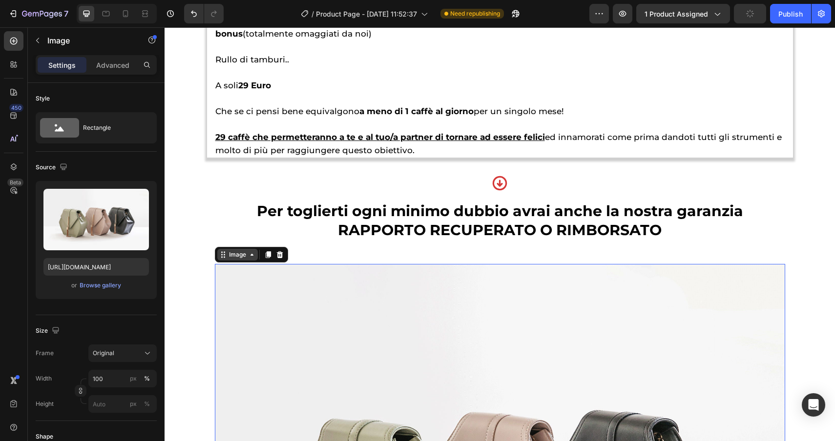
click at [237, 258] on div "Image" at bounding box center [237, 254] width 21 height 9
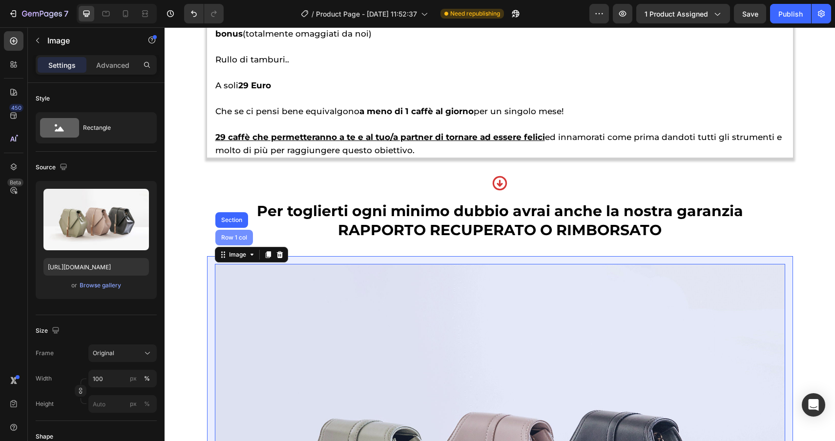
click at [232, 236] on div "Row 1 col" at bounding box center [234, 238] width 38 height 16
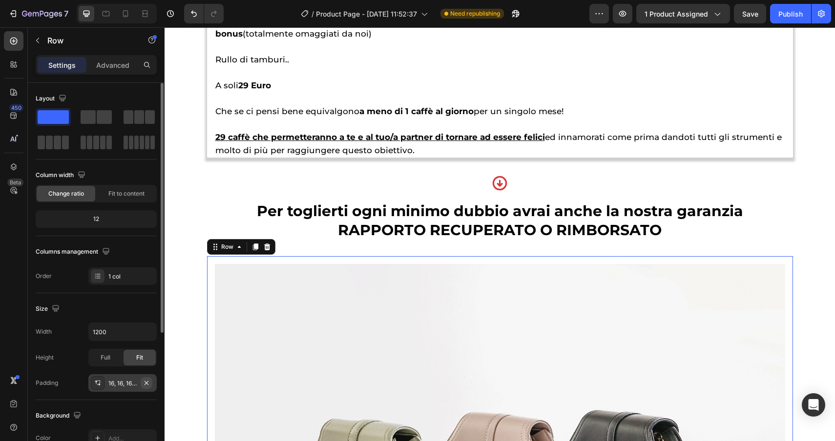
click at [148, 383] on icon "button" at bounding box center [147, 383] width 8 height 8
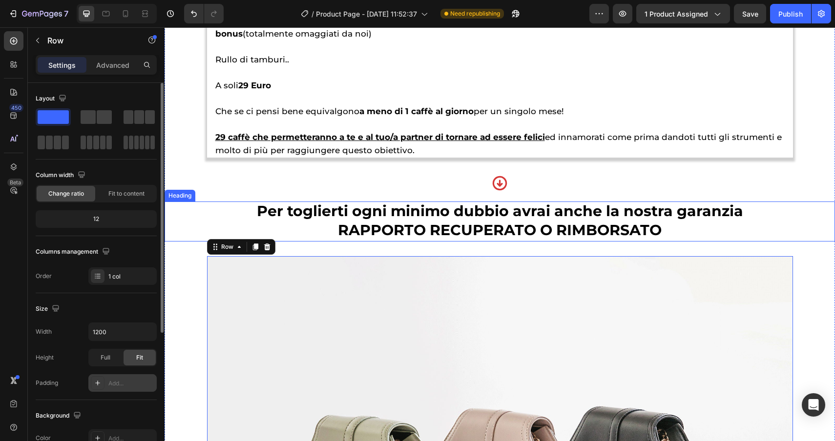
click at [531, 231] on span "RAPPORTO RECUPERATO O RIMBORSATO" at bounding box center [500, 230] width 324 height 18
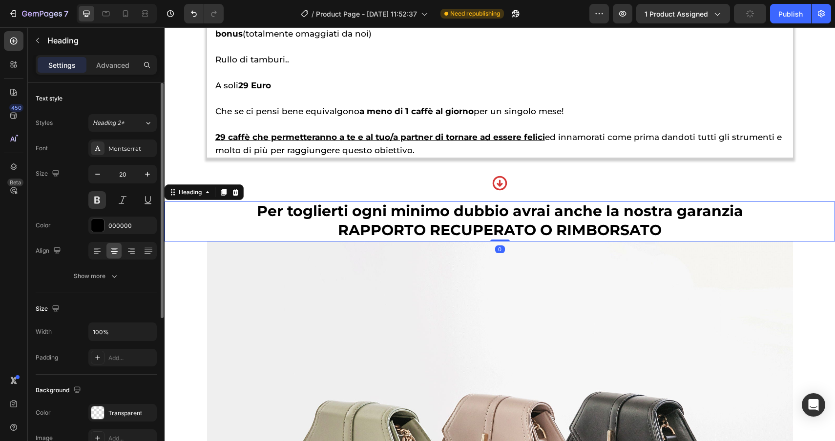
drag, startPoint x: 503, startPoint y: 256, endPoint x: 506, endPoint y: 239, distance: 17.3
click at [506, 239] on div "Per toglierti ogni minimo dubbio avrai anche la nostra garanzia RAPPORTO RECUPE…" at bounding box center [499, 222] width 670 height 40
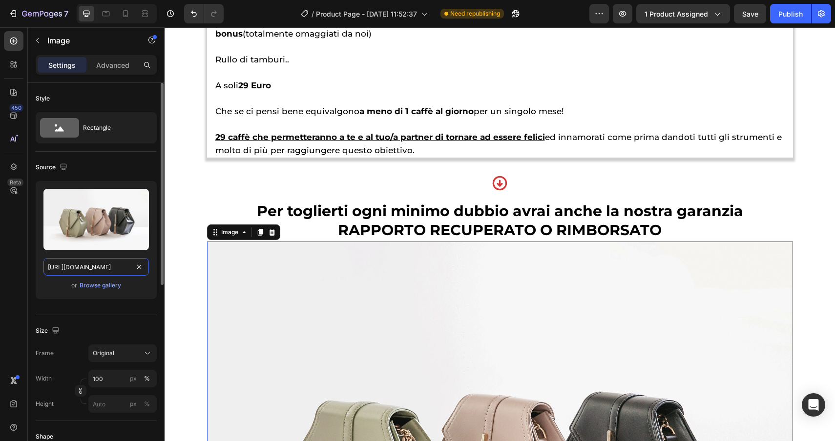
click at [126, 270] on input "[URL][DOMAIN_NAME]" at bounding box center [95, 267] width 105 height 18
paste input "0608/4493/3209/files/gempages_525531628483642289-233a1cd4-48ce-46d5-bd45-8505a0…"
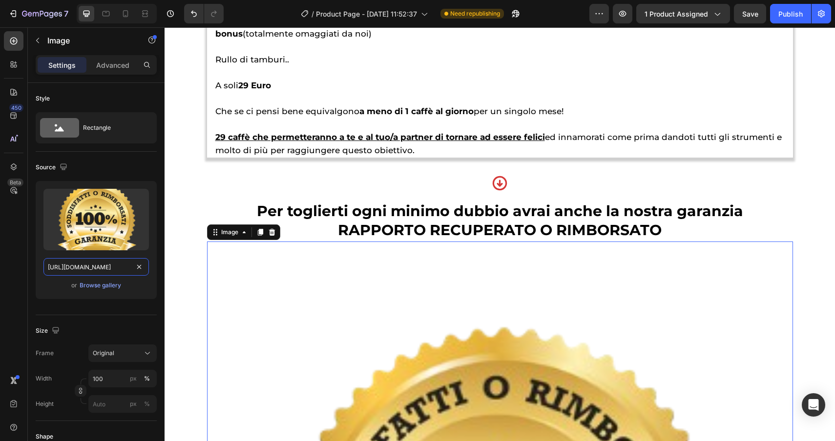
type input "https://cdn.shopify.com/s/files/1/0608/4493/3209/files/gempages_525531628483642…"
click at [95, 378] on input "100" at bounding box center [122, 379] width 68 height 18
click at [92, 378] on input "100" at bounding box center [122, 379] width 68 height 18
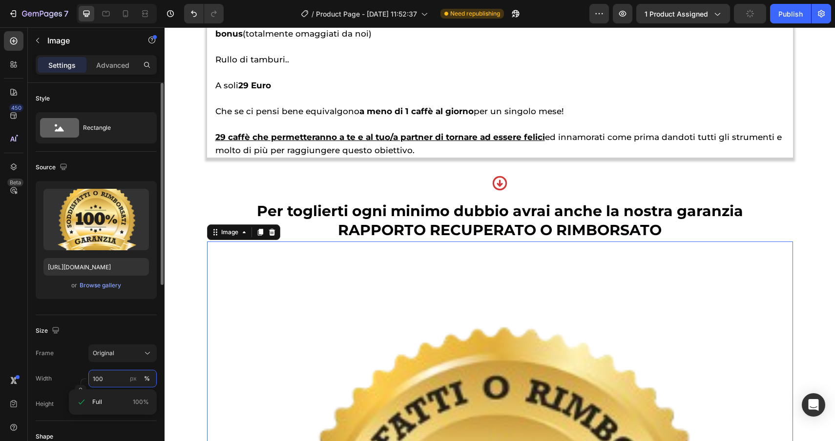
type input "300"
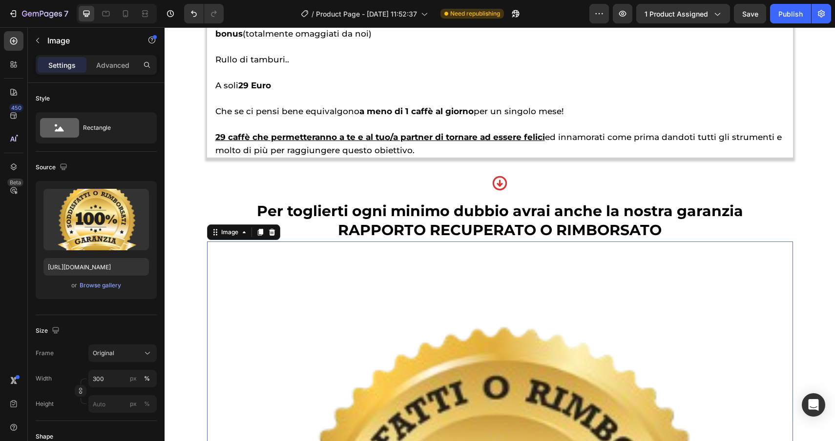
scroll to position [4496, 0]
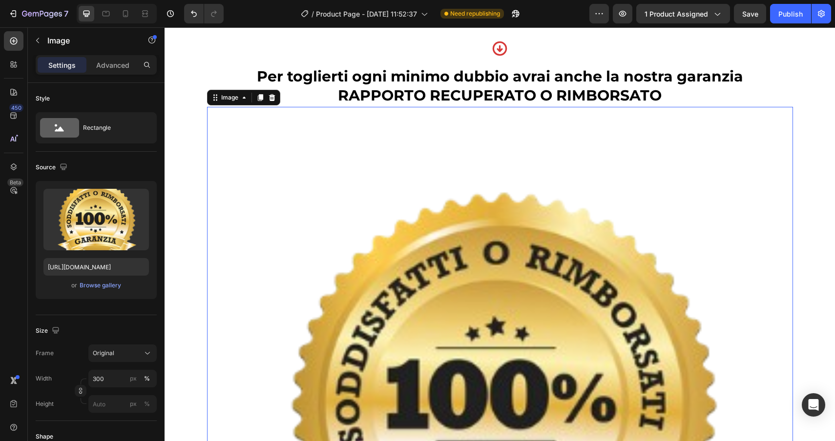
click at [449, 282] on img at bounding box center [500, 400] width 586 height 586
click at [134, 359] on button "Original" at bounding box center [122, 354] width 68 height 18
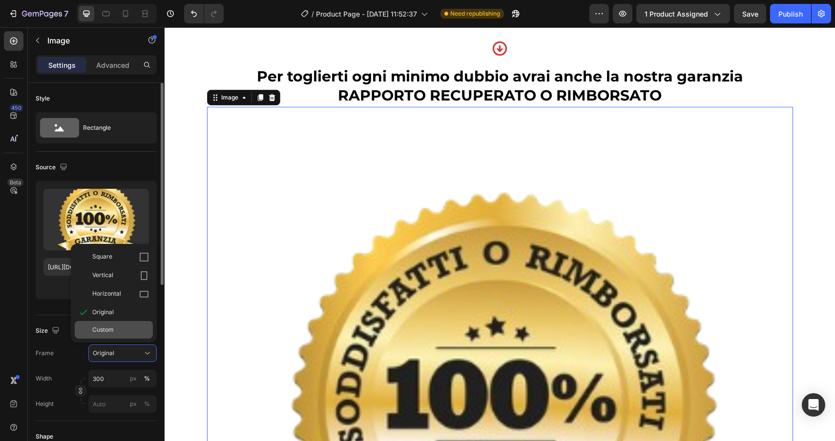
click at [127, 329] on div "Custom" at bounding box center [120, 330] width 57 height 9
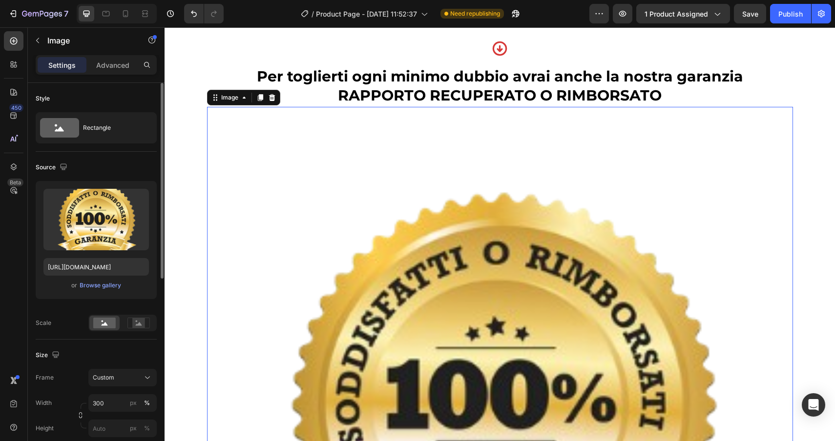
click at [403, 411] on img at bounding box center [500, 400] width 586 height 586
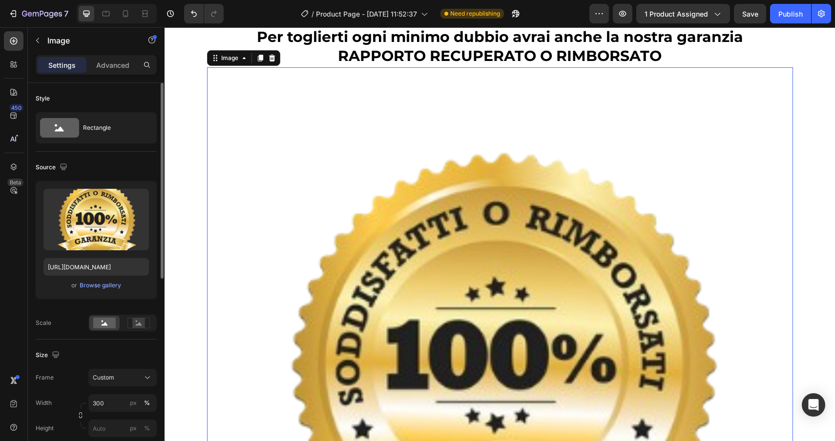
scroll to position [4620, 0]
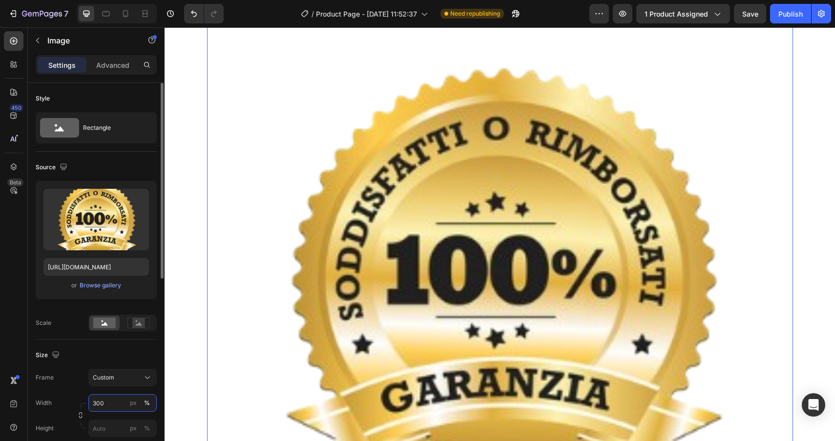
click at [116, 407] on input "300" at bounding box center [122, 403] width 68 height 18
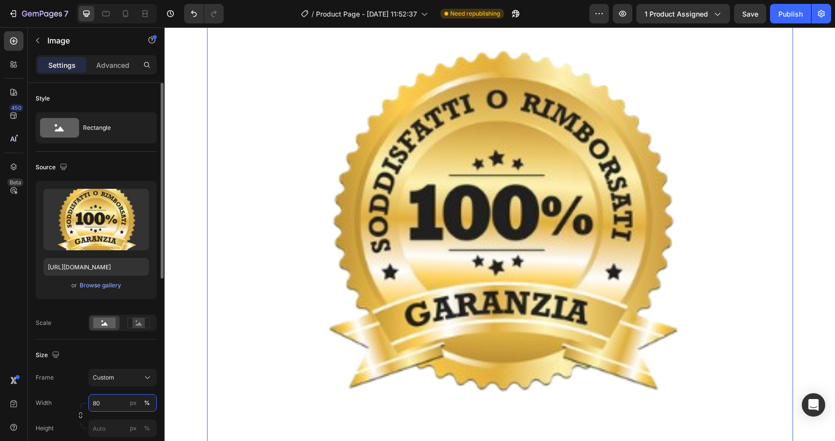
type input "8"
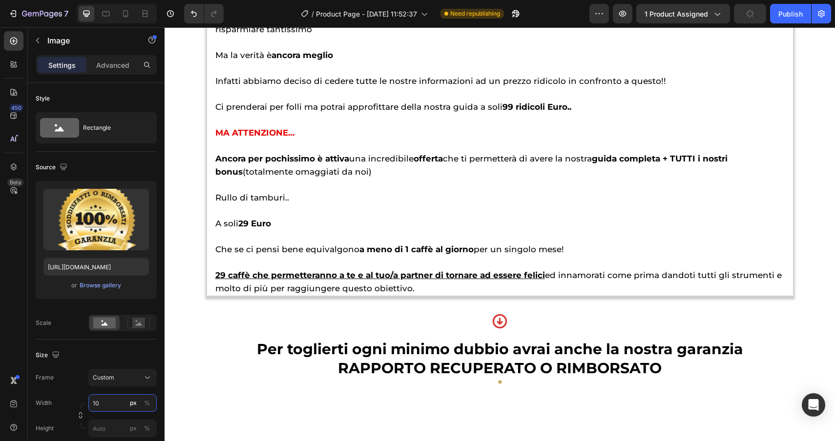
scroll to position [4222, 0]
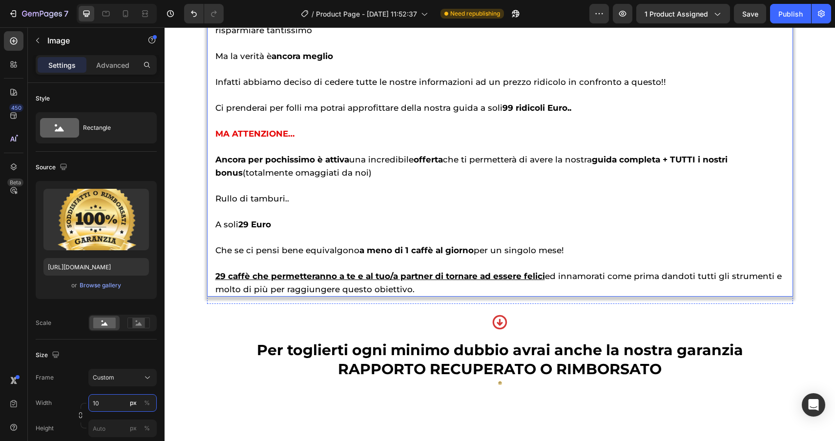
type input "1"
type input "2"
type input "7"
type input "1"
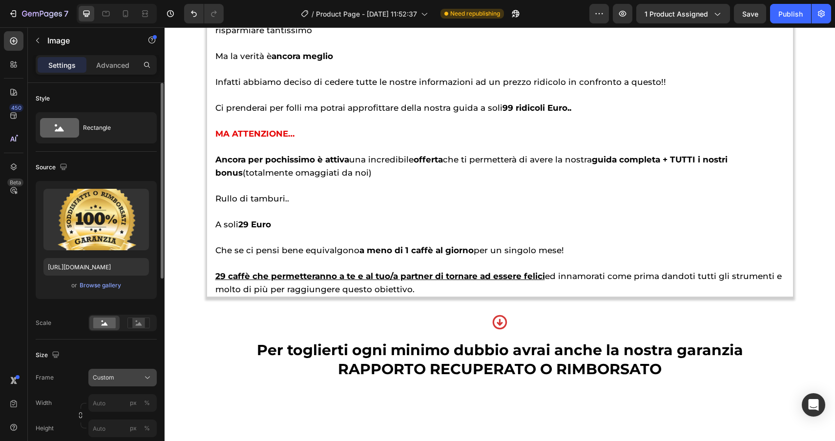
click at [137, 381] on div "Frame Custom Width px % Height px %" at bounding box center [96, 403] width 121 height 68
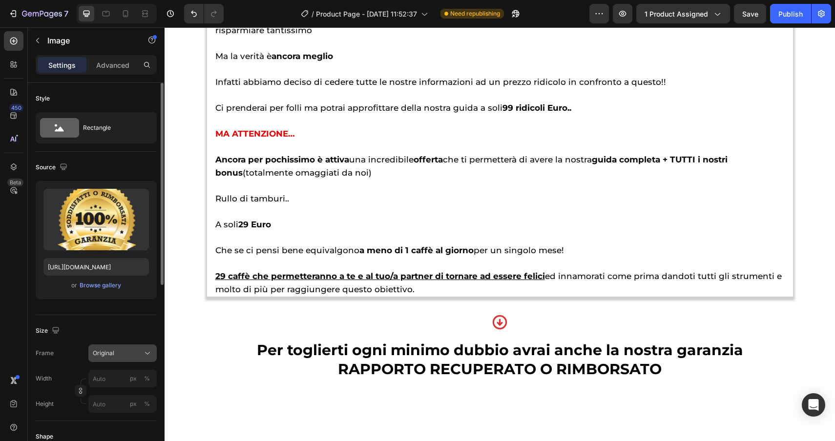
click at [144, 355] on icon at bounding box center [148, 353] width 10 height 10
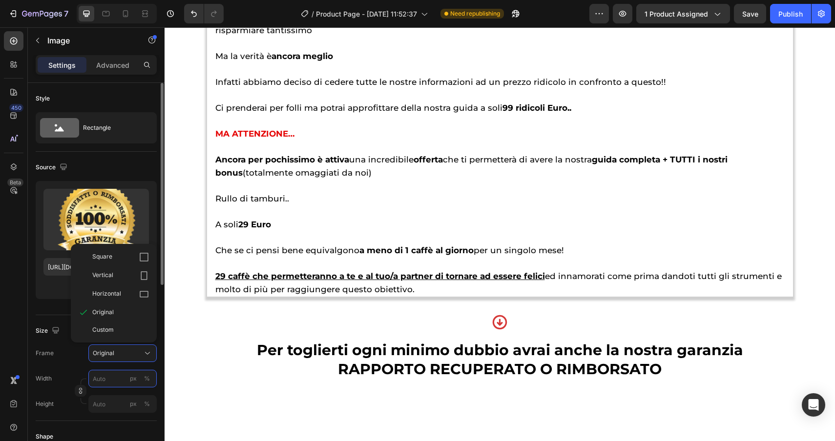
click at [113, 377] on input "px %" at bounding box center [122, 379] width 68 height 18
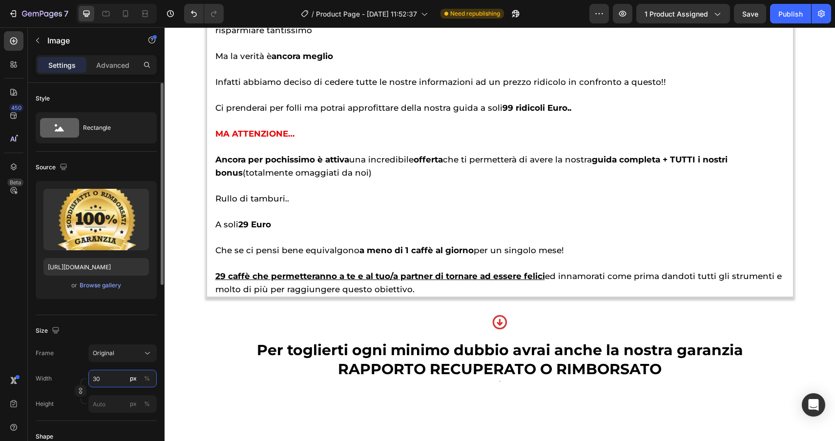
type input "300"
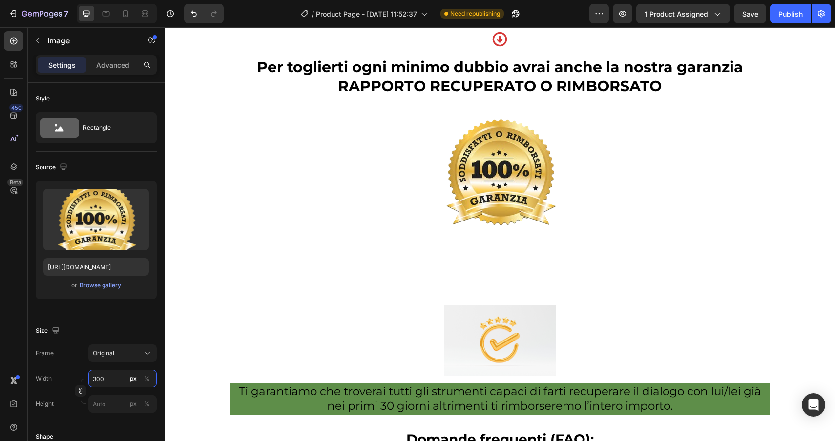
scroll to position [4524, 0]
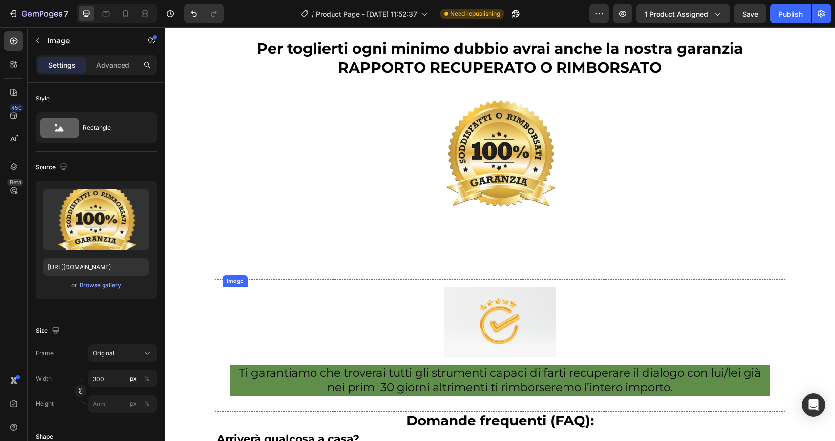
click at [543, 323] on img at bounding box center [500, 322] width 112 height 70
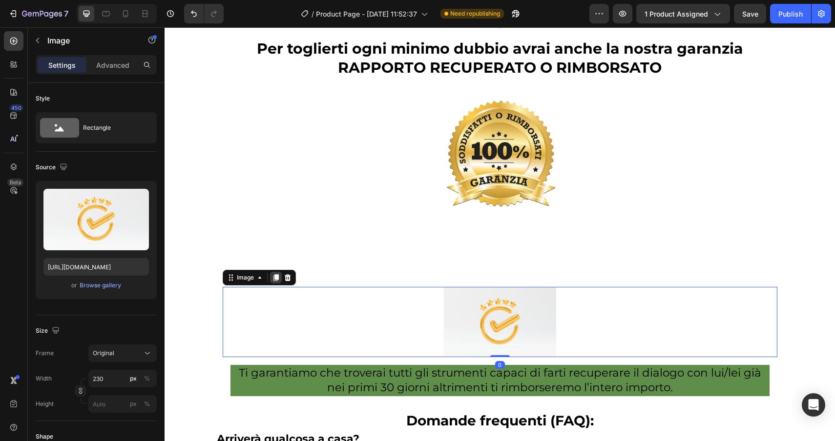
click at [276, 282] on icon at bounding box center [276, 278] width 8 height 8
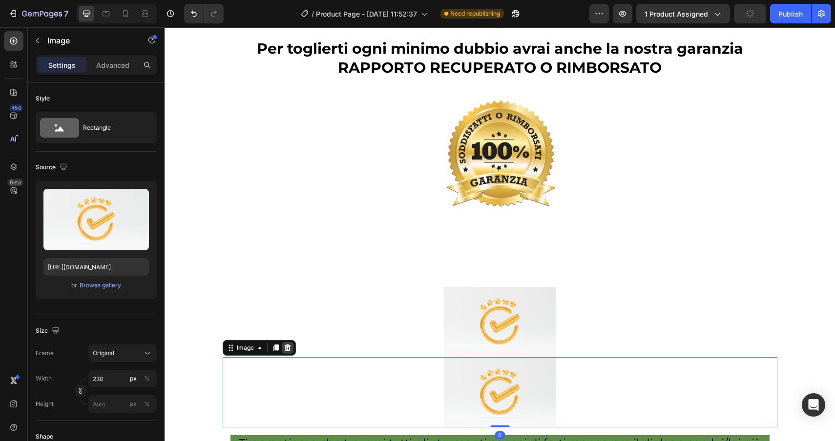
click at [291, 351] on div at bounding box center [288, 348] width 12 height 12
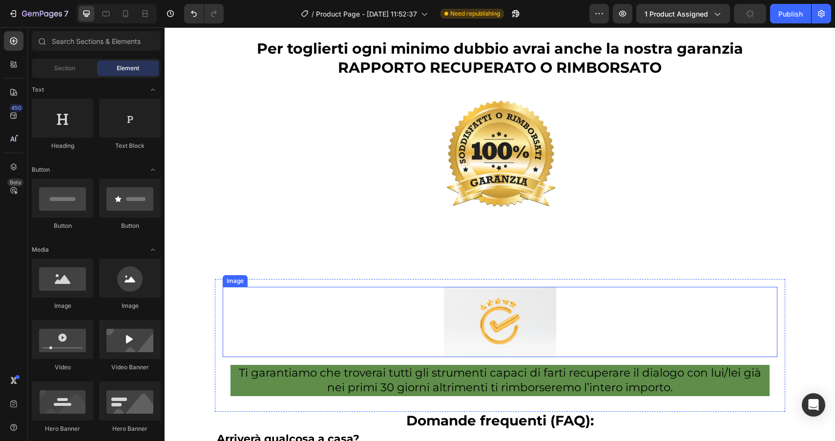
click at [297, 312] on div at bounding box center [500, 322] width 554 height 70
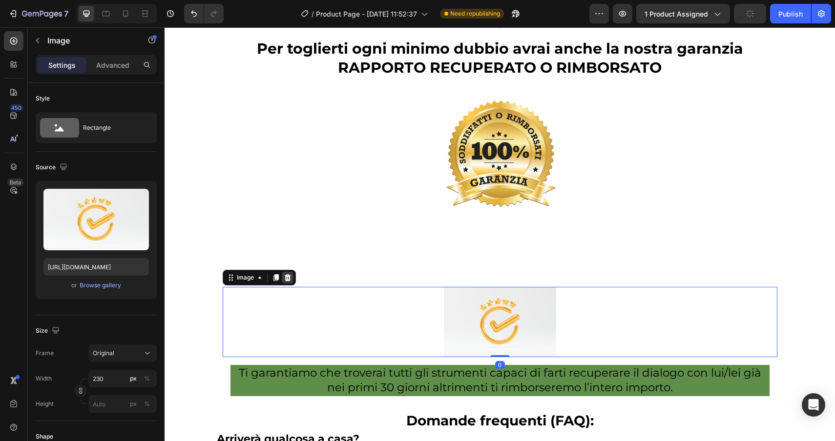
click at [290, 281] on icon at bounding box center [288, 278] width 8 height 8
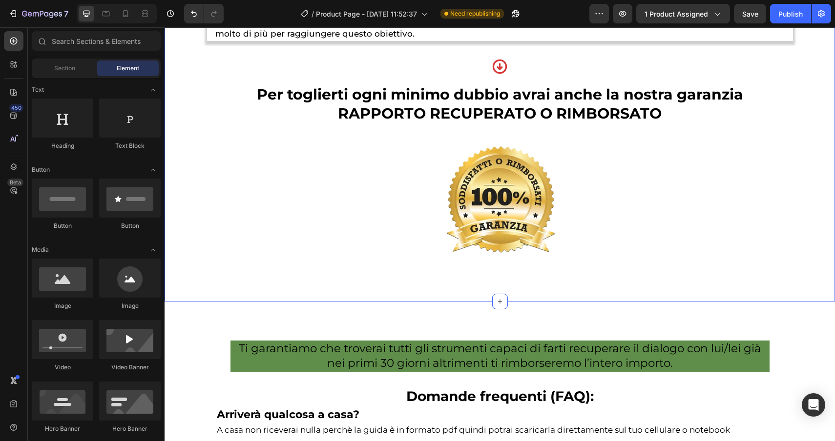
scroll to position [4477, 0]
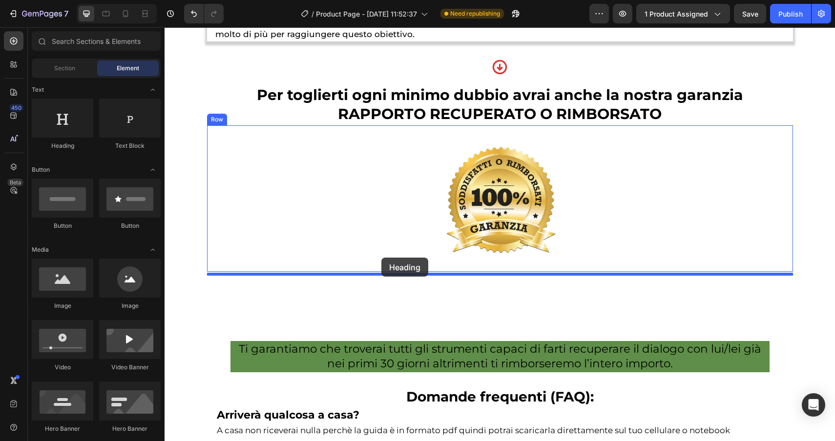
drag, startPoint x: 221, startPoint y: 151, endPoint x: 381, endPoint y: 257, distance: 191.7
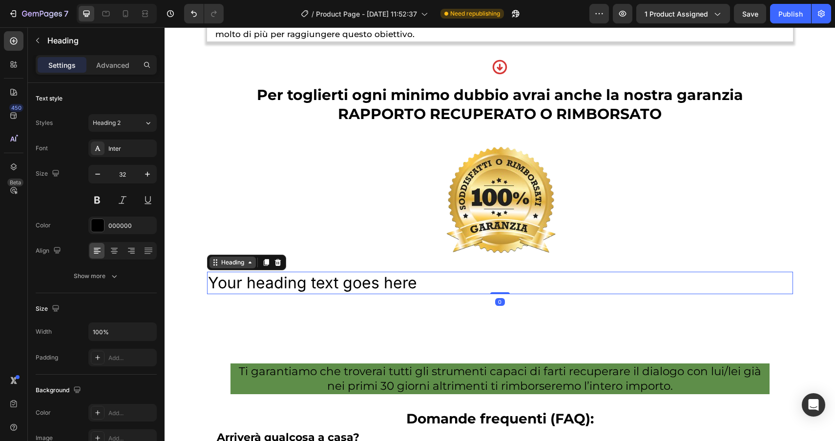
click at [229, 263] on div "Heading" at bounding box center [232, 262] width 27 height 9
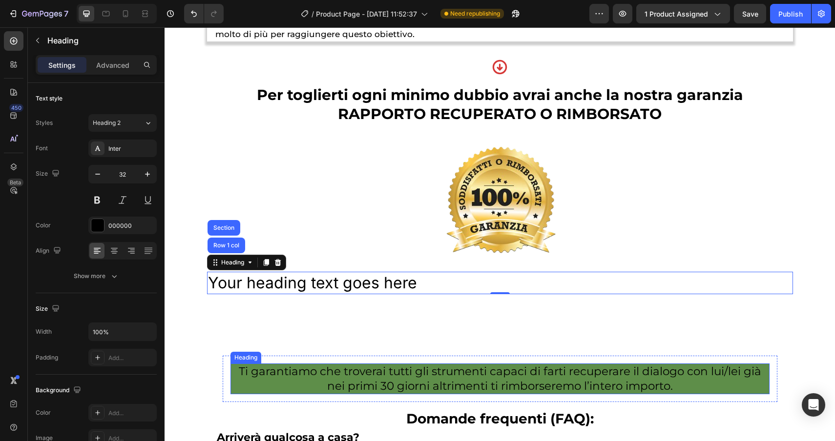
click at [704, 389] on h2 "Ti garantiamo che troverai tutti gli strumenti capaci di farti recuperare il di…" at bounding box center [499, 379] width 539 height 31
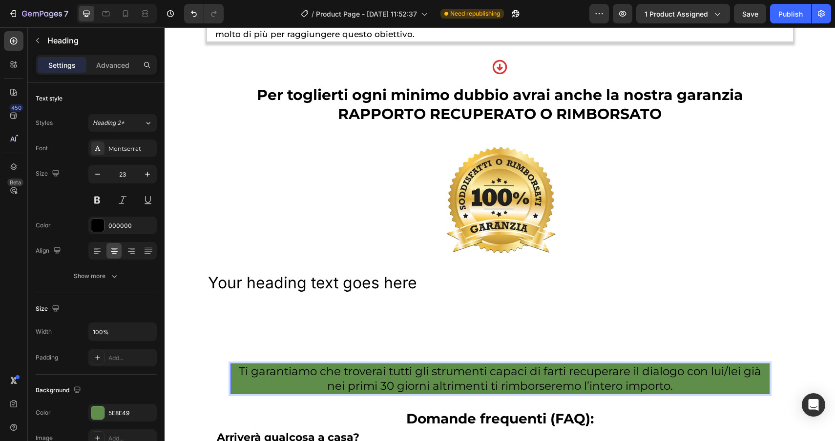
click at [704, 389] on h2 "Ti garantiamo che troverai tutti gli strumenti capaci di farti recuperare il di…" at bounding box center [499, 379] width 539 height 31
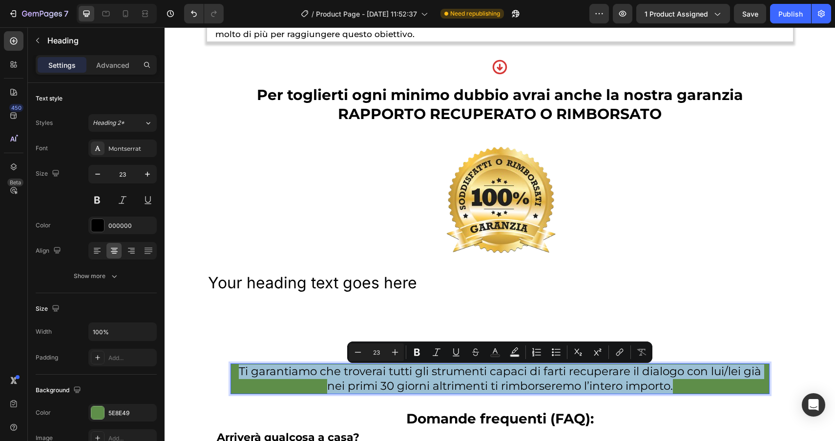
drag, startPoint x: 704, startPoint y: 389, endPoint x: 234, endPoint y: 376, distance: 470.2
click at [234, 376] on p "Ti garantiamo che troverai tutti gli strumenti capaci di farti recuperare il di…" at bounding box center [499, 379] width 537 height 29
copy p "Ti garantiamo che troverai tutti gli strumenti capaci di farti recuperare il di…"
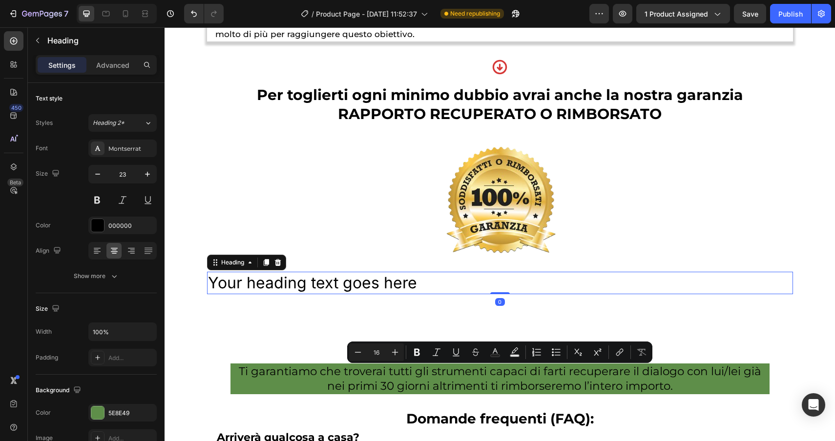
click at [424, 284] on h2 "Your heading text goes here" at bounding box center [500, 283] width 586 height 22
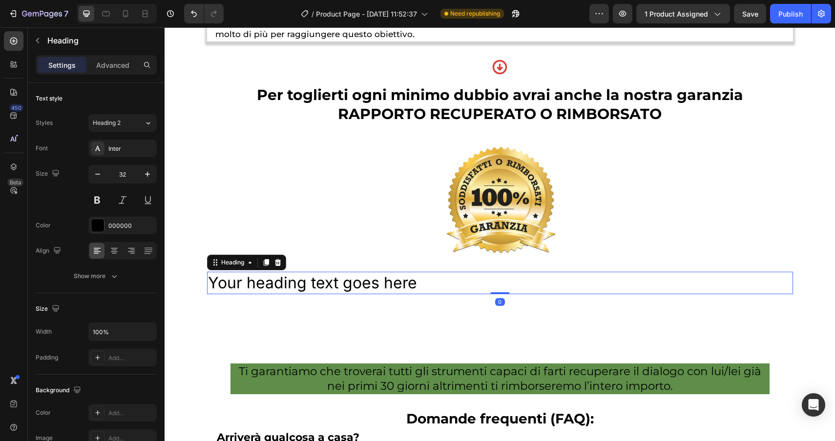
click at [424, 284] on h2 "Your heading text goes here" at bounding box center [500, 283] width 586 height 22
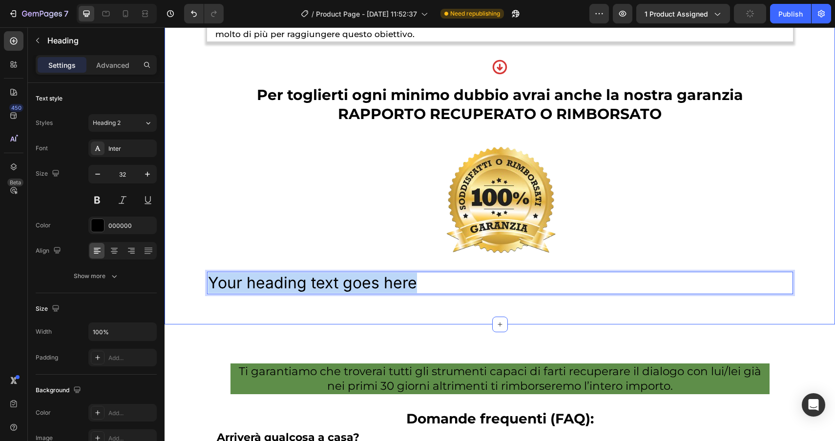
drag, startPoint x: 424, startPoint y: 284, endPoint x: 165, endPoint y: 280, distance: 259.2
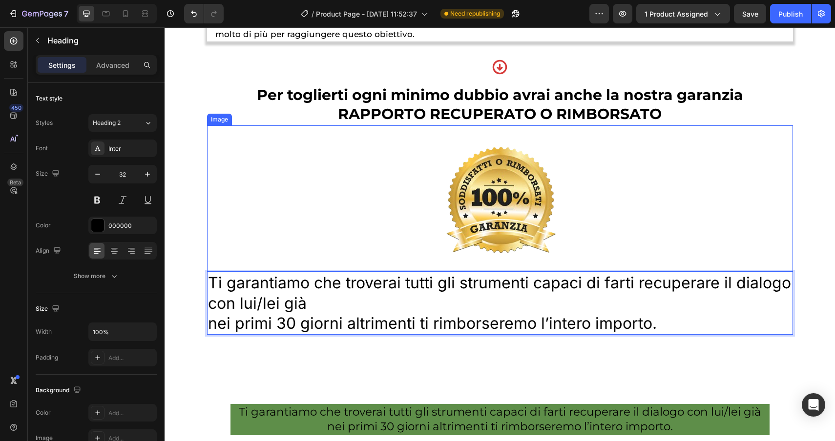
click at [215, 124] on div "Image" at bounding box center [219, 119] width 21 height 9
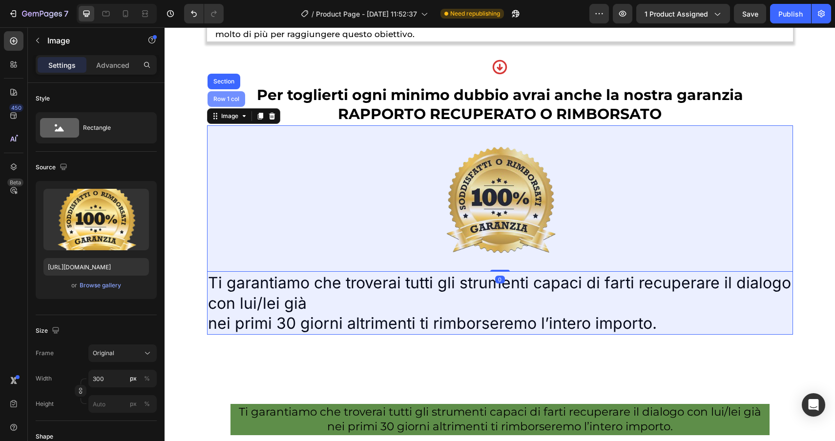
click at [221, 102] on div "Row 1 col" at bounding box center [226, 99] width 30 height 6
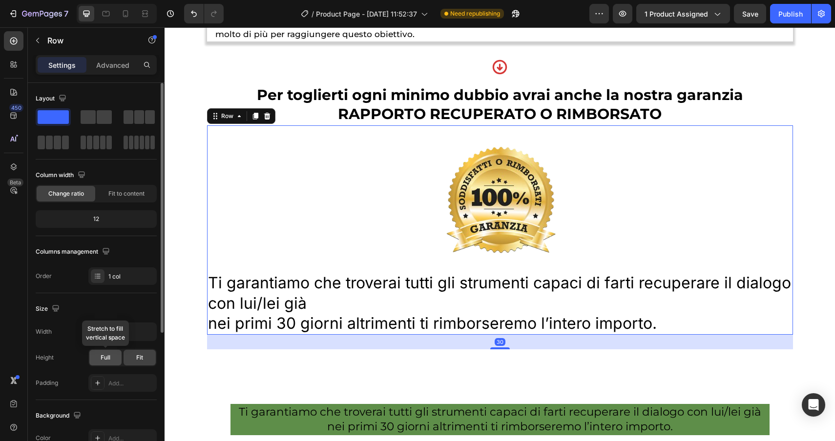
click at [114, 360] on div "Full" at bounding box center [105, 358] width 32 height 16
click at [132, 336] on input "1200" at bounding box center [122, 332] width 67 height 18
click at [151, 333] on icon "button" at bounding box center [148, 332] width 10 height 10
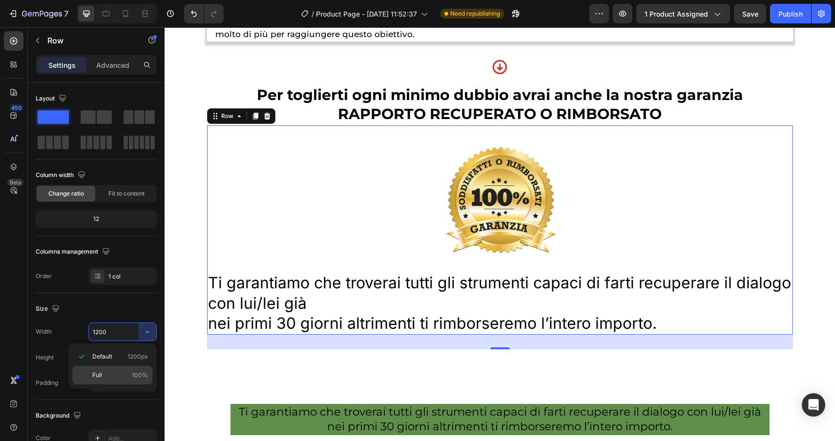
click at [111, 380] on div "Full 100%" at bounding box center [112, 375] width 80 height 19
type input "100%"
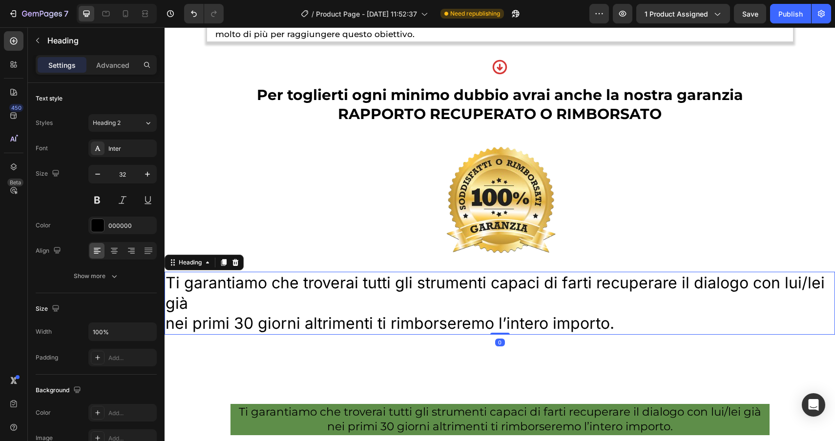
click at [247, 332] on p "Ti garantiamo che troverai tutti gli strumenti capaci di farti recuperare il di…" at bounding box center [499, 303] width 668 height 61
click at [238, 264] on icon at bounding box center [235, 263] width 8 height 8
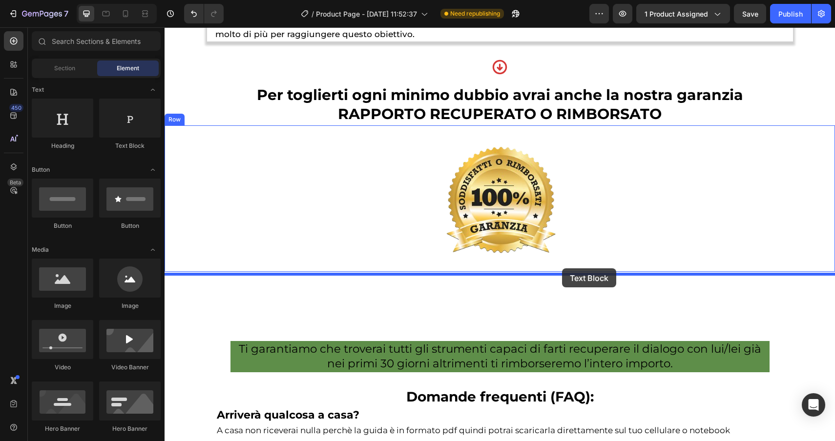
drag, startPoint x: 292, startPoint y: 158, endPoint x: 562, endPoint y: 268, distance: 291.3
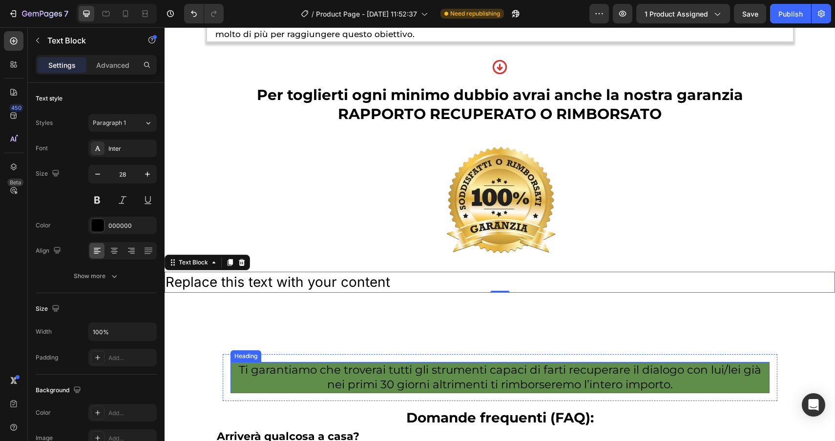
click at [693, 390] on p "Ti garantiamo che troverai tutti gli strumenti capaci di farti recuperare il di…" at bounding box center [499, 377] width 537 height 29
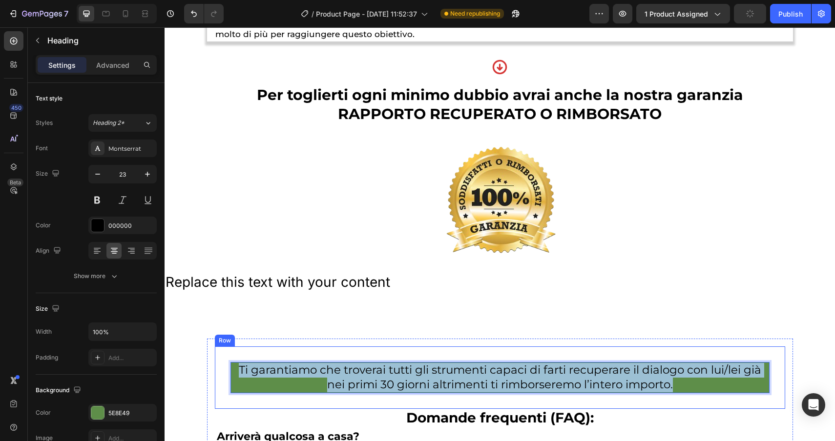
drag, startPoint x: 693, startPoint y: 390, endPoint x: 215, endPoint y: 362, distance: 478.6
click at [215, 362] on div "Ti garantiamo che troverai tutti gli strumenti capaci di farti recuperare il di…" at bounding box center [500, 378] width 570 height 62
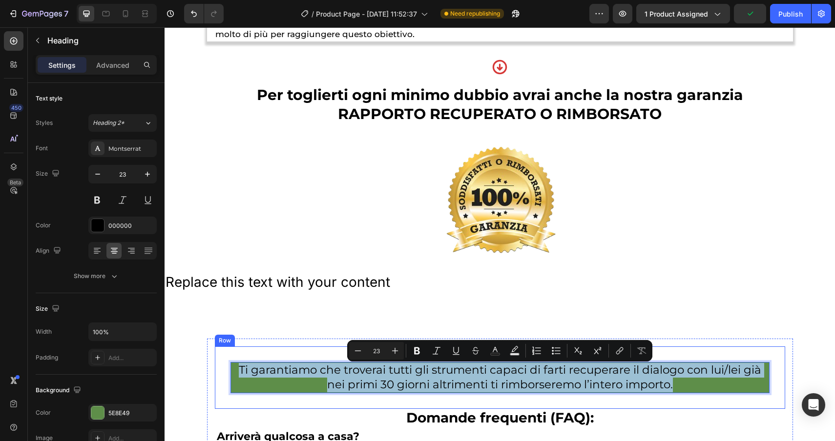
copy p "Ti garantiamo che troverai tutti gli strumenti capaci di farti recuperare il di…"
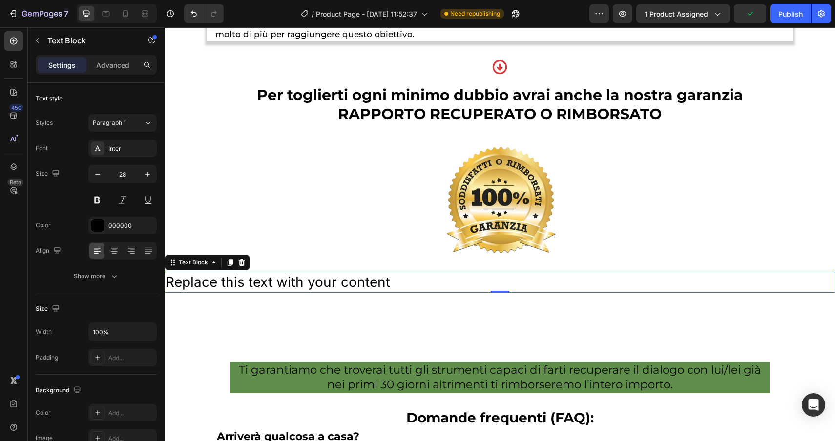
click at [382, 281] on div "Replace this text with your content" at bounding box center [499, 282] width 670 height 21
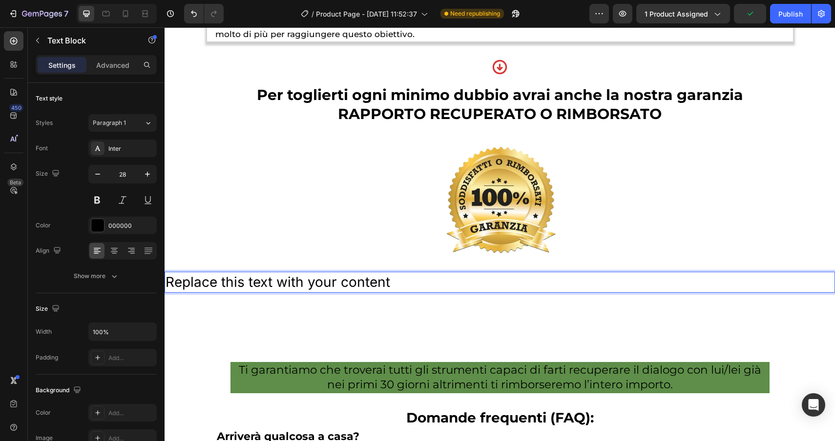
click at [401, 284] on div "Replace this text with your content" at bounding box center [499, 282] width 670 height 21
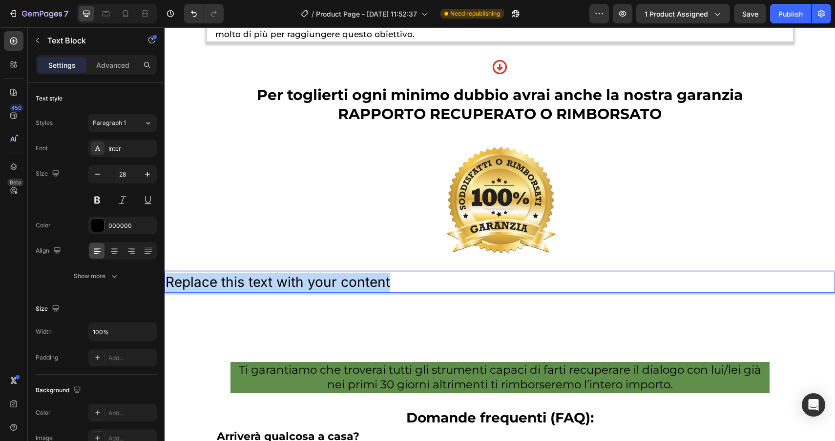
drag, startPoint x: 401, startPoint y: 284, endPoint x: 153, endPoint y: 280, distance: 248.4
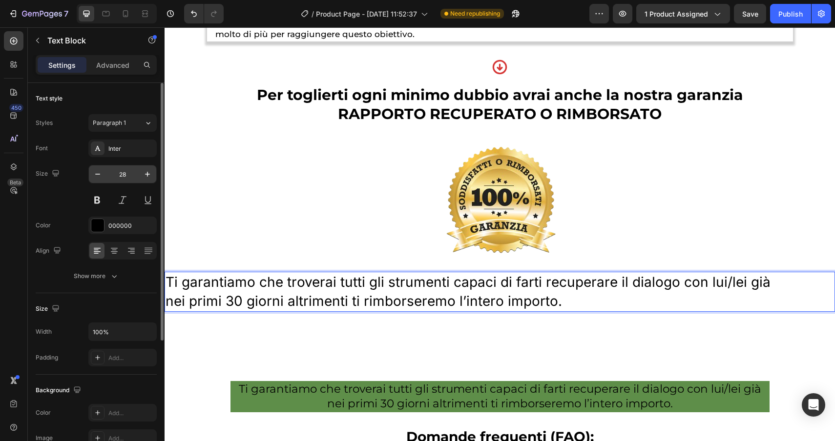
click at [131, 174] on input "28" at bounding box center [122, 174] width 32 height 18
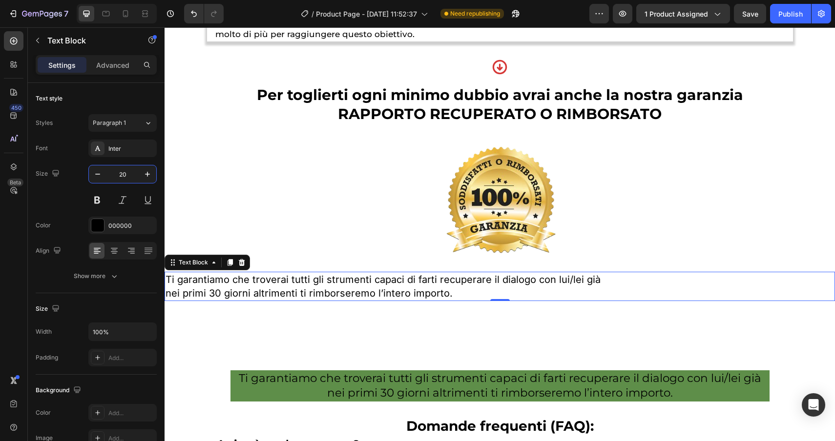
type input "20"
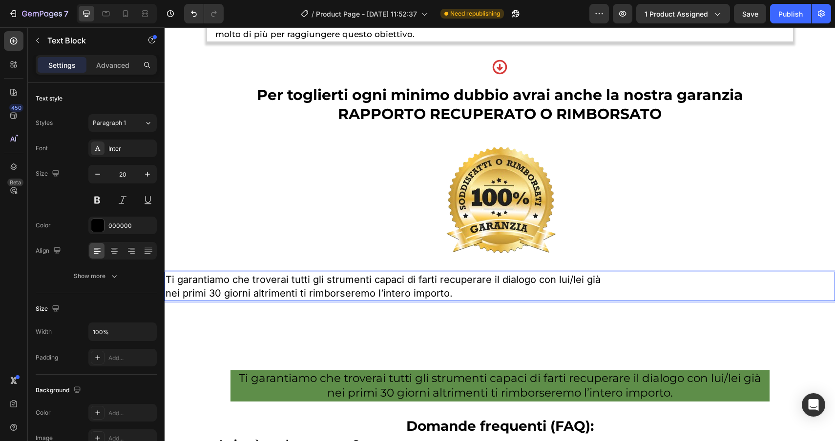
click at [450, 293] on p "Ti garantiamo che troverai tutti gli strumenti capaci di farti recuperare il di…" at bounding box center [499, 286] width 668 height 27
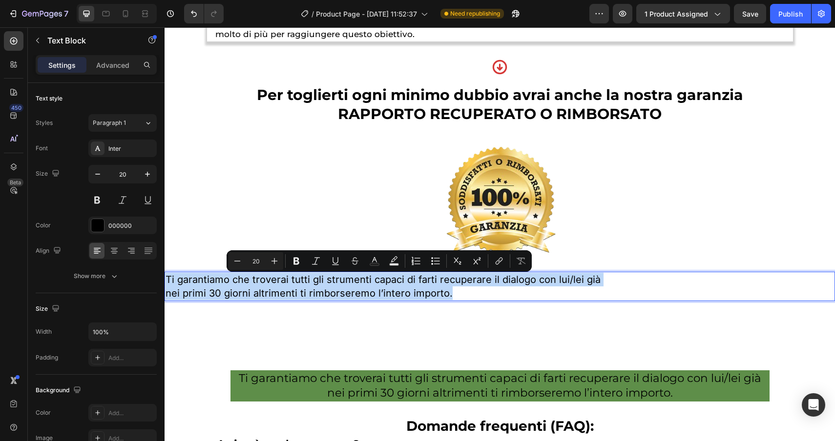
drag, startPoint x: 447, startPoint y: 293, endPoint x: 166, endPoint y: 279, distance: 281.0
click at [165, 278] on p "Ti garantiamo che troverai tutti gli strumenti capaci di farti recuperare il di…" at bounding box center [499, 286] width 668 height 27
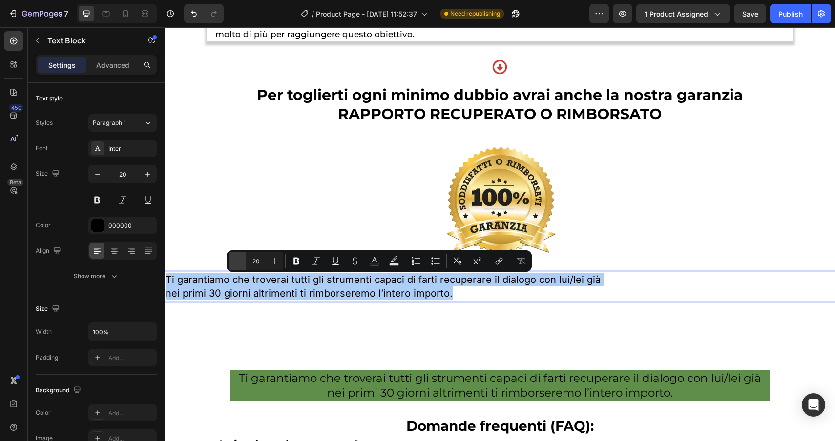
click at [236, 259] on icon "Editor contextual toolbar" at bounding box center [237, 261] width 10 height 10
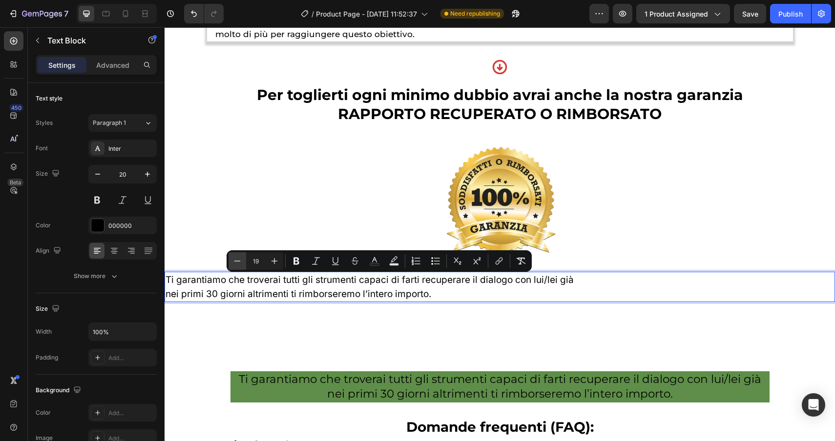
click at [236, 259] on icon "Editor contextual toolbar" at bounding box center [237, 261] width 10 height 10
type input "17"
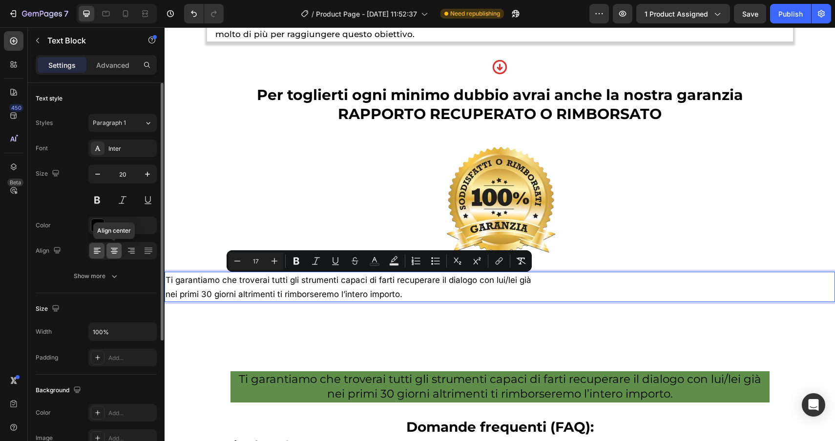
click at [111, 250] on icon at bounding box center [114, 251] width 10 height 10
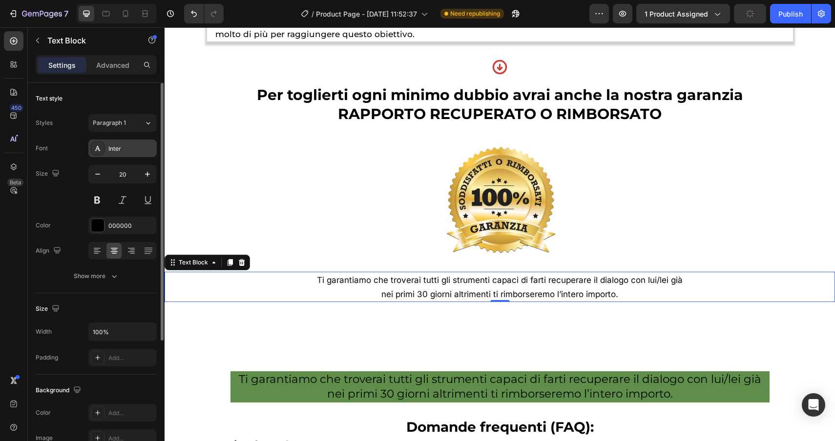
click at [114, 145] on div "Inter" at bounding box center [131, 148] width 46 height 9
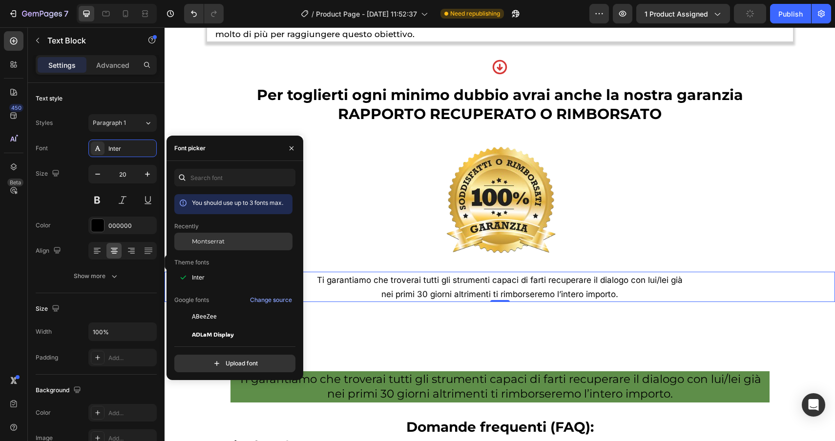
click at [218, 238] on span "Montserrat" at bounding box center [208, 241] width 33 height 9
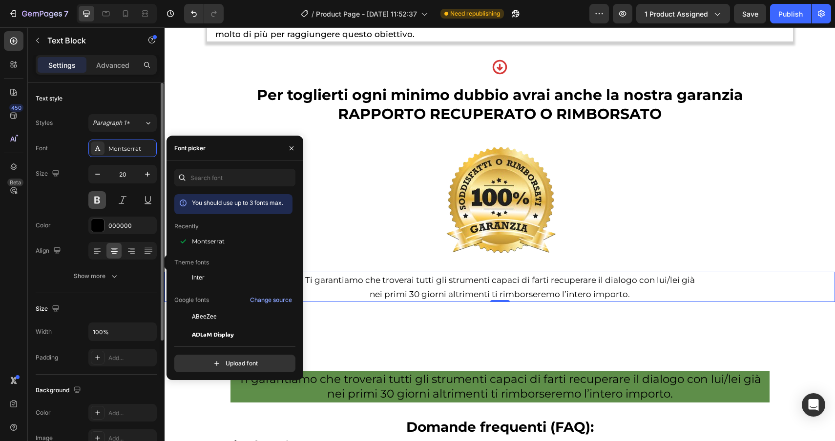
click at [94, 207] on button at bounding box center [97, 200] width 18 height 18
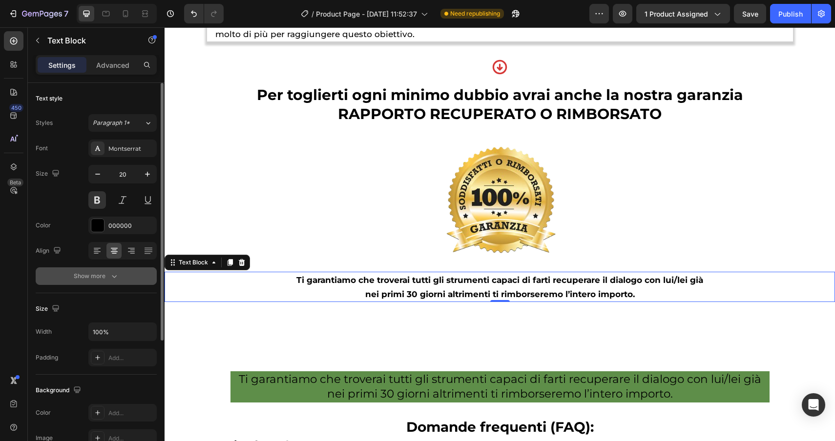
click at [116, 284] on button "Show more" at bounding box center [96, 276] width 121 height 18
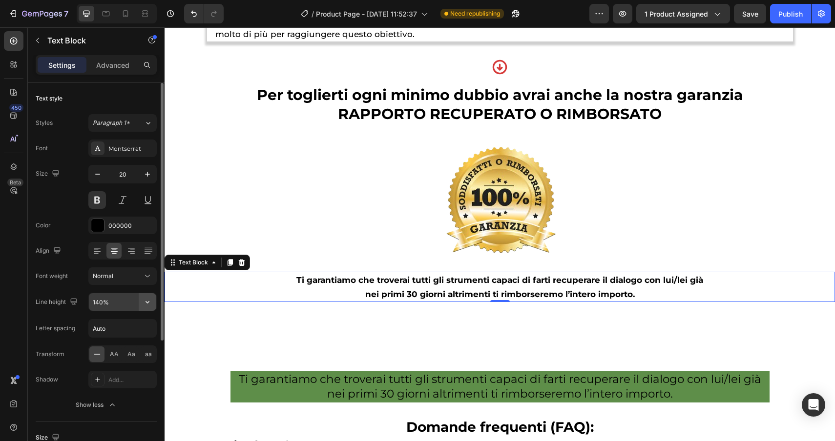
click at [150, 304] on icon "button" at bounding box center [148, 302] width 10 height 10
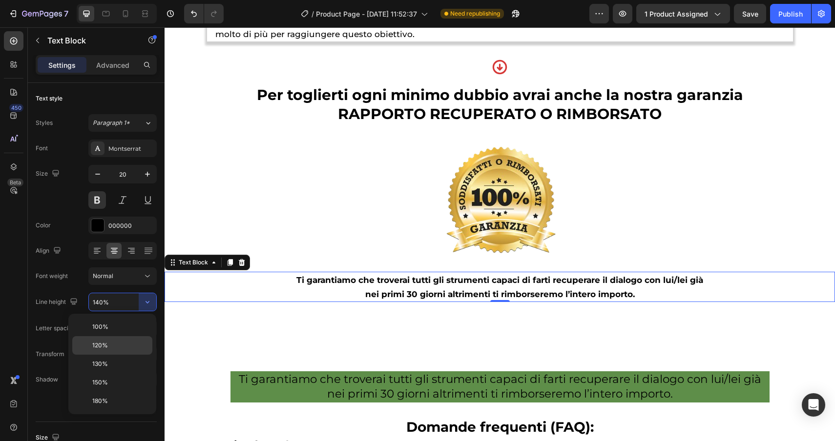
click at [113, 341] on p "120%" at bounding box center [120, 345] width 56 height 9
type input "120%"
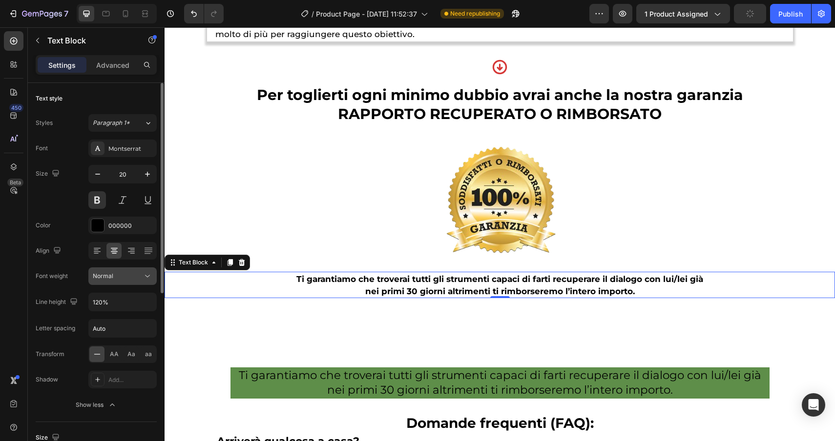
click at [142, 278] on div "Normal" at bounding box center [118, 276] width 50 height 9
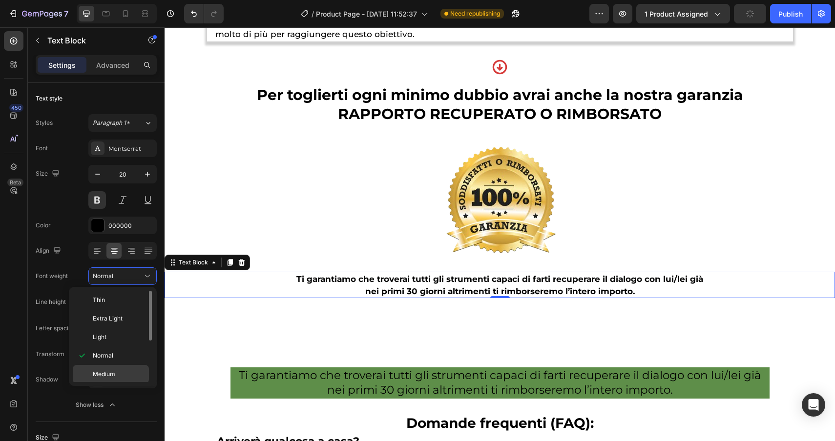
click at [132, 374] on p "Medium" at bounding box center [119, 374] width 52 height 9
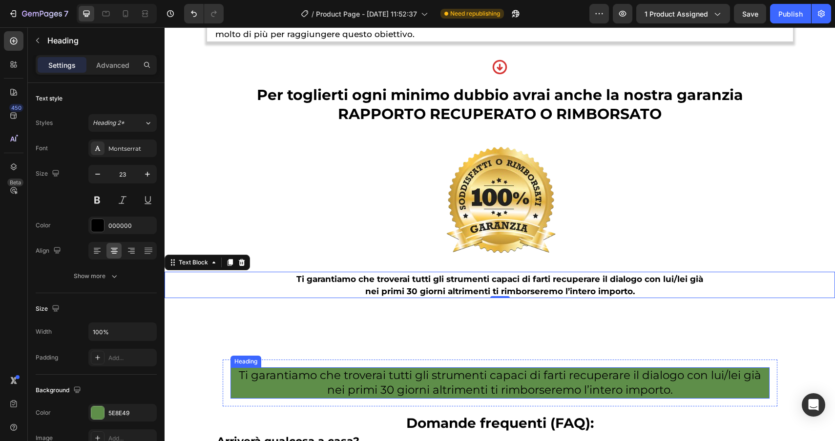
click at [384, 380] on p "Ti garantiamo che troverai tutti gli strumenti capaci di farti recuperare il di…" at bounding box center [499, 382] width 537 height 29
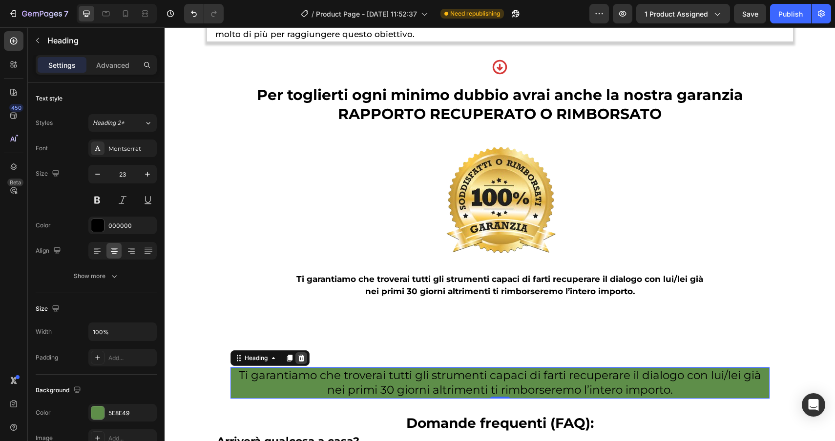
click at [300, 361] on icon at bounding box center [301, 358] width 6 height 7
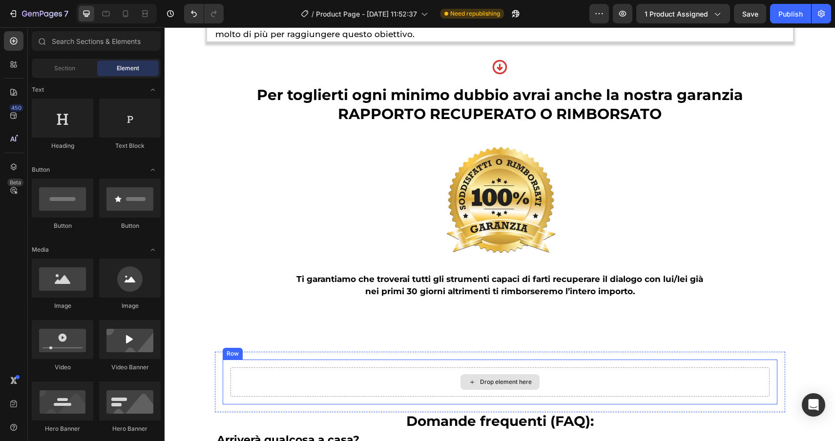
click at [303, 380] on div "Drop element here" at bounding box center [499, 381] width 539 height 29
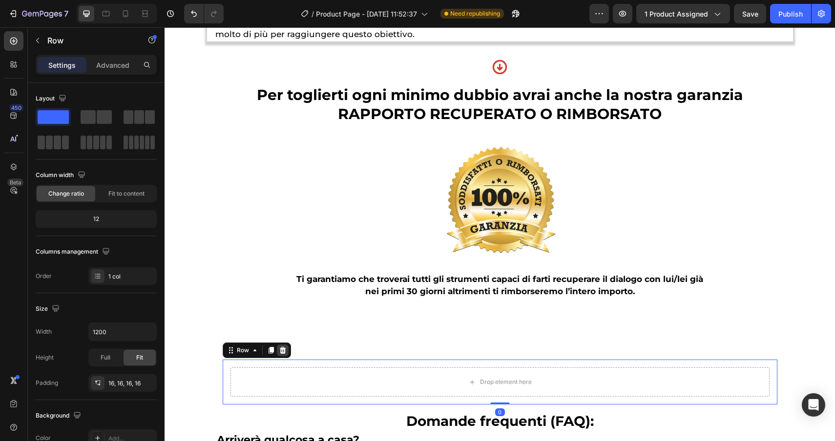
click at [281, 354] on icon at bounding box center [283, 351] width 8 height 8
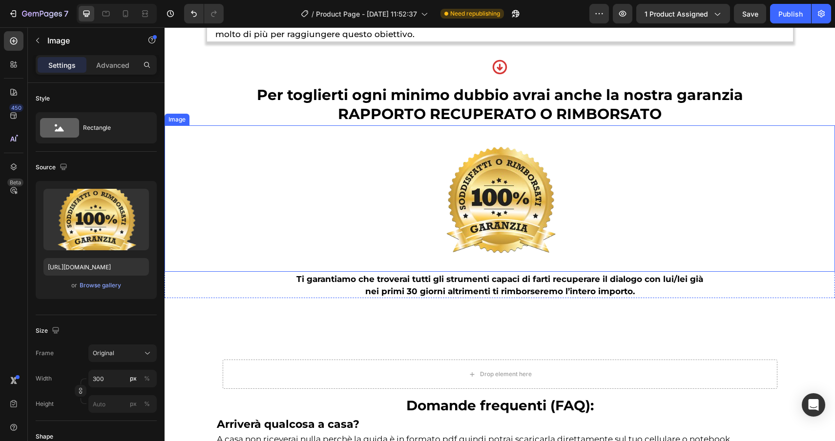
click at [467, 257] on img at bounding box center [500, 198] width 146 height 146
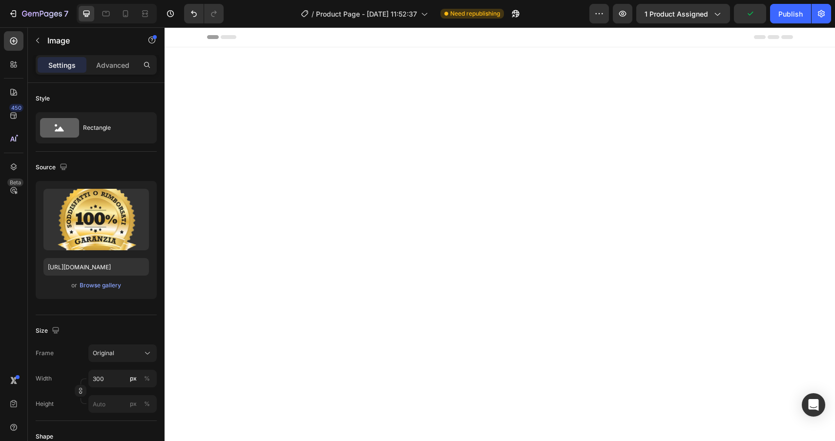
scroll to position [4477, 0]
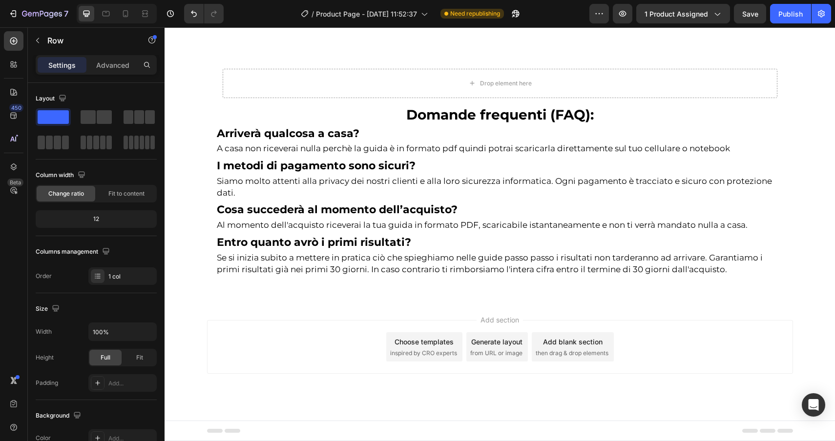
click at [124, 72] on div "Advanced" at bounding box center [112, 65] width 49 height 16
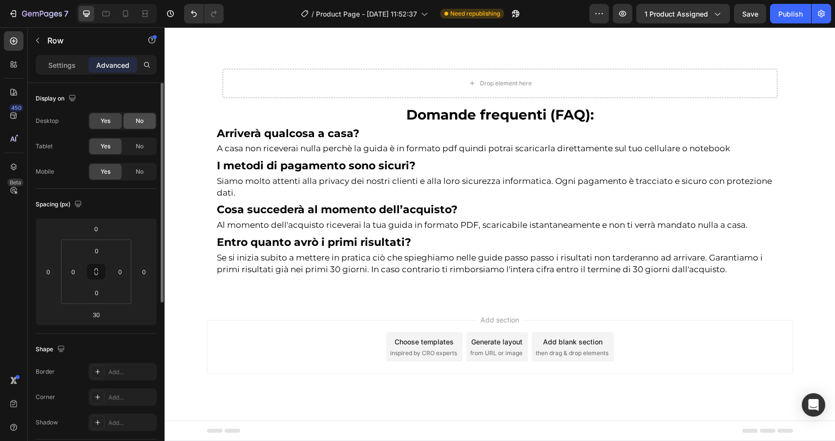
click at [132, 123] on div "No" at bounding box center [139, 121] width 32 height 16
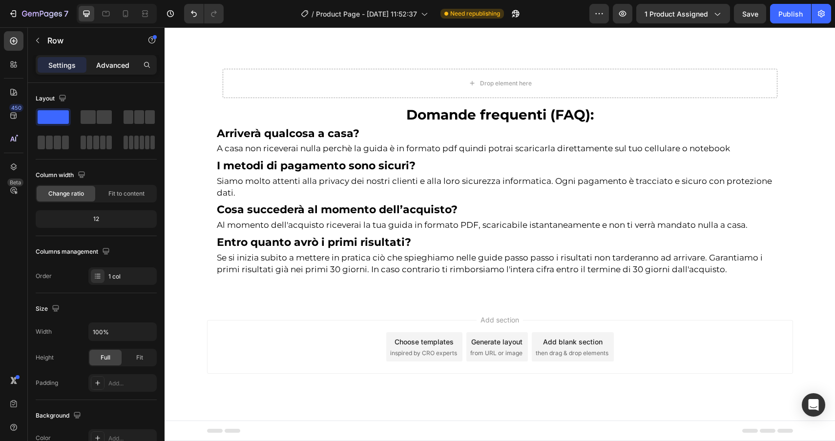
click at [126, 63] on p "Advanced" at bounding box center [112, 65] width 33 height 10
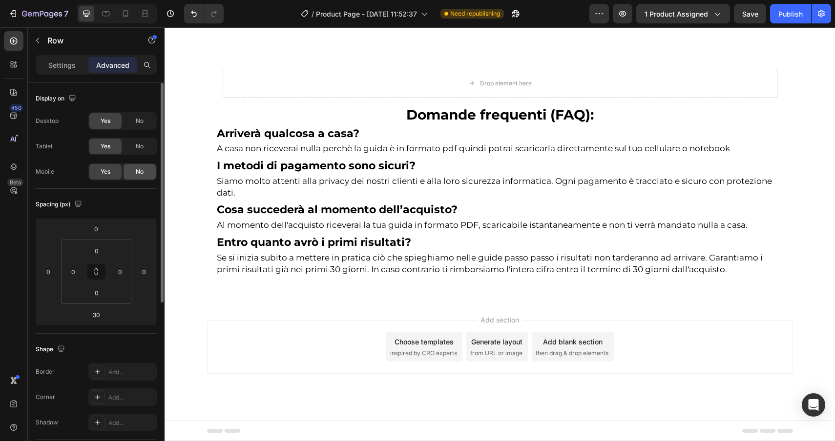
click at [139, 170] on span "No" at bounding box center [140, 171] width 8 height 9
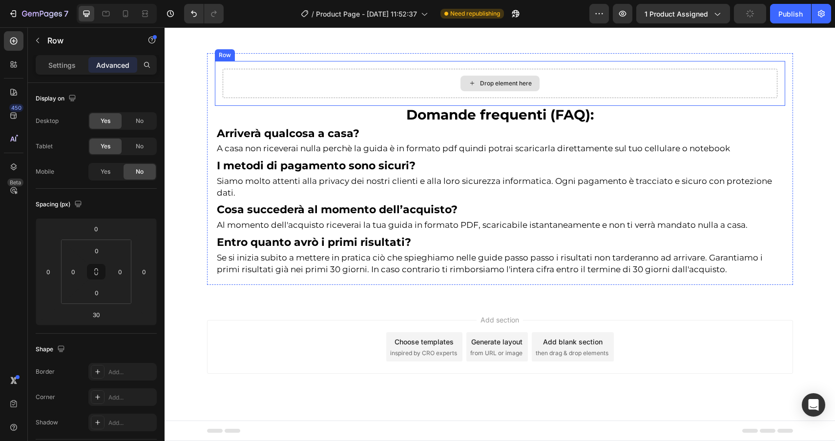
click at [334, 98] on div "Drop element here" at bounding box center [500, 83] width 554 height 29
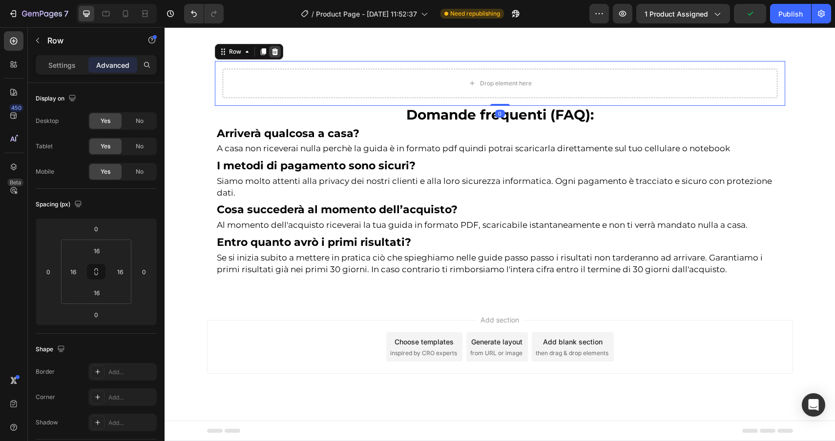
click at [275, 56] on icon at bounding box center [275, 52] width 8 height 8
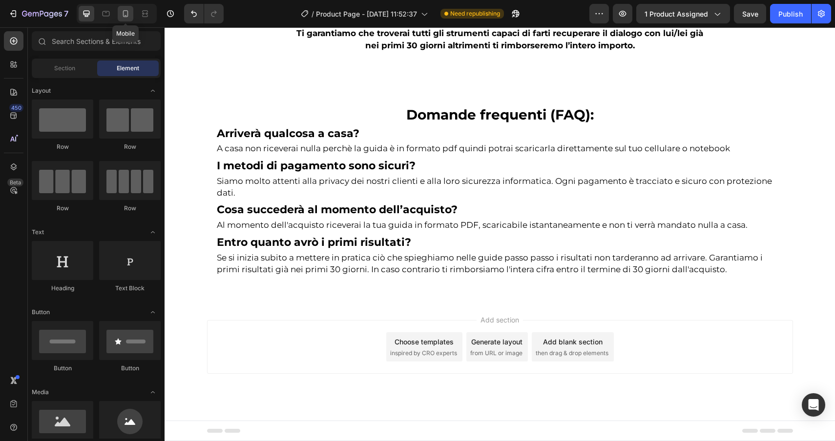
click at [123, 15] on icon at bounding box center [125, 13] width 5 height 7
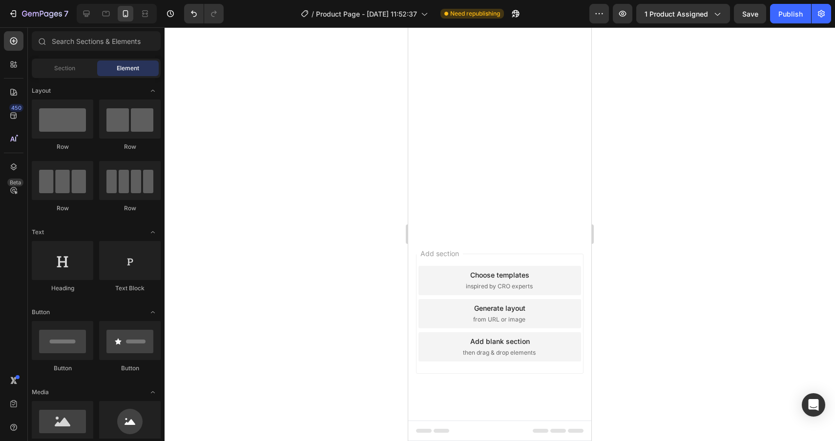
scroll to position [6696, 0]
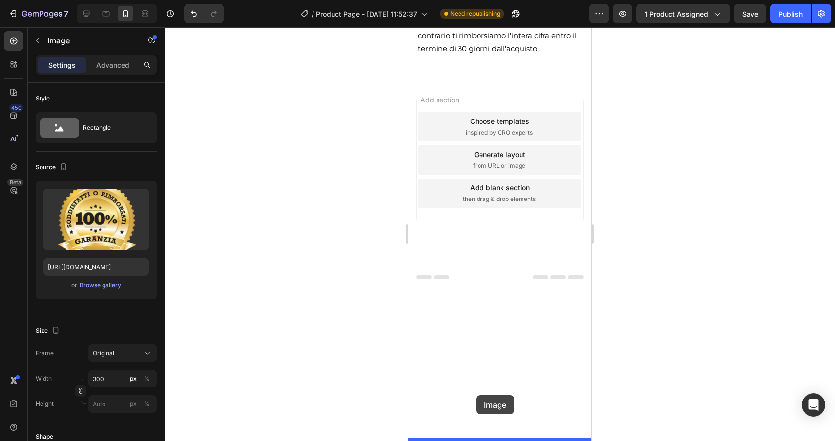
drag, startPoint x: 423, startPoint y: 73, endPoint x: 476, endPoint y: 396, distance: 326.9
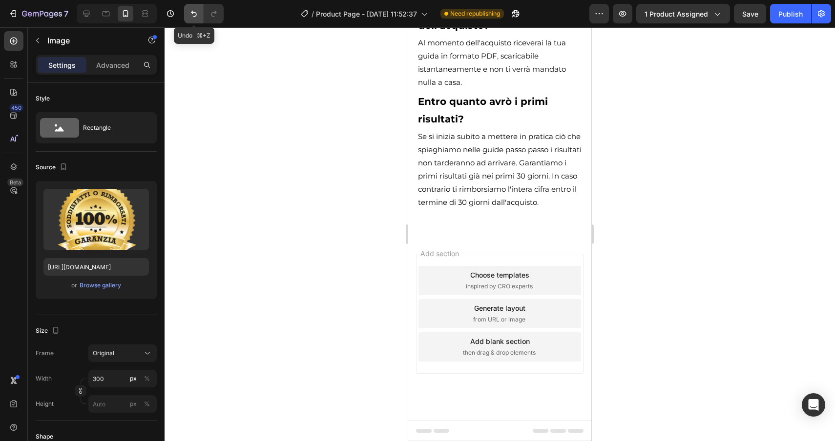
click at [200, 8] on button "Undo/Redo" at bounding box center [194, 14] width 20 height 20
click at [712, 284] on div at bounding box center [499, 234] width 670 height 414
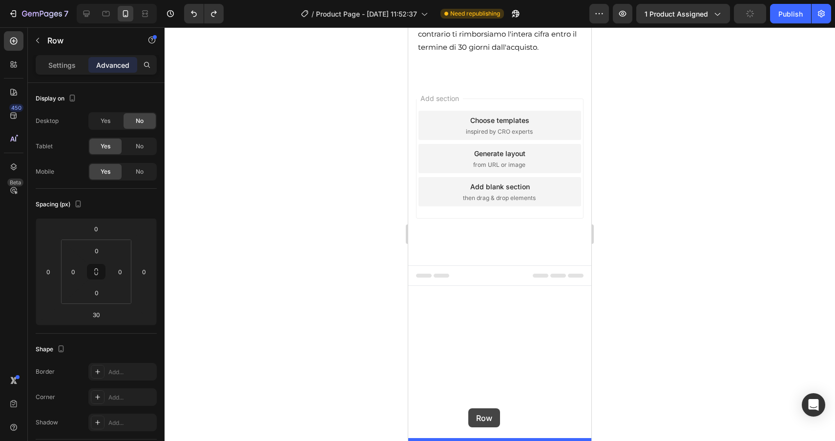
drag, startPoint x: 422, startPoint y: 95, endPoint x: 468, endPoint y: 408, distance: 316.7
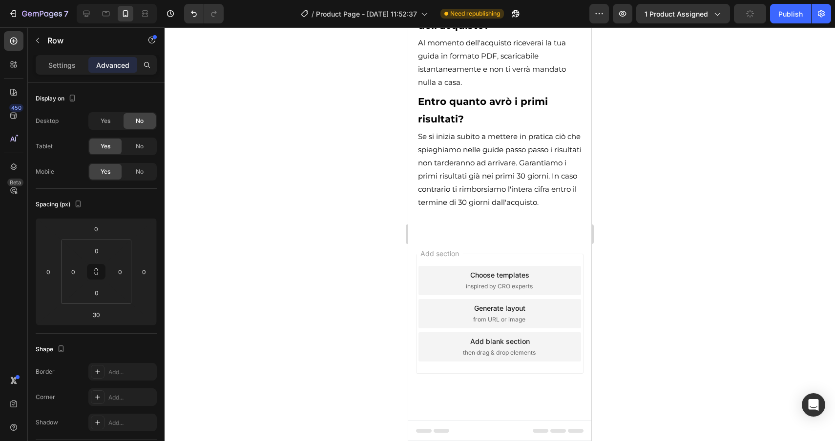
scroll to position [6743, 0]
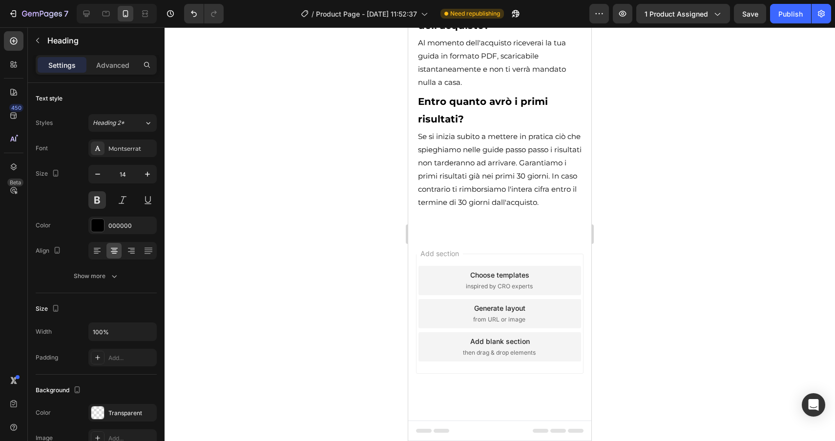
drag, startPoint x: 503, startPoint y: 112, endPoint x: 503, endPoint y: 82, distance: 30.3
click at [133, 174] on input "21" at bounding box center [122, 174] width 32 height 18
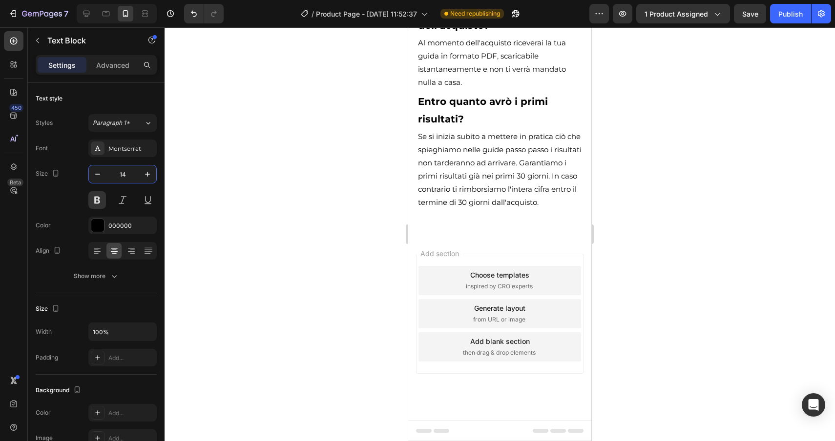
type input "14"
drag, startPoint x: 570, startPoint y: 306, endPoint x: 396, endPoint y: 249, distance: 183.3
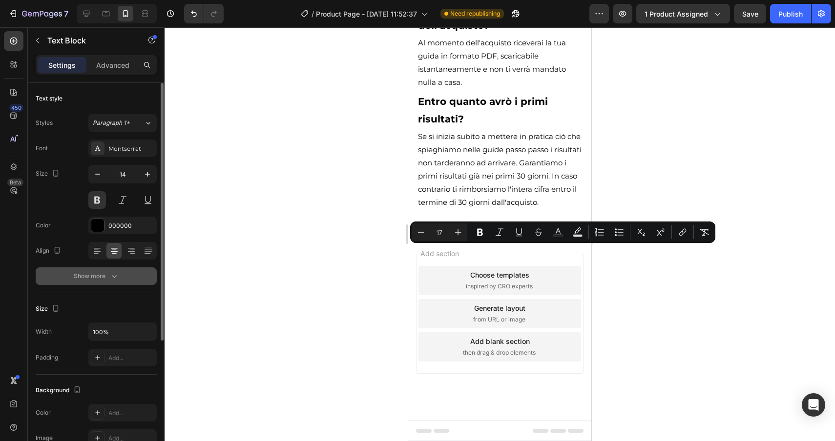
click at [91, 275] on div "Show more" at bounding box center [96, 276] width 45 height 10
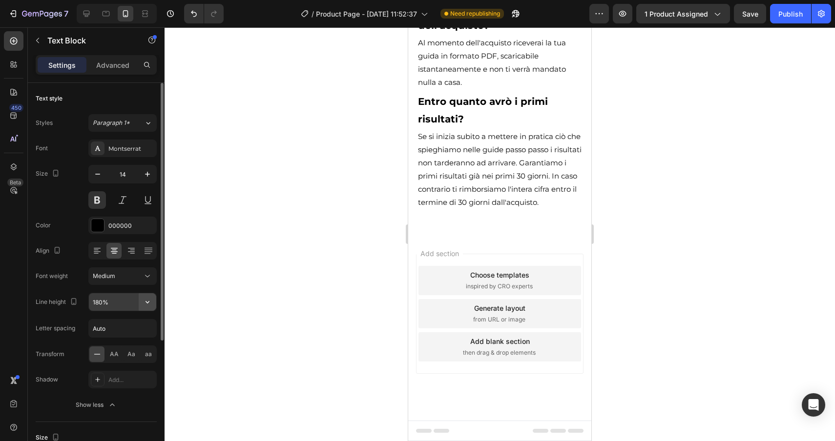
click at [150, 304] on icon "button" at bounding box center [148, 302] width 10 height 10
click at [98, 300] on input "180%" at bounding box center [122, 302] width 67 height 18
type input "140%"
click at [665, 348] on div at bounding box center [499, 234] width 670 height 414
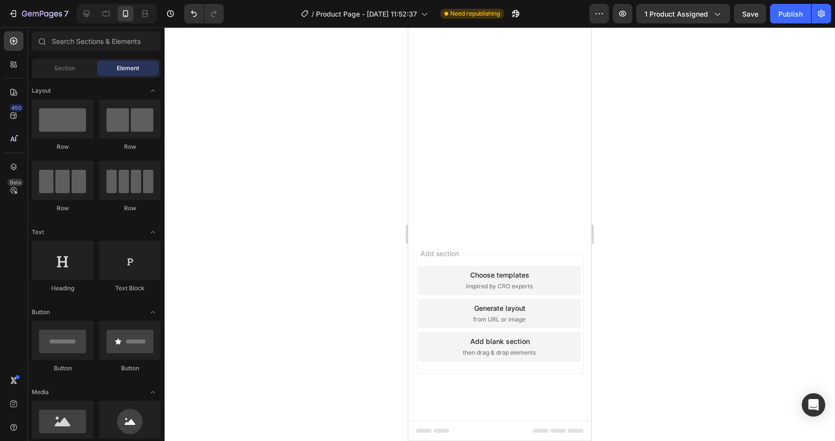
scroll to position [6486, 0]
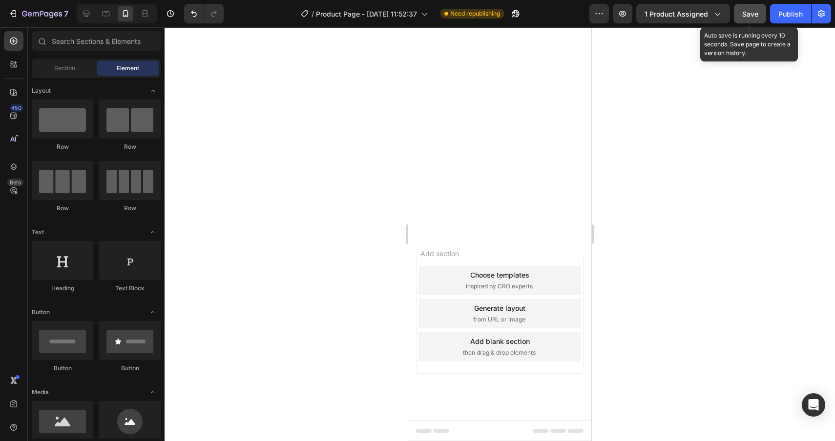
click at [745, 16] on span "Save" at bounding box center [750, 14] width 16 height 8
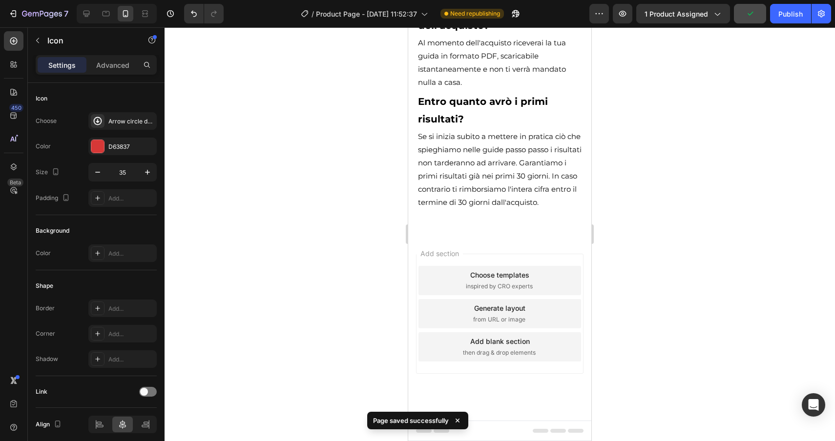
scroll to position [6723, 0]
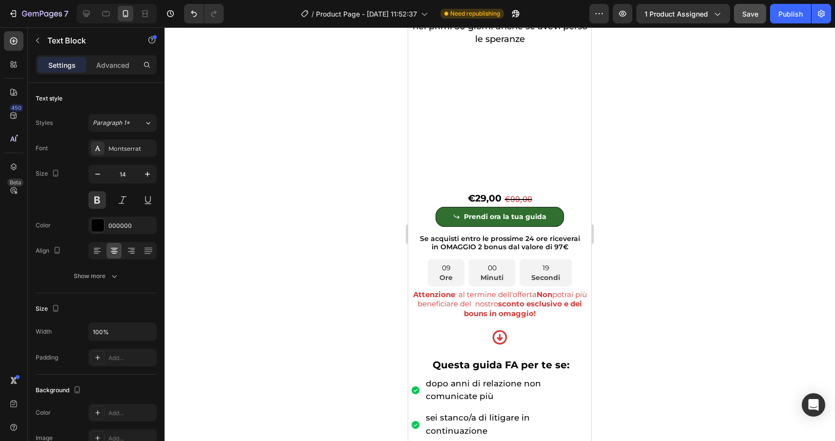
scroll to position [0, 0]
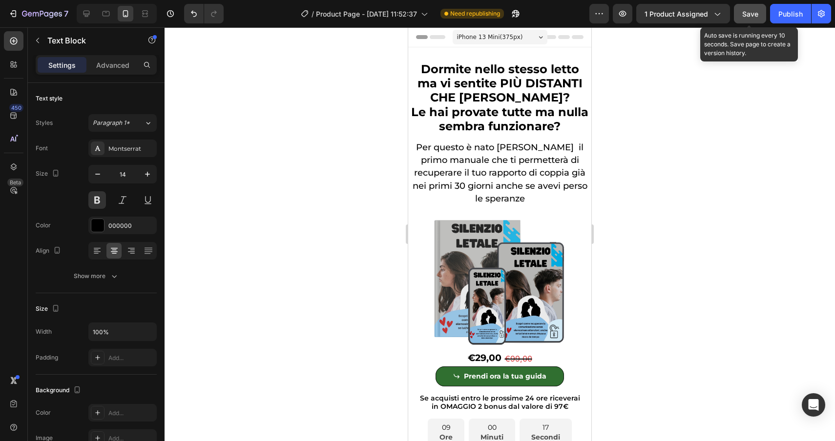
click at [745, 6] on button "Save" at bounding box center [750, 14] width 32 height 20
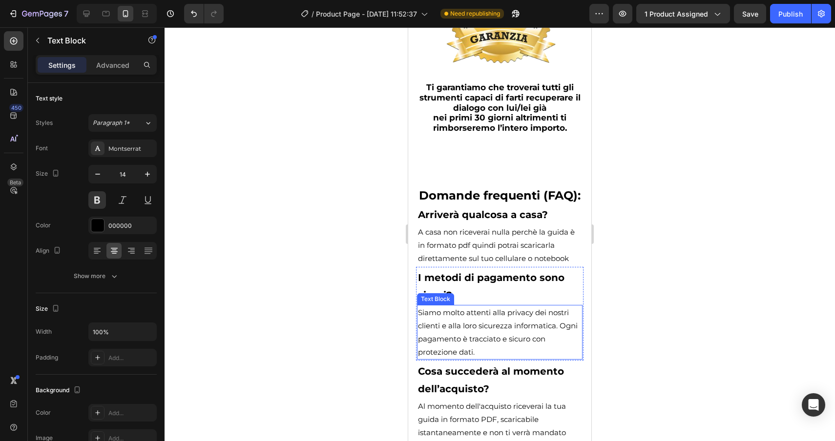
scroll to position [5574, 0]
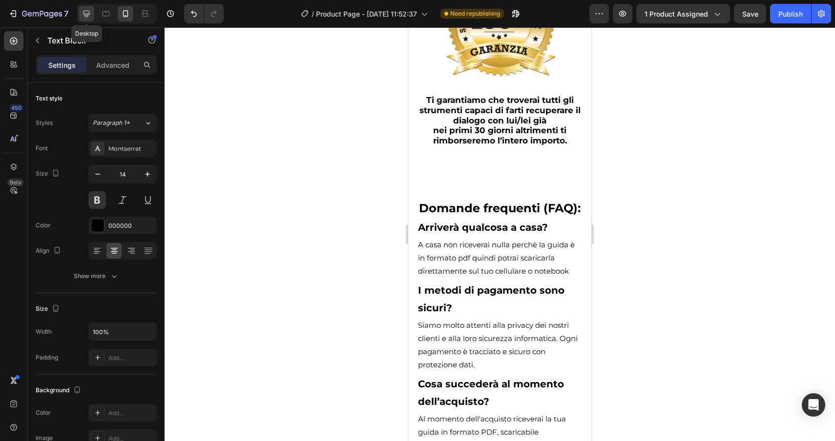
click at [83, 15] on icon at bounding box center [87, 14] width 10 height 10
type input "20"
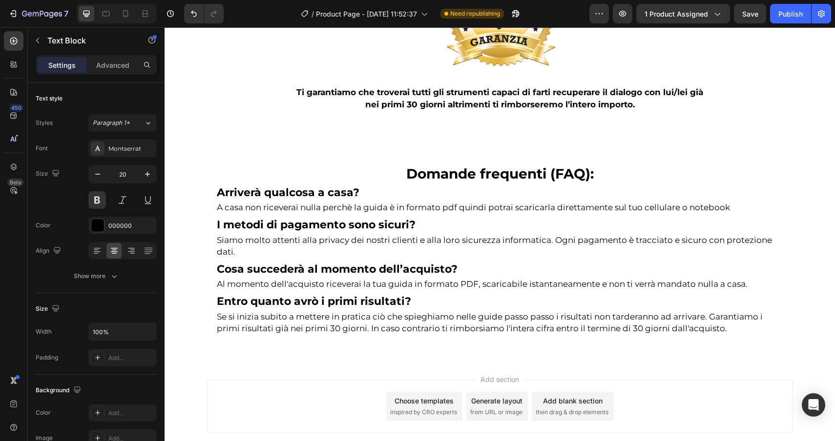
scroll to position [3307, 0]
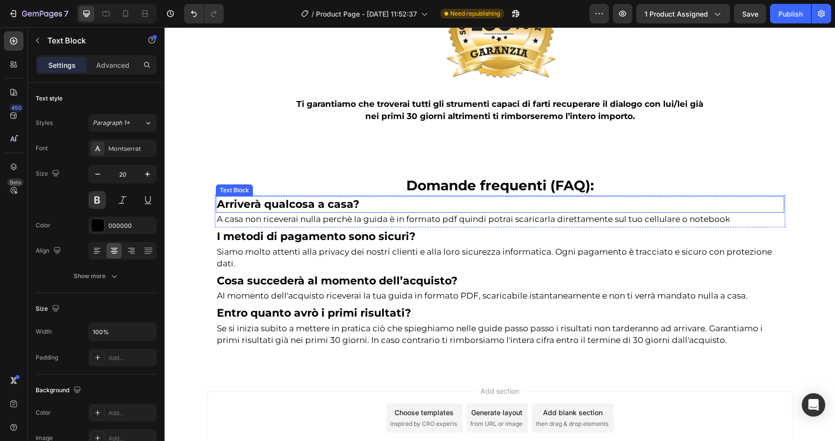
click at [351, 209] on p "Arriverà qualcosa a casa?" at bounding box center [500, 204] width 566 height 15
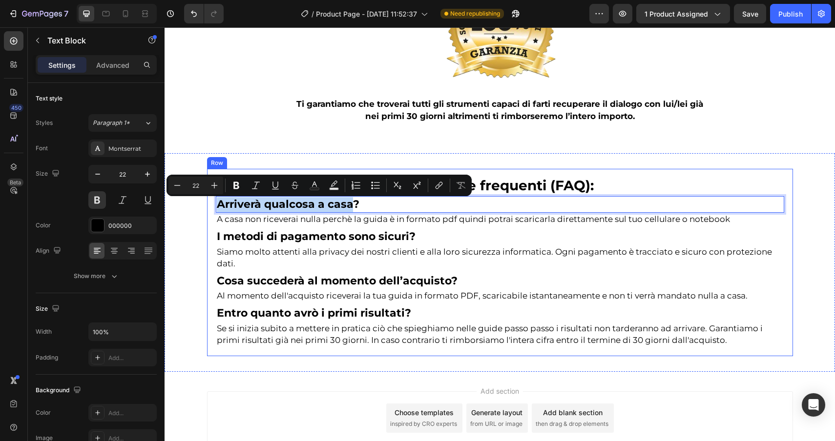
drag, startPoint x: 351, startPoint y: 209, endPoint x: 213, endPoint y: 207, distance: 138.1
click at [213, 207] on div "Domande frequenti (FAQ): Heading Arriverà qualcosa a casa? Text Block 0 A casa …" at bounding box center [500, 262] width 586 height 187
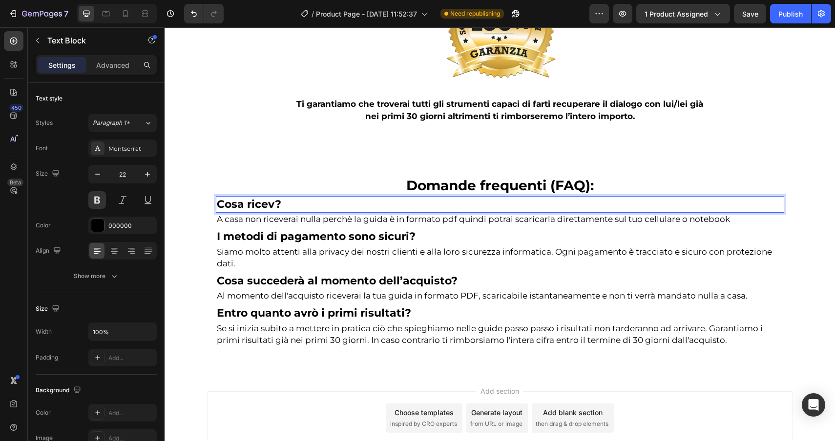
click at [286, 207] on p "Cosa ricev?" at bounding box center [500, 204] width 566 height 15
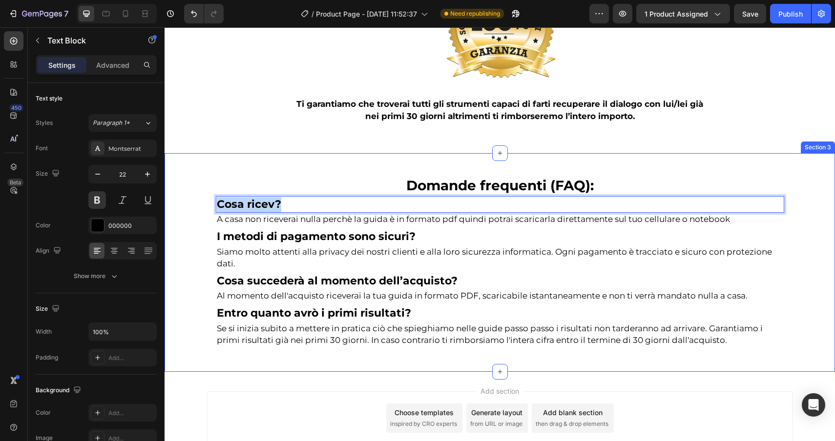
drag, startPoint x: 286, startPoint y: 207, endPoint x: 179, endPoint y: 206, distance: 107.9
click at [179, 206] on div "Domande frequenti (FAQ): Heading Cosa ricev? Text Block 0 A casa non riceverai …" at bounding box center [499, 262] width 670 height 187
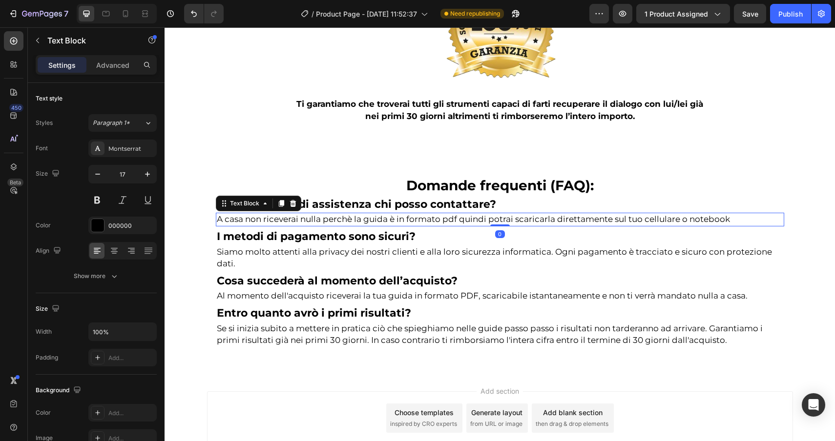
click at [481, 221] on p "A casa non riceverai nulla perchè la guida è in formato pdf quindi potrai scari…" at bounding box center [500, 220] width 566 height 12
click at [739, 220] on p "A casa non riceverai nulla perchè la guida è in formato pdf quindi potrai scari…" at bounding box center [500, 220] width 566 height 12
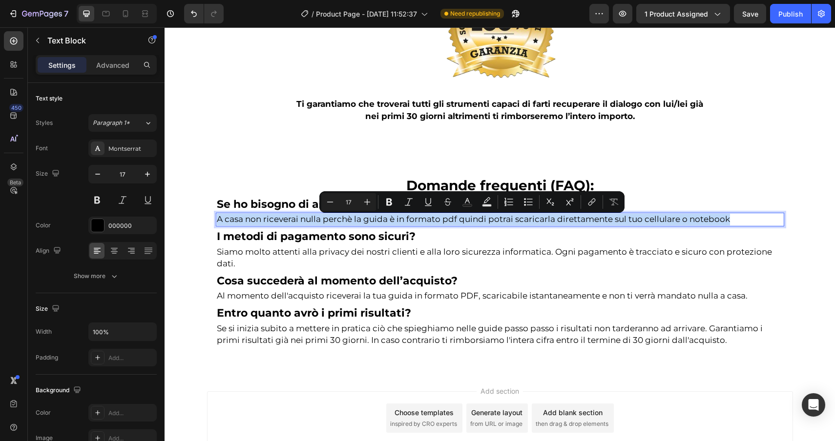
drag, startPoint x: 739, startPoint y: 220, endPoint x: 215, endPoint y: 217, distance: 523.7
click at [216, 217] on div "A casa non riceverai nulla perchè la guida è in formato pdf quindi potrai scari…" at bounding box center [500, 220] width 568 height 14
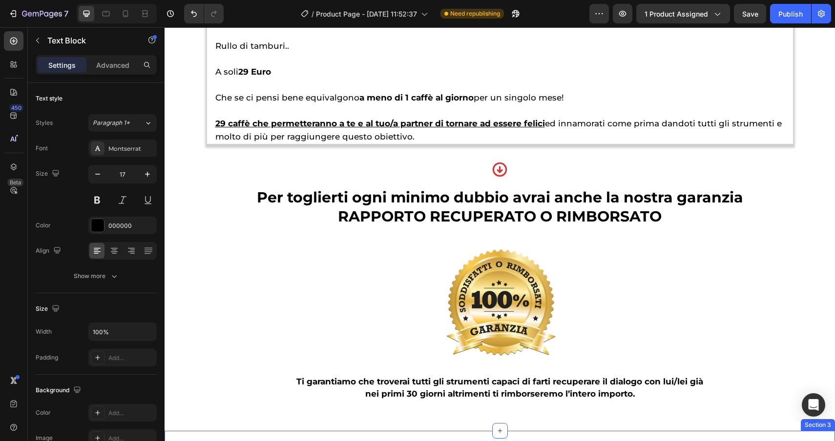
scroll to position [3022, 0]
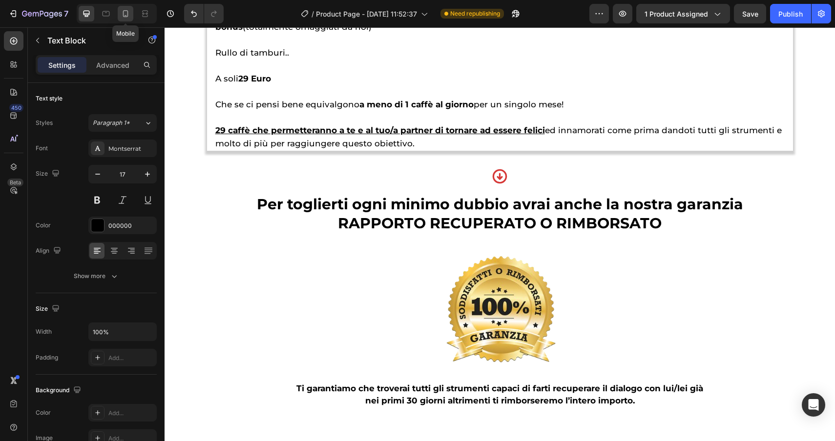
click at [121, 18] on icon at bounding box center [126, 14] width 10 height 10
type input "15"
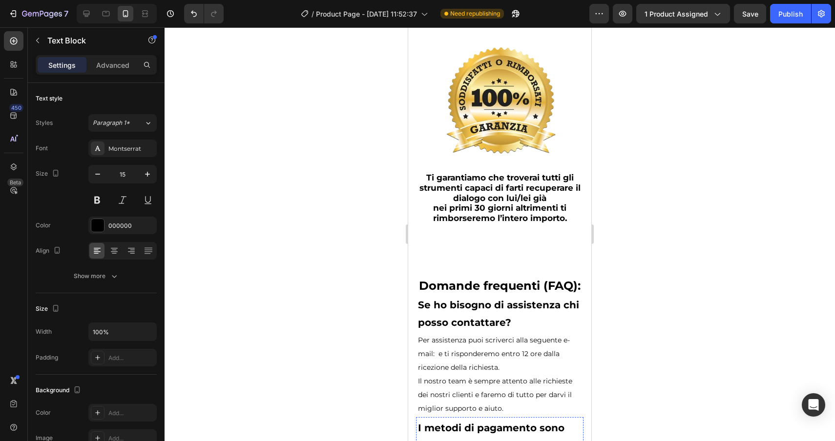
scroll to position [5490, 0]
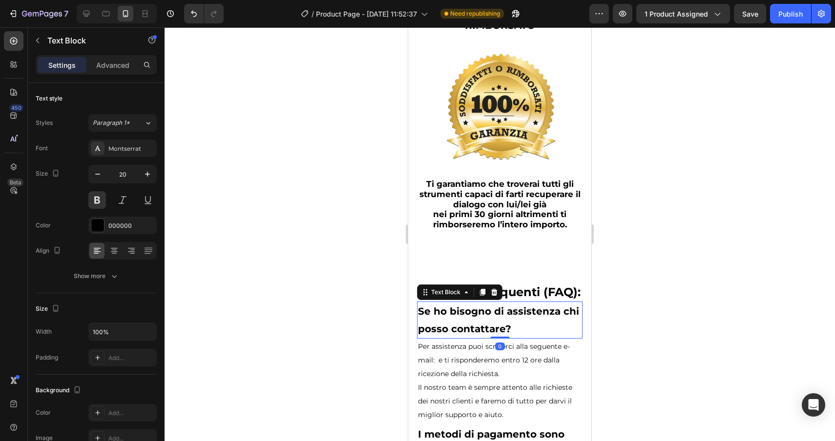
click at [511, 306] on strong "Se ho bisogno di assistenza chi posso contattare?" at bounding box center [498, 320] width 161 height 29
click at [518, 303] on p "Se ho bisogno di assistenza chi posso contattare?" at bounding box center [499, 320] width 163 height 35
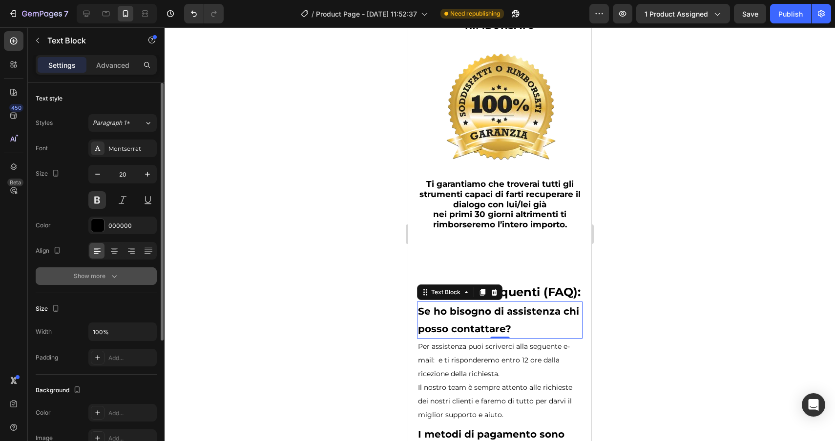
click at [101, 280] on div "Show more" at bounding box center [96, 276] width 45 height 10
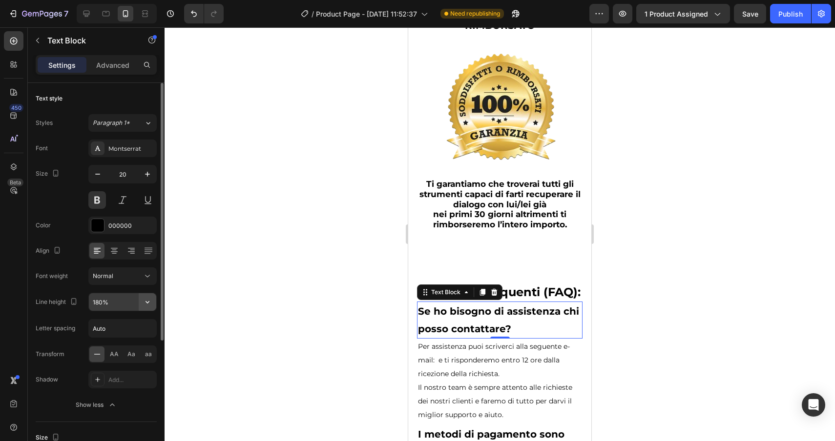
click at [147, 299] on icon "button" at bounding box center [148, 302] width 10 height 10
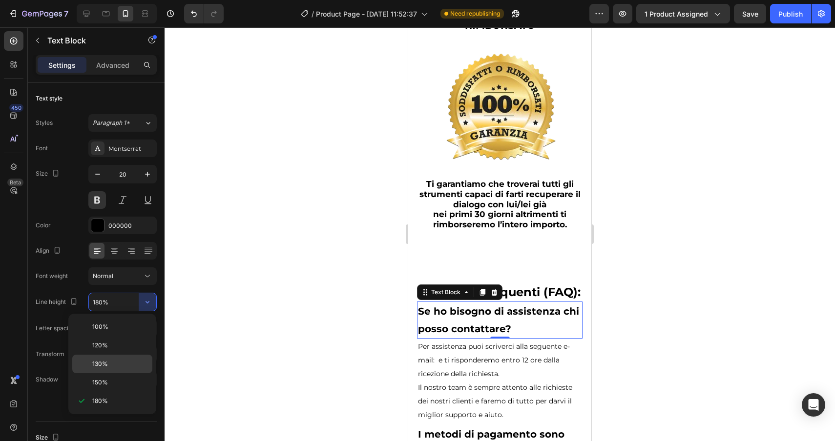
click at [112, 373] on div "130%" at bounding box center [112, 382] width 80 height 19
type input "130%"
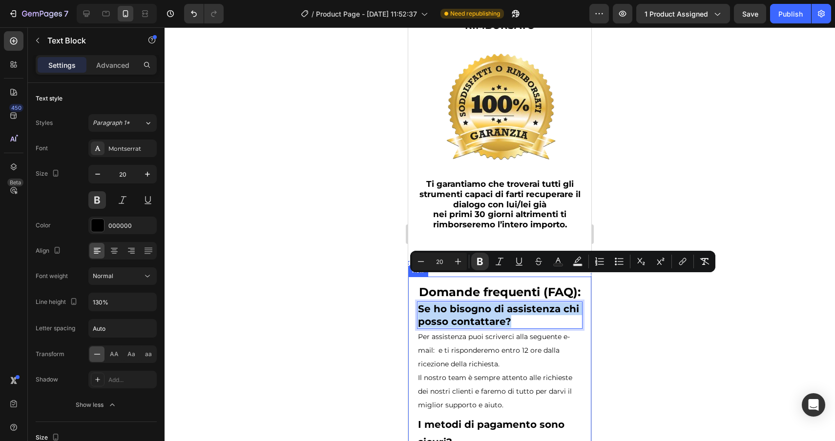
drag, startPoint x: 520, startPoint y: 294, endPoint x: 412, endPoint y: 282, distance: 108.5
click at [413, 261] on button "Minus" at bounding box center [421, 262] width 18 height 18
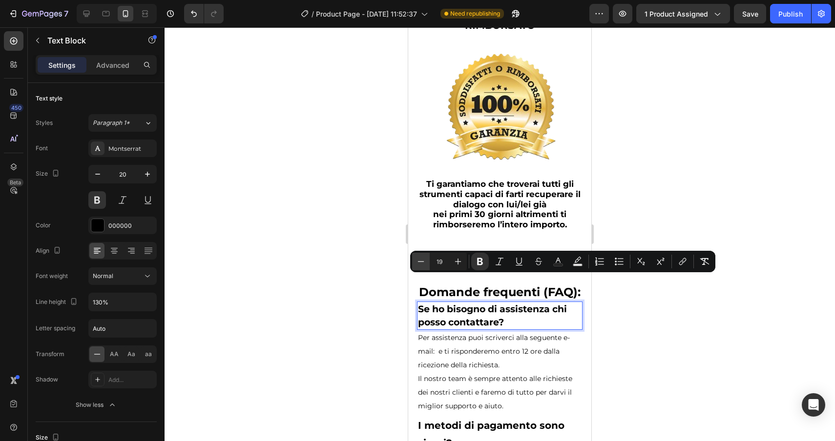
click at [413, 261] on button "Minus" at bounding box center [421, 262] width 18 height 18
click at [413, 262] on button "Minus" at bounding box center [421, 262] width 18 height 18
type input "16"
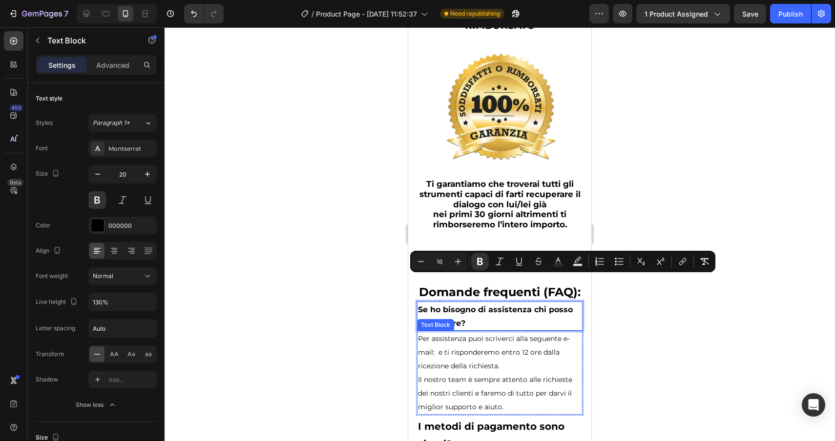
click at [530, 375] on span "Il nostro team è sempre attento alle richieste dei nostri clienti e faremo di t…" at bounding box center [495, 393] width 154 height 36
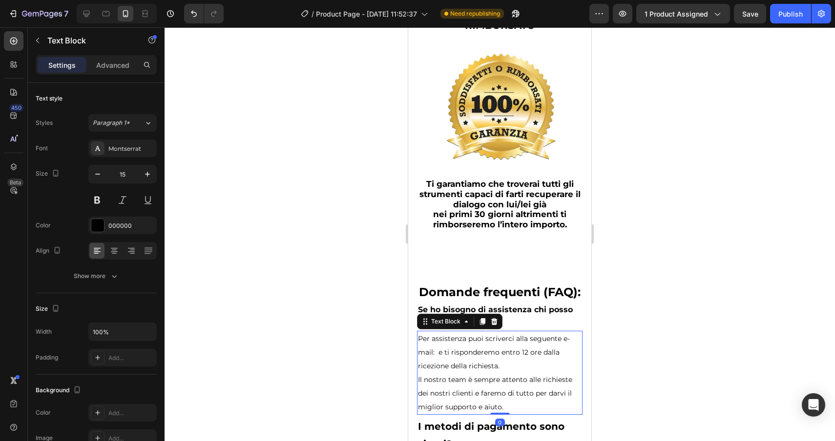
click at [509, 374] on p "Il nostro team è sempre attento alle richieste dei nostri clienti e faremo di t…" at bounding box center [499, 393] width 163 height 41
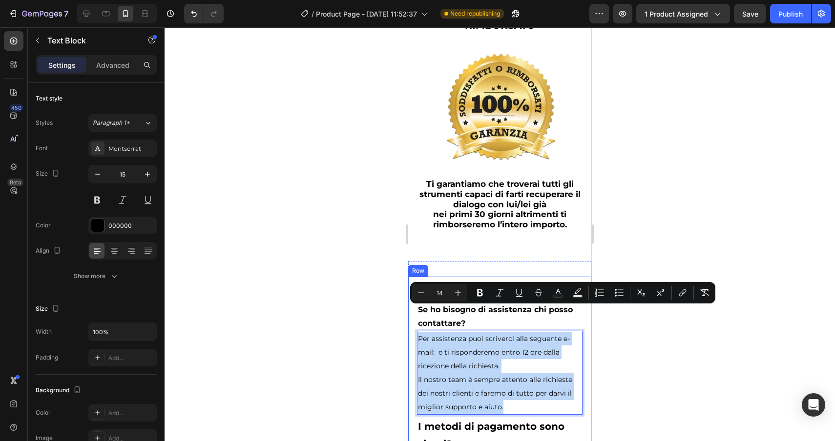
drag, startPoint x: 509, startPoint y: 374, endPoint x: 409, endPoint y: 296, distance: 127.2
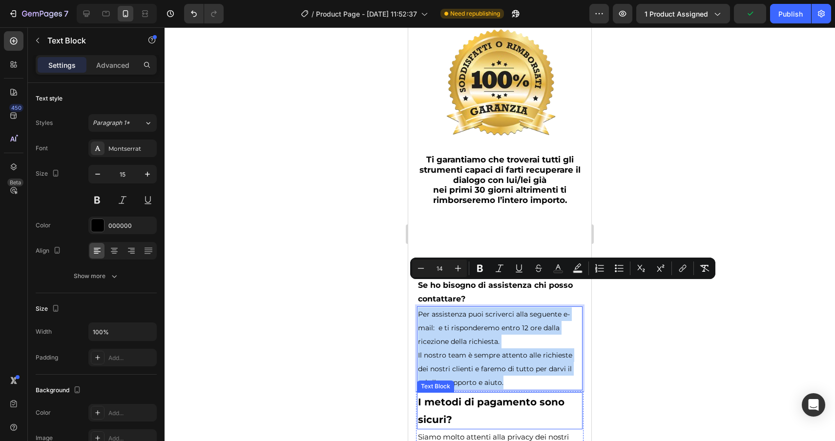
scroll to position [5518, 0]
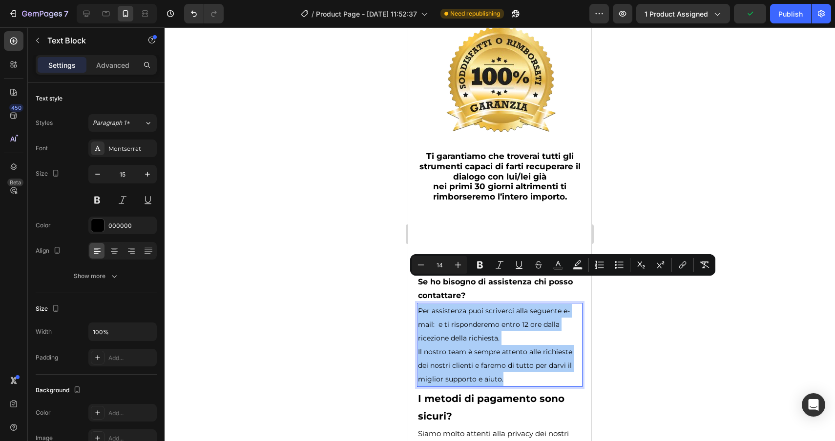
click at [657, 342] on div at bounding box center [499, 234] width 670 height 414
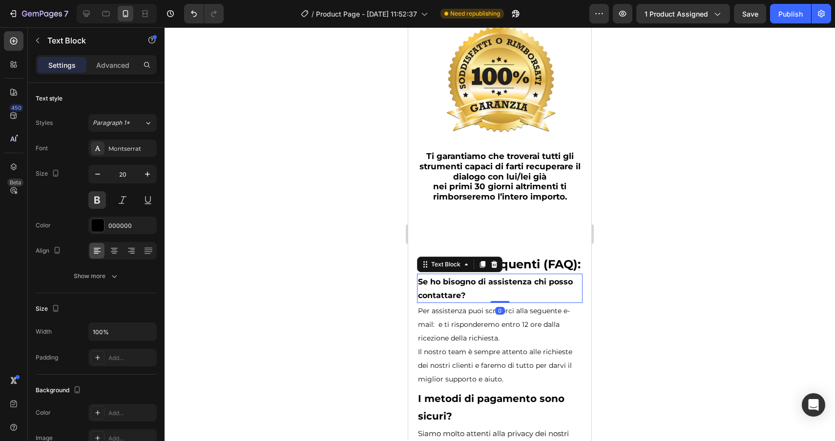
click at [487, 275] on p "Se ho bisogno di assistenza chi posso contattare?" at bounding box center [499, 288] width 163 height 27
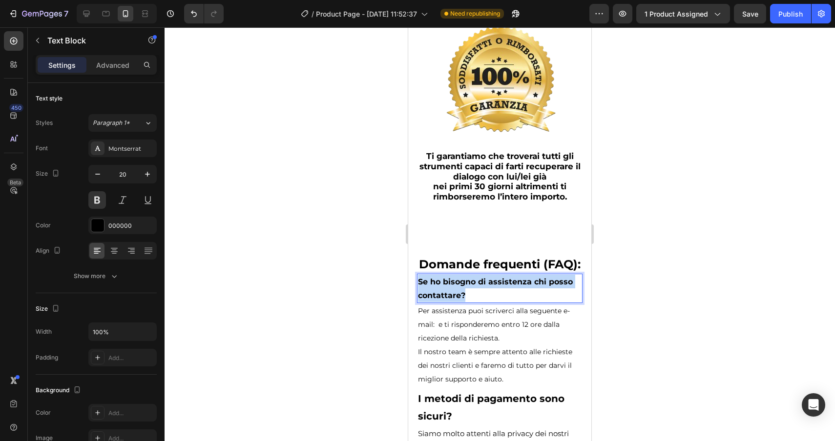
drag, startPoint x: 487, startPoint y: 265, endPoint x: 407, endPoint y: 254, distance: 80.3
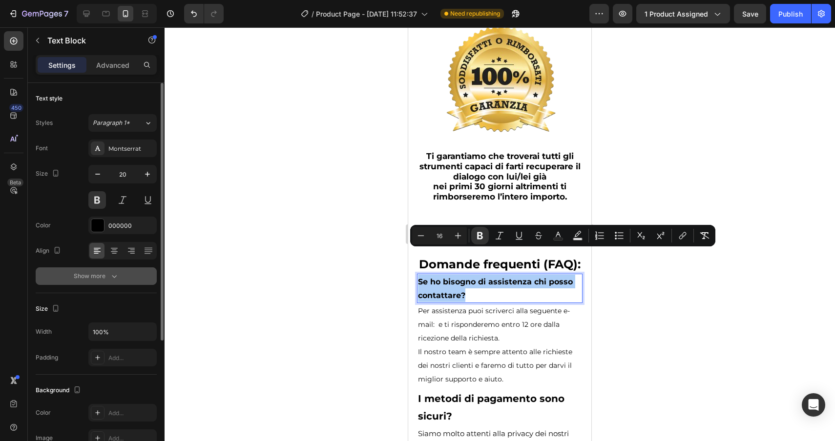
click at [101, 278] on div "Show more" at bounding box center [96, 276] width 45 height 10
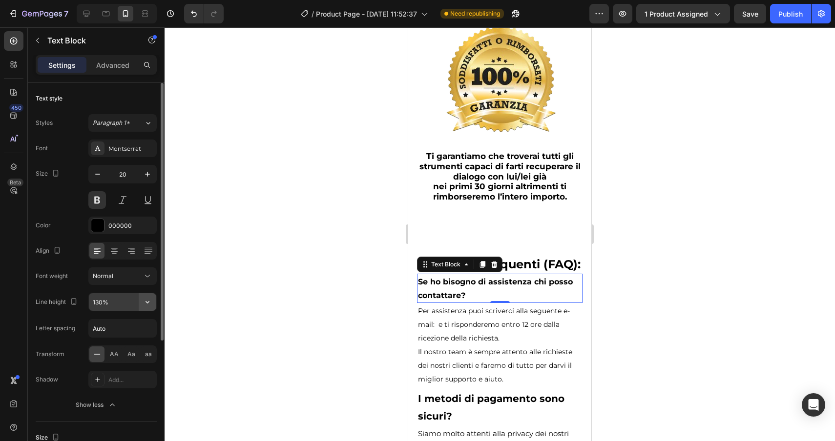
click at [143, 301] on icon "button" at bounding box center [148, 302] width 10 height 10
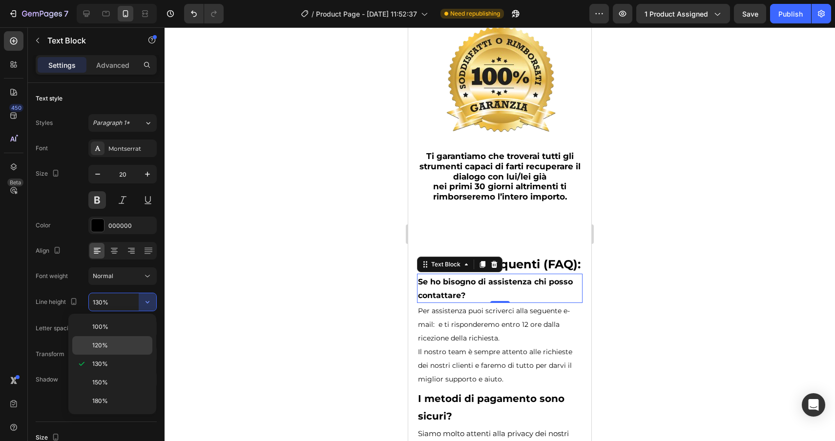
click at [119, 345] on p "120%" at bounding box center [120, 345] width 56 height 9
type input "120%"
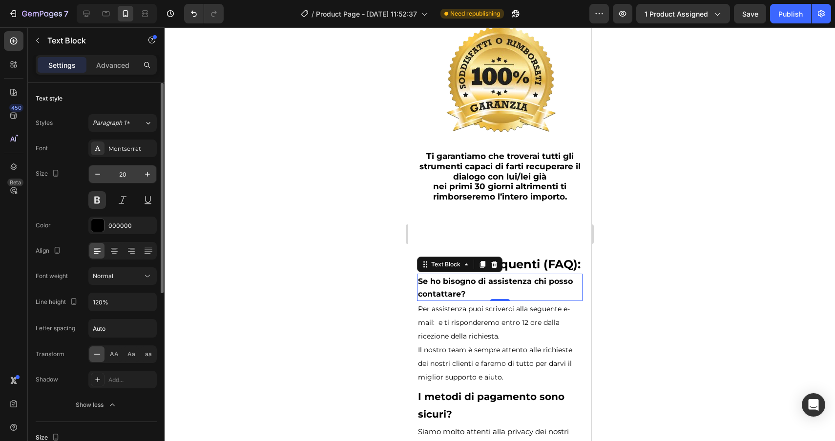
click at [131, 171] on input "20" at bounding box center [122, 174] width 32 height 18
type input "15"
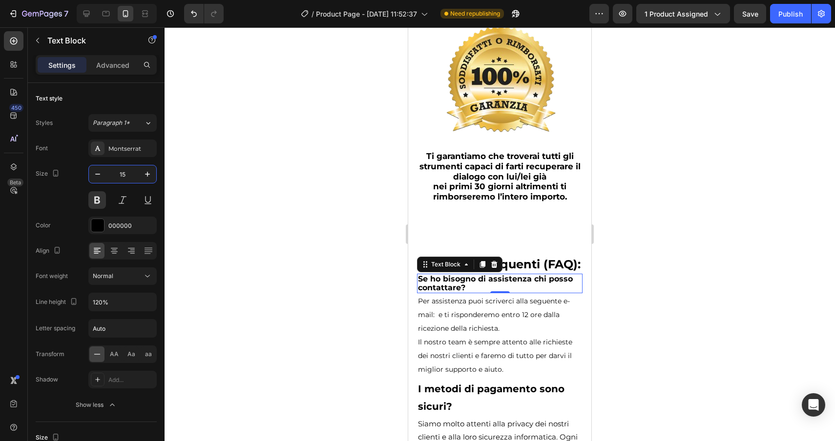
click at [654, 341] on div at bounding box center [499, 234] width 670 height 414
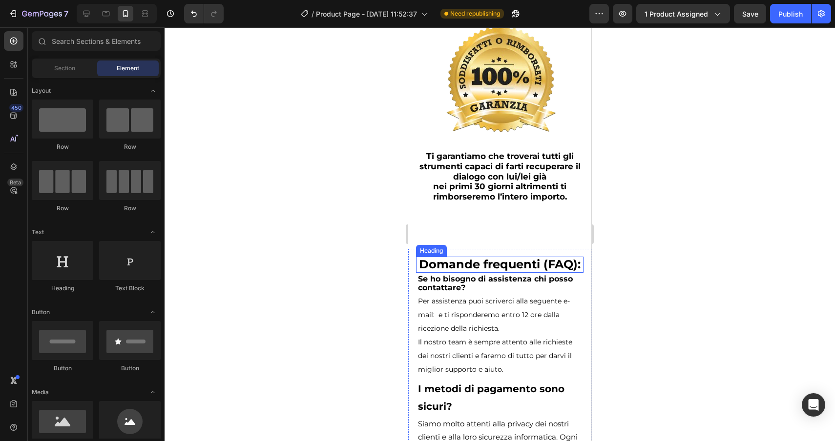
click at [525, 257] on h2 "Domande frequenti (FAQ):" at bounding box center [499, 265] width 167 height 16
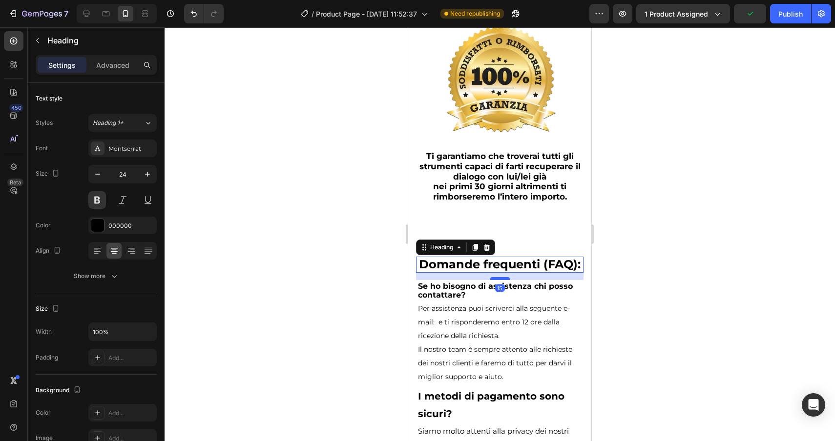
drag, startPoint x: 502, startPoint y: 245, endPoint x: 502, endPoint y: 252, distance: 7.3
click at [502, 277] on div at bounding box center [500, 278] width 20 height 3
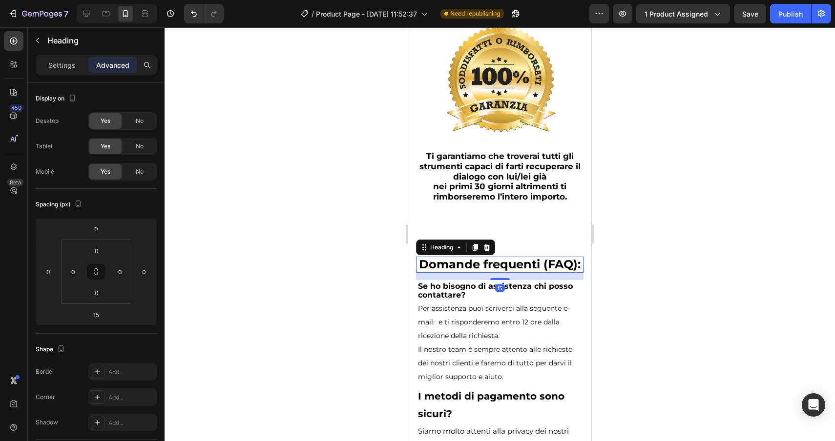
click at [671, 274] on div at bounding box center [499, 234] width 670 height 414
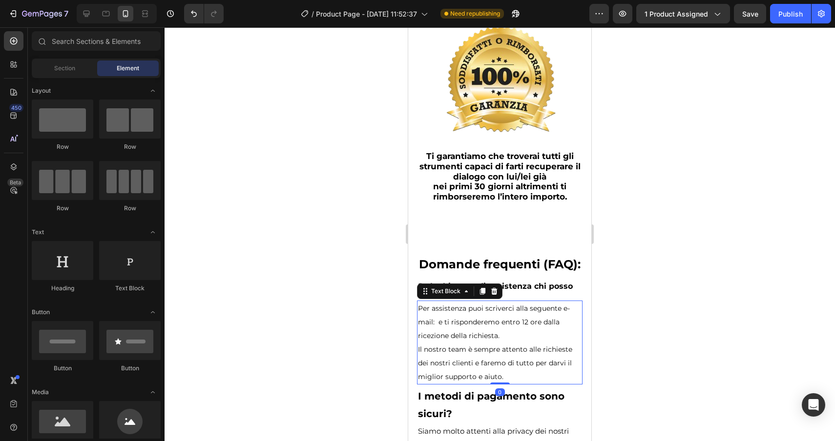
click at [463, 345] on span "Il nostro team è sempre attento alle richieste dei nostri clienti e faremo di t…" at bounding box center [495, 363] width 154 height 36
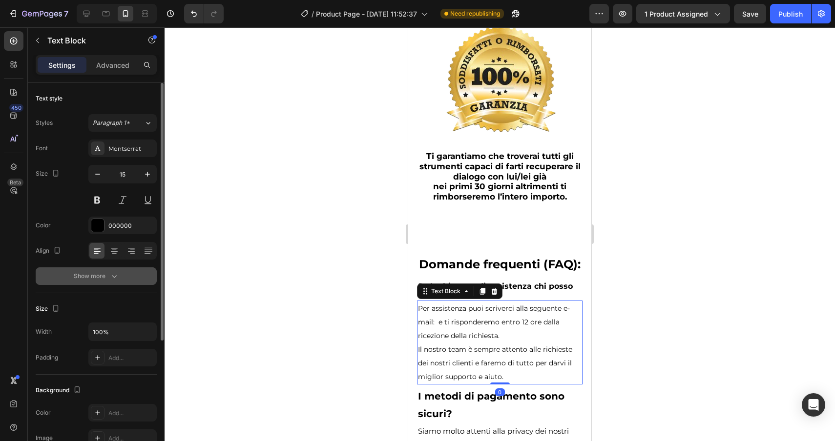
click at [112, 282] on button "Show more" at bounding box center [96, 276] width 121 height 18
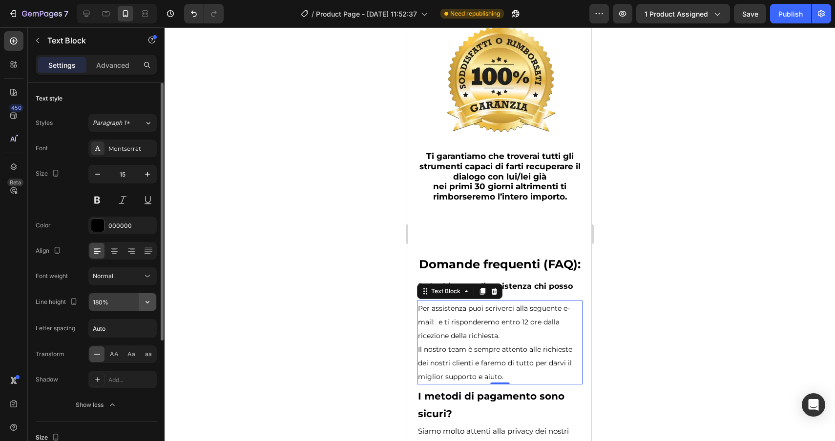
click at [144, 301] on icon "button" at bounding box center [148, 302] width 10 height 10
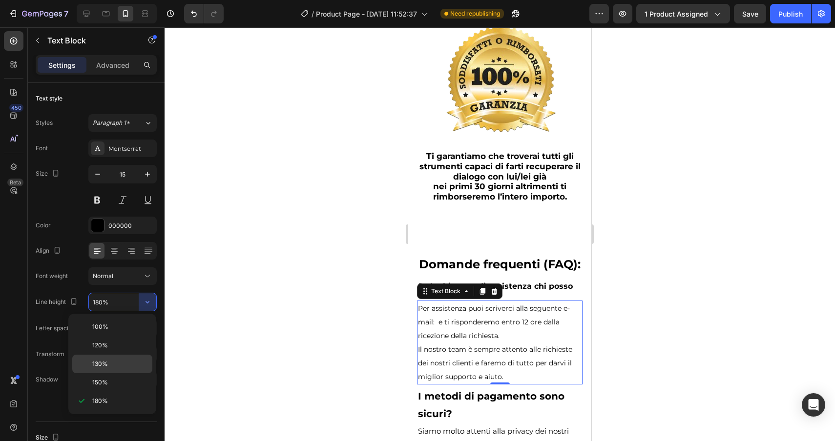
click at [105, 361] on span "130%" at bounding box center [100, 364] width 16 height 9
type input "130%"
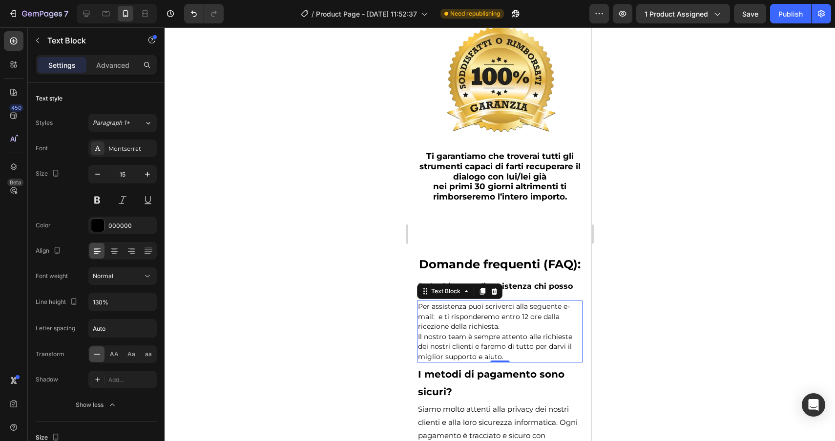
click at [676, 330] on div at bounding box center [499, 234] width 670 height 414
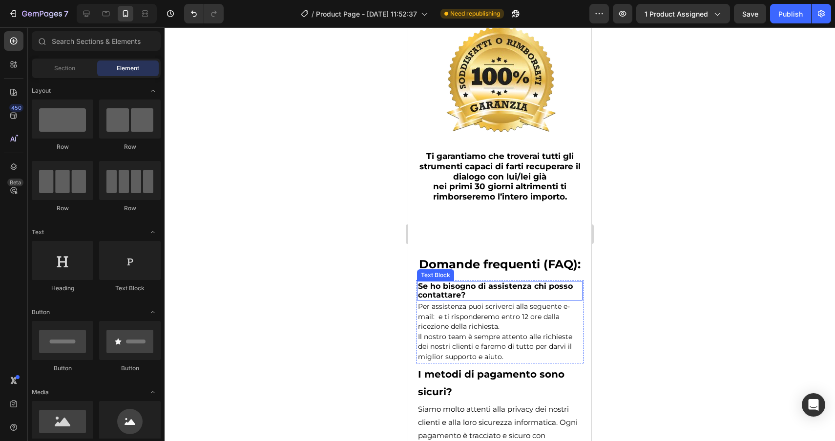
click at [515, 282] on strong "Se ho bisogno di assistenza chi posso contattare?" at bounding box center [495, 291] width 155 height 18
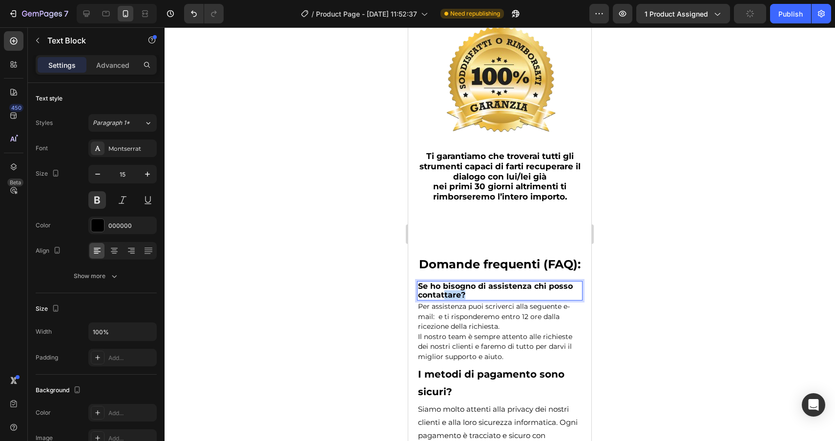
drag, startPoint x: 476, startPoint y: 268, endPoint x: 445, endPoint y: 268, distance: 31.2
click at [445, 282] on p "Se ho bisogno di assistenza chi posso contattare?" at bounding box center [499, 291] width 163 height 18
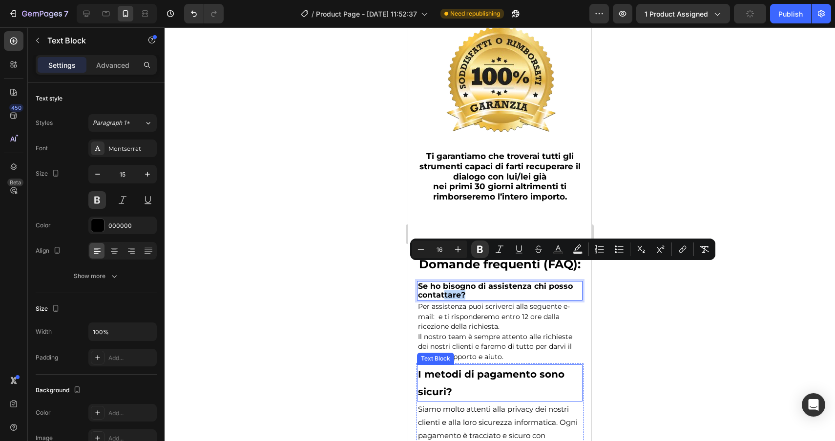
click at [467, 366] on p "I metodi di pagamento sono sicuri?" at bounding box center [499, 383] width 163 height 35
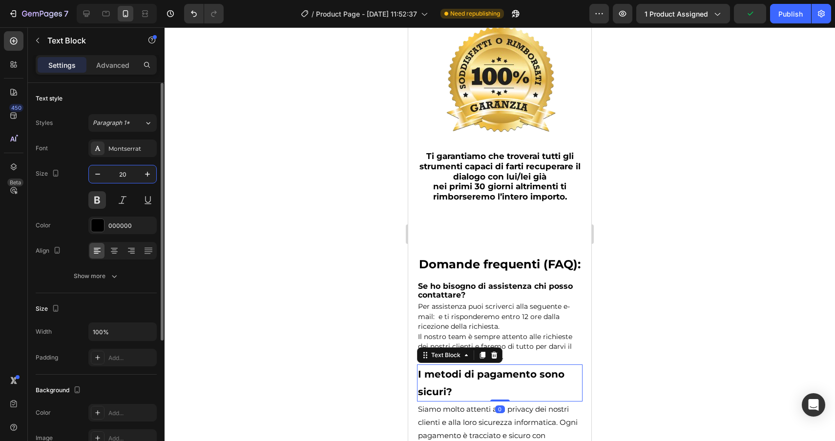
click at [129, 173] on input "20" at bounding box center [122, 174] width 32 height 18
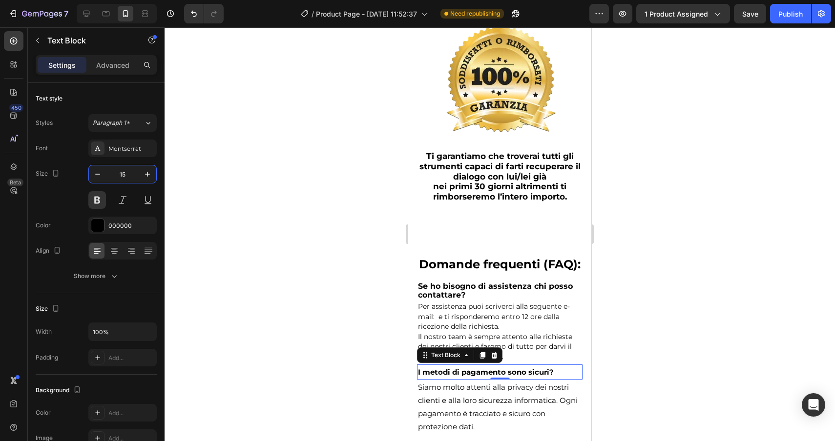
type input "15"
click at [558, 366] on p "I metodi di pagamento sono sicuri?" at bounding box center [499, 372] width 163 height 13
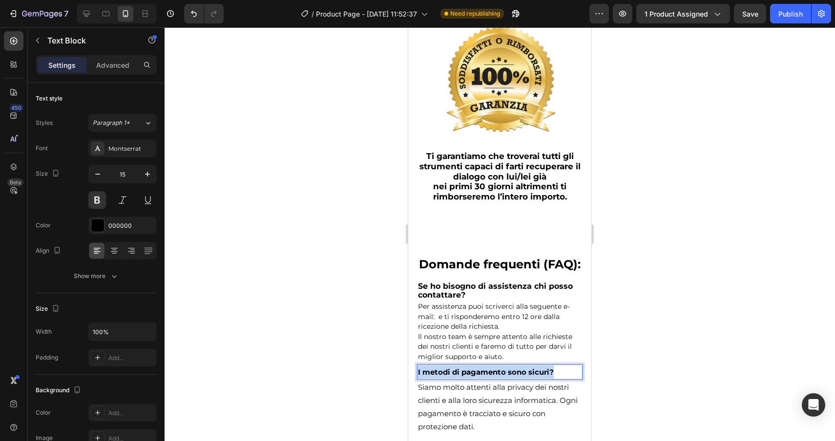
drag, startPoint x: 558, startPoint y: 345, endPoint x: 382, endPoint y: 344, distance: 176.2
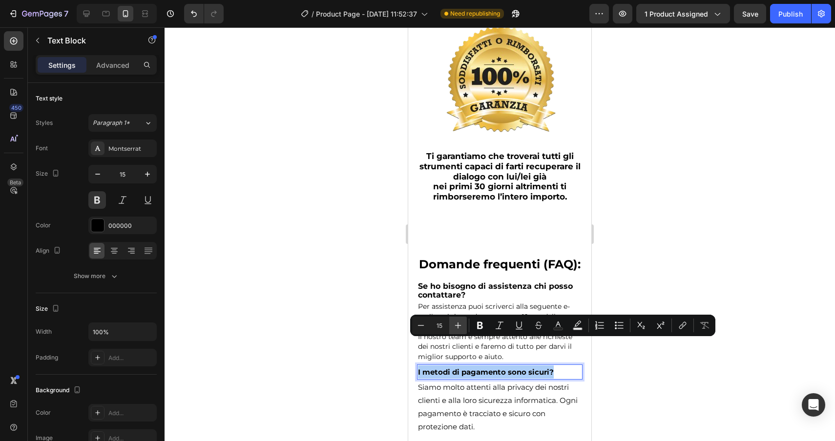
click at [461, 326] on icon "Editor contextual toolbar" at bounding box center [458, 326] width 10 height 10
type input "16"
click at [630, 382] on div at bounding box center [499, 234] width 670 height 414
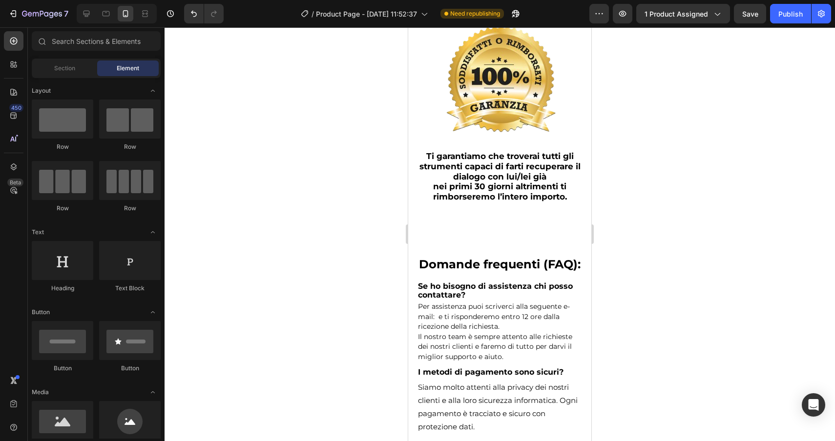
click at [630, 382] on div at bounding box center [499, 234] width 670 height 414
click at [480, 332] on span "Il nostro team è sempre attento alle richieste dei nostri clienti e faremo di t…" at bounding box center [495, 346] width 154 height 29
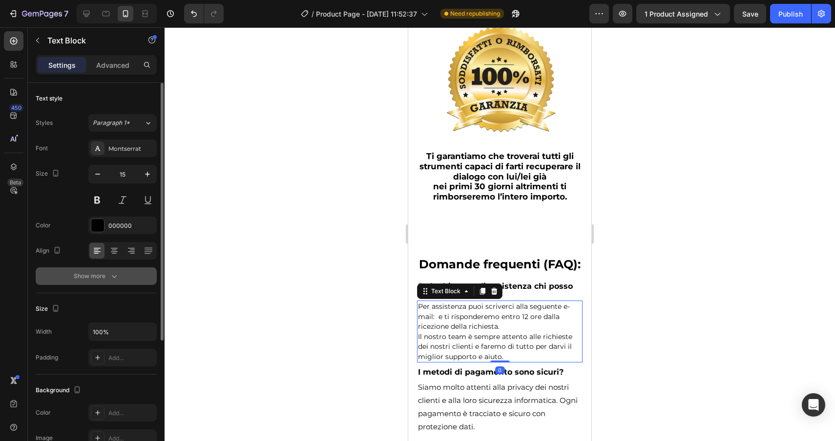
click at [114, 275] on icon "button" at bounding box center [114, 276] width 10 height 10
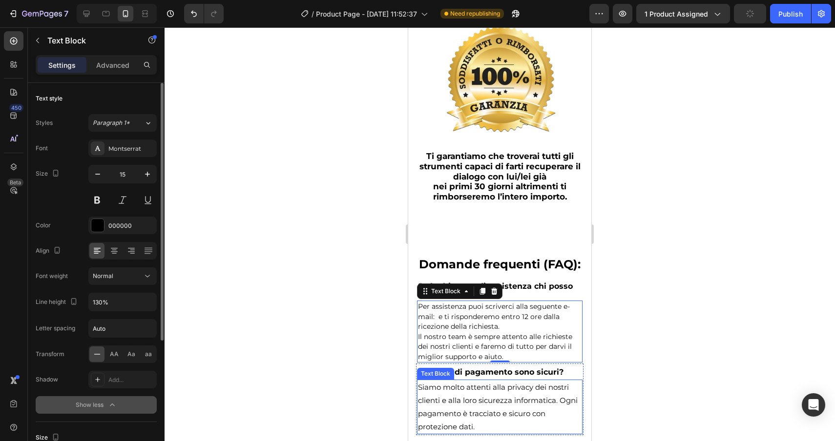
click at [490, 389] on p "Siamo molto attenti alla privacy dei nostri clienti e alla loro sicurezza infor…" at bounding box center [499, 407] width 163 height 53
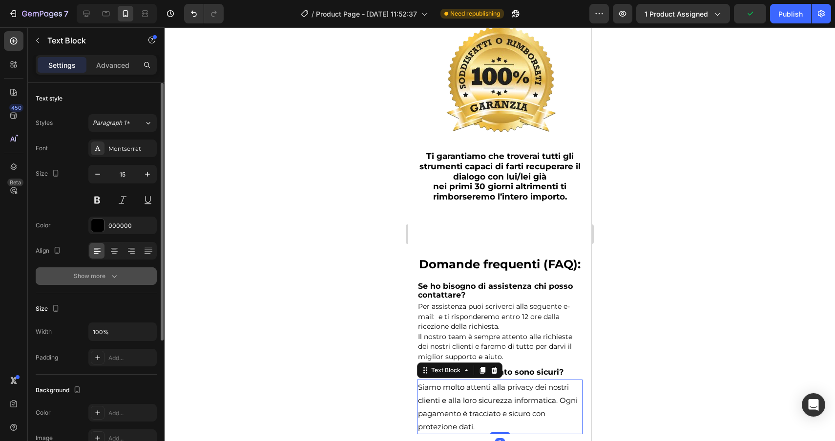
click at [88, 280] on div "Show more" at bounding box center [96, 276] width 45 height 10
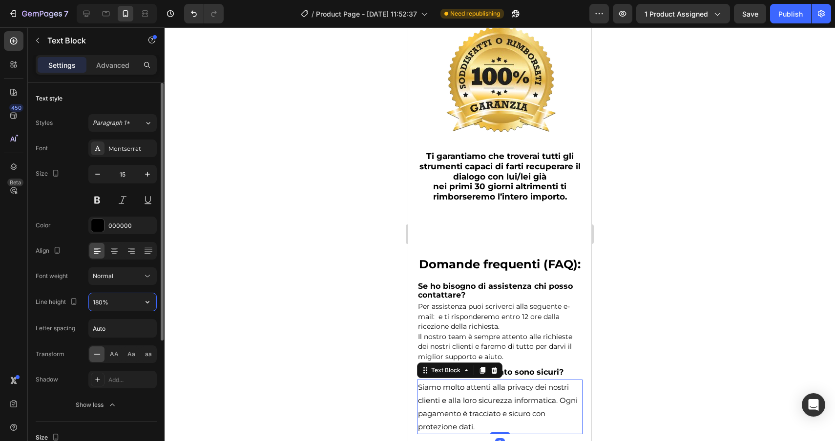
click at [126, 303] on input "180%" at bounding box center [122, 302] width 67 height 18
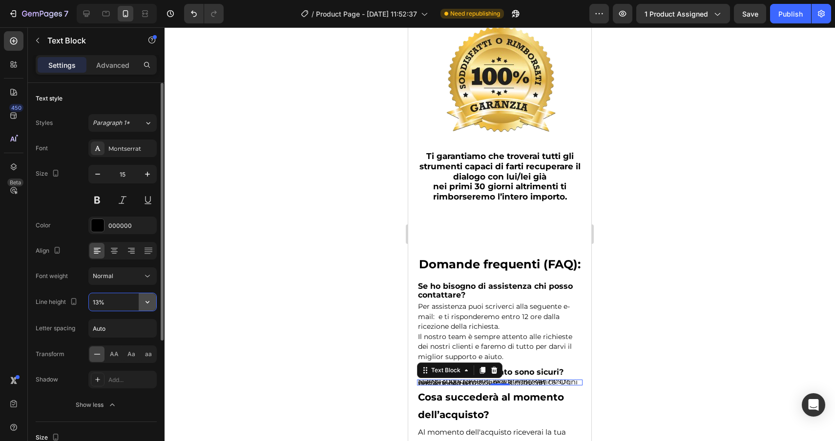
type input "130%"
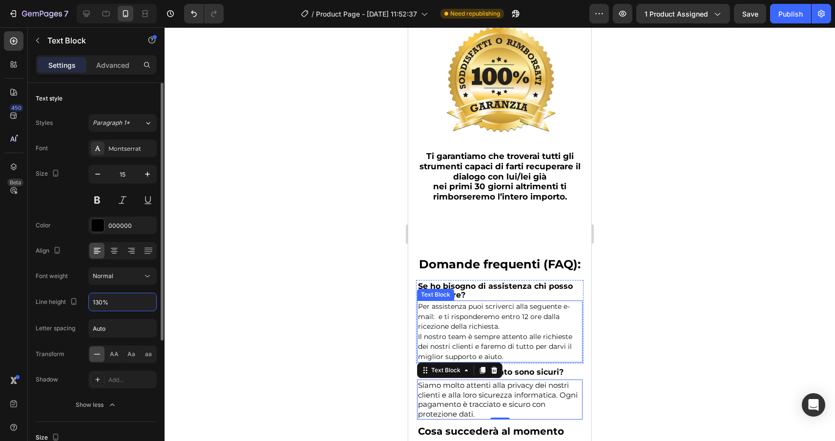
click at [530, 332] on p "Il nostro team è sempre attento alle richieste dei nostri clienti e faremo di t…" at bounding box center [499, 347] width 163 height 30
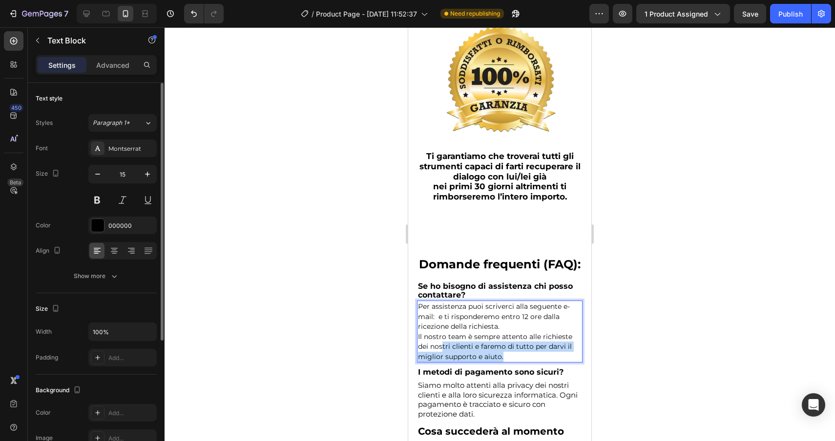
drag, startPoint x: 520, startPoint y: 326, endPoint x: 442, endPoint y: 325, distance: 77.6
click at [442, 332] on p "Il nostro team è sempre attento alle richieste dei nostri clienti e faremo di t…" at bounding box center [499, 347] width 163 height 30
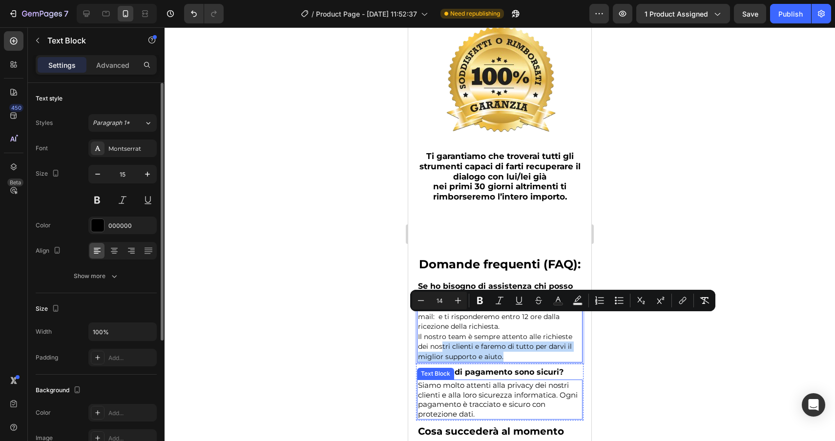
click at [490, 383] on p "Siamo molto attenti alla privacy dei nostri clienti e alla loro sicurezza infor…" at bounding box center [499, 400] width 163 height 38
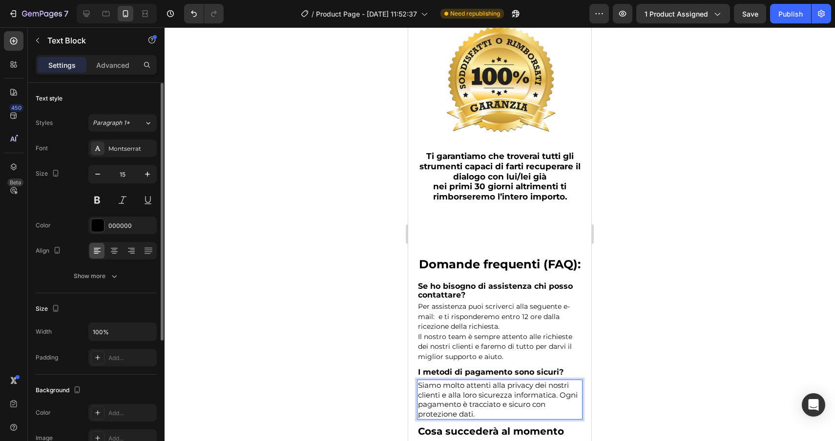
click at [490, 383] on p "Siamo molto attenti alla privacy dei nostri clienti e alla loro sicurezza infor…" at bounding box center [499, 400] width 163 height 38
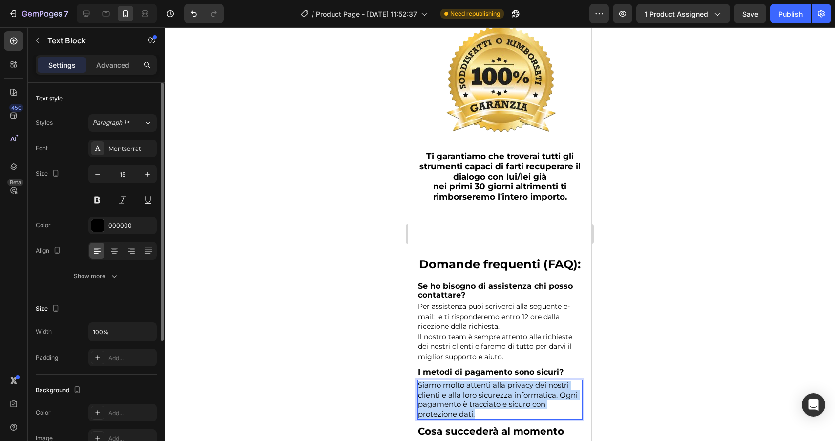
drag, startPoint x: 484, startPoint y: 388, endPoint x: 377, endPoint y: 339, distance: 117.3
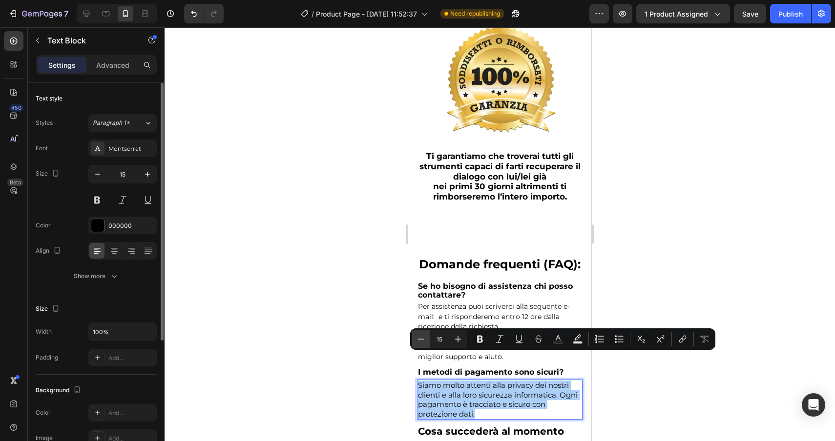
click at [416, 340] on icon "Editor contextual toolbar" at bounding box center [421, 339] width 10 height 10
type input "14"
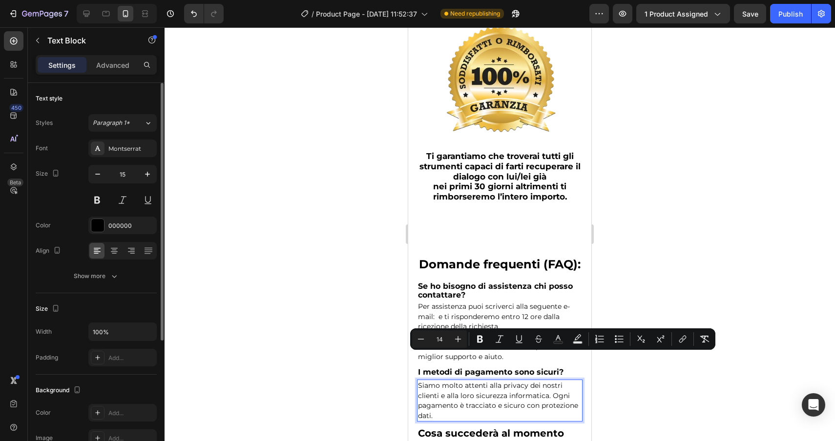
click at [730, 416] on div at bounding box center [499, 234] width 670 height 414
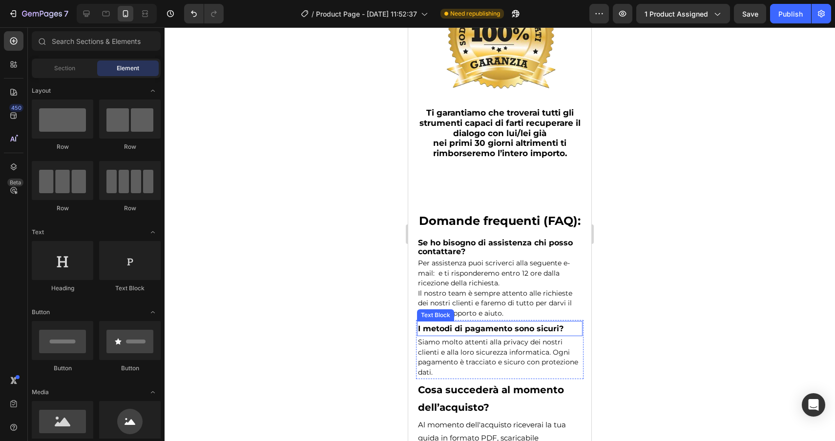
scroll to position [5614, 0]
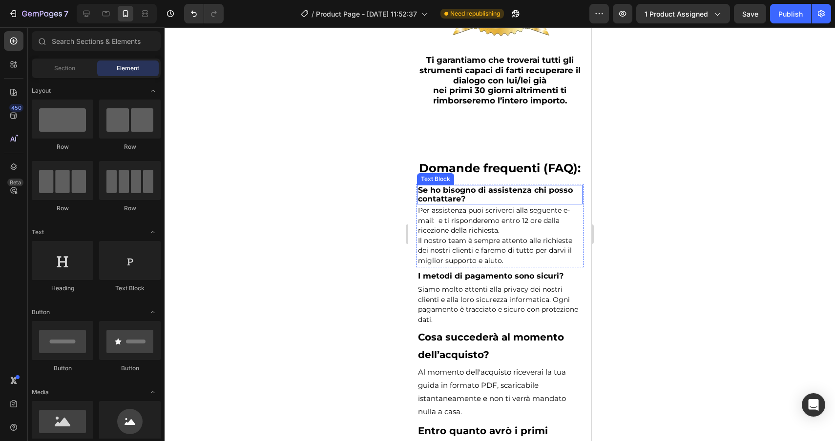
click at [488, 186] on p "Se ho bisogno di assistenza chi posso contattare?" at bounding box center [499, 195] width 163 height 18
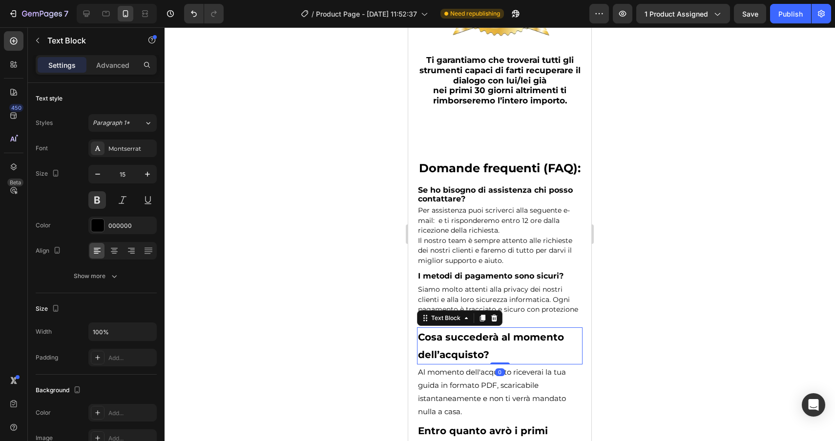
click at [480, 328] on p "Cosa succederà al momento dell’acquisto?" at bounding box center [499, 345] width 163 height 35
click at [128, 175] on input "20" at bounding box center [122, 174] width 32 height 18
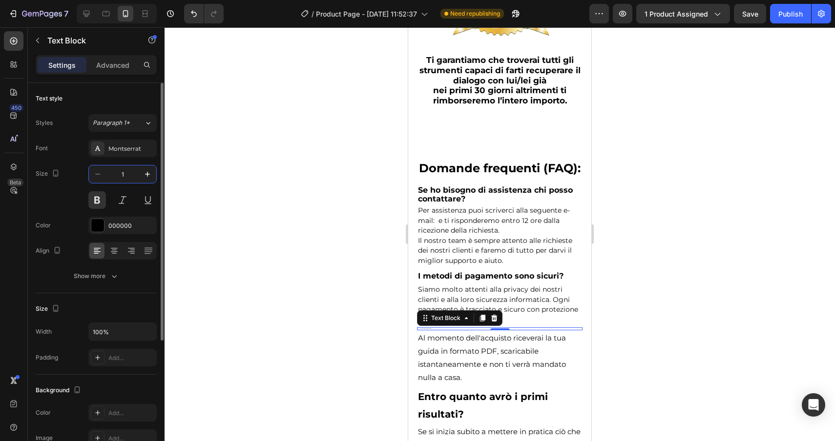
type input "15"
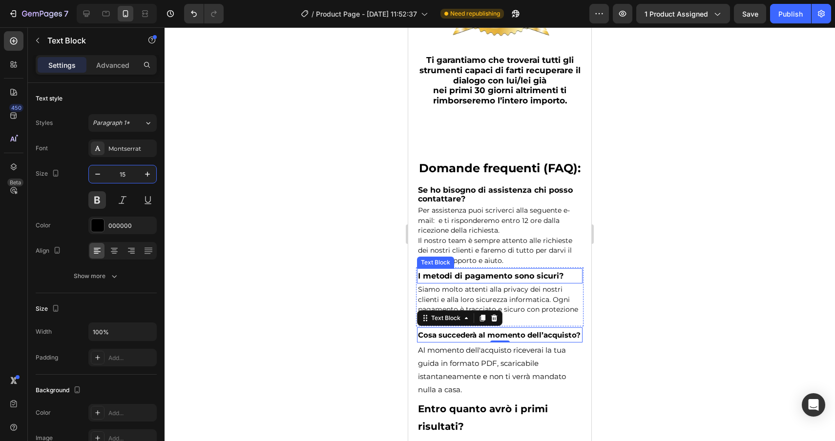
click at [562, 269] on p "I metodi di pagamento sono sicuri?" at bounding box center [499, 275] width 163 height 13
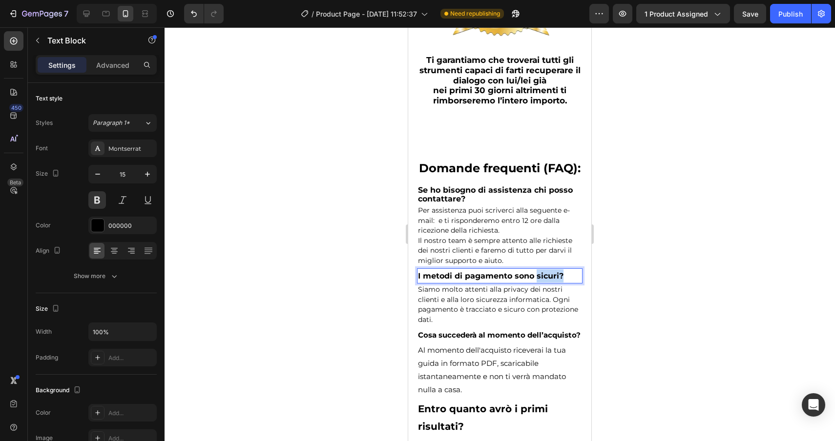
drag, startPoint x: 562, startPoint y: 248, endPoint x: 536, endPoint y: 250, distance: 25.9
click at [498, 328] on p "Cosa succederà al momento dell’acquisto?" at bounding box center [499, 334] width 163 height 13
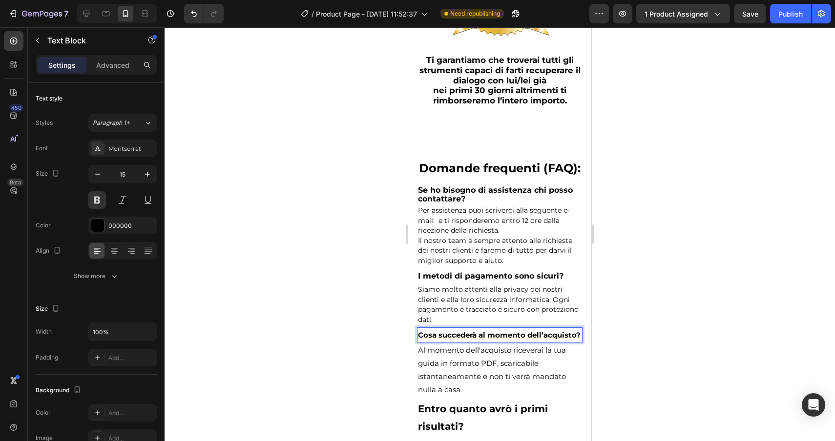
click at [498, 328] on p "Cosa succederà al momento dell’acquisto?" at bounding box center [499, 334] width 163 height 13
drag, startPoint x: 498, startPoint y: 308, endPoint x: 525, endPoint y: 308, distance: 26.8
click at [525, 328] on p "Cosa succederà al momento dell’acquisto?" at bounding box center [499, 334] width 163 height 13
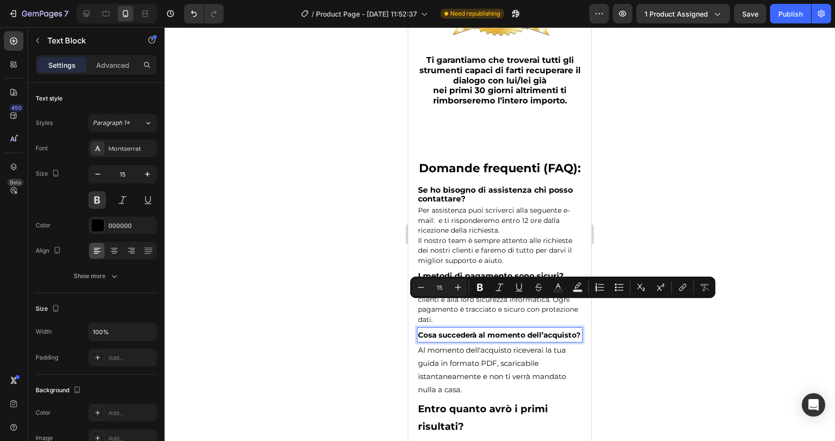
click at [580, 328] on p "Cosa succederà al momento dell’acquisto?" at bounding box center [499, 334] width 163 height 13
drag, startPoint x: 580, startPoint y: 307, endPoint x: 415, endPoint y: 306, distance: 165.5
click at [414, 306] on div "Domande frequenti (FAQ): Heading Se ho bisogno di assistenza chi posso contatta…" at bounding box center [499, 339] width 183 height 373
click at [461, 286] on icon "Editor contextual toolbar" at bounding box center [458, 288] width 10 height 10
type input "16"
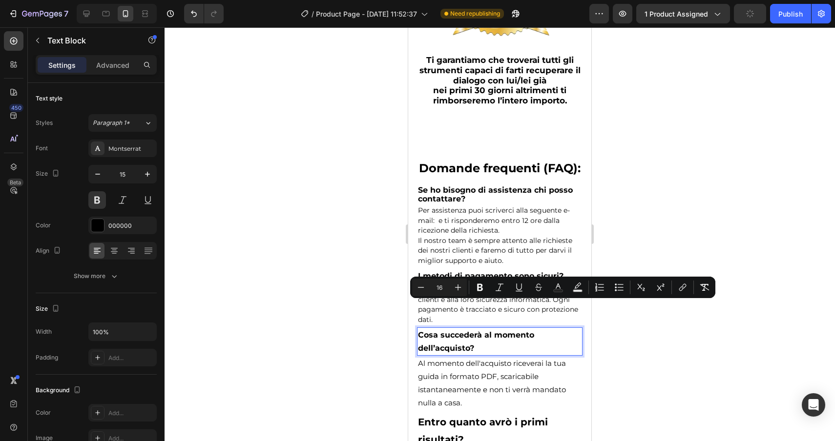
click at [636, 351] on div at bounding box center [499, 234] width 670 height 414
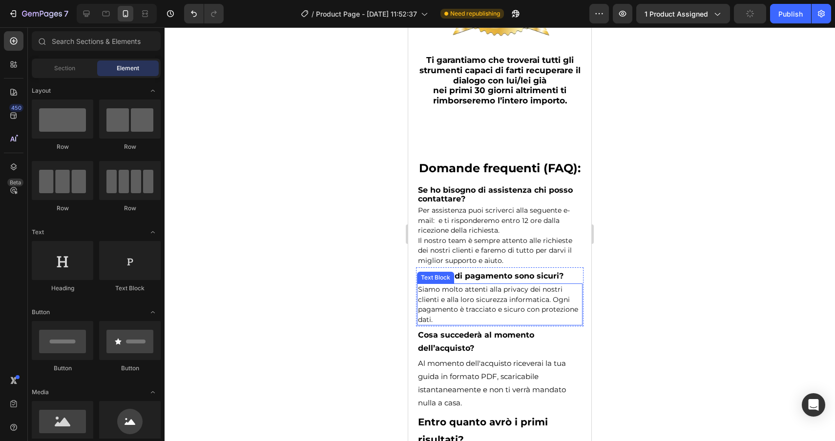
click at [498, 285] on span "Siamo molto attenti alla privacy dei nostri clienti e alla loro sicurezza infor…" at bounding box center [498, 304] width 160 height 39
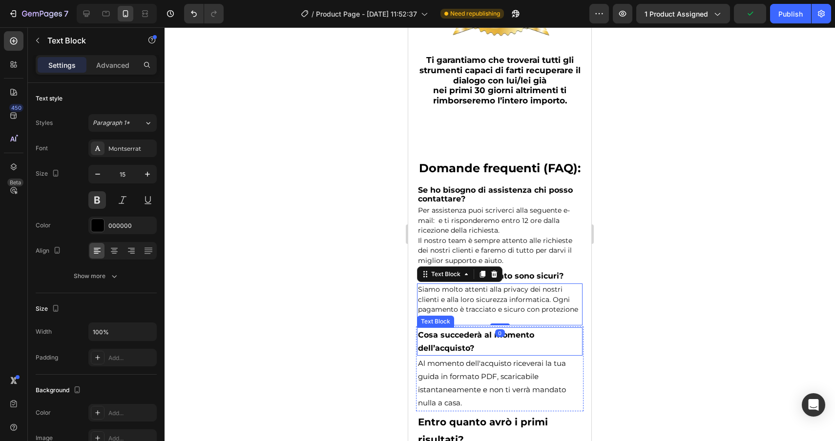
click at [469, 330] on span "Cosa succederà al momento dell’acquisto?" at bounding box center [476, 341] width 116 height 22
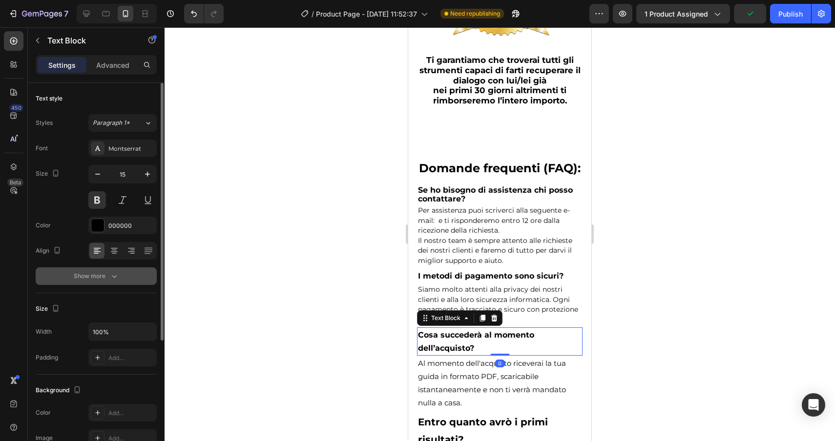
click at [122, 277] on button "Show more" at bounding box center [96, 276] width 121 height 18
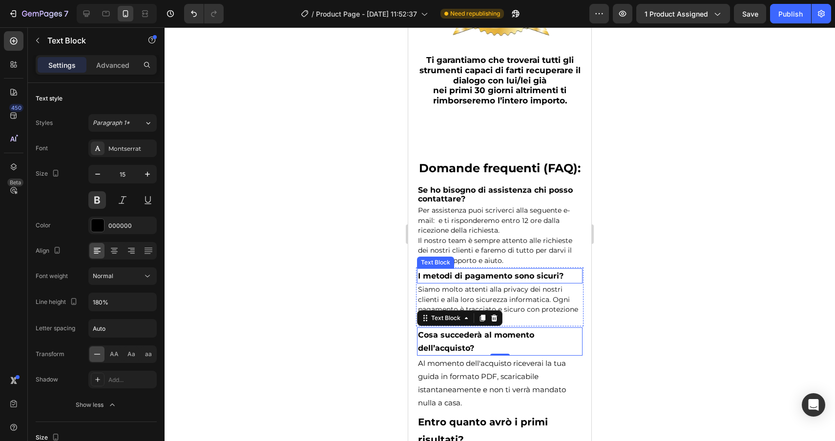
click at [489, 271] on span "I metodi di pagamento sono sicuri?" at bounding box center [490, 275] width 145 height 9
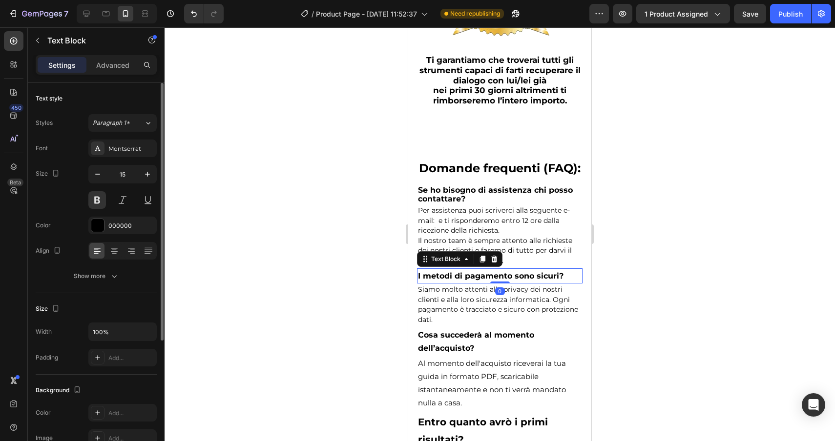
click at [127, 375] on div "Text style Styles Paragraph 1* Font Montserrat Size 15 Color 000000 Align Show …" at bounding box center [96, 415] width 121 height 81
click at [128, 283] on button "Show more" at bounding box center [96, 276] width 121 height 18
click at [491, 185] on strong "Se ho bisogno di assistenza chi posso contattare?" at bounding box center [495, 194] width 155 height 18
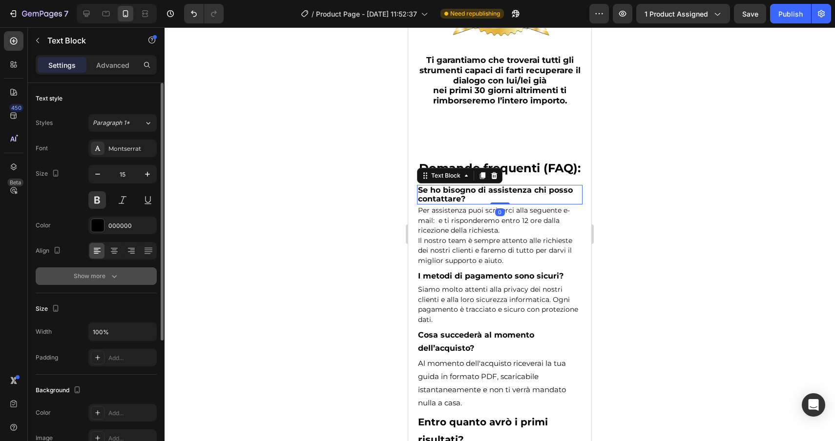
click at [116, 282] on button "Show more" at bounding box center [96, 276] width 121 height 18
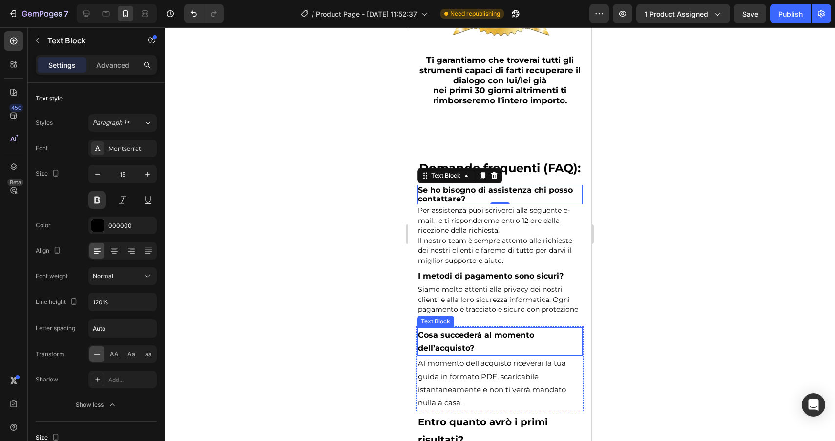
click at [483, 330] on span "Cosa succederà al momento dell’acquisto?" at bounding box center [476, 341] width 116 height 22
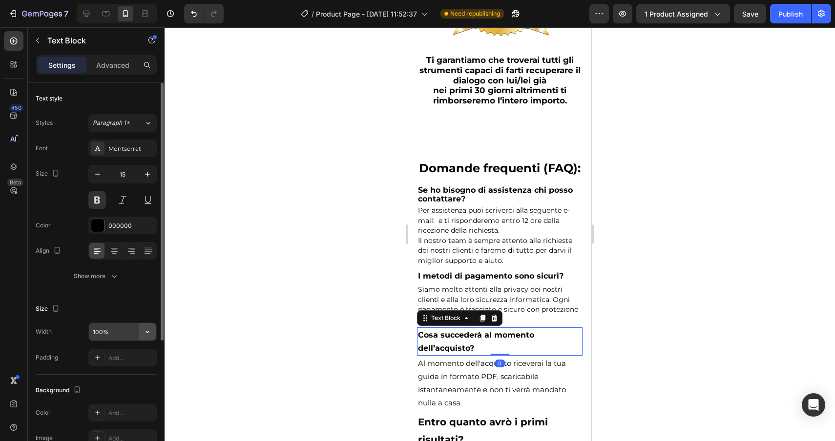
click at [147, 336] on icon "button" at bounding box center [148, 332] width 10 height 10
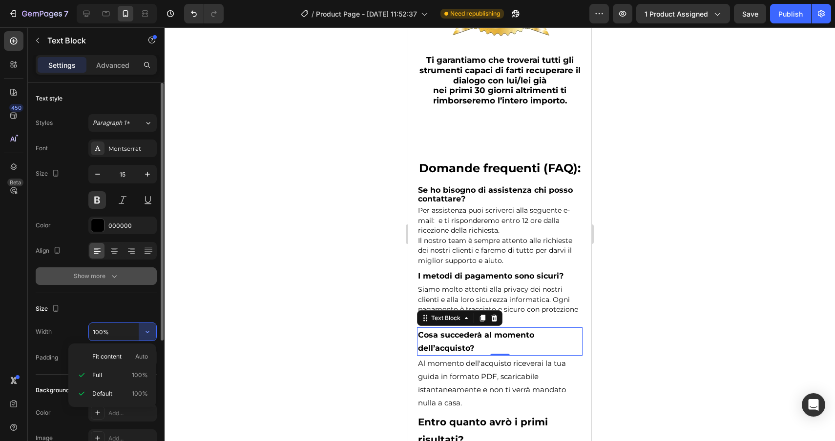
click at [97, 279] on div "Show more" at bounding box center [96, 276] width 45 height 10
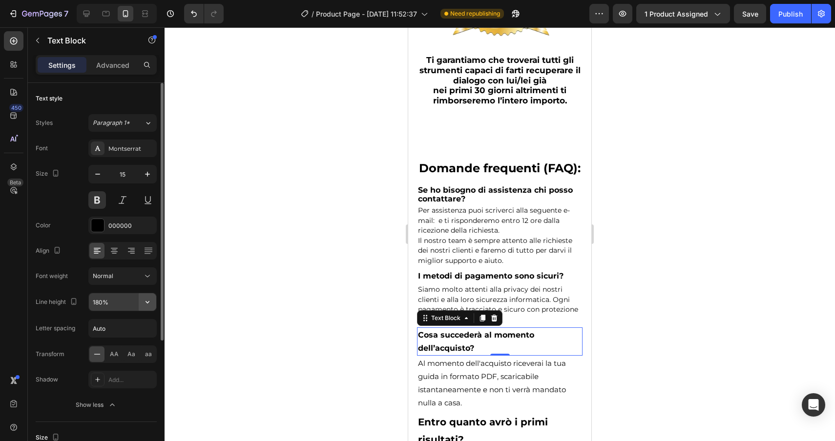
click at [147, 303] on icon "button" at bounding box center [147, 302] width 4 height 2
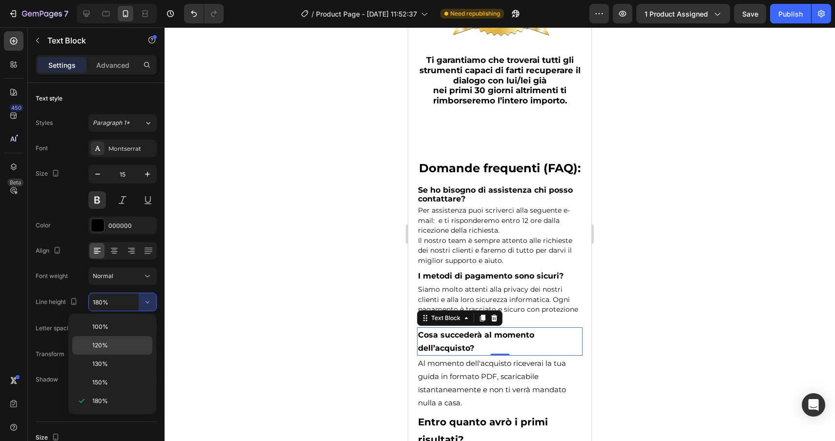
click at [125, 347] on p "120%" at bounding box center [120, 345] width 56 height 9
type input "120%"
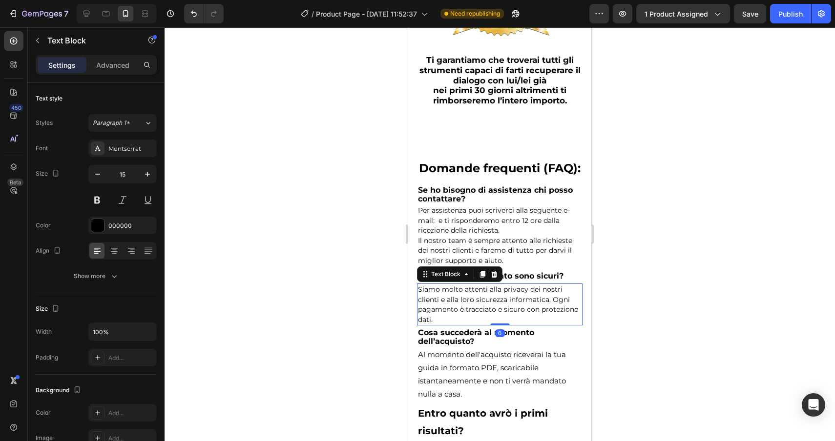
click at [559, 288] on p "Siamo molto attenti alla privacy dei nostri clienti e alla loro sicurezza infor…" at bounding box center [499, 305] width 163 height 40
drag, startPoint x: 559, startPoint y: 288, endPoint x: 501, endPoint y: 288, distance: 57.6
click at [501, 288] on p "Siamo molto attenti alla privacy dei nostri clienti e alla loro sicurezza infor…" at bounding box center [499, 305] width 163 height 40
drag, startPoint x: 508, startPoint y: 277, endPoint x: 528, endPoint y: 277, distance: 19.5
click at [528, 285] on p "Siamo molto attenti alla privacy dei nostri clienti e alla loro sicurezza infor…" at bounding box center [499, 305] width 163 height 40
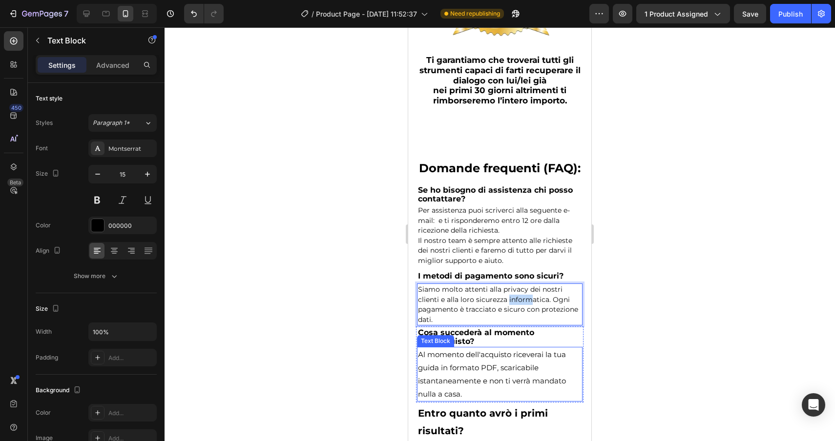
click at [468, 348] on p "Al momento dell'acquisto riceverai la tua guida in formato PDF, scaricabile ist…" at bounding box center [499, 374] width 163 height 53
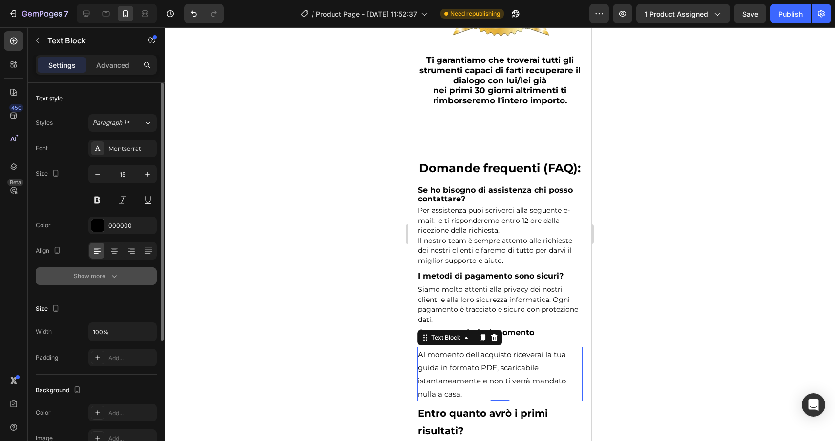
click at [115, 274] on icon "button" at bounding box center [114, 276] width 10 height 10
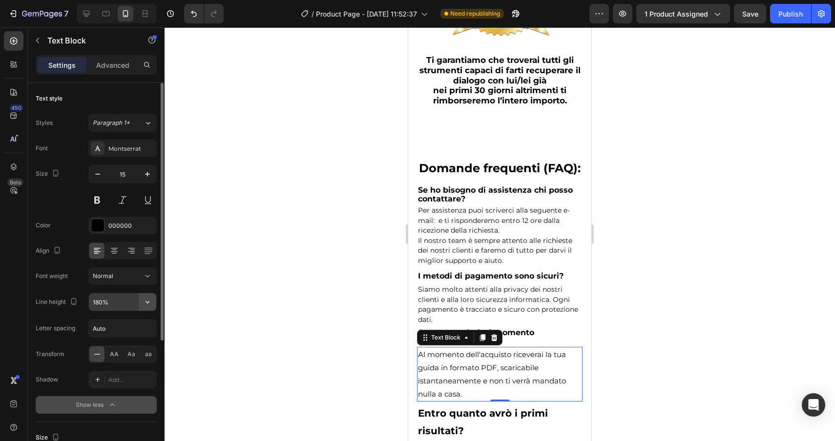
click at [147, 301] on icon "button" at bounding box center [148, 302] width 10 height 10
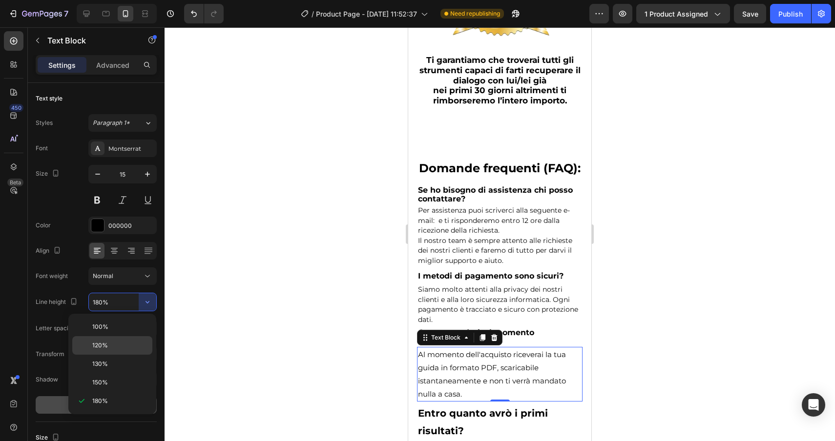
click at [114, 342] on p "120%" at bounding box center [120, 345] width 56 height 9
type input "120%"
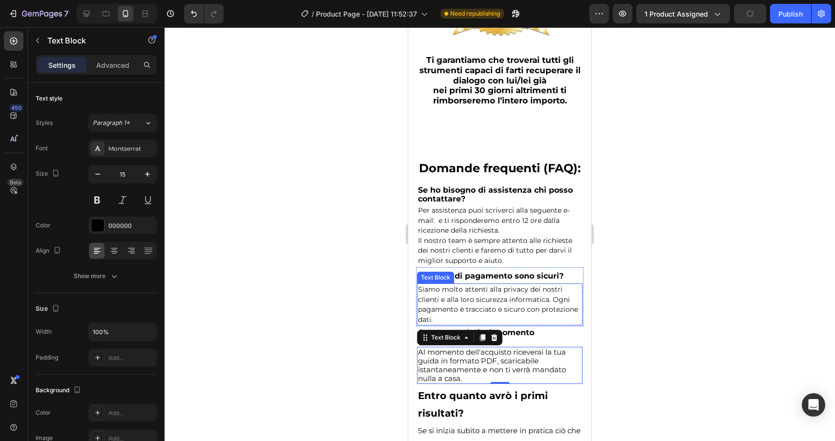
click at [549, 285] on span "Siamo molto attenti alla privacy dei nostri clienti e alla loro sicurezza infor…" at bounding box center [498, 304] width 160 height 39
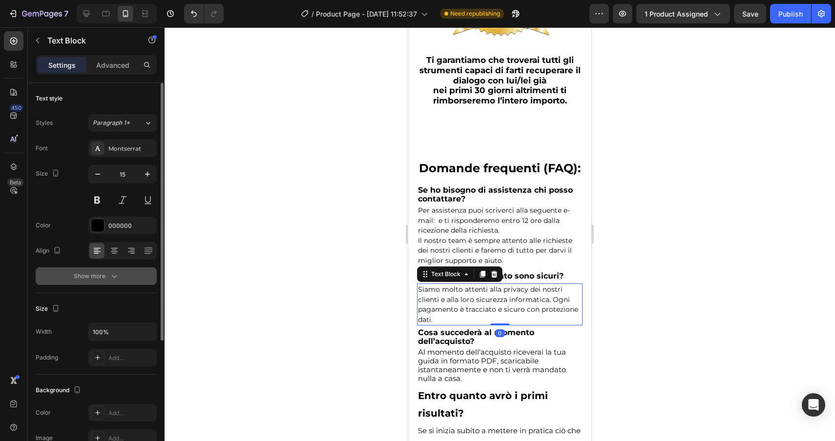
click at [132, 277] on button "Show more" at bounding box center [96, 276] width 121 height 18
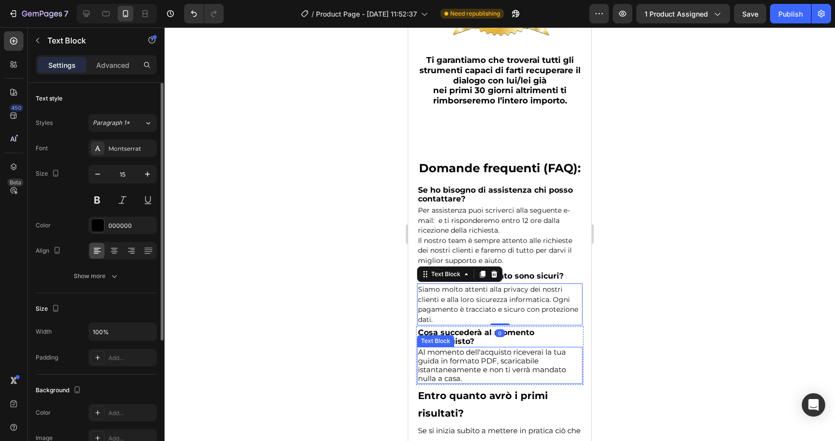
click at [478, 347] on div "Al momento dell'acquisto riceverai la tua guida in formato PDF, scaricabile ist…" at bounding box center [499, 365] width 165 height 37
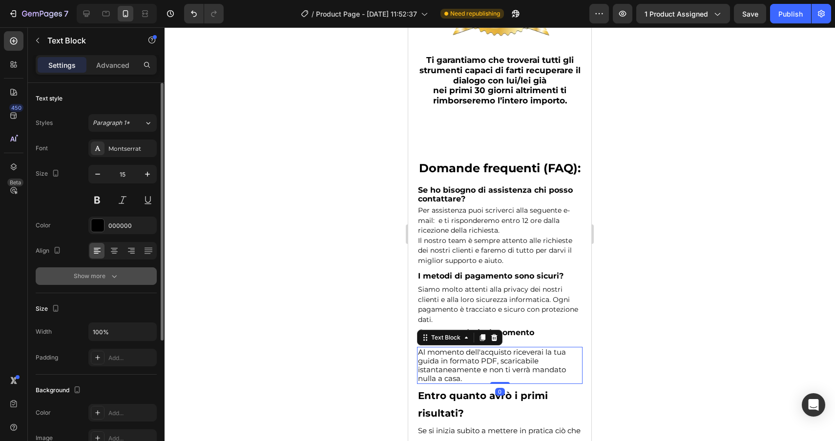
click at [117, 276] on icon "button" at bounding box center [114, 276] width 10 height 10
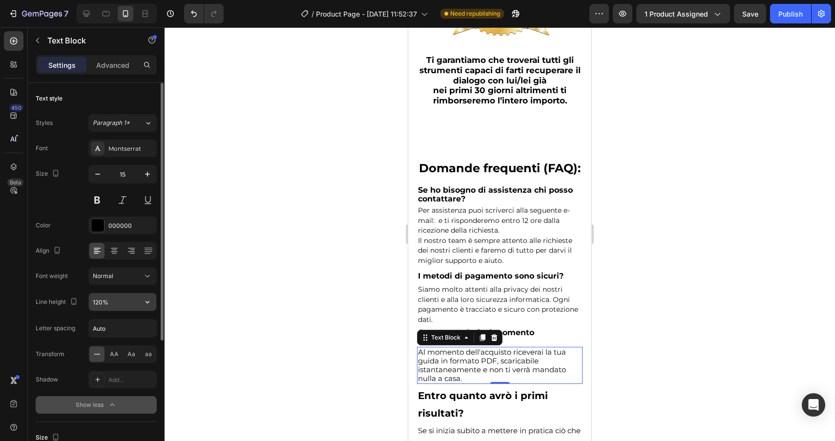
click at [137, 301] on input "120%" at bounding box center [122, 302] width 67 height 18
click at [148, 301] on icon "button" at bounding box center [148, 302] width 10 height 10
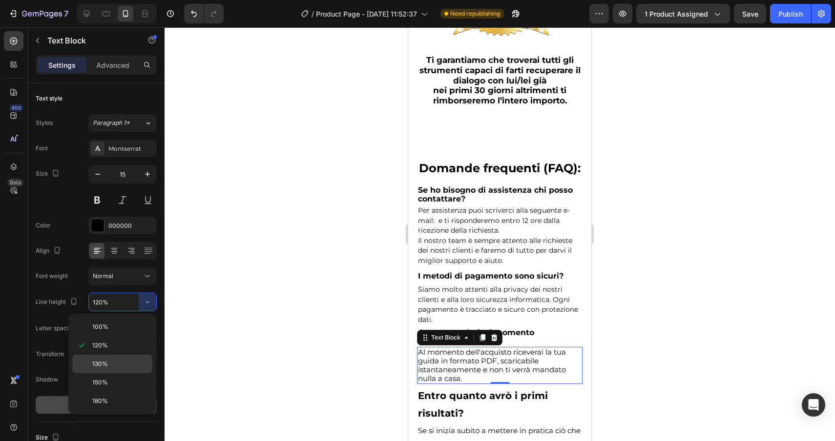
click at [110, 365] on p "130%" at bounding box center [120, 364] width 56 height 9
type input "130%"
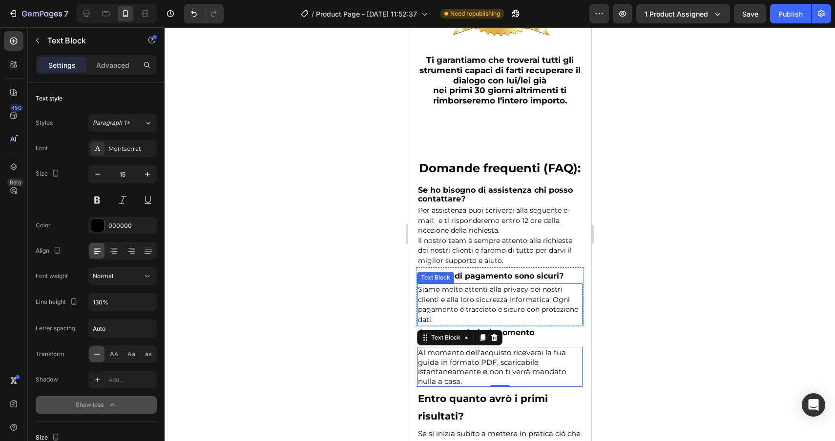
click at [560, 285] on span "Siamo molto attenti alla privacy dei nostri clienti e alla loro sicurezza infor…" at bounding box center [498, 304] width 160 height 39
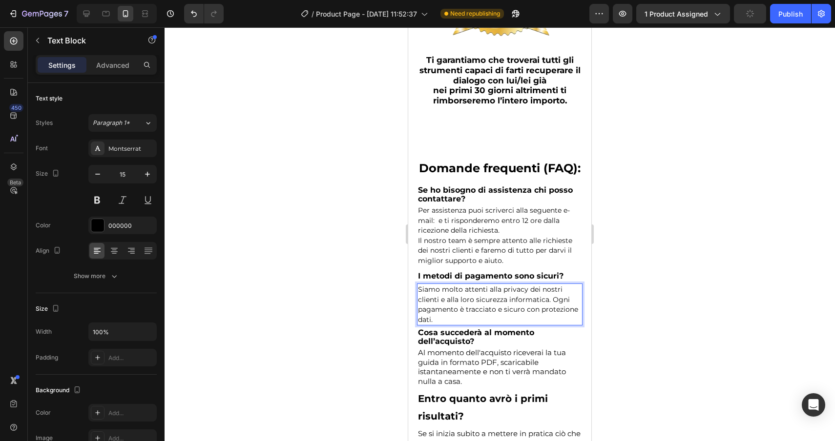
click at [558, 285] on span "Siamo molto attenti alla privacy dei nostri clienti e alla loro sicurezza infor…" at bounding box center [498, 304] width 160 height 39
drag, startPoint x: 558, startPoint y: 284, endPoint x: 548, endPoint y: 284, distance: 9.8
click at [548, 285] on span "Siamo molto attenti alla privacy dei nostri clienti e alla loro sicurezza infor…" at bounding box center [498, 304] width 160 height 39
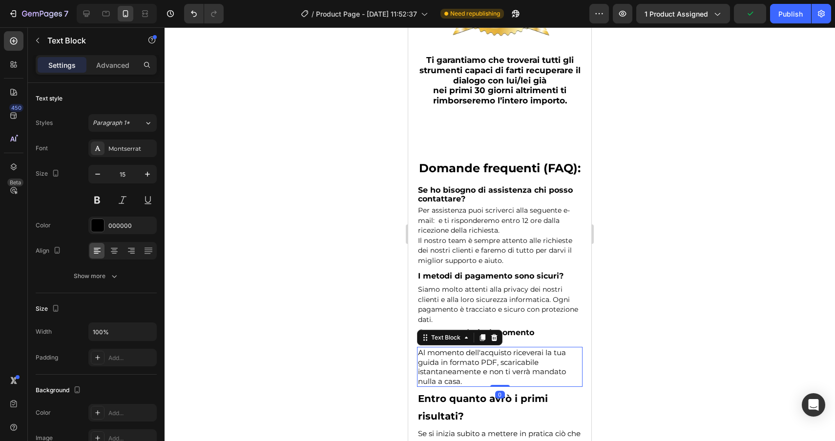
click at [474, 356] on p "Al momento dell'acquisto riceverai la tua guida in formato PDF, scaricabile ist…" at bounding box center [499, 367] width 163 height 38
drag, startPoint x: 468, startPoint y: 356, endPoint x: 422, endPoint y: 357, distance: 45.9
click at [422, 357] on p "Al momento dell'acquisto riceverai la tua guida in formato PDF, scaricabile ist…" at bounding box center [499, 367] width 163 height 38
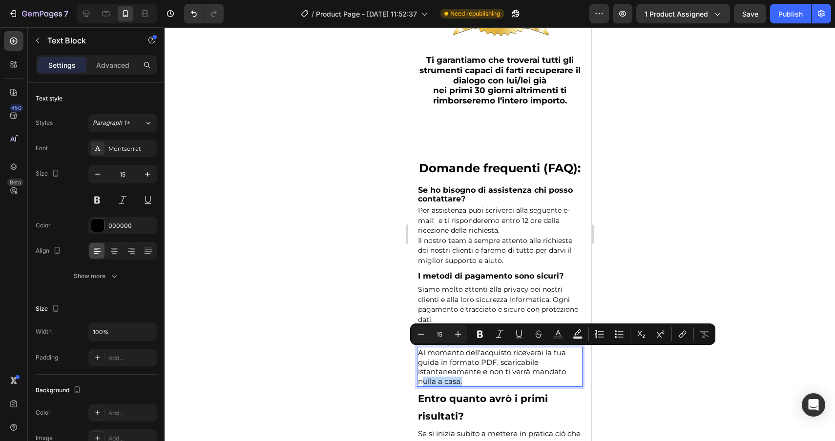
click at [469, 351] on p "Al momento dell'acquisto riceverai la tua guida in formato PDF, scaricabile ist…" at bounding box center [499, 367] width 163 height 38
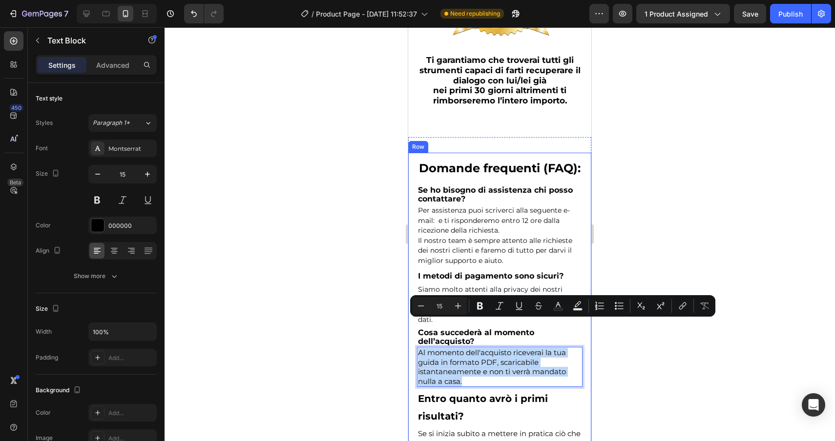
drag, startPoint x: 469, startPoint y: 351, endPoint x: 414, endPoint y: 323, distance: 61.6
click at [414, 323] on div "Domande frequenti (FAQ): Heading Se ho bisogno di assistenza chi posso contatta…" at bounding box center [499, 334] width 183 height 363
click at [418, 306] on icon "Editor contextual toolbar" at bounding box center [421, 306] width 6 height 0
type input "14"
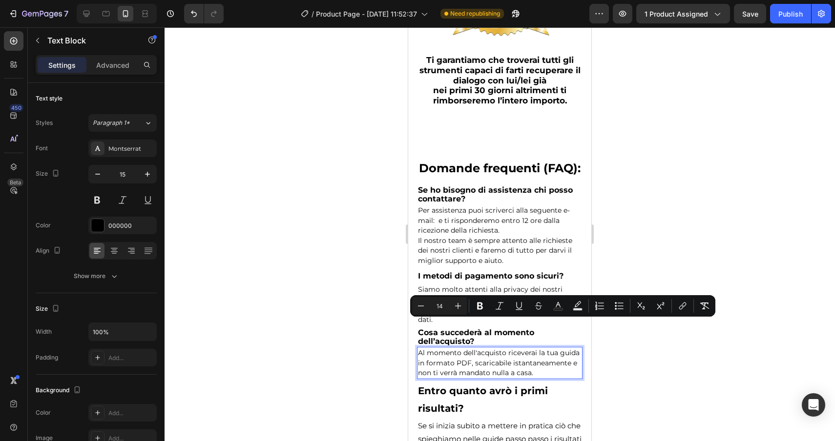
click at [711, 379] on div at bounding box center [499, 234] width 670 height 414
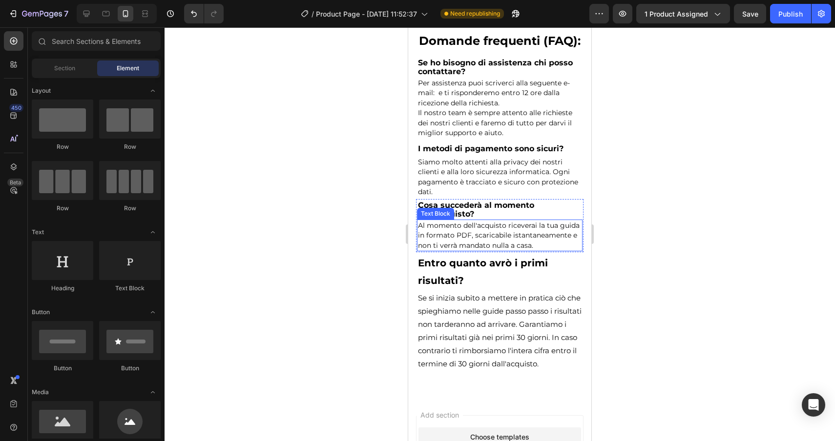
scroll to position [5717, 0]
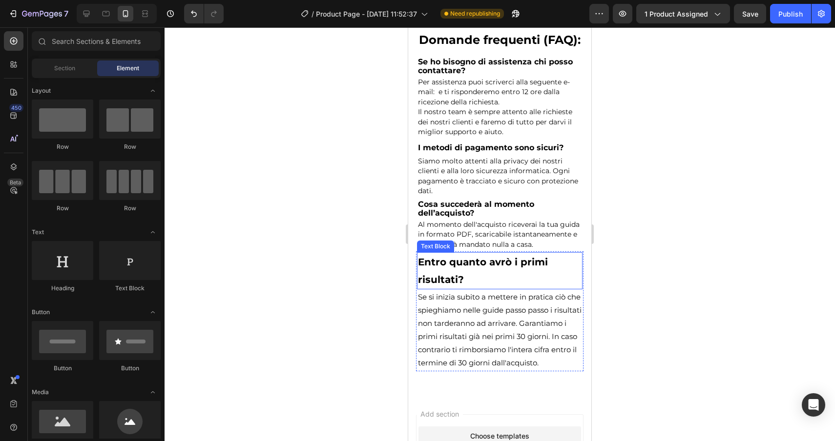
click at [459, 271] on p "Entro quanto avrò i primi risultati?" at bounding box center [499, 270] width 163 height 35
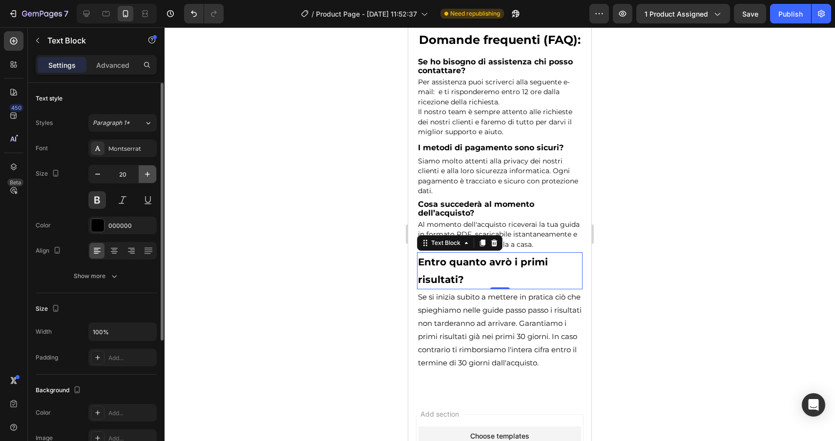
click at [140, 175] on button "button" at bounding box center [148, 174] width 18 height 18
click at [134, 183] on input "21" at bounding box center [122, 174] width 32 height 18
type input "15"
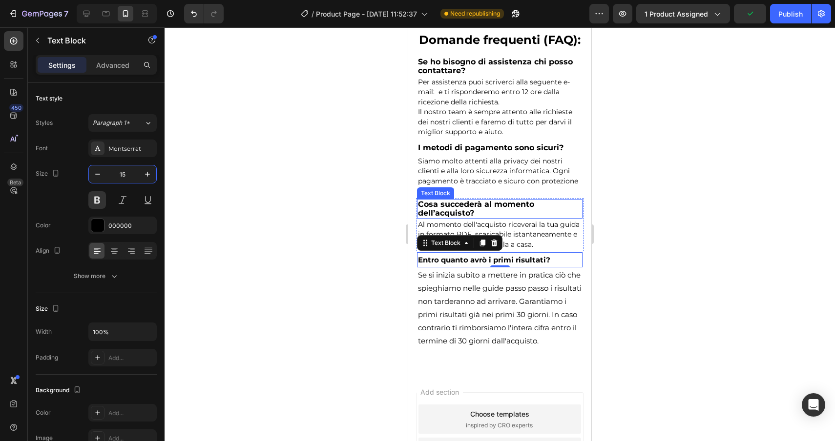
click at [504, 202] on span "Cosa succederà al momento dell’acquisto?" at bounding box center [476, 209] width 116 height 18
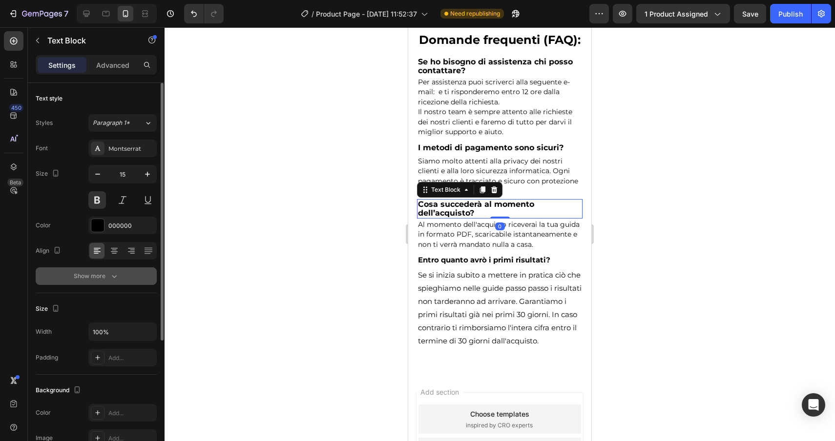
click at [111, 271] on icon "button" at bounding box center [114, 276] width 10 height 10
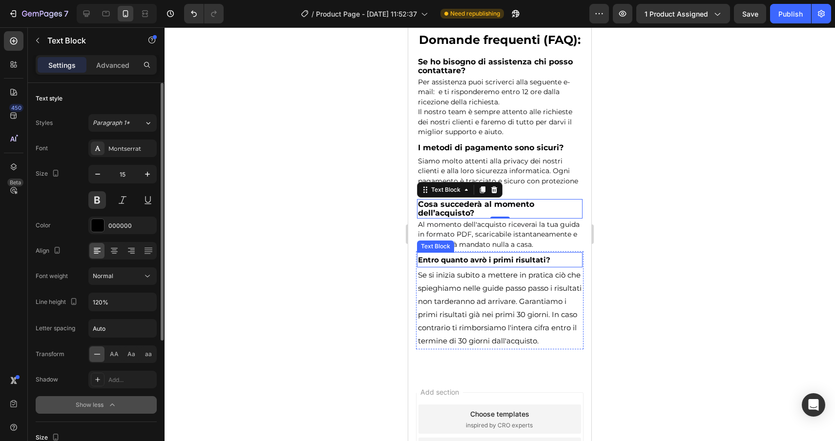
click at [513, 261] on p "Entro quanto avrò i primi risultati?" at bounding box center [499, 259] width 163 height 13
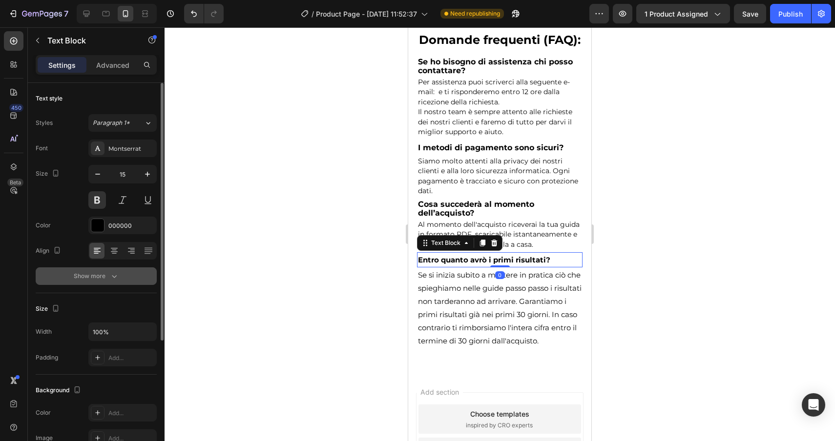
click at [101, 278] on div "Show more" at bounding box center [96, 276] width 45 height 10
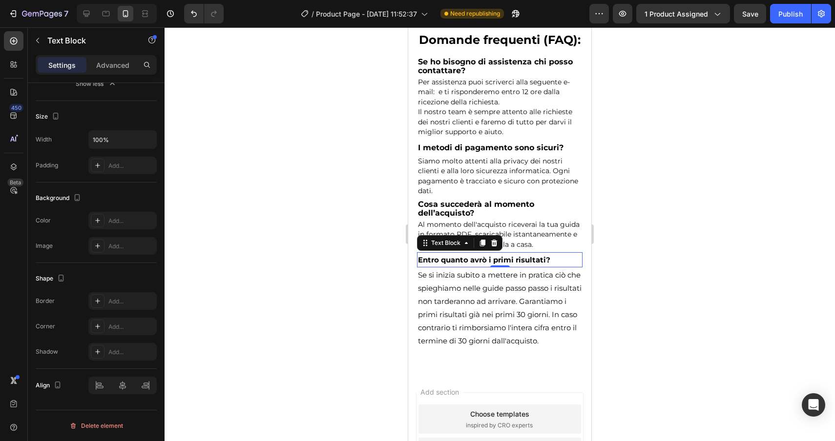
click at [569, 259] on p "Entro quanto avrò i primi risultati?" at bounding box center [499, 259] width 163 height 13
click at [365, 282] on div at bounding box center [499, 234] width 670 height 414
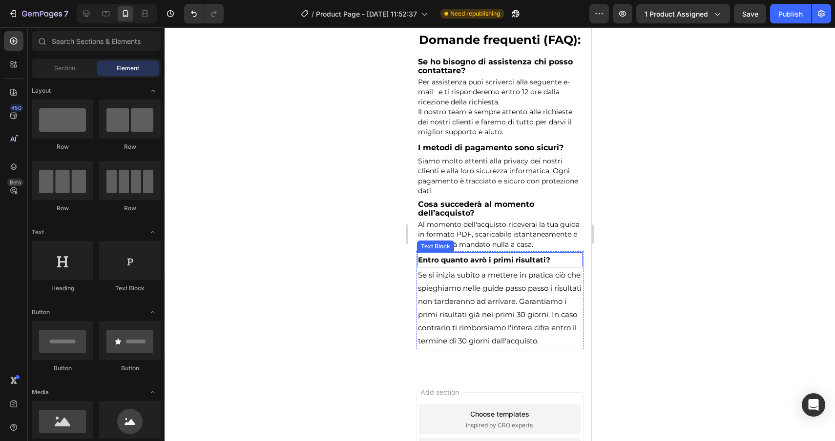
click at [445, 260] on p "Entro quanto avrò i primi risultati?" at bounding box center [499, 259] width 163 height 13
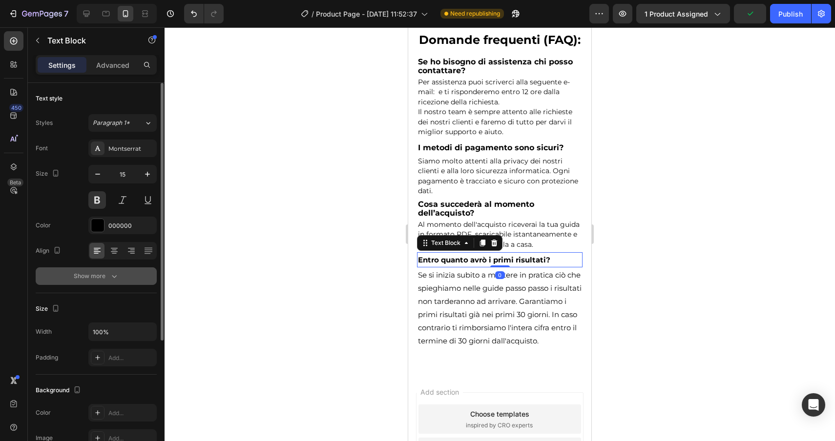
click at [141, 278] on button "Show more" at bounding box center [96, 276] width 121 height 18
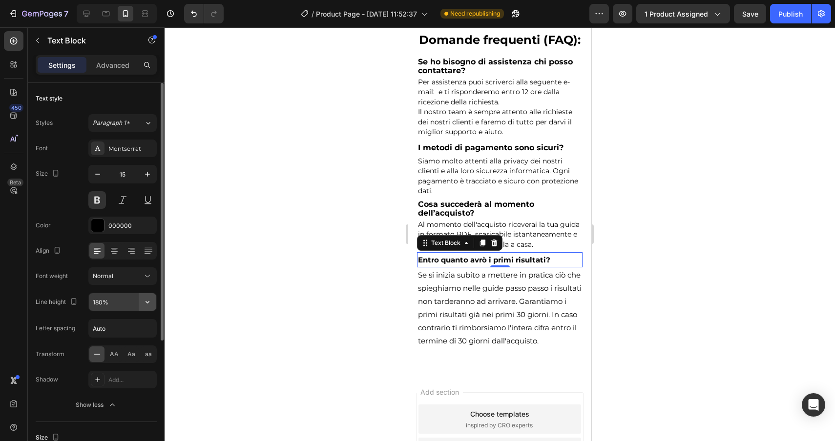
click at [143, 303] on icon "button" at bounding box center [148, 302] width 10 height 10
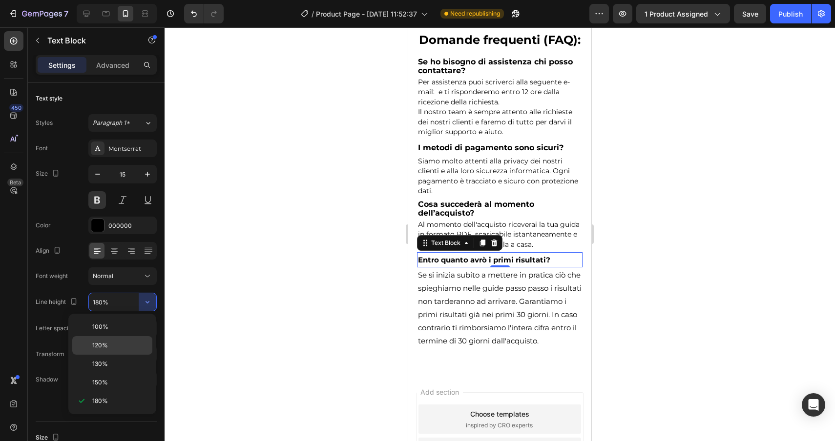
click at [113, 347] on p "120%" at bounding box center [120, 345] width 56 height 9
type input "120%"
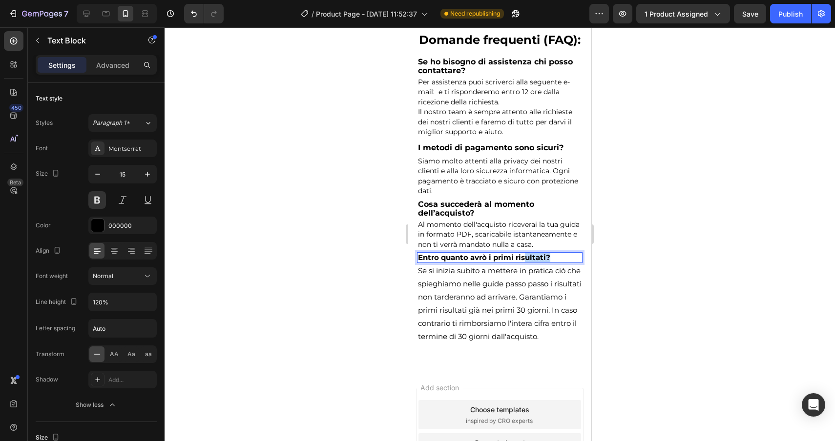
drag, startPoint x: 556, startPoint y: 254, endPoint x: 527, endPoint y: 254, distance: 29.3
click at [527, 254] on p "Entro quanto avrò i primi risultati?" at bounding box center [499, 257] width 163 height 9
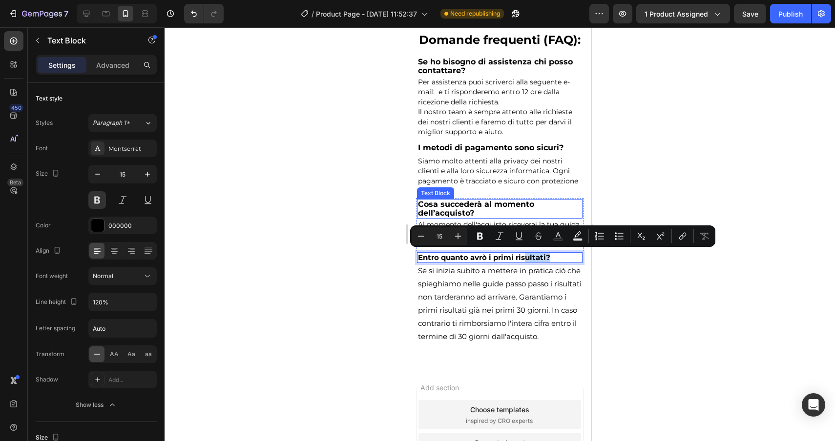
click at [496, 205] on span "Cosa succederà al momento dell’acquisto?" at bounding box center [476, 209] width 116 height 18
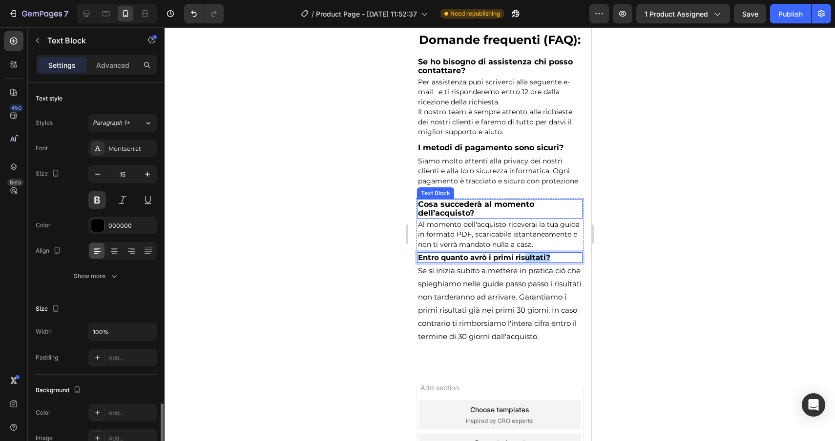
scroll to position [192, 0]
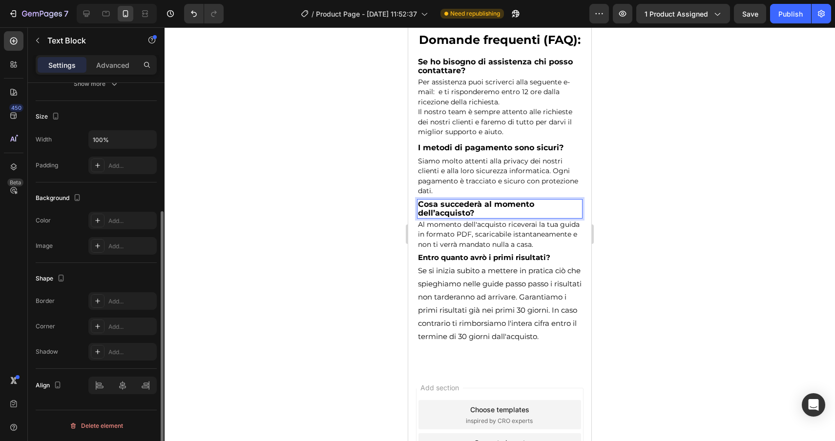
click at [496, 205] on span "Cosa succederà al momento dell’acquisto?" at bounding box center [476, 209] width 116 height 18
drag, startPoint x: 488, startPoint y: 212, endPoint x: 444, endPoint y: 212, distance: 43.9
click at [444, 212] on p "Cosa succederà al momento dell’acquisto?" at bounding box center [499, 209] width 163 height 18
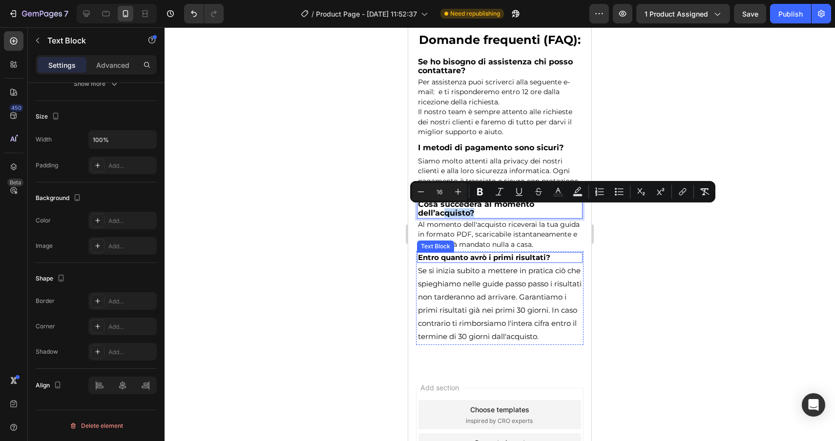
click at [557, 255] on p "Entro quanto avrò i primi risultati?" at bounding box center [499, 257] width 163 height 9
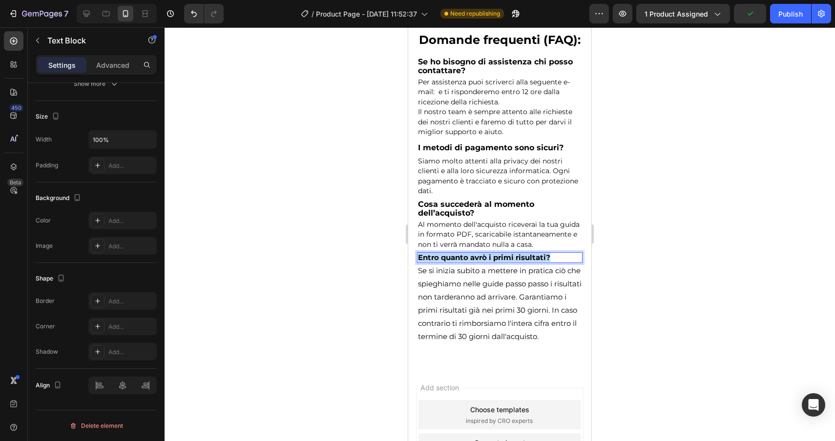
drag, startPoint x: 557, startPoint y: 255, endPoint x: 419, endPoint y: 254, distance: 138.1
click at [419, 254] on p "Entro quanto avrò i primi risultati?" at bounding box center [499, 257] width 163 height 9
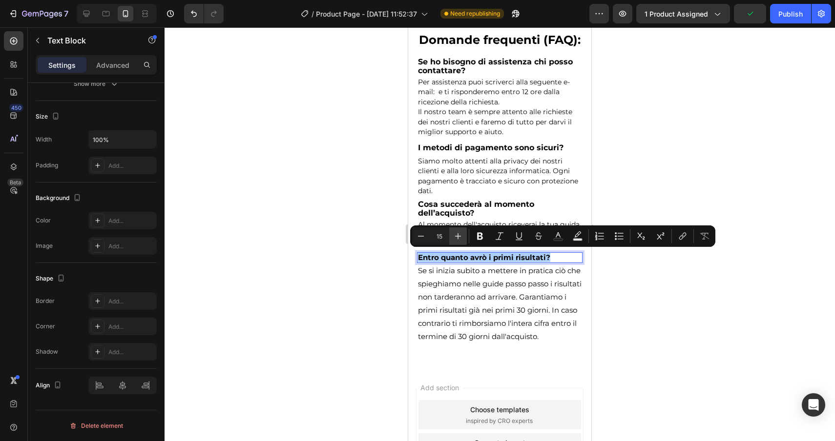
click at [459, 241] on button "Plus" at bounding box center [458, 236] width 18 height 18
type input "16"
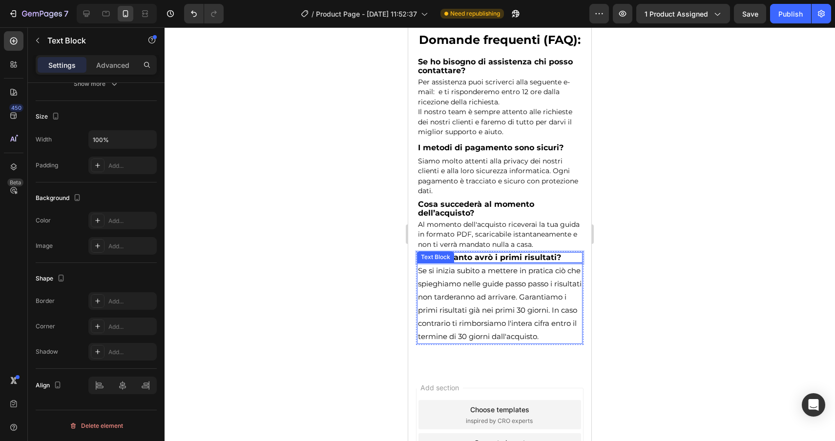
click at [480, 338] on p "Se si inizia subito a mettere in pratica ciò che spieghiamo nelle guide passo p…" at bounding box center [499, 303] width 163 height 79
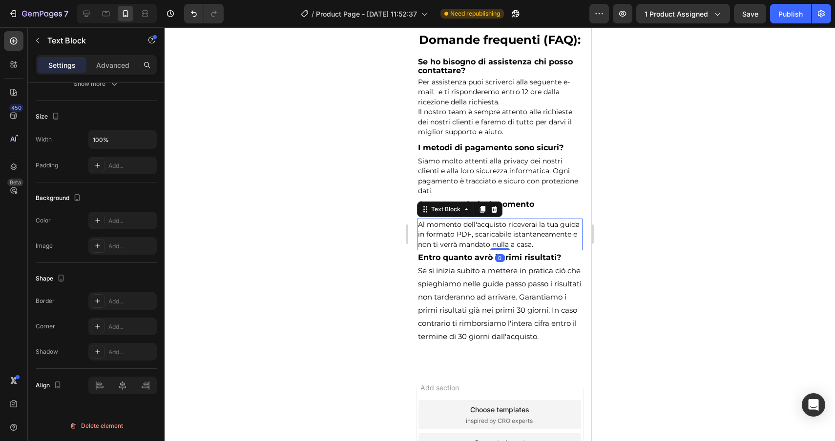
click at [505, 228] on p "Al momento dell'acquisto riceverai la tua guida in formato PDF, scaricabile ist…" at bounding box center [499, 235] width 163 height 30
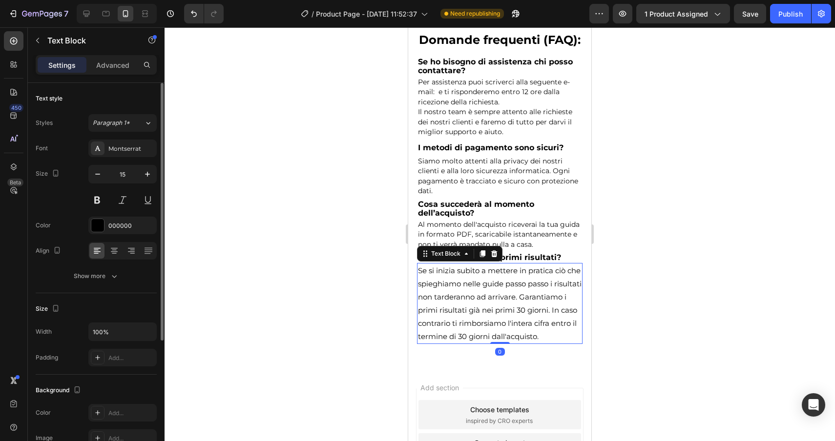
click at [474, 335] on p "Se si inizia subito a mettere in pratica ciò che spieghiamo nelle guide passo p…" at bounding box center [499, 303] width 163 height 79
click at [530, 238] on span "Al momento dell'acquisto riceverai la tua guida in formato PDF, scaricabile ist…" at bounding box center [499, 234] width 162 height 29
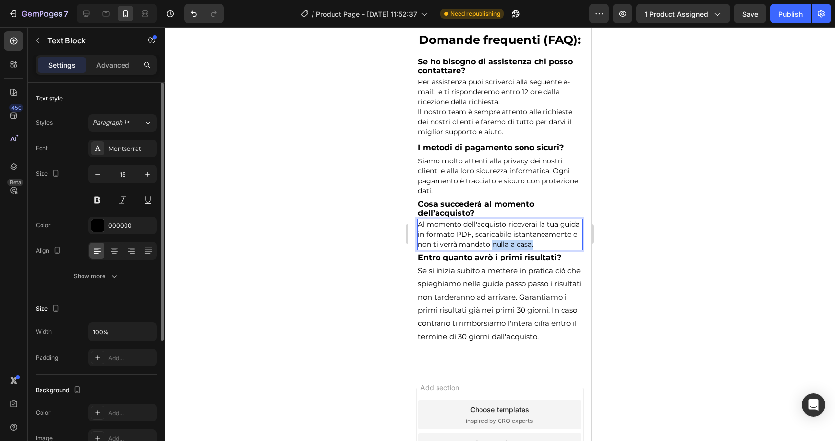
drag, startPoint x: 533, startPoint y: 240, endPoint x: 491, endPoint y: 240, distance: 42.5
click at [491, 240] on p "Al momento dell'acquisto riceverai la tua guida in formato PDF, scaricabile ist…" at bounding box center [499, 235] width 163 height 30
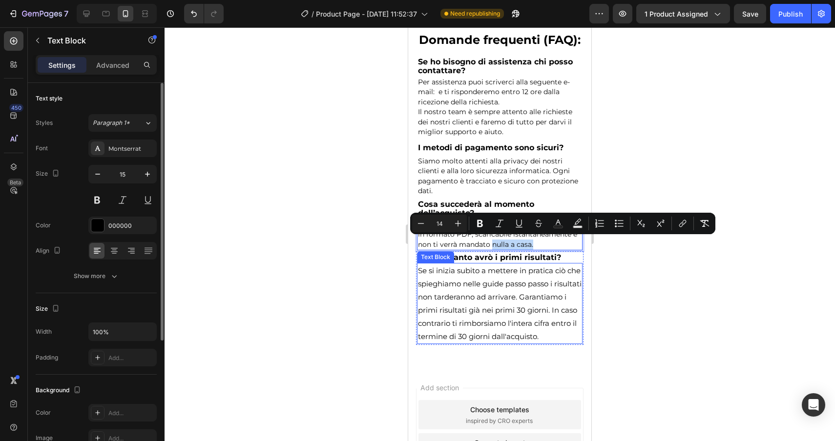
click at [474, 342] on p "Se si inizia subito a mettere in pratica ciò che spieghiamo nelle guide passo p…" at bounding box center [499, 303] width 163 height 79
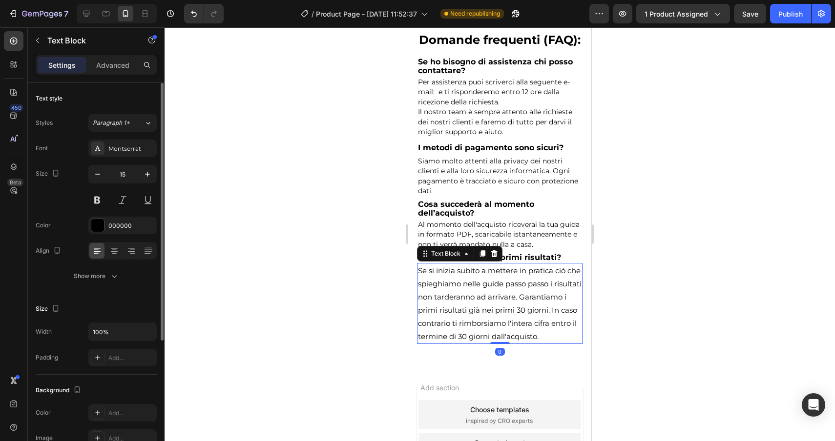
click at [472, 343] on p "Se si inizia subito a mettere in pratica ciò che spieghiamo nelle guide passo p…" at bounding box center [499, 303] width 163 height 79
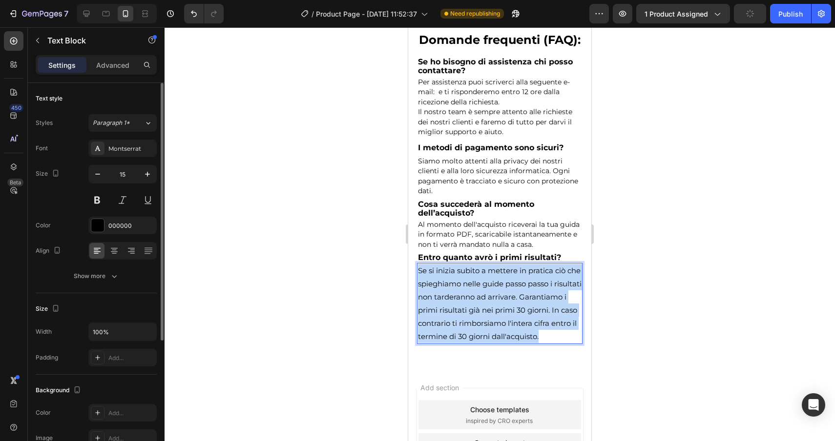
drag, startPoint x: 472, startPoint y: 349, endPoint x: 416, endPoint y: 266, distance: 99.8
click at [416, 266] on div "Entro quanto avrò i primi risultati? Text Block Se si inizia subito a mettere i…" at bounding box center [499, 298] width 167 height 94
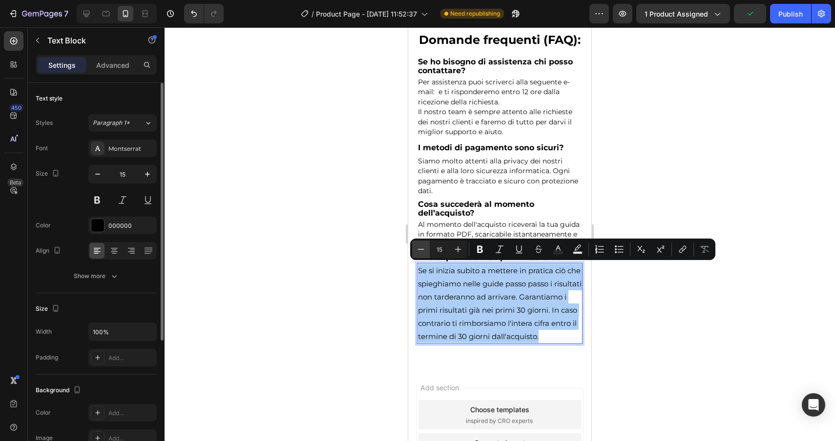
click at [418, 250] on icon "Editor contextual toolbar" at bounding box center [421, 250] width 10 height 10
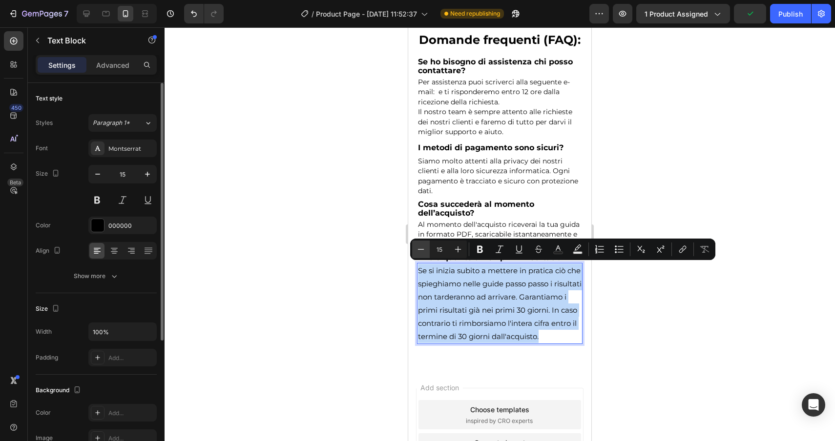
type input "14"
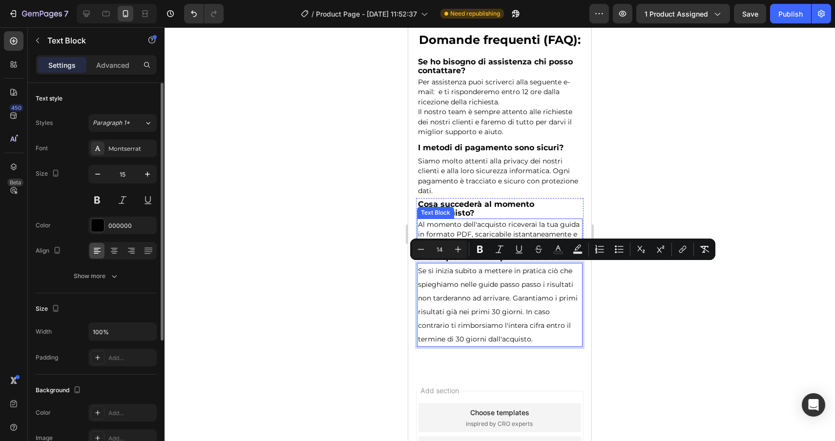
click at [461, 227] on span "Al momento dell'acquisto riceverai la tua guida in formato PDF, scaricabile ist…" at bounding box center [499, 234] width 162 height 29
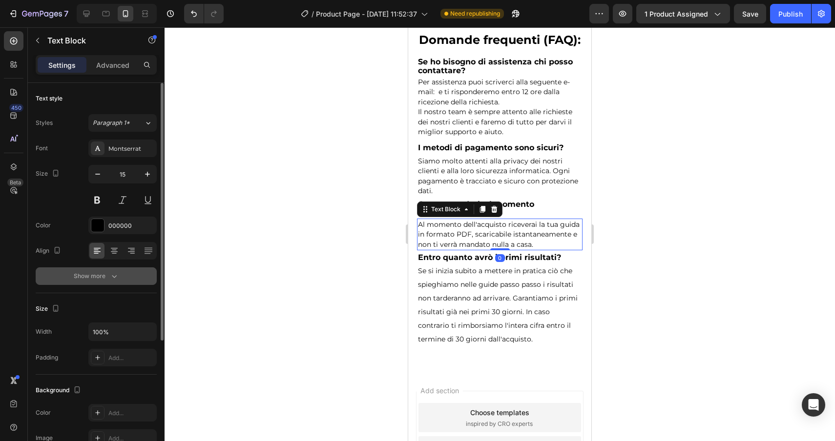
click at [110, 280] on icon "button" at bounding box center [114, 276] width 10 height 10
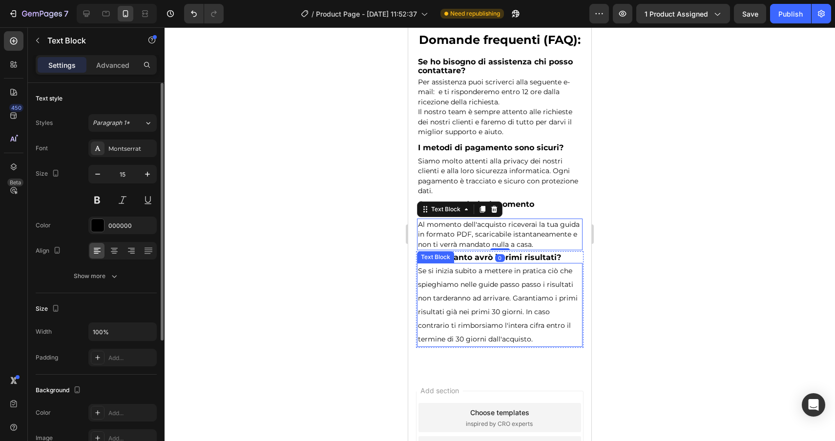
click at [477, 302] on p "Se si inizia subito a mettere in pratica ciò che spieghiamo nelle guide passo p…" at bounding box center [499, 305] width 163 height 82
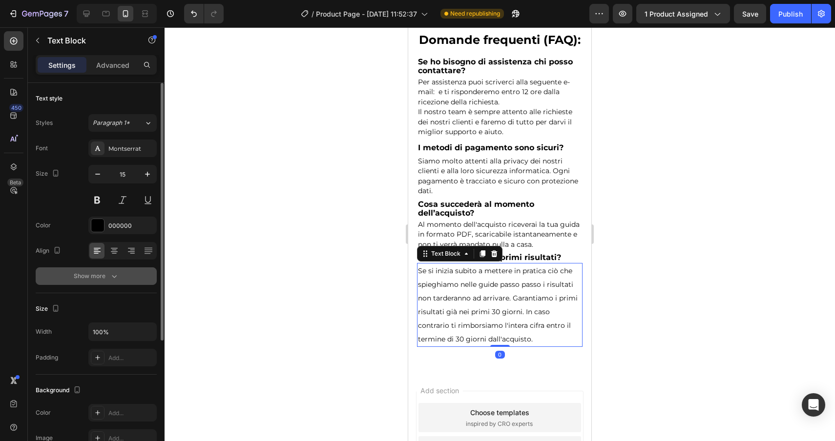
click at [104, 276] on div "Show more" at bounding box center [96, 276] width 45 height 10
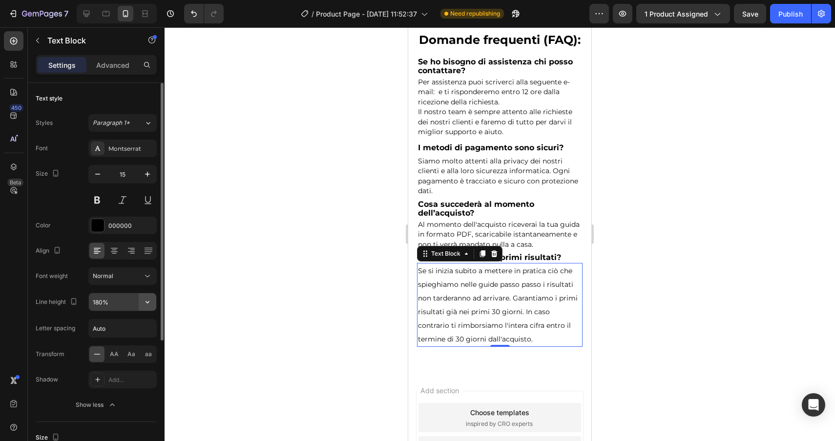
click at [150, 300] on icon "button" at bounding box center [148, 302] width 10 height 10
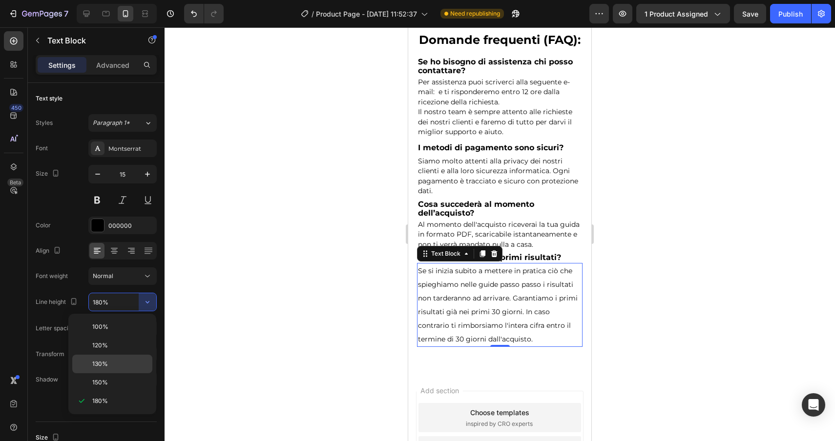
click at [116, 365] on p "130%" at bounding box center [120, 364] width 56 height 9
type input "130%"
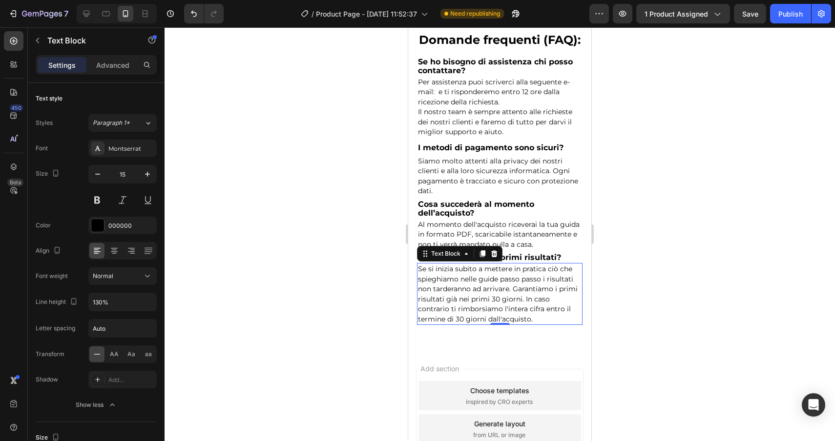
click at [334, 384] on div at bounding box center [499, 234] width 670 height 414
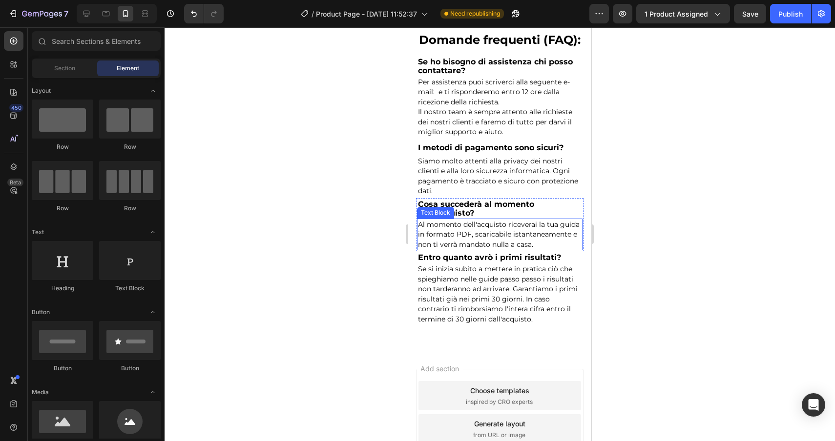
click at [536, 236] on span "Al momento dell'acquisto riceverai la tua guida in formato PDF, scaricabile ist…" at bounding box center [499, 234] width 162 height 29
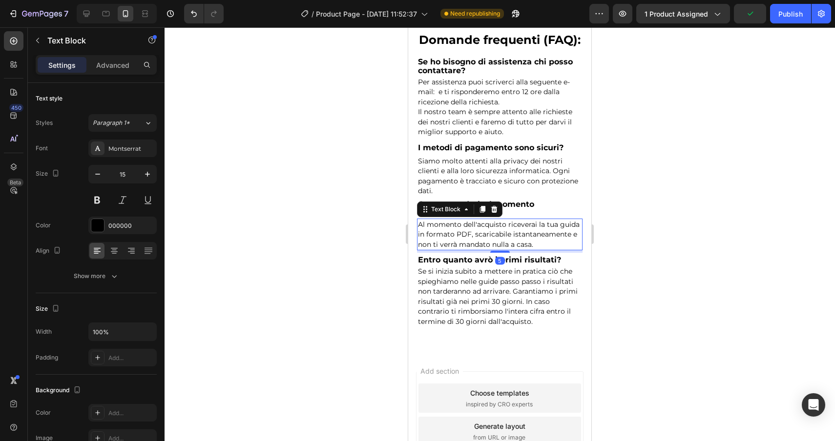
click at [504, 247] on div "Al momento dell'acquisto riceverai la tua guida in formato PDF, scaricabile ist…" at bounding box center [499, 235] width 165 height 32
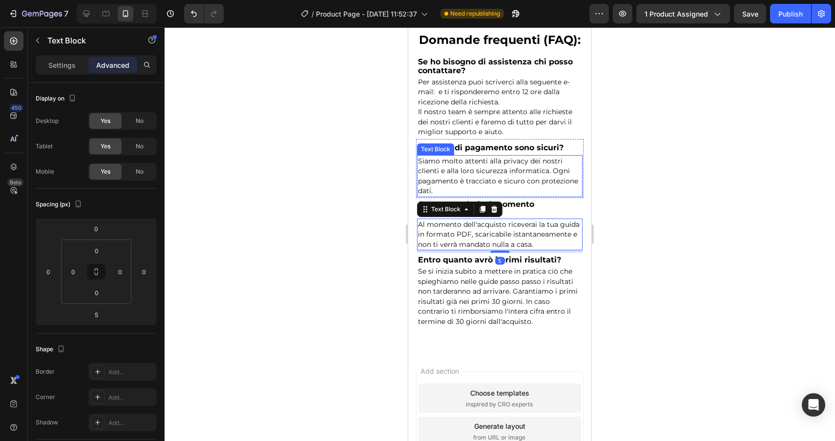
click at [524, 183] on span "Siamo molto attenti alla privacy dei nostri clienti e alla loro sicurezza infor…" at bounding box center [498, 176] width 160 height 39
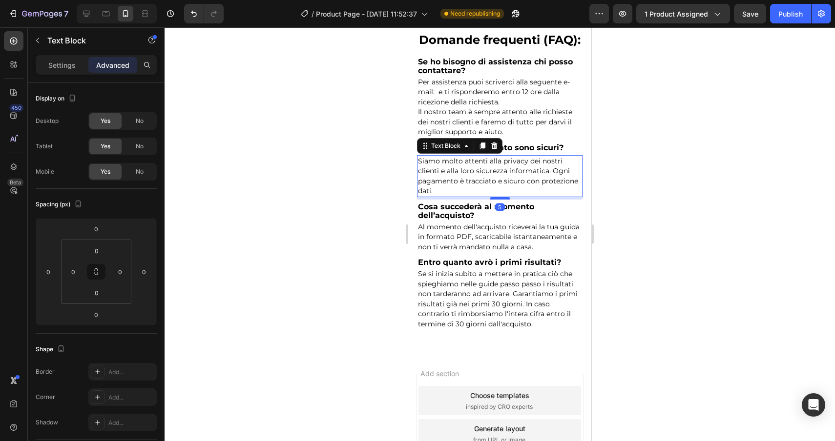
click at [504, 197] on div at bounding box center [500, 198] width 20 height 3
type input "5"
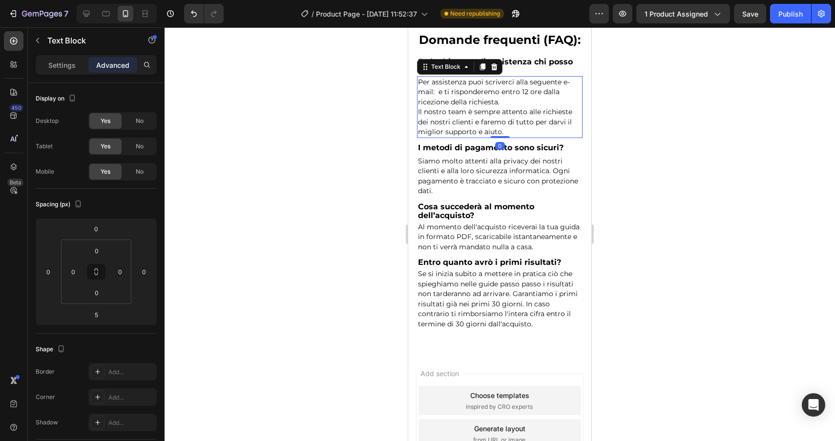
click at [524, 128] on p "Il nostro team è sempre attento alle richieste dei nostri clienti e faremo di t…" at bounding box center [499, 122] width 163 height 30
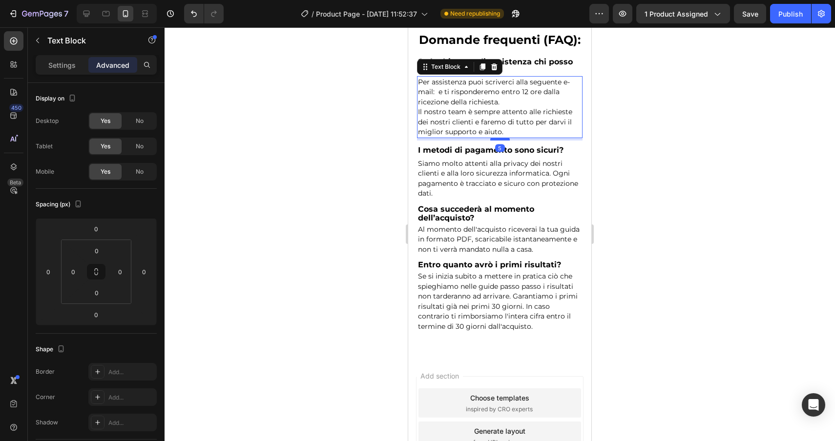
click at [501, 138] on div at bounding box center [500, 139] width 20 height 3
type input "5"
click at [641, 185] on div at bounding box center [499, 234] width 670 height 414
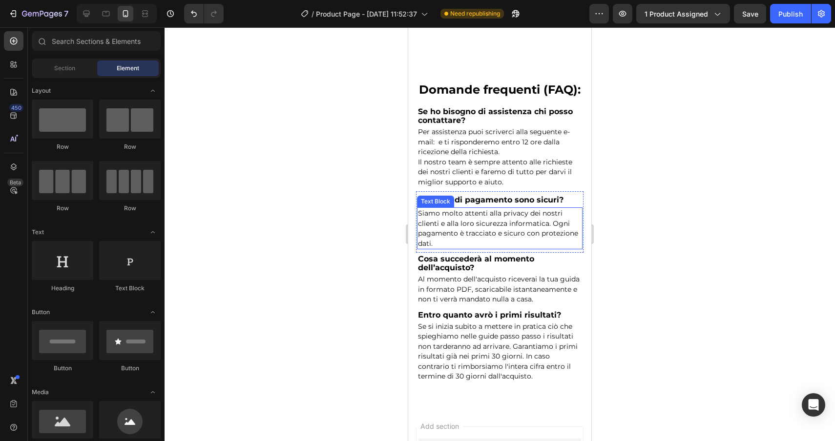
scroll to position [5653, 0]
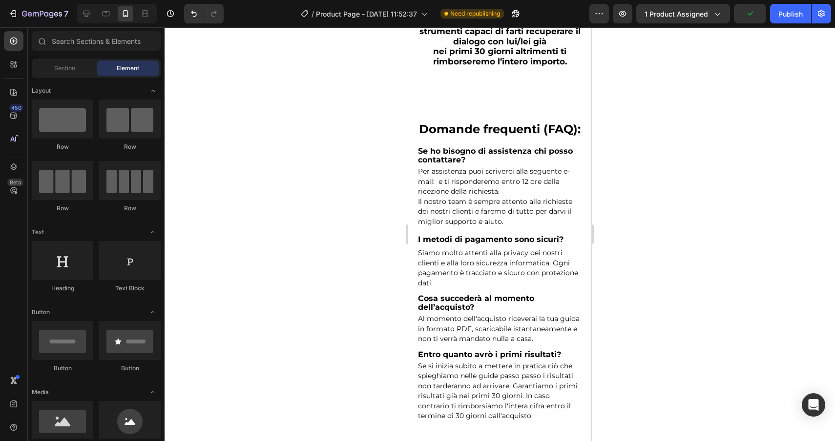
click at [686, 250] on div at bounding box center [499, 234] width 670 height 414
click at [494, 197] on p "Il nostro team è sempre attento alle richieste dei nostri clienti e faremo di t…" at bounding box center [499, 212] width 163 height 30
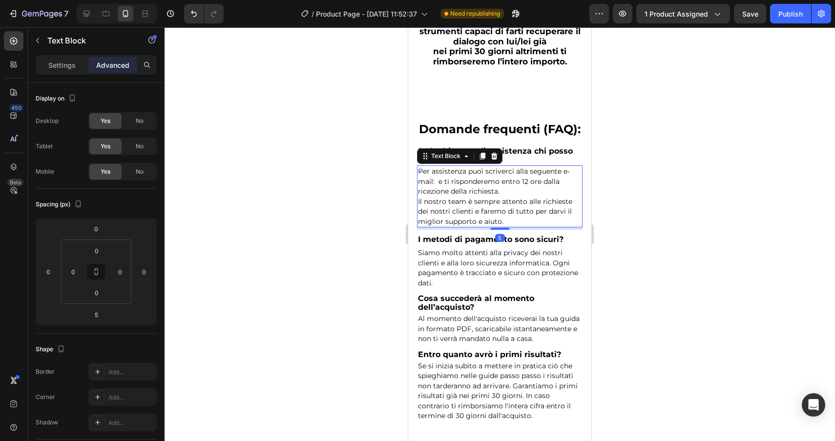
click at [717, 274] on div at bounding box center [499, 234] width 670 height 414
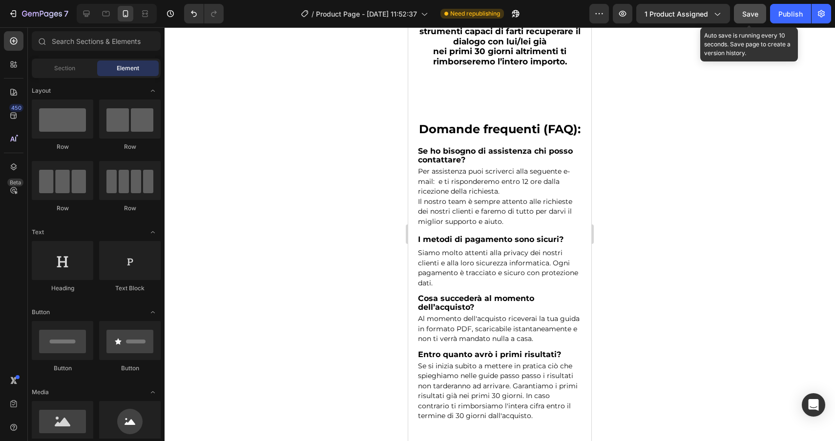
click at [759, 18] on button "Save" at bounding box center [750, 14] width 32 height 20
click at [752, 9] on div "Save" at bounding box center [750, 14] width 16 height 10
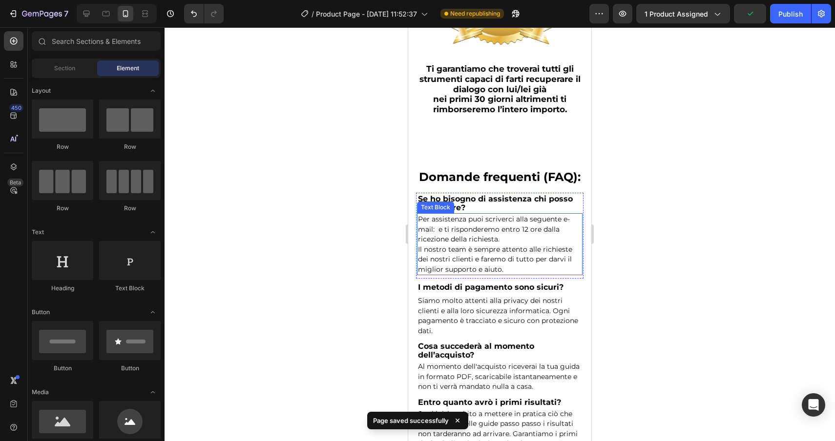
scroll to position [5588, 0]
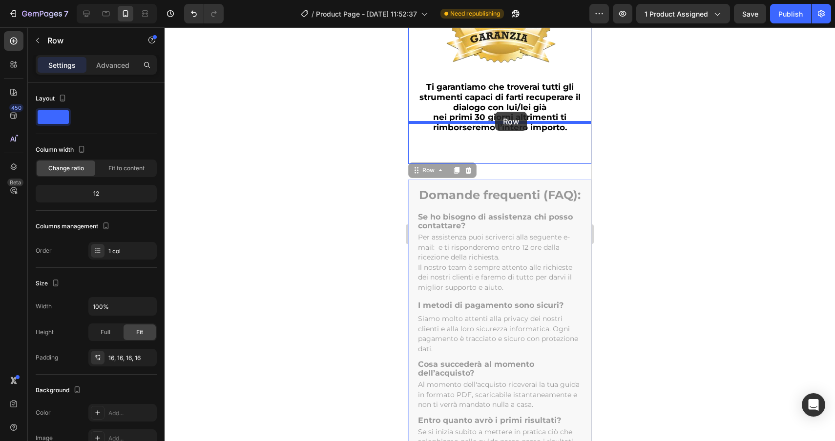
drag, startPoint x: 420, startPoint y: 148, endPoint x: 494, endPoint y: 111, distance: 83.2
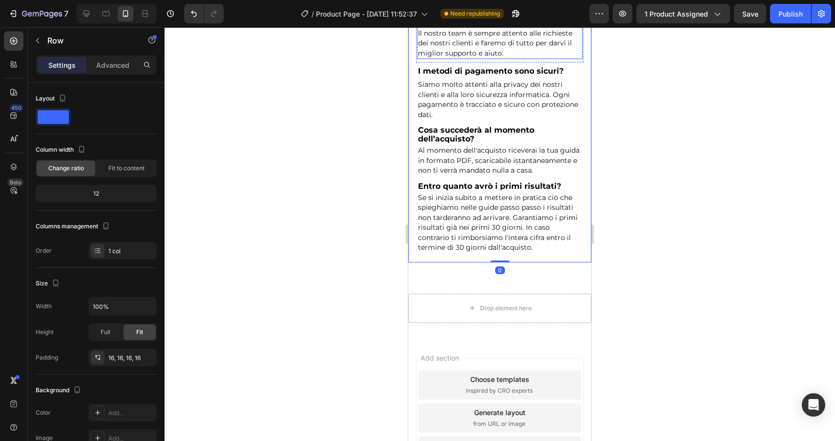
scroll to position [5865, 0]
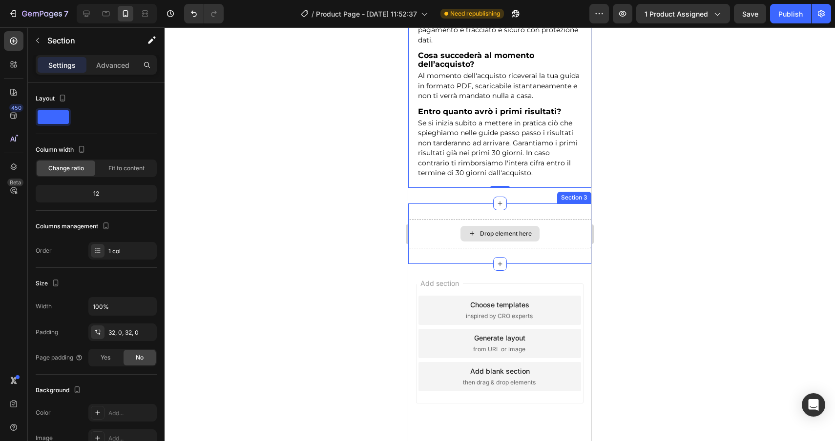
click at [571, 204] on div "Drop element here Section 3" at bounding box center [499, 234] width 183 height 61
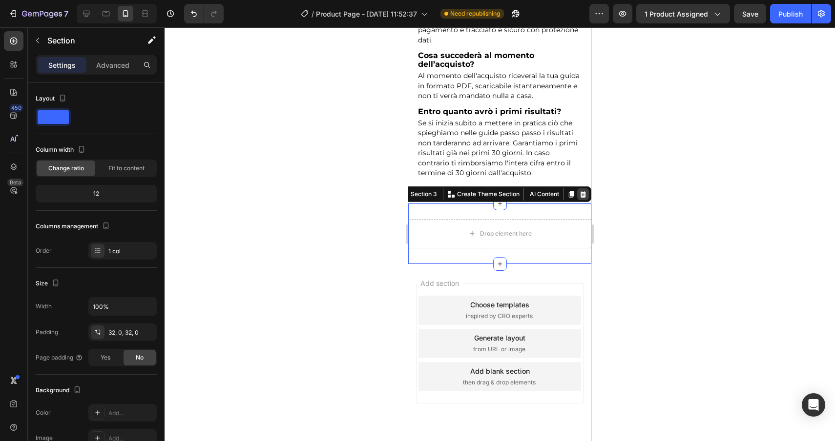
click at [582, 190] on icon at bounding box center [583, 194] width 8 height 8
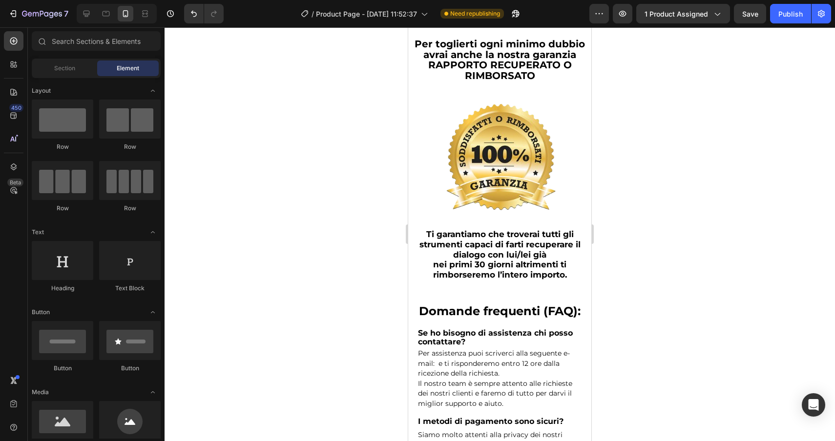
scroll to position [5432, 0]
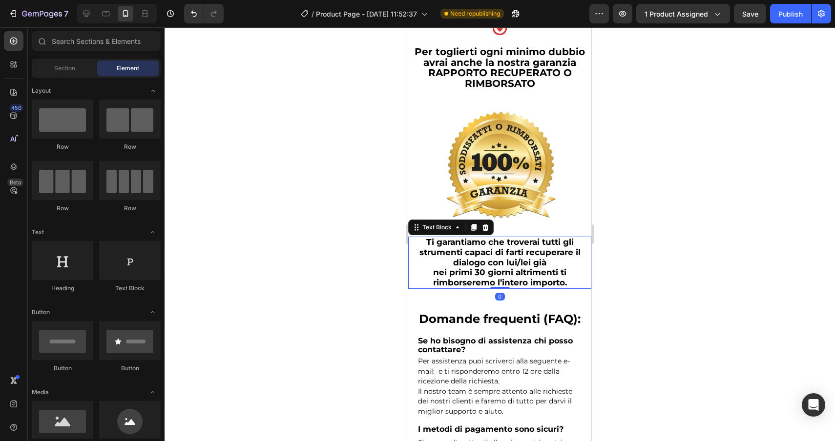
click at [505, 237] on span "Ti garantiamo che troverai tutti gli strumenti capaci di farti recuperare il di…" at bounding box center [499, 252] width 161 height 30
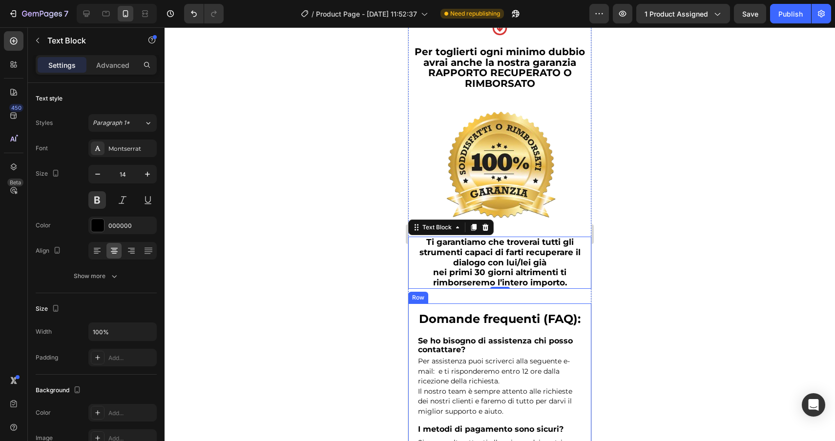
click at [414, 293] on div "Row" at bounding box center [418, 297] width 16 height 9
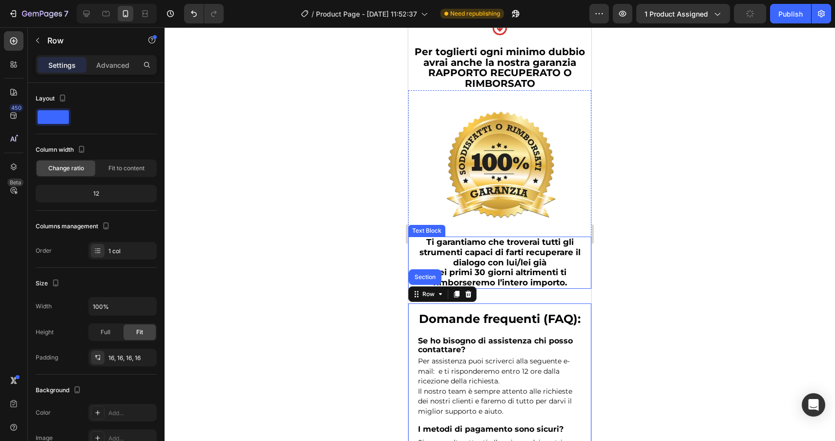
click at [486, 241] on span "Ti garantiamo che troverai tutti gli strumenti capaci di farti recuperare il di…" at bounding box center [499, 252] width 161 height 30
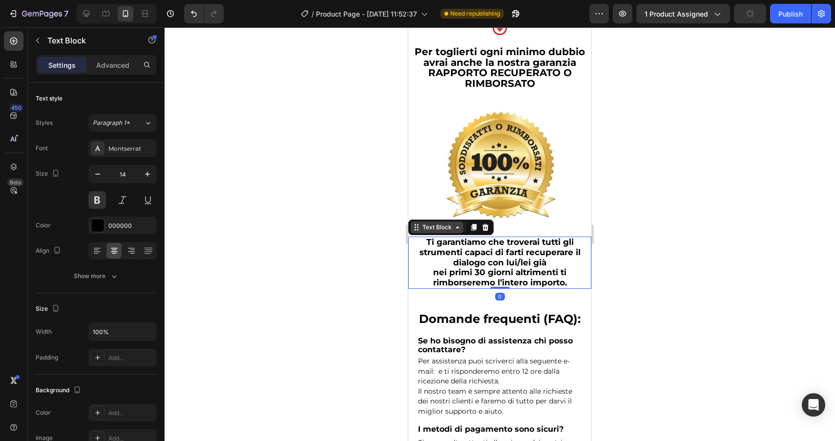
click at [427, 223] on div "Text Block" at bounding box center [436, 227] width 33 height 9
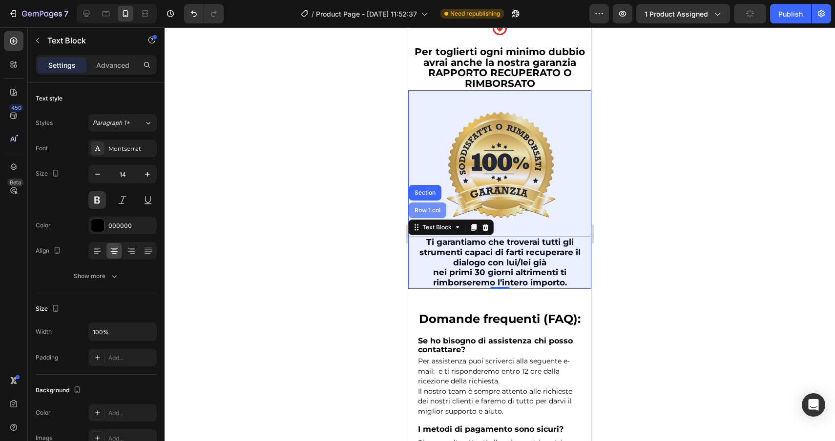
click at [427, 207] on div "Row 1 col" at bounding box center [427, 210] width 30 height 6
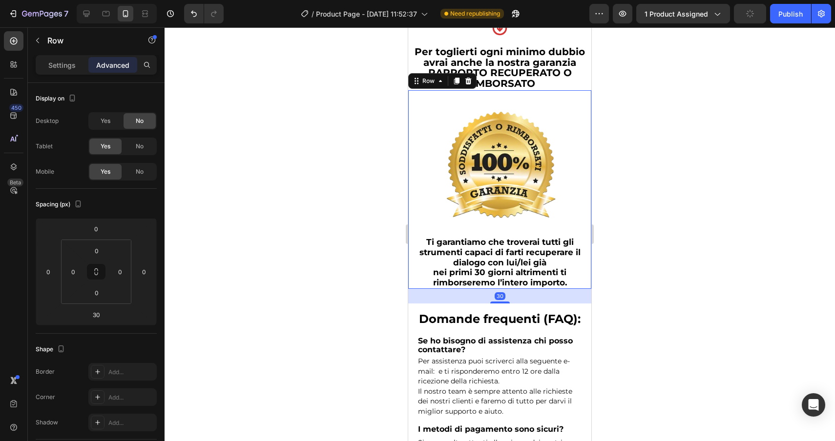
click at [727, 268] on div at bounding box center [499, 234] width 670 height 414
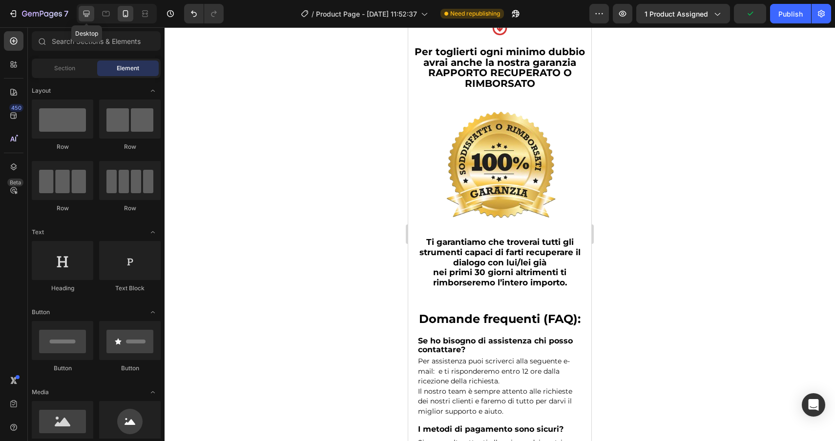
click at [84, 16] on icon at bounding box center [87, 14] width 10 height 10
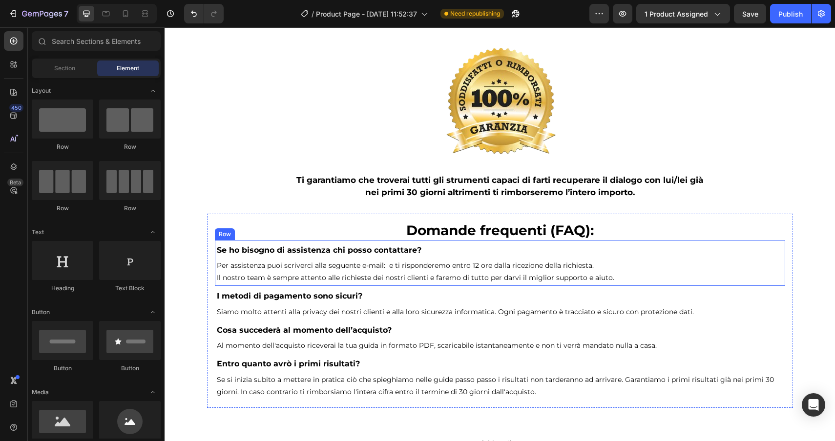
scroll to position [3230, 0]
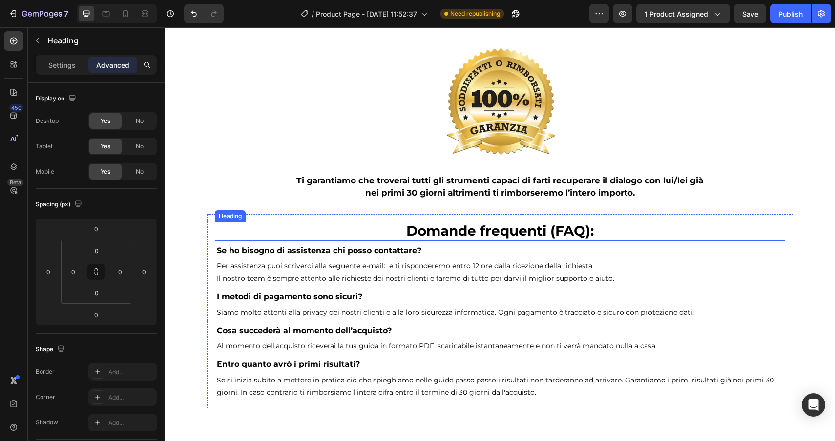
click at [660, 233] on h2 "Domande frequenti (FAQ):" at bounding box center [500, 231] width 570 height 19
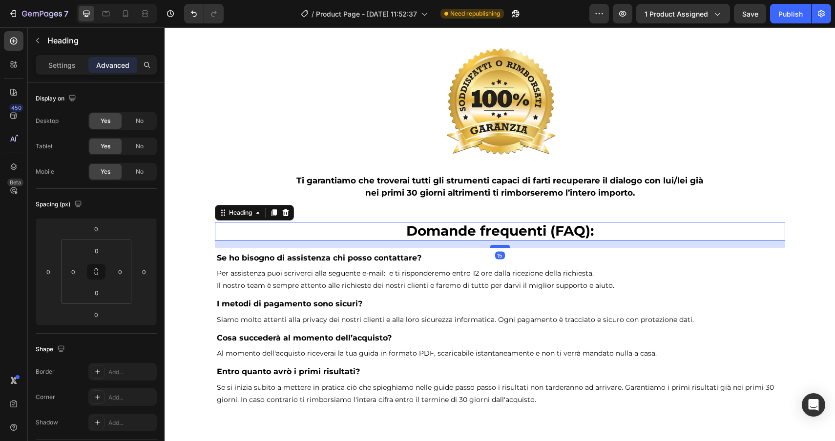
drag, startPoint x: 502, startPoint y: 242, endPoint x: 501, endPoint y: 248, distance: 6.8
click at [501, 248] on div at bounding box center [500, 246] width 20 height 3
click at [784, 16] on div "Publish" at bounding box center [790, 14] width 24 height 10
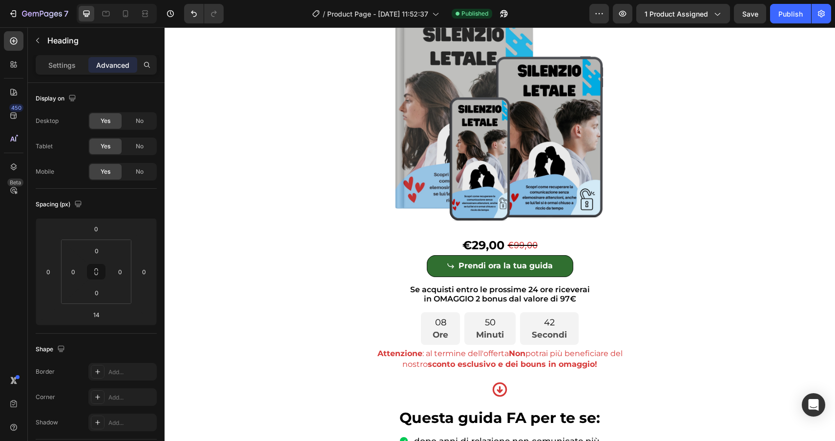
scroll to position [27, 0]
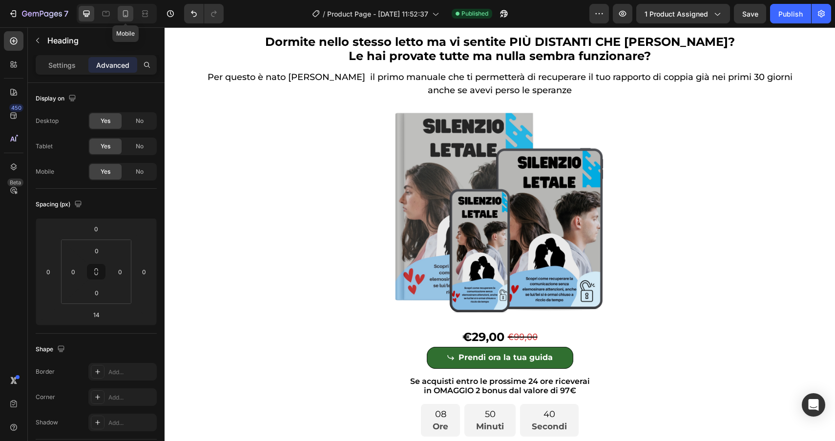
click at [127, 17] on icon at bounding box center [126, 14] width 10 height 10
type input "15"
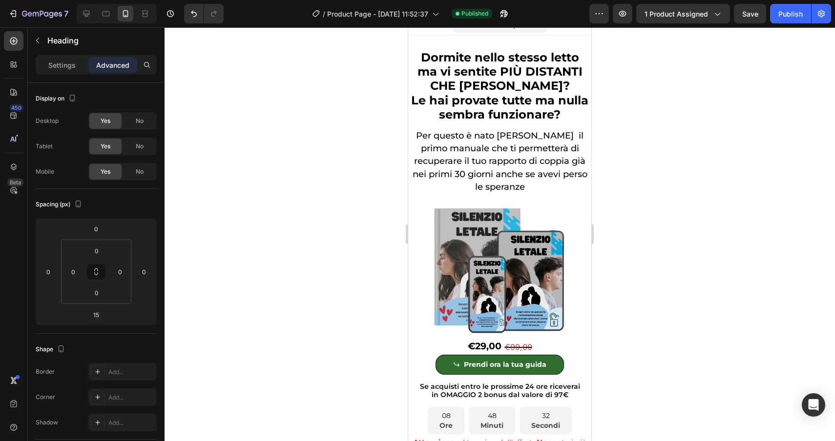
scroll to position [10, 0]
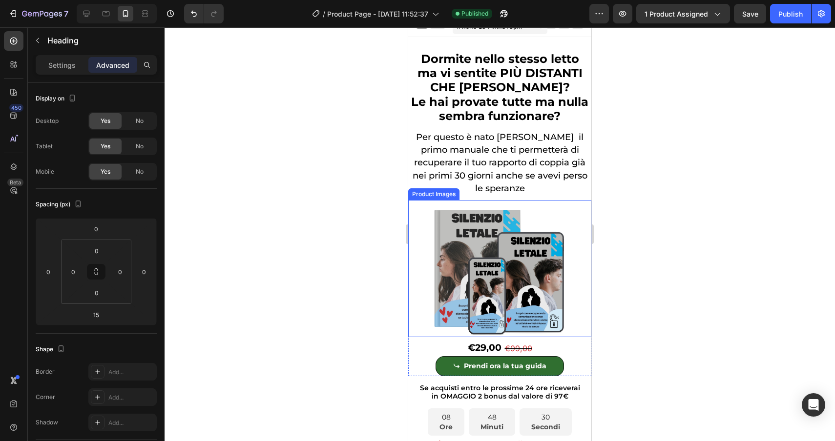
click at [527, 263] on img at bounding box center [499, 268] width 183 height 137
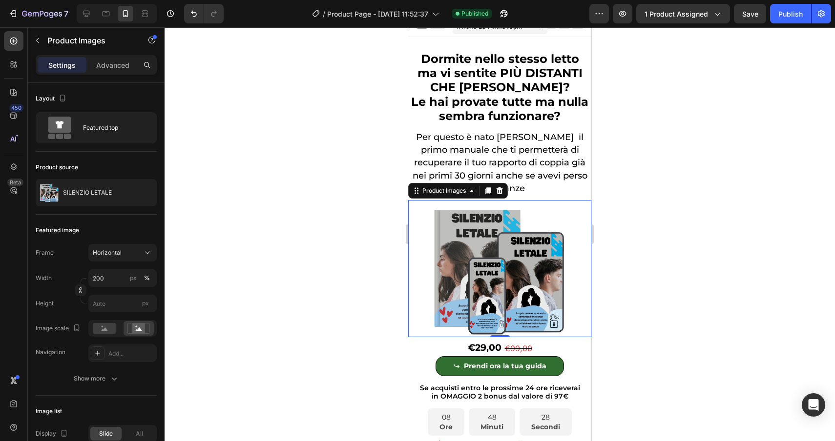
click at [671, 268] on div at bounding box center [499, 234] width 670 height 414
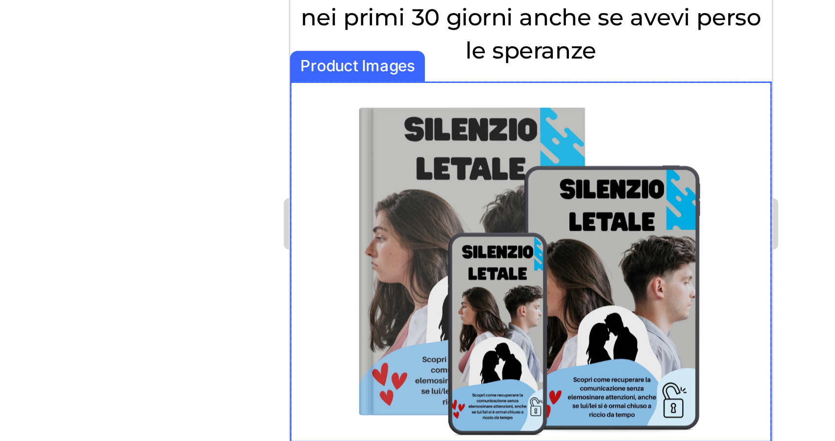
scroll to position [36, 0]
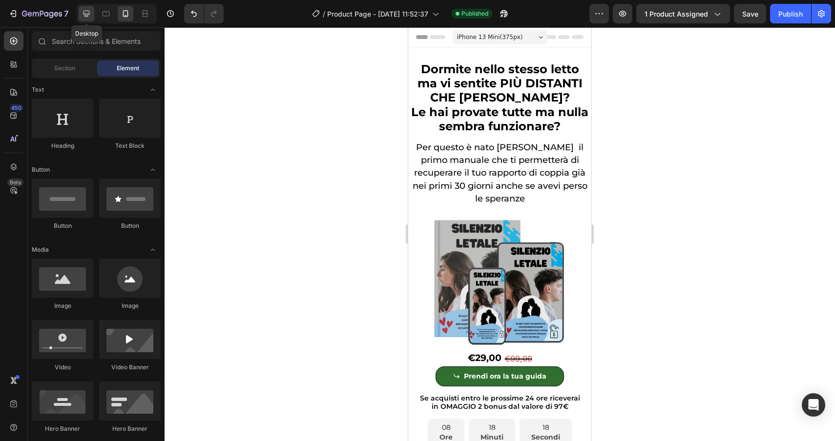
click at [86, 17] on icon at bounding box center [86, 14] width 6 height 6
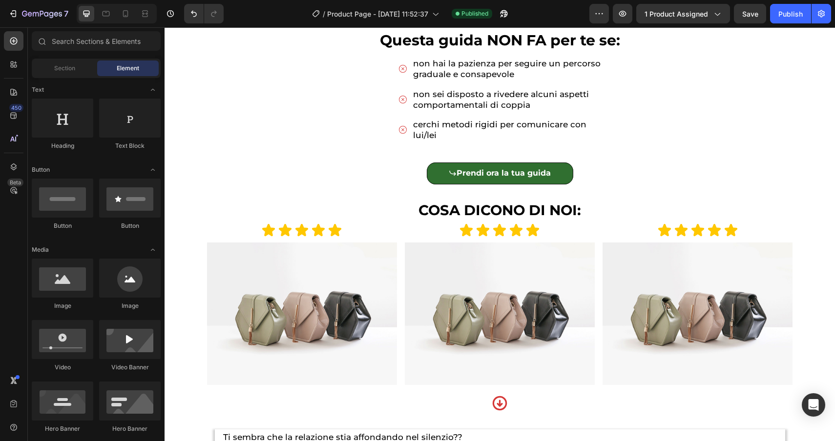
scroll to position [634, 0]
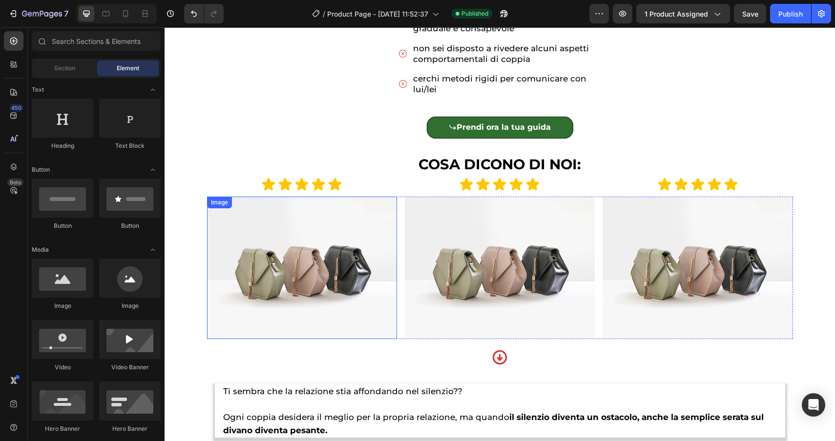
click at [303, 265] on img at bounding box center [302, 268] width 190 height 143
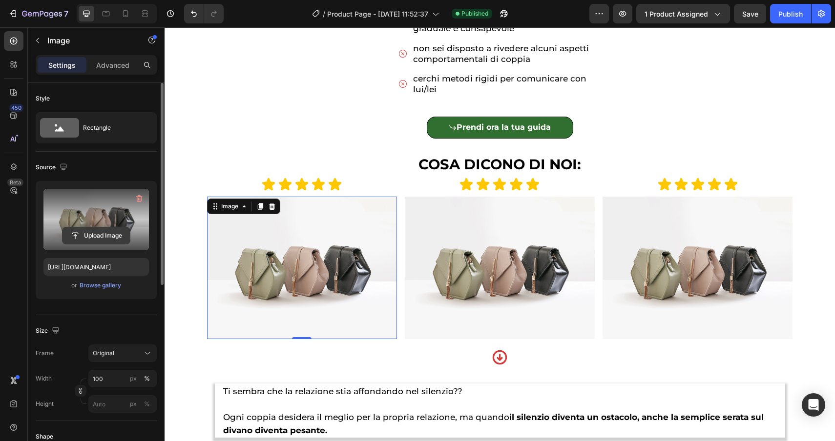
click at [91, 239] on input "file" at bounding box center [95, 235] width 67 height 17
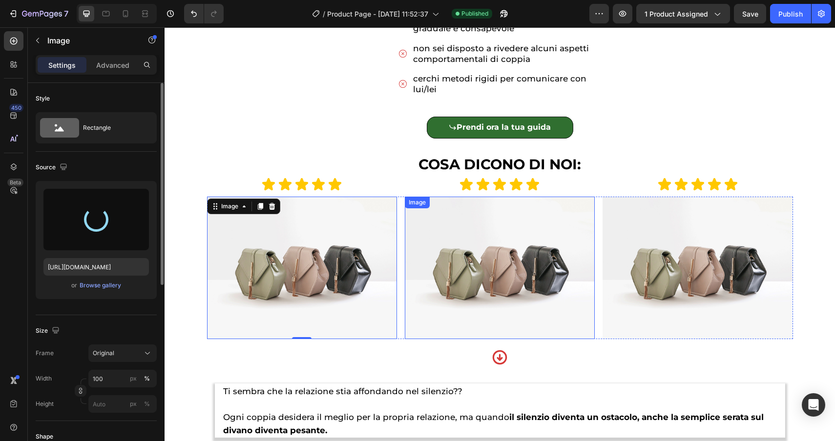
type input "[URL][DOMAIN_NAME]"
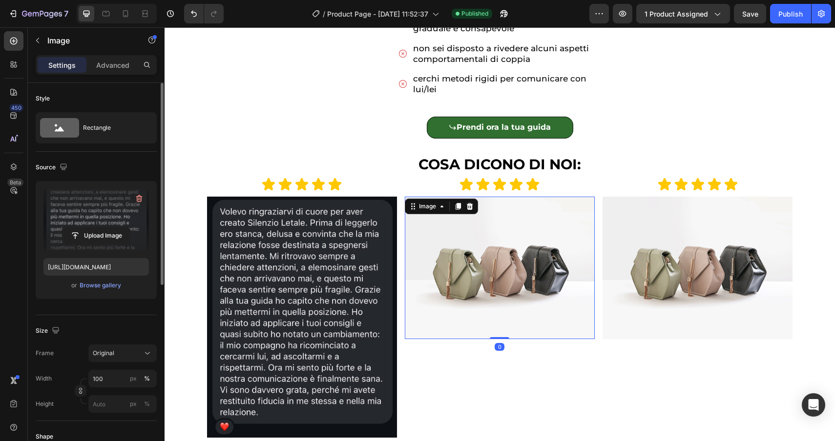
click at [482, 247] on img at bounding box center [500, 268] width 190 height 143
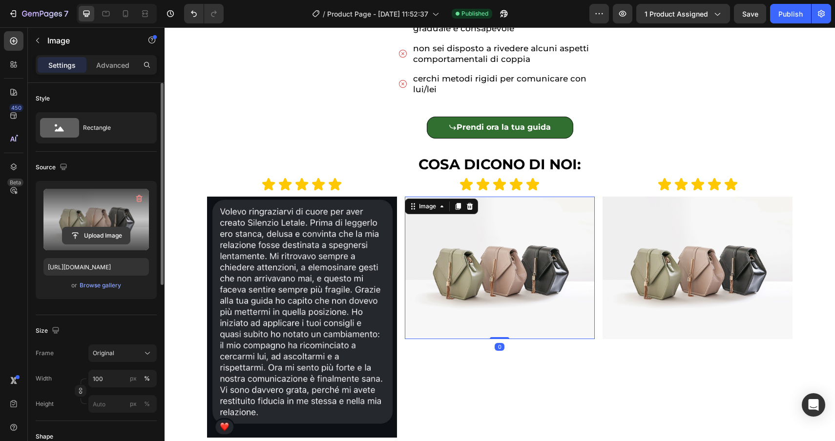
click at [113, 232] on input "file" at bounding box center [95, 235] width 67 height 17
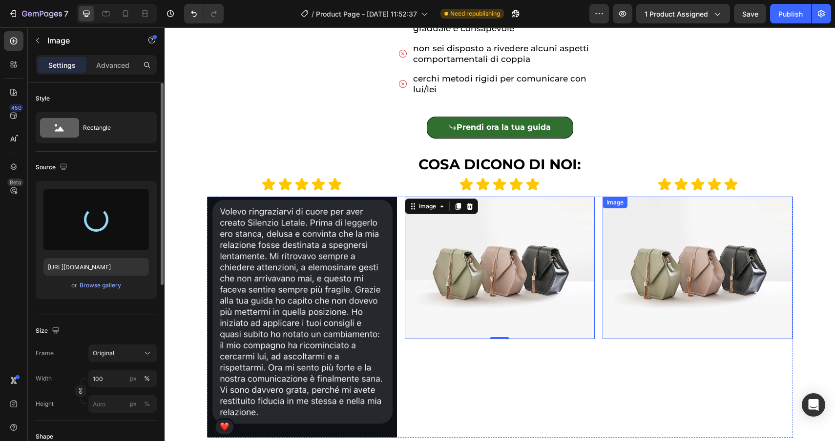
type input "[URL][DOMAIN_NAME]"
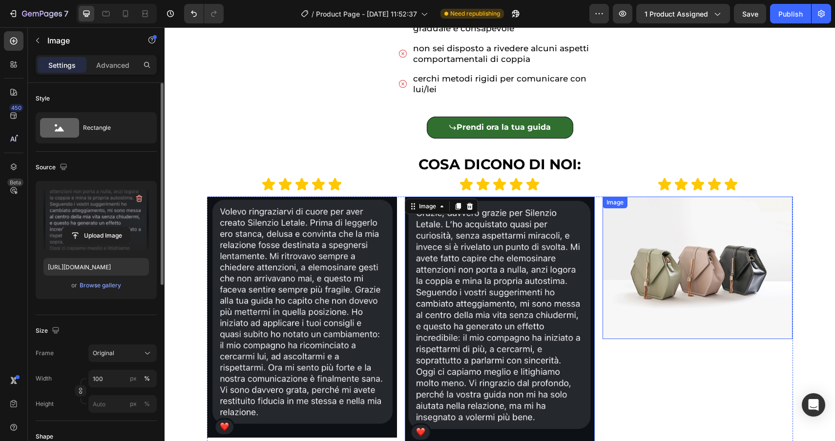
click at [694, 266] on img at bounding box center [697, 268] width 190 height 143
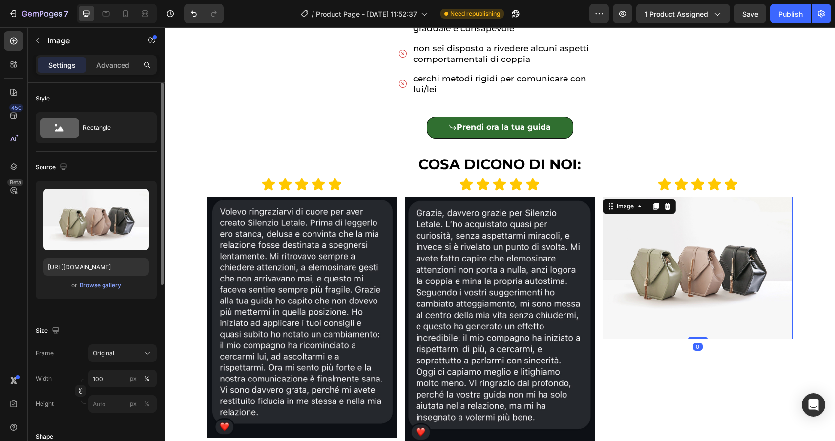
scroll to position [714, 0]
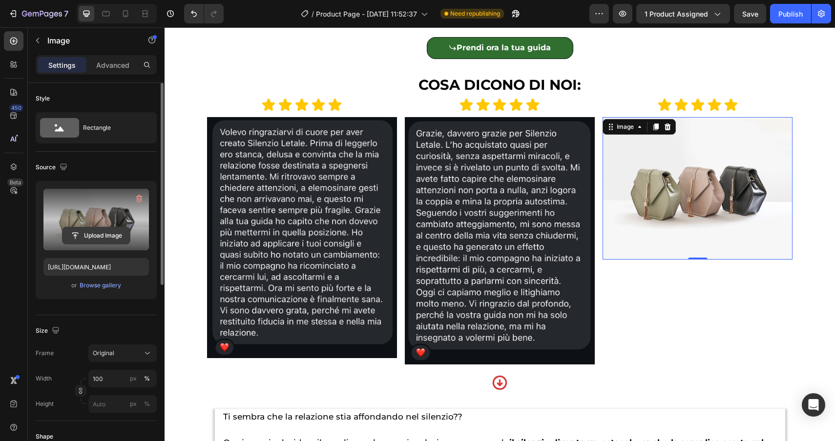
click at [78, 228] on input "file" at bounding box center [95, 235] width 67 height 17
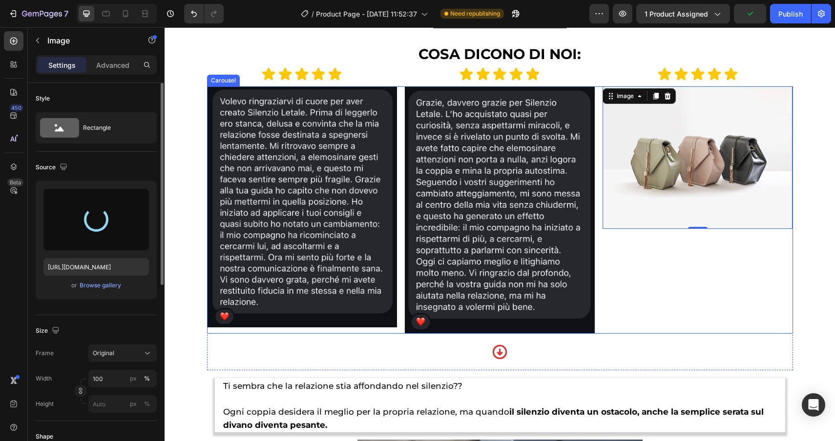
type input "[URL][DOMAIN_NAME]"
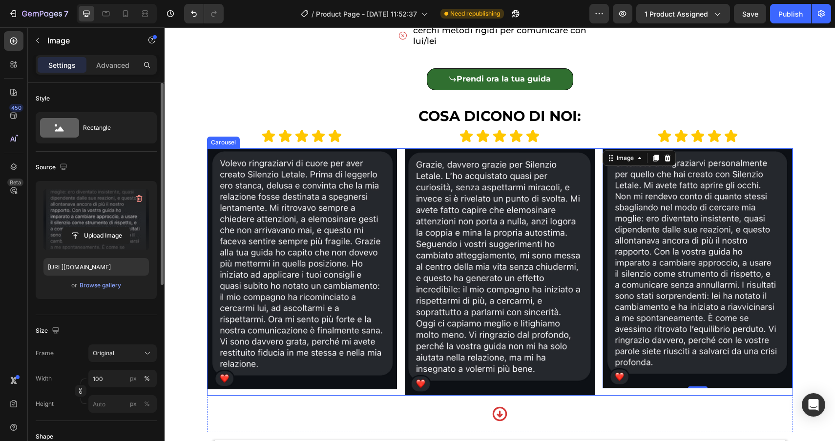
scroll to position [682, 0]
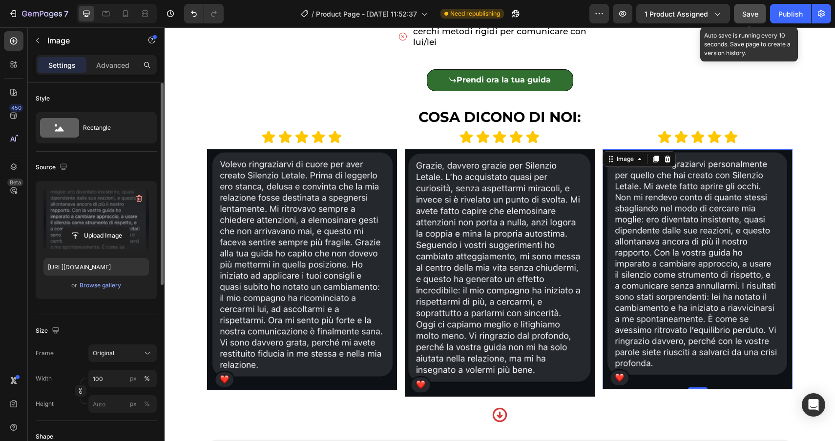
click at [754, 22] on button "Save" at bounding box center [750, 14] width 32 height 20
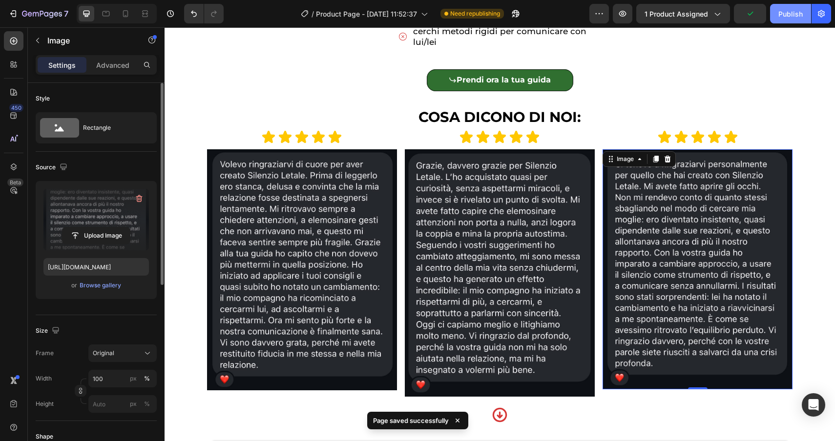
click at [788, 12] on div "Publish" at bounding box center [790, 14] width 24 height 10
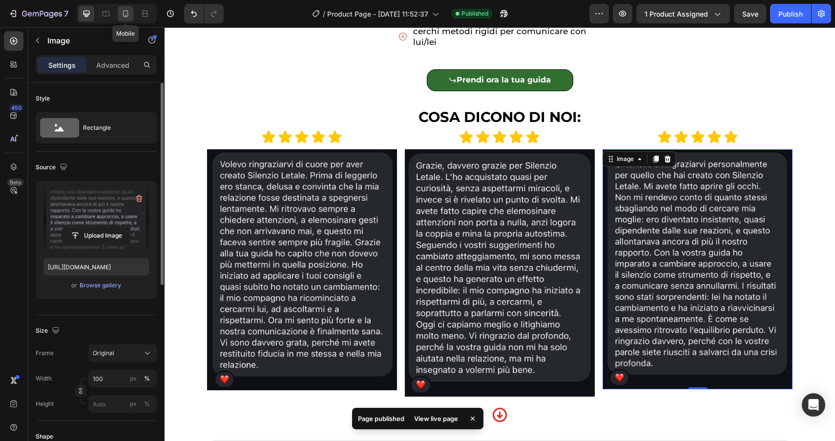
click at [126, 12] on icon at bounding box center [126, 14] width 10 height 10
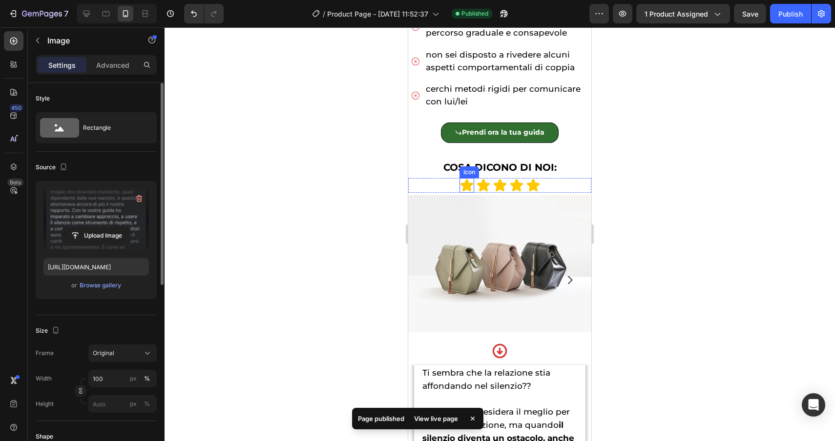
scroll to position [636, 0]
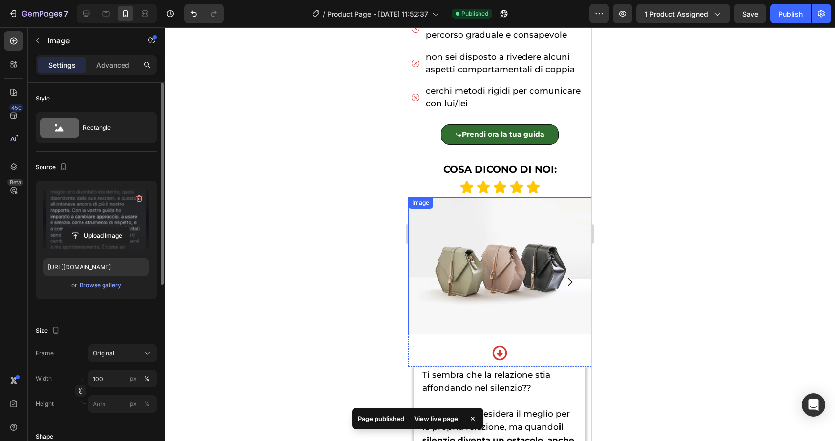
click at [490, 226] on img at bounding box center [499, 265] width 183 height 137
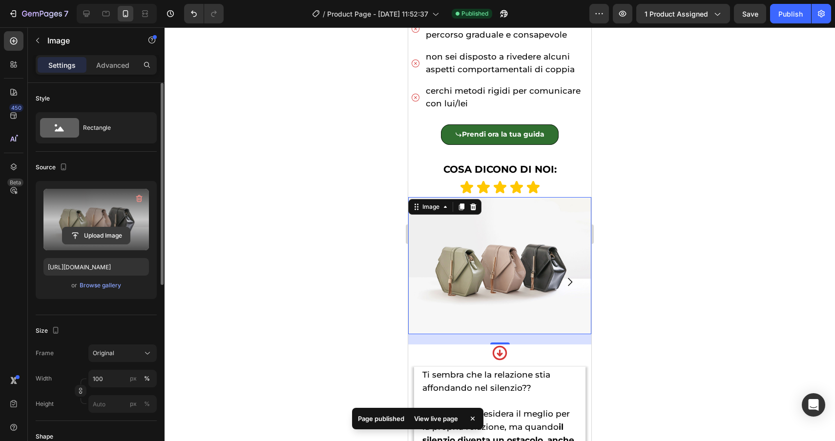
click at [107, 235] on input "file" at bounding box center [95, 235] width 67 height 17
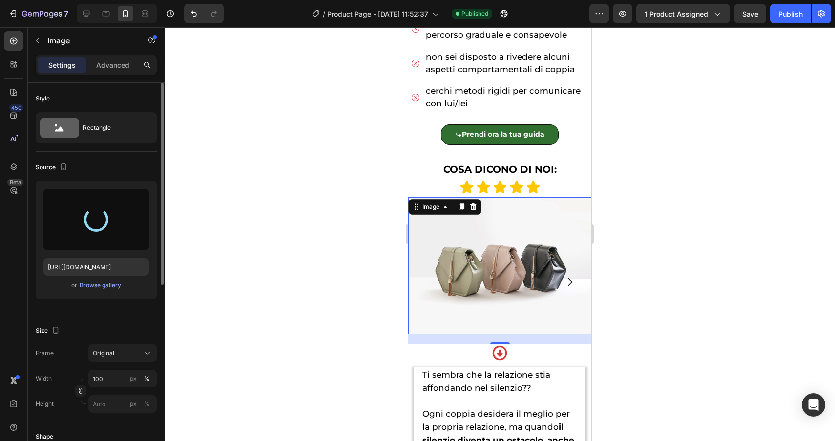
type input "[URL][DOMAIN_NAME]"
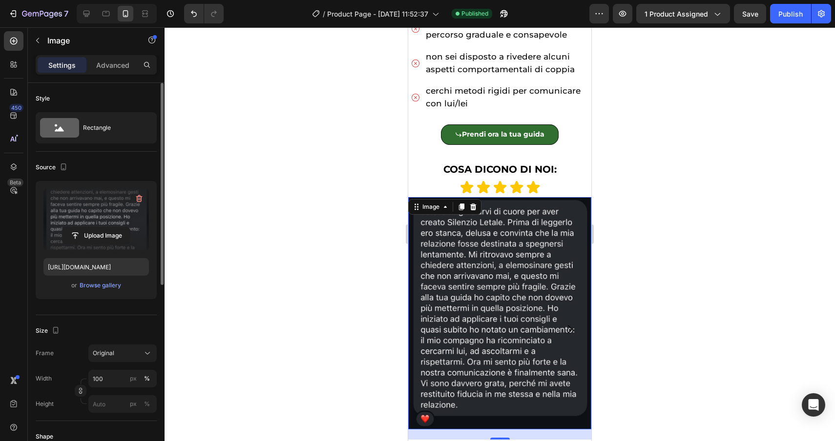
scroll to position [692, 0]
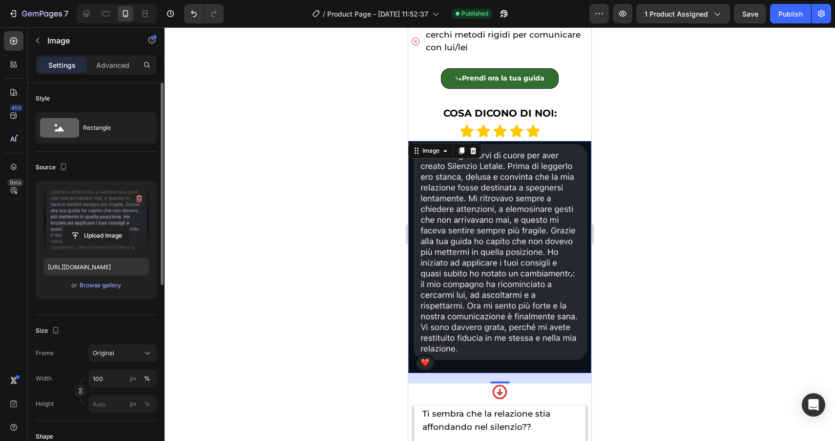
click at [574, 227] on img at bounding box center [499, 257] width 183 height 232
click at [574, 241] on img at bounding box center [499, 257] width 183 height 232
click at [429, 146] on div "Image" at bounding box center [430, 150] width 21 height 9
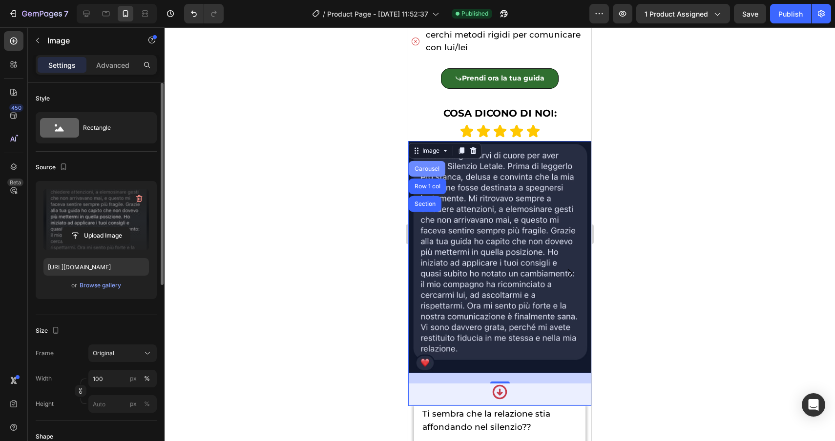
click at [427, 166] on div "Carousel" at bounding box center [426, 169] width 29 height 6
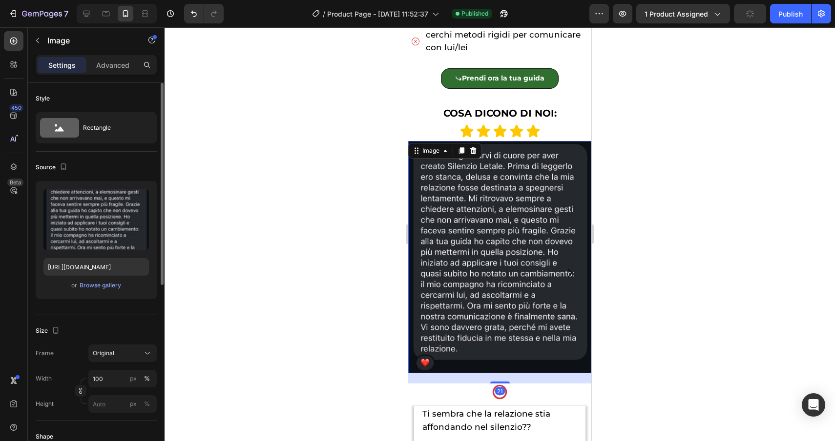
click at [588, 246] on img at bounding box center [499, 257] width 183 height 232
click at [437, 146] on div "Image" at bounding box center [430, 150] width 21 height 9
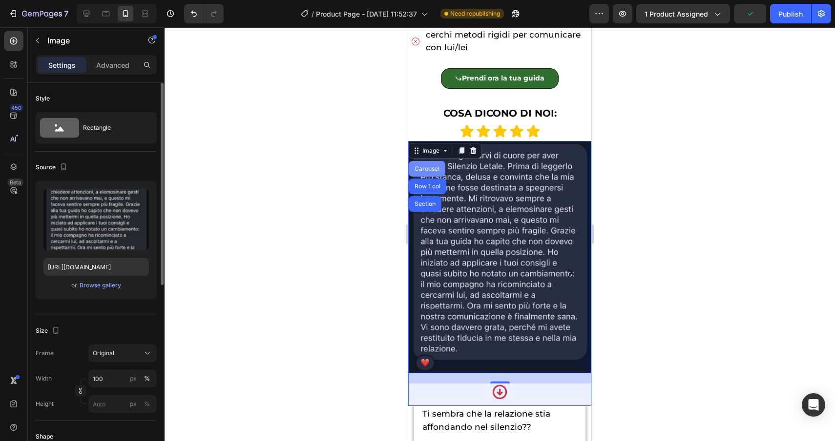
click at [431, 166] on div "Carousel" at bounding box center [426, 169] width 29 height 6
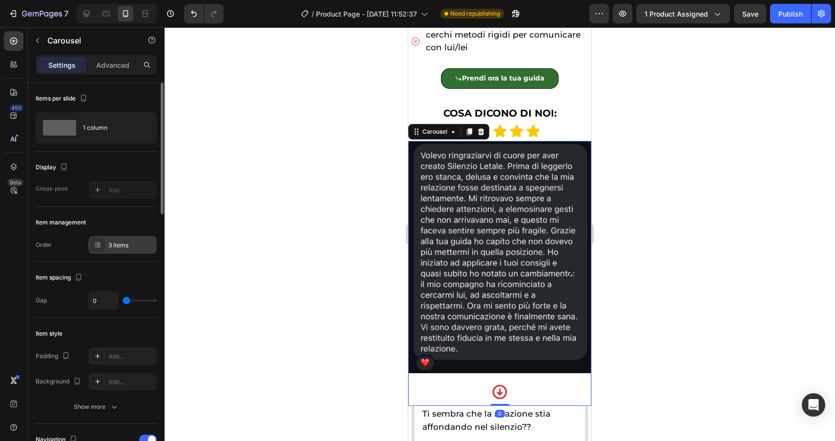
click at [131, 245] on div "3 items" at bounding box center [131, 245] width 46 height 9
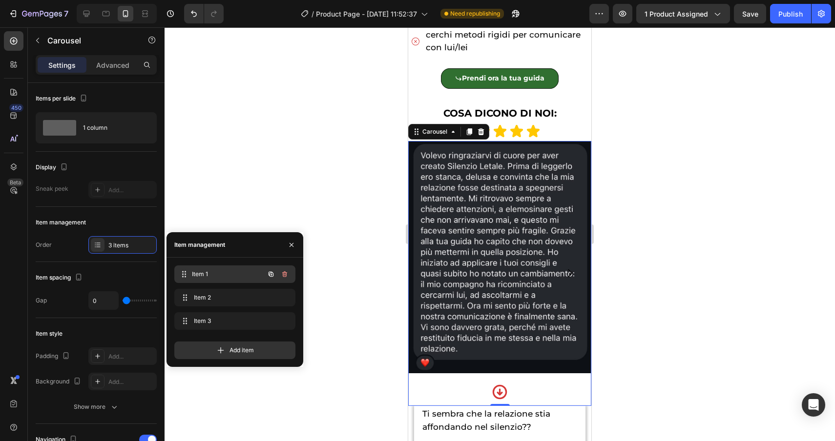
click at [213, 277] on span "Item 1" at bounding box center [228, 274] width 72 height 9
click at [213, 285] on div "Item 1 Item 1" at bounding box center [234, 275] width 121 height 21
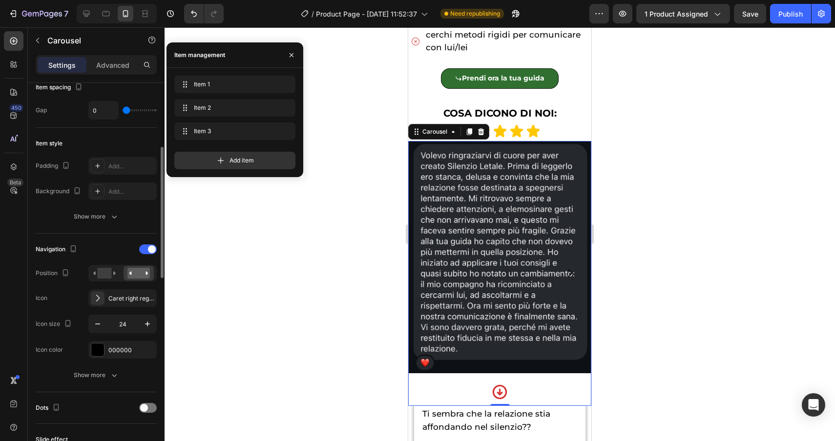
scroll to position [189, 0]
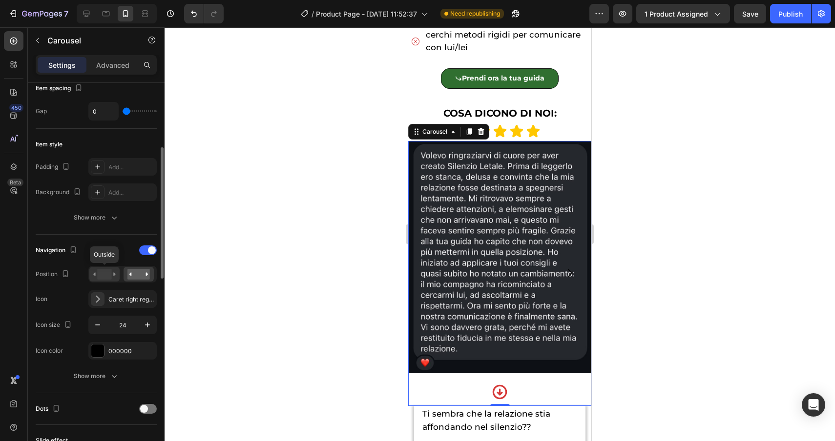
click at [108, 279] on rect at bounding box center [104, 274] width 14 height 11
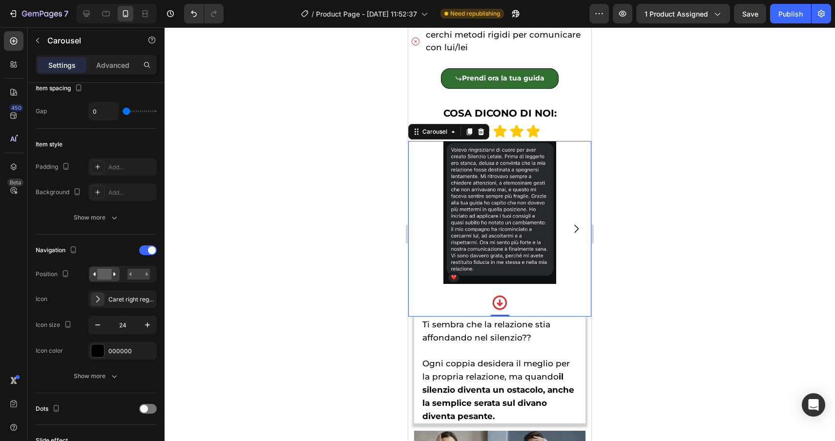
click at [578, 225] on icon "Carousel Next Arrow" at bounding box center [576, 229] width 4 height 8
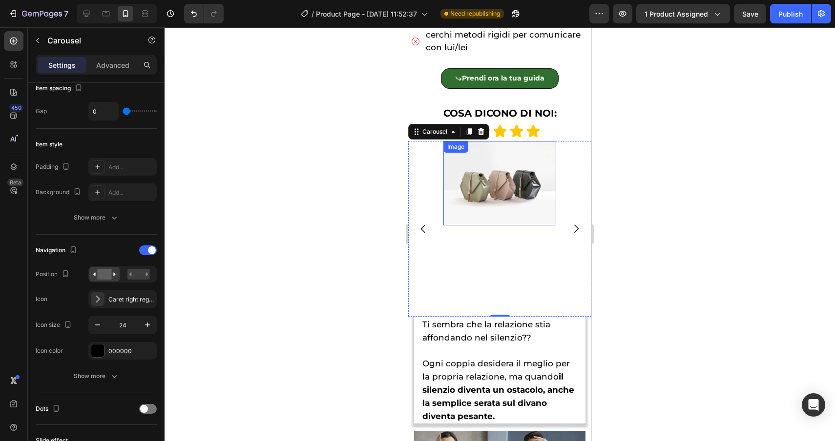
click at [494, 175] on img at bounding box center [499, 183] width 113 height 84
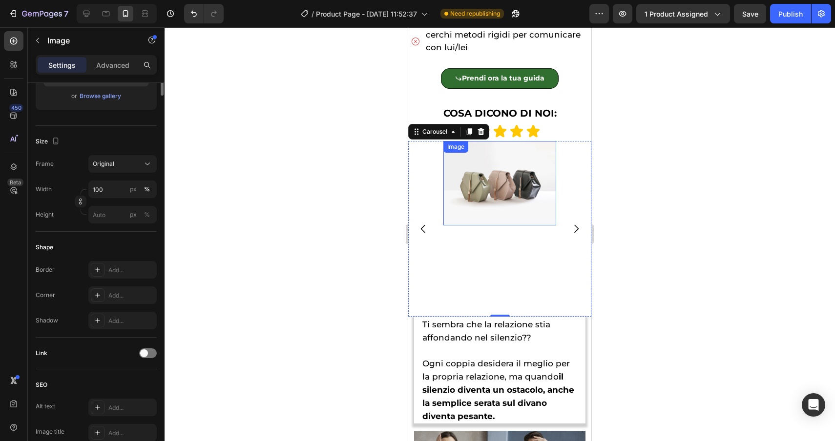
scroll to position [0, 0]
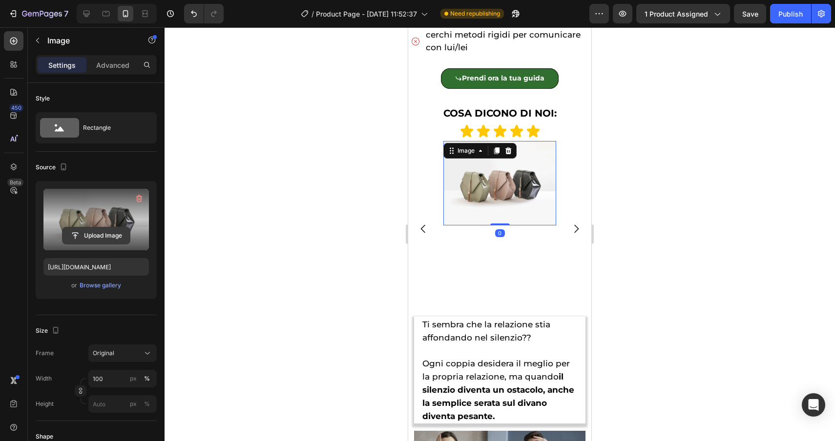
click at [111, 231] on input "file" at bounding box center [95, 235] width 67 height 17
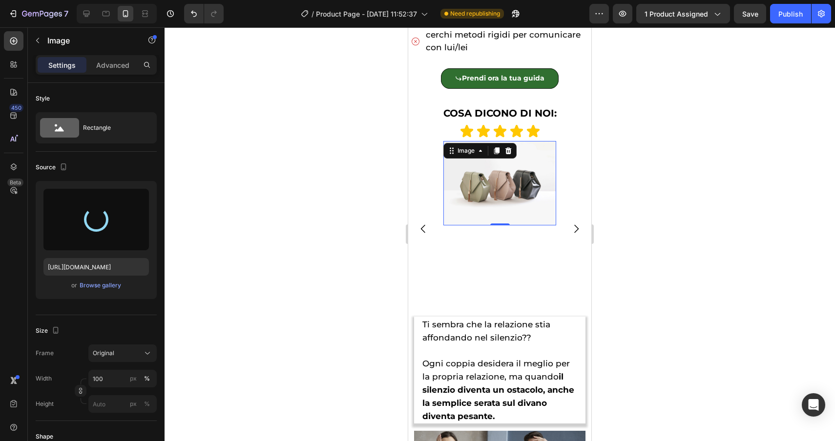
type input "[URL][DOMAIN_NAME]"
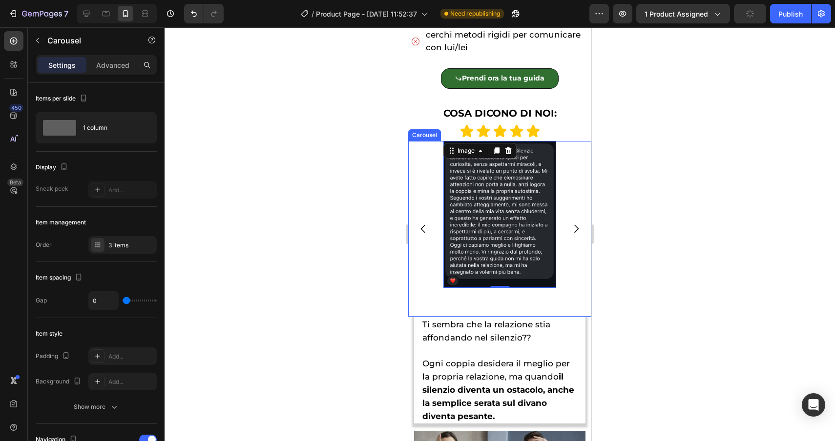
click at [576, 223] on icon "Carousel Next Arrow" at bounding box center [576, 229] width 12 height 12
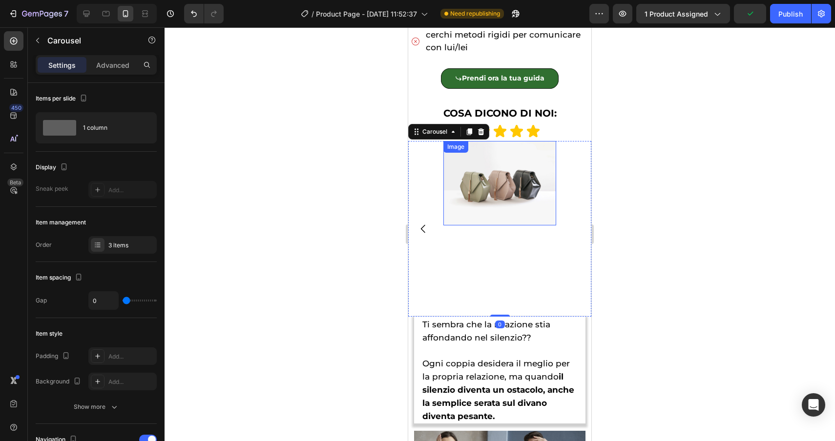
click at [504, 165] on img at bounding box center [499, 183] width 113 height 84
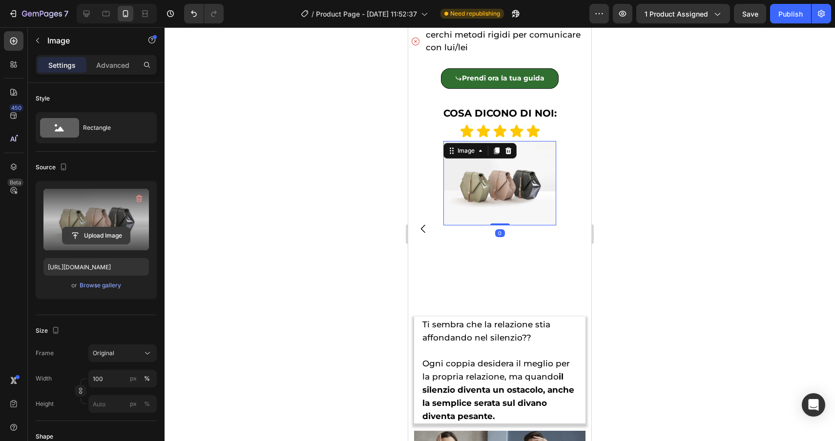
click at [102, 233] on input "file" at bounding box center [95, 235] width 67 height 17
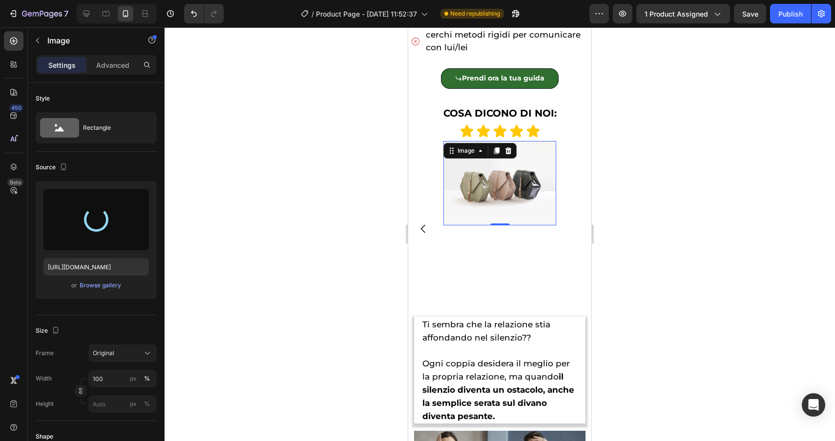
type input "[URL][DOMAIN_NAME]"
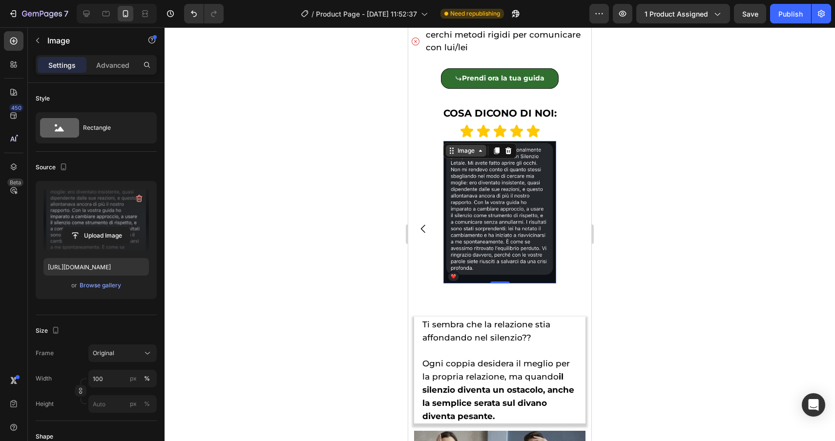
click at [464, 146] on div "Image" at bounding box center [465, 150] width 21 height 9
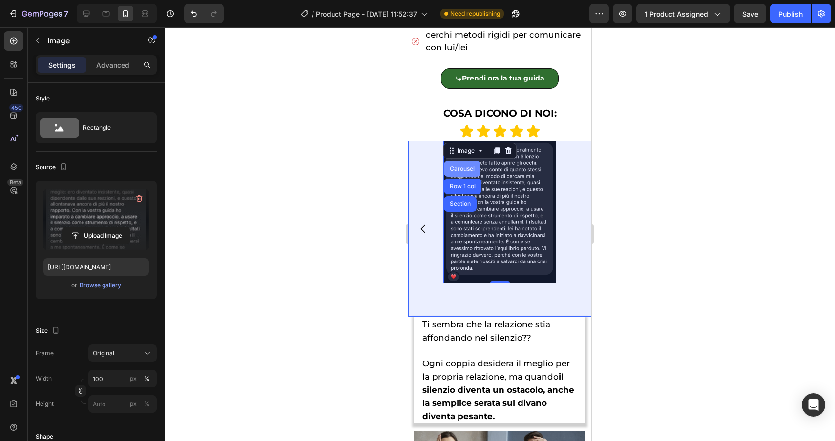
click at [462, 166] on div "Carousel" at bounding box center [462, 169] width 29 height 6
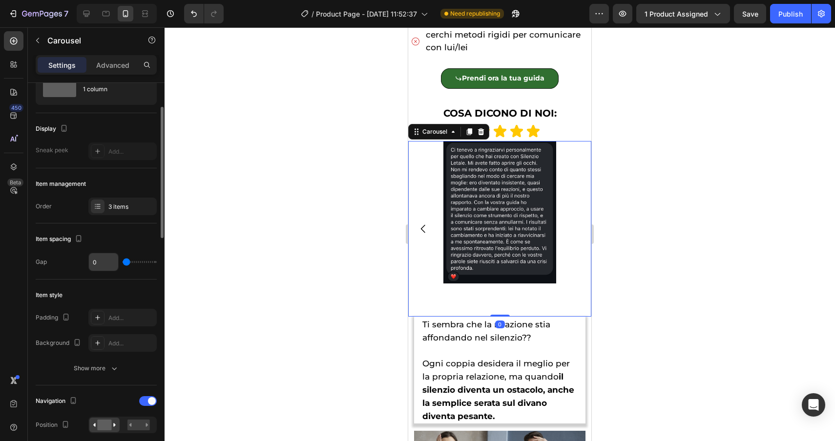
scroll to position [47, 0]
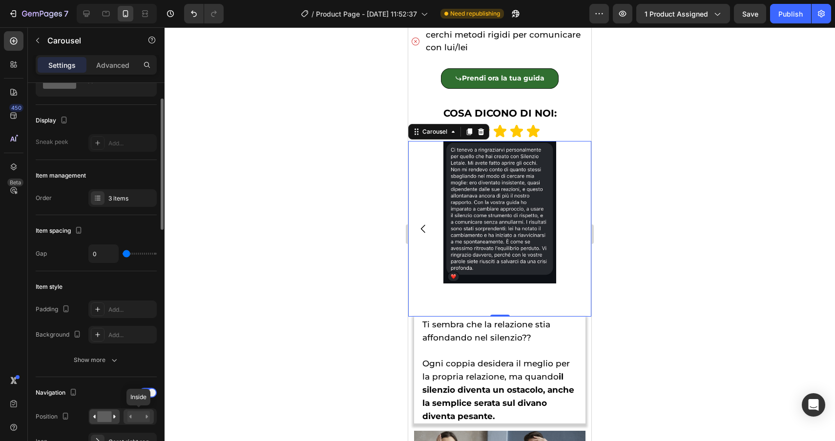
click at [136, 420] on rect at bounding box center [138, 416] width 22 height 11
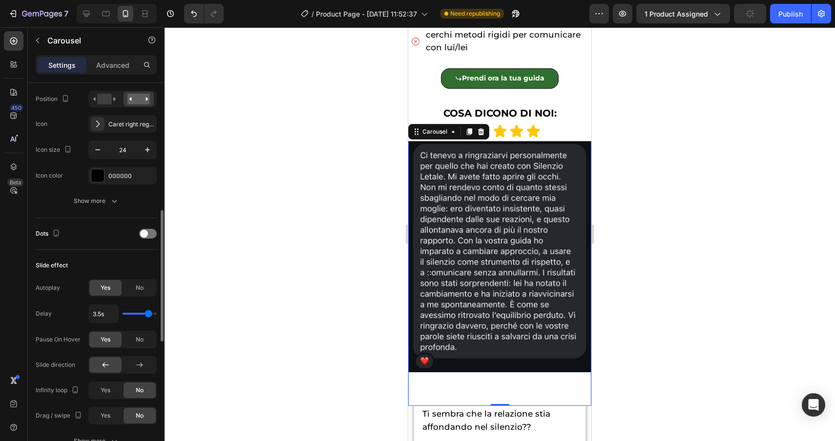
scroll to position [367, 0]
type input "3s"
type input "3"
type input "2.9s"
type input "2.9"
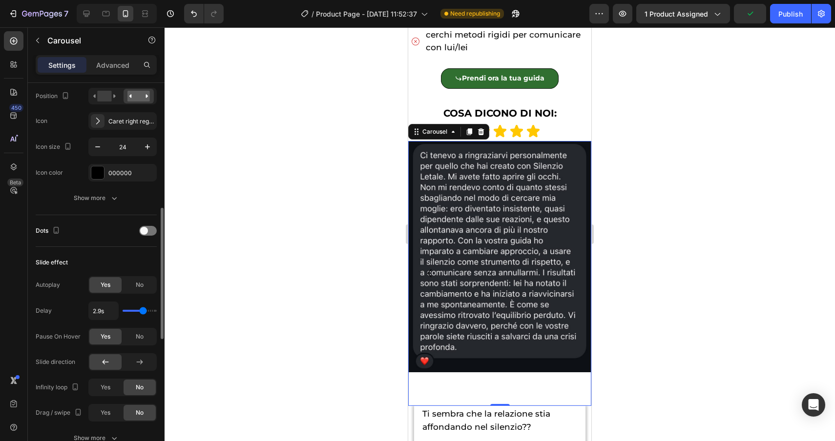
type input "2.8s"
type input "2.8"
type input "2.7s"
type input "2.7"
type input "2.6s"
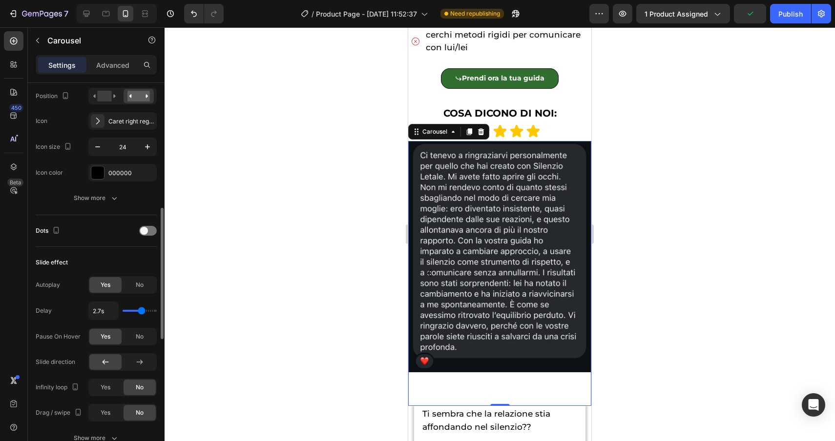
type input "2.6"
type input "2.5s"
type input "2.5"
type input "2.4s"
type input "2.4"
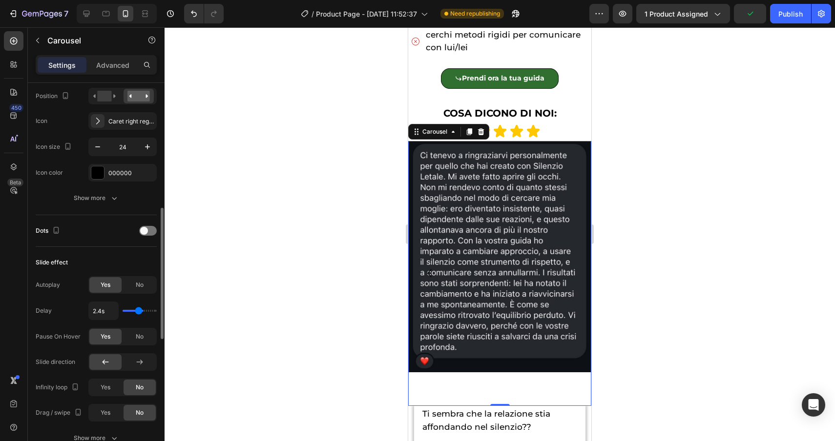
type input "2.3s"
type input "2.3"
type input "2.2s"
type input "2.2"
type input "2.1s"
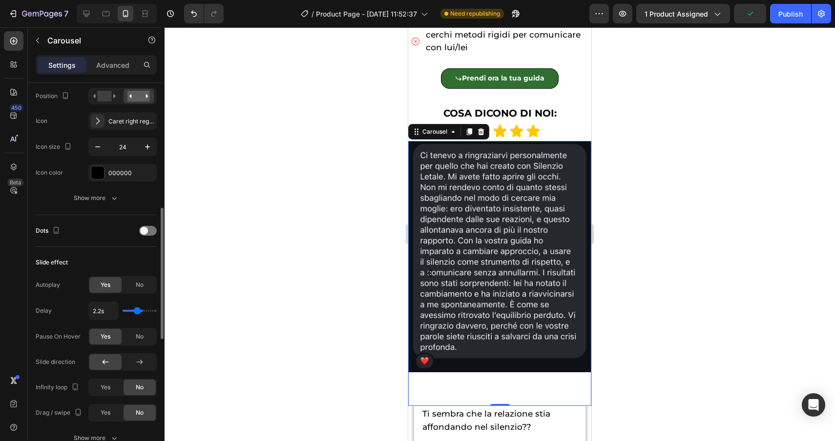
type input "2.1"
type input "2s"
type input "2"
type input "1.9s"
type input "1.9"
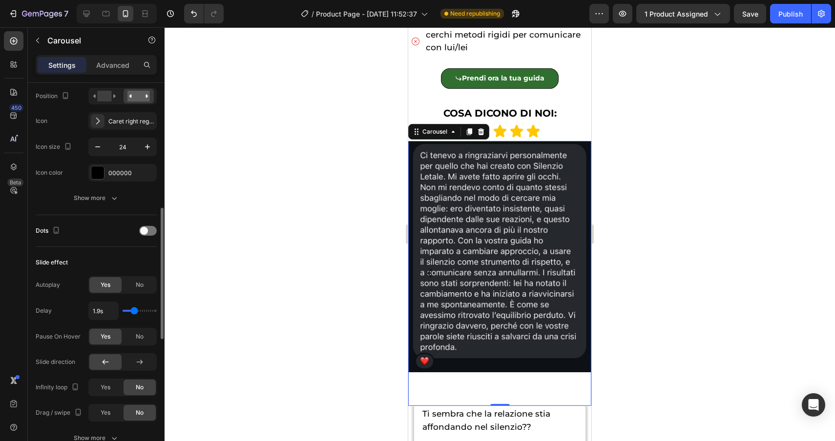
type input "2s"
type input "2"
type input "2.1s"
drag, startPoint x: 148, startPoint y: 311, endPoint x: 136, endPoint y: 312, distance: 12.2
type input "2.1"
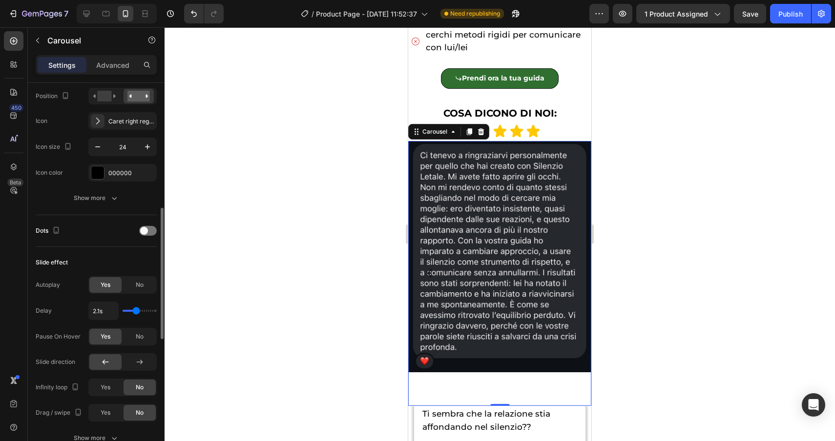
click at [136, 312] on input "range" at bounding box center [139, 311] width 34 height 2
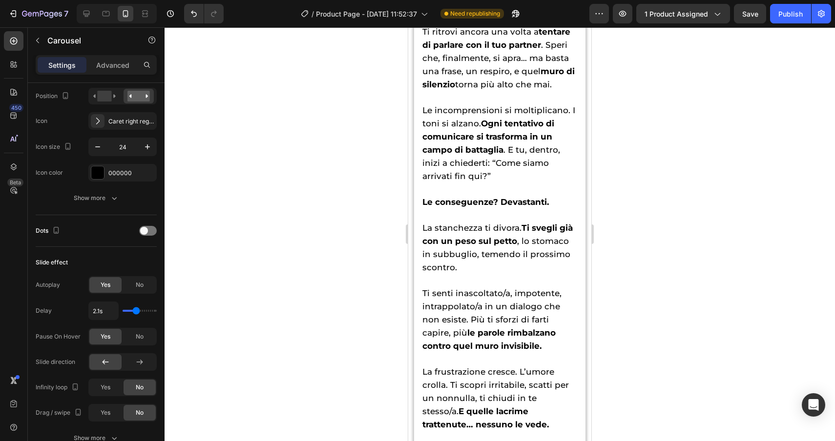
scroll to position [1441, 0]
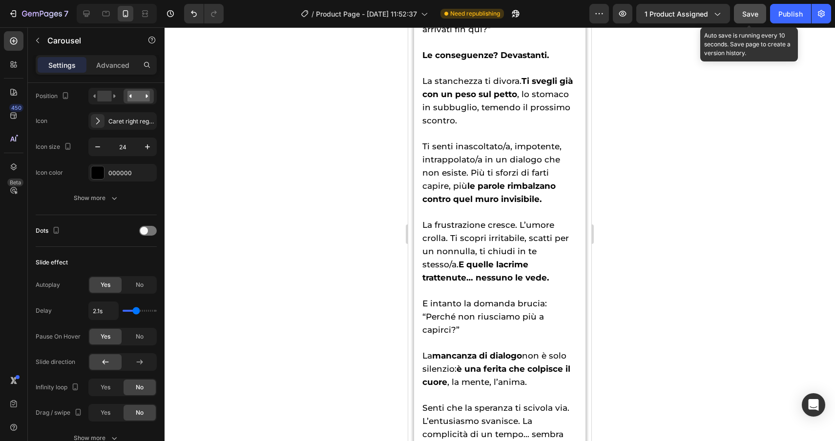
click at [746, 15] on span "Save" at bounding box center [750, 14] width 16 height 8
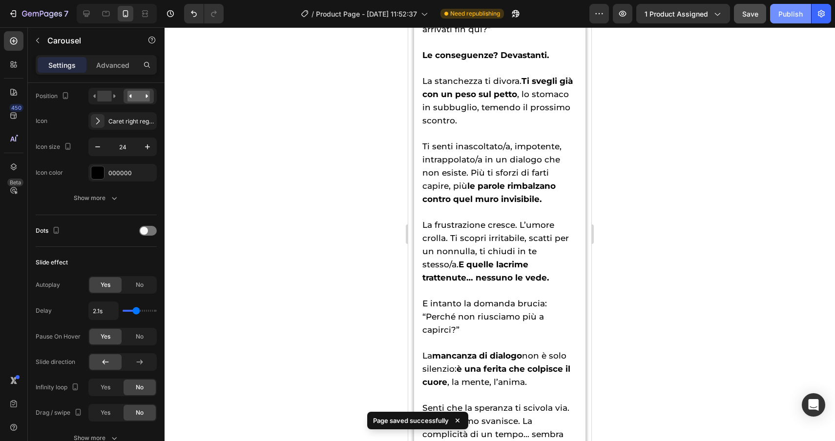
click at [795, 12] on div "Publish" at bounding box center [790, 14] width 24 height 10
